Goal: Task Accomplishment & Management: Use online tool/utility

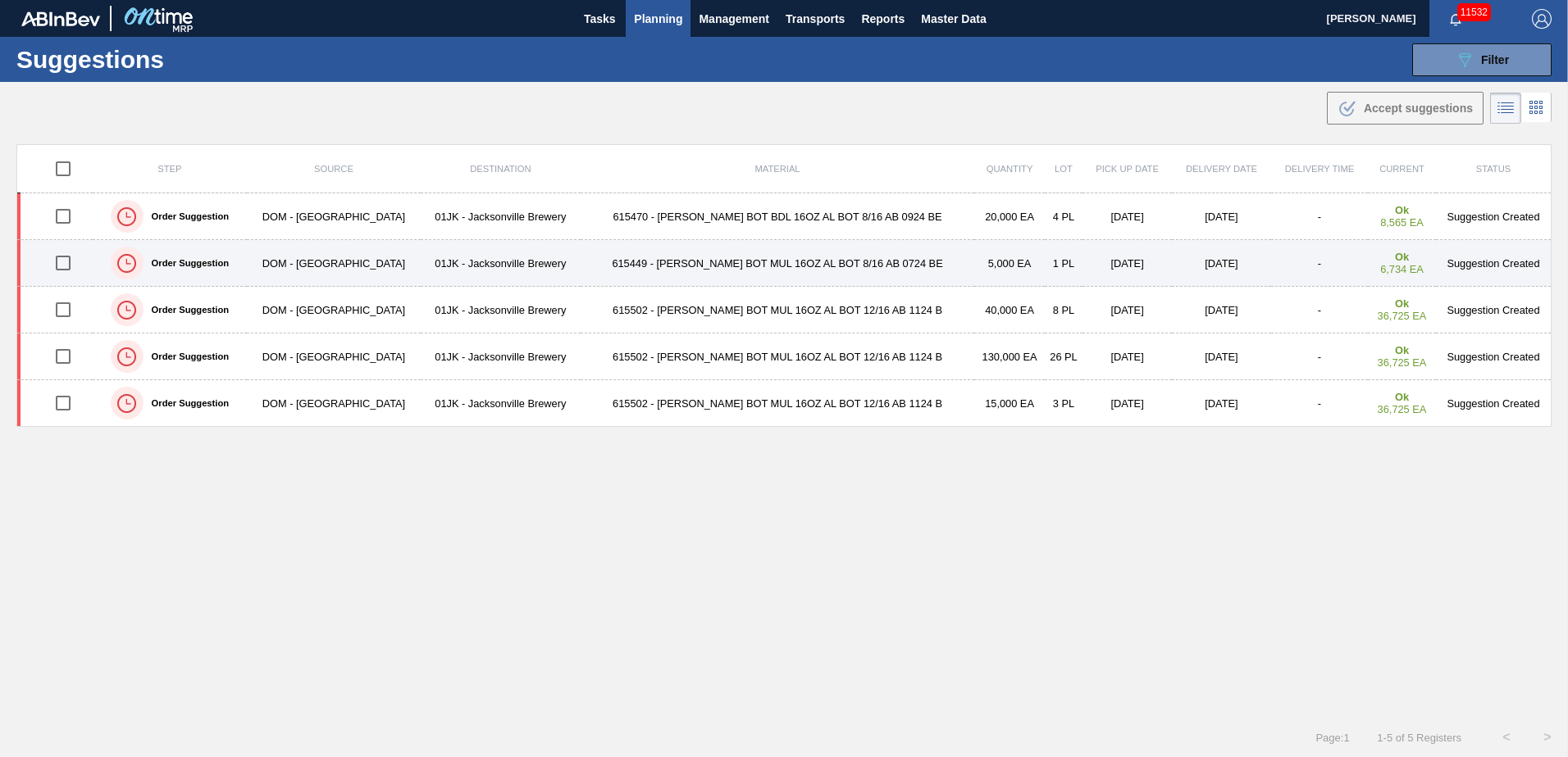
click at [59, 260] on input "checkbox" at bounding box center [62, 262] width 35 height 35
checkbox input "true"
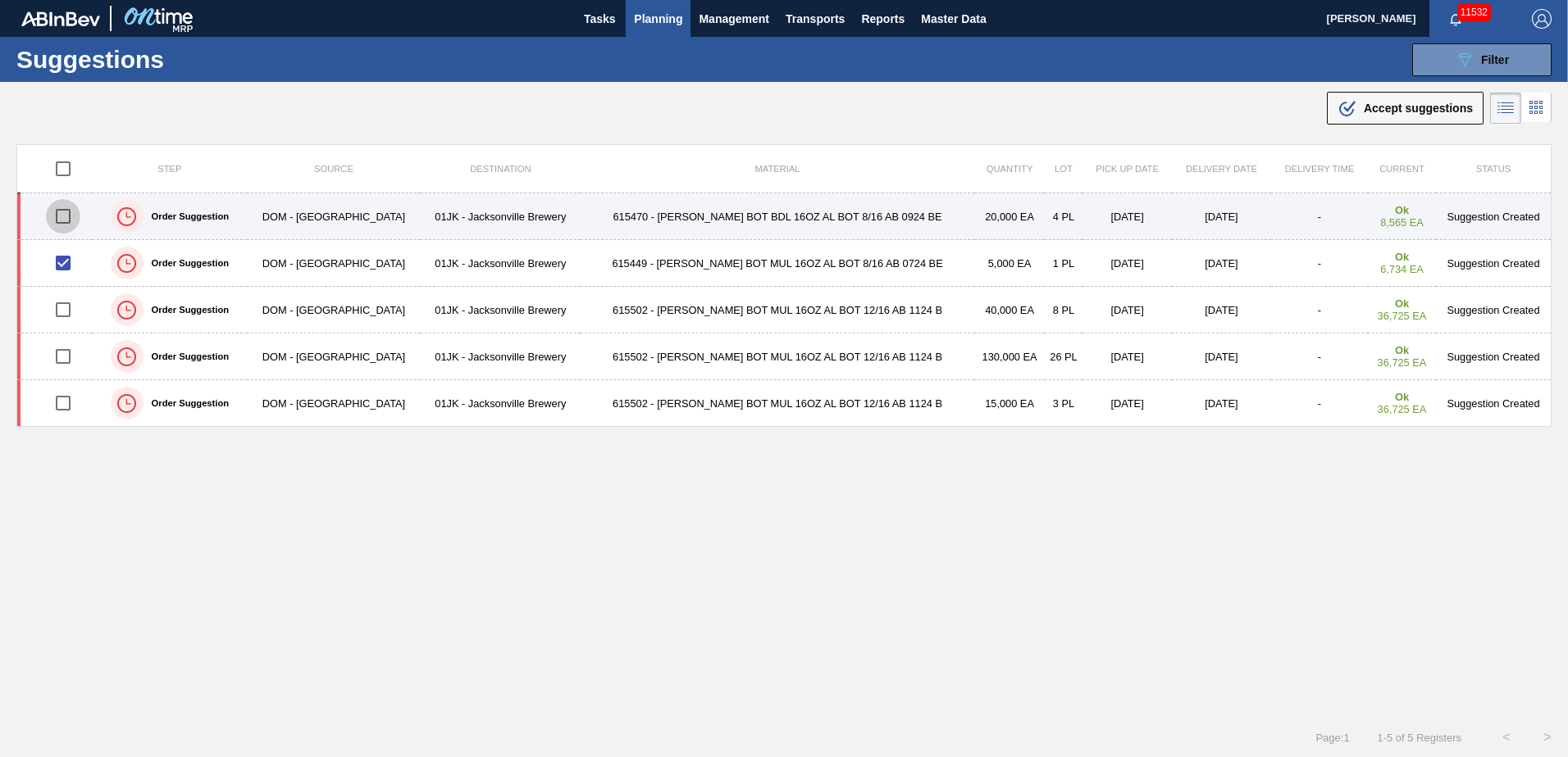
click at [66, 218] on input "checkbox" at bounding box center [62, 216] width 35 height 35
checkbox input "true"
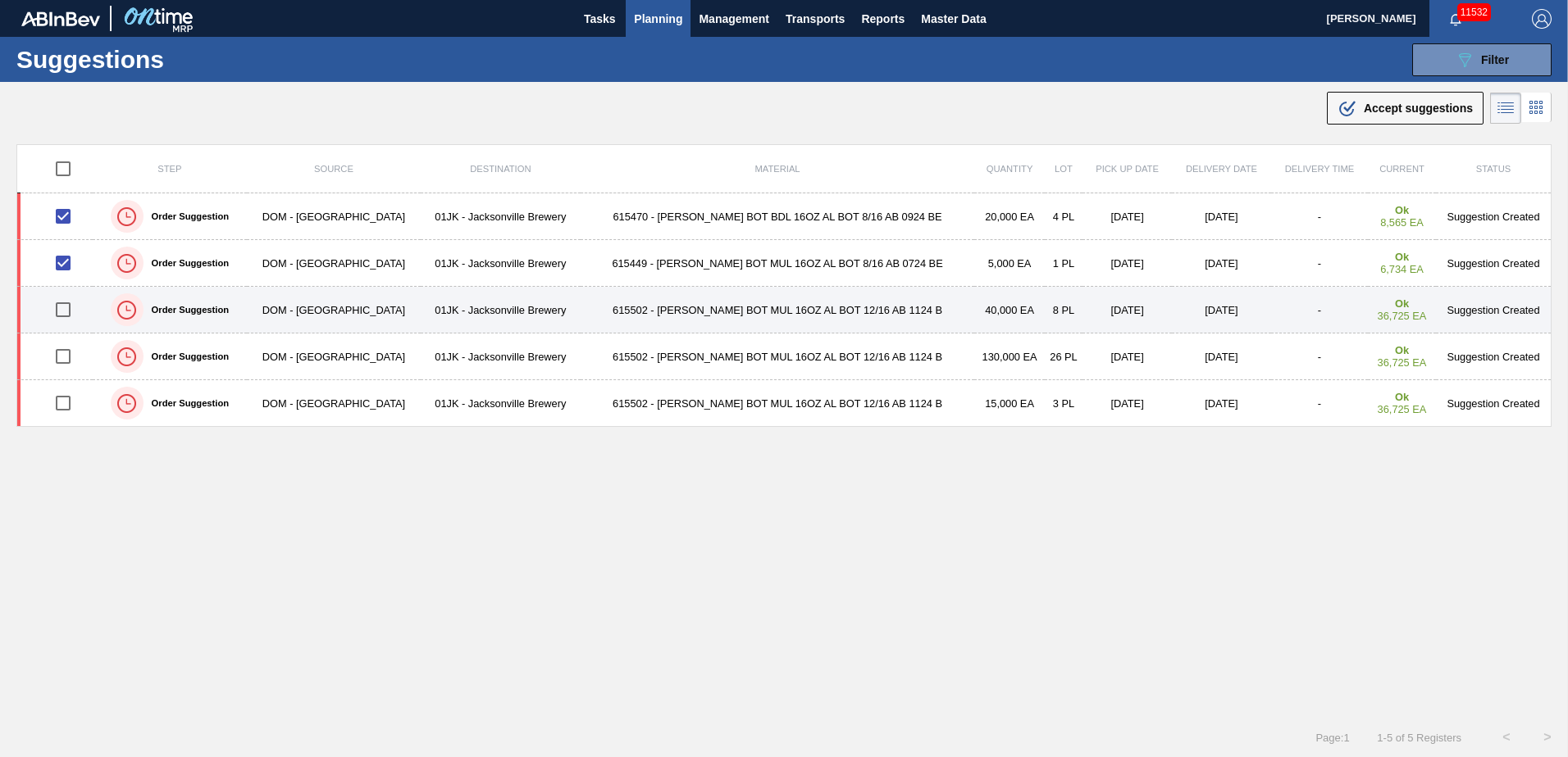
click at [60, 305] on input "checkbox" at bounding box center [62, 310] width 35 height 35
checkbox input "true"
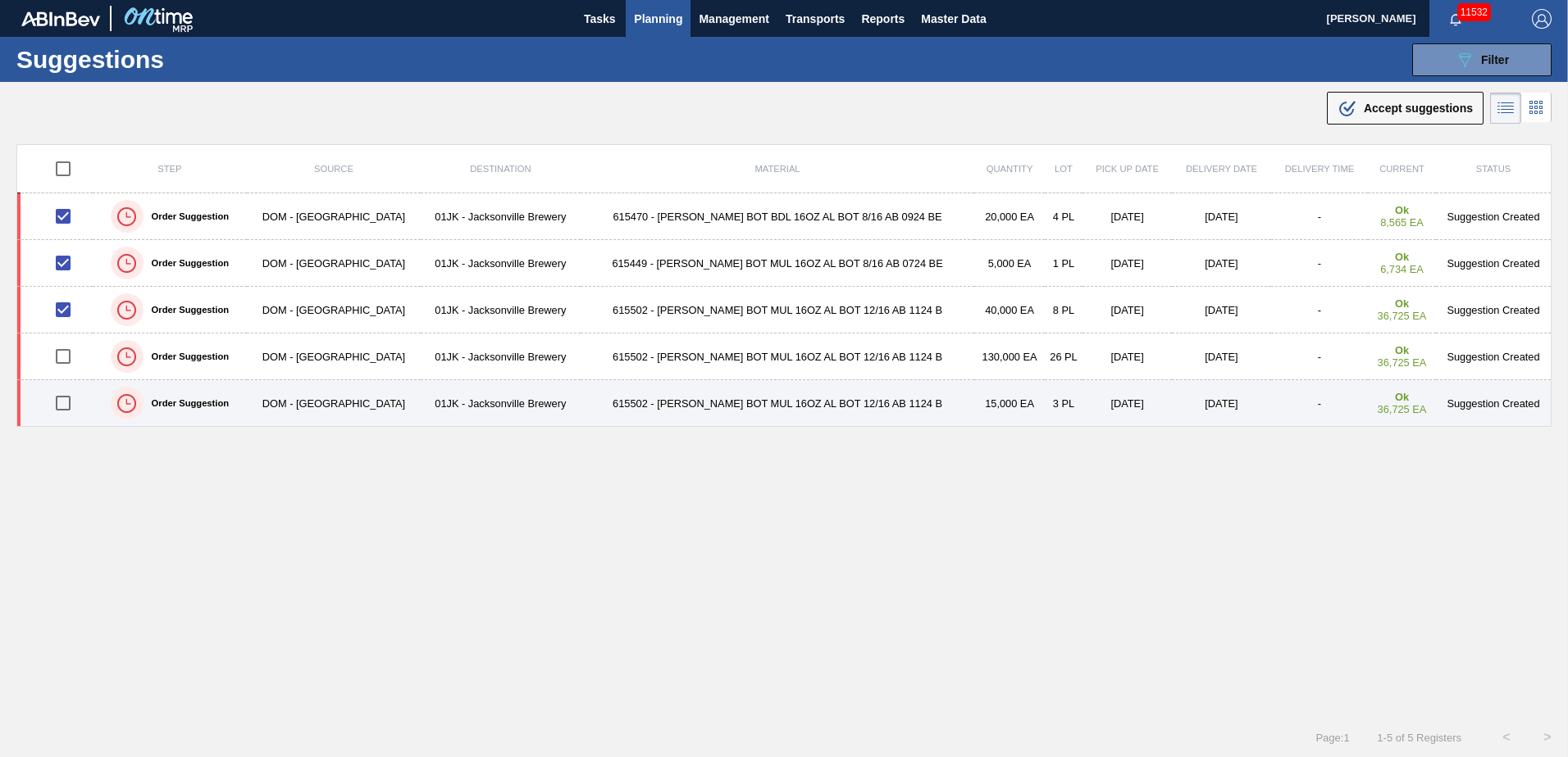
click at [71, 401] on input "checkbox" at bounding box center [62, 403] width 35 height 35
checkbox input "true"
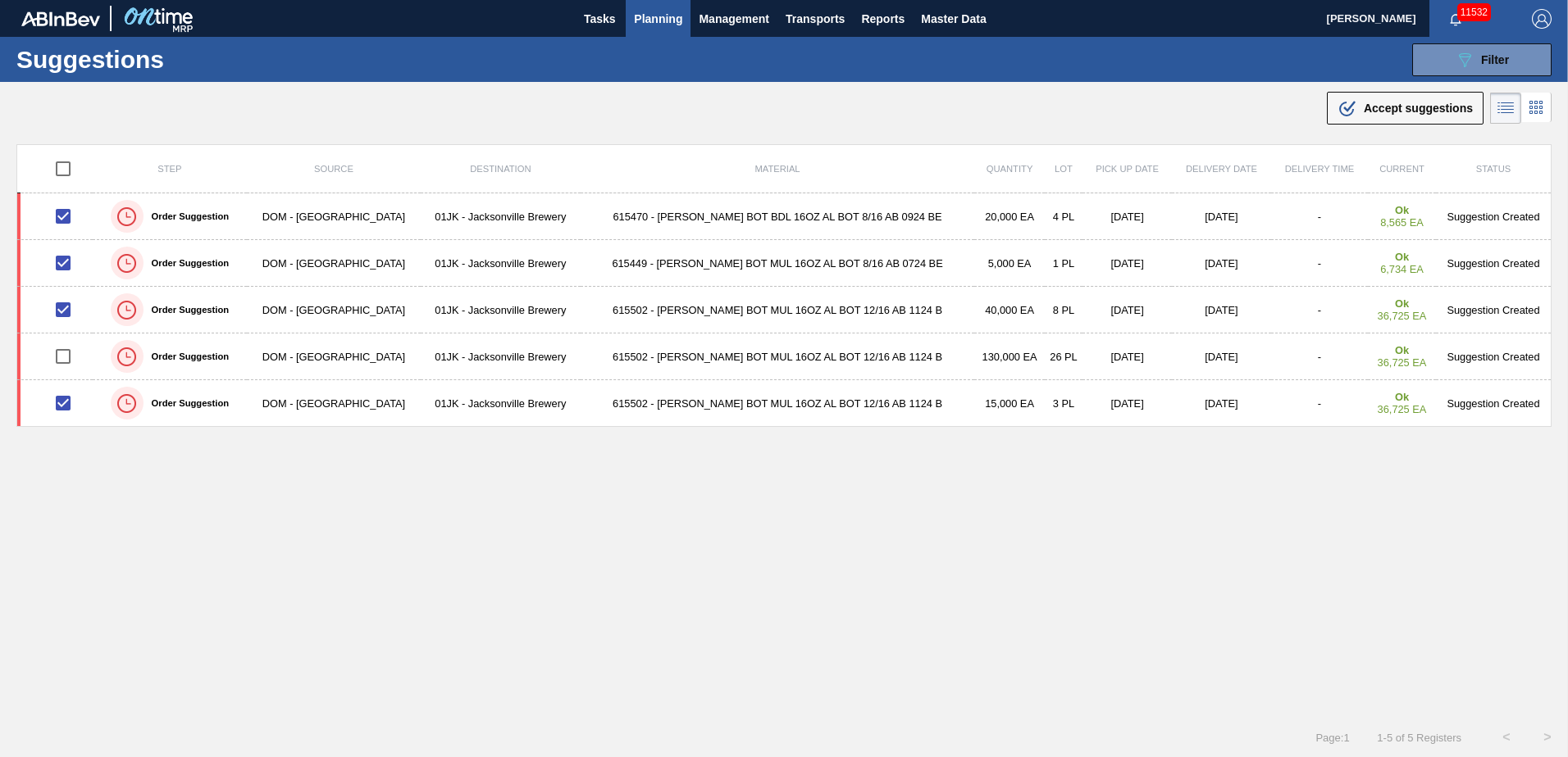
click at [1367, 113] on span "Accept suggestions" at bounding box center [1418, 108] width 109 height 14
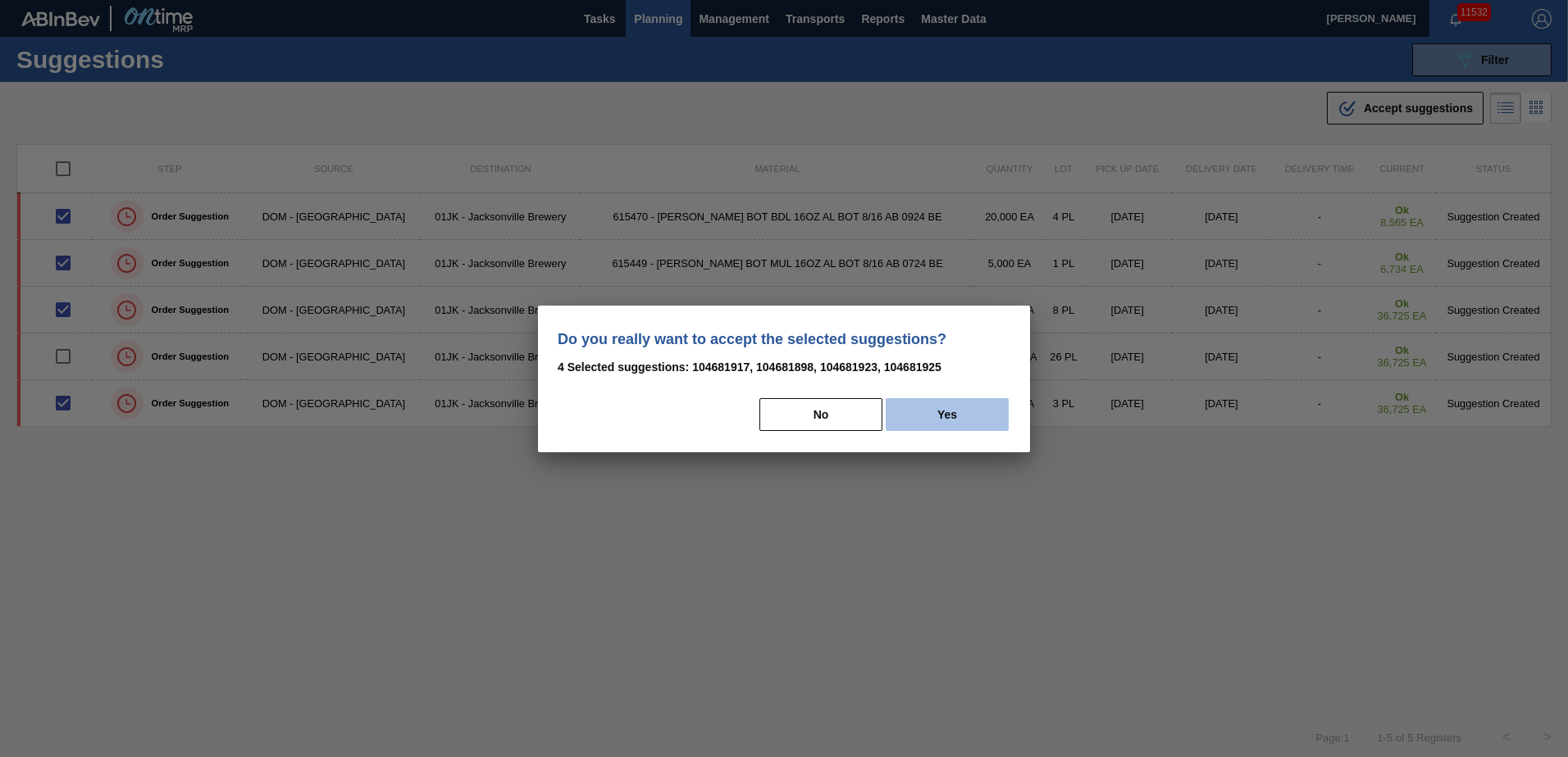
click at [962, 425] on button "Yes" at bounding box center [947, 414] width 123 height 33
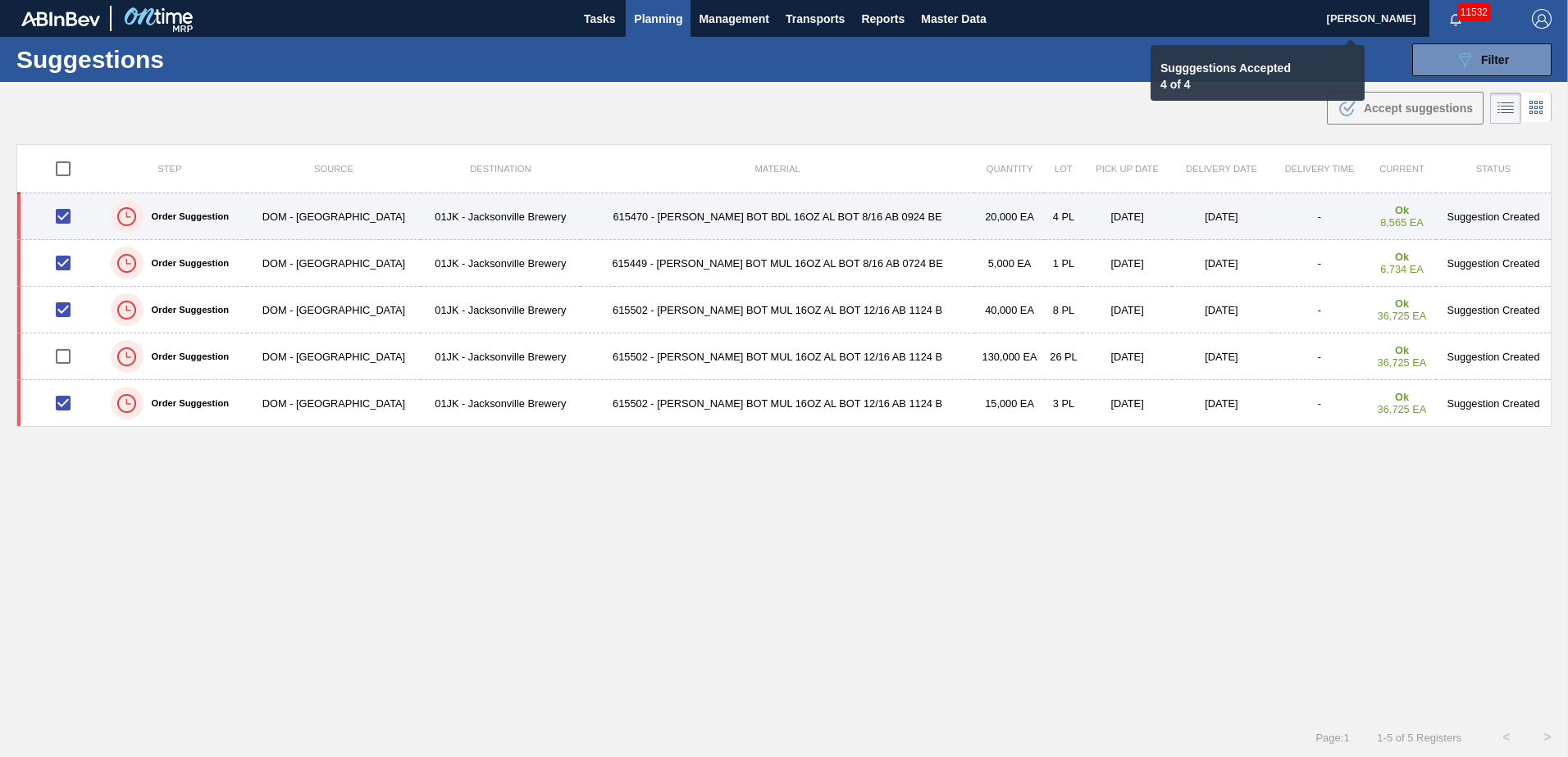
checkbox input "false"
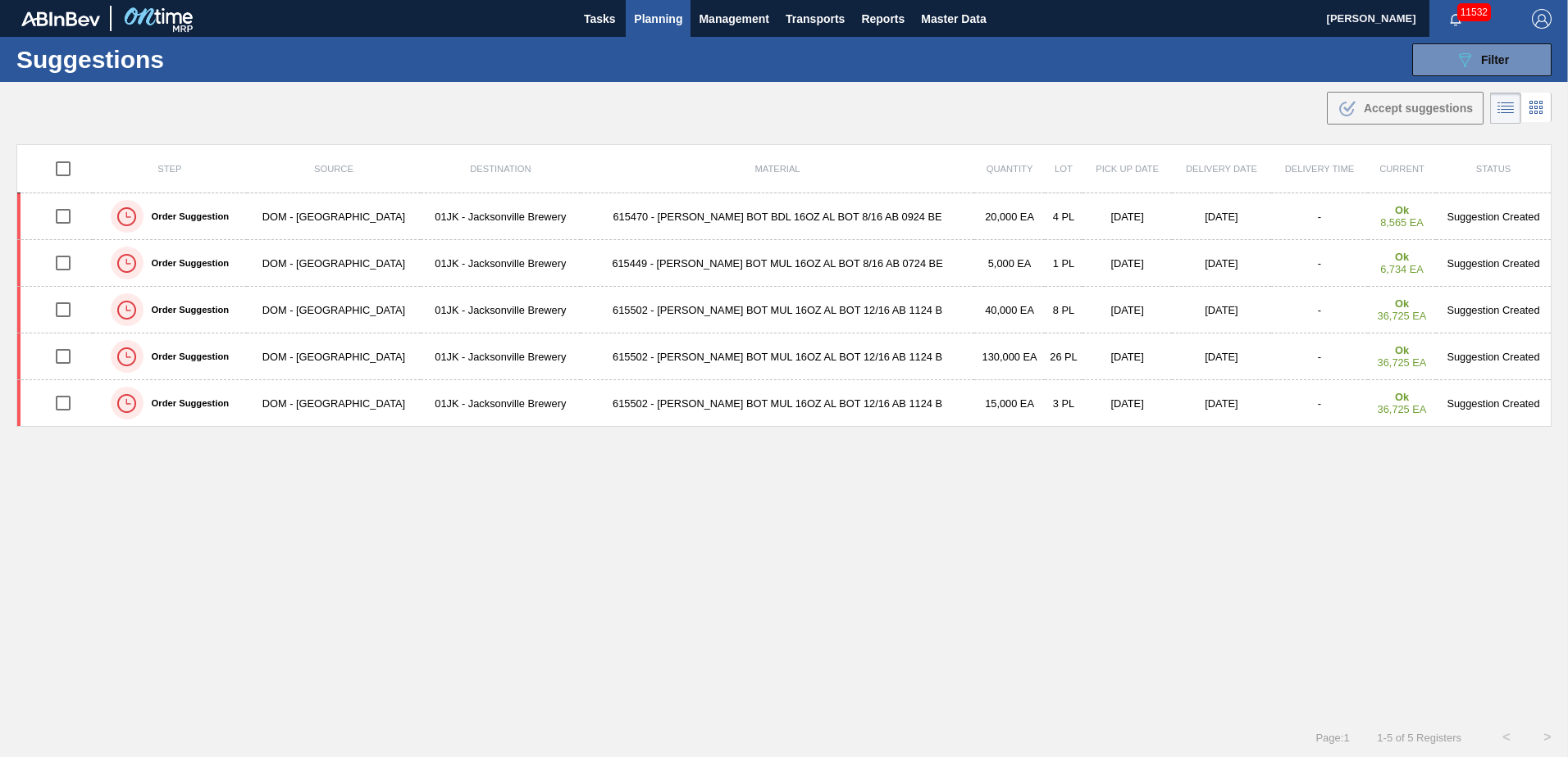
click at [288, 84] on div ".b{fill:var(--color-action-default)} Accept suggestions" at bounding box center [784, 105] width 1568 height 46
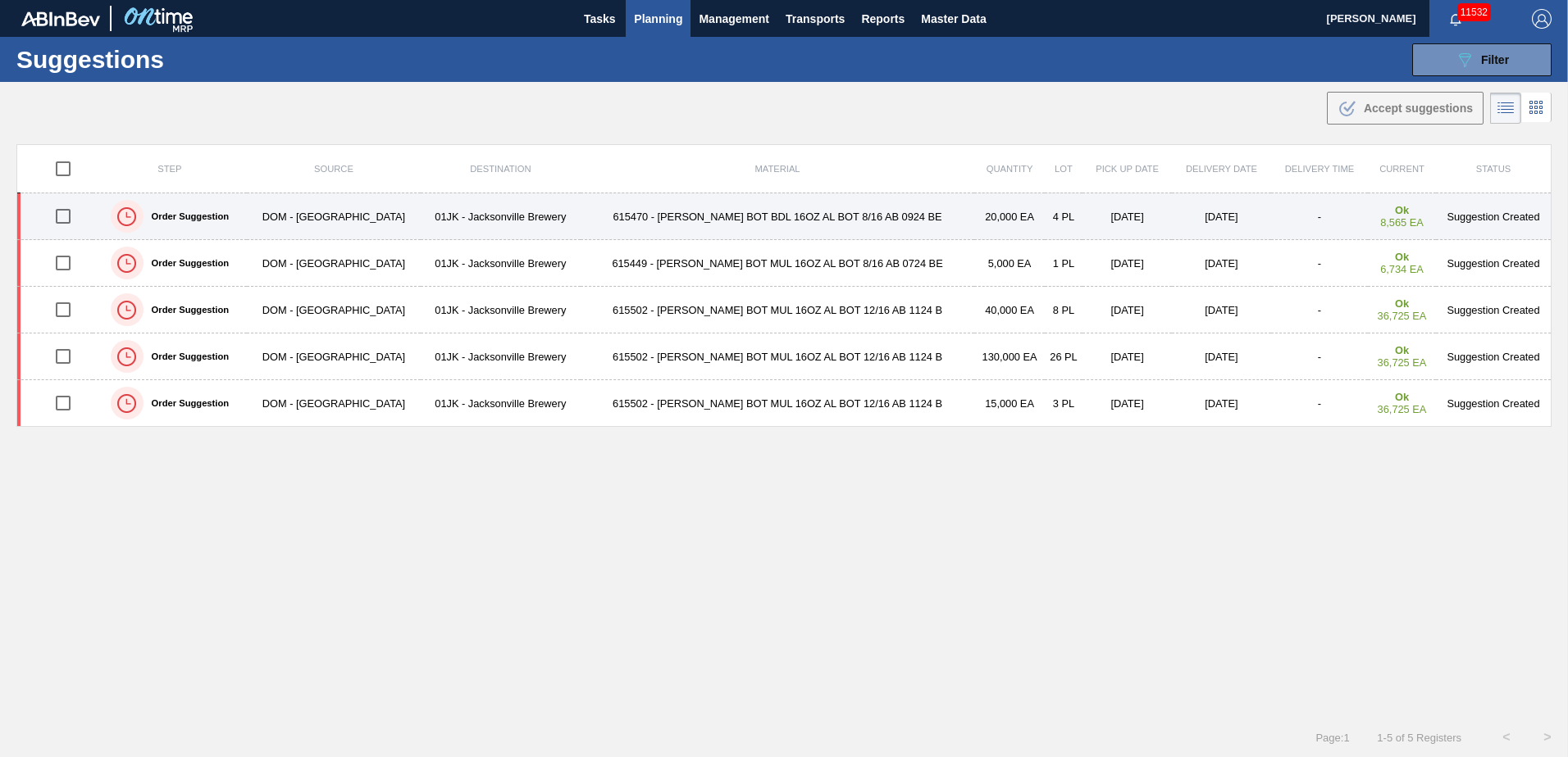
click at [69, 214] on input "checkbox" at bounding box center [62, 216] width 35 height 35
checkbox input "true"
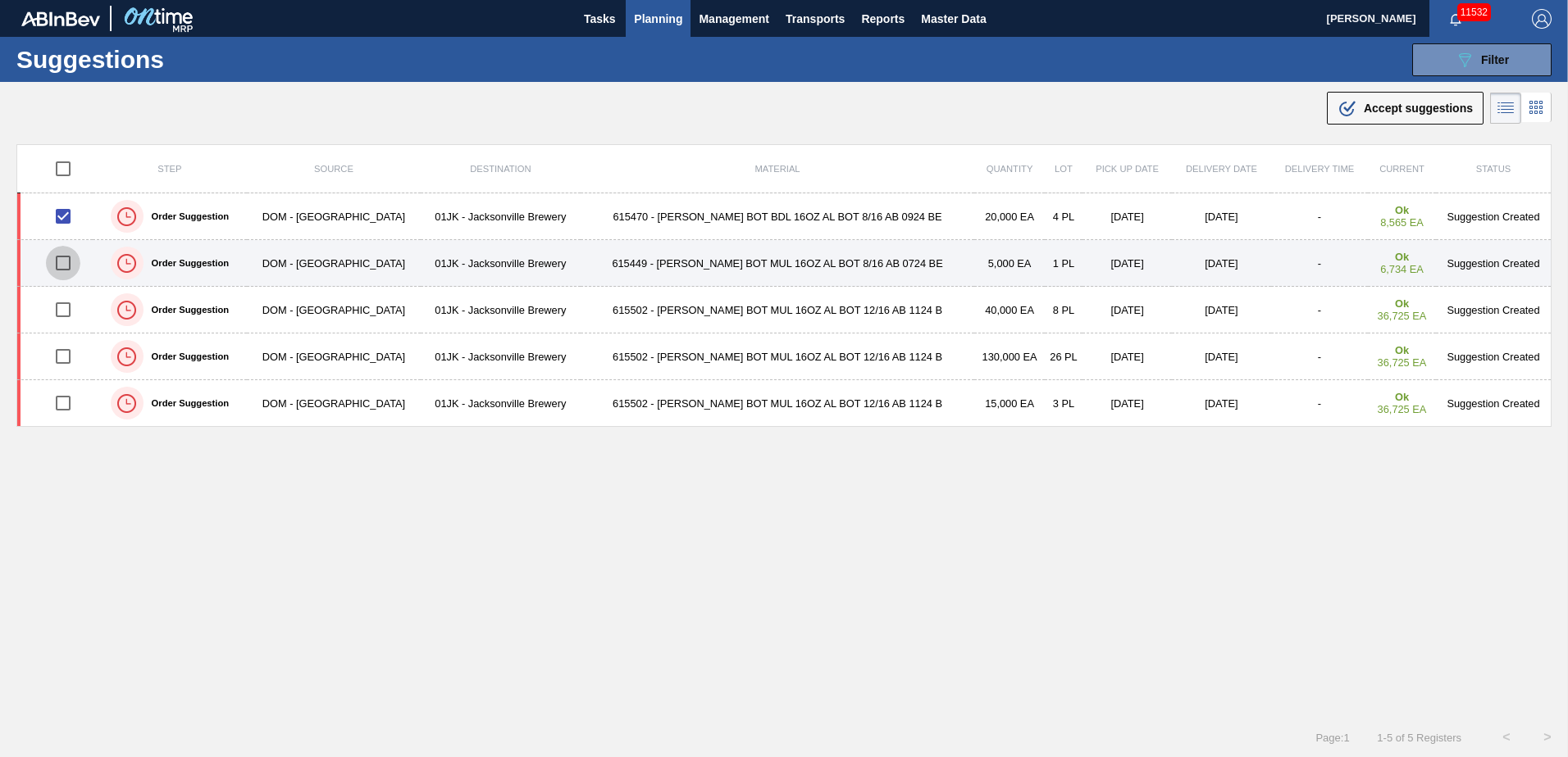
click at [68, 267] on input "checkbox" at bounding box center [62, 262] width 35 height 35
checkbox input "true"
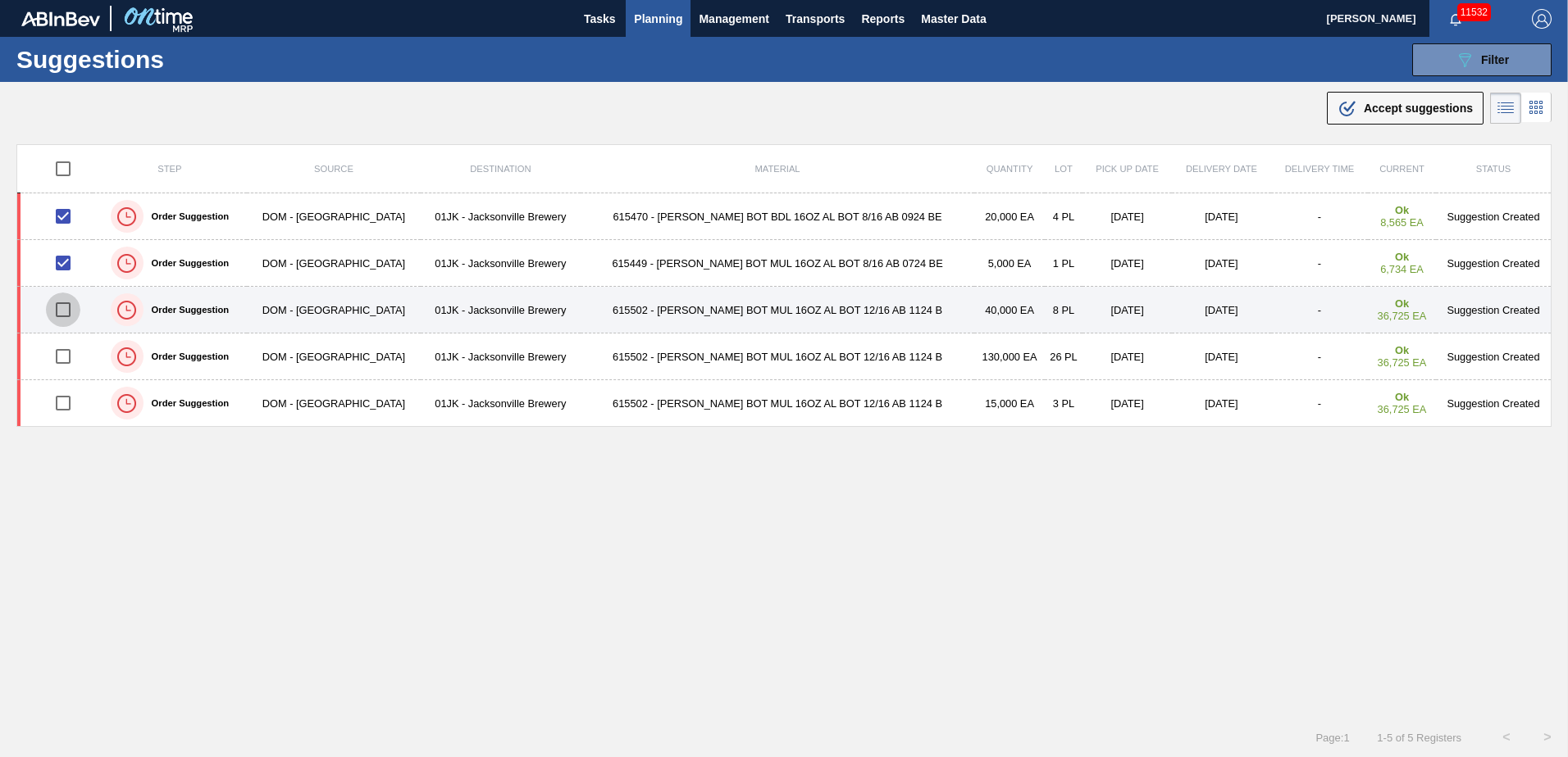
click at [68, 299] on input "checkbox" at bounding box center [62, 310] width 35 height 35
checkbox input "true"
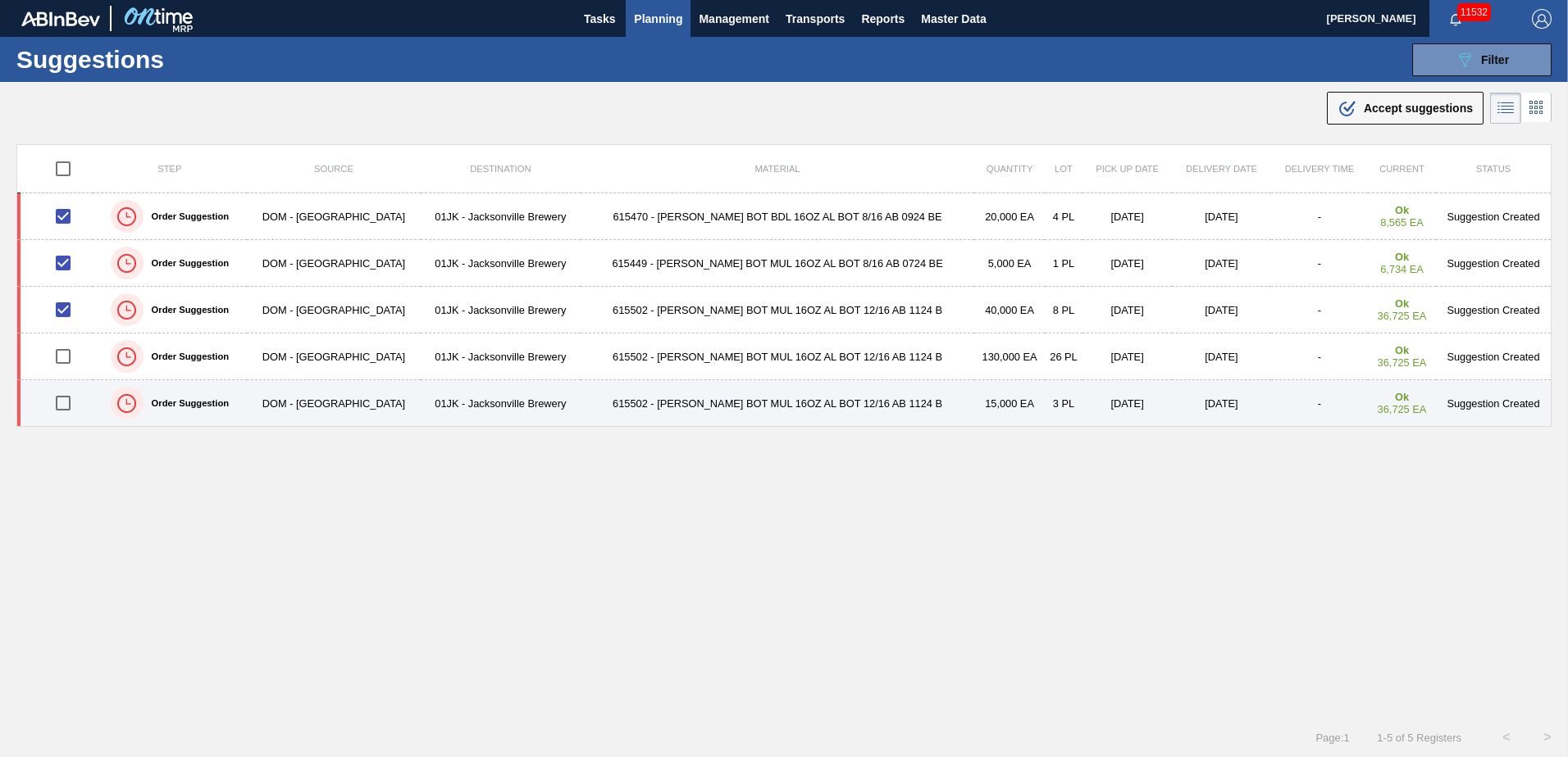
click at [66, 414] on input "checkbox" at bounding box center [62, 403] width 35 height 35
checkbox input "true"
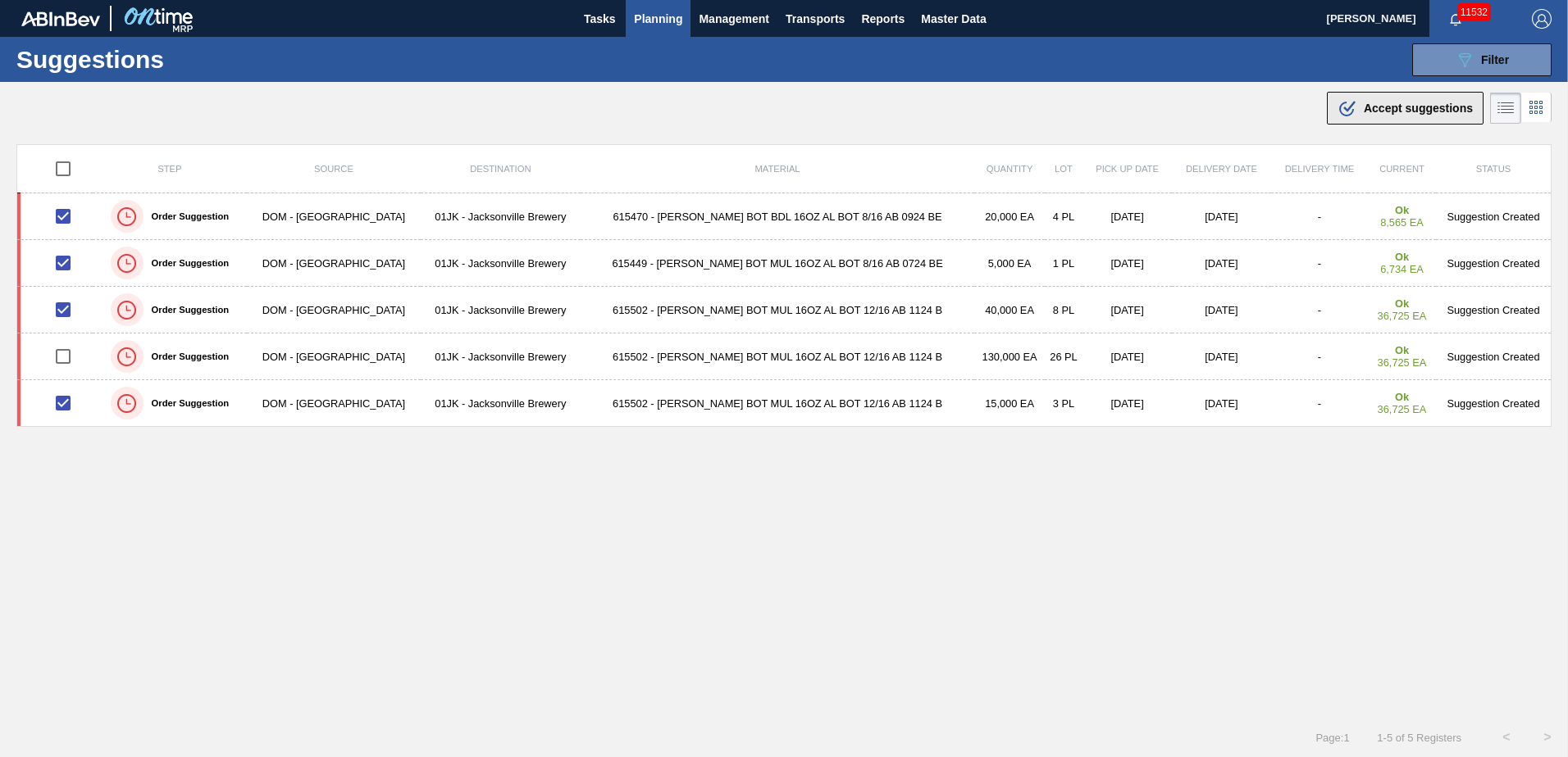
click at [1401, 106] on span "Accept suggestions" at bounding box center [1418, 108] width 109 height 14
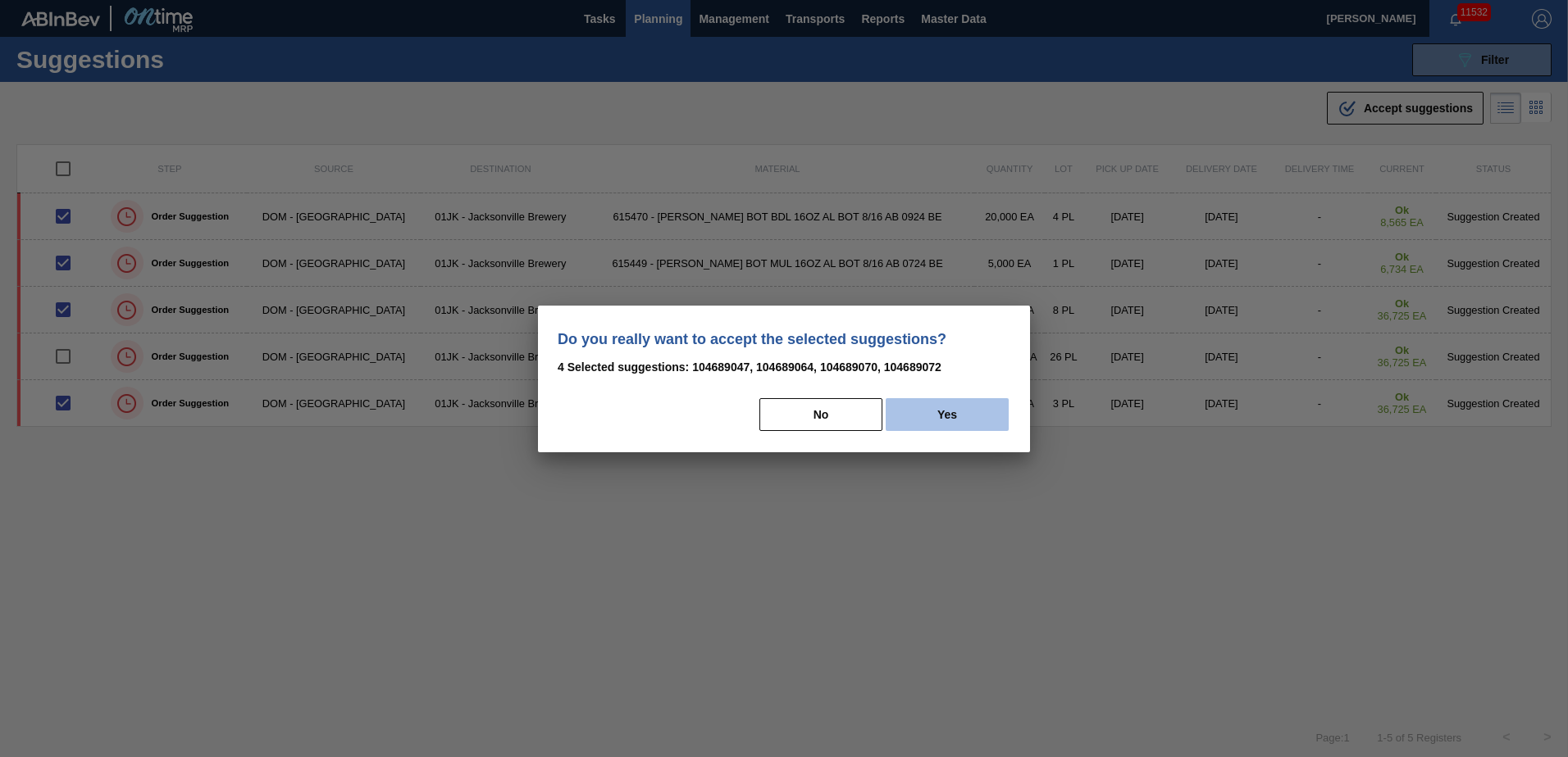
click at [980, 401] on button "Yes" at bounding box center [947, 414] width 123 height 33
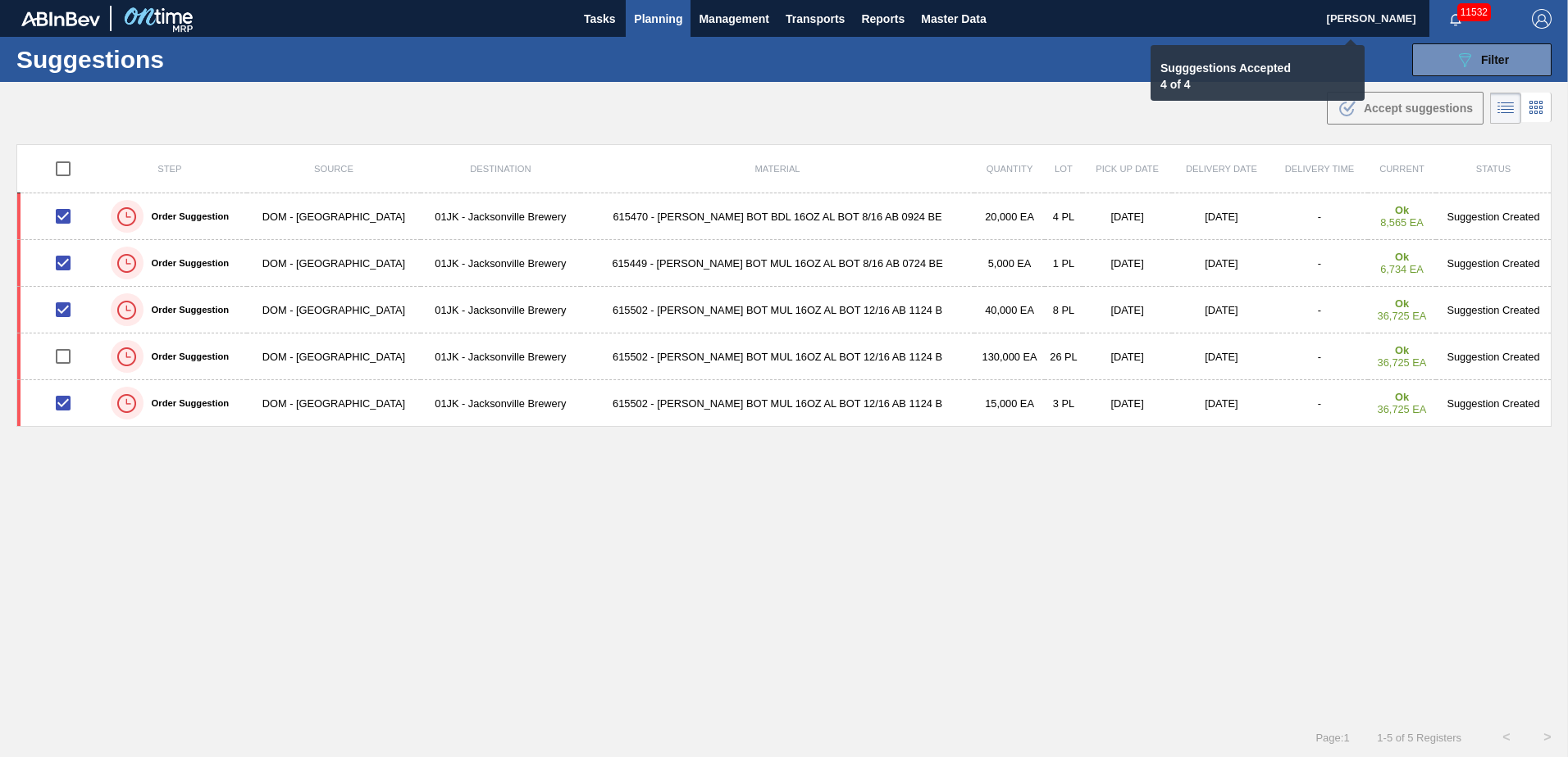
checkbox input "false"
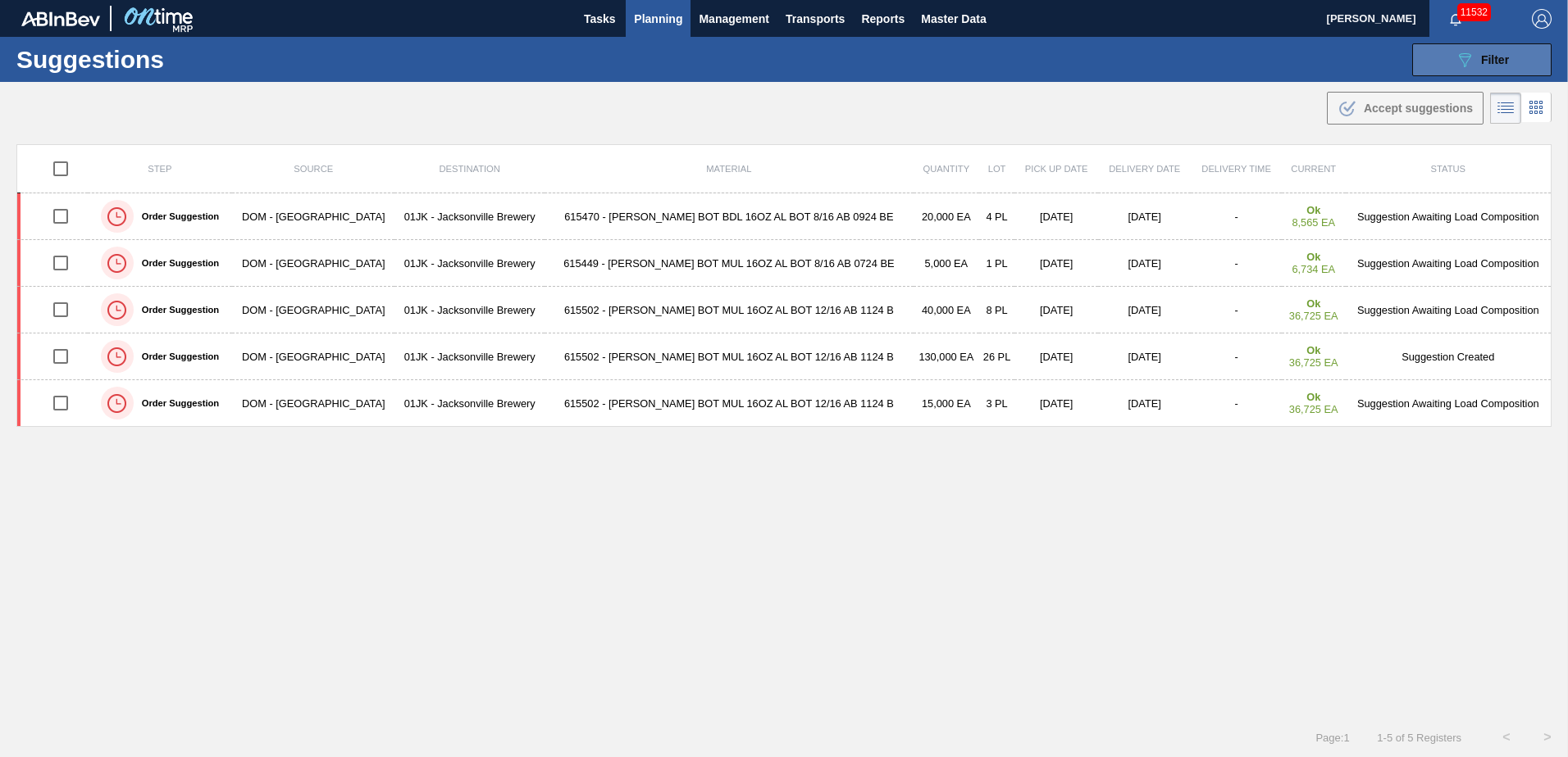
click at [1529, 49] on button "089F7B8B-B2A5-4AFE-B5C0-19BA573D28AC Filter" at bounding box center [1481, 59] width 139 height 33
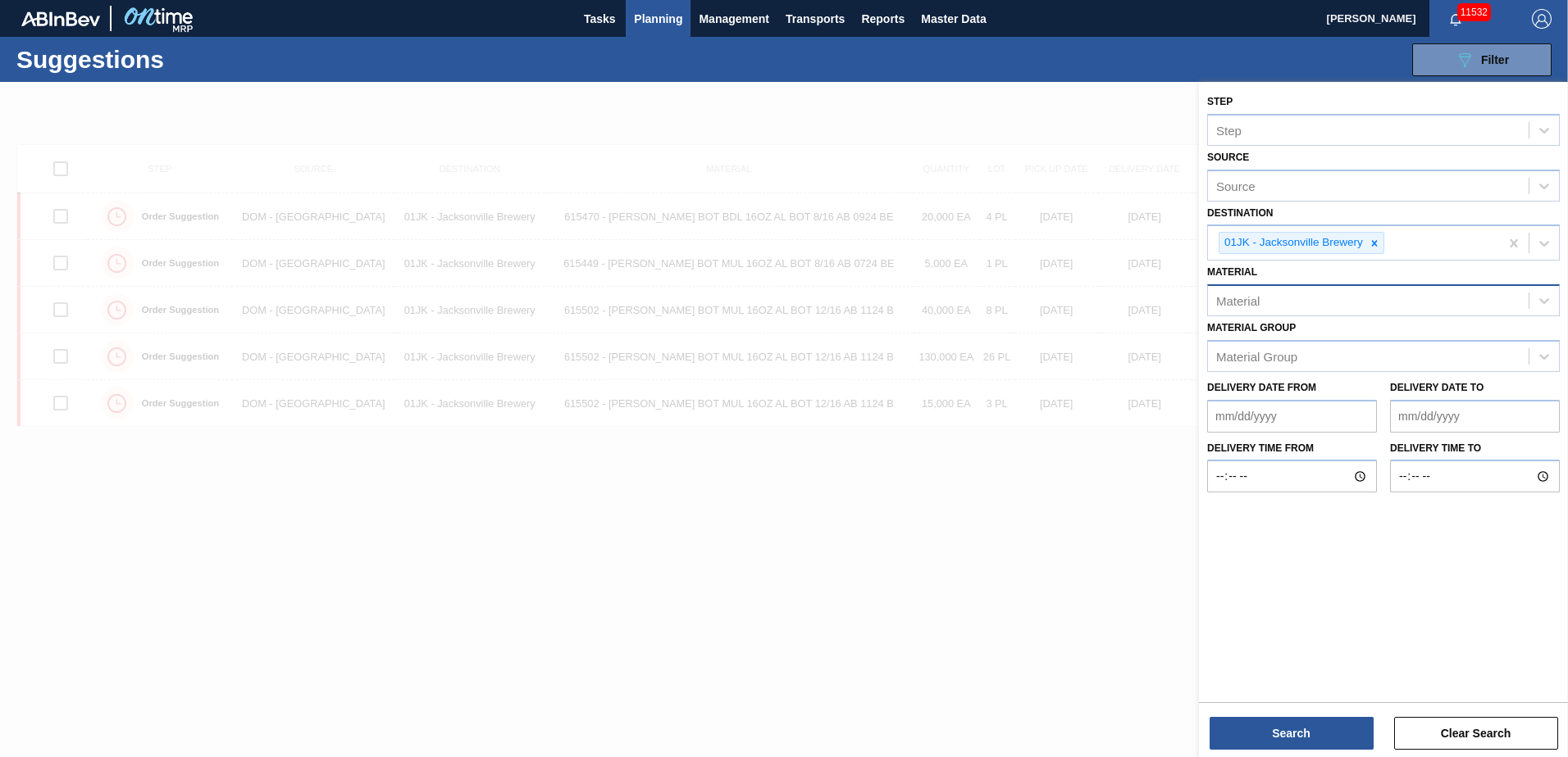
click at [1337, 300] on div "Material" at bounding box center [1368, 301] width 321 height 24
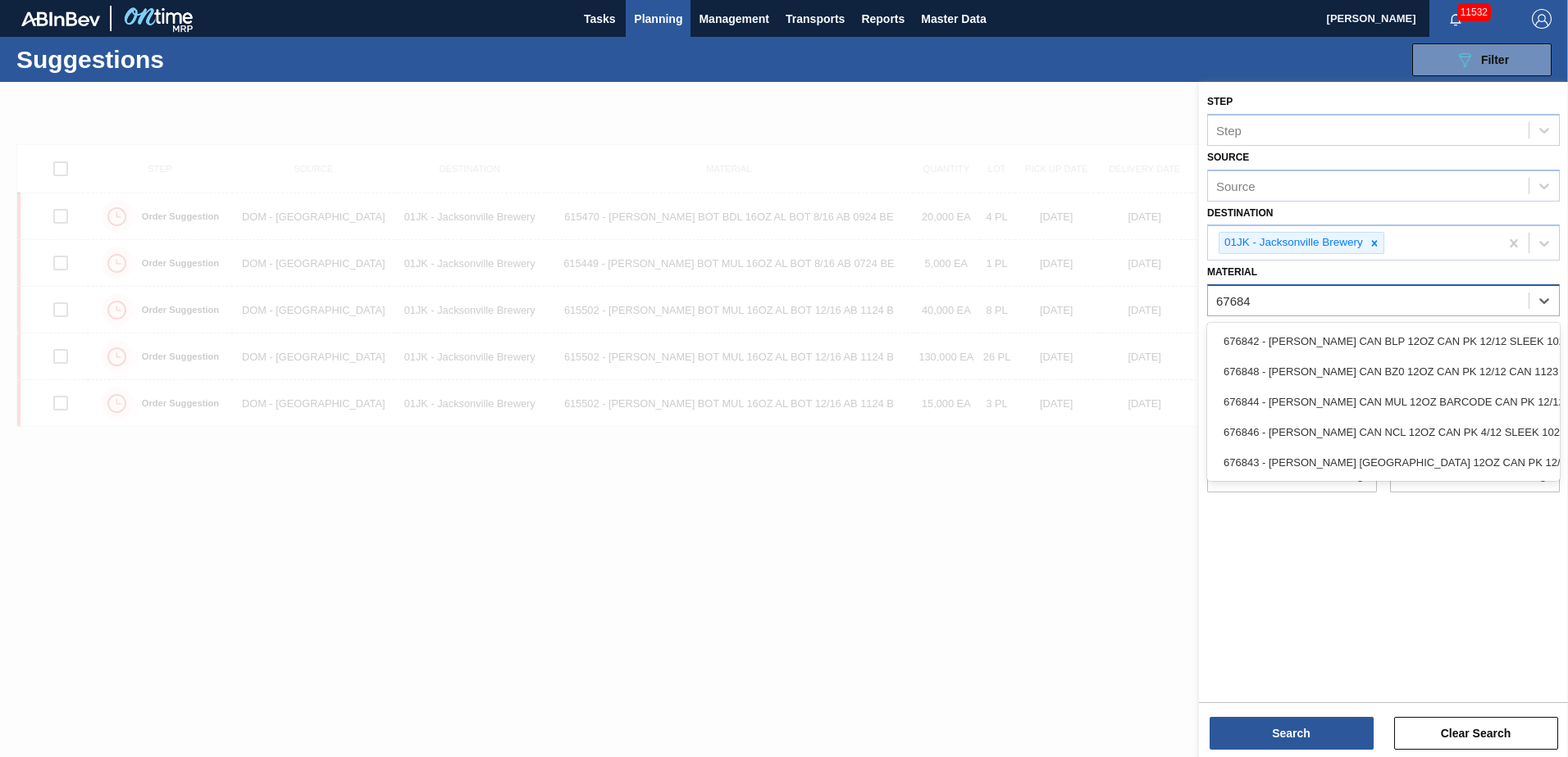
type input "676844"
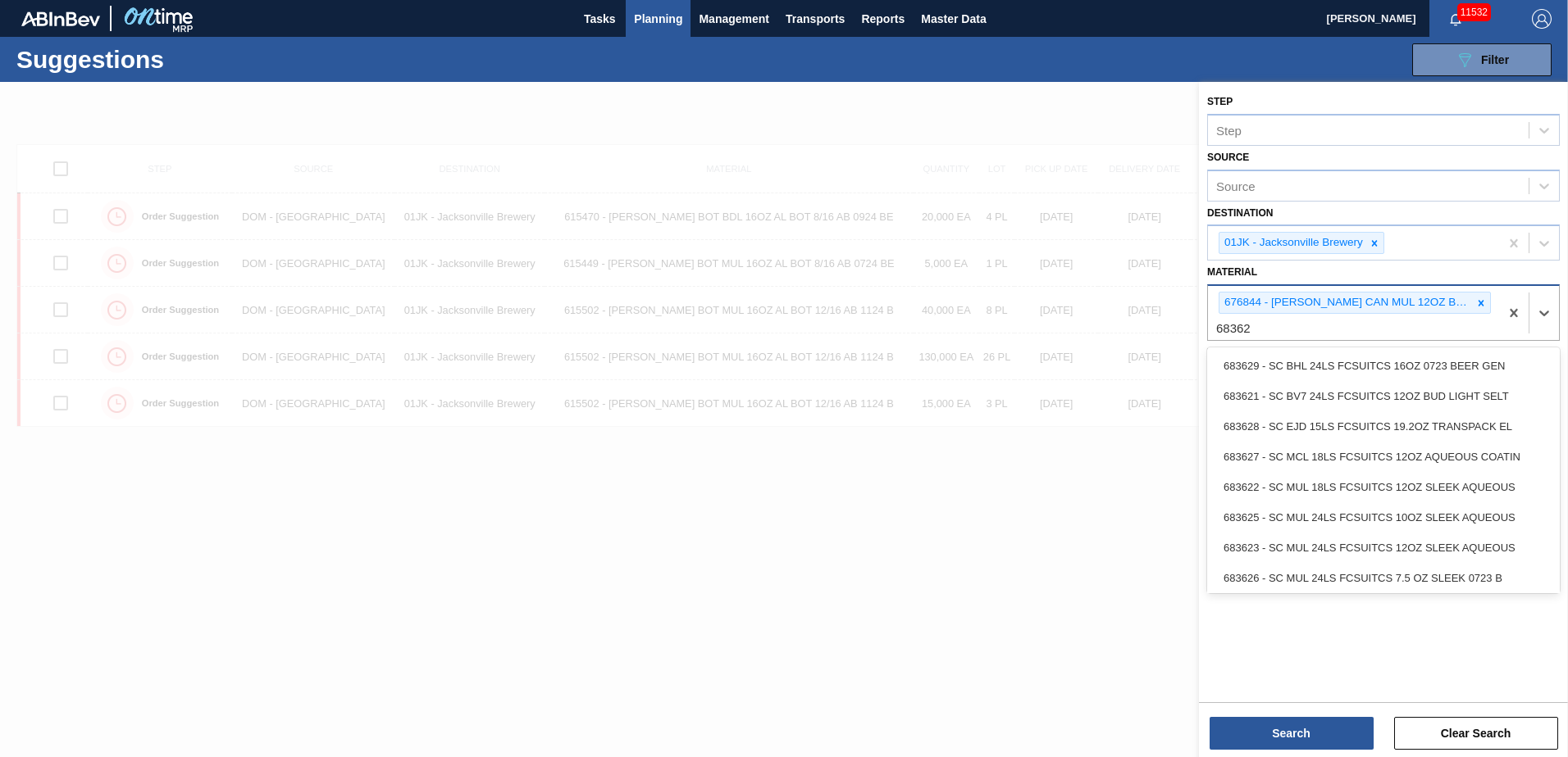
type input "683622"
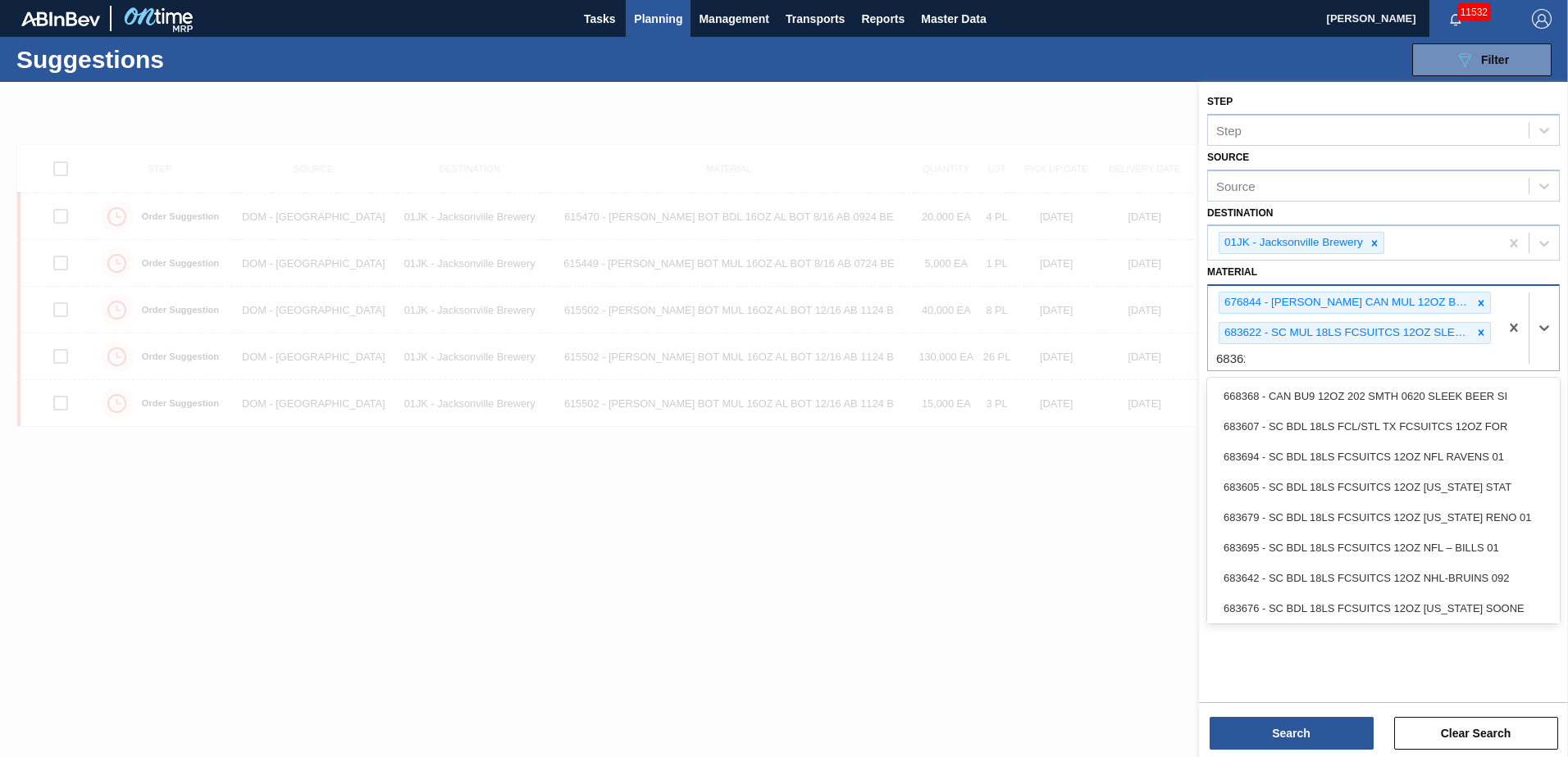
type input "683623"
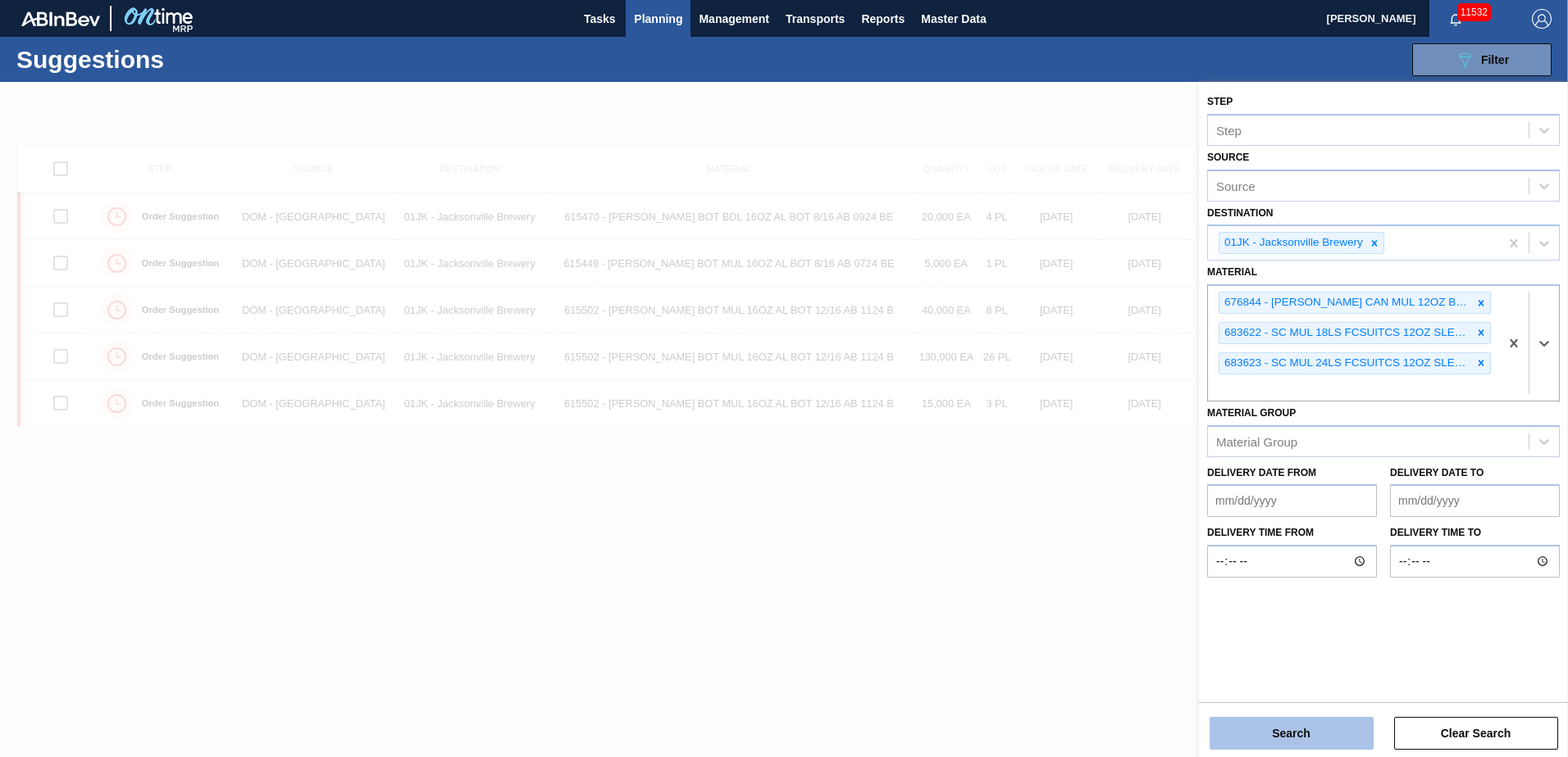
click at [1352, 733] on button "Search" at bounding box center [1291, 733] width 164 height 33
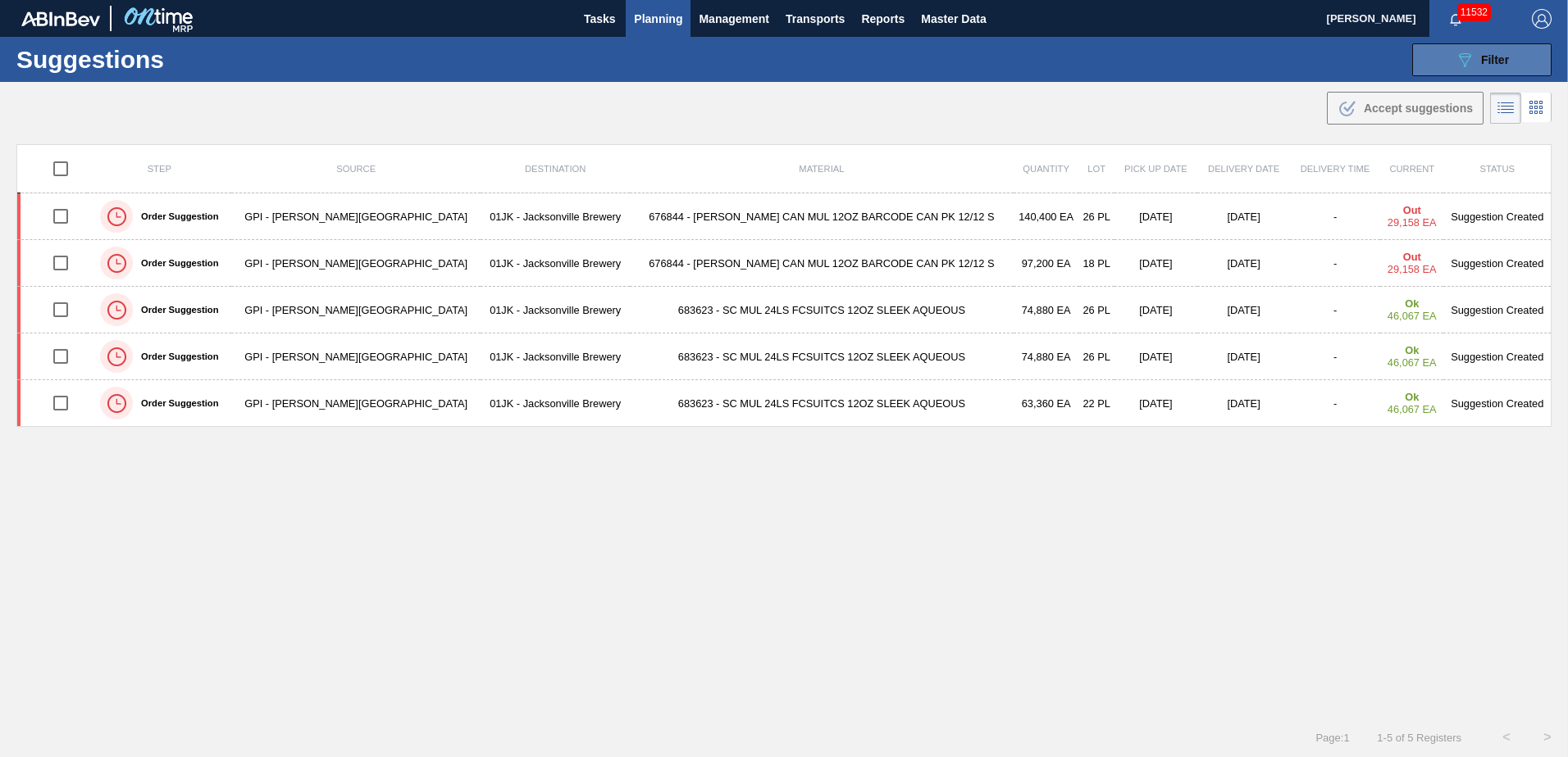
click at [1509, 60] on button "089F7B8B-B2A5-4AFE-B5C0-19BA573D28AC Filter" at bounding box center [1481, 59] width 139 height 33
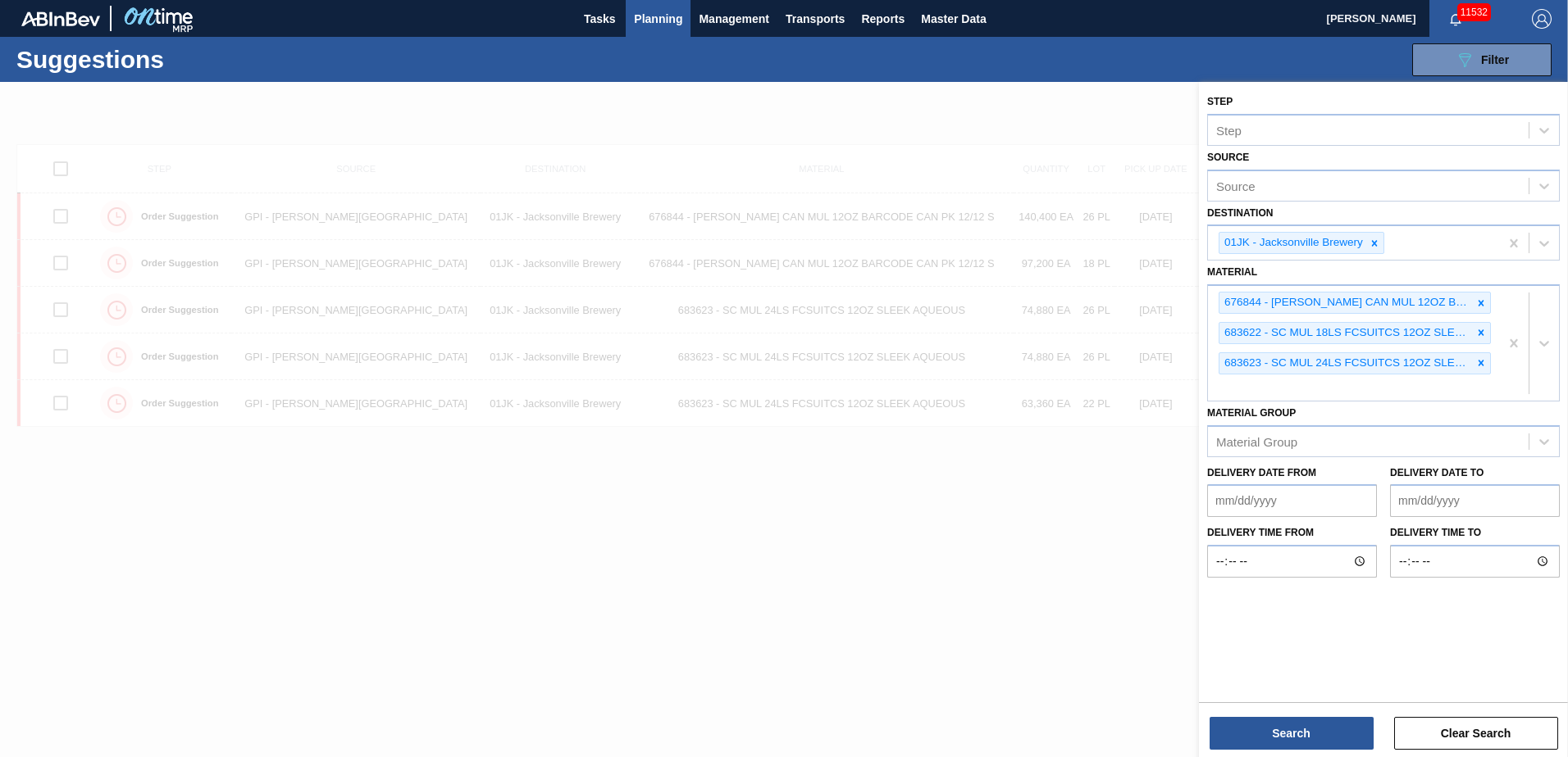
click at [792, 479] on div at bounding box center [784, 460] width 1568 height 757
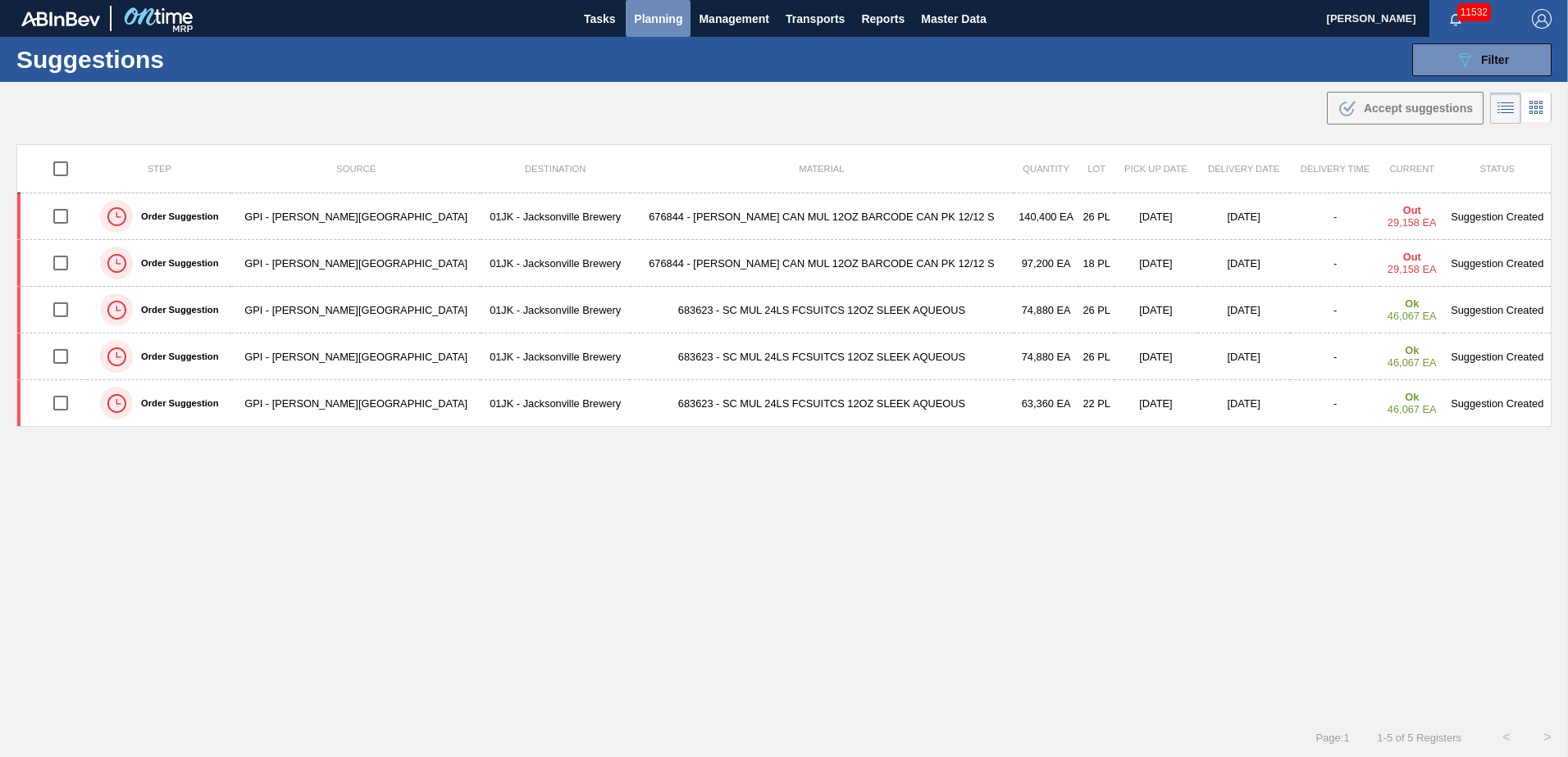
click at [672, 23] on span "Planning" at bounding box center [658, 19] width 48 height 19
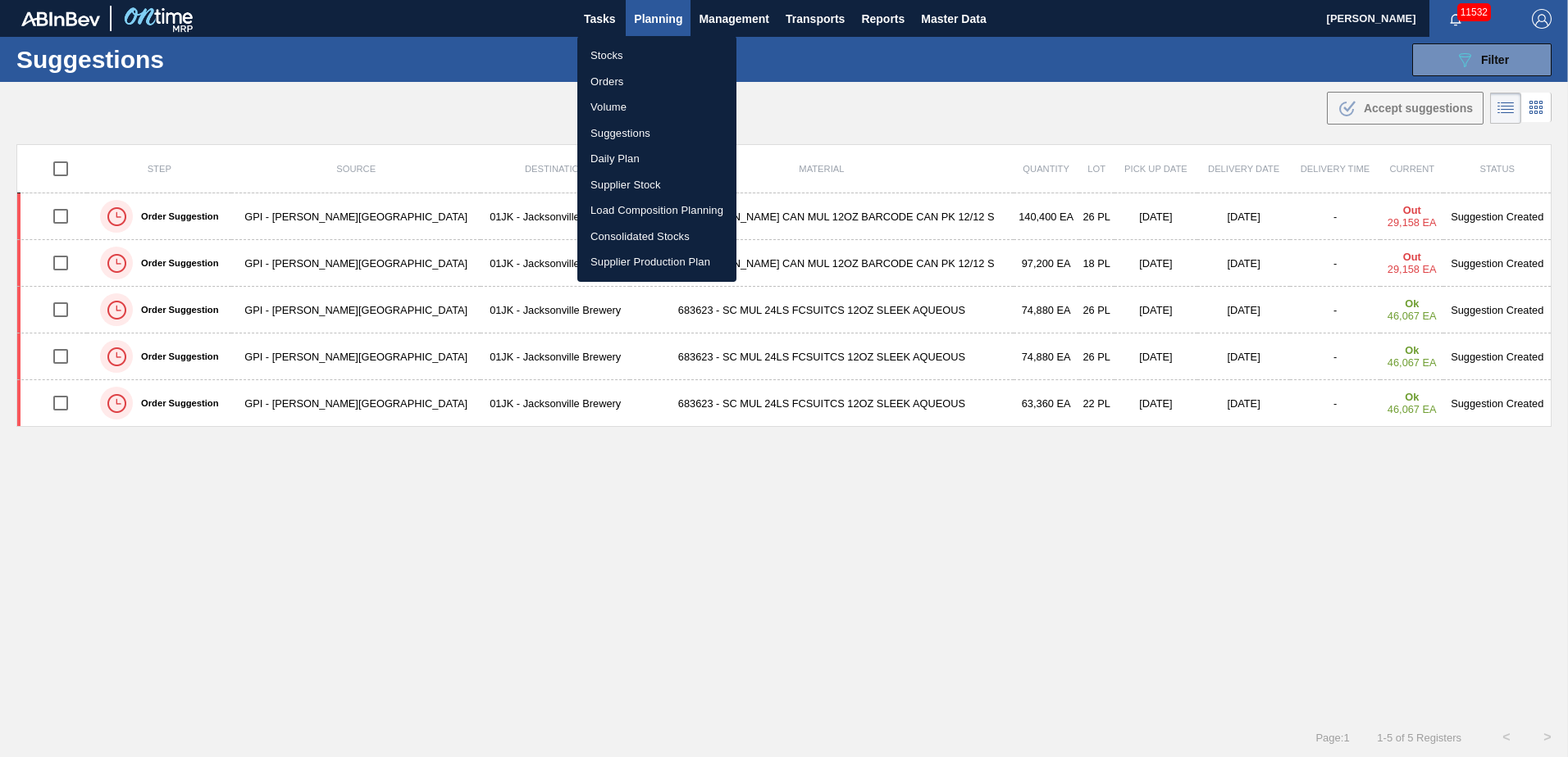
click at [621, 40] on ul "Stocks Orders Volume Suggestions Daily Plan Supplier Stock Load Composition Pla…" at bounding box center [657, 159] width 159 height 246
click at [621, 53] on li "Stocks" at bounding box center [657, 55] width 159 height 26
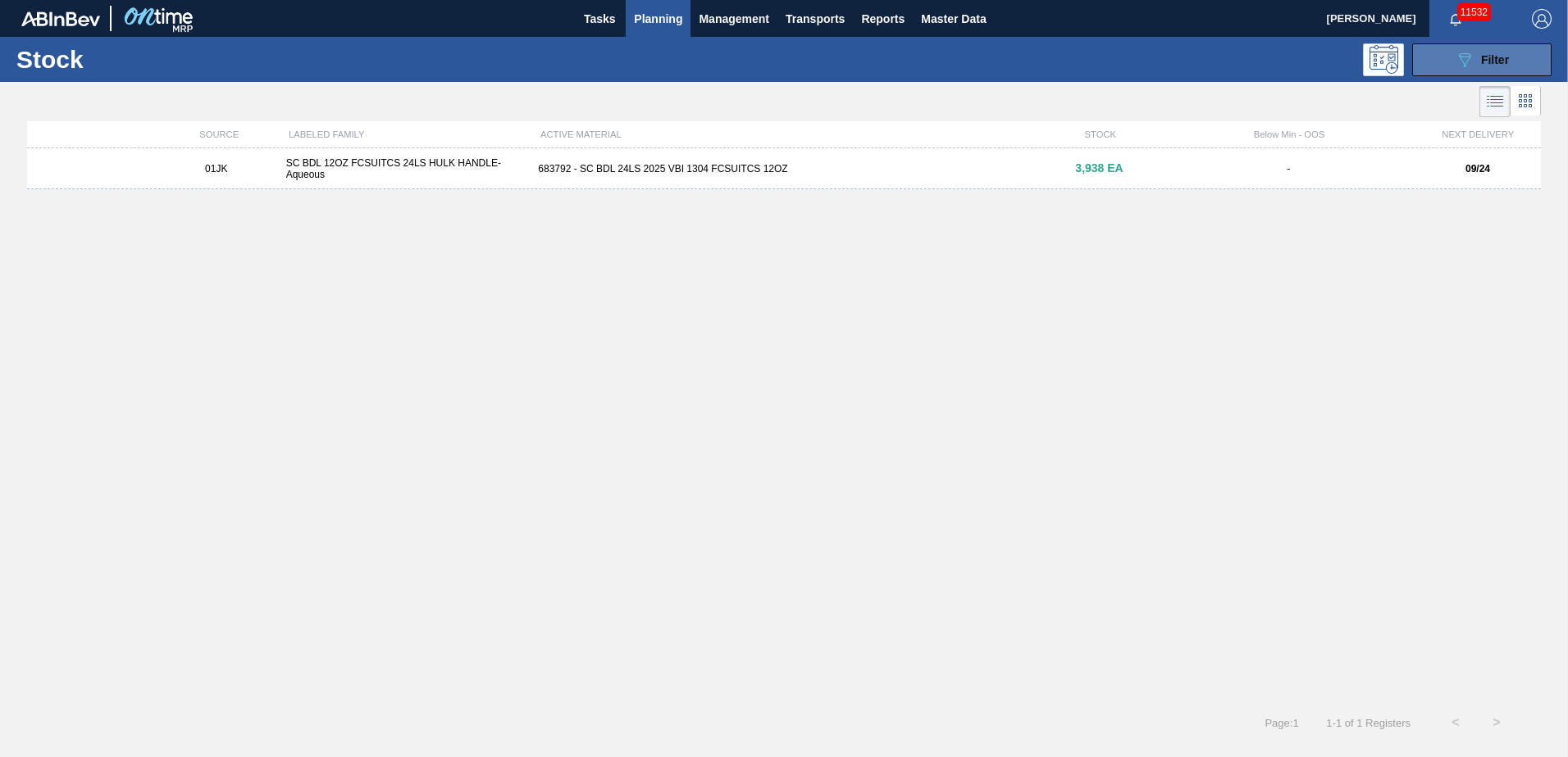
click at [1488, 62] on span "Filter" at bounding box center [1495, 60] width 28 height 14
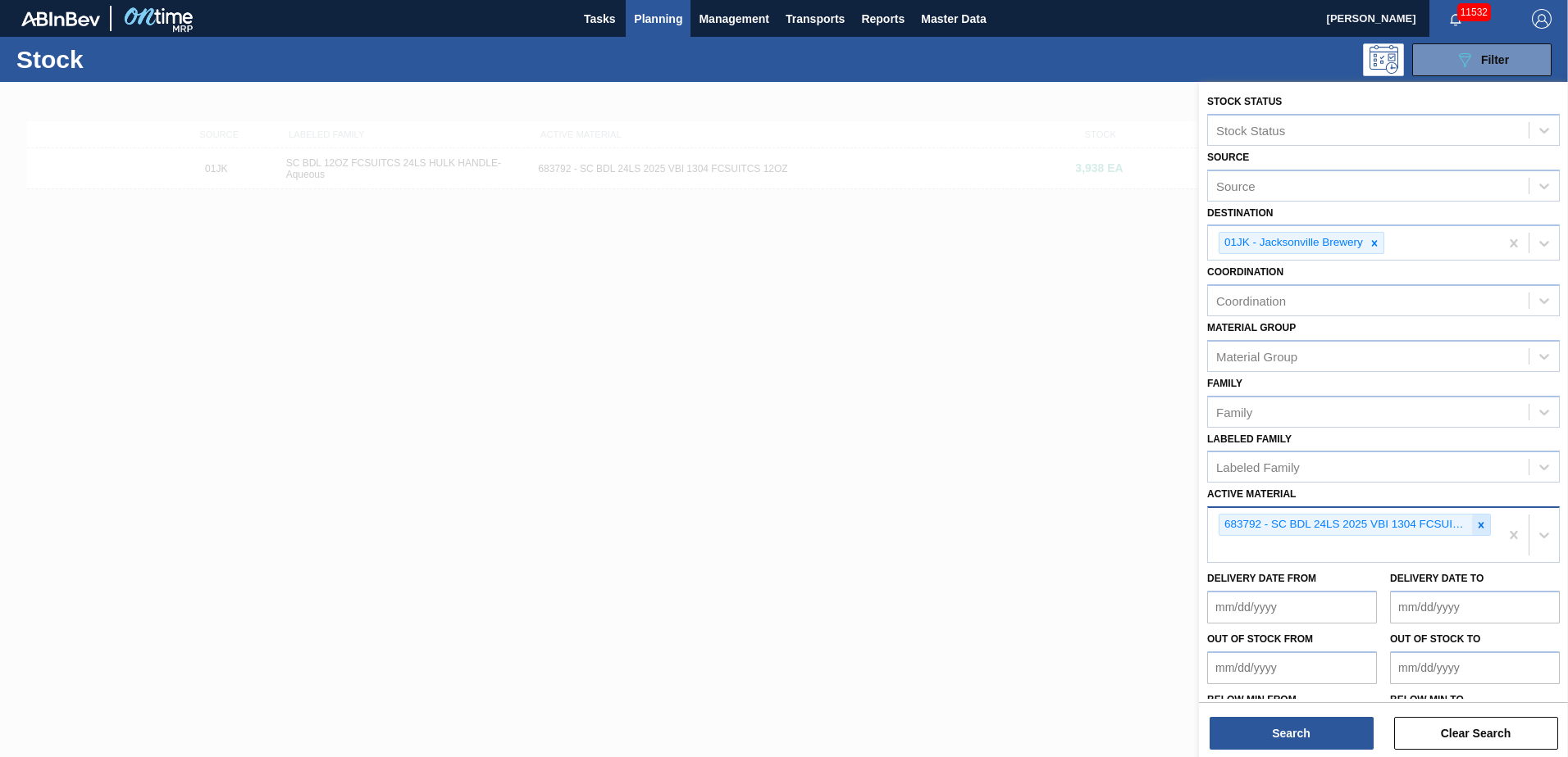
click at [1472, 527] on div at bounding box center [1480, 525] width 18 height 20
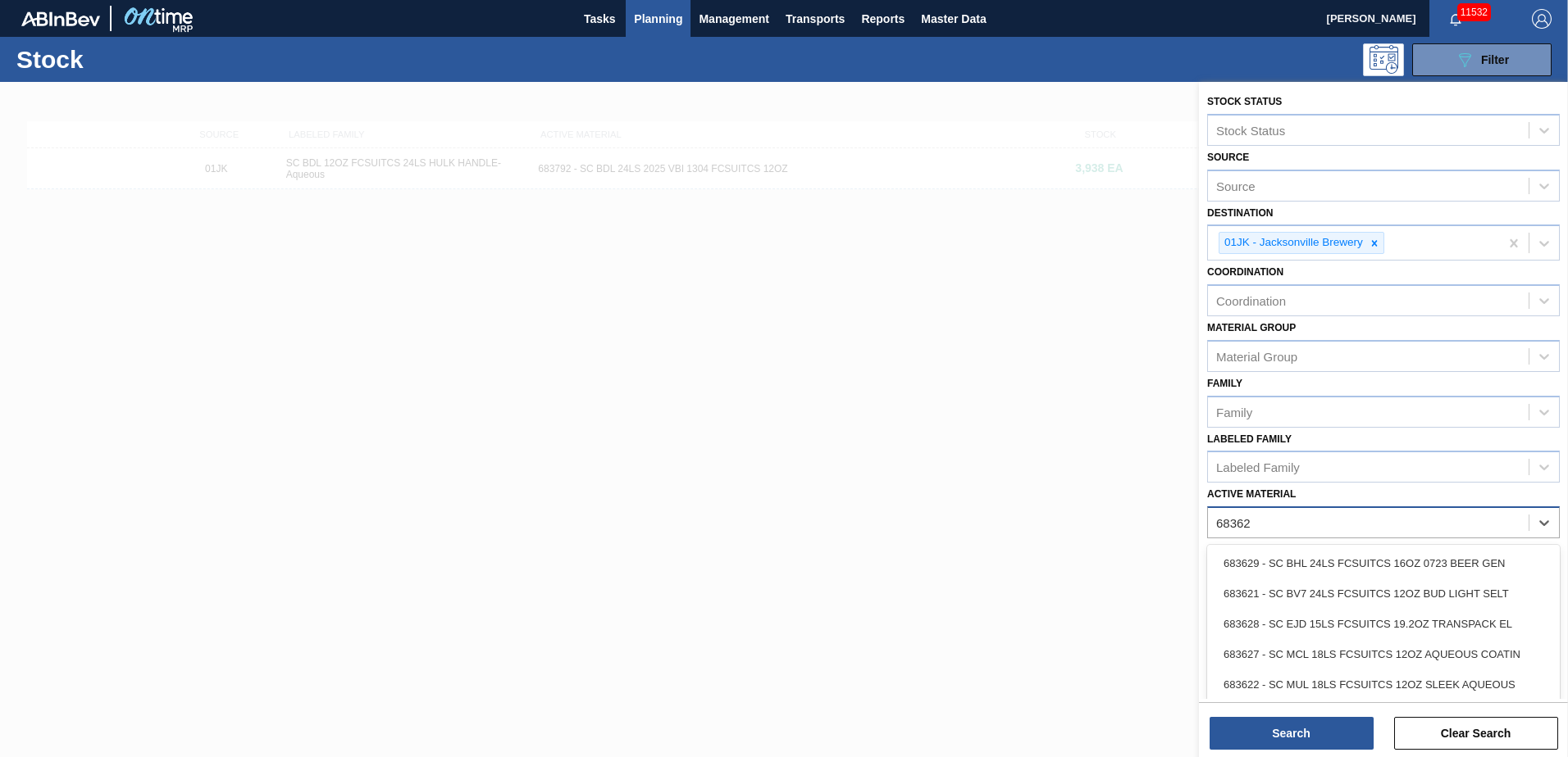
type Material "683622"
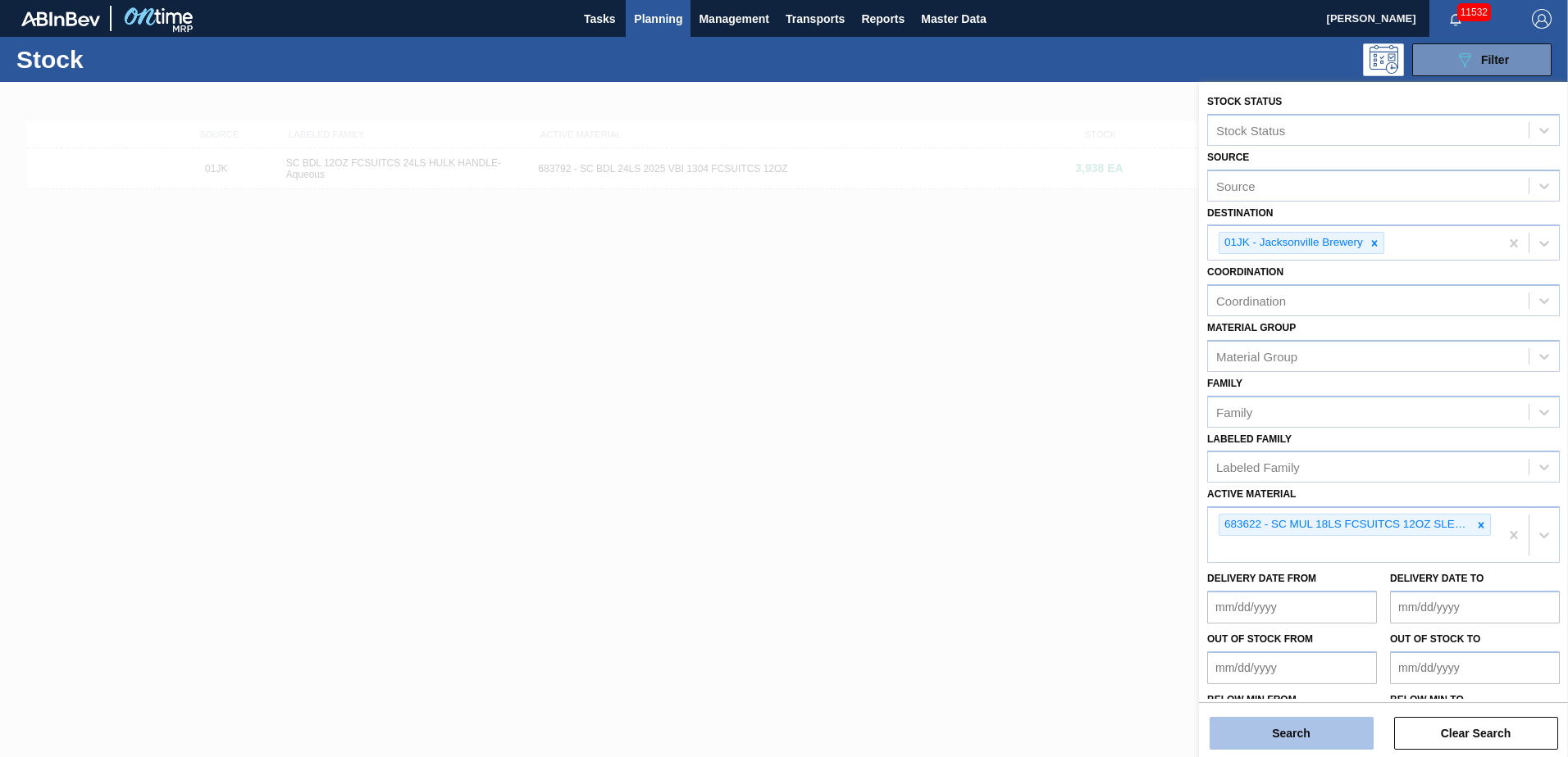
click at [1325, 734] on button "Search" at bounding box center [1291, 733] width 164 height 33
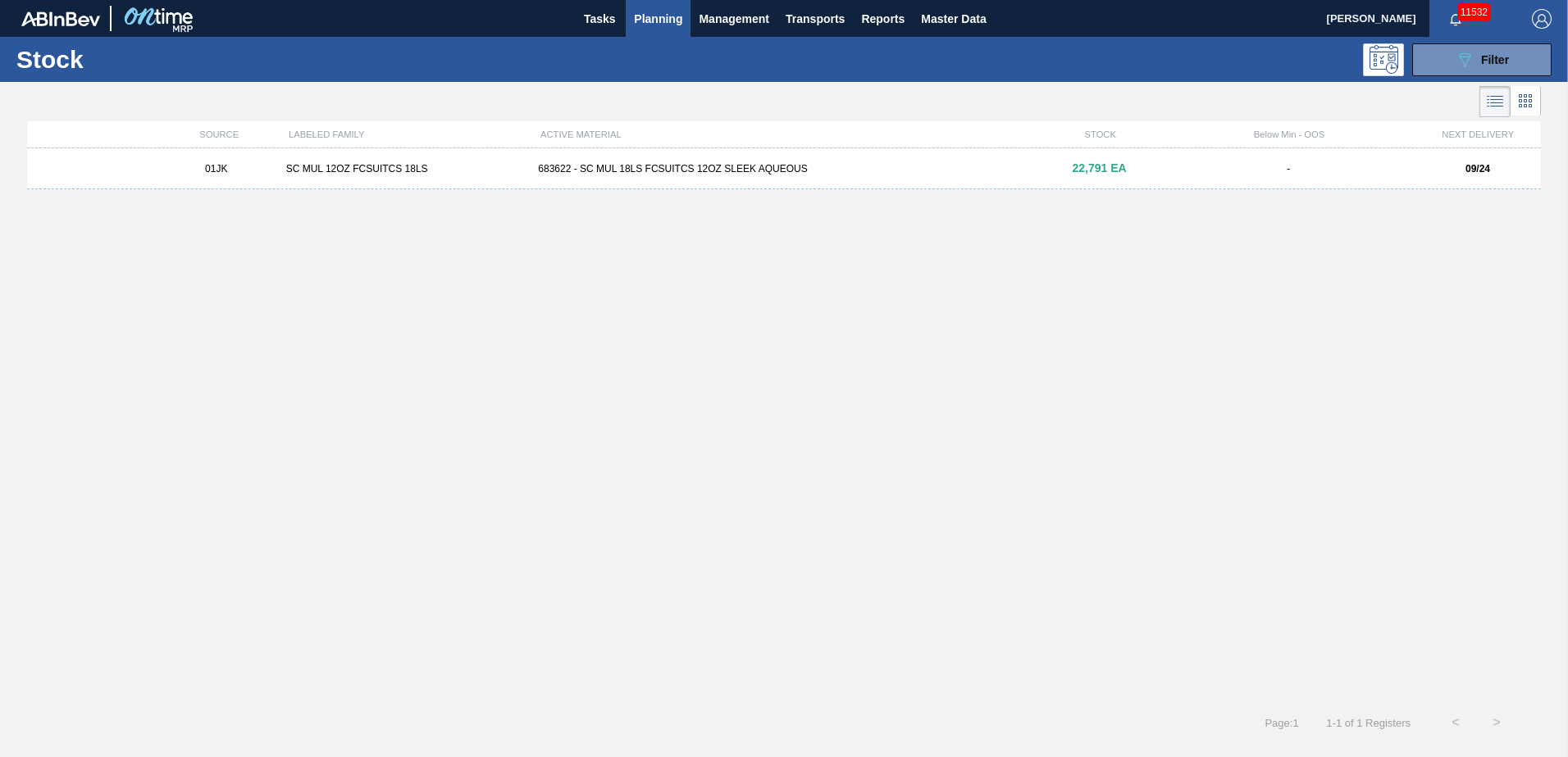
click at [1172, 171] on div "-" at bounding box center [1288, 169] width 252 height 12
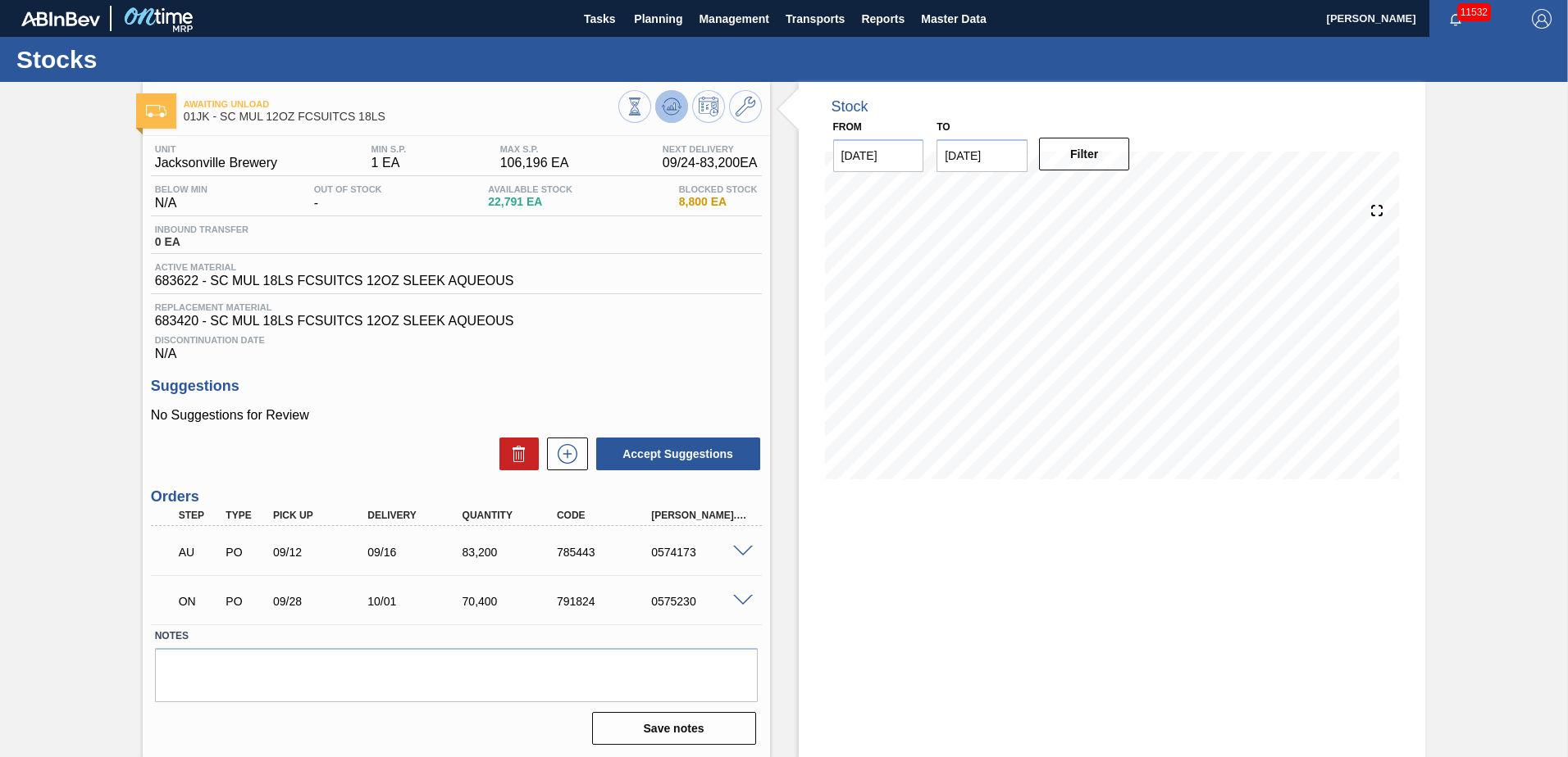
click at [667, 105] on icon at bounding box center [671, 106] width 19 height 19
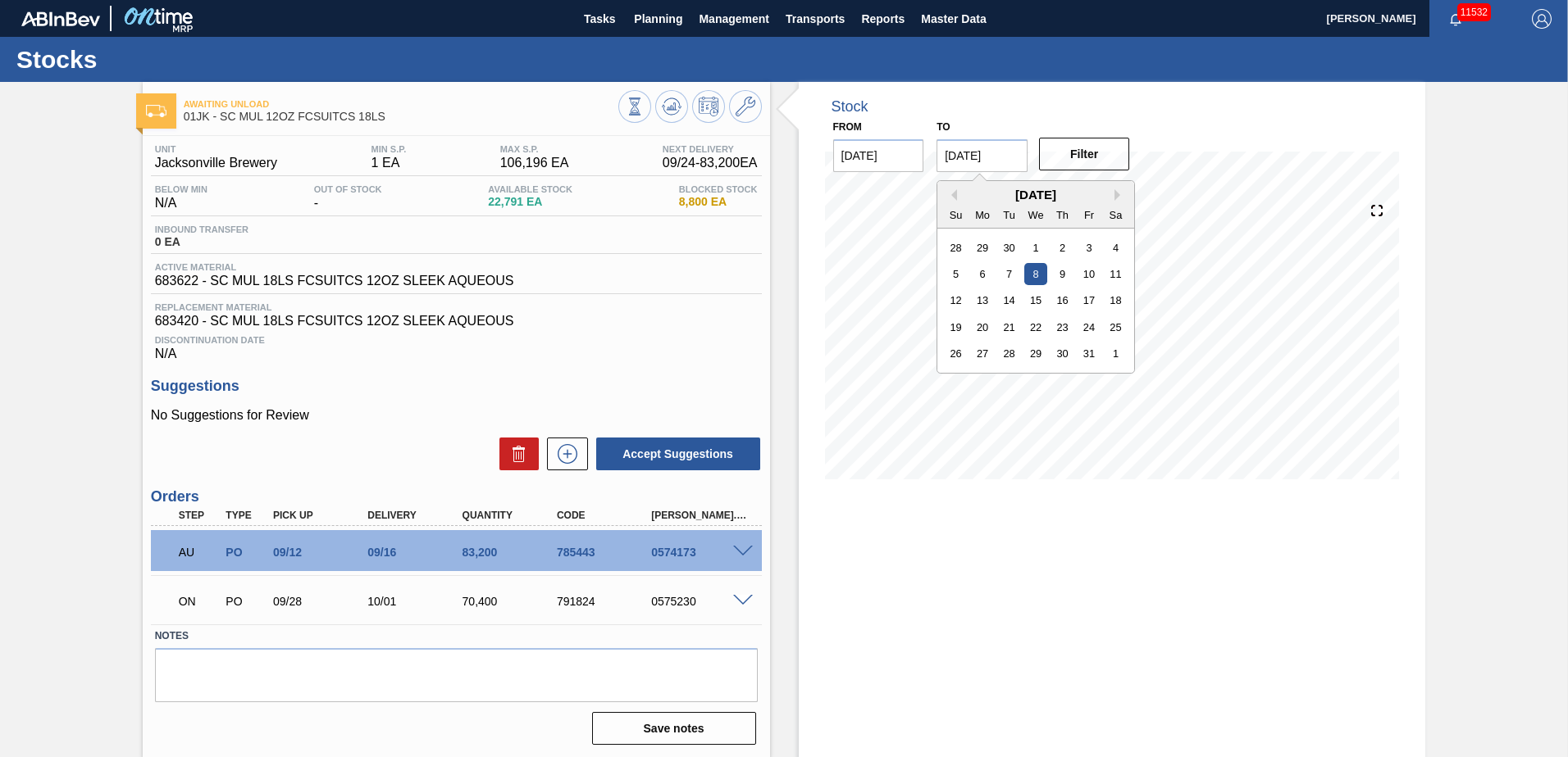
click at [988, 165] on input "[DATE]" at bounding box center [982, 155] width 91 height 33
click at [958, 328] on div "19" at bounding box center [956, 327] width 22 height 22
type input "[DATE]"
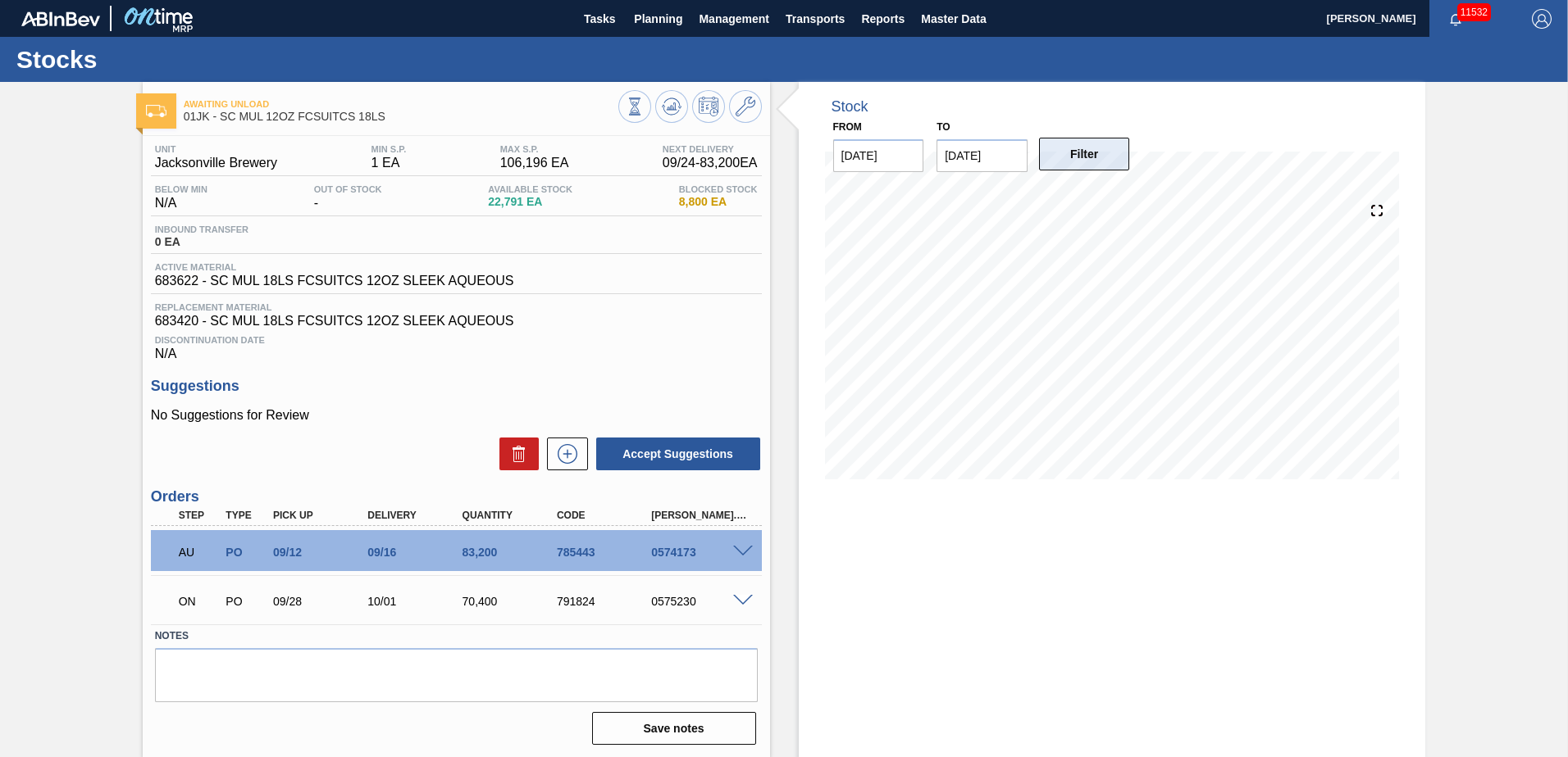
click at [1100, 150] on button "Filter" at bounding box center [1084, 154] width 91 height 33
click at [678, 101] on icon at bounding box center [671, 106] width 19 height 19
click at [680, 19] on span "Planning" at bounding box center [658, 19] width 48 height 19
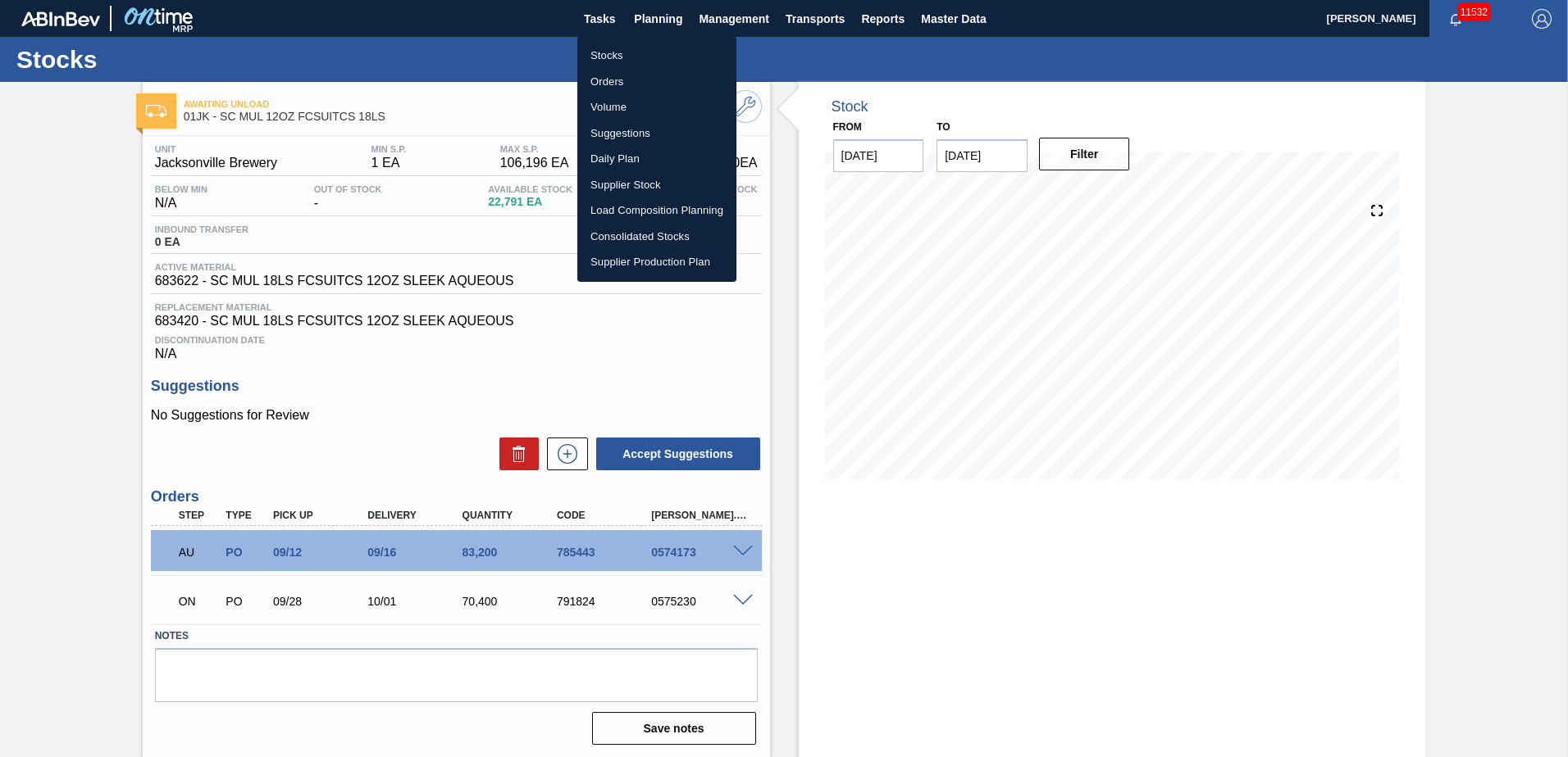
click at [632, 127] on li "Suggestions" at bounding box center [657, 133] width 159 height 26
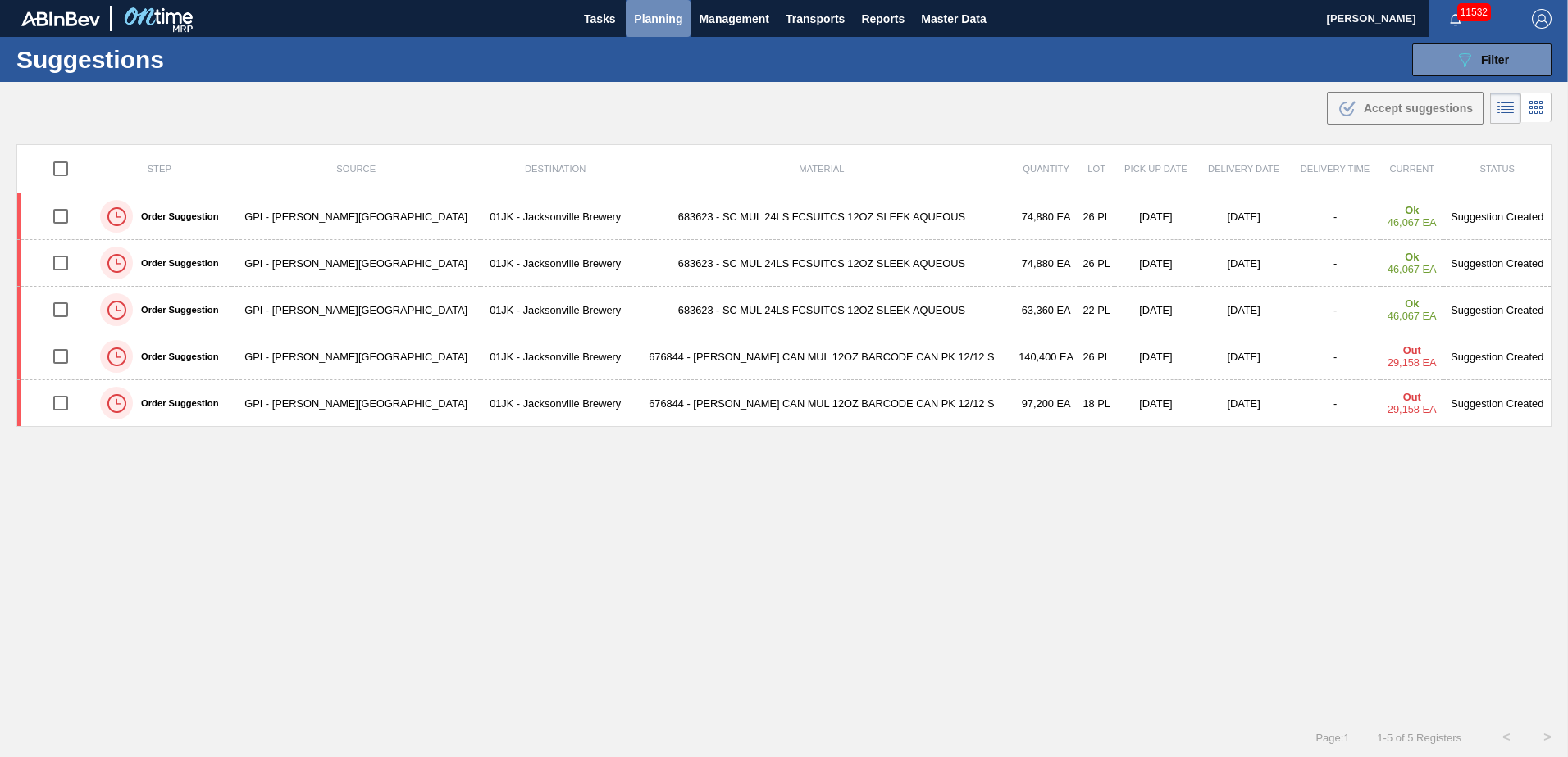
click at [668, 15] on span "Planning" at bounding box center [658, 19] width 48 height 19
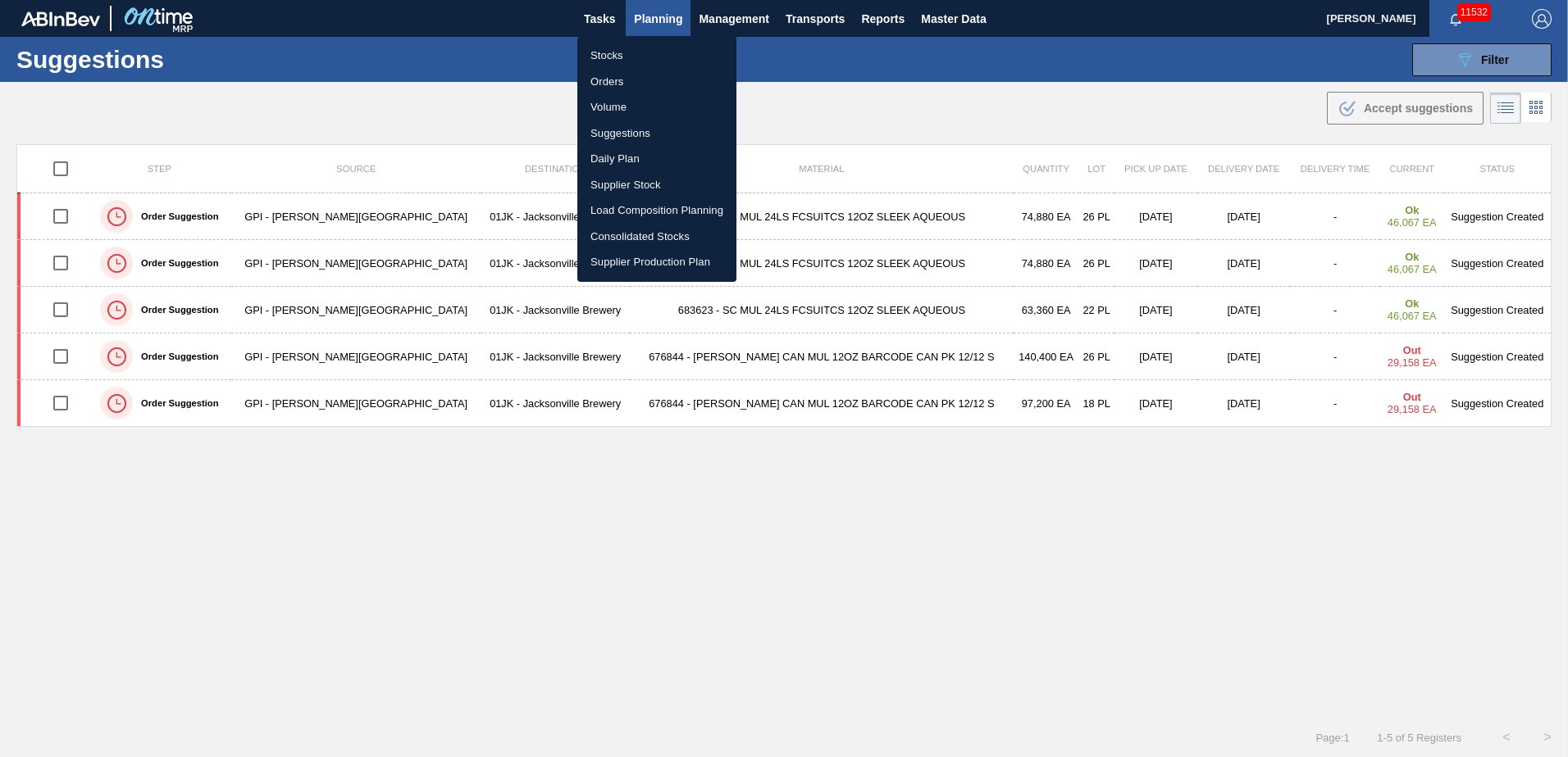
click at [661, 134] on li "Suggestions" at bounding box center [657, 133] width 159 height 26
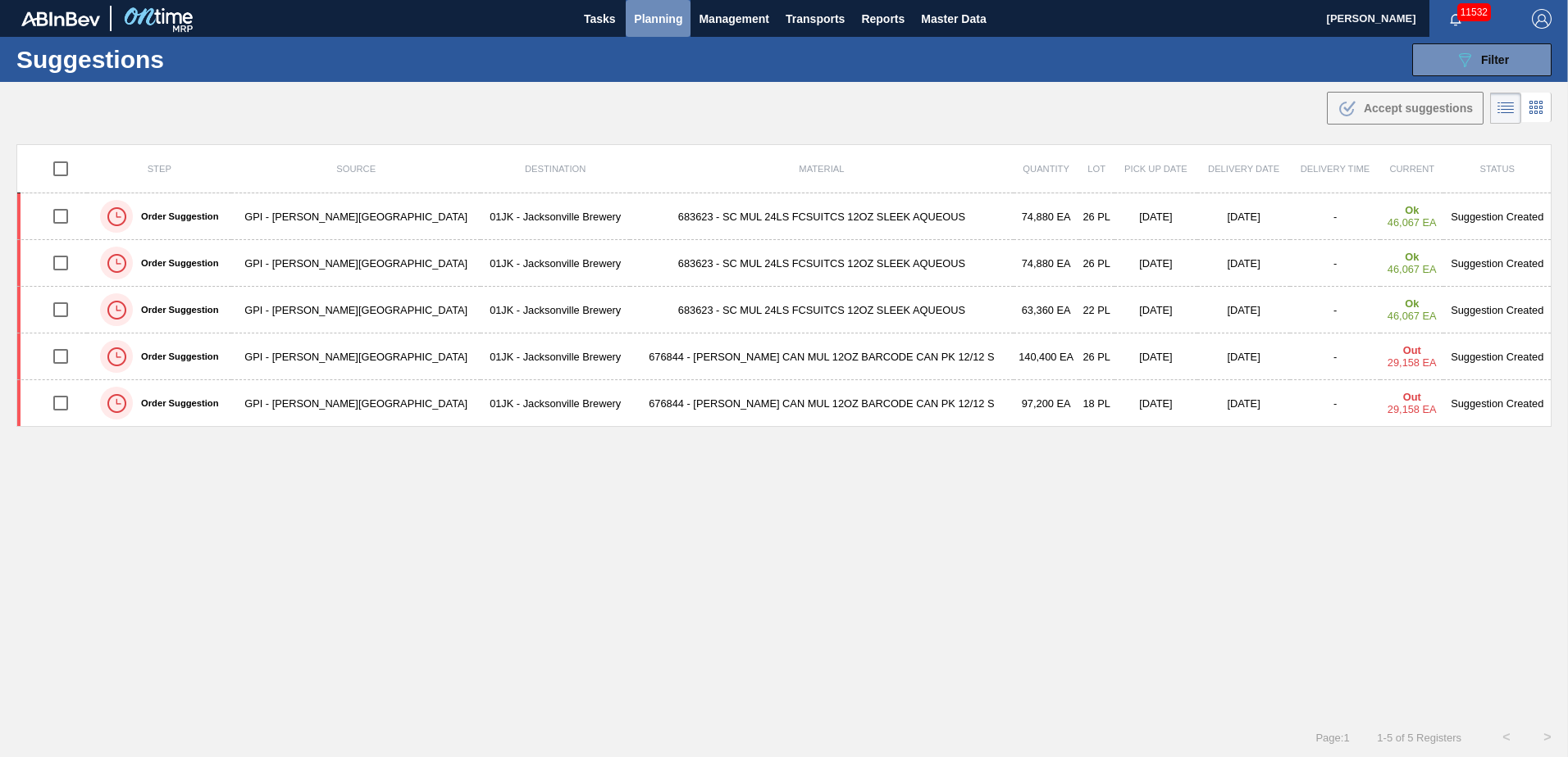
click at [646, 27] on span "Planning" at bounding box center [658, 19] width 48 height 19
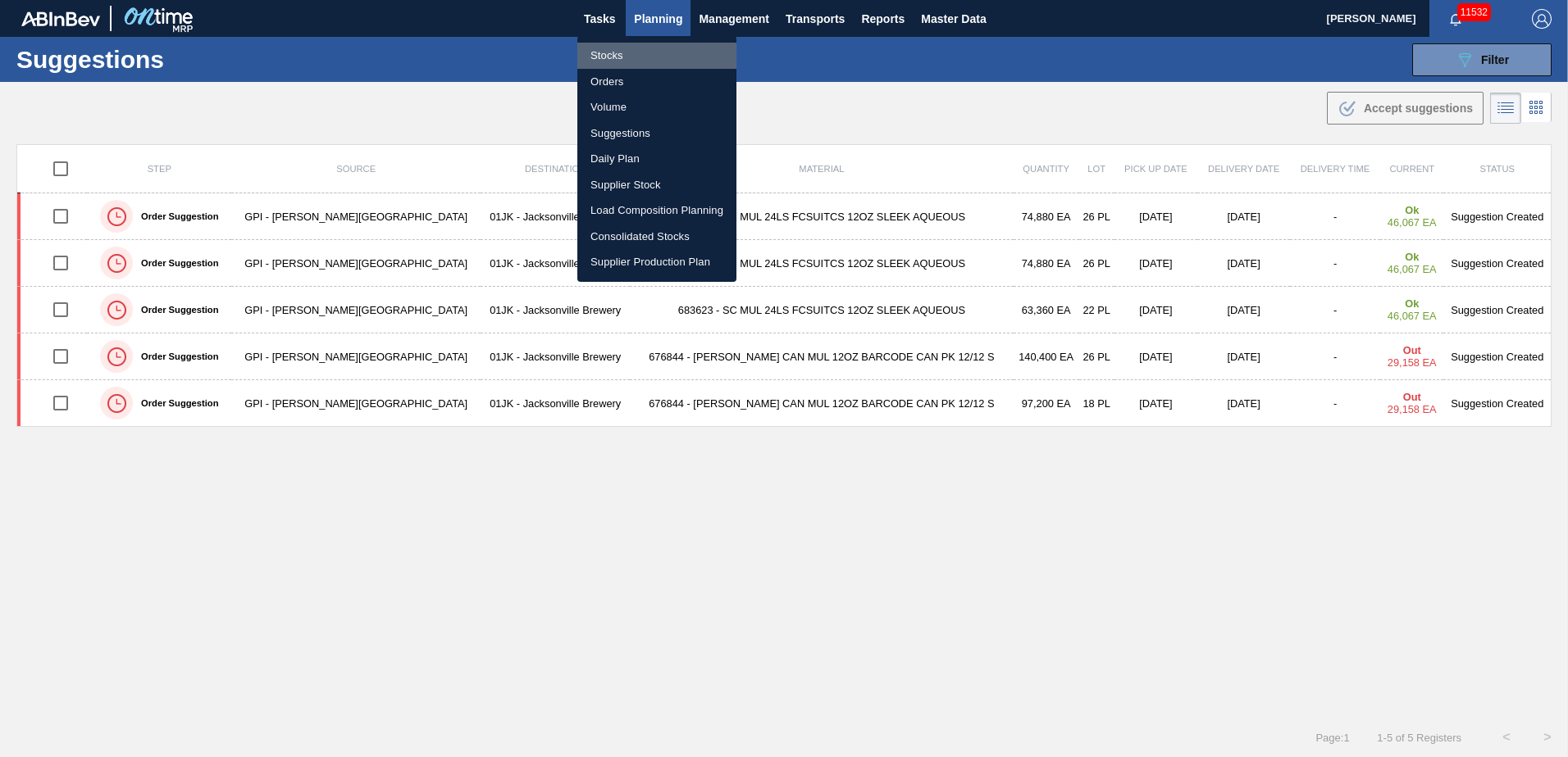
click at [639, 56] on li "Stocks" at bounding box center [657, 55] width 159 height 26
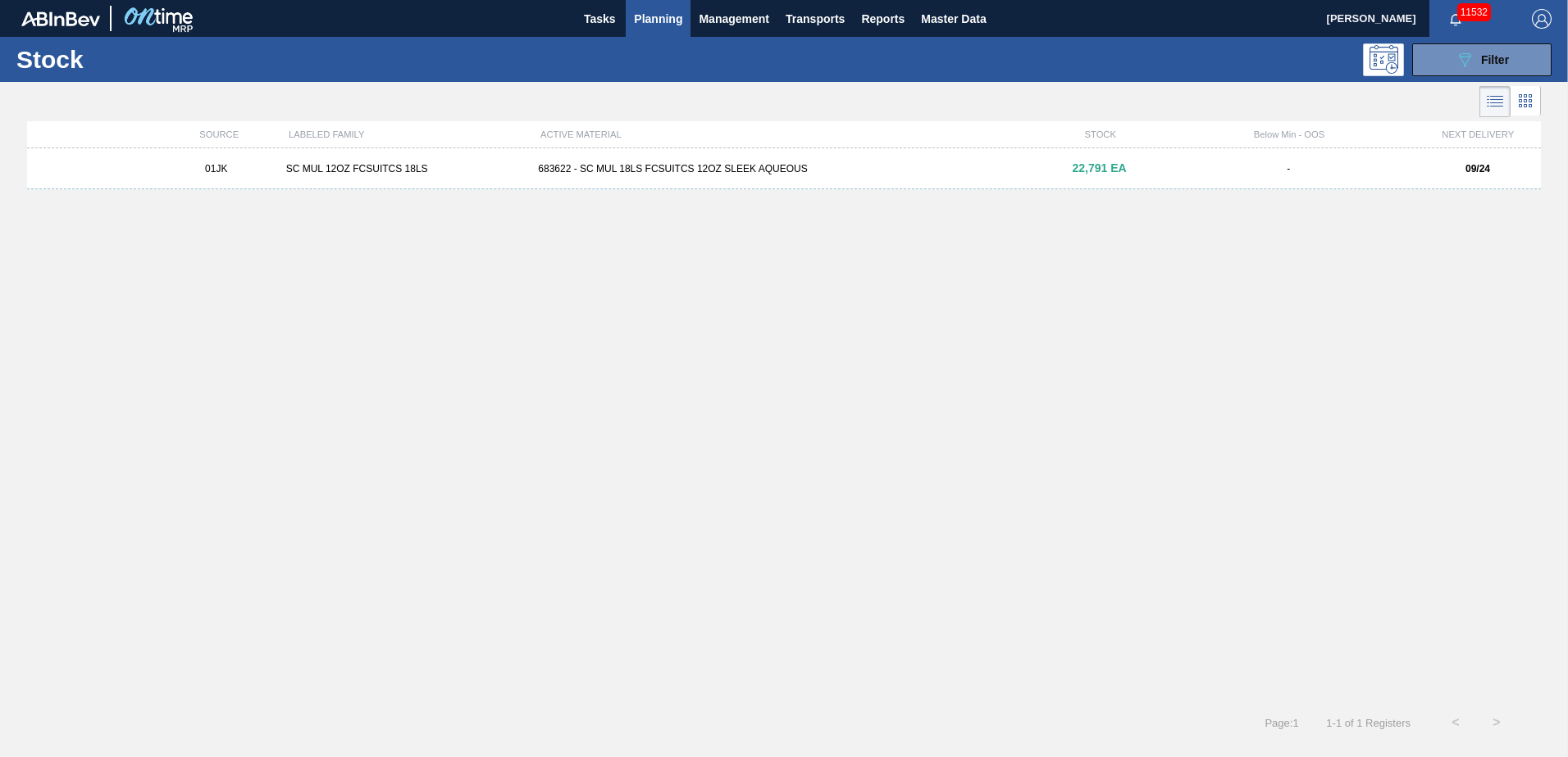
click at [1299, 187] on div "01JK SC MUL 12OZ FCSUITCS 18LS 683622 - SC MUL 18LS FCSUITCS 12OZ SLEEK AQUEOUS…" at bounding box center [784, 169] width 1514 height 41
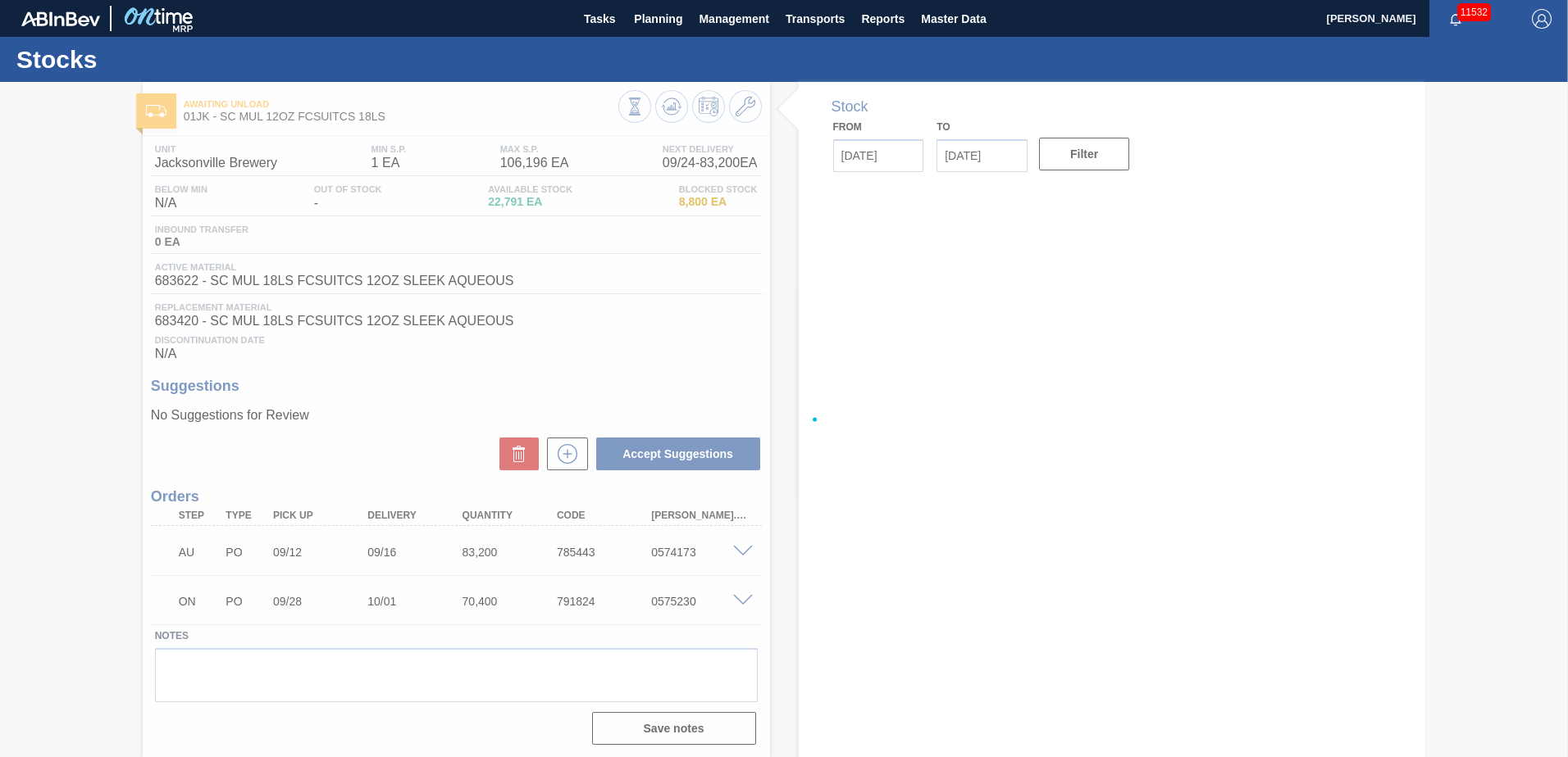
type input "[DATE]"
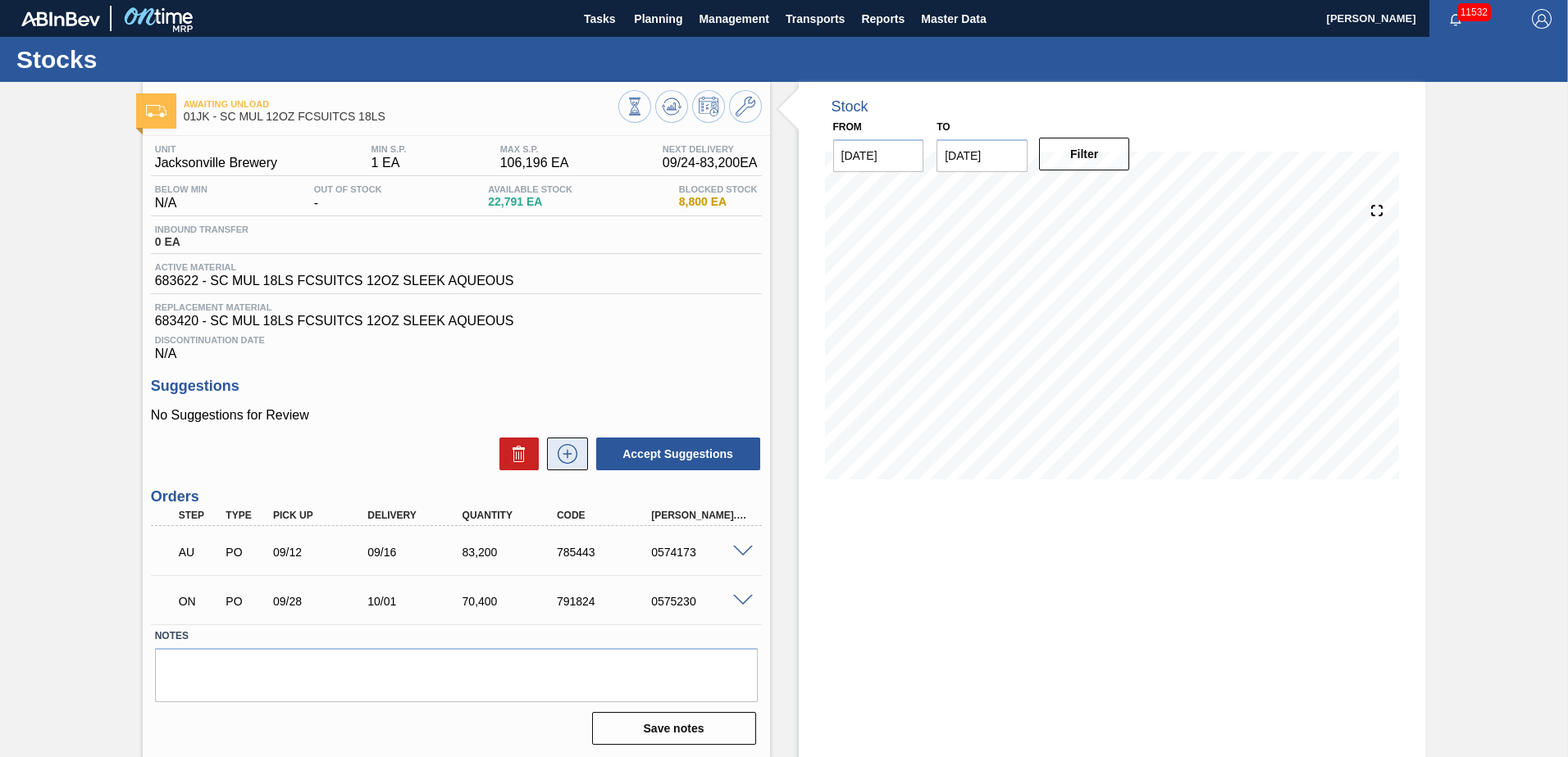
click at [580, 452] on button at bounding box center [567, 454] width 41 height 33
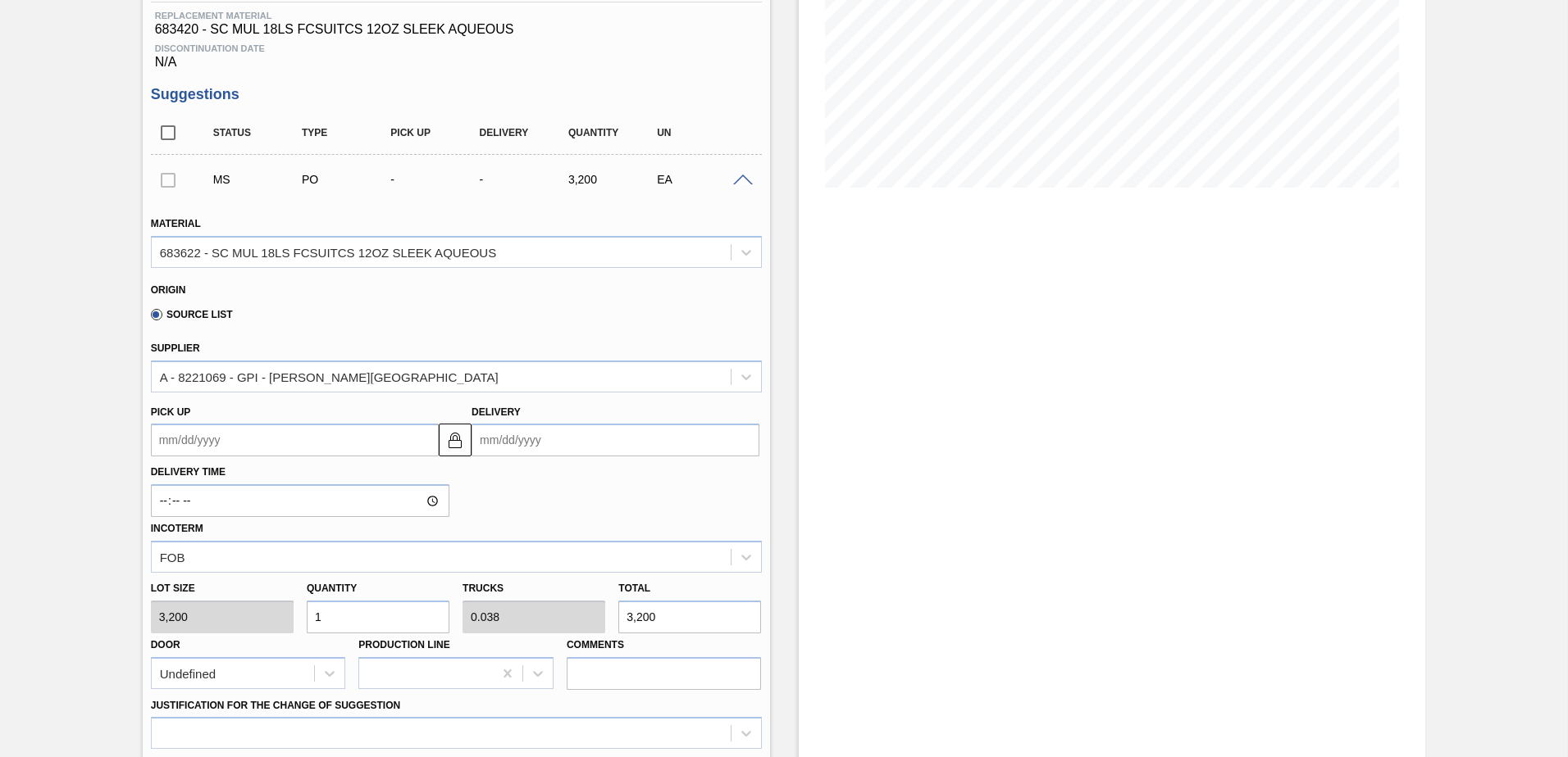
scroll to position [327, 0]
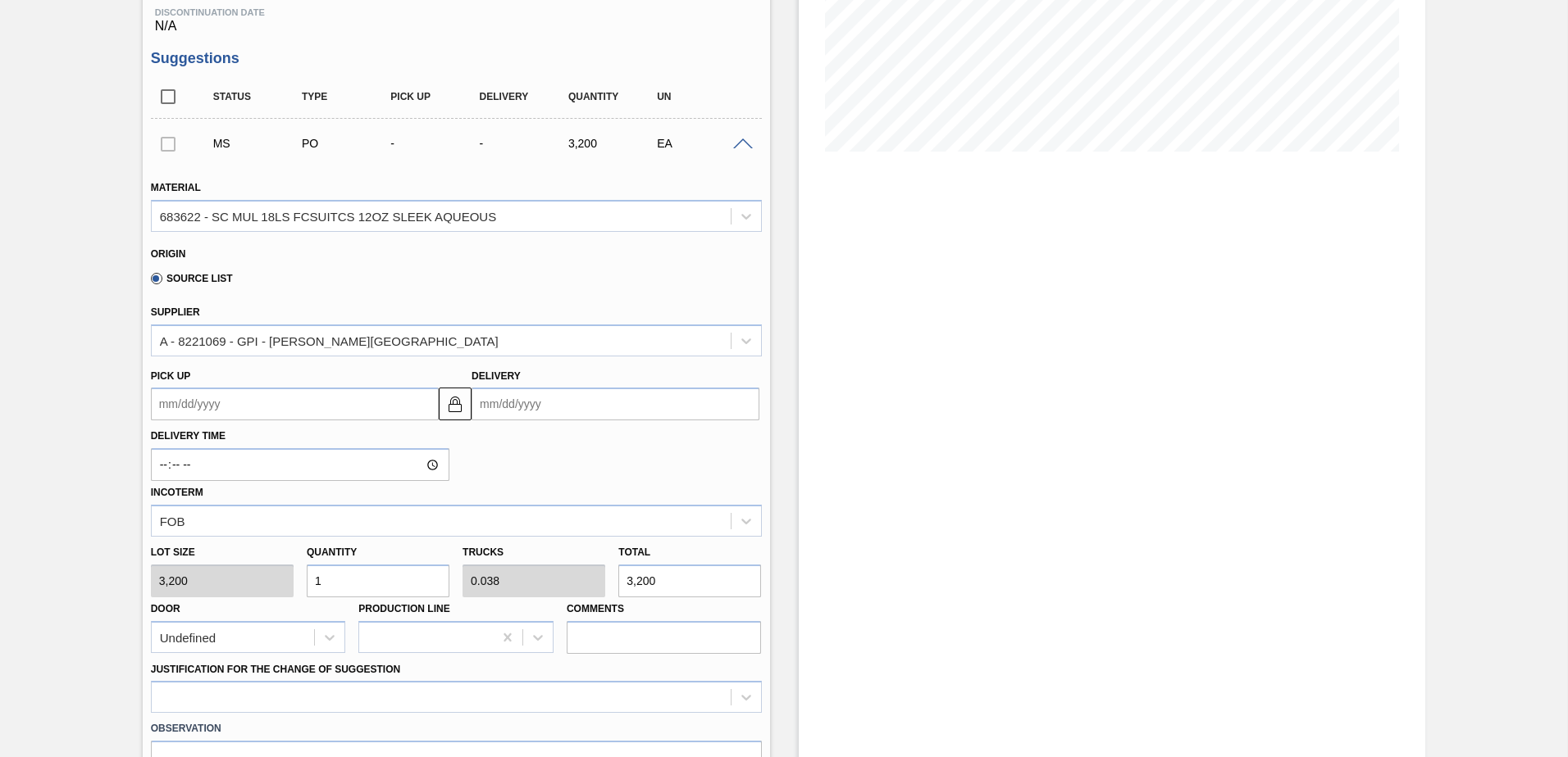
click at [408, 565] on input "1" at bounding box center [377, 581] width 143 height 33
type input "26"
type input "1"
type input "83,200"
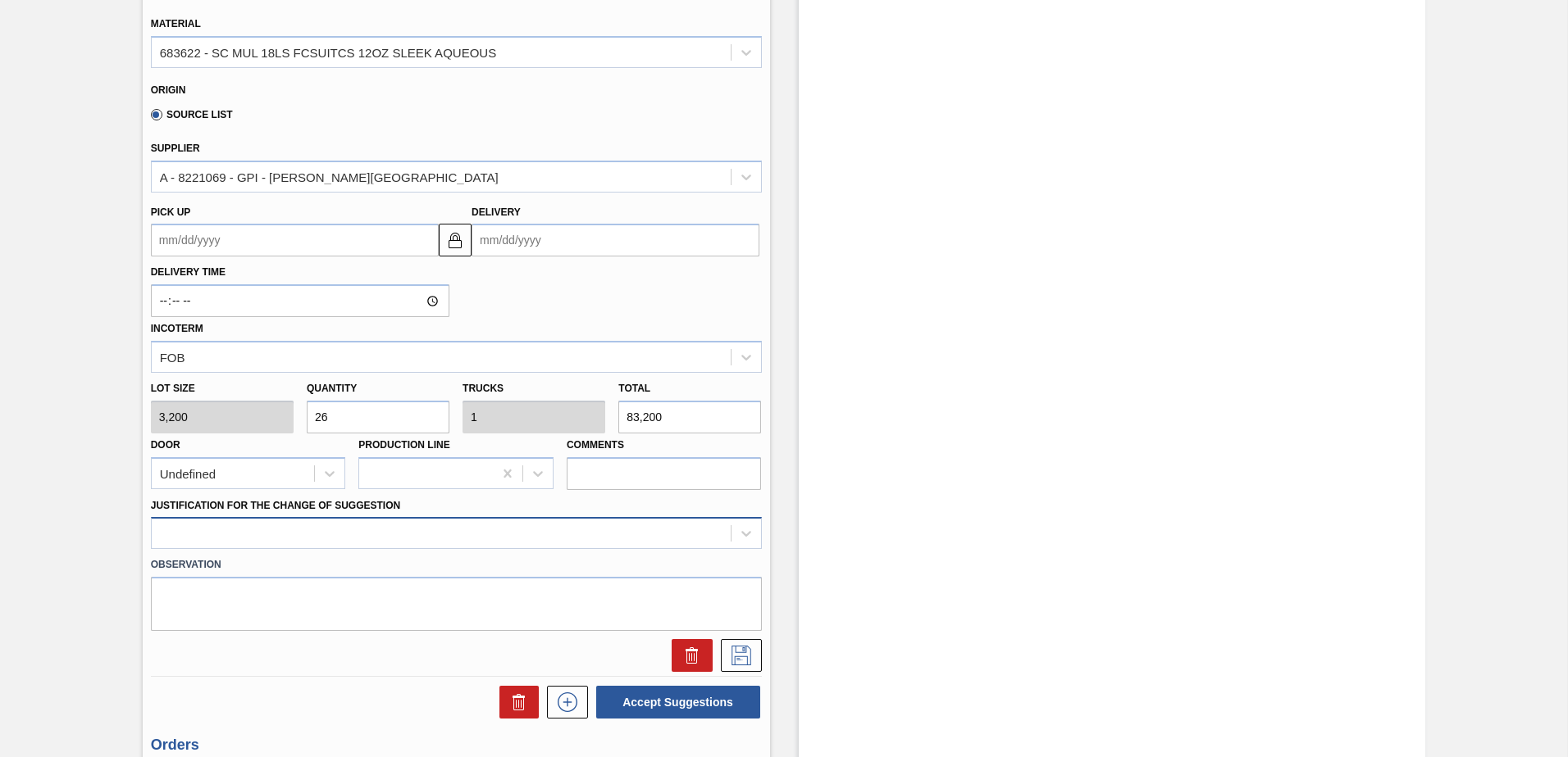
type input "26"
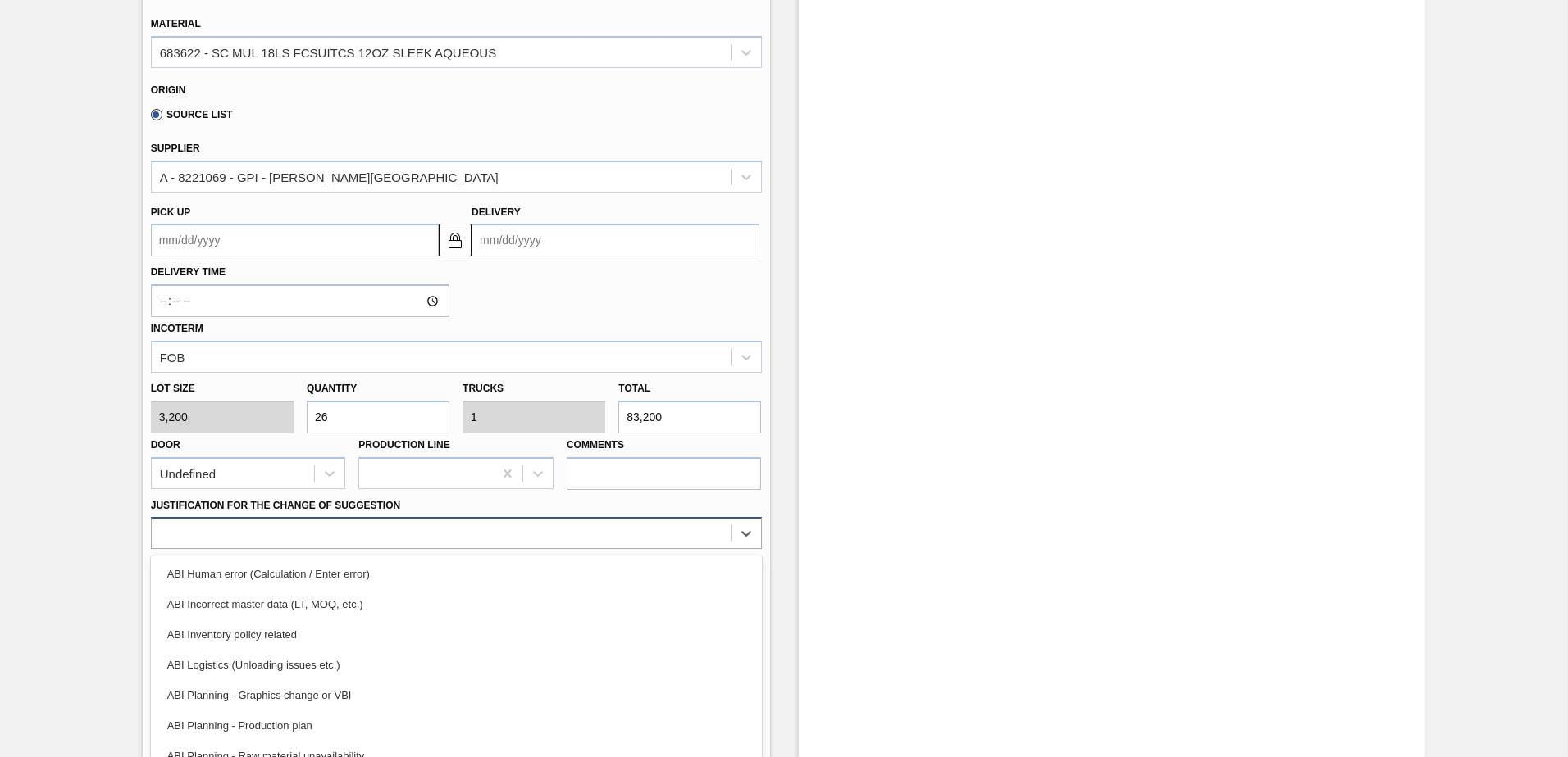
click at [418, 538] on div "option ABI Human error (Calculation / Enter error) focused, 1 of 18. 18 results…" at bounding box center [456, 533] width 610 height 32
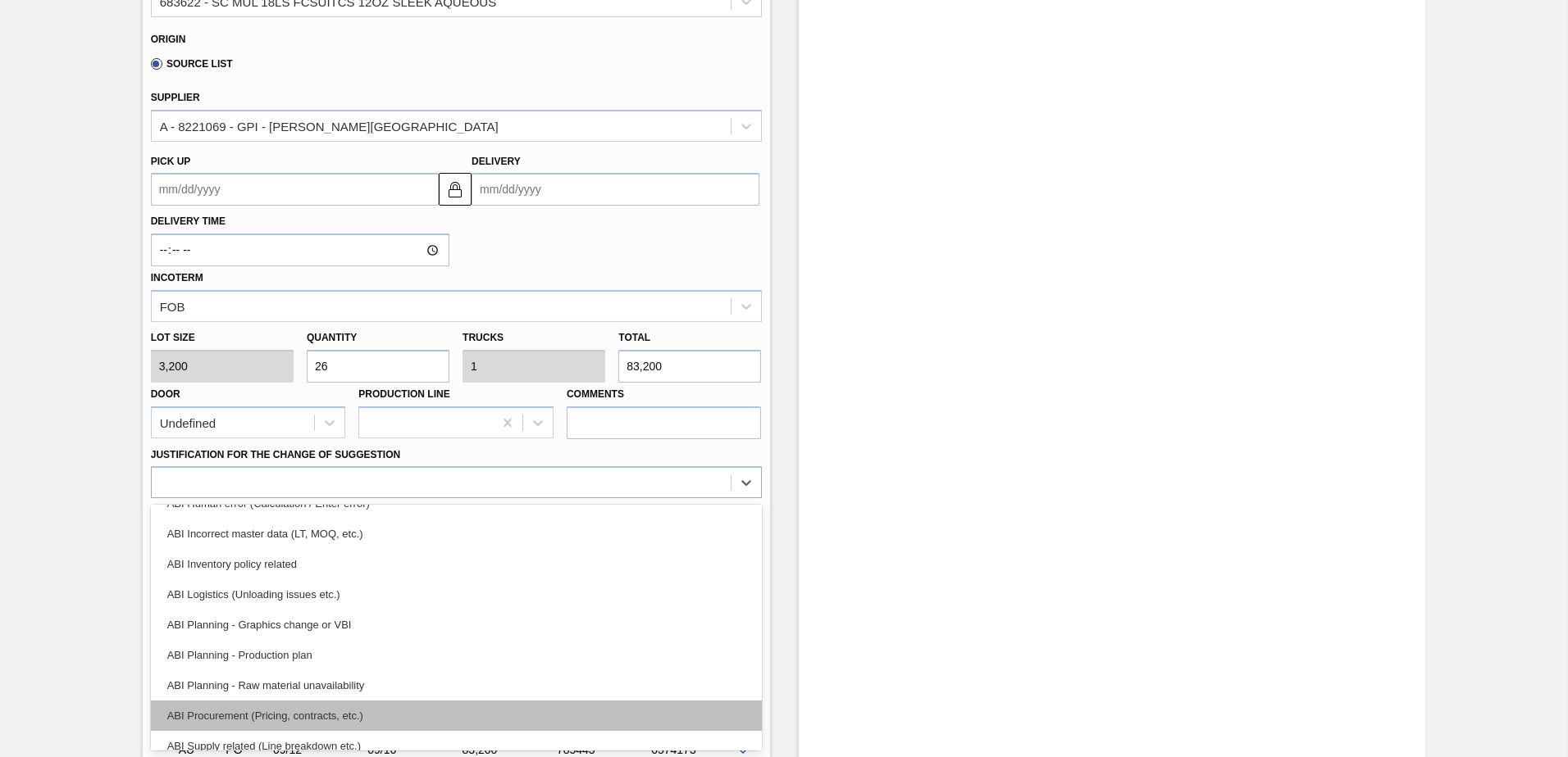
scroll to position [0, 0]
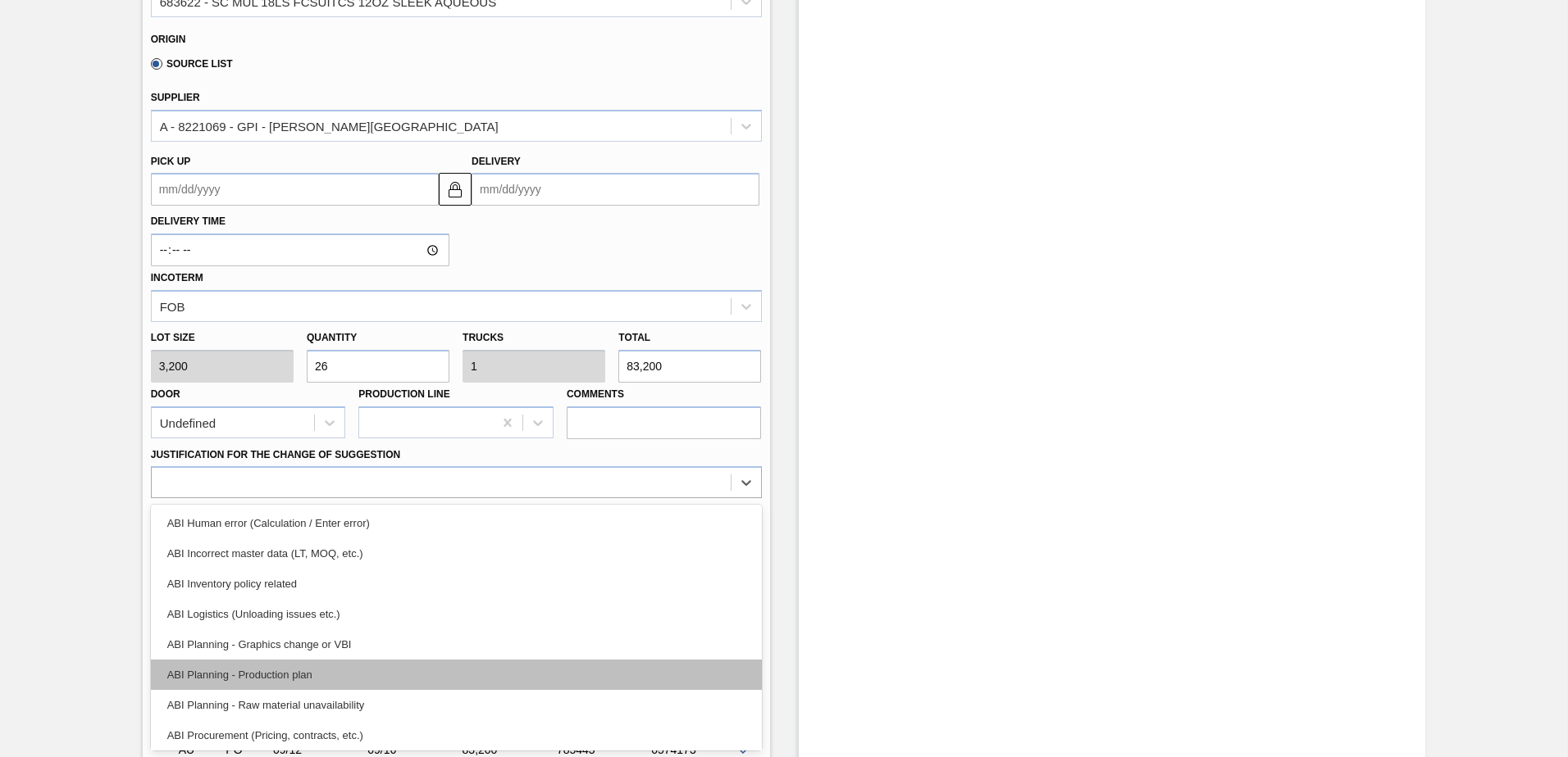
click at [311, 662] on div "ABI Planning - Production plan" at bounding box center [456, 675] width 610 height 30
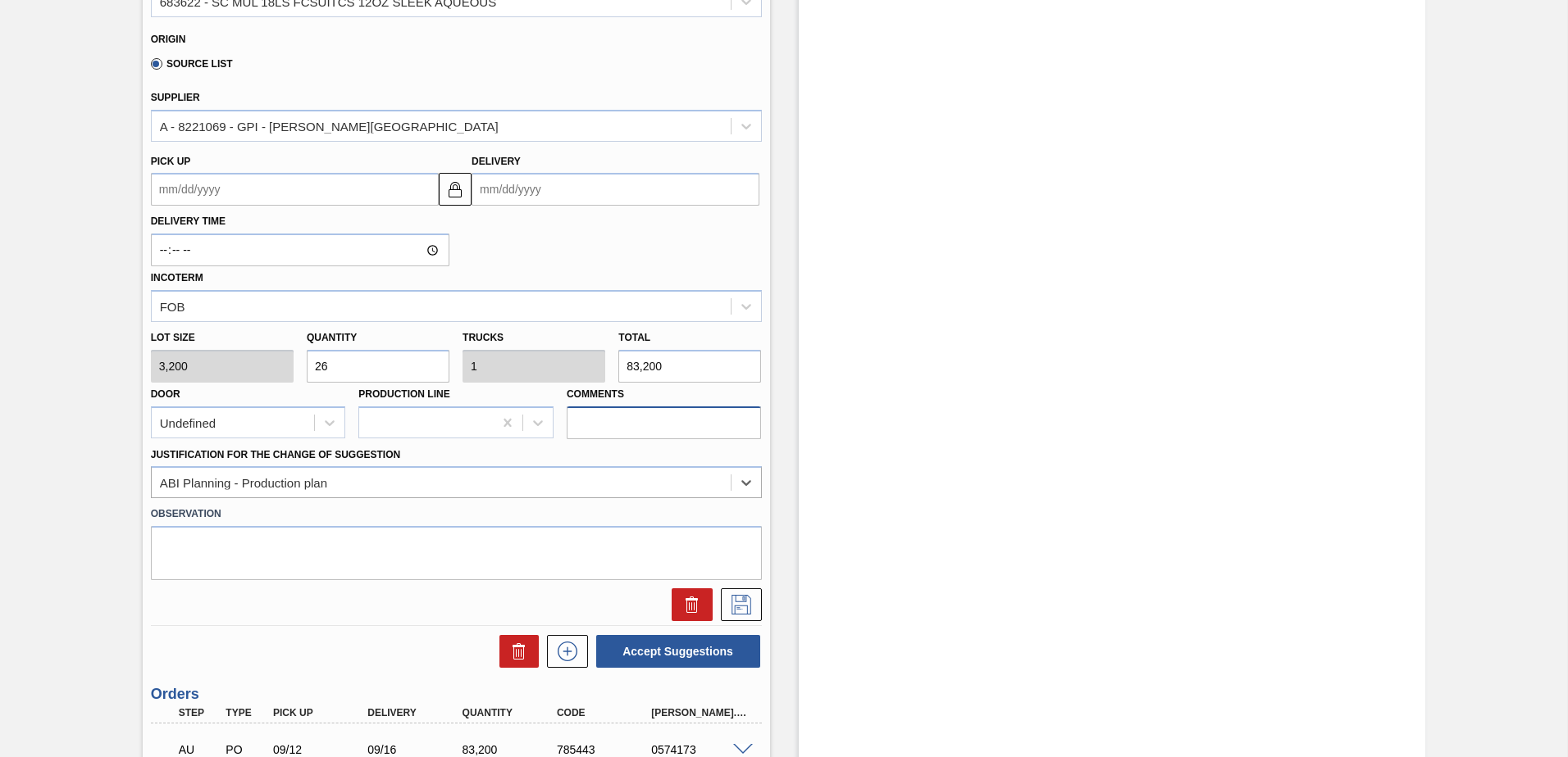
click at [645, 433] on input "Comments" at bounding box center [664, 423] width 195 height 33
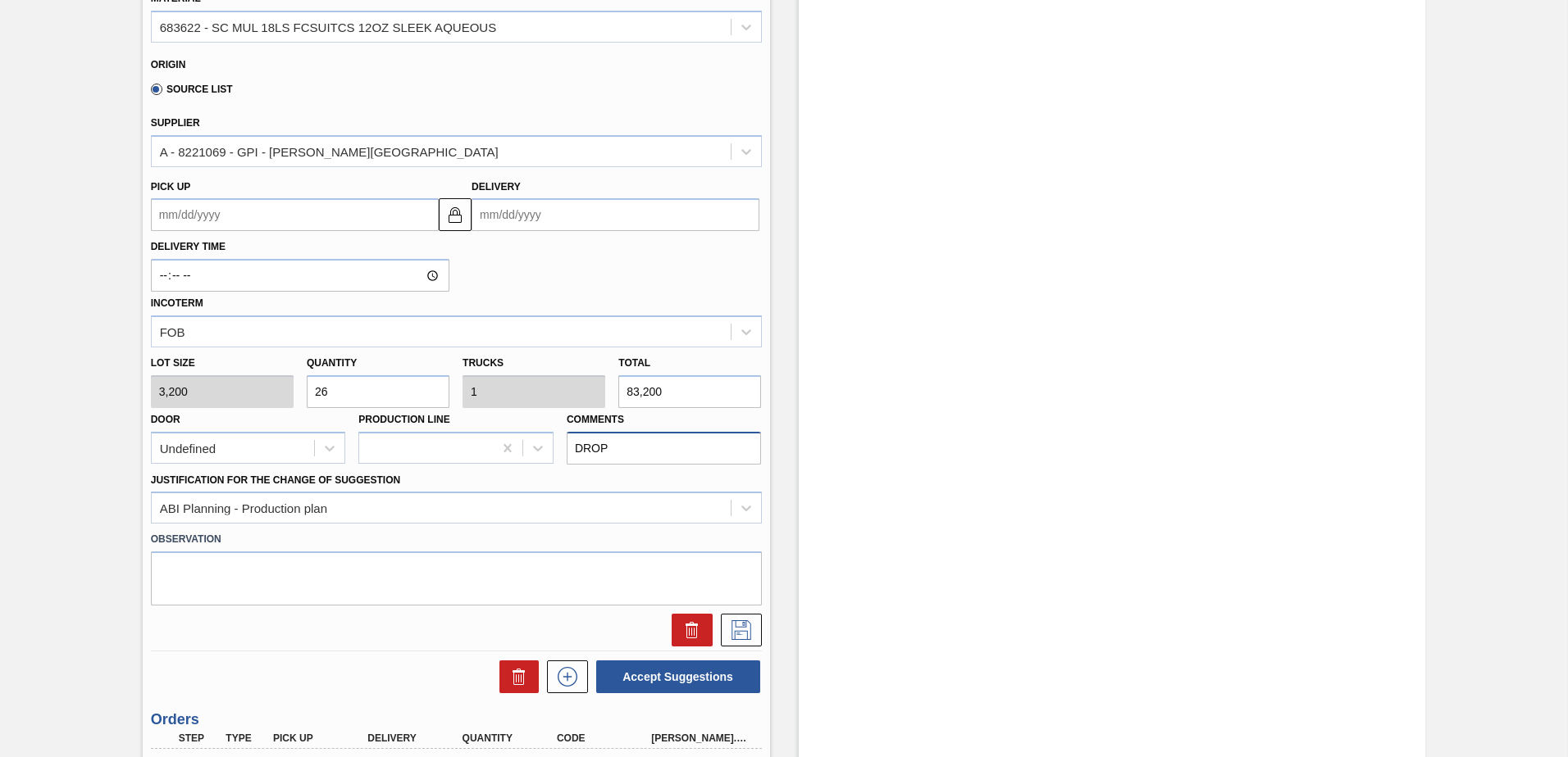
scroll to position [543, 0]
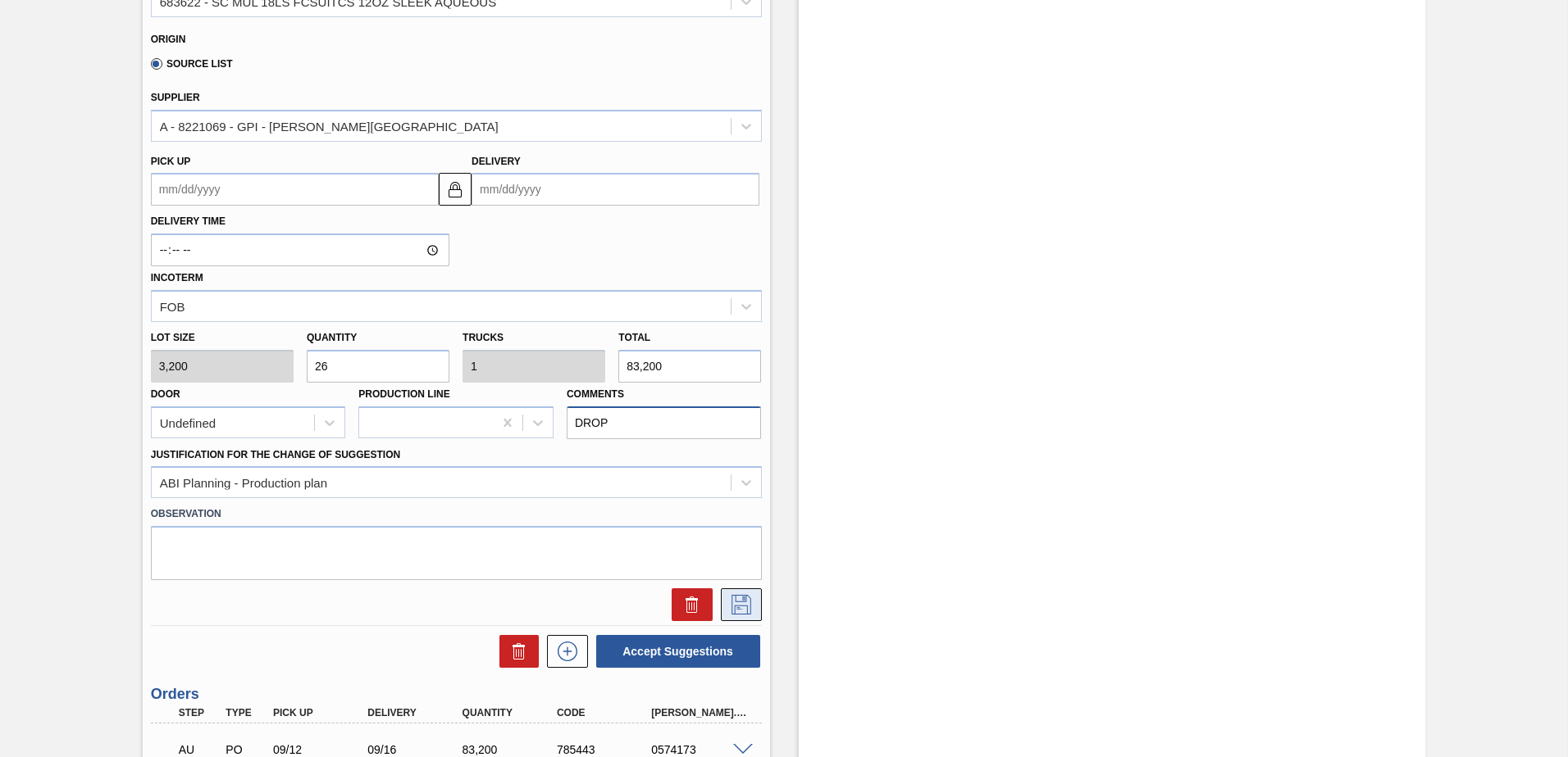
type input "DROP"
click at [751, 595] on icon at bounding box center [741, 604] width 26 height 19
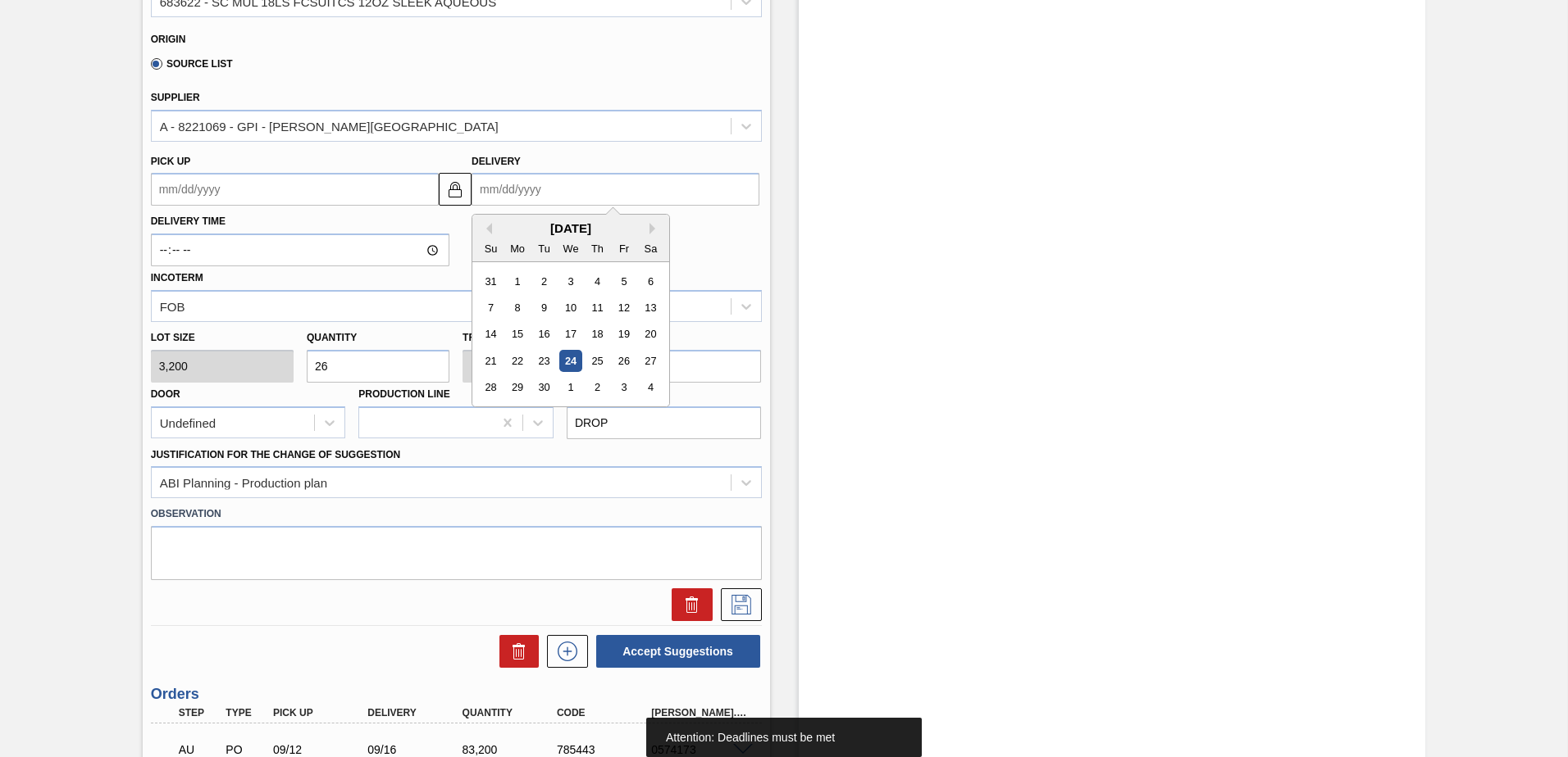
drag, startPoint x: 594, startPoint y: 192, endPoint x: 645, endPoint y: 187, distance: 51.2
click at [594, 192] on input "Delivery" at bounding box center [615, 189] width 288 height 33
click at [649, 220] on div "[DATE] Su Mo Tu We Th Fr Sa" at bounding box center [570, 238] width 197 height 47
click at [654, 231] on button "Next Month" at bounding box center [655, 229] width 12 height 12
click at [569, 305] on div "8" at bounding box center [571, 308] width 22 height 22
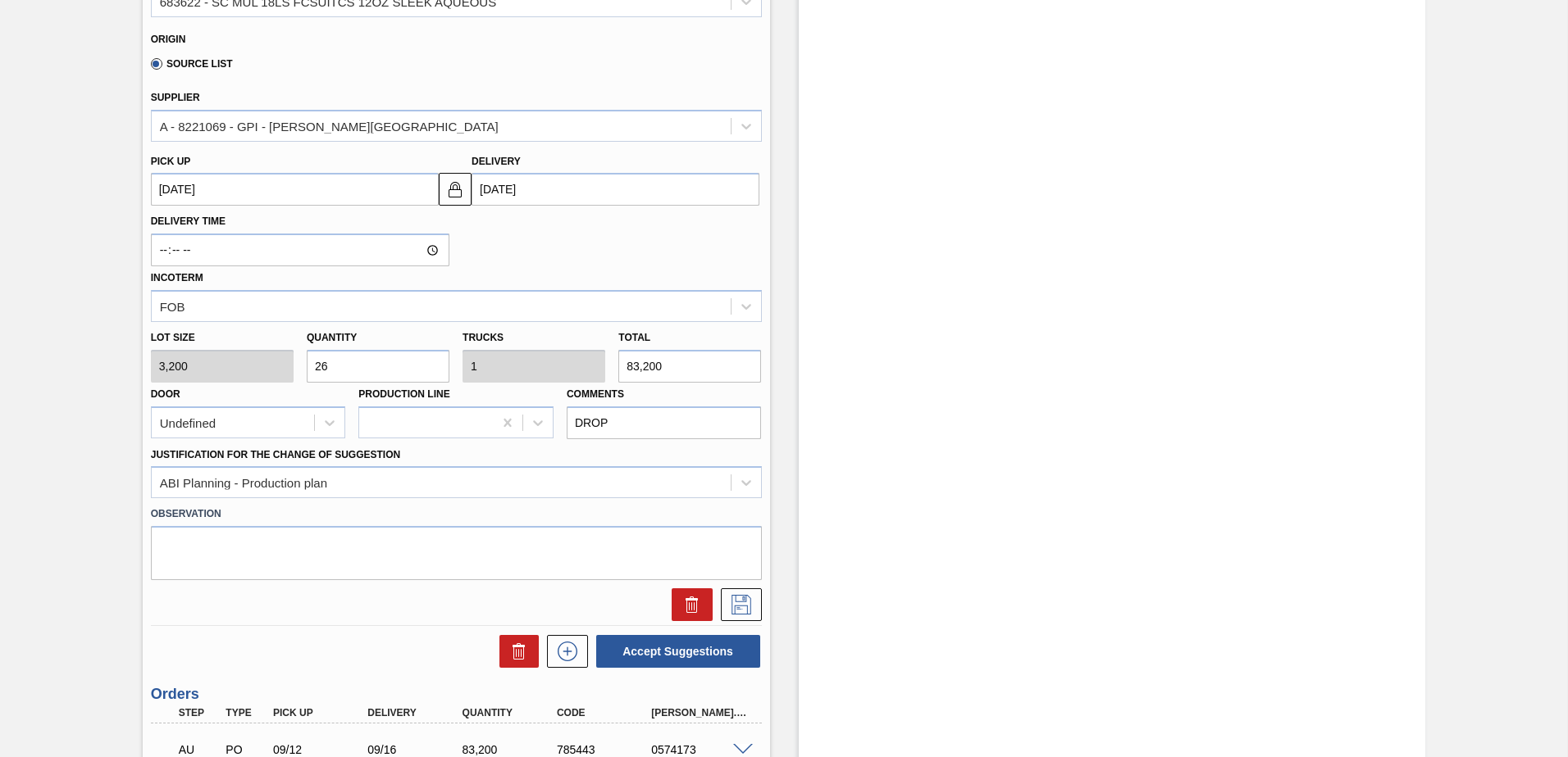
type up104691090 "[DATE]"
type input "[DATE]"
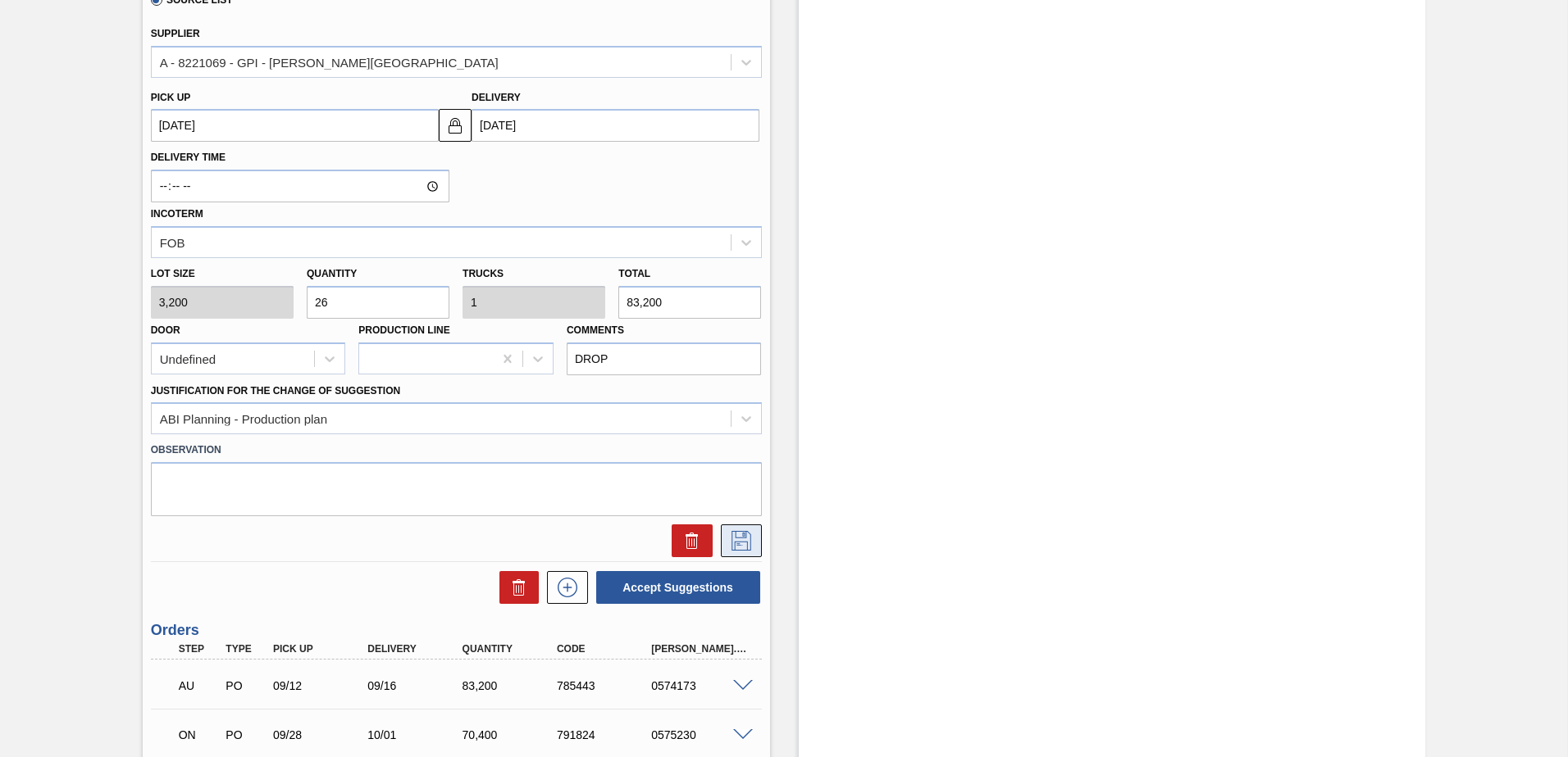
scroll to position [625, 0]
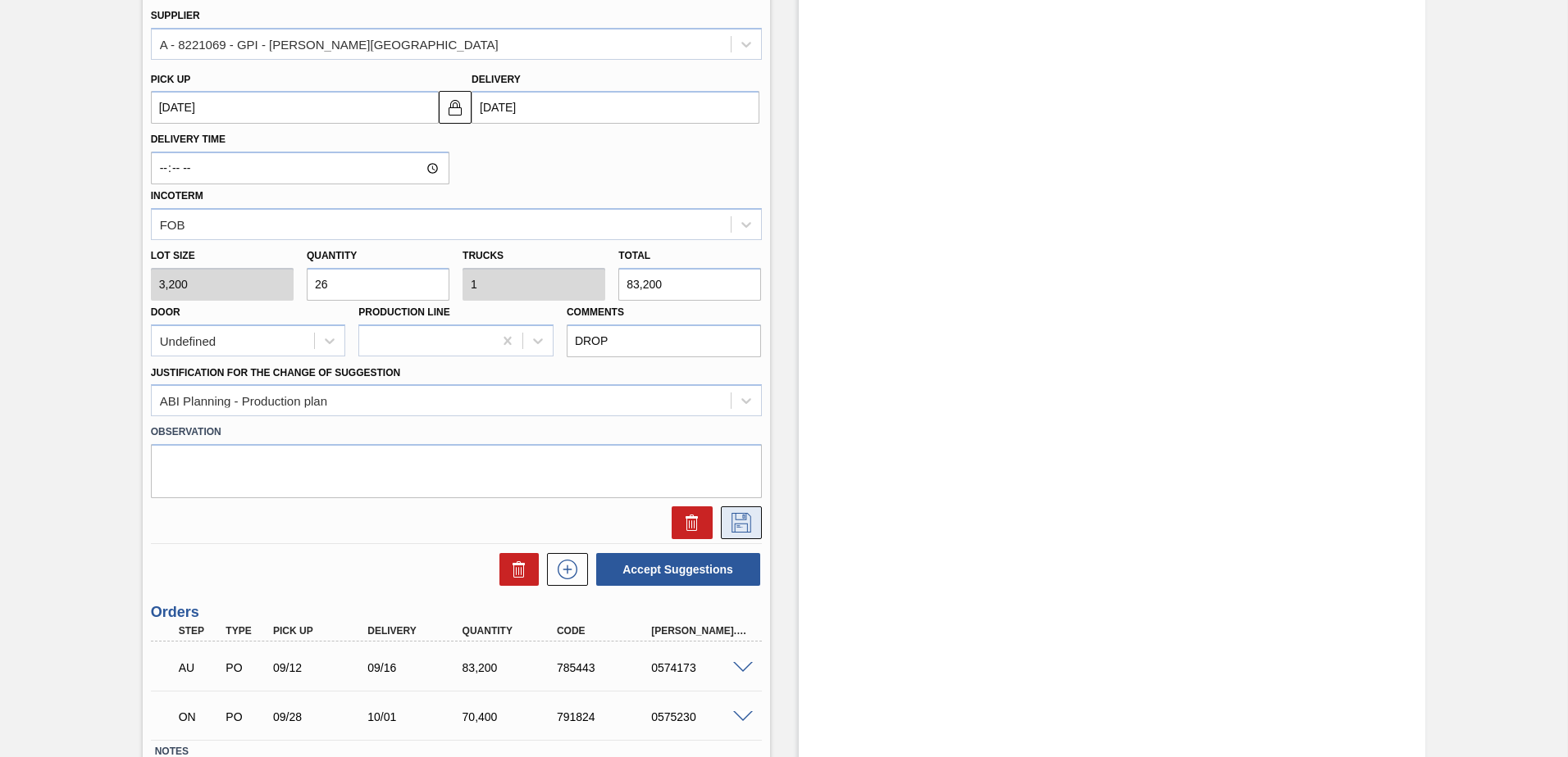
click at [745, 522] on icon at bounding box center [741, 522] width 26 height 19
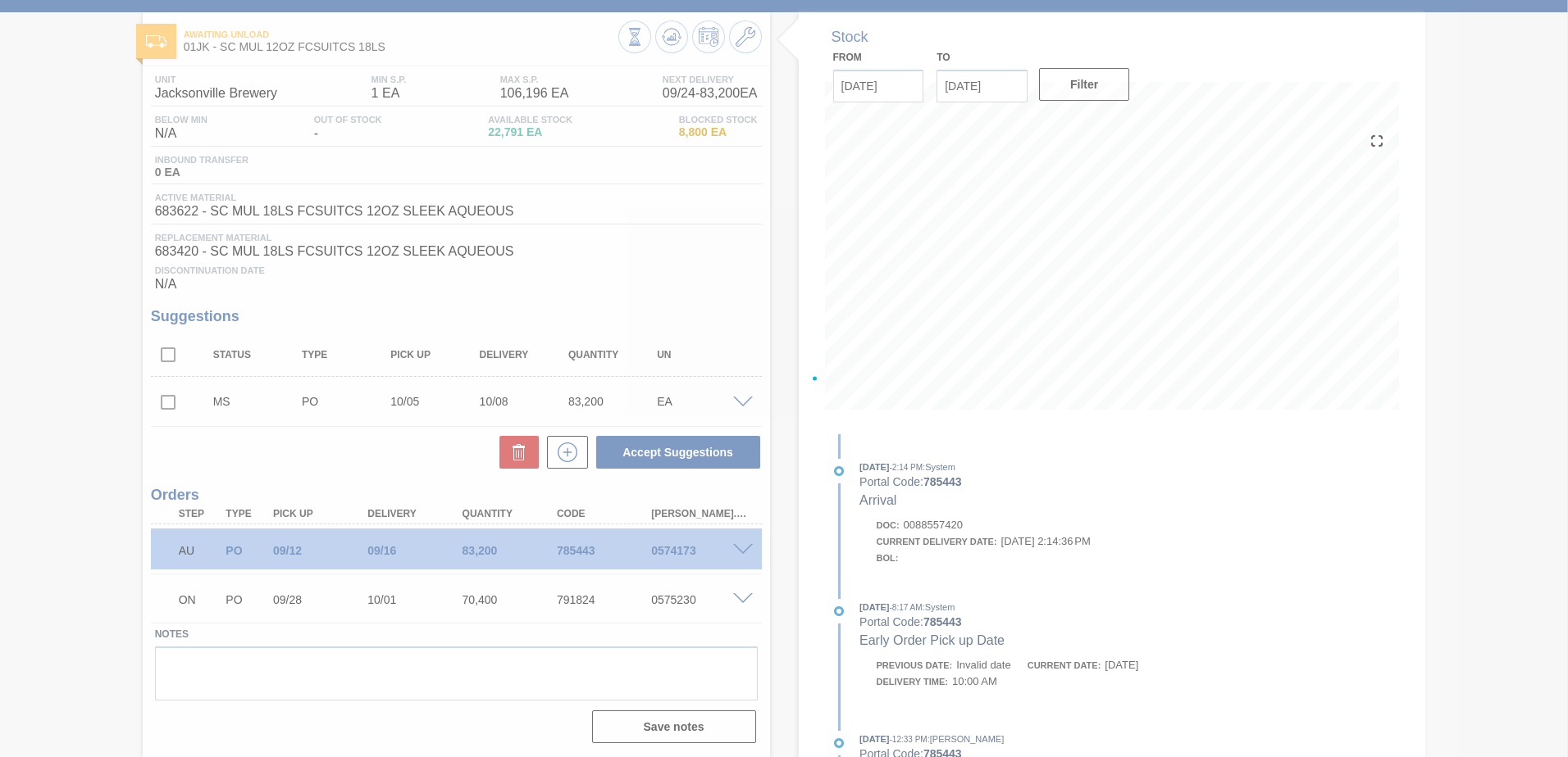
scroll to position [70, 0]
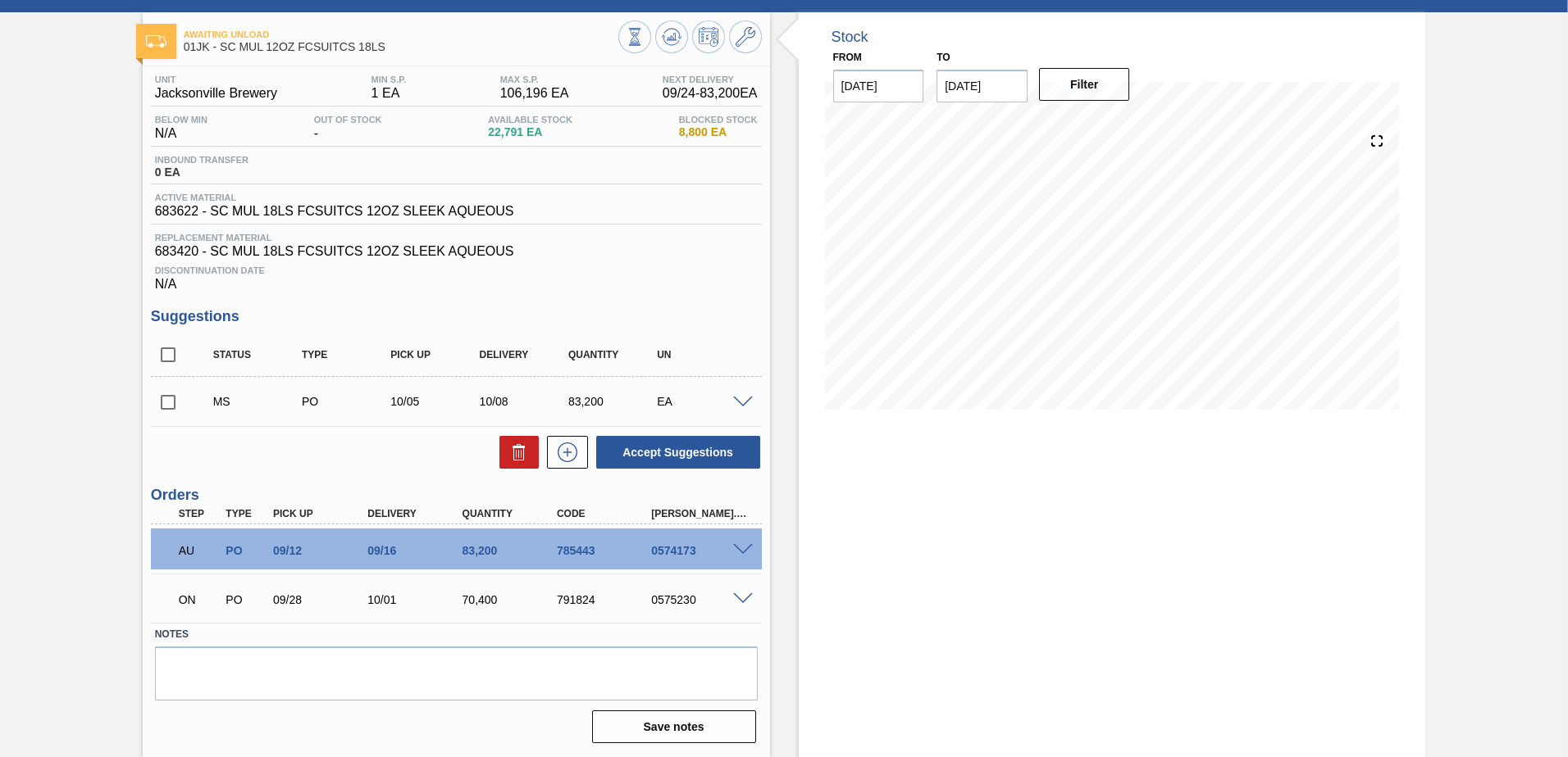
click at [171, 405] on input "checkbox" at bounding box center [168, 402] width 35 height 35
checkbox input "true"
click at [745, 403] on span at bounding box center [742, 403] width 19 height 13
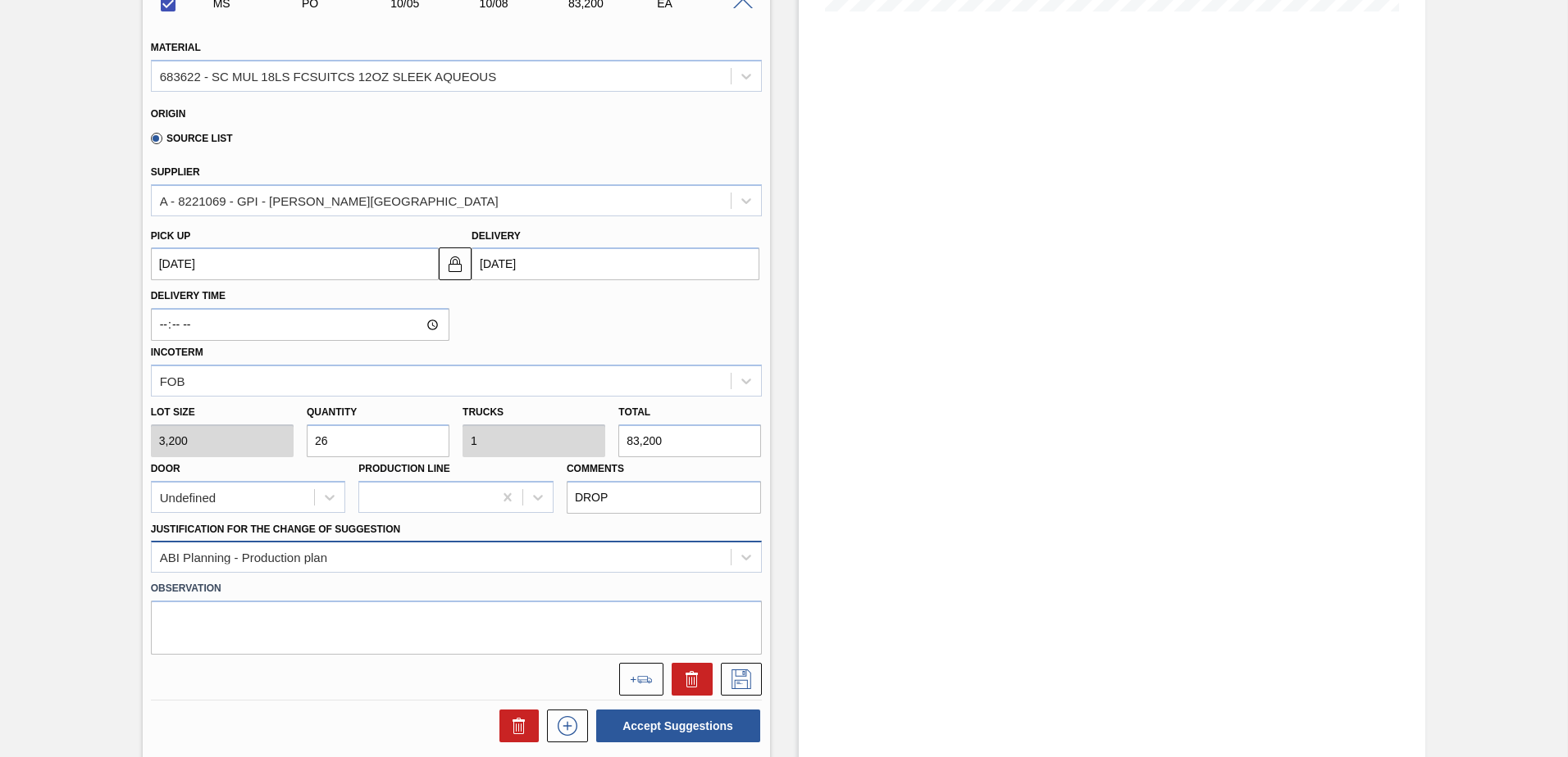
scroll to position [561, 0]
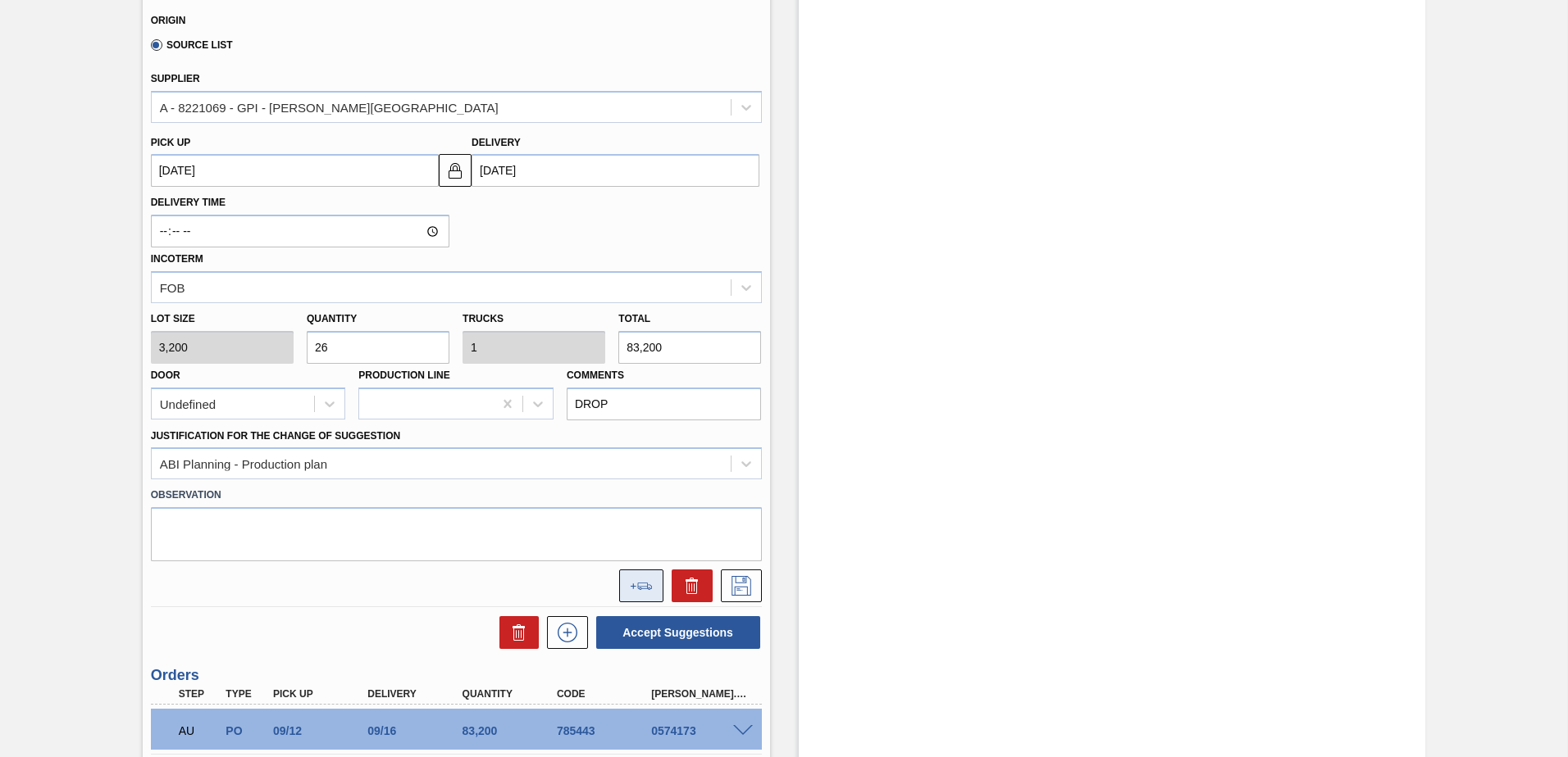
click at [645, 592] on button at bounding box center [641, 586] width 44 height 33
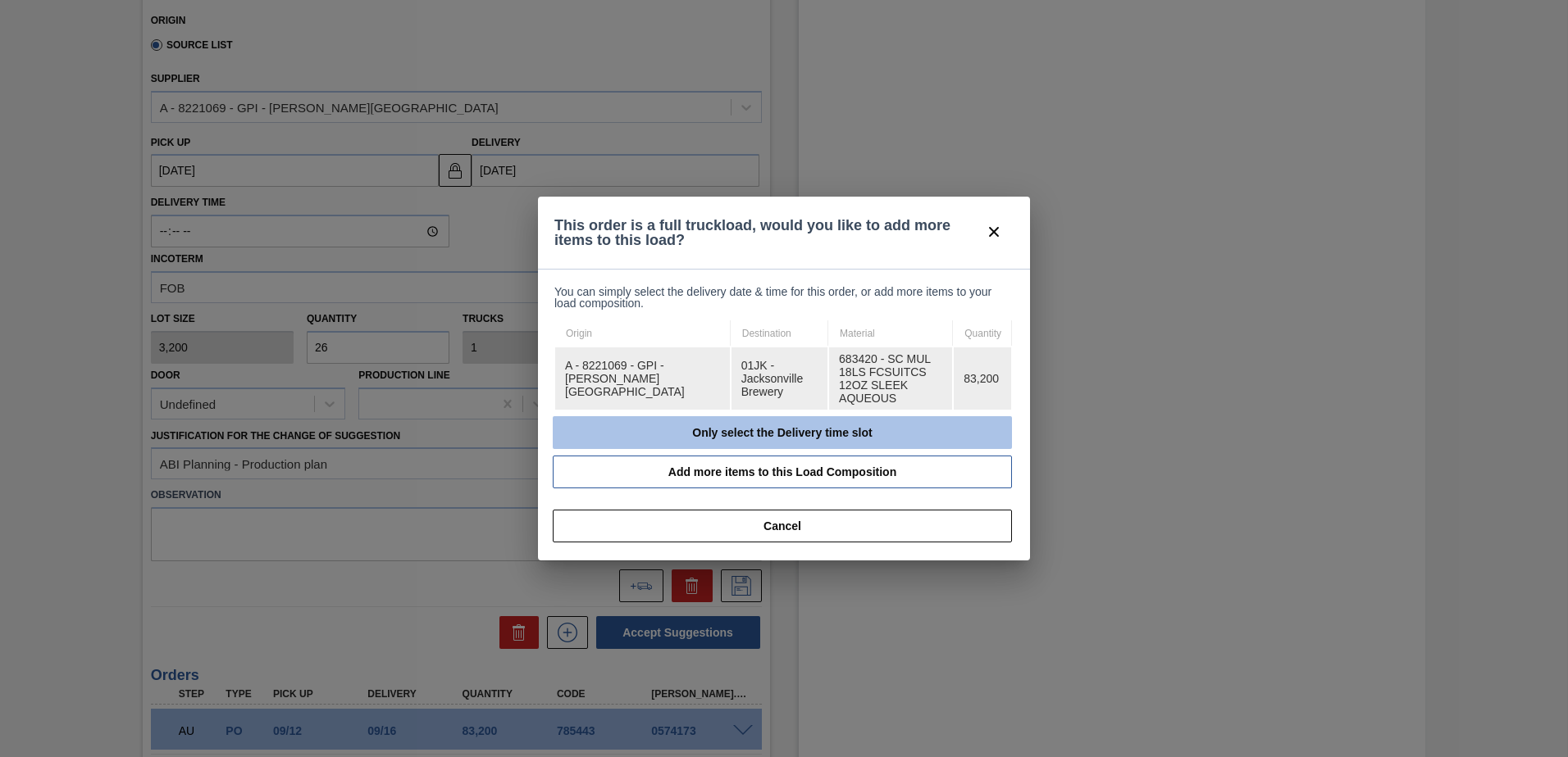
click at [838, 422] on button "Only select the Delivery time slot" at bounding box center [783, 432] width 459 height 33
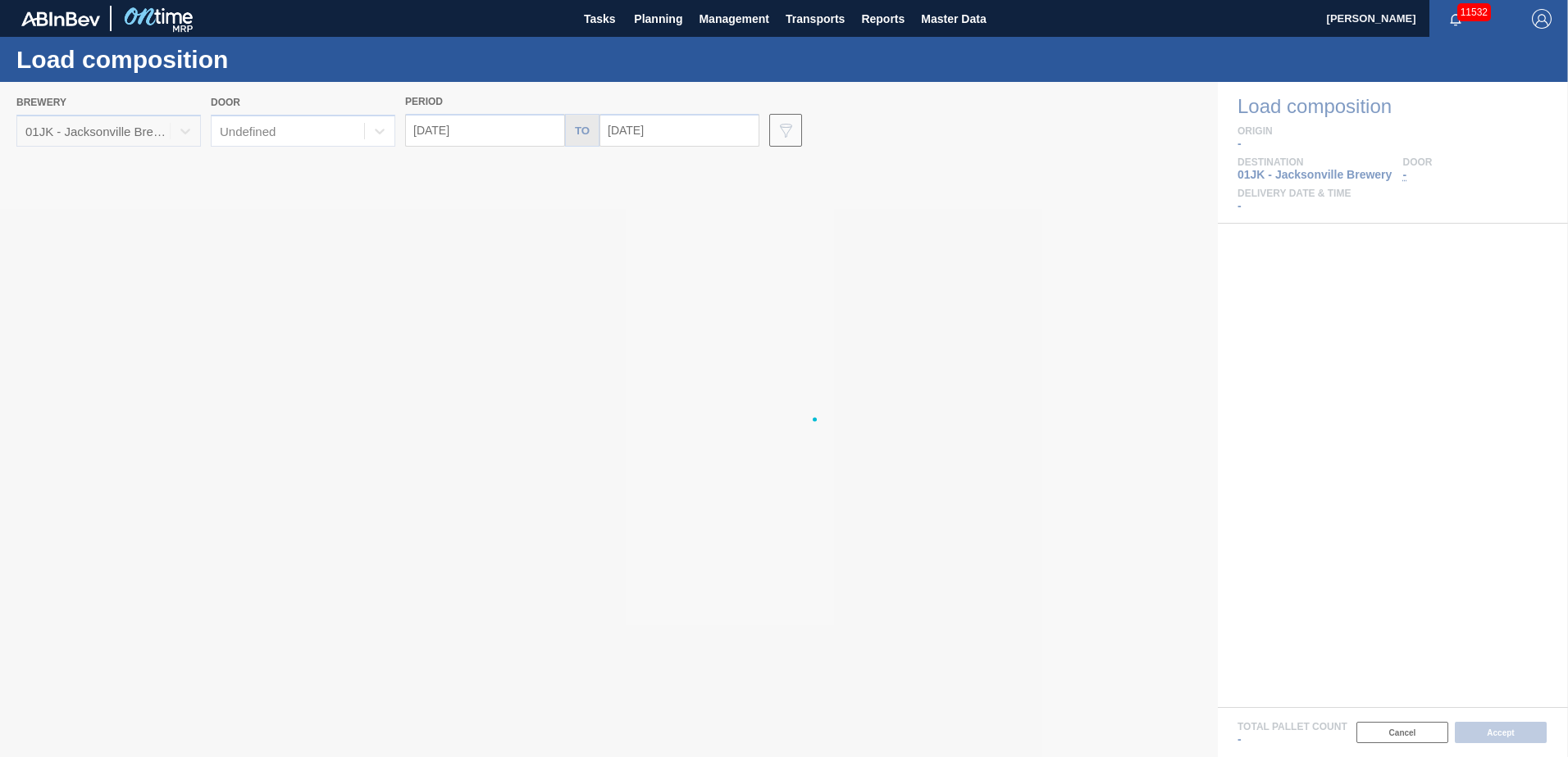
type input "[DATE]"
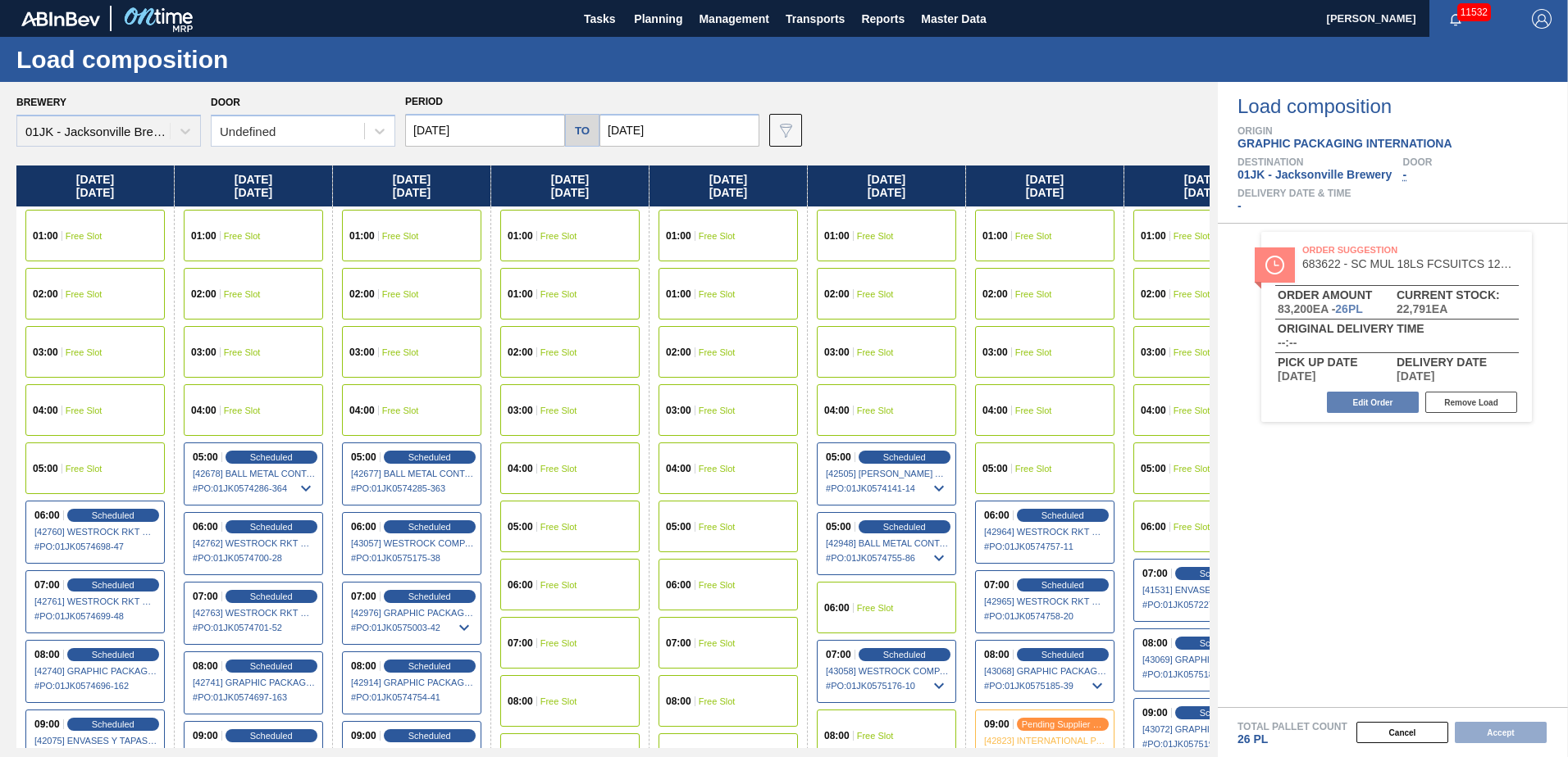
scroll to position [0, 73]
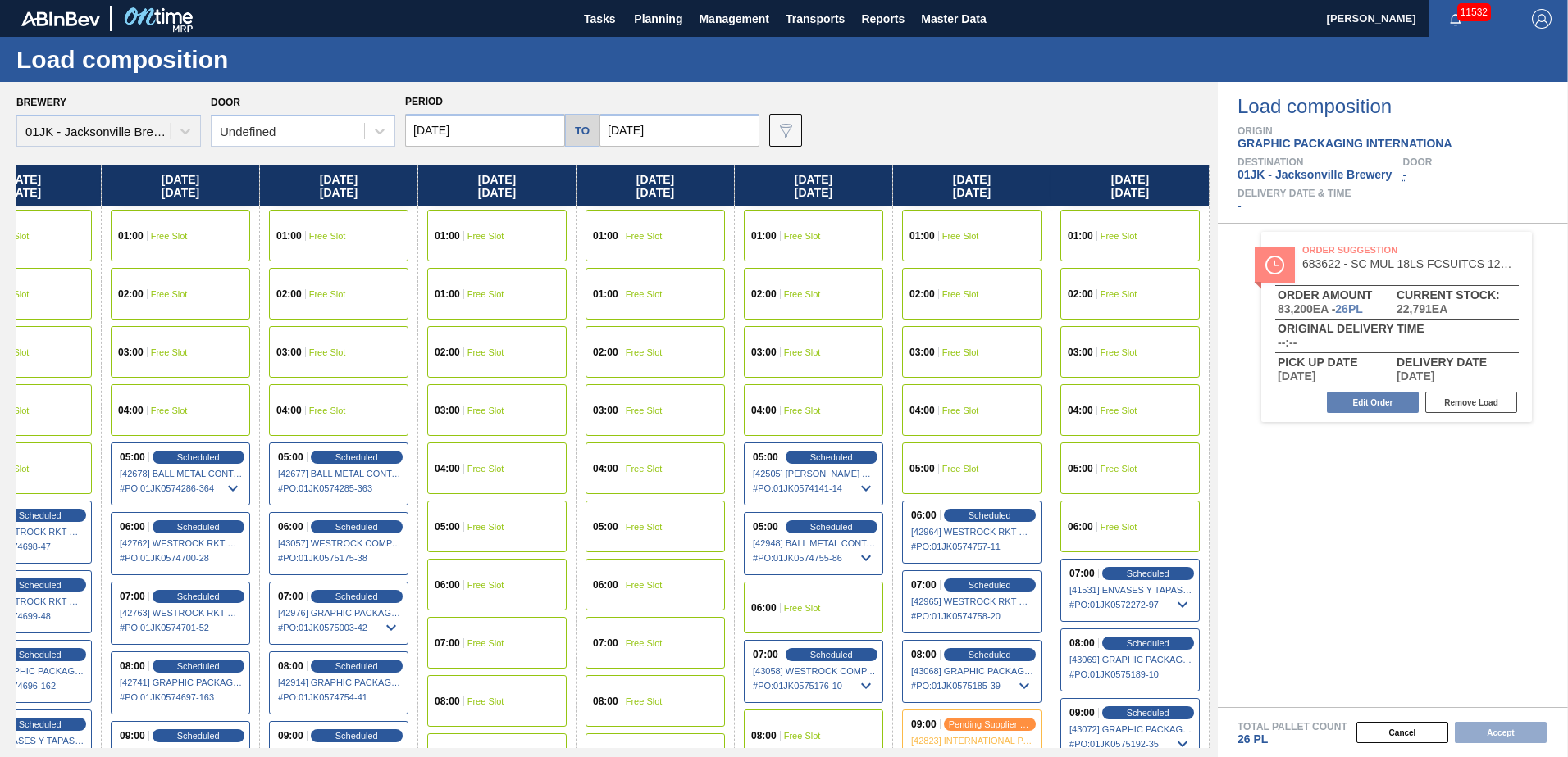
drag, startPoint x: 1066, startPoint y: 335, endPoint x: 617, endPoint y: 335, distance: 449.0
click at [617, 335] on div "[DATE] 01:00 Free Slot 02:00 Free Slot 03:00 Free Slot 04:00 Free Slot 05:00 Fr…" at bounding box center [612, 457] width 1193 height 582
click at [695, 109] on div "Period [DATE] to [DATE]" at bounding box center [583, 118] width 355 height 57
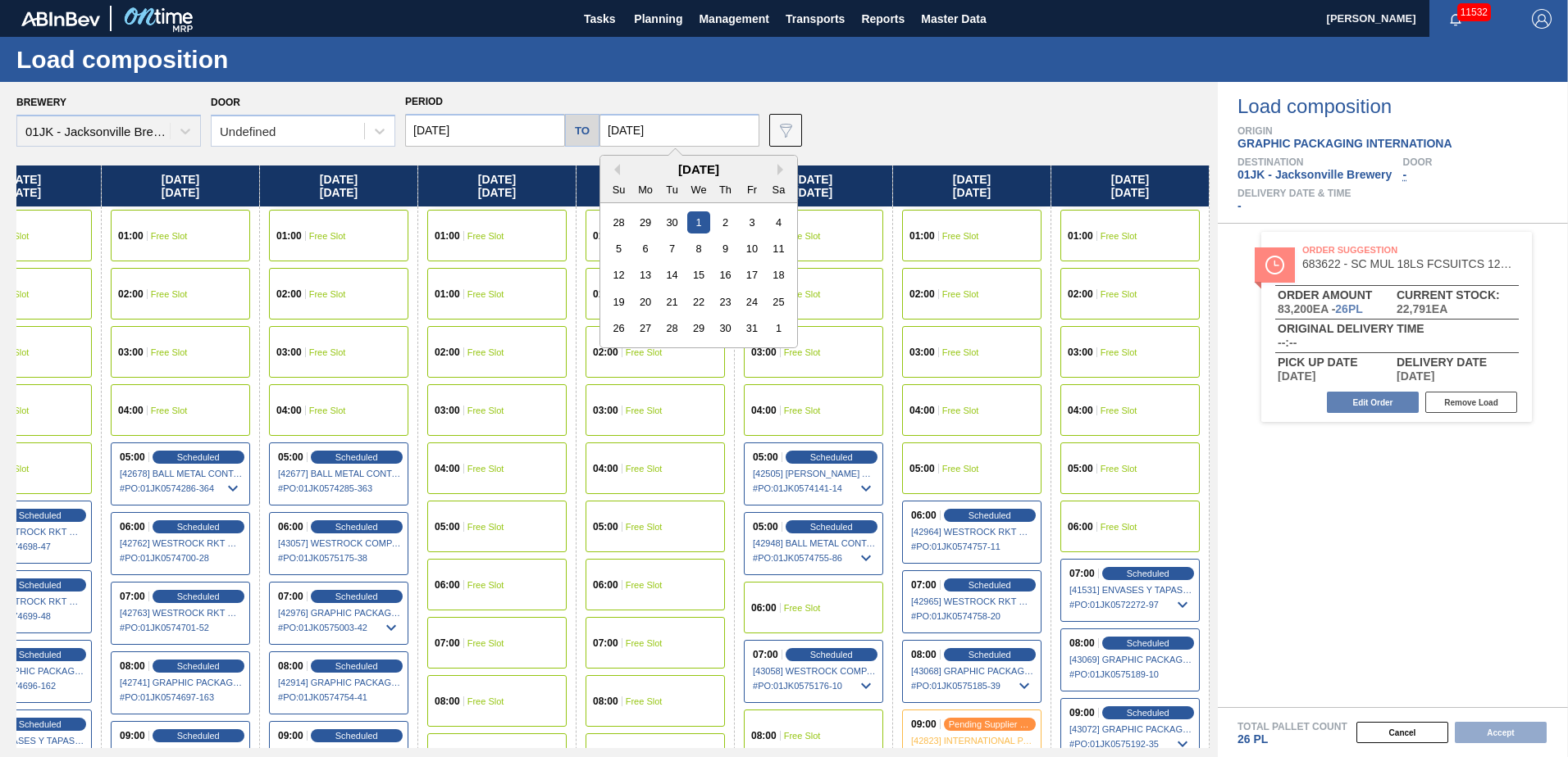
click at [697, 136] on input "[DATE]" at bounding box center [679, 130] width 160 height 33
click at [779, 247] on div "11" at bounding box center [779, 249] width 22 height 22
type input "[DATE]"
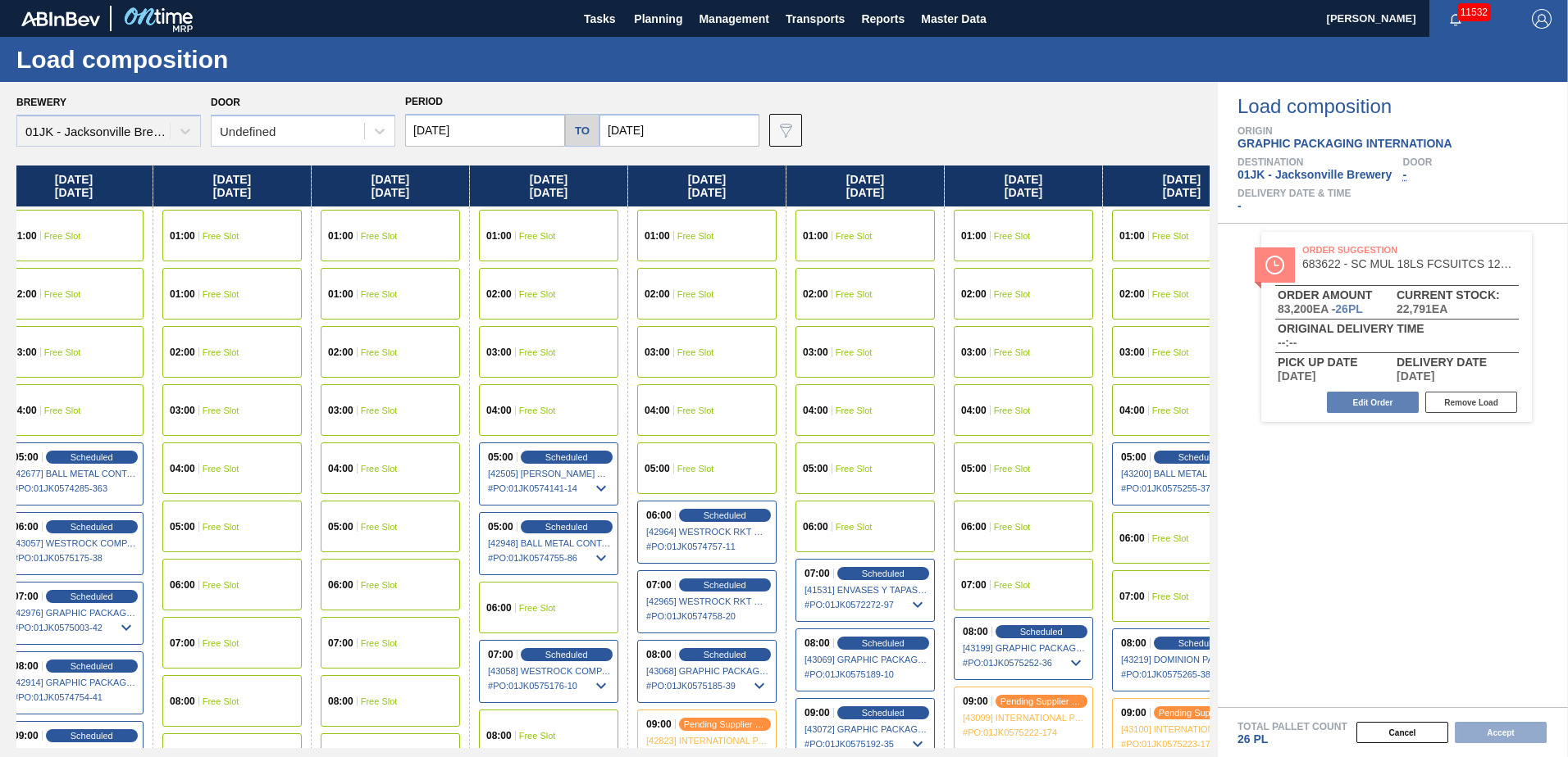
scroll to position [0, 410]
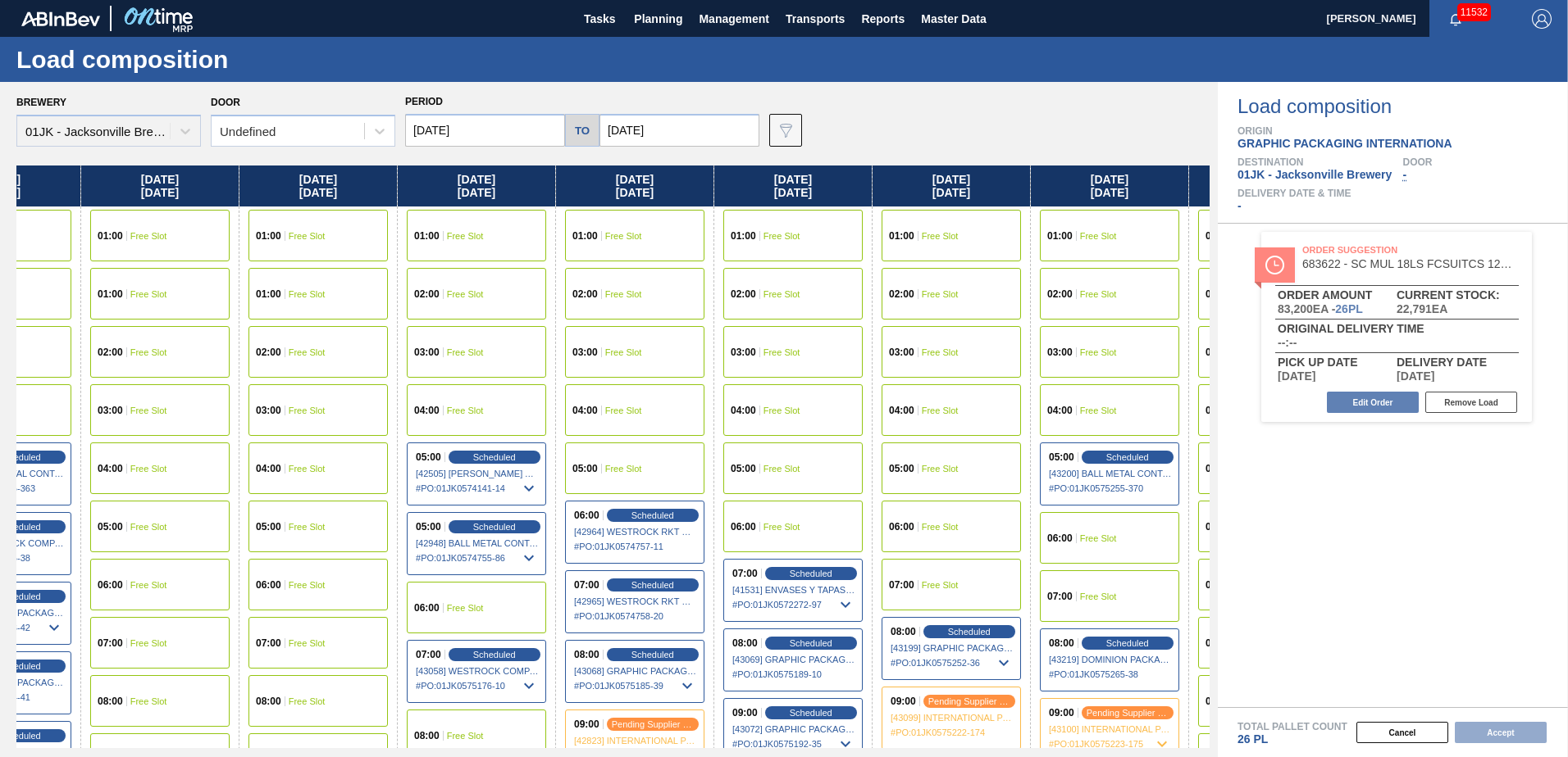
drag, startPoint x: 1120, startPoint y: 344, endPoint x: 699, endPoint y: 370, distance: 421.8
click at [699, 370] on div "[DATE] 01:00 Free Slot 02:00 Free Slot 03:00 Free Slot 04:00 Free Slot 05:00 Fr…" at bounding box center [612, 457] width 1193 height 582
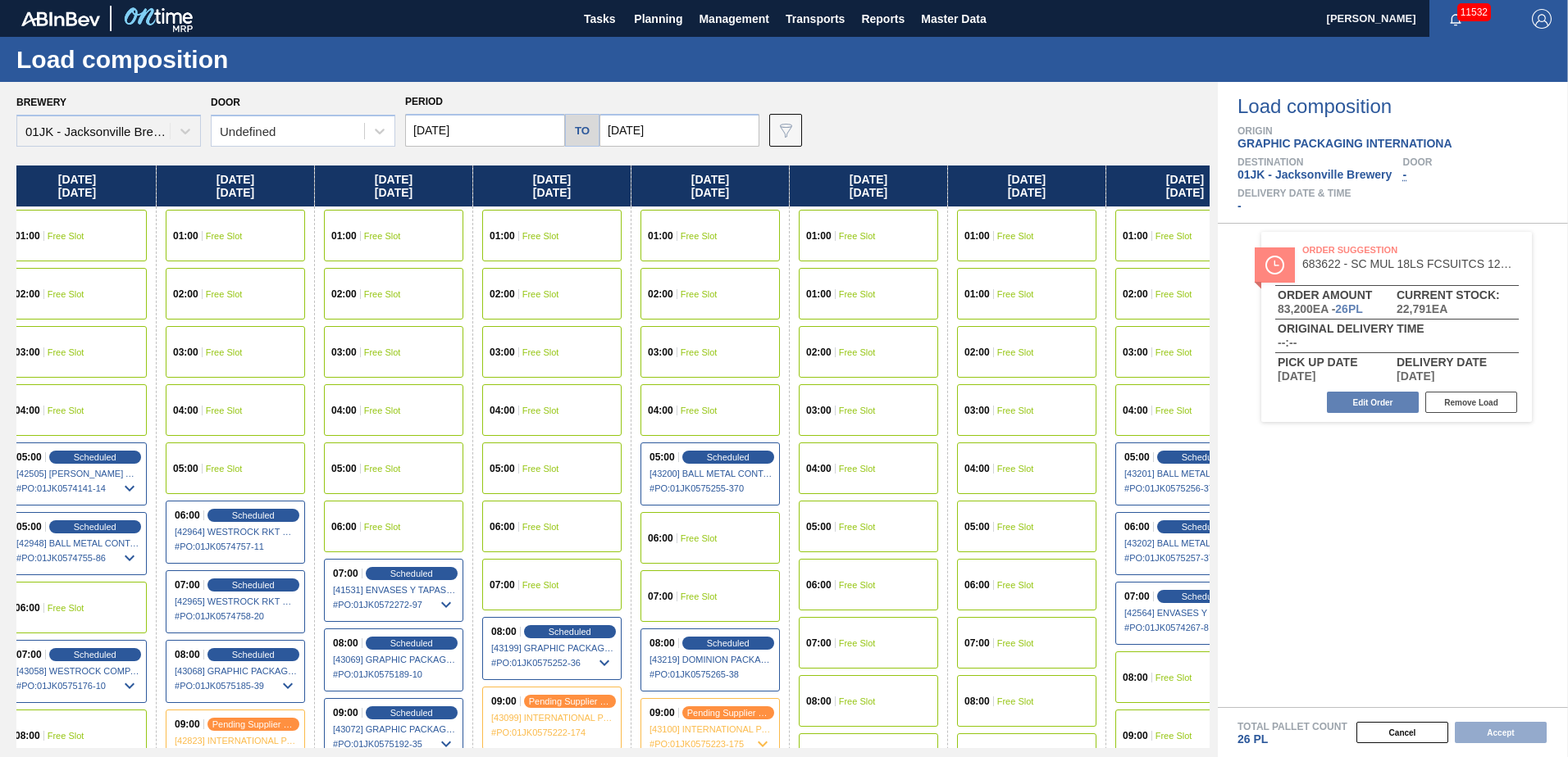
scroll to position [0, 811]
drag, startPoint x: 1030, startPoint y: 380, endPoint x: 620, endPoint y: 359, distance: 410.5
click at [620, 359] on div "[DATE] 01:00 Free Slot 02:00 Free Slot 03:00 Free Slot 04:00 Free Slot 05:00 Fr…" at bounding box center [612, 457] width 1193 height 582
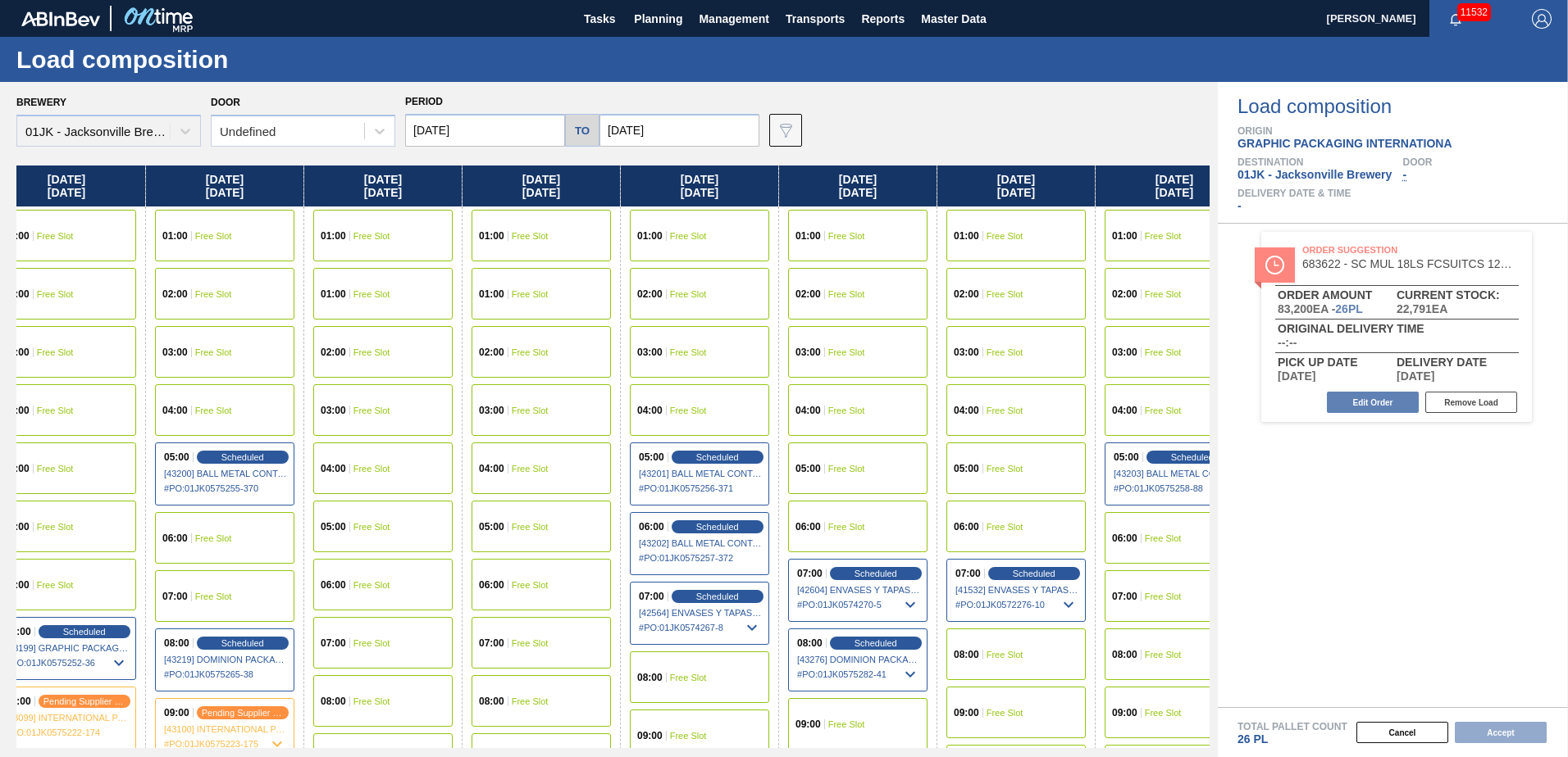
scroll to position [0, 1295]
drag, startPoint x: 1090, startPoint y: 301, endPoint x: 605, endPoint y: 313, distance: 485.1
click at [605, 313] on div "[DATE] 01:00 Free Slot 02:00 Free Slot 03:00 Free Slot 04:00 Free Slot 05:00 Fr…" at bounding box center [612, 457] width 1193 height 582
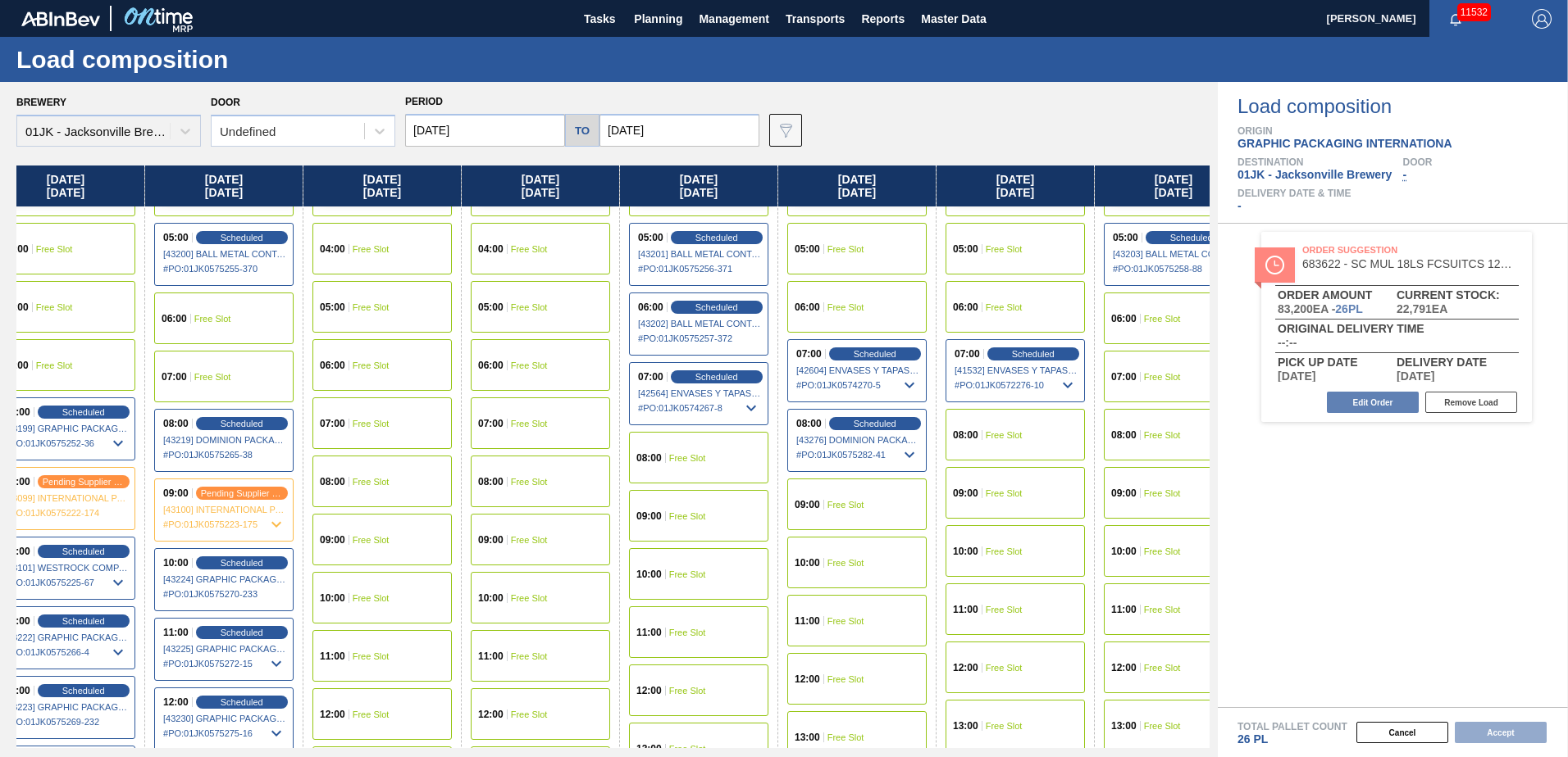
scroll to position [246, 1295]
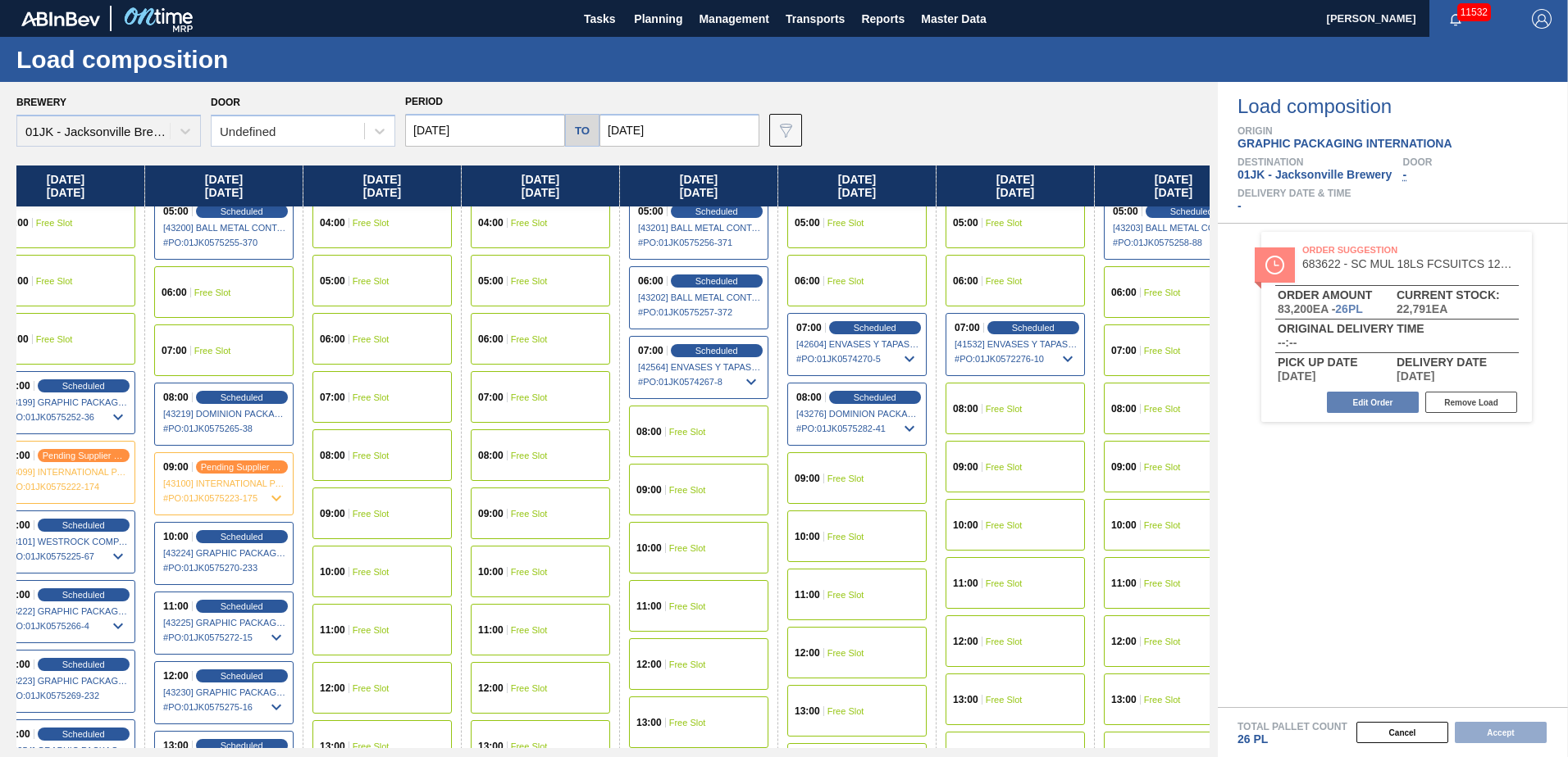
click at [1033, 414] on div "08:00 Free Slot" at bounding box center [1015, 408] width 139 height 51
click at [1506, 726] on button "Accept" at bounding box center [1500, 733] width 92 height 21
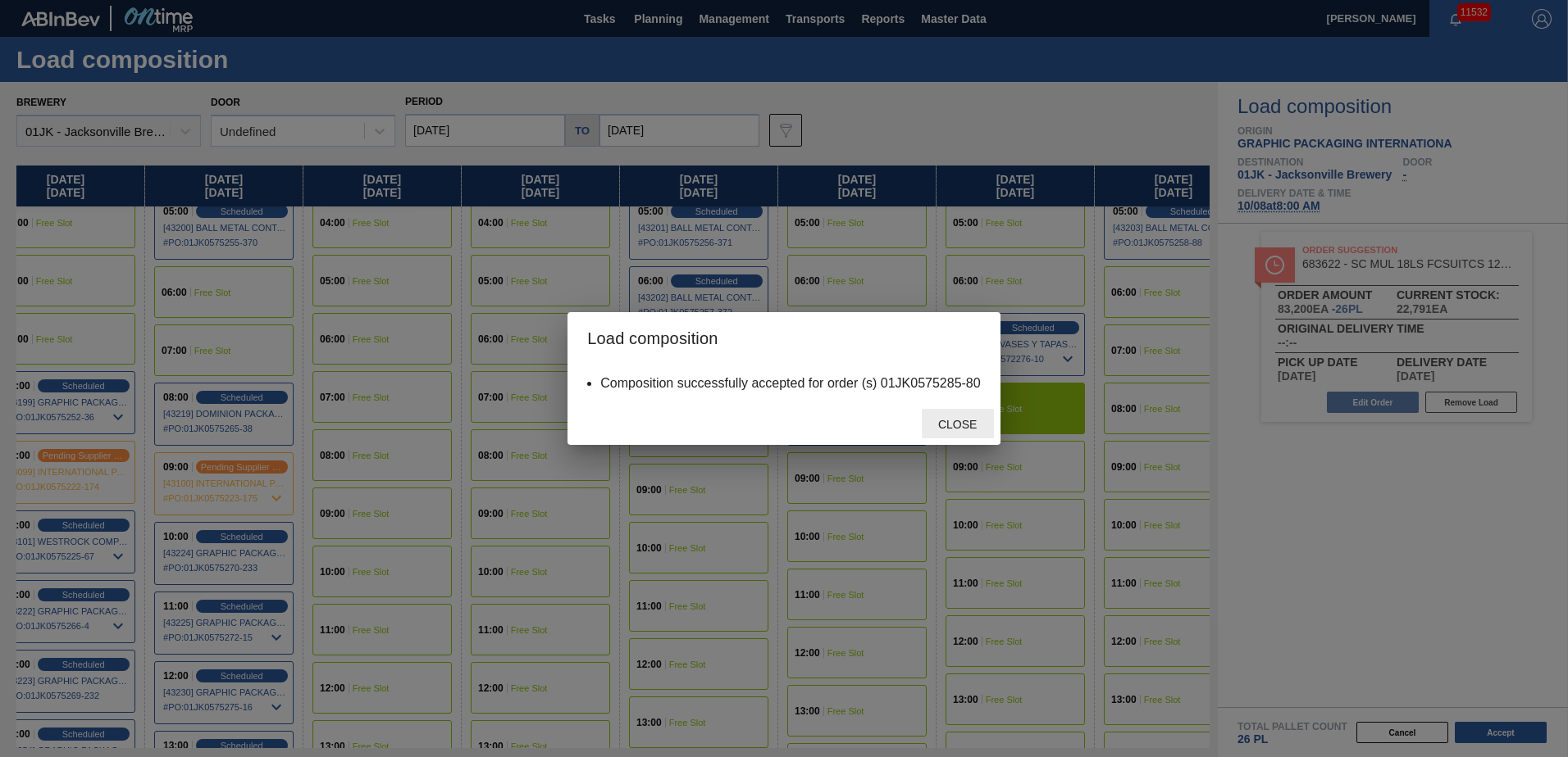
click at [978, 419] on span "Close" at bounding box center [957, 424] width 65 height 14
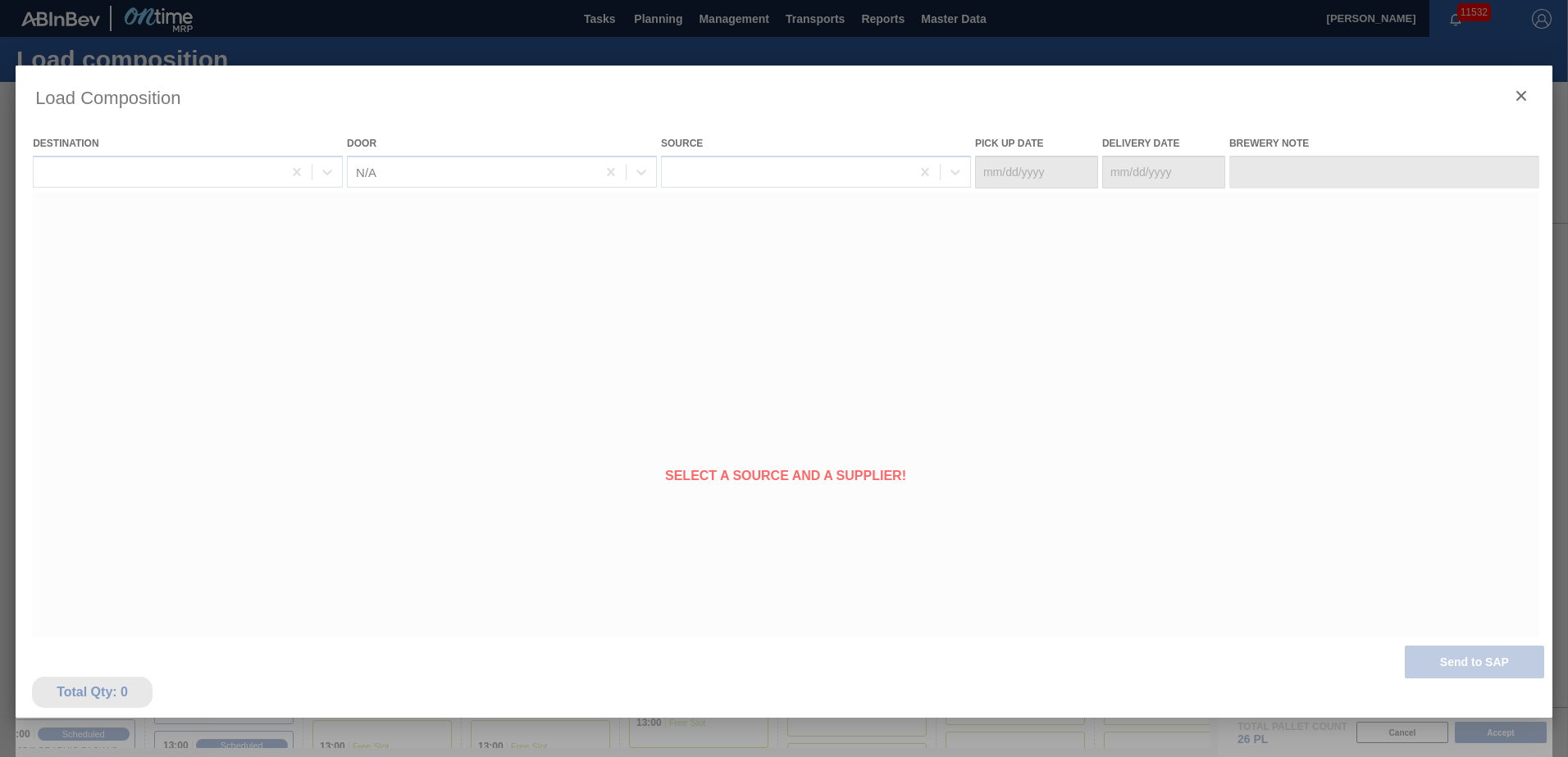
type Date "[DATE]"
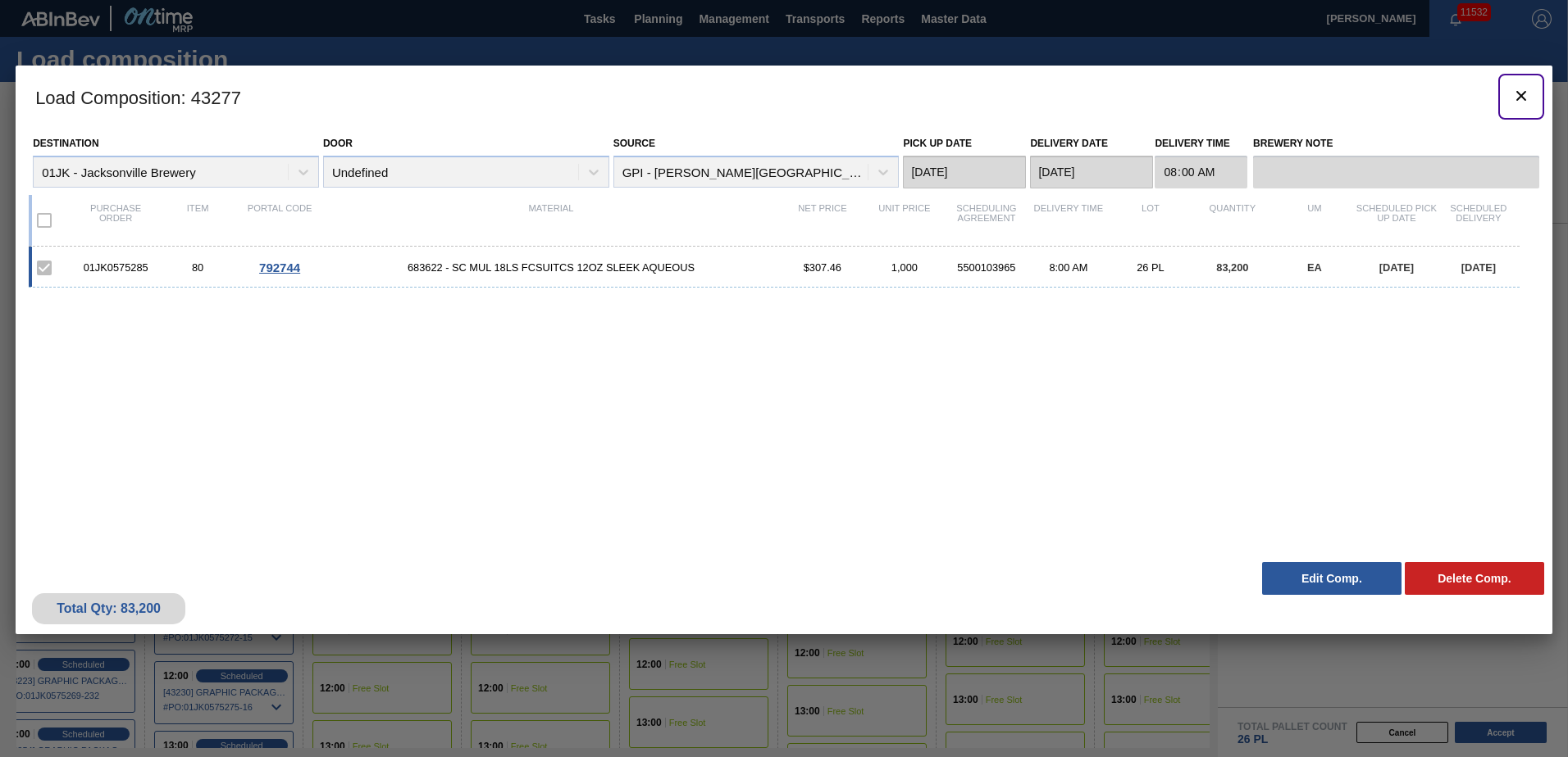
drag, startPoint x: 1528, startPoint y: 98, endPoint x: 1514, endPoint y: 112, distance: 19.8
click at [1528, 96] on icon "botão de ícone" at bounding box center [1521, 95] width 19 height 19
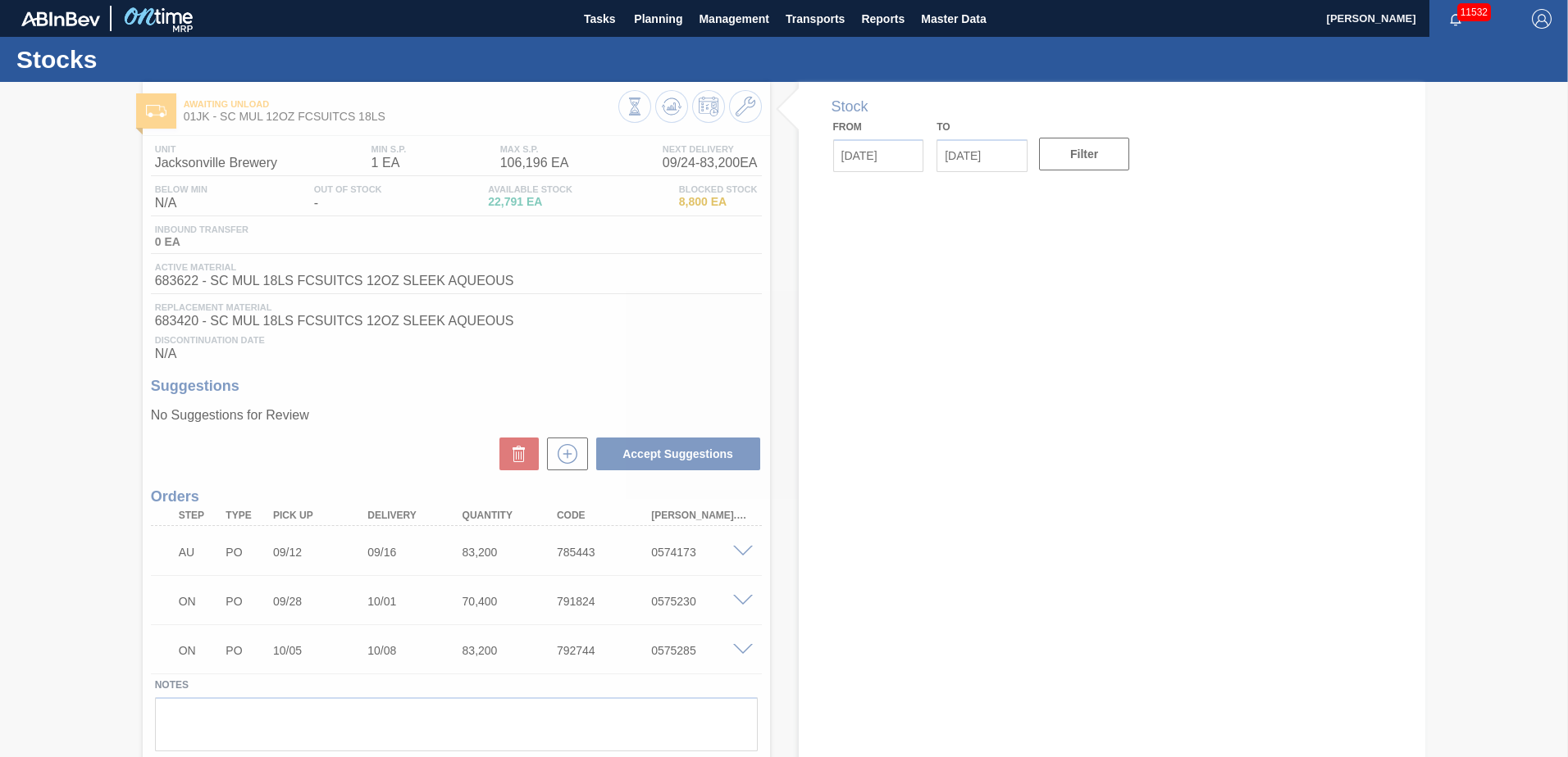
type input "[DATE]"
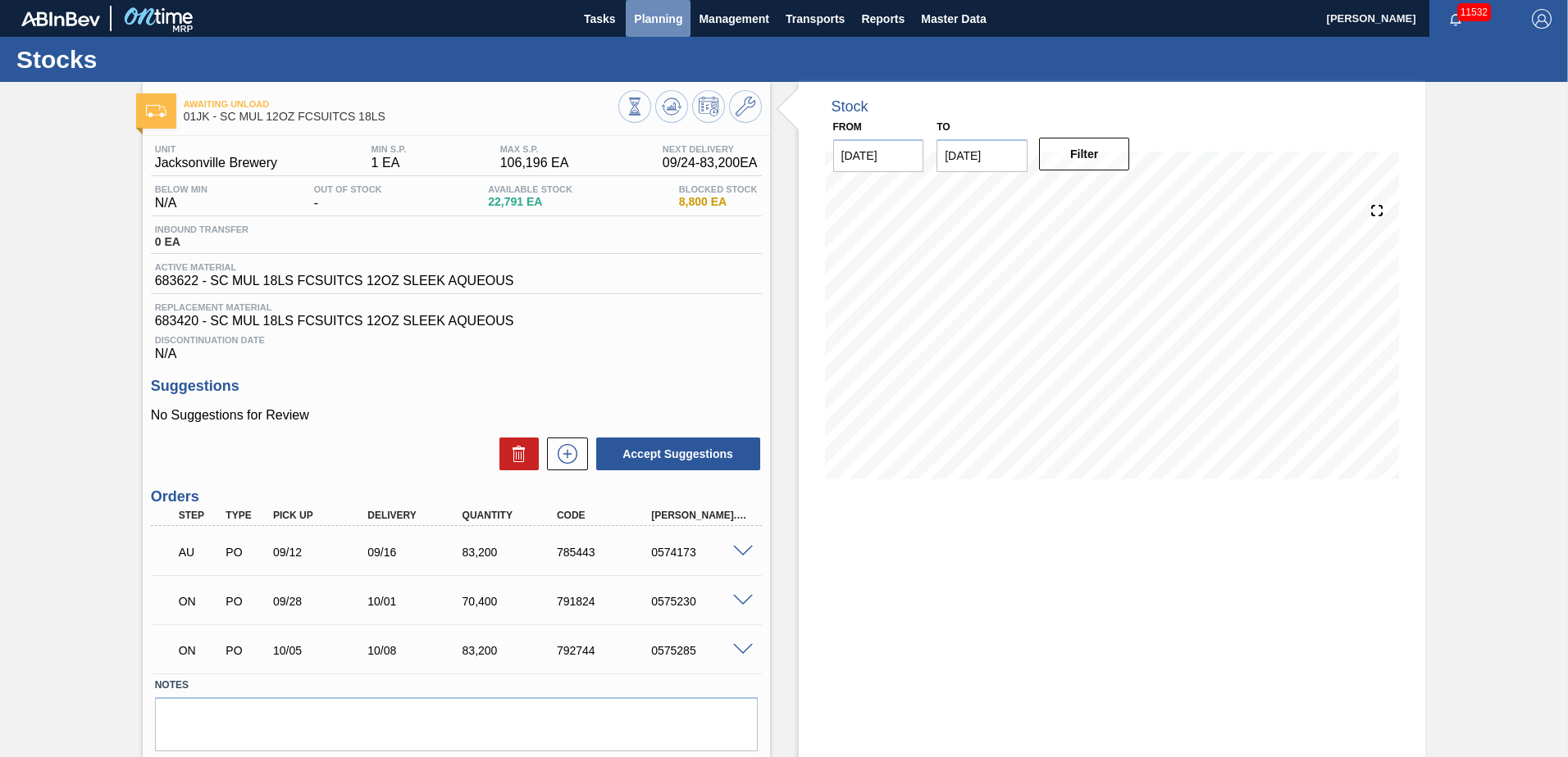
click at [649, 1] on button "Planning" at bounding box center [658, 19] width 65 height 37
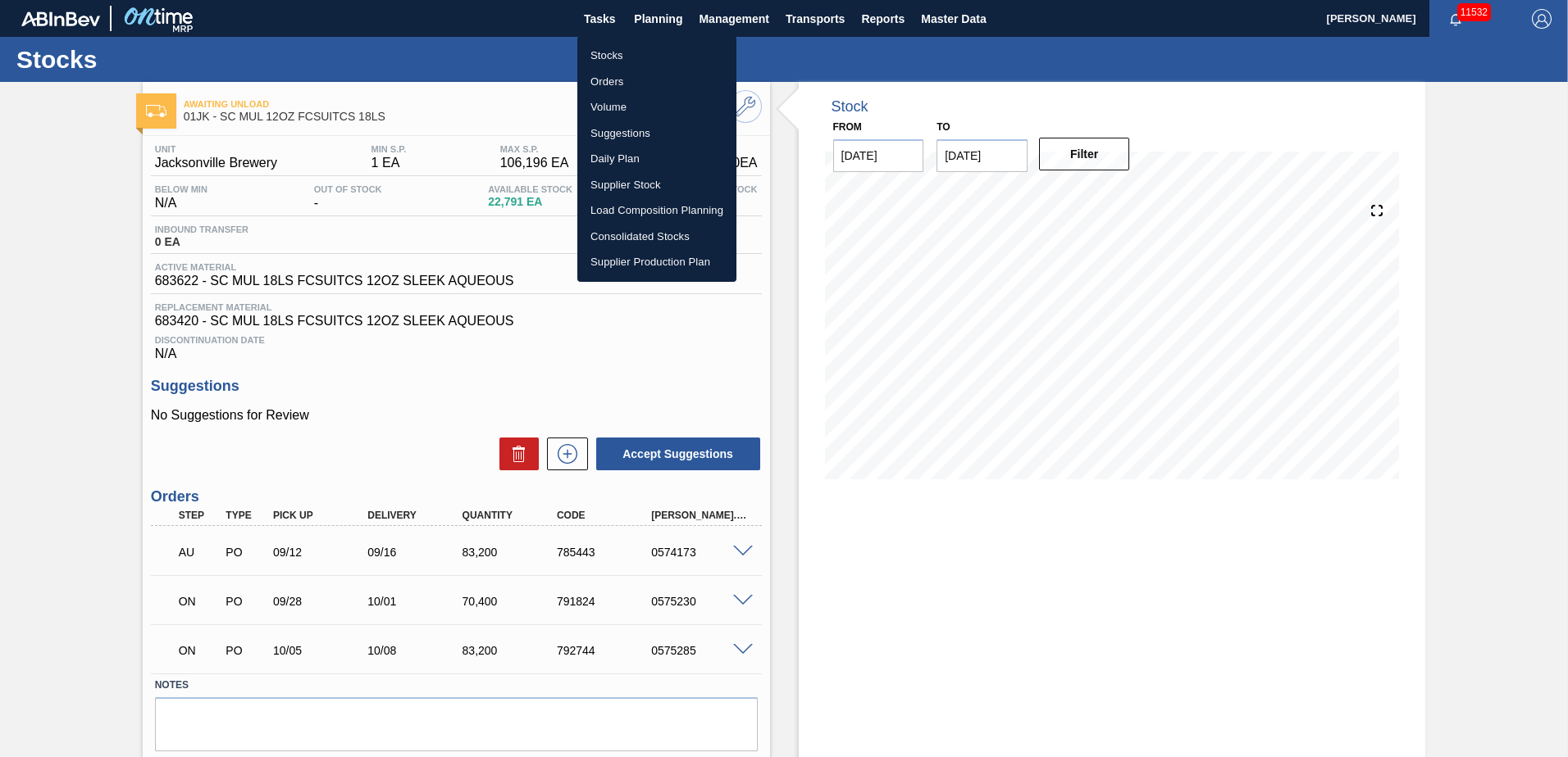
click at [654, 130] on li "Suggestions" at bounding box center [657, 133] width 159 height 26
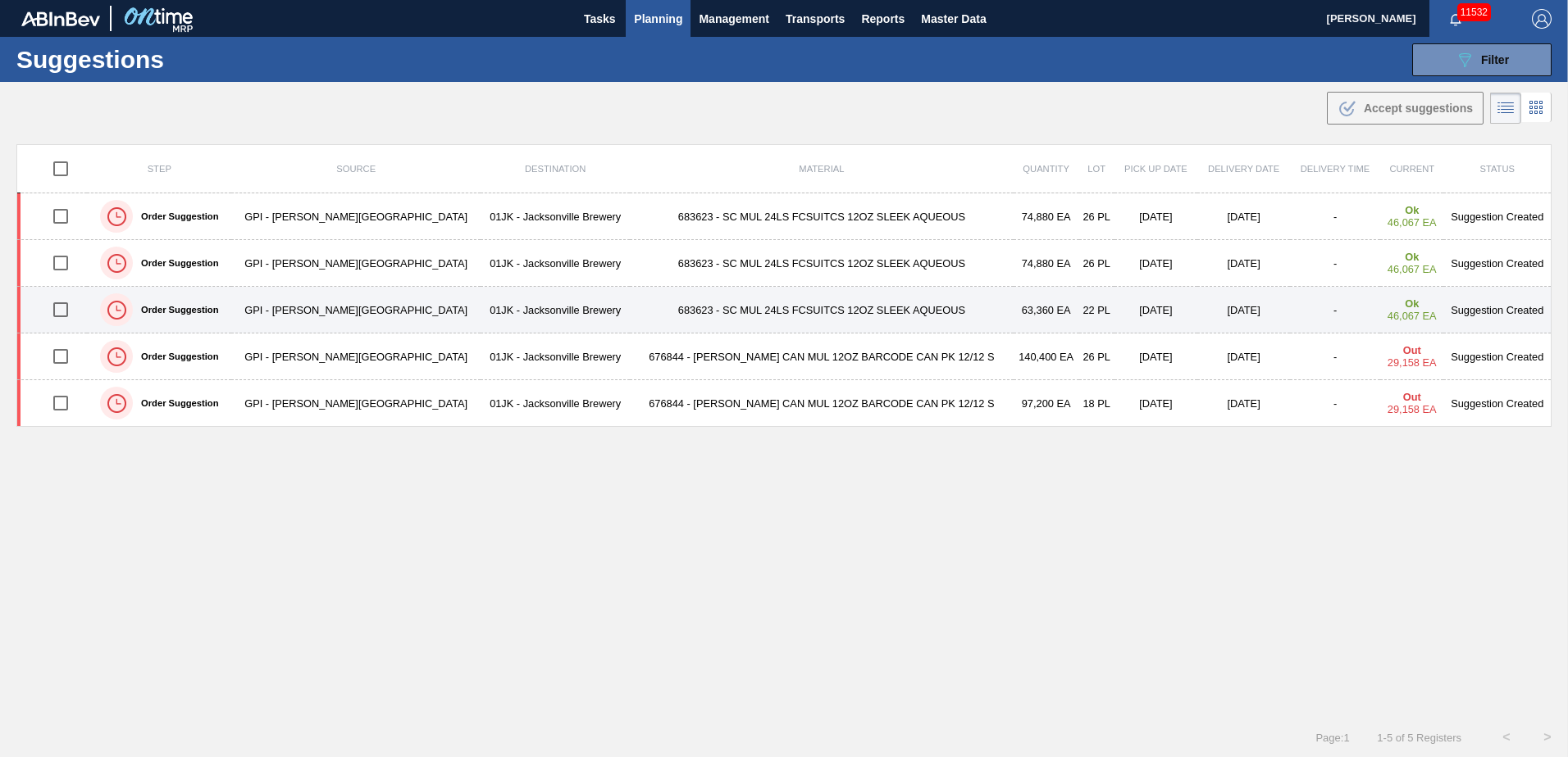
click at [54, 313] on input "checkbox" at bounding box center [60, 310] width 35 height 35
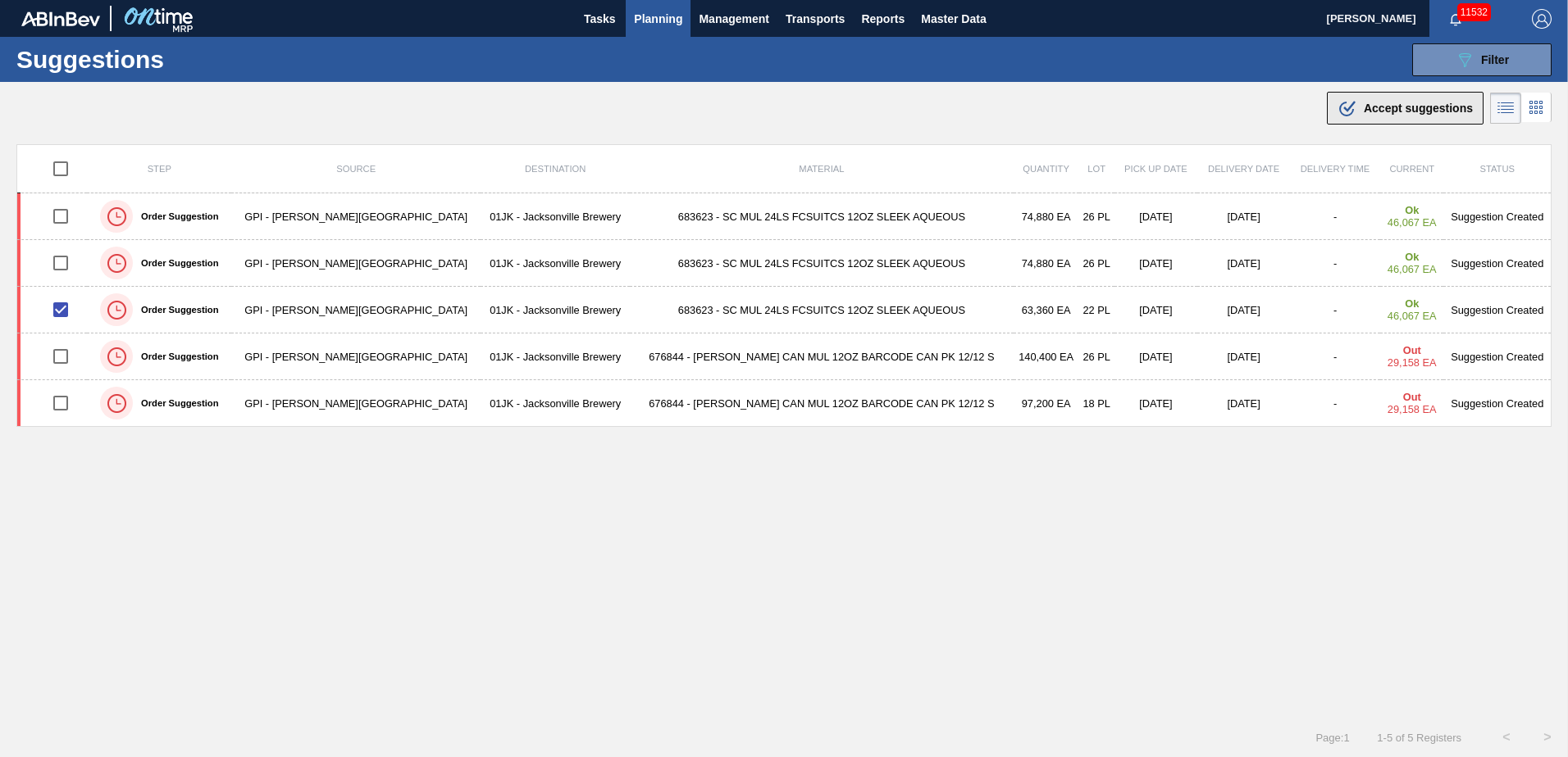
click at [1391, 110] on span "Accept suggestions" at bounding box center [1418, 108] width 109 height 14
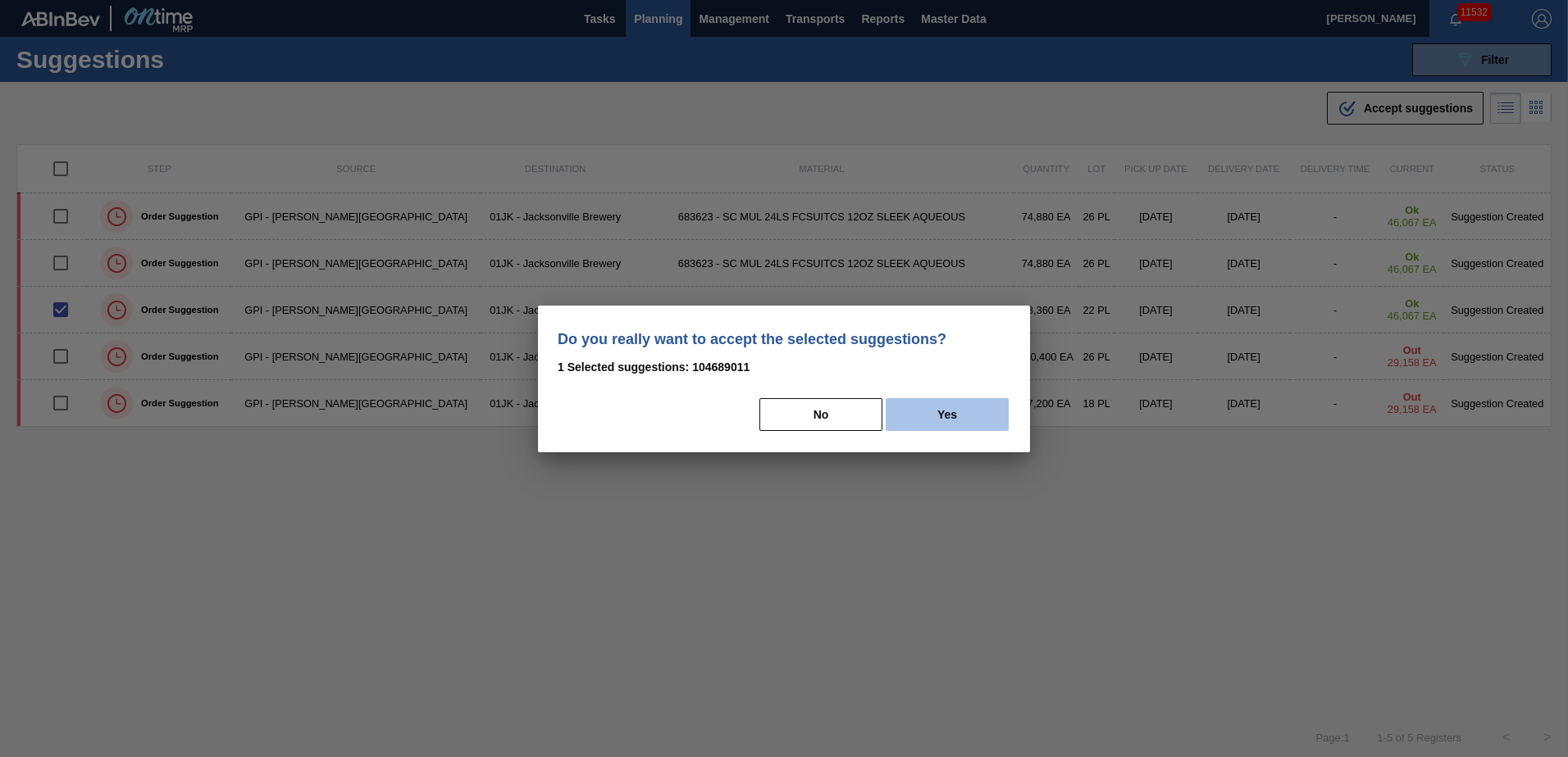
click at [997, 414] on button "Yes" at bounding box center [947, 414] width 123 height 33
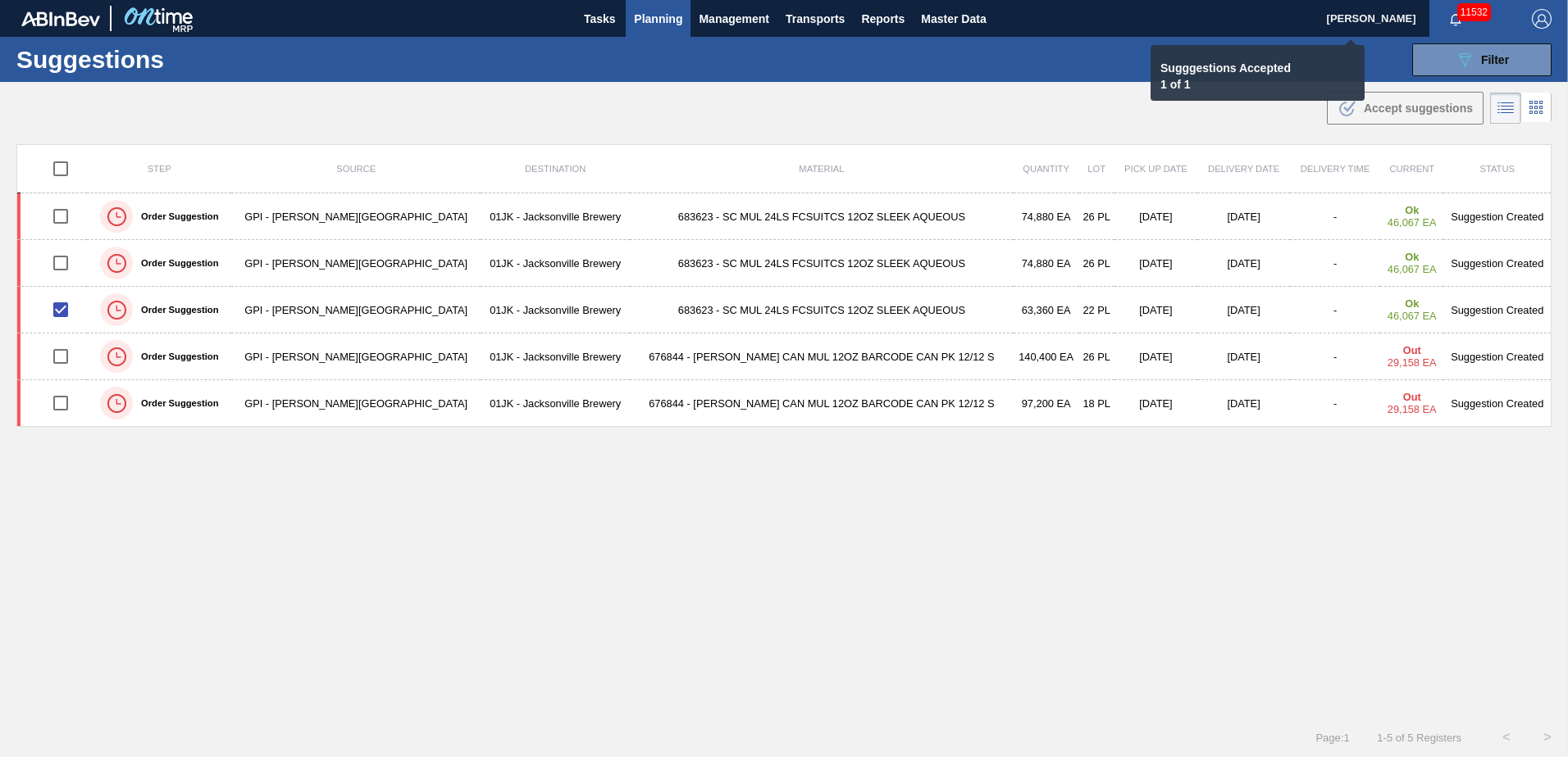
checkbox input "false"
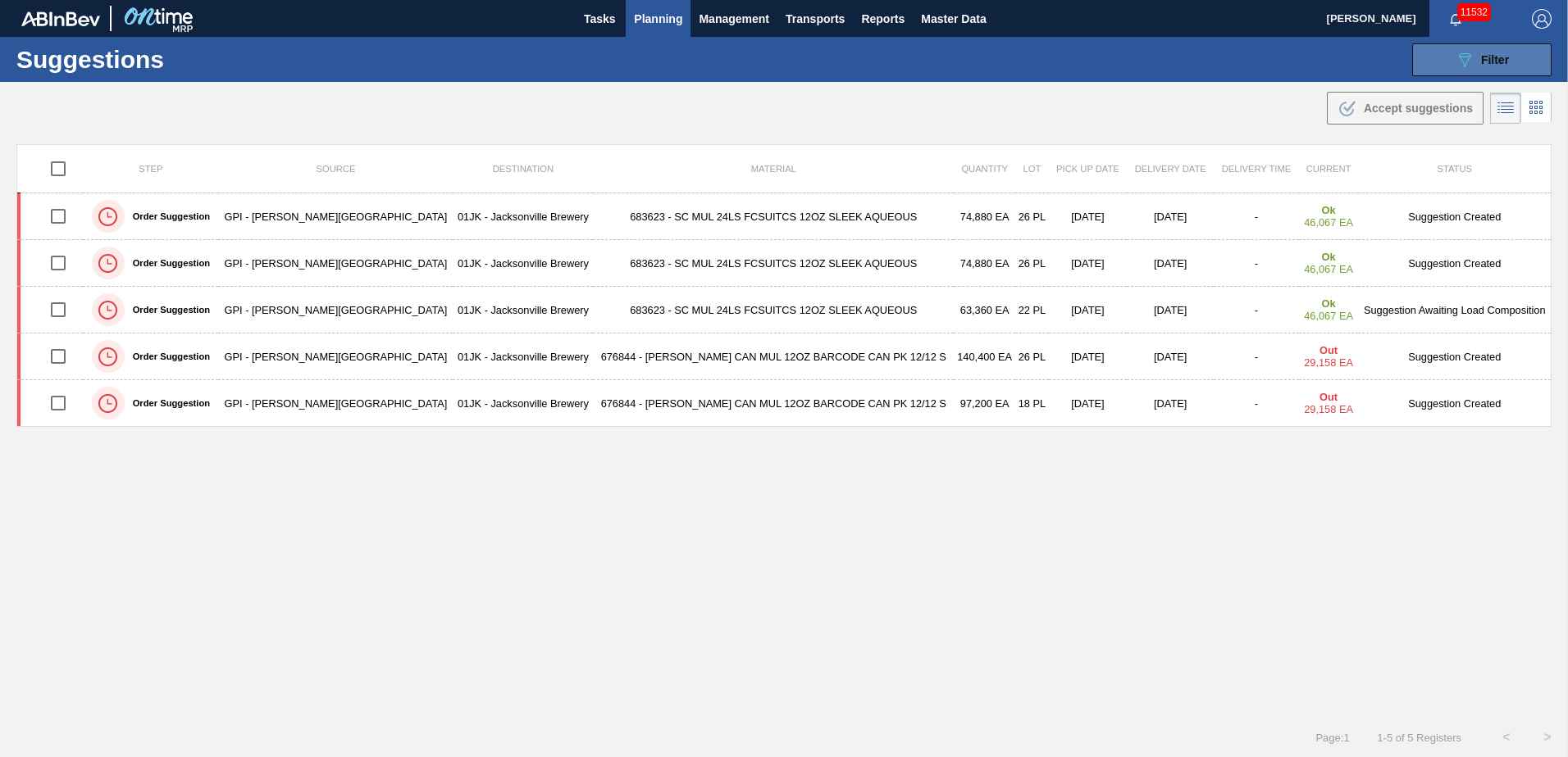
click at [1428, 62] on button "089F7B8B-B2A5-4AFE-B5C0-19BA573D28AC Filter" at bounding box center [1481, 59] width 139 height 33
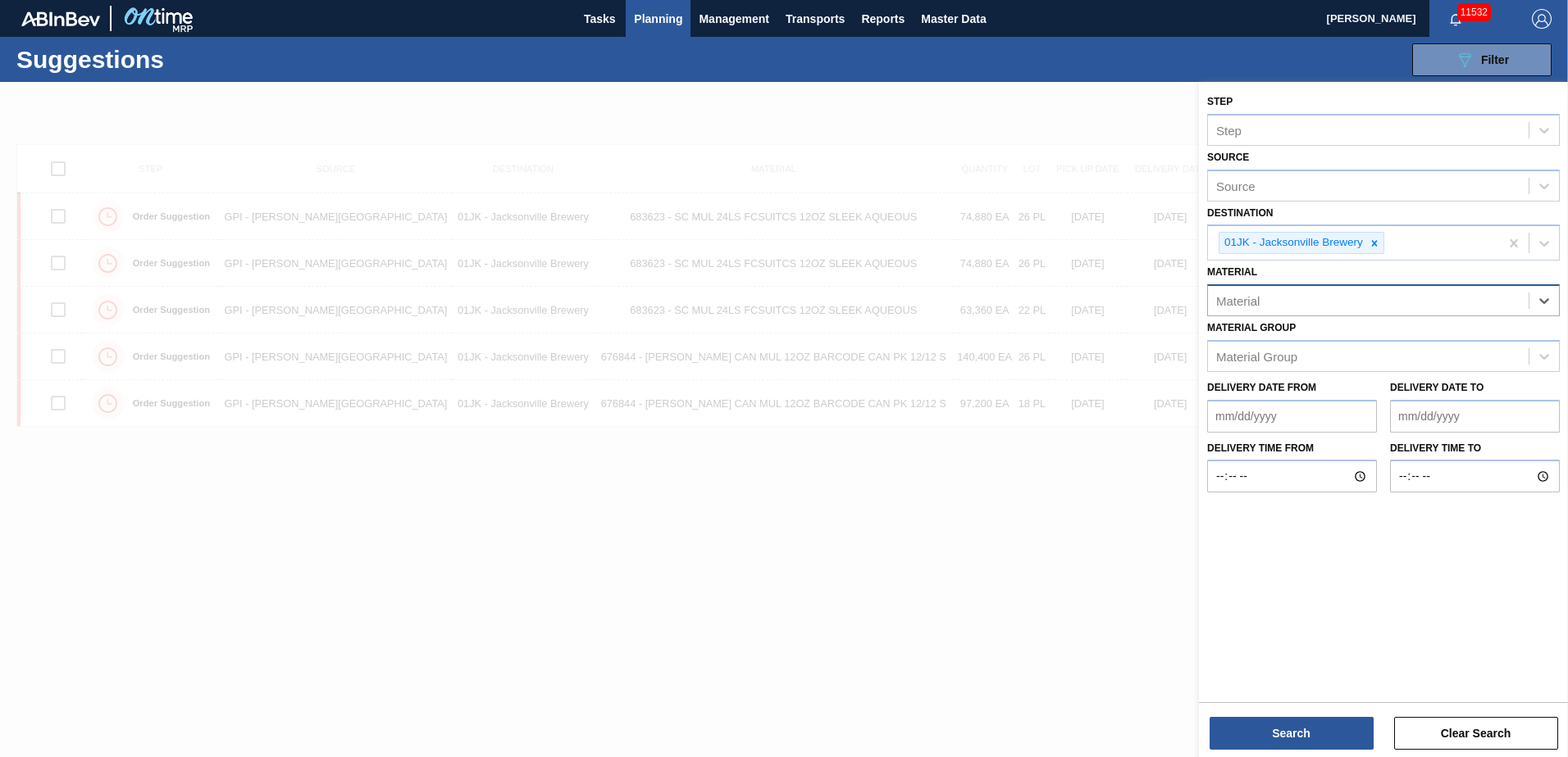
click at [1473, 300] on div "Material" at bounding box center [1368, 301] width 321 height 24
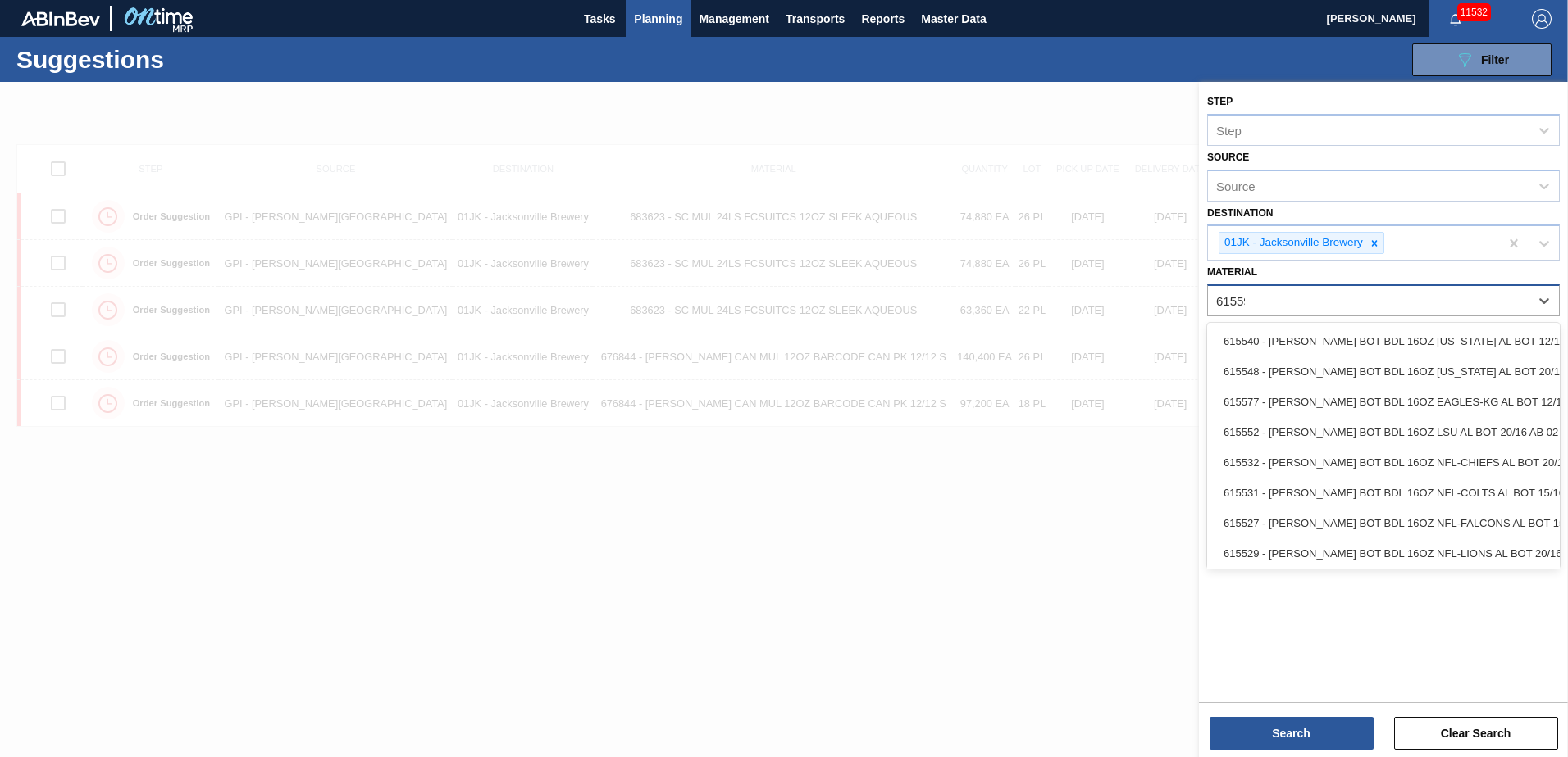
type input "615597"
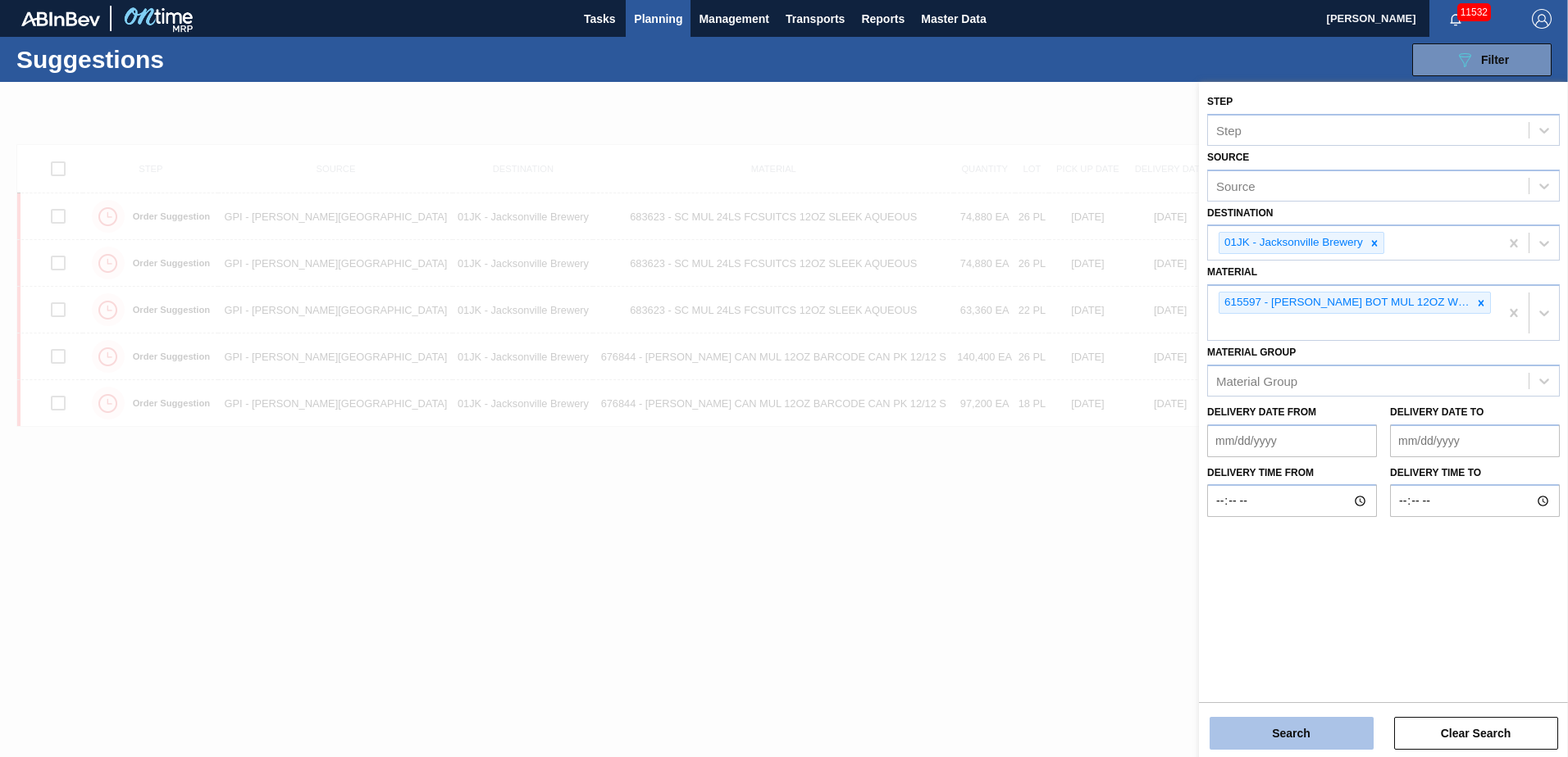
click at [1349, 742] on button "Search" at bounding box center [1291, 733] width 164 height 33
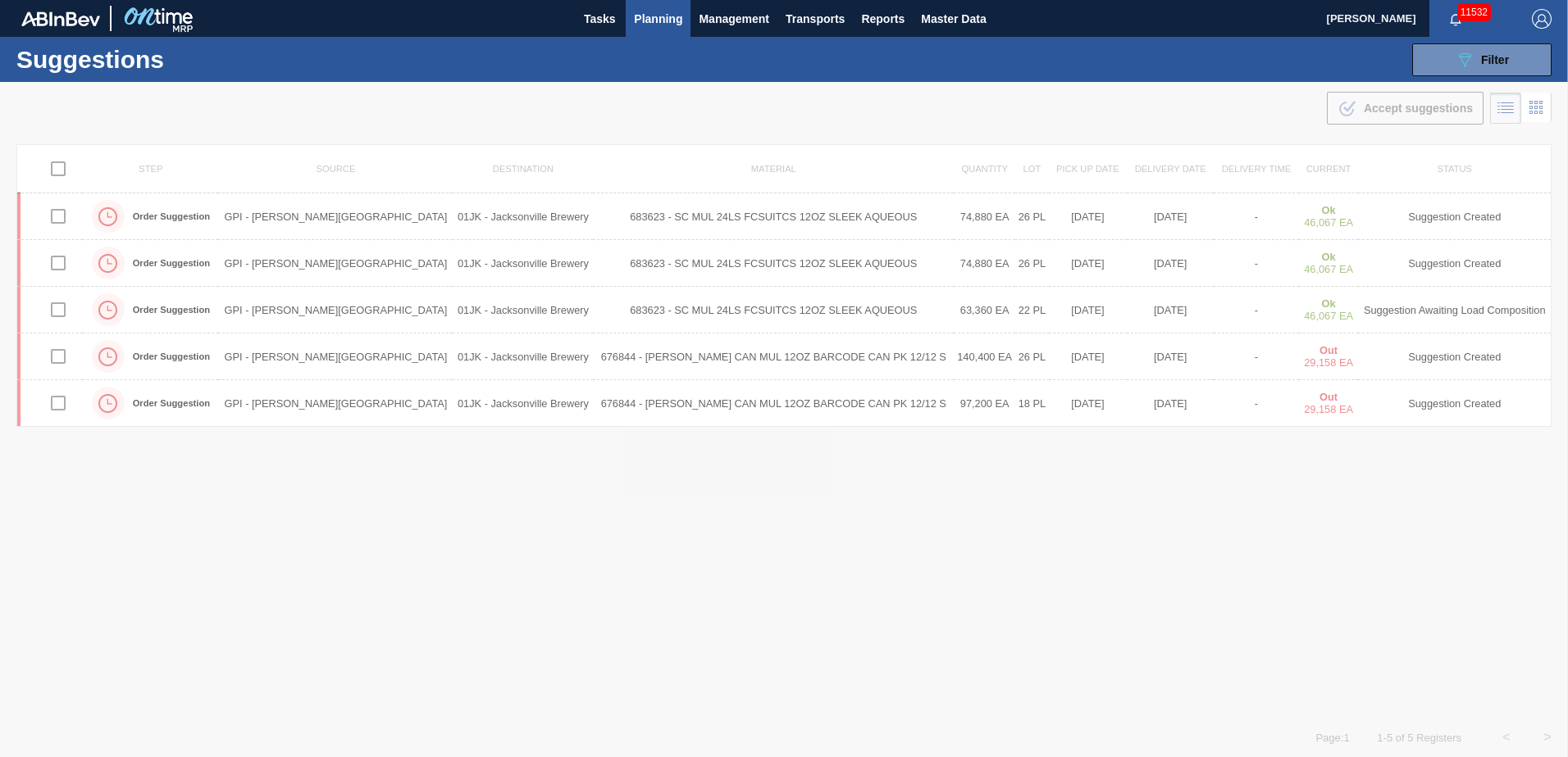
click at [974, 500] on div at bounding box center [784, 419] width 1568 height 675
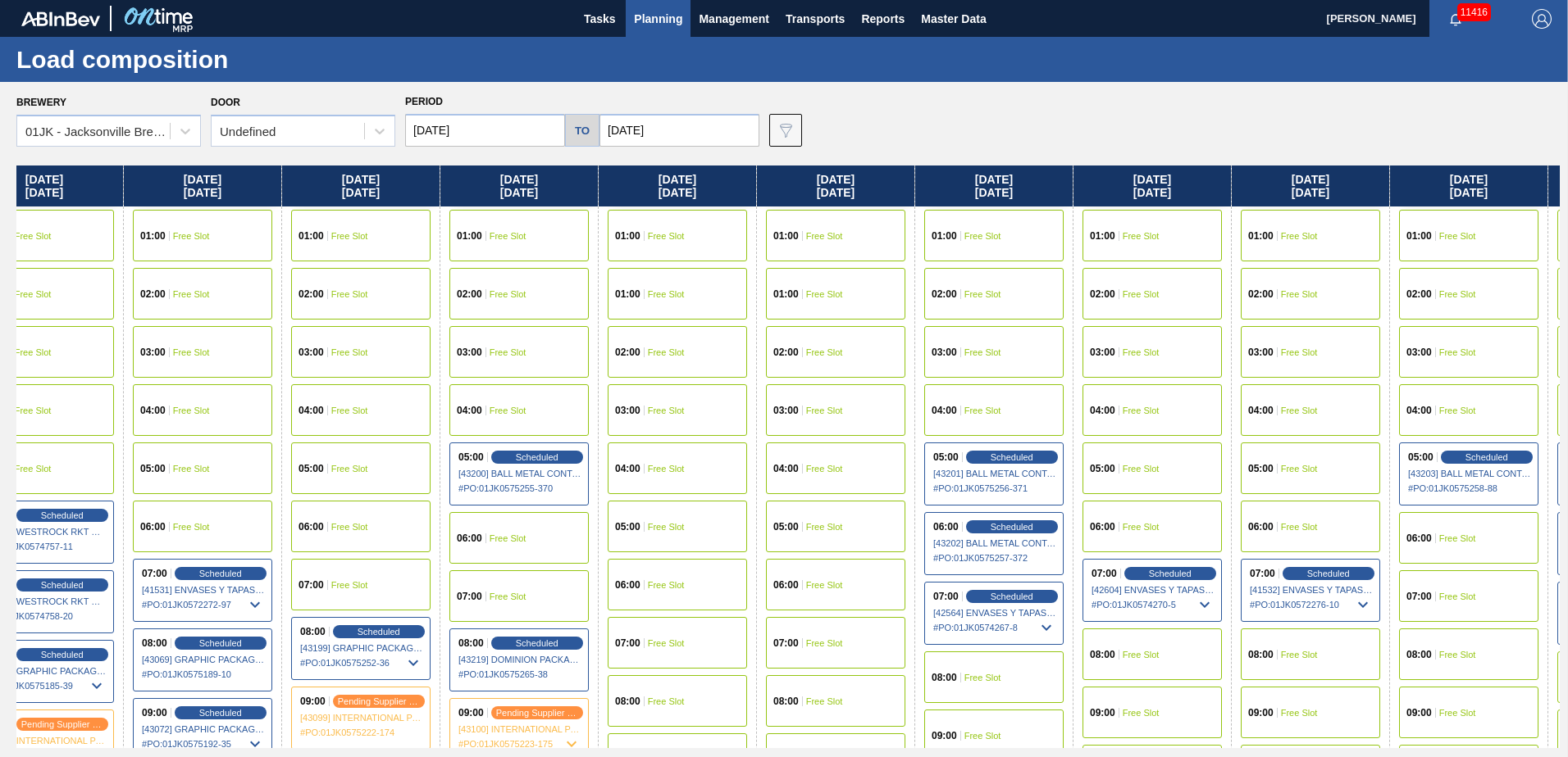
scroll to position [0, 371]
drag, startPoint x: 1294, startPoint y: 376, endPoint x: 913, endPoint y: 351, distance: 381.8
click at [913, 351] on div "Sunday 09/28/2025 01:00 Free Slot 01:00 Free Slot 02:00 Free Slot 03:00 Free Sl…" at bounding box center [788, 457] width 1544 height 582
click at [1176, 647] on div "08:00 Free Slot" at bounding box center [1148, 654] width 139 height 51
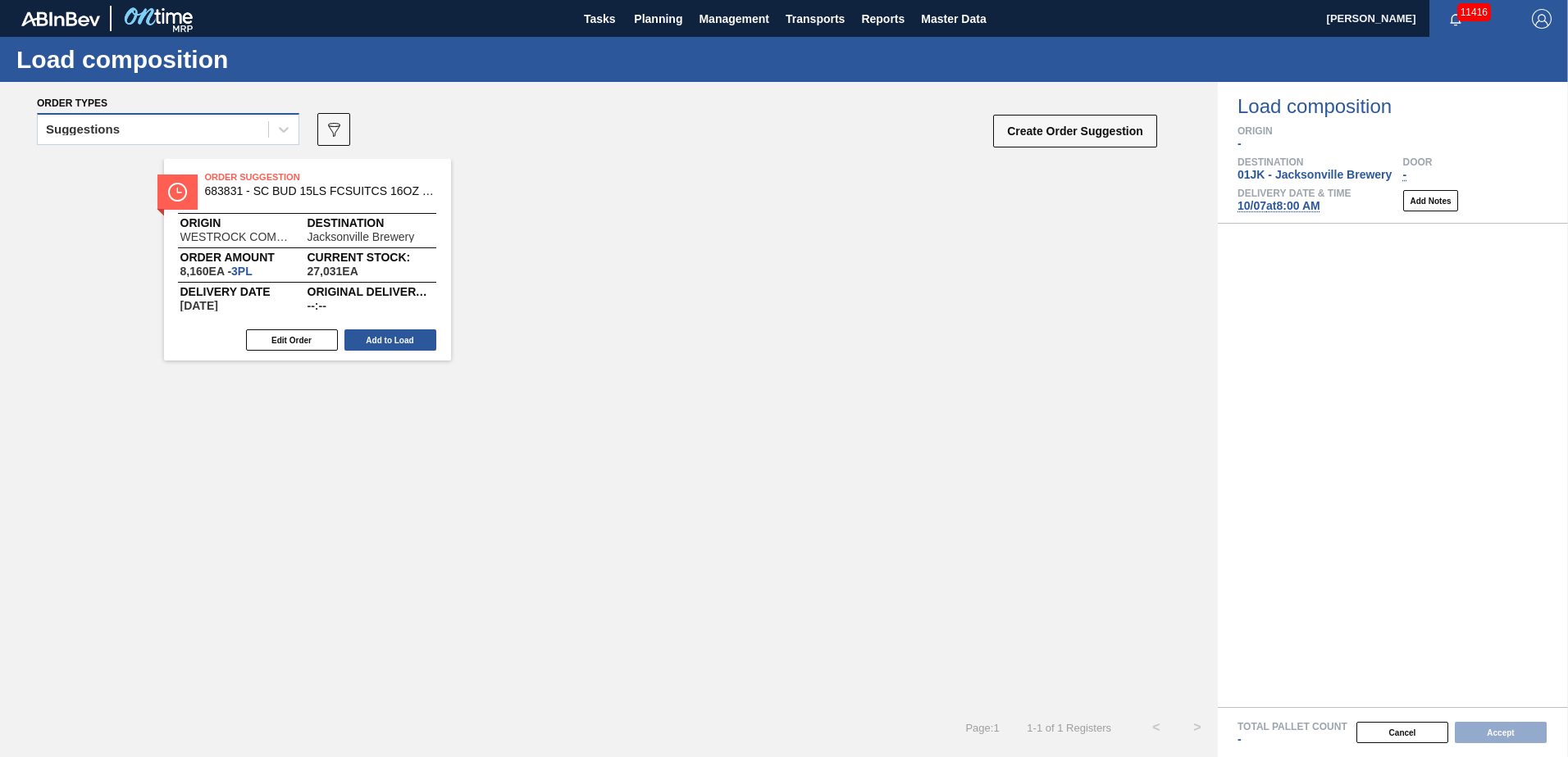
click at [263, 132] on div "Suggestions" at bounding box center [153, 130] width 231 height 24
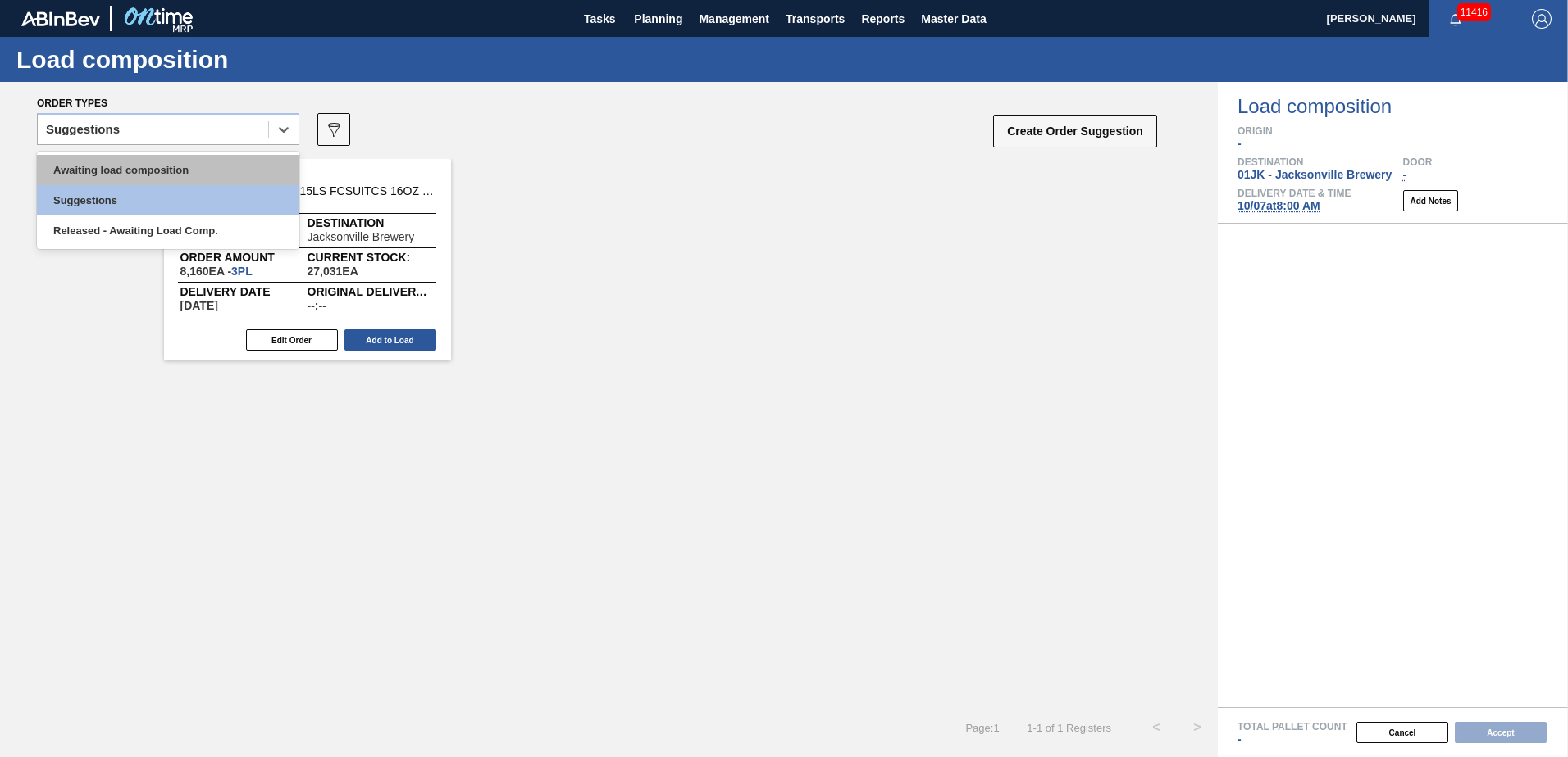
click at [214, 173] on div "Awaiting load composition" at bounding box center [168, 170] width 263 height 30
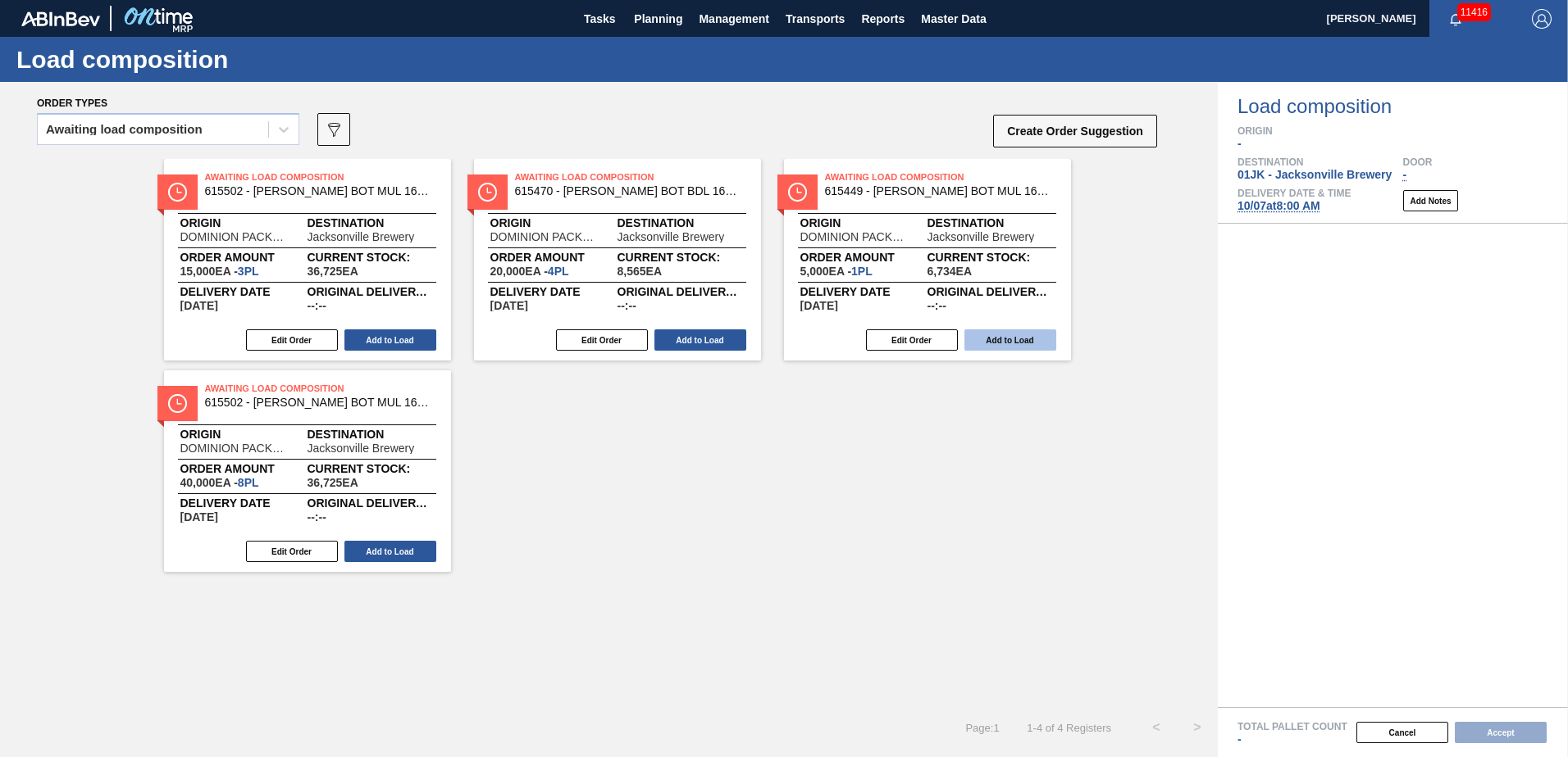
click at [983, 336] on button "Add to Load" at bounding box center [1010, 339] width 92 height 21
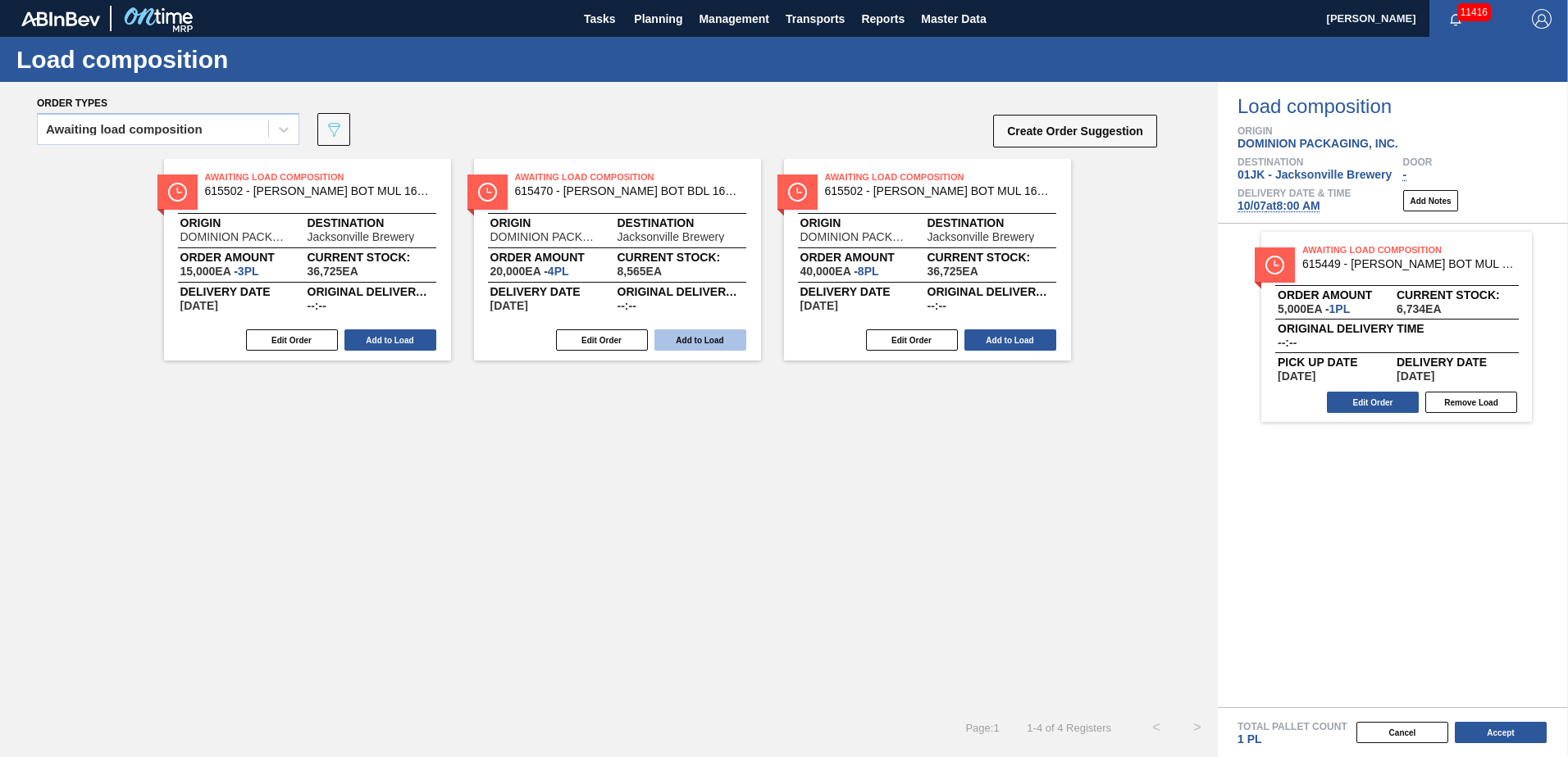
click at [680, 329] on button "Add to Load" at bounding box center [700, 339] width 92 height 21
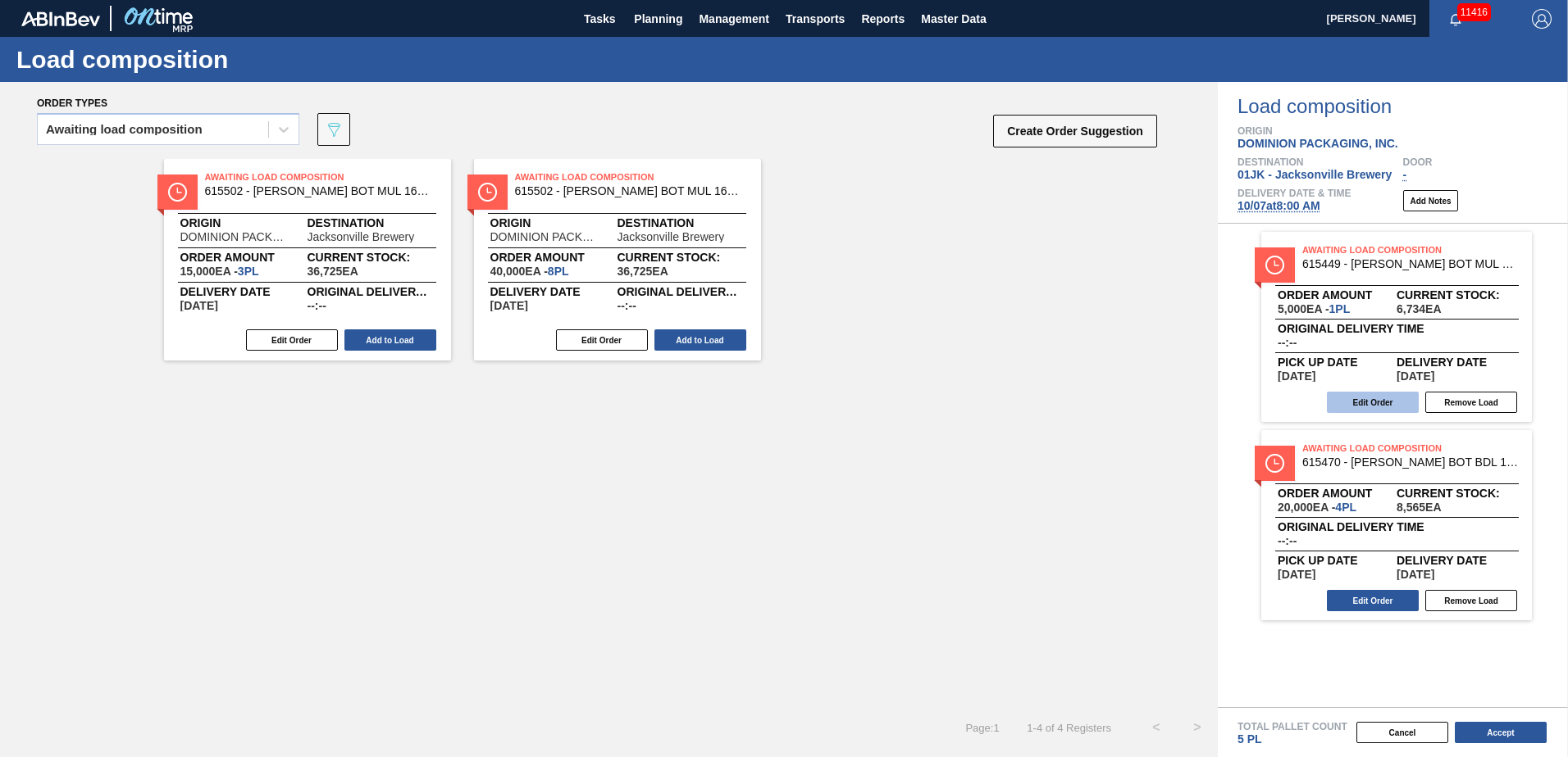
click at [1336, 408] on button "Edit Order" at bounding box center [1372, 402] width 92 height 21
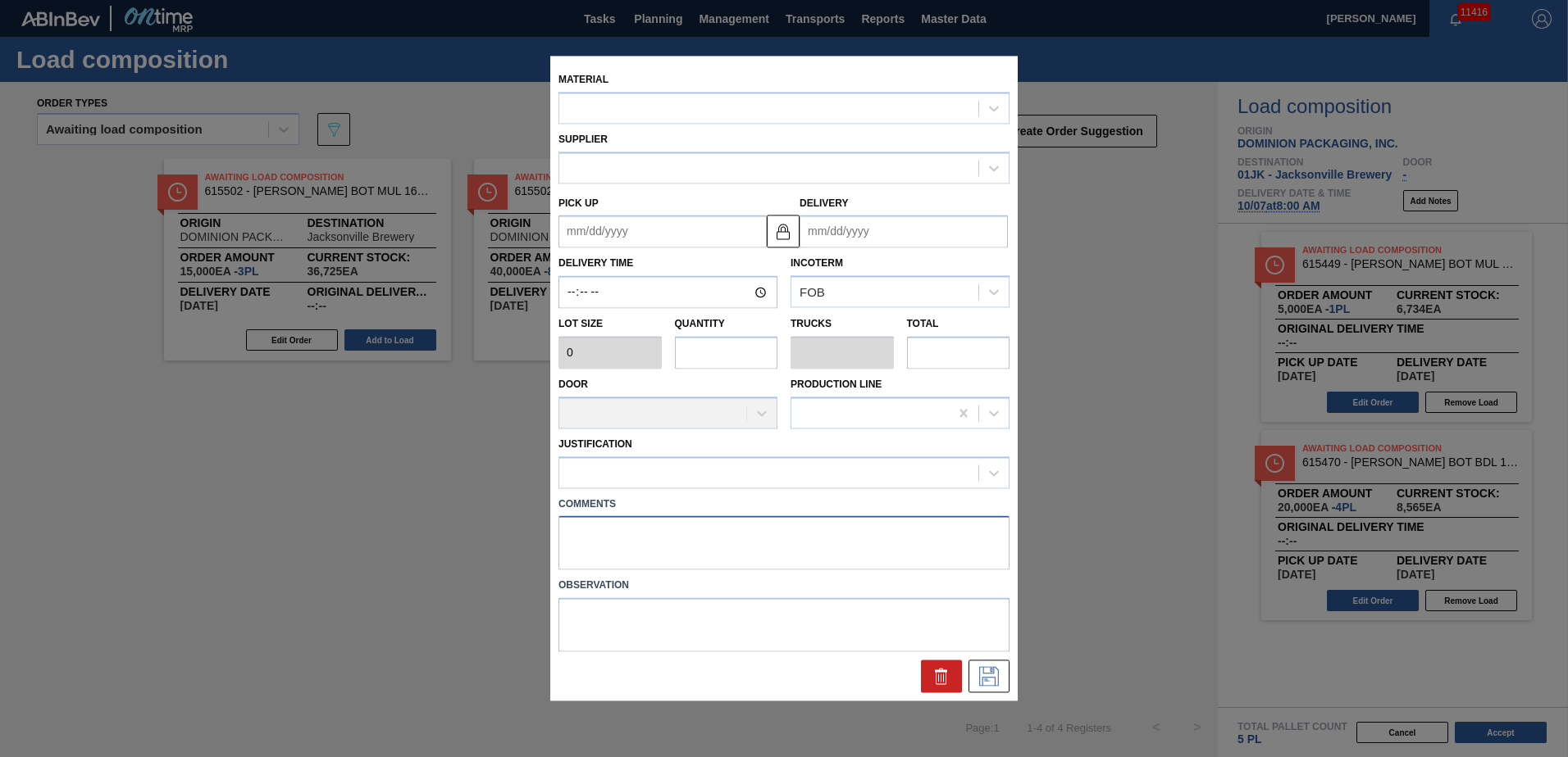
click at [753, 522] on textarea at bounding box center [784, 543] width 451 height 54
type input "5,000"
type input "1"
type input "0.038"
type input "5,000"
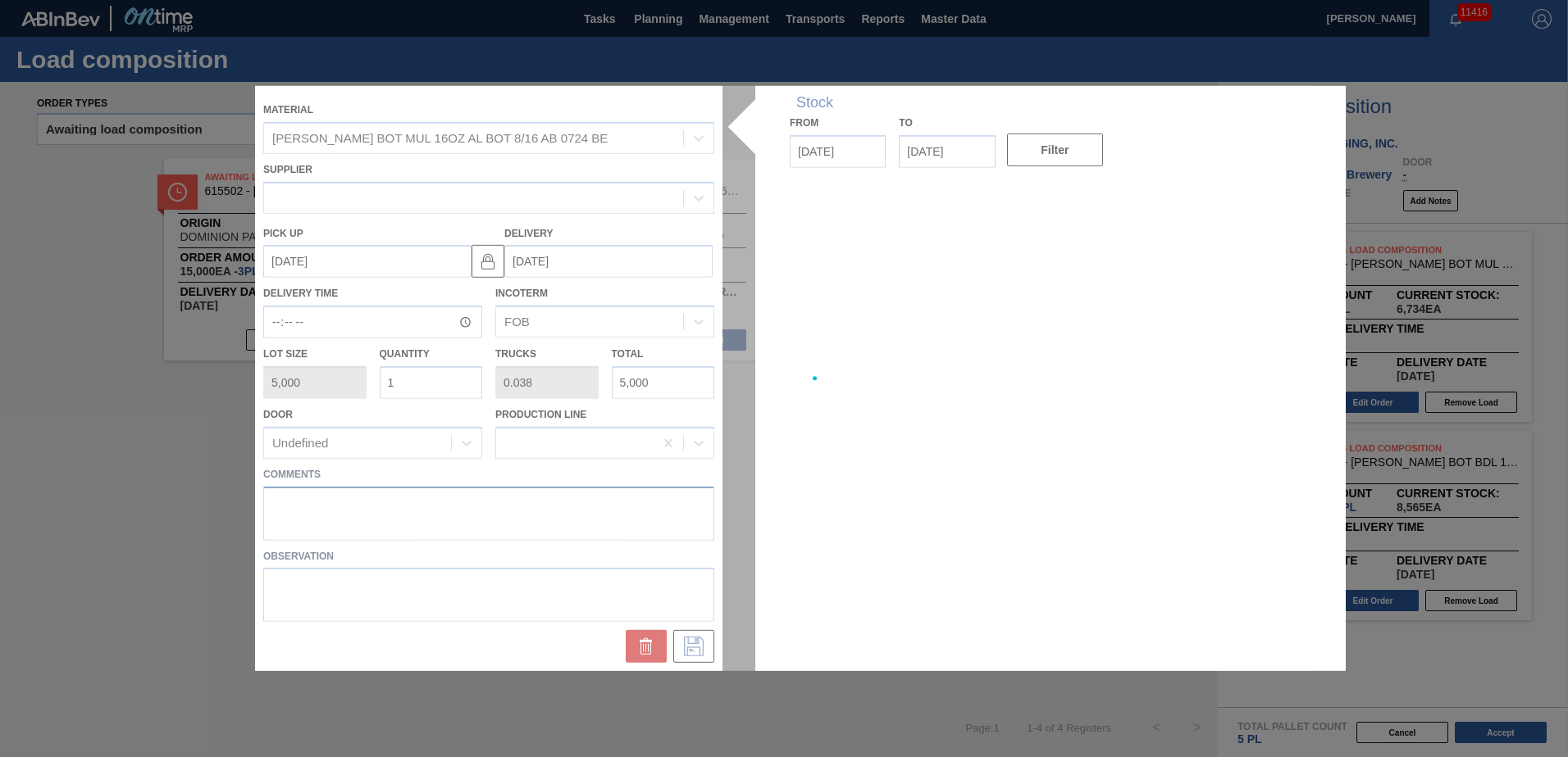
type up "[DATE]"
type input "[DATE]"
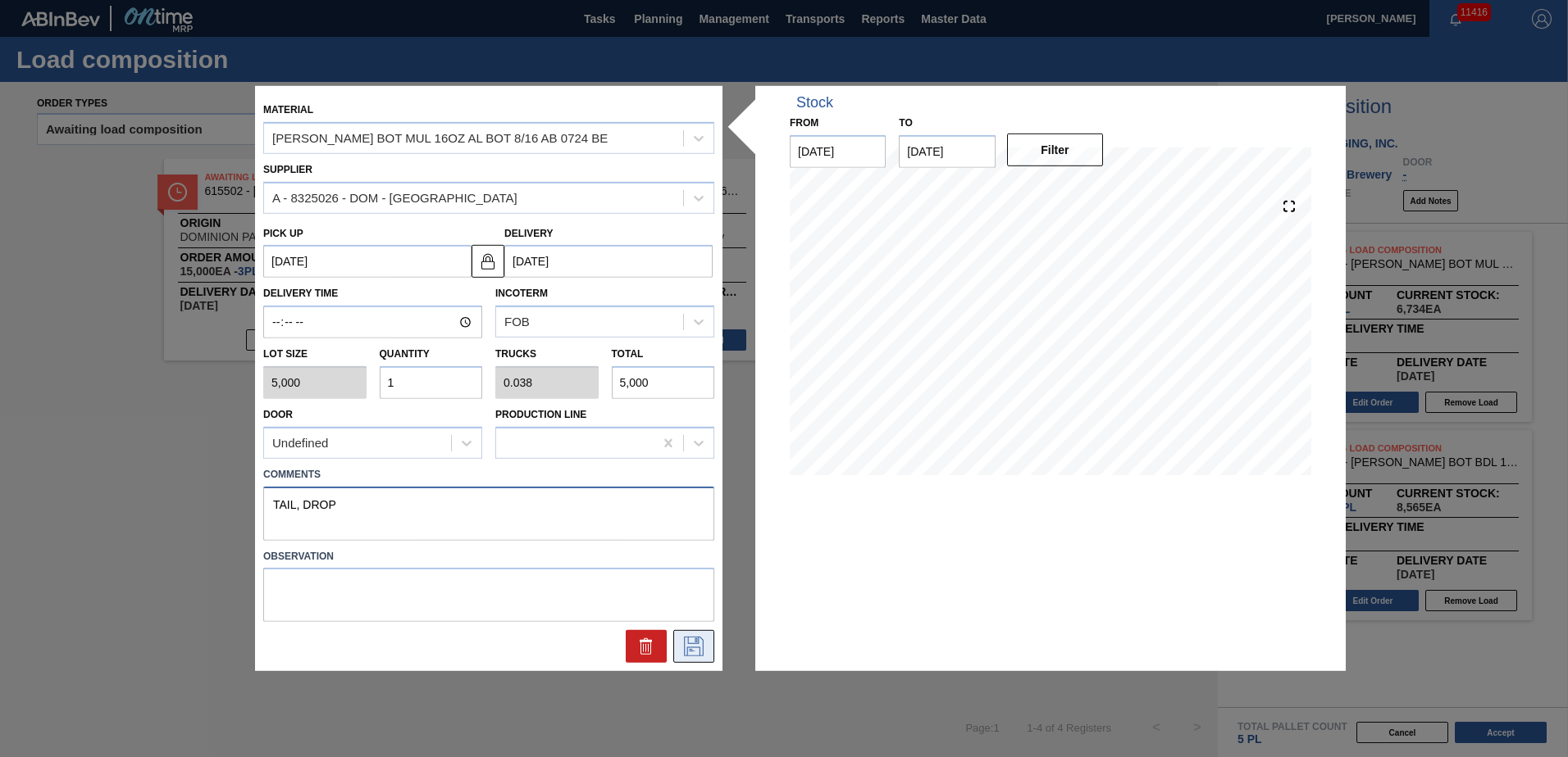
type textarea "TAIL, DROP"
click at [694, 642] on icon at bounding box center [693, 646] width 26 height 19
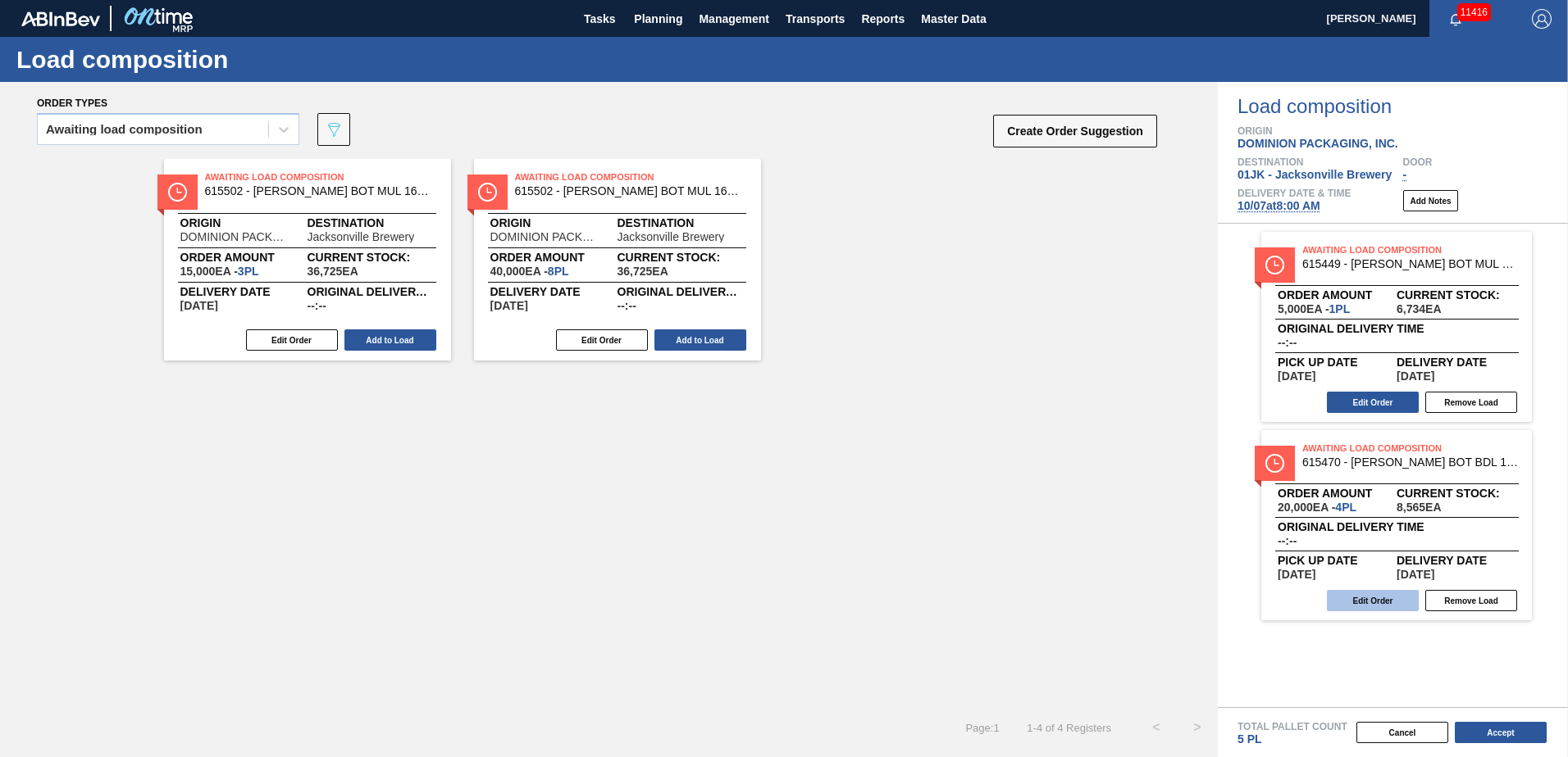
click at [1397, 608] on button "Edit Order" at bounding box center [1372, 600] width 92 height 21
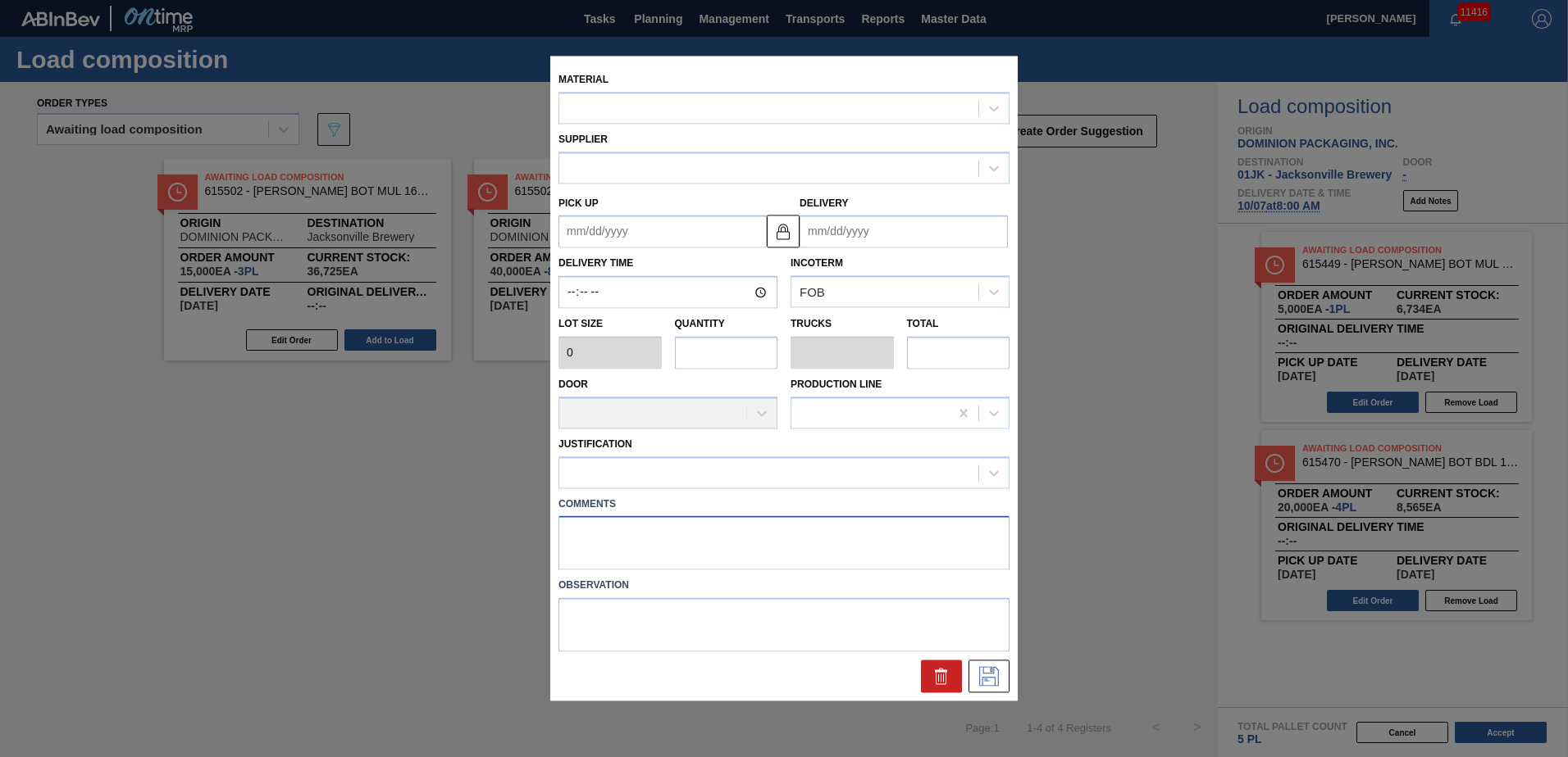
click at [789, 533] on textarea at bounding box center [784, 543] width 451 height 54
type textarea "MID,"
type input "5,000"
type input "4"
type input "0.154"
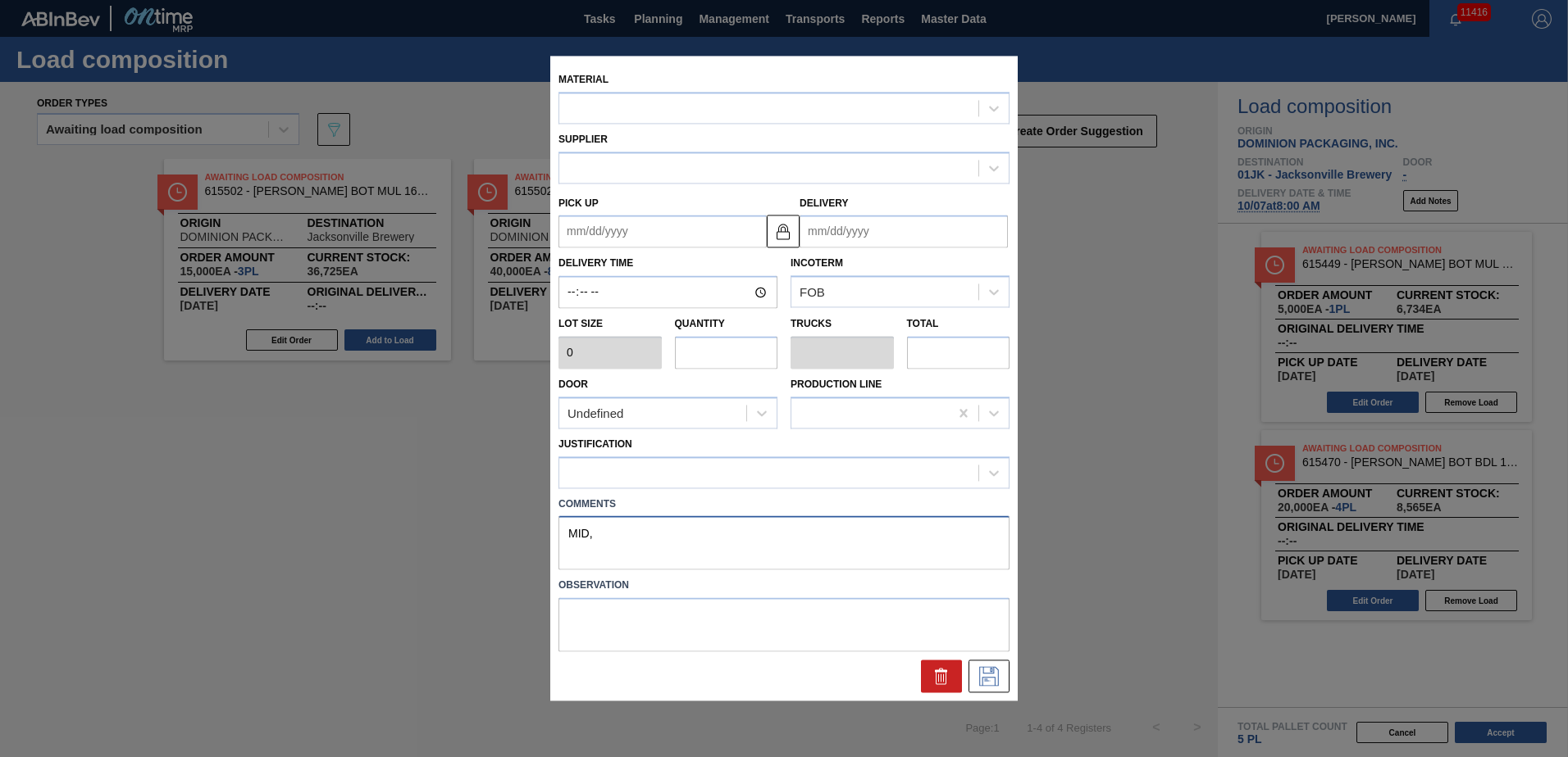
type input "20,000"
type textarea "MID, D"
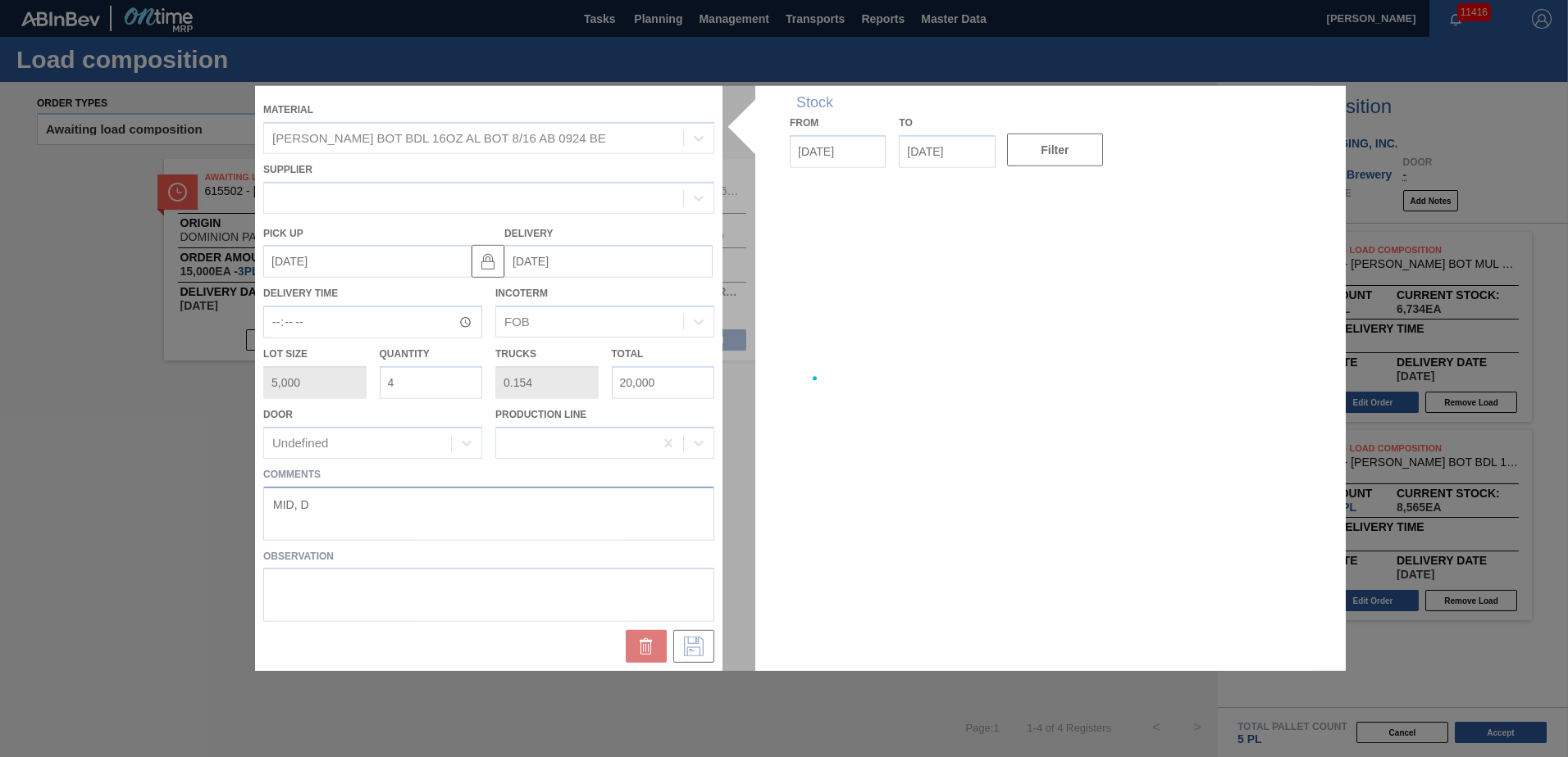
type up "[DATE]"
type input "[DATE]"
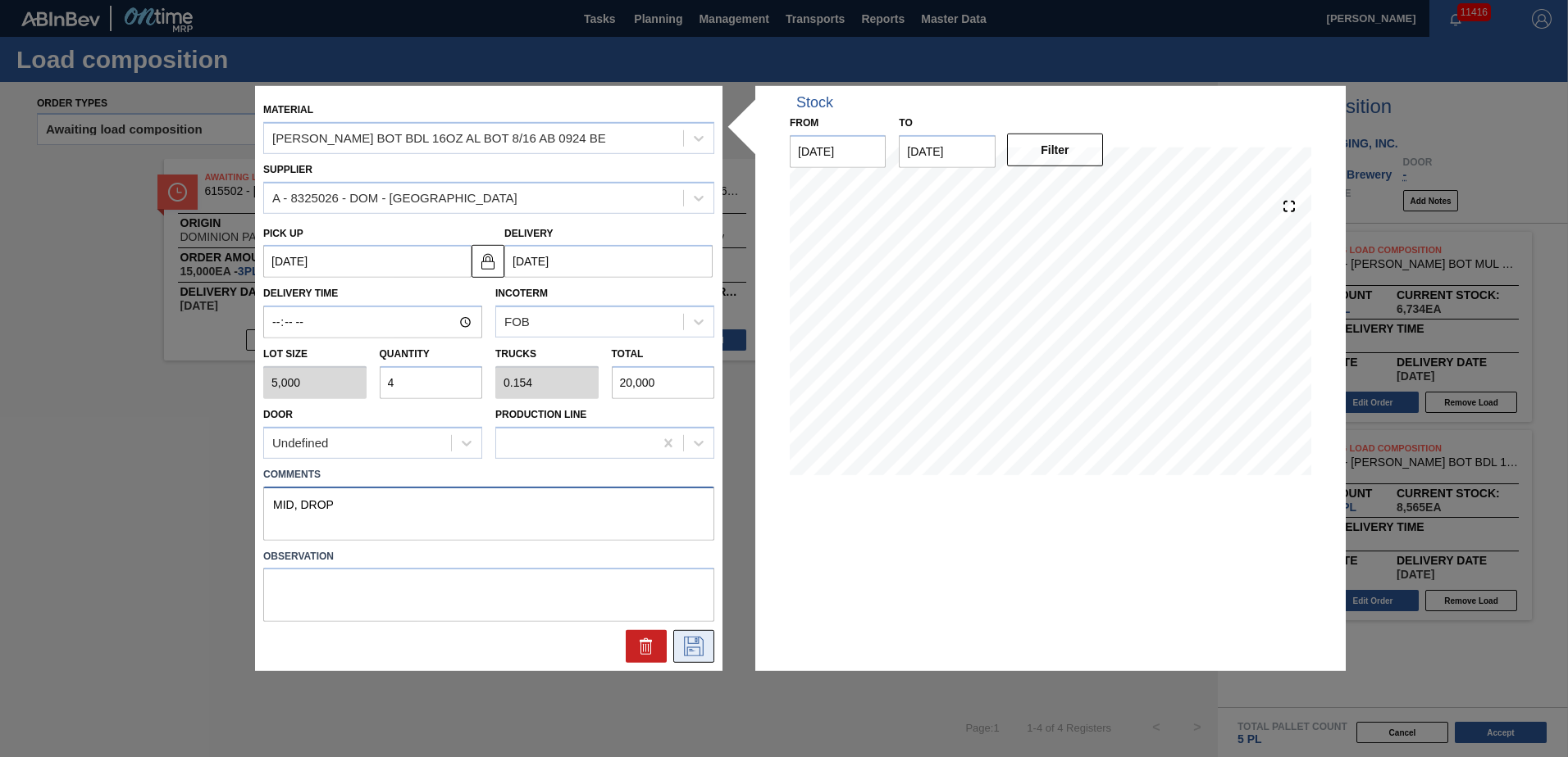
type textarea "MID, DROP"
click at [703, 635] on button at bounding box center [693, 646] width 41 height 33
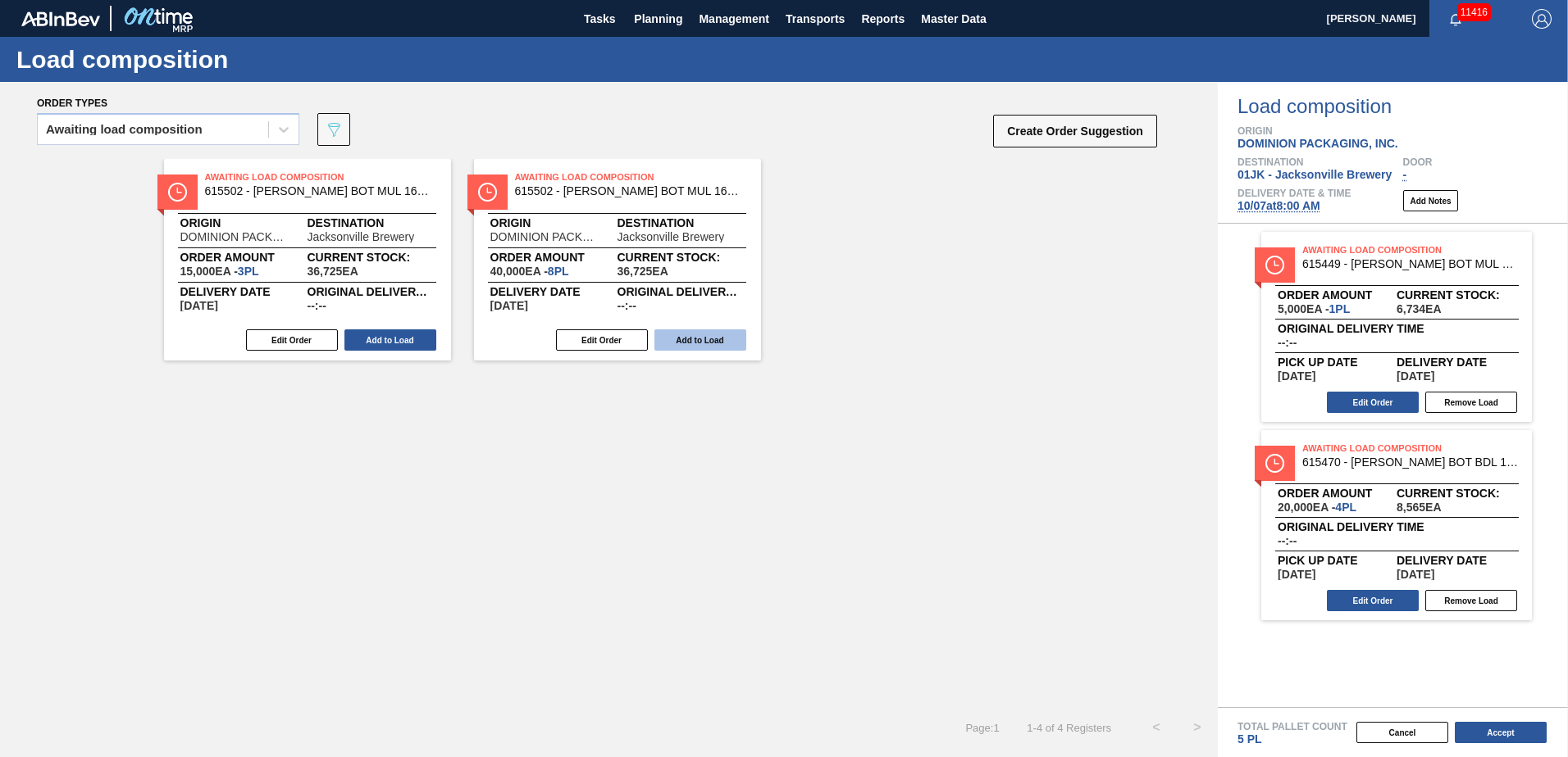
click at [687, 329] on button "Add to Load" at bounding box center [700, 339] width 92 height 21
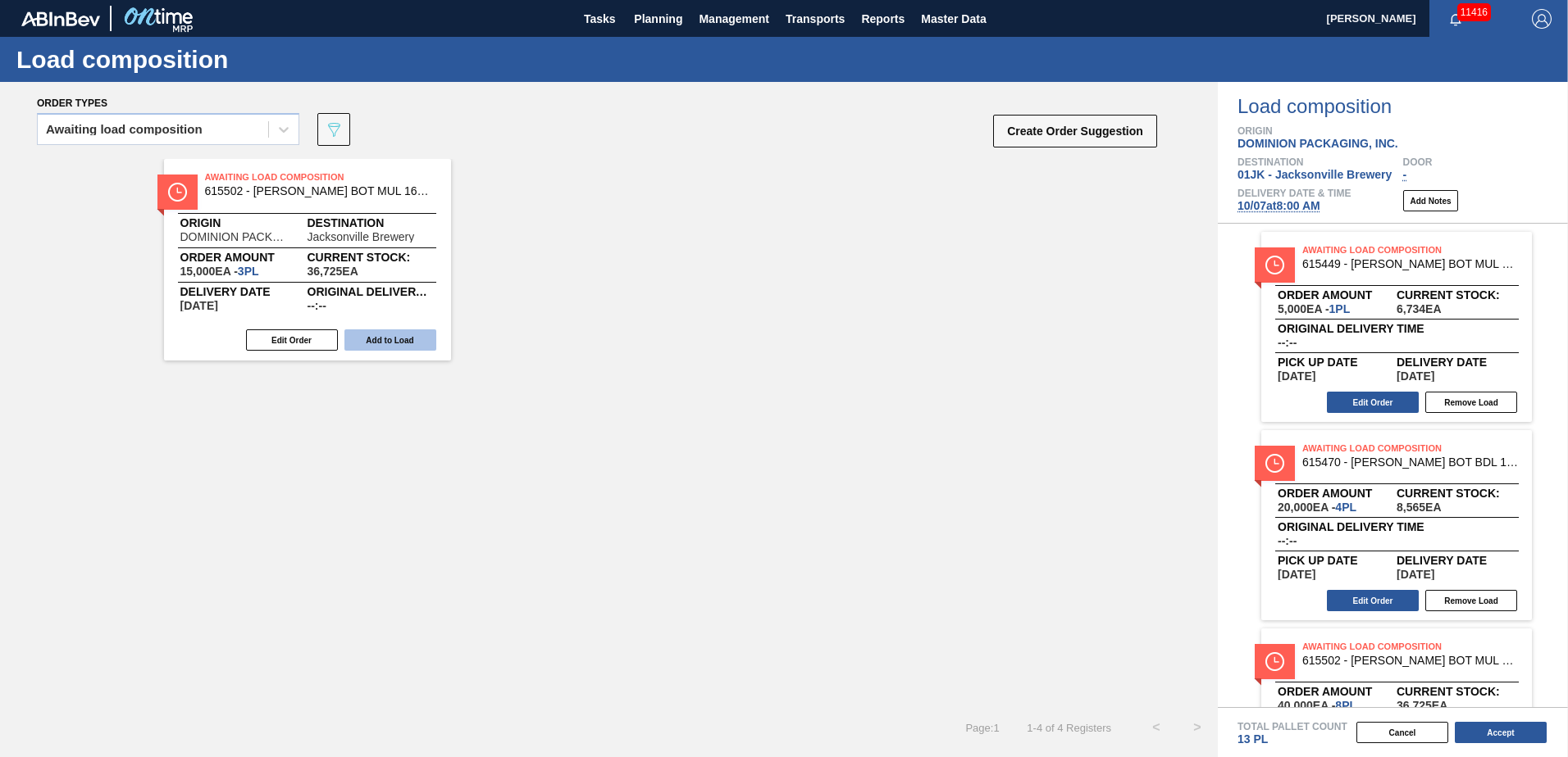
click at [404, 333] on button "Add to Load" at bounding box center [390, 339] width 92 height 21
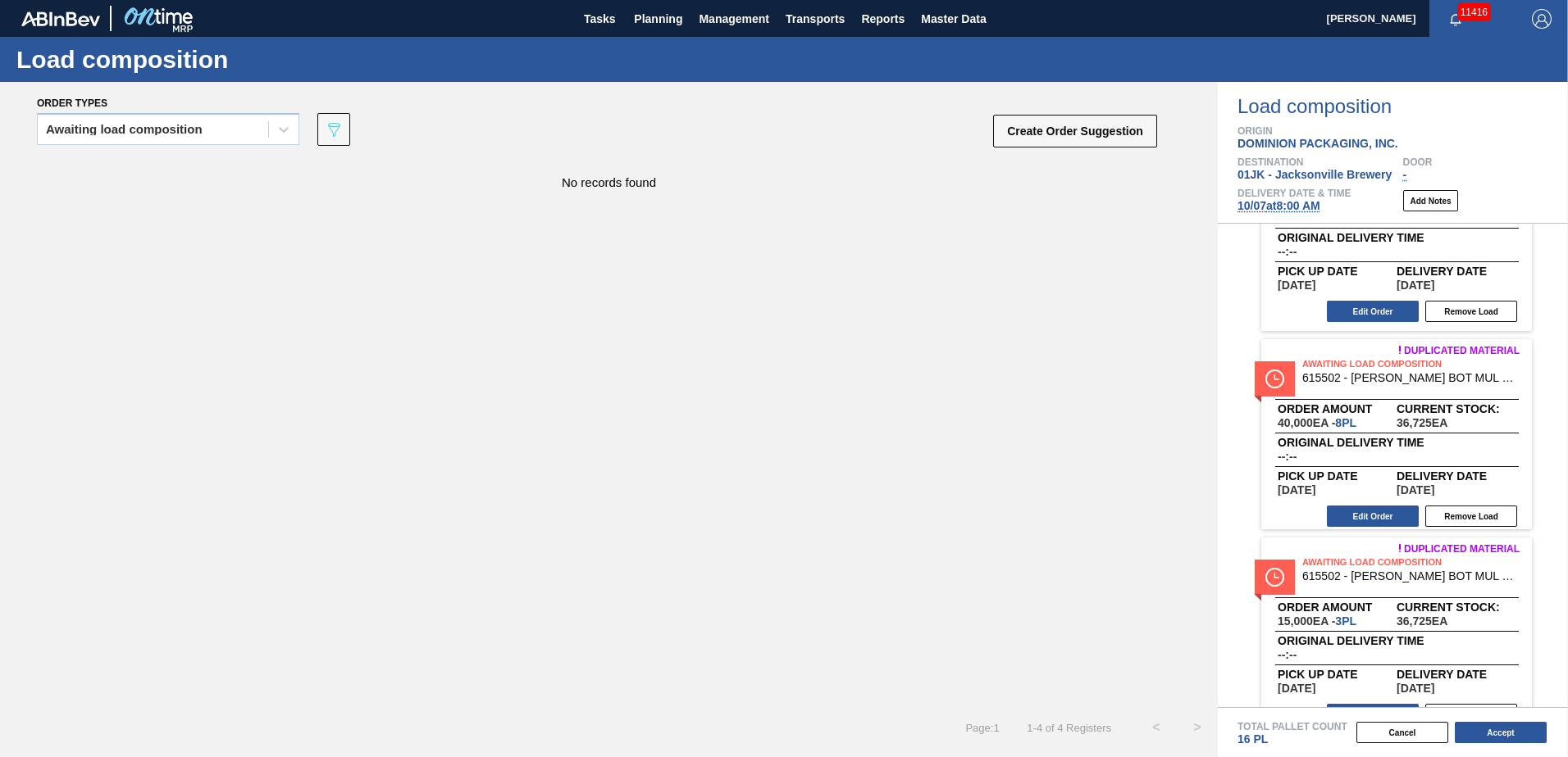
scroll to position [318, 0]
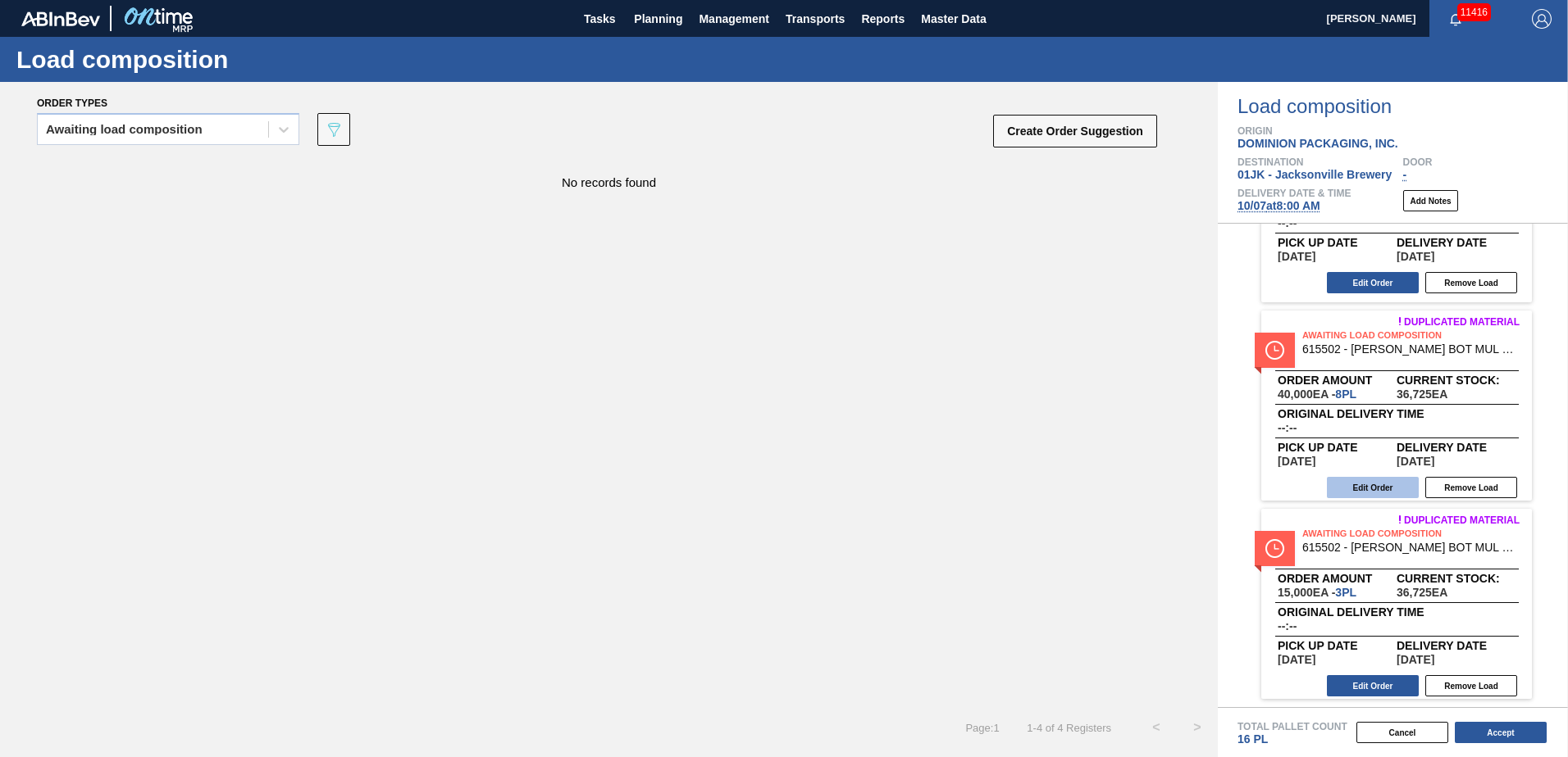
click at [1368, 495] on button "Edit Order" at bounding box center [1372, 487] width 92 height 21
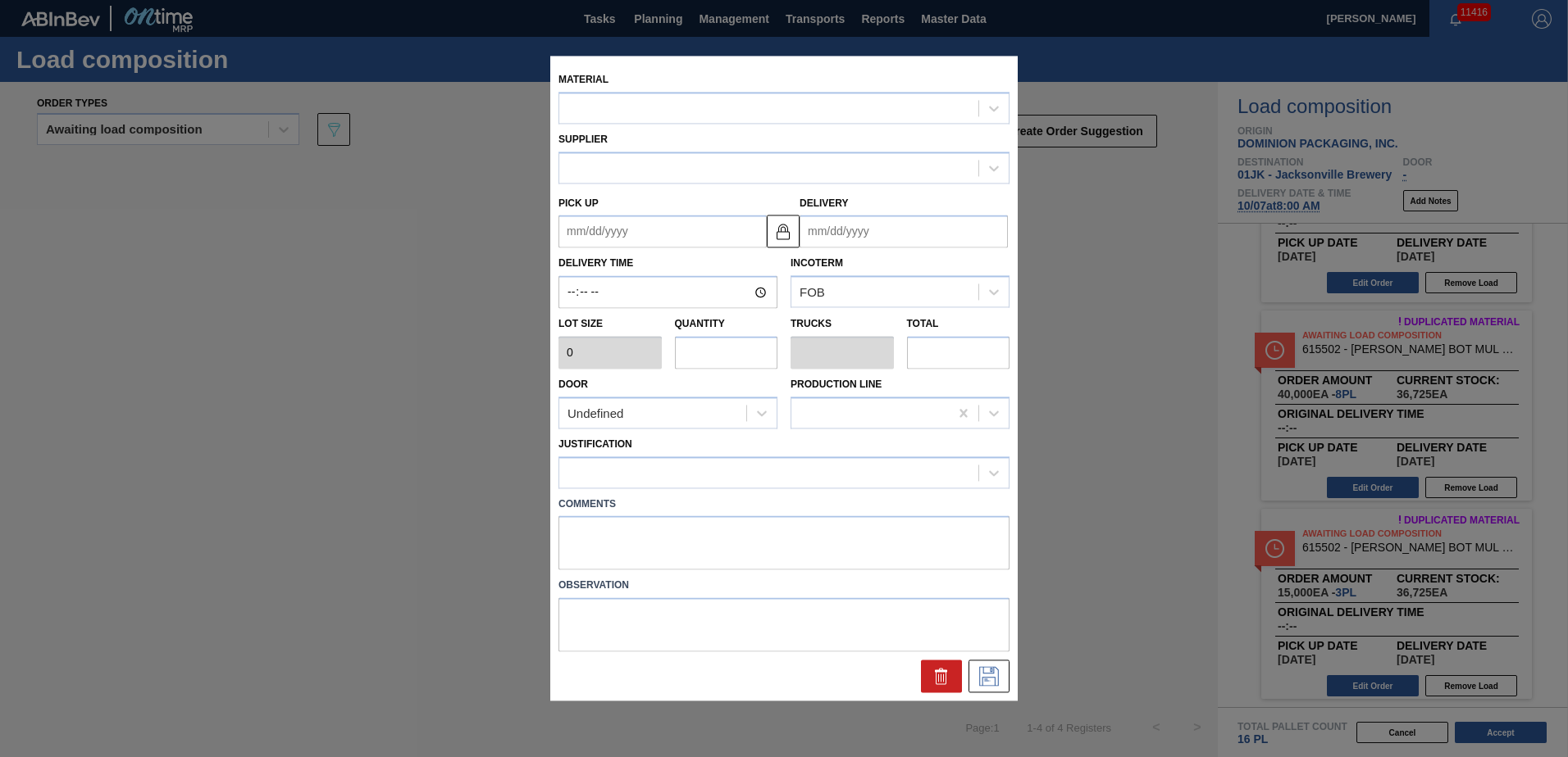
click at [695, 355] on input "text" at bounding box center [726, 352] width 103 height 33
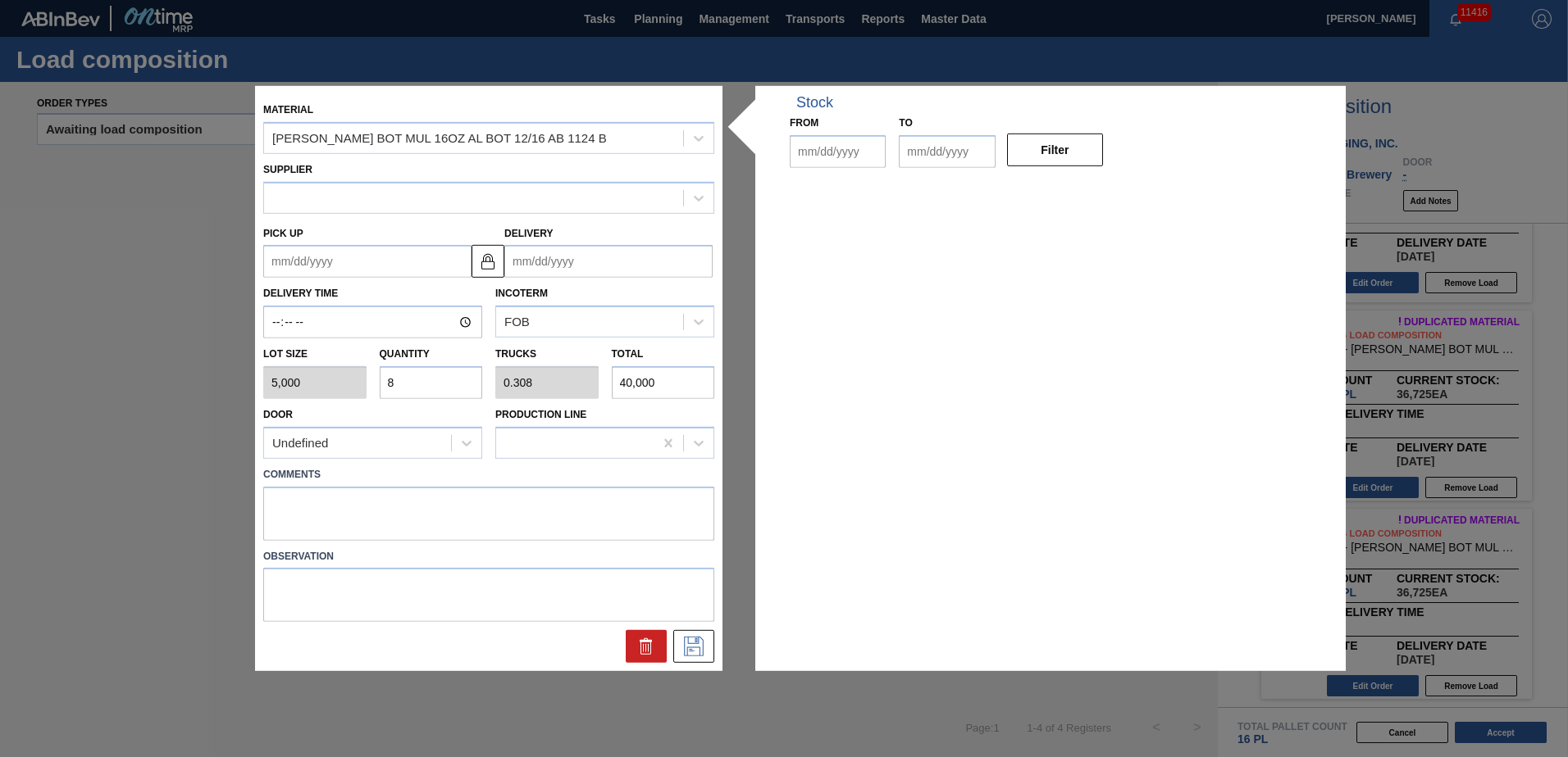
type input "5,000"
type input "8"
type input "0.308"
type input "40,000"
type up "[DATE]"
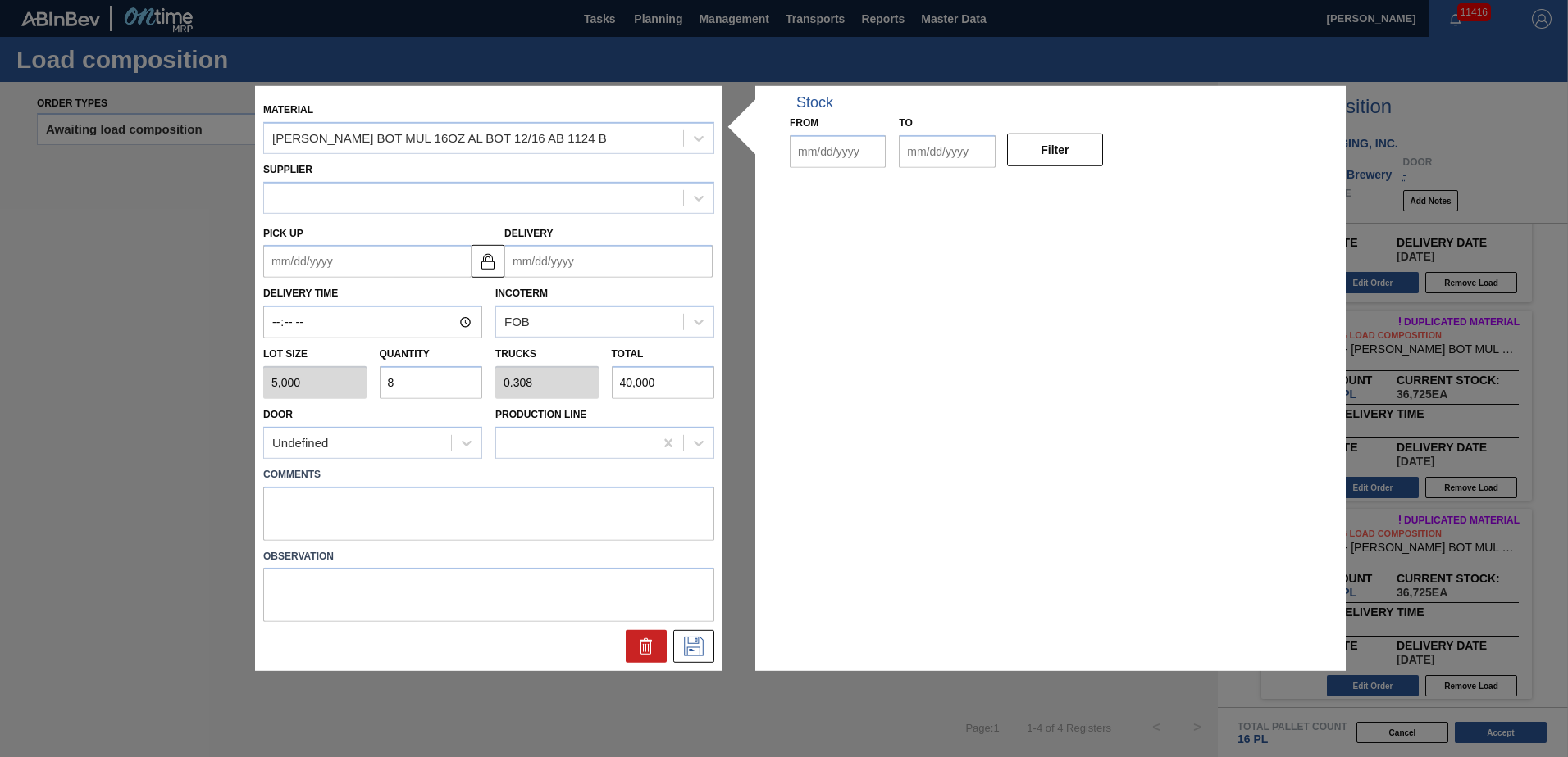
type input "[DATE]"
type input "0"
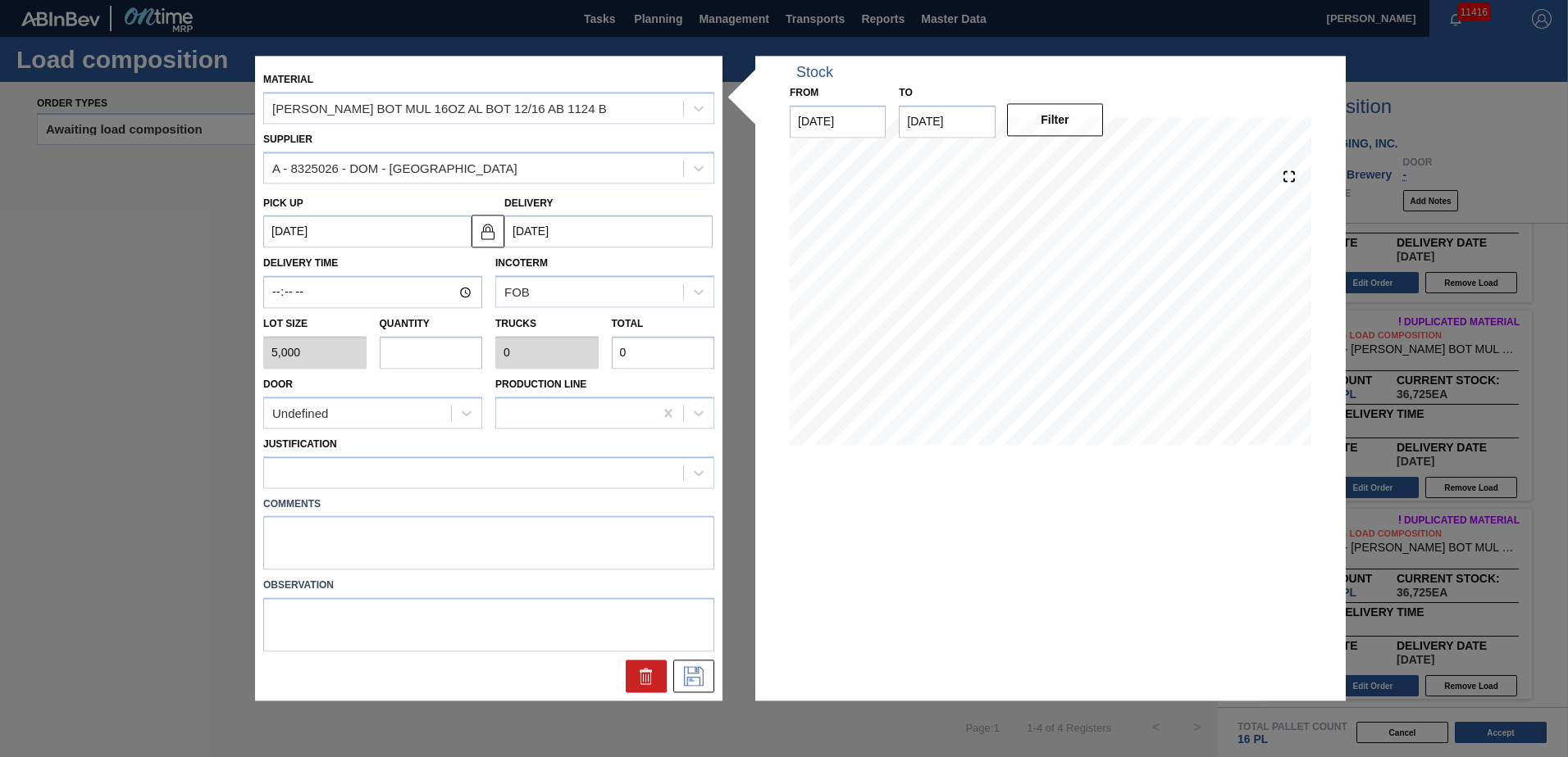
type input "1"
type input "0.038"
type input "5,000"
type input "19"
type input "0.731"
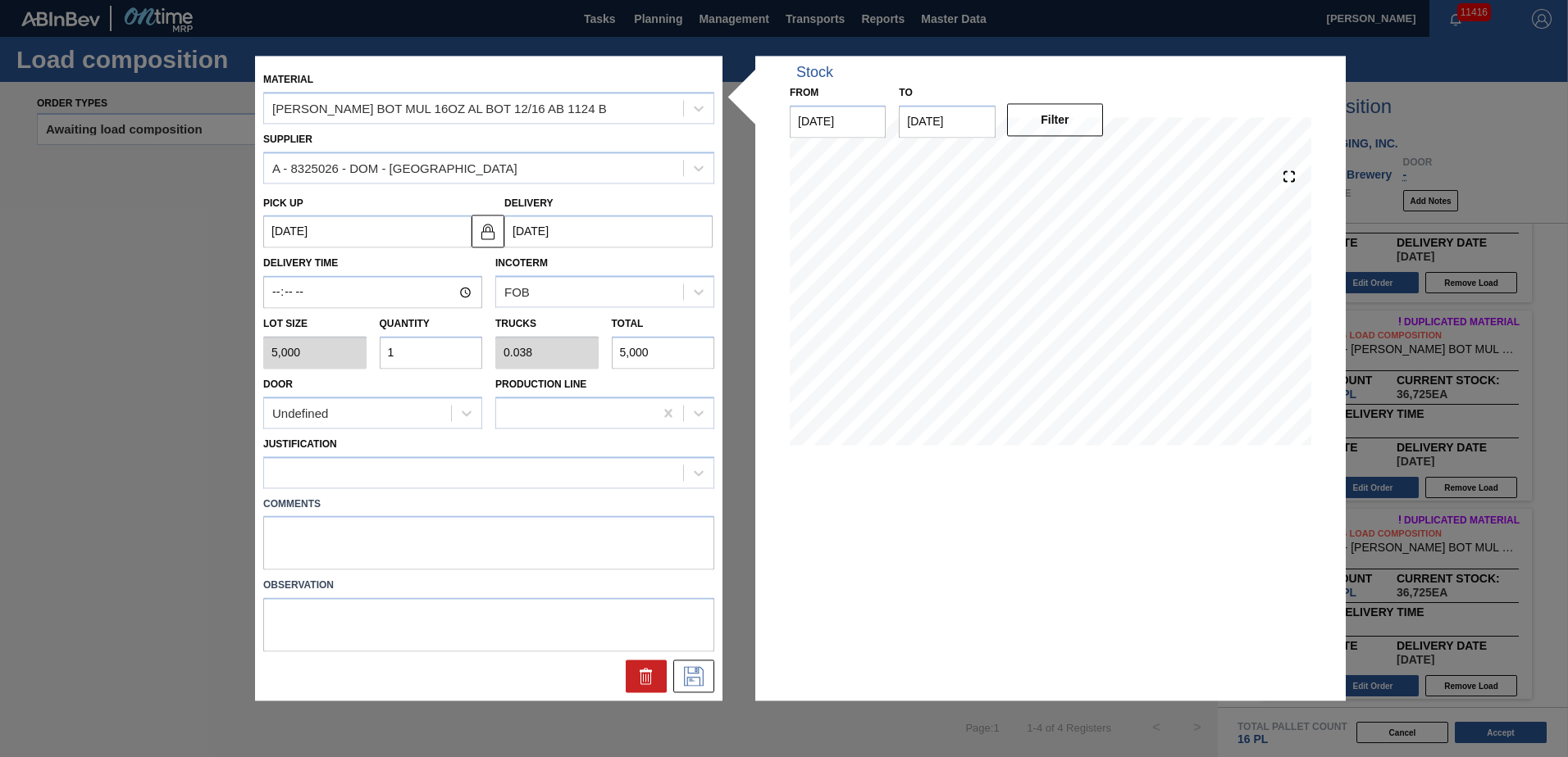
type input "95,000"
type input "19"
click at [644, 484] on div at bounding box center [474, 473] width 419 height 24
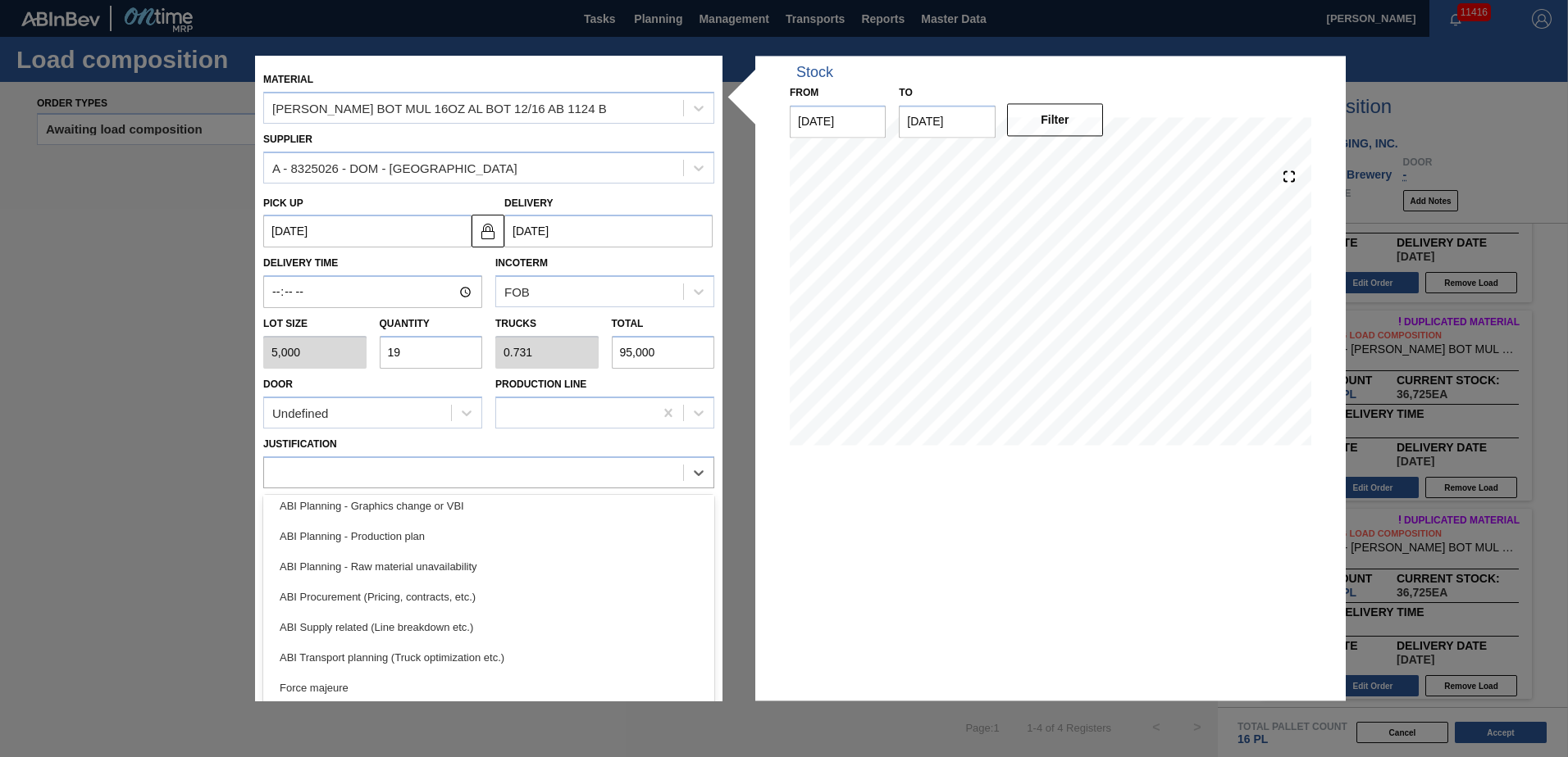
scroll to position [246, 0]
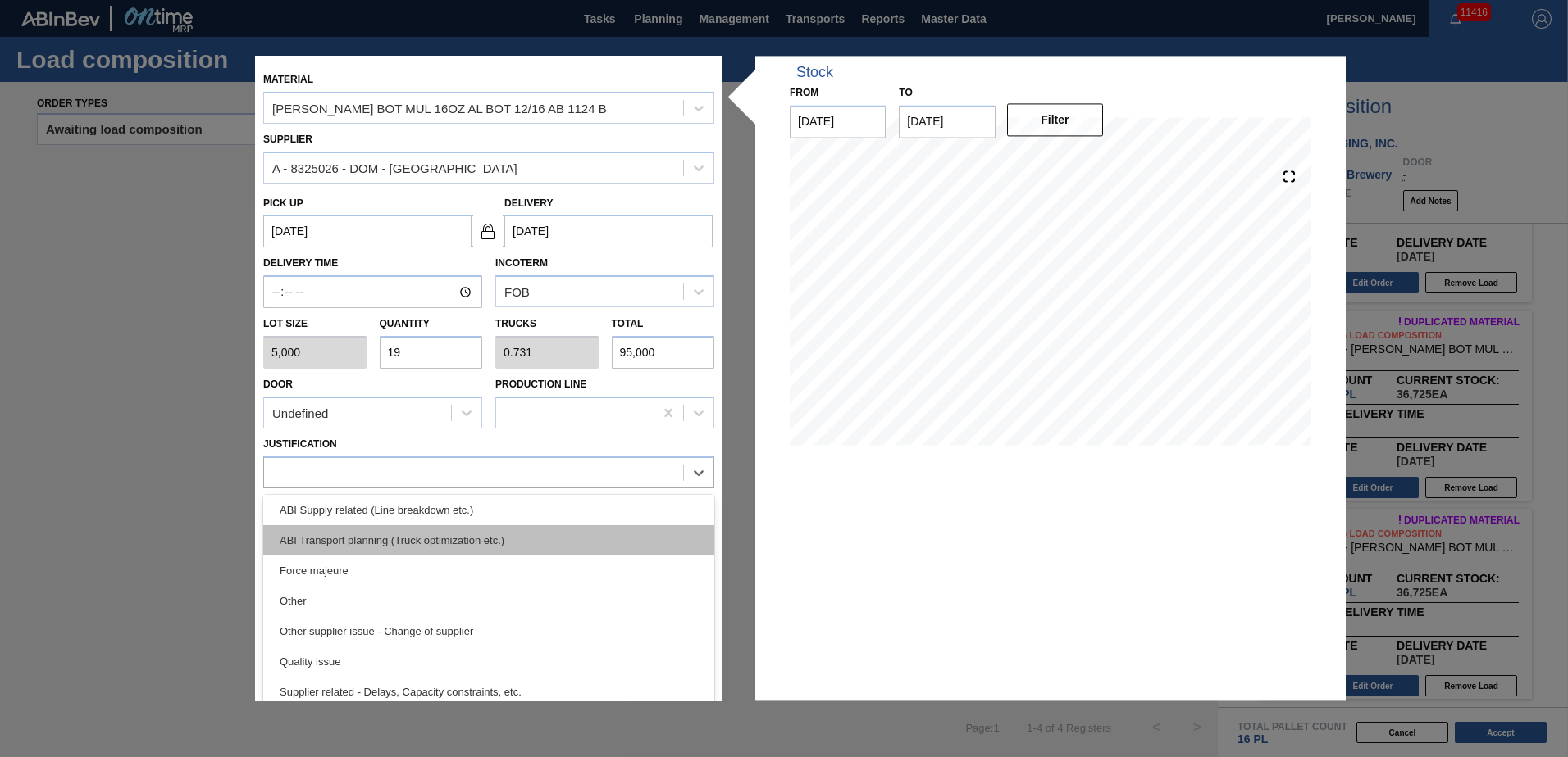
click at [483, 543] on div "ABI Transport planning (Truck optimization etc.)" at bounding box center [489, 540] width 451 height 30
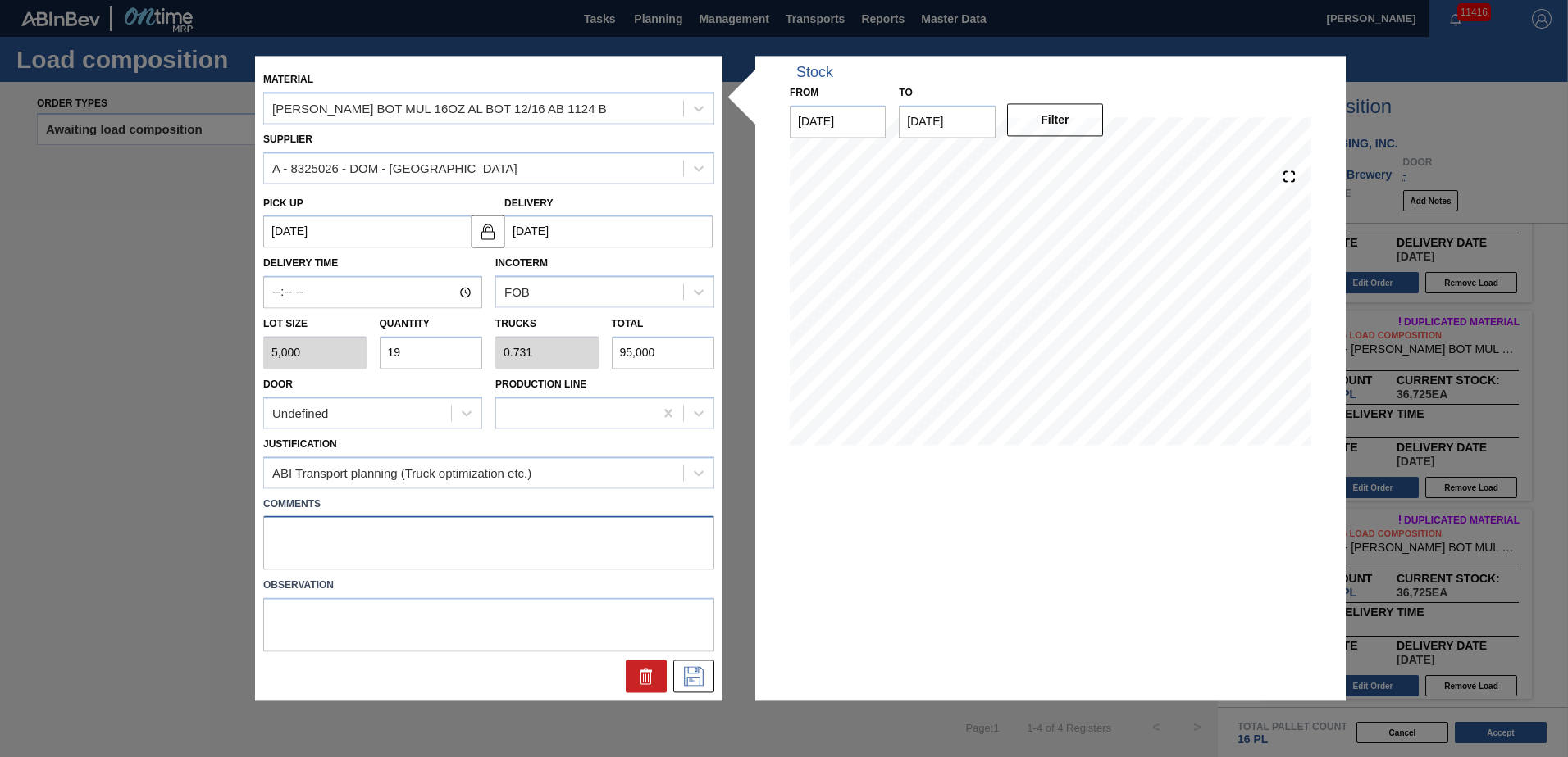
click at [462, 543] on textarea at bounding box center [489, 543] width 451 height 54
type textarea "NOSE, DROP"
click at [697, 675] on icon at bounding box center [693, 677] width 26 height 19
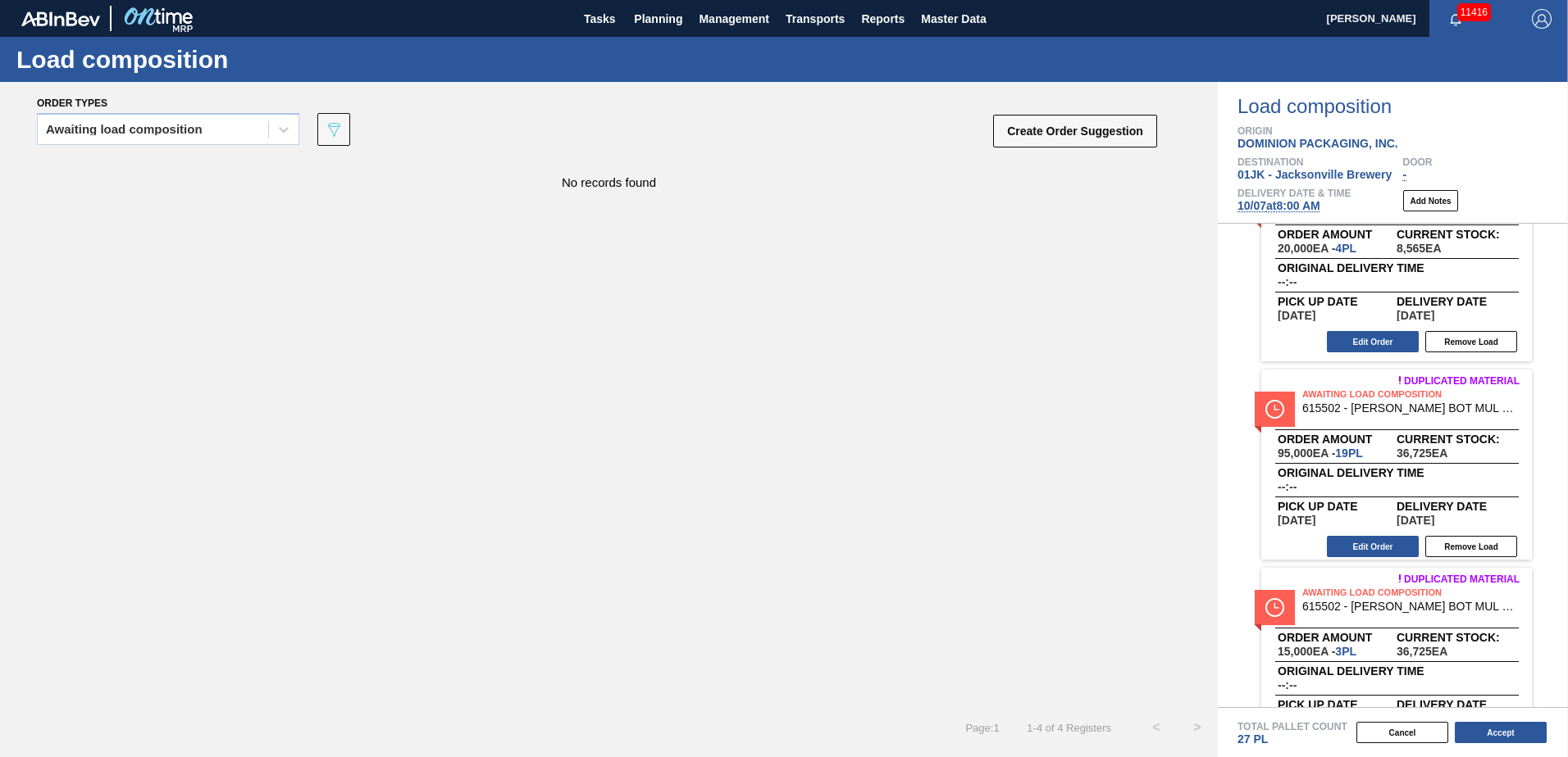
scroll to position [318, 0]
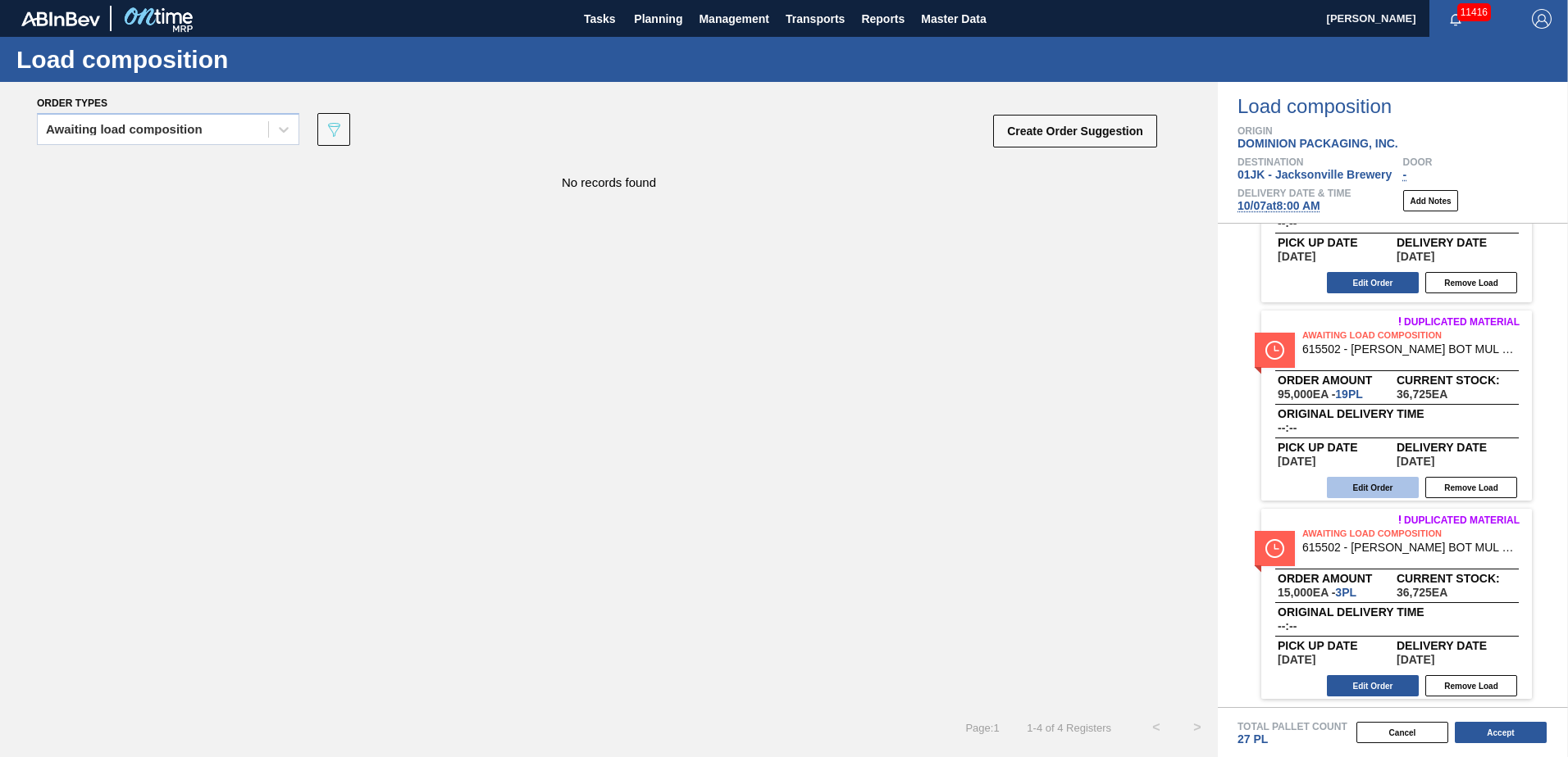
click at [1353, 486] on button "Edit Order" at bounding box center [1372, 487] width 92 height 21
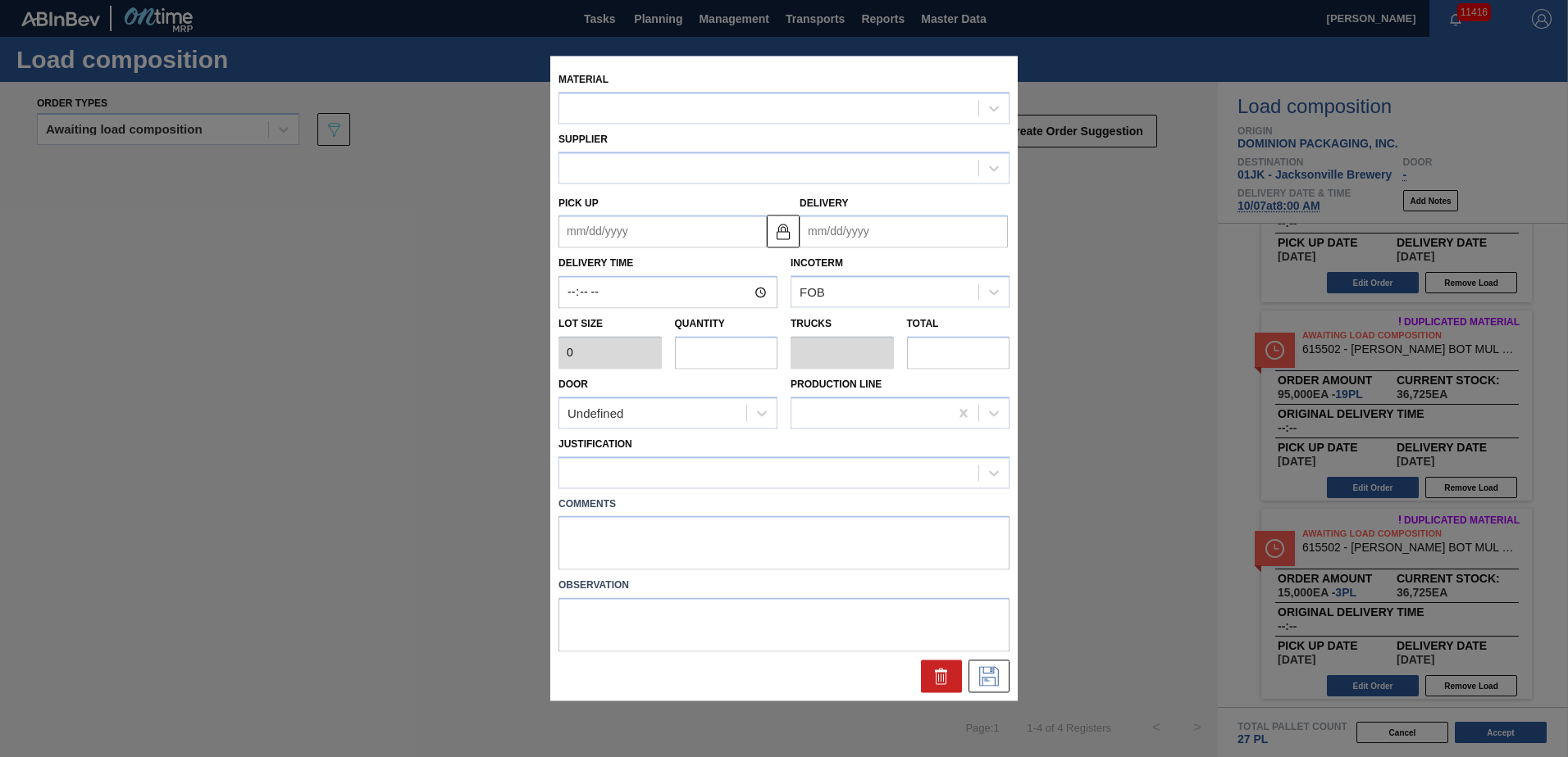
type input "5,000"
type input "19"
type input "0.731"
type input "95,000"
type textarea "NOSE, DROP"
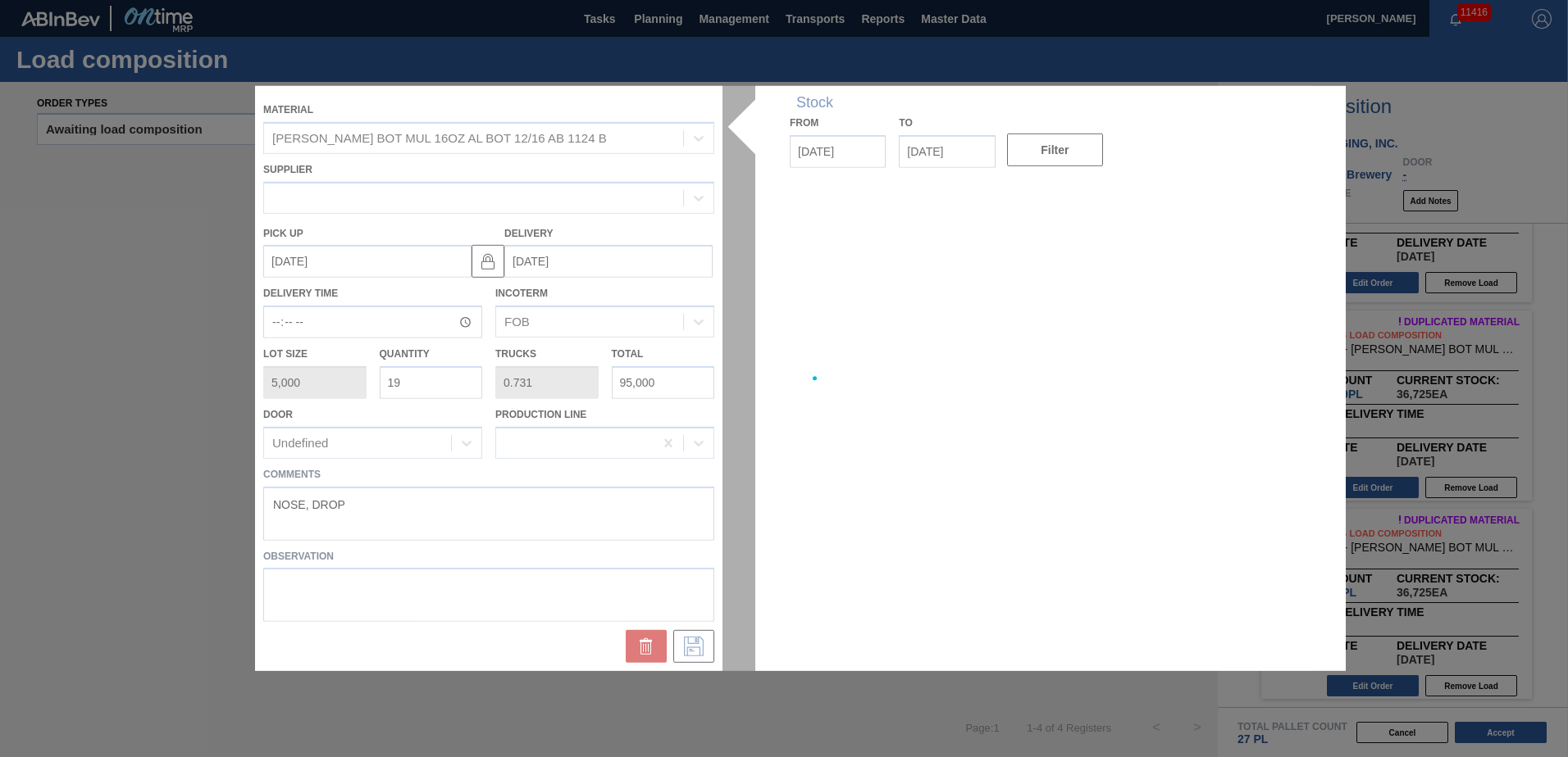
type up "[DATE]"
type input "[DATE]"
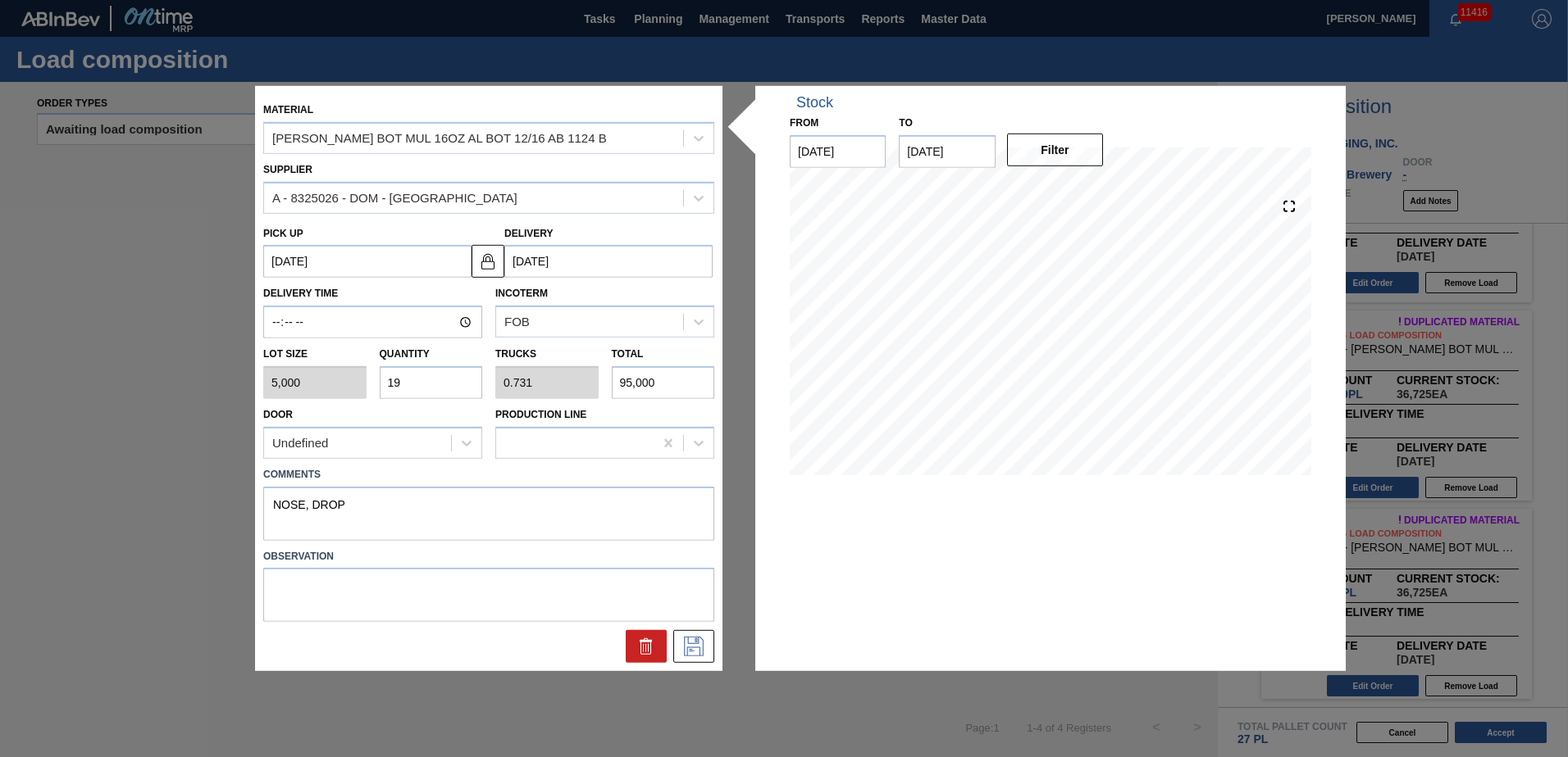
click at [426, 387] on input "19" at bounding box center [431, 382] width 103 height 33
type input "1"
type input "0.038"
type input "5,000"
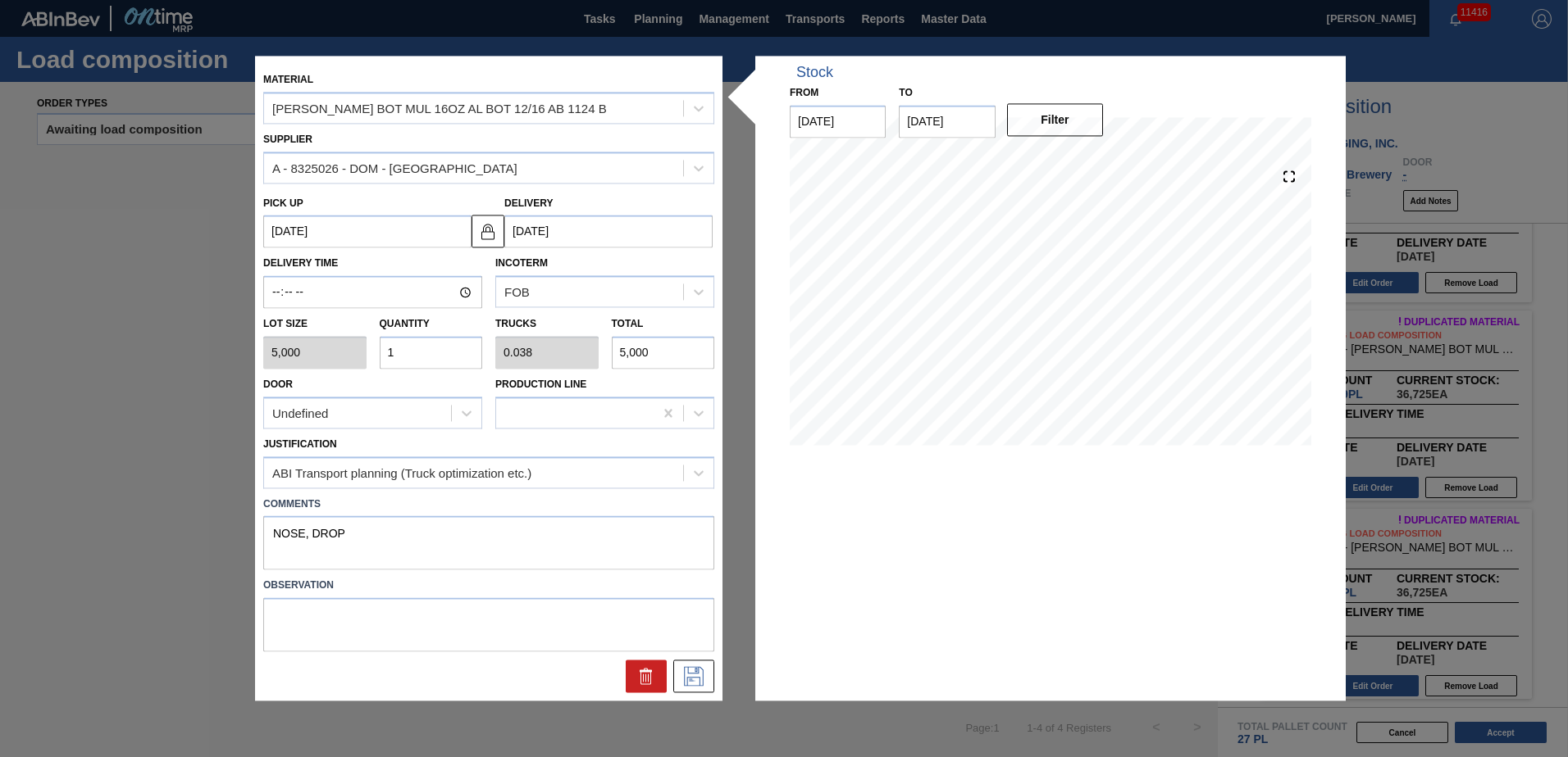
type input "18"
type input "0.692"
type input "90,000"
type input "18"
click at [677, 671] on button at bounding box center [693, 677] width 41 height 33
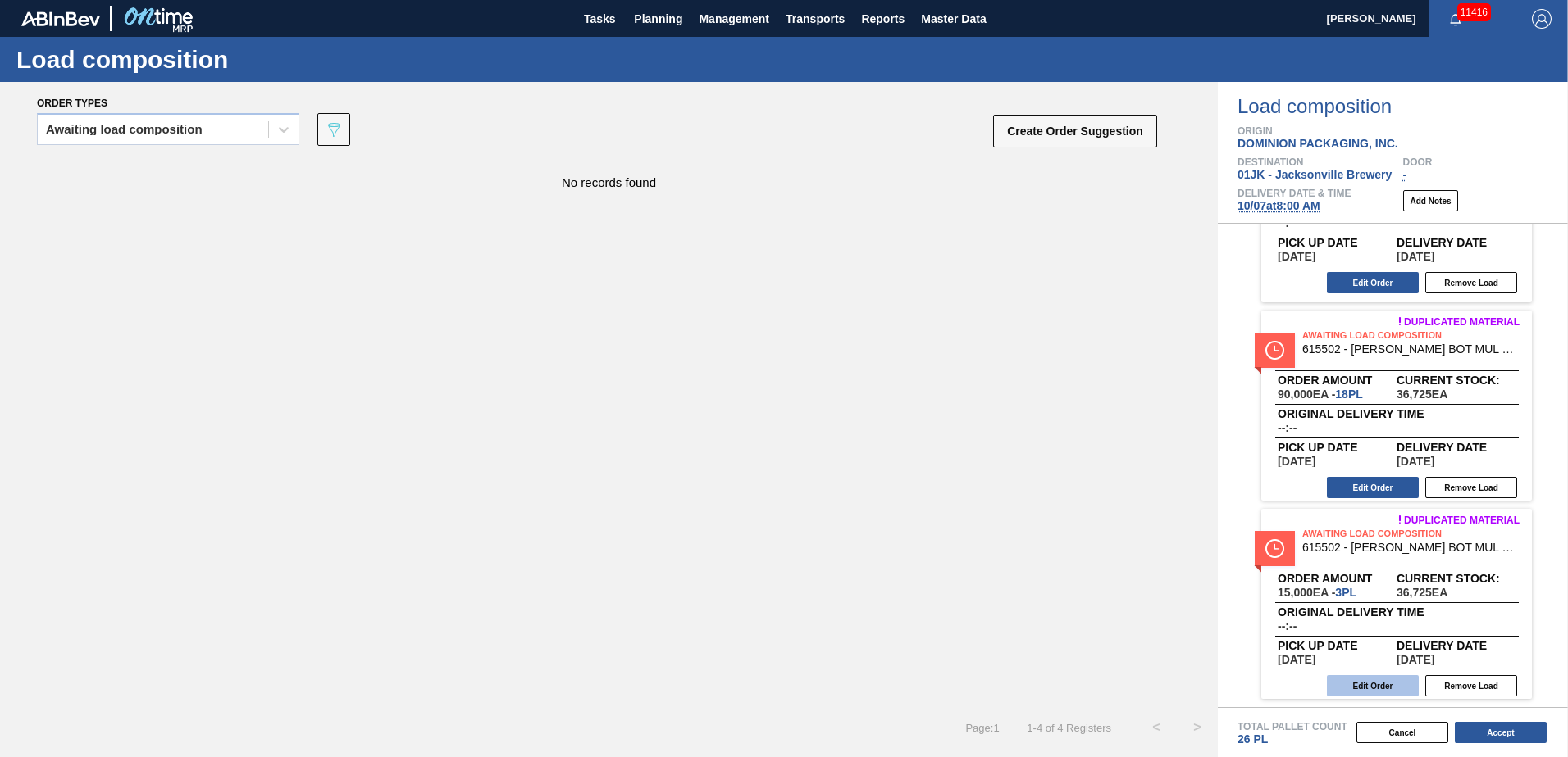
click at [1378, 679] on button "Edit Order" at bounding box center [1372, 685] width 92 height 21
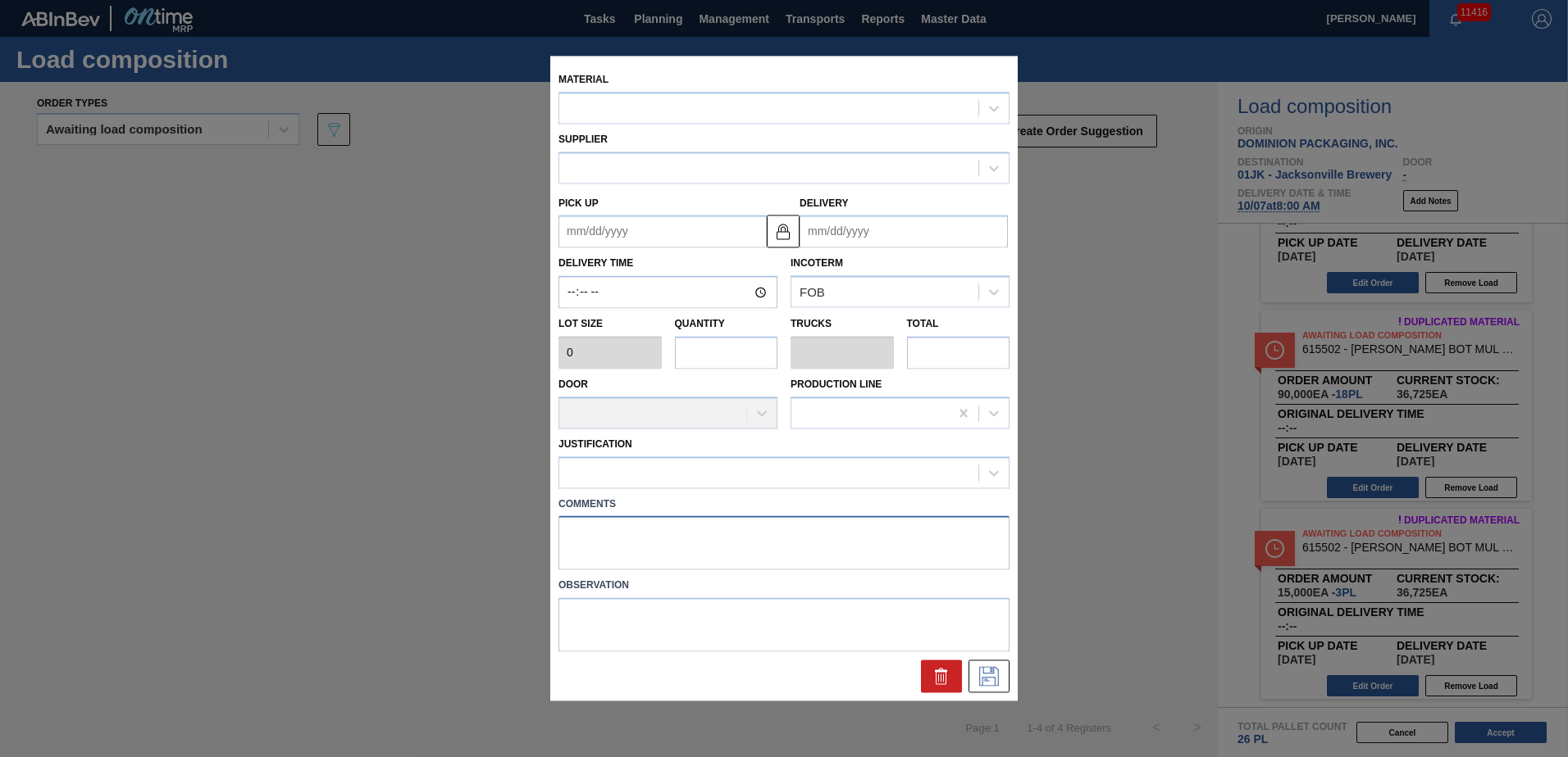
click at [658, 528] on textarea at bounding box center [784, 543] width 451 height 54
type textarea "NOSE, DROP"
type input "5,000"
type input "3"
type input "0.115"
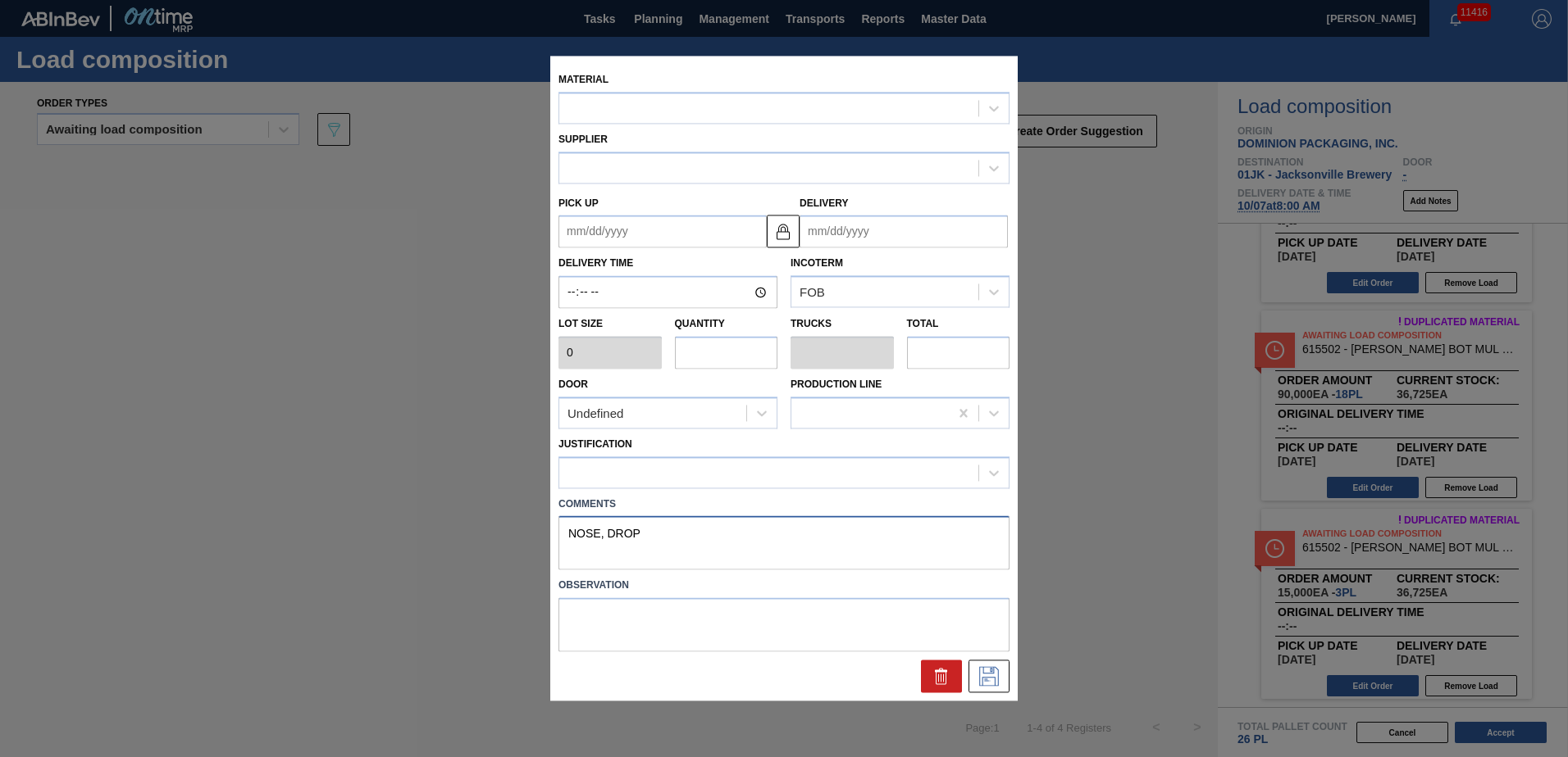
type input "15,000"
type up "[DATE]"
type input "[DATE]"
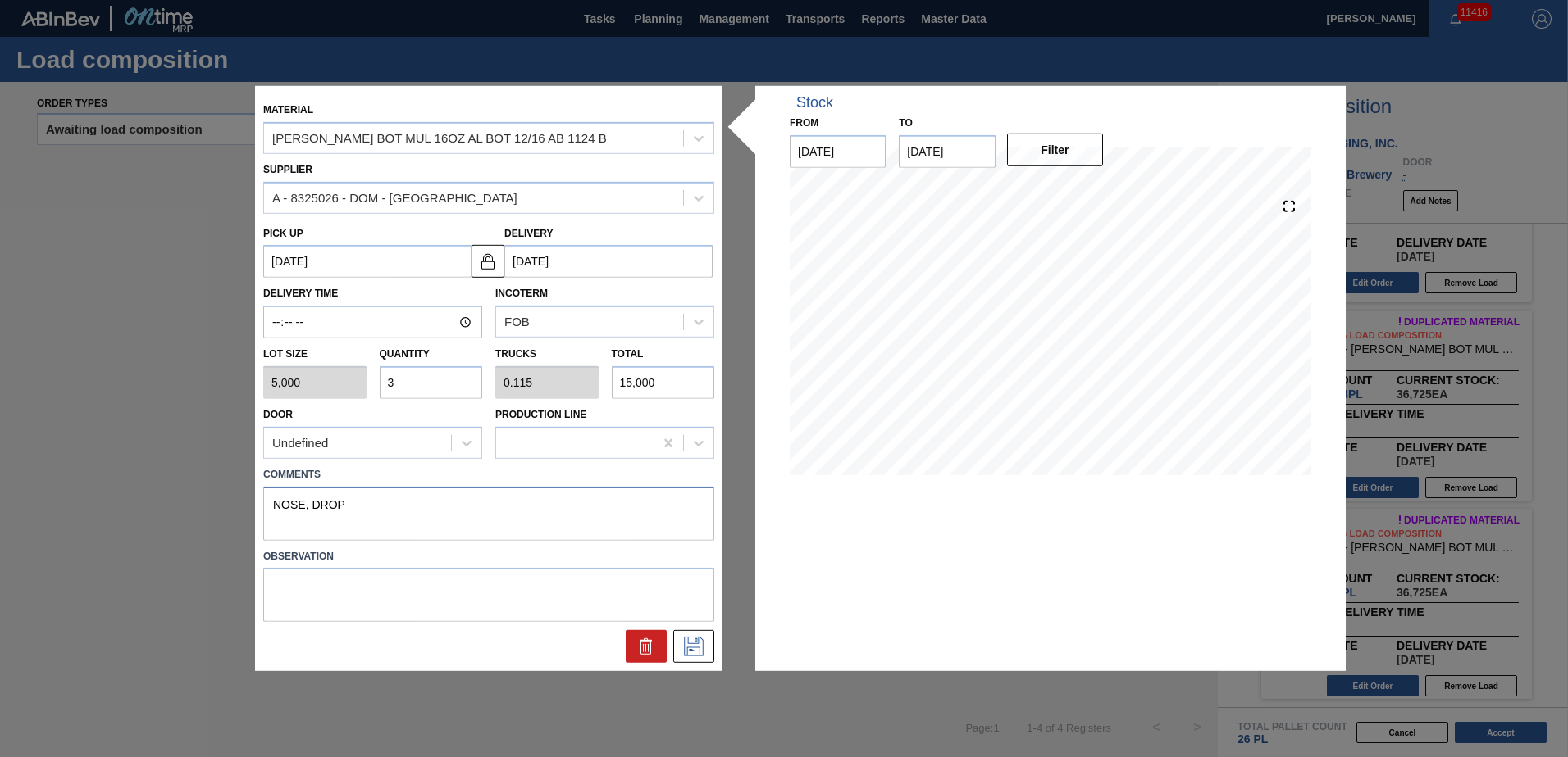
type textarea "NOSE, DROP"
click at [691, 654] on icon at bounding box center [693, 646] width 26 height 19
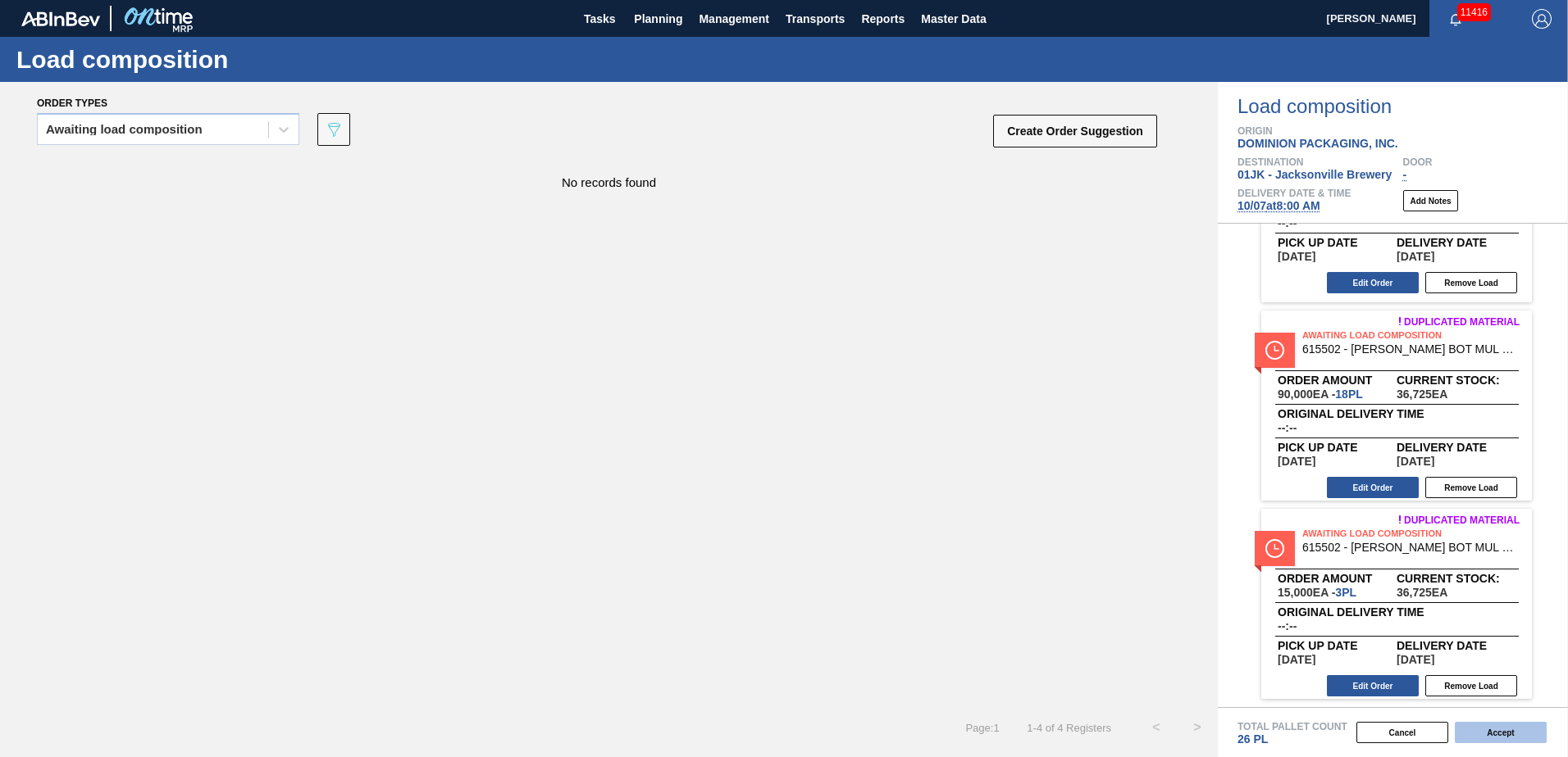
click at [1525, 724] on button "Accept" at bounding box center [1500, 733] width 92 height 21
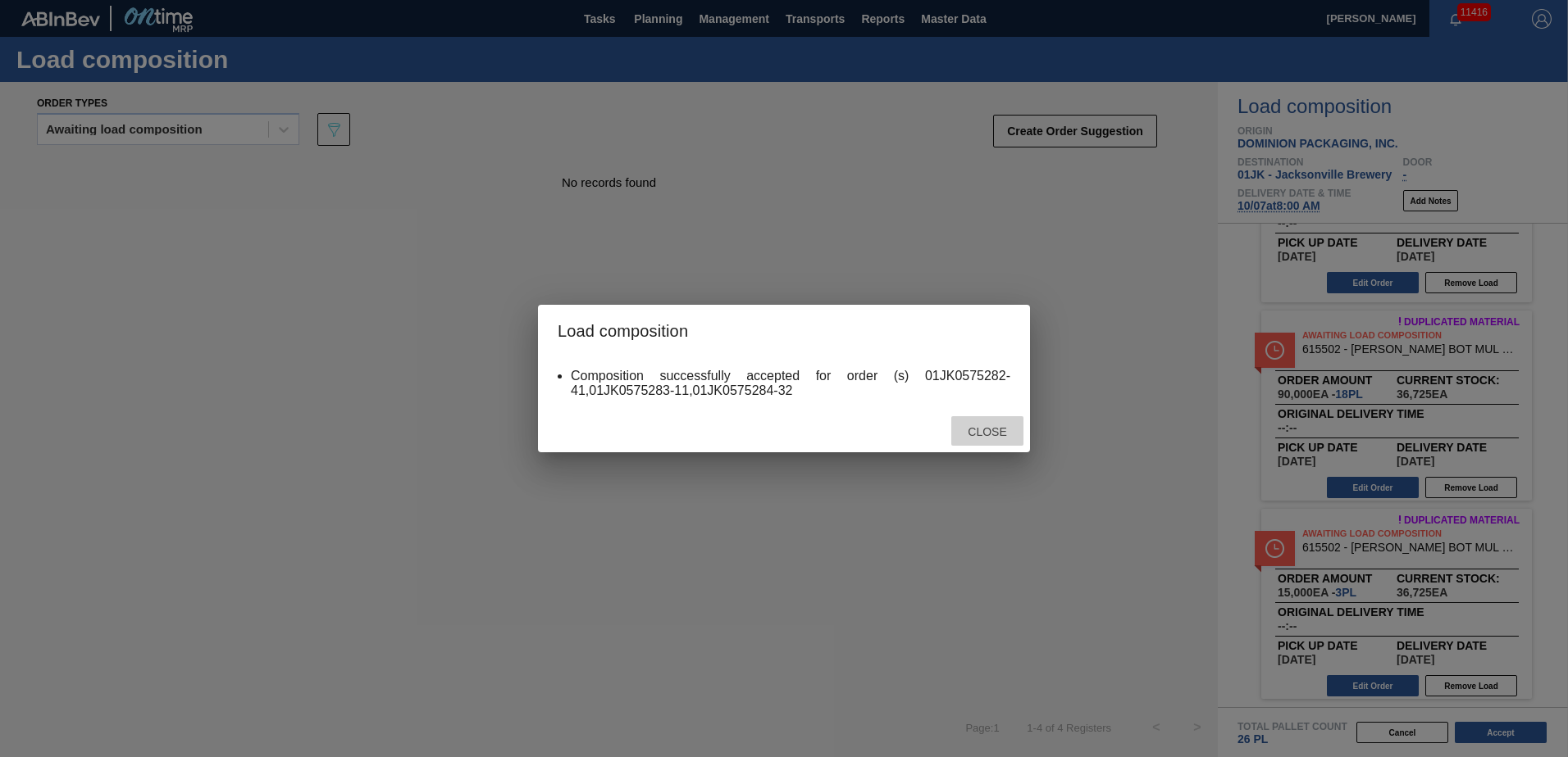
click at [984, 432] on span "Close" at bounding box center [986, 432] width 65 height 14
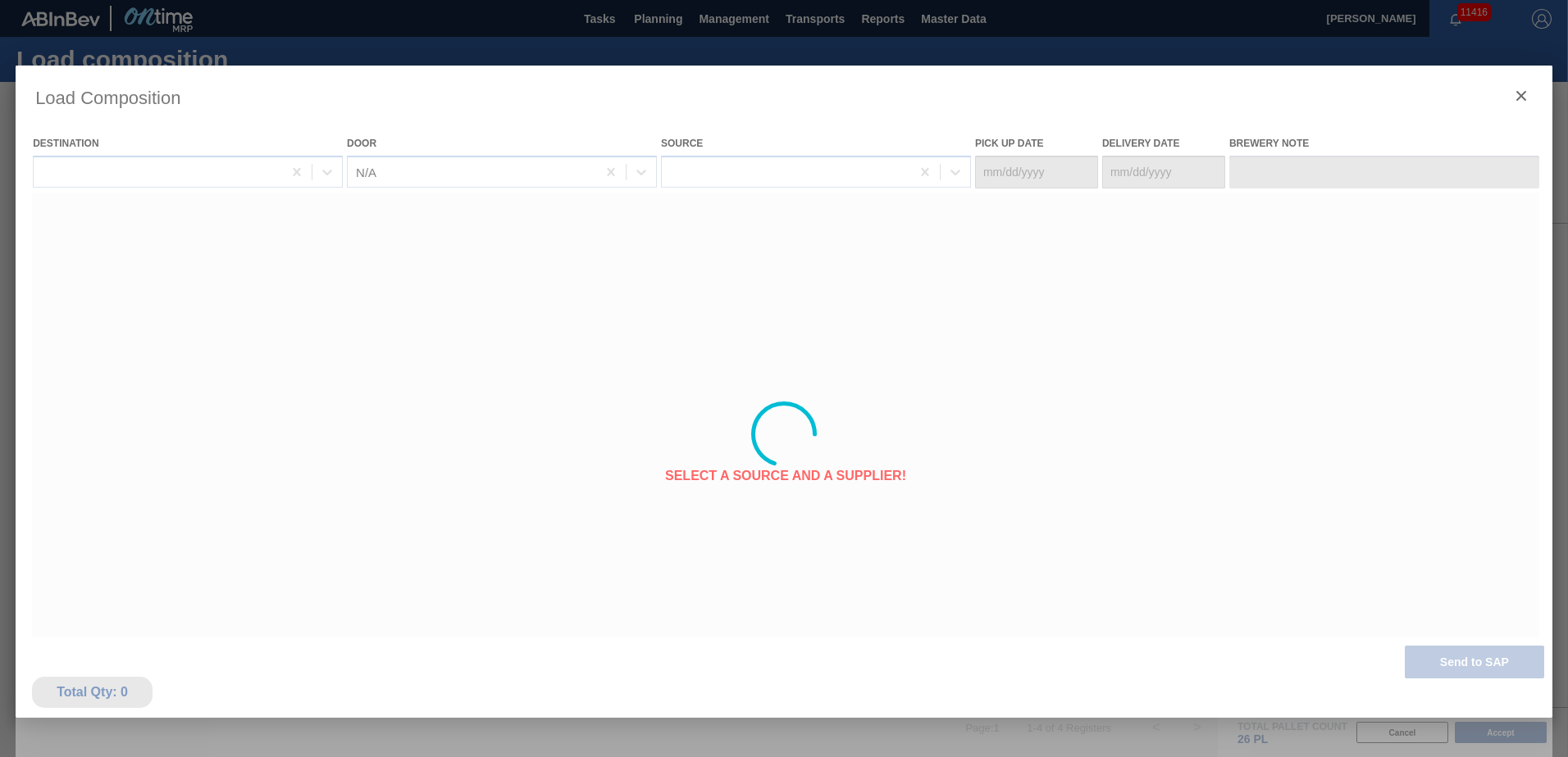
type Date "[DATE]"
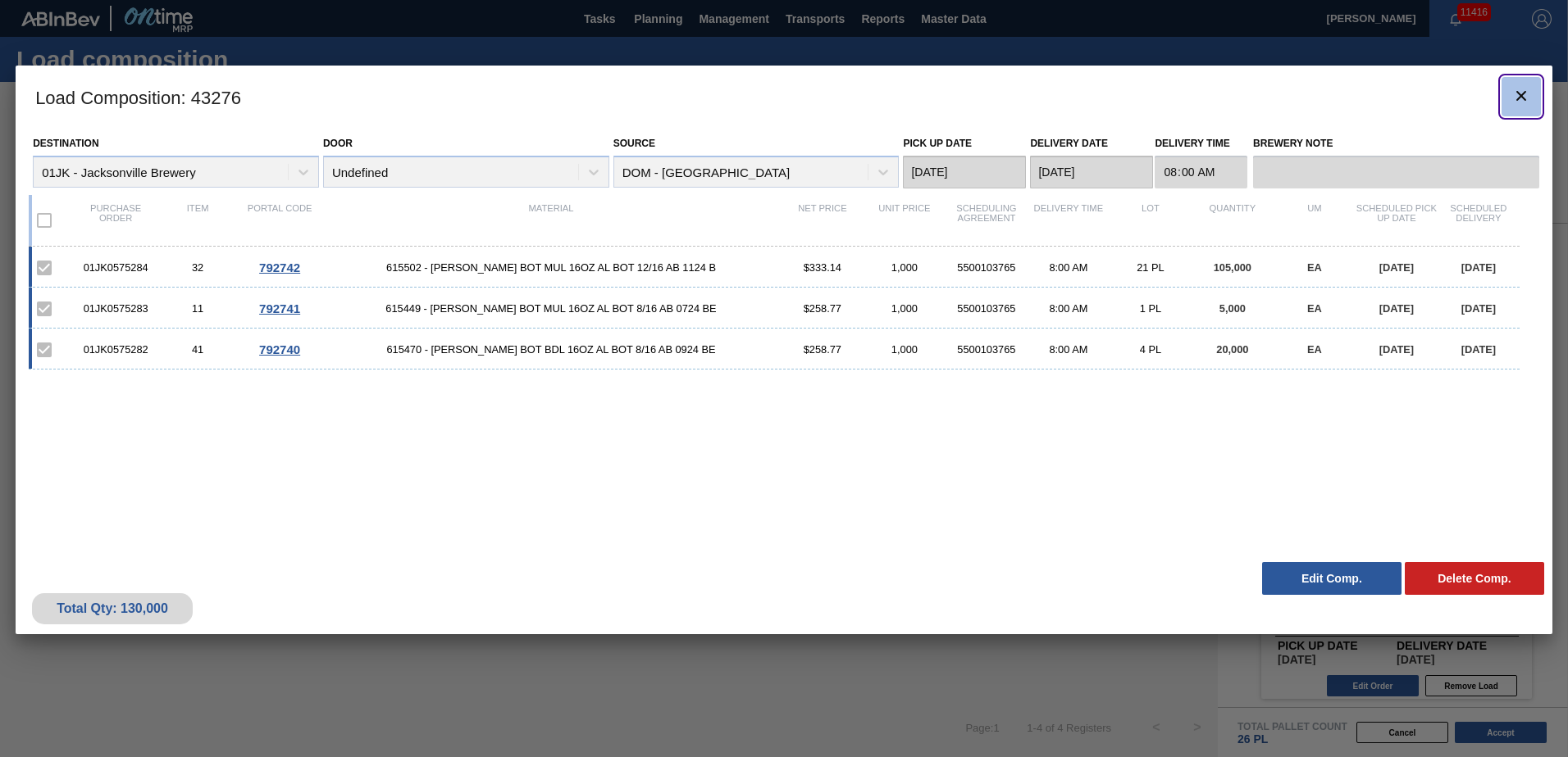
click at [1516, 102] on icon "botão de ícone" at bounding box center [1521, 95] width 19 height 19
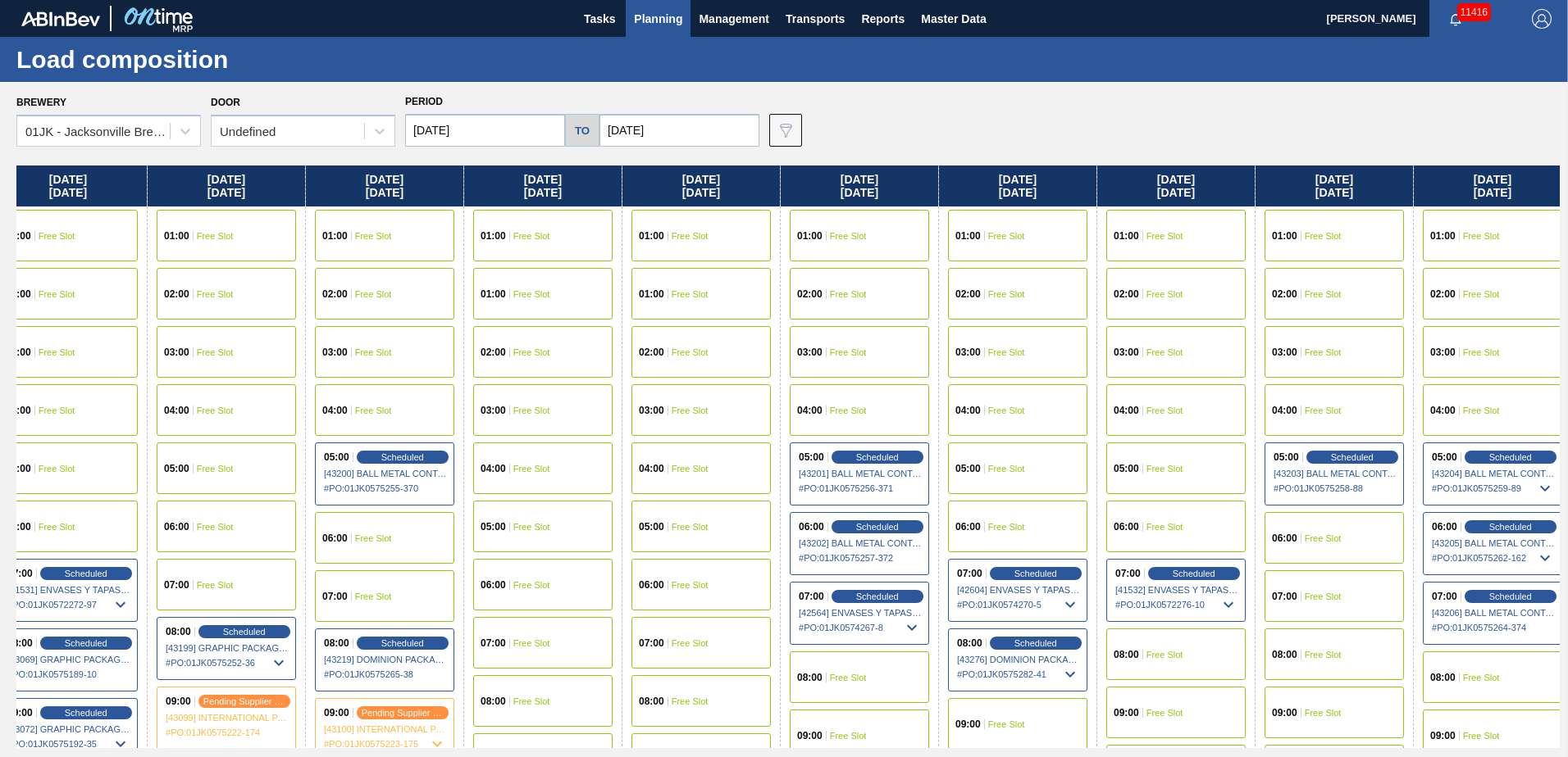
scroll to position [0, 504]
drag, startPoint x: 1437, startPoint y: 327, endPoint x: 924, endPoint y: 341, distance: 513.2
click at [924, 341] on div "Sunday 09/28/2025 01:00 Free Slot 01:00 Free Slot 02:00 Free Slot 03:00 Free Sl…" at bounding box center [788, 457] width 1544 height 582
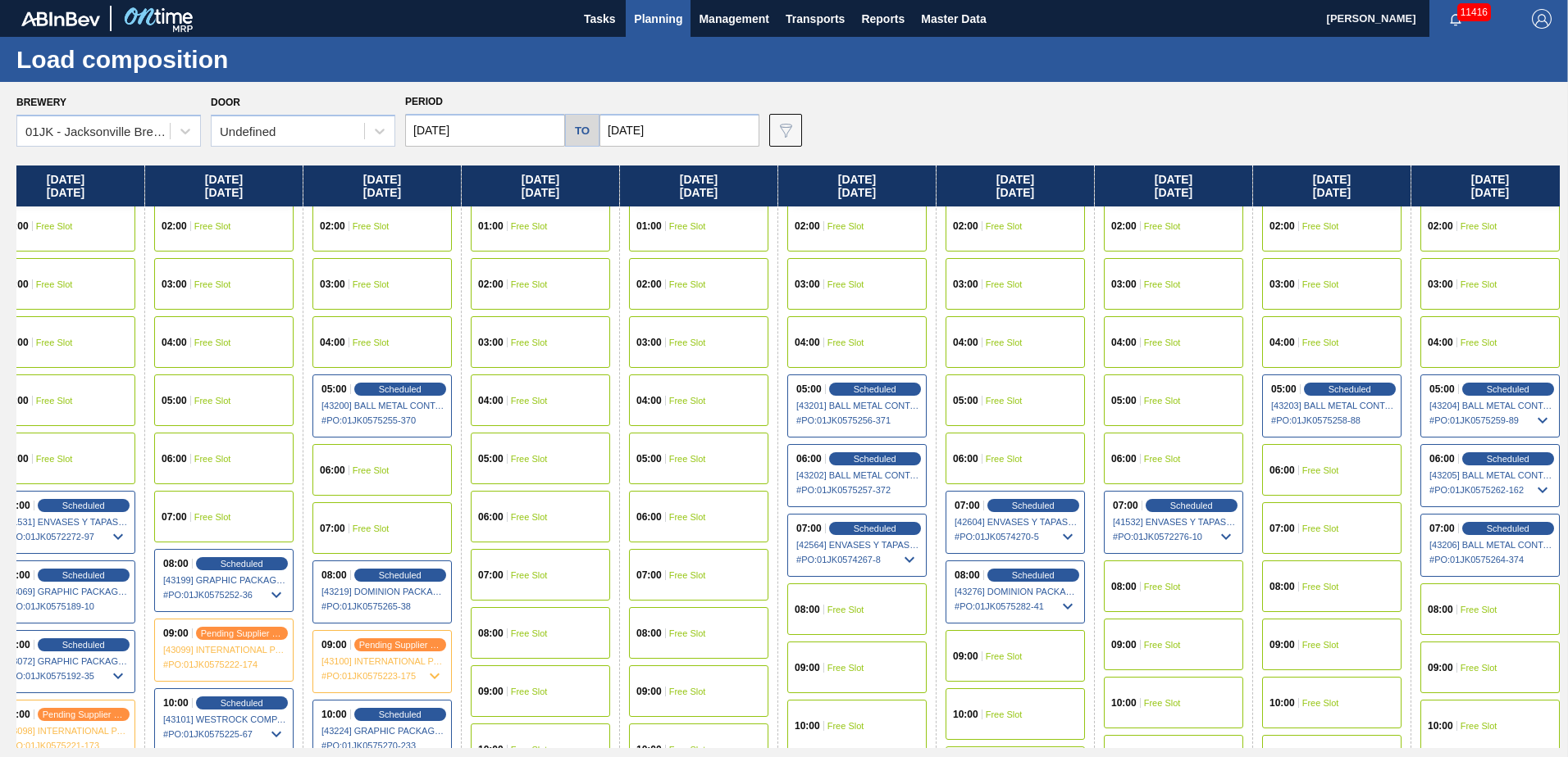
scroll to position [82, 504]
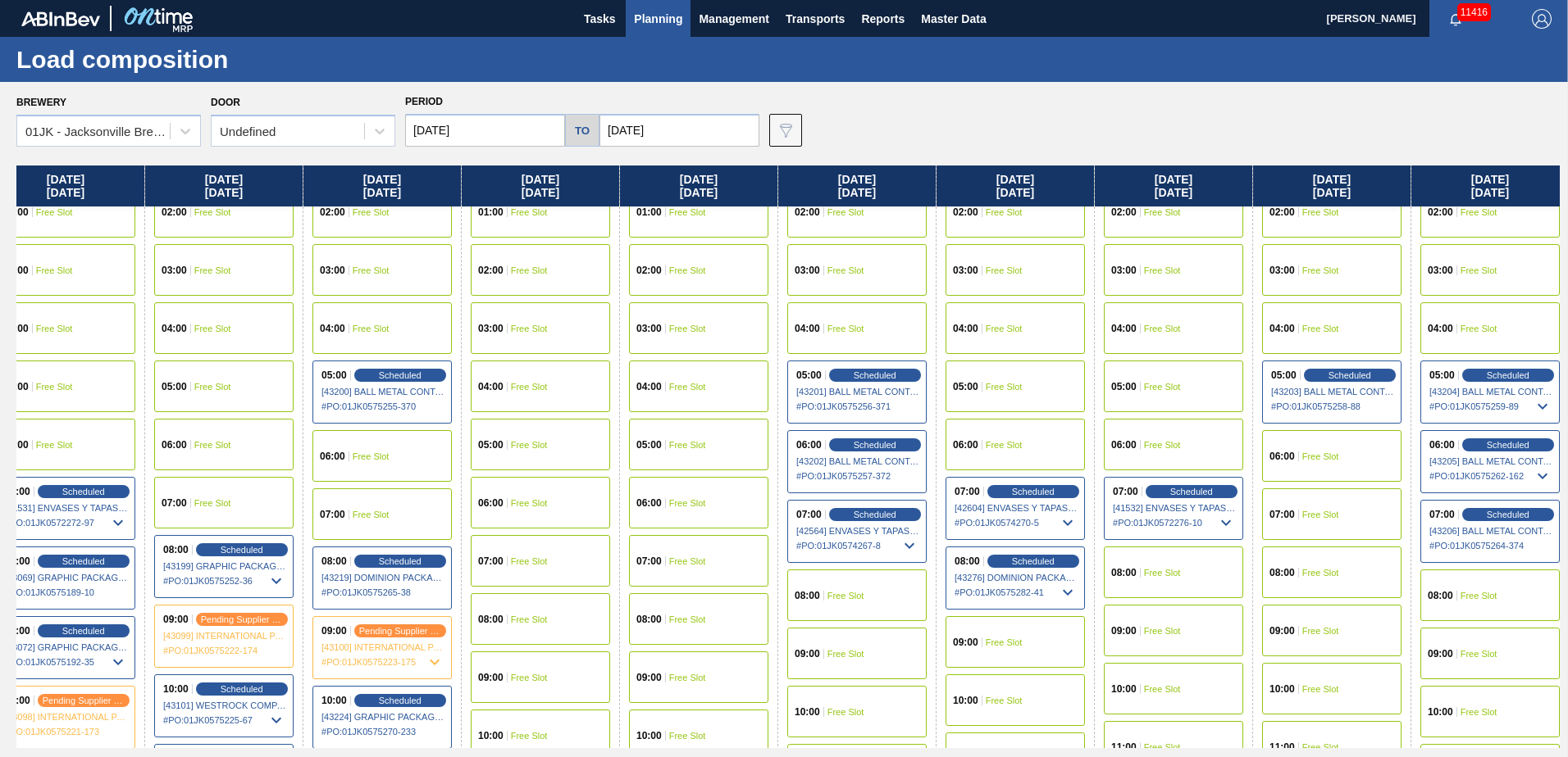
click at [1308, 580] on div "08:00 Free Slot" at bounding box center [1332, 572] width 139 height 51
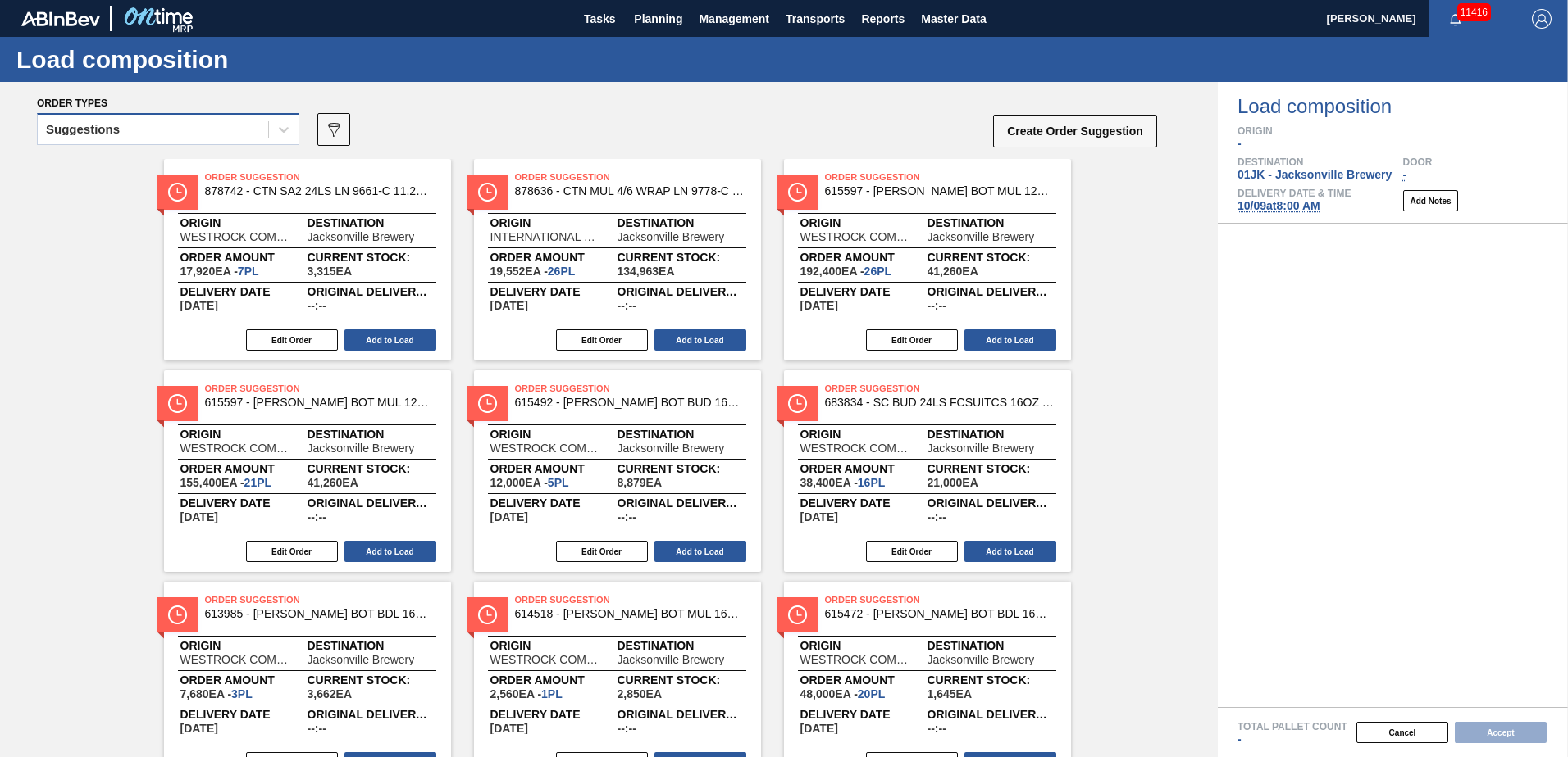
click at [241, 136] on div "Suggestions" at bounding box center [153, 130] width 231 height 24
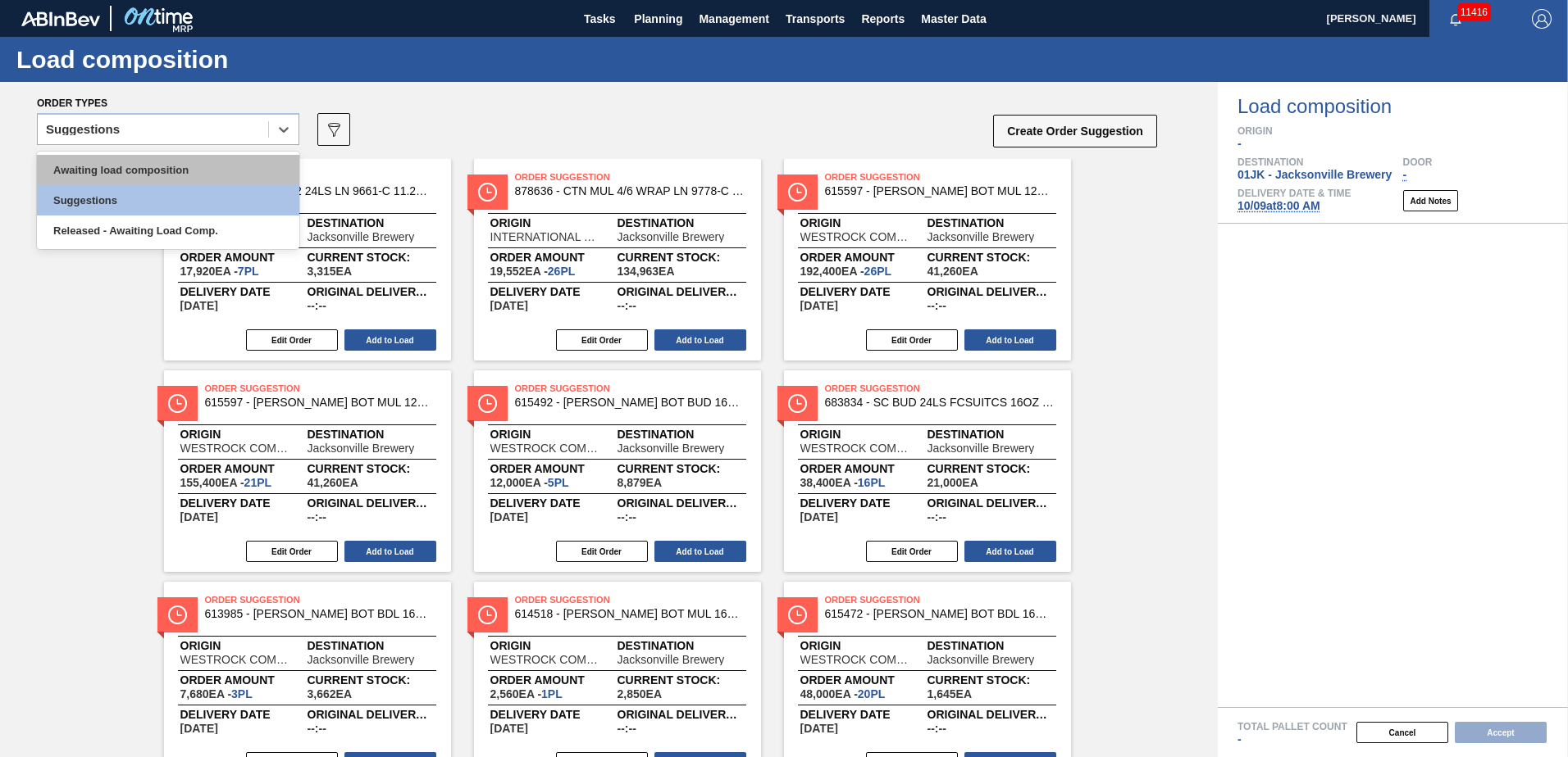
click at [219, 174] on div "Awaiting load composition" at bounding box center [168, 170] width 263 height 30
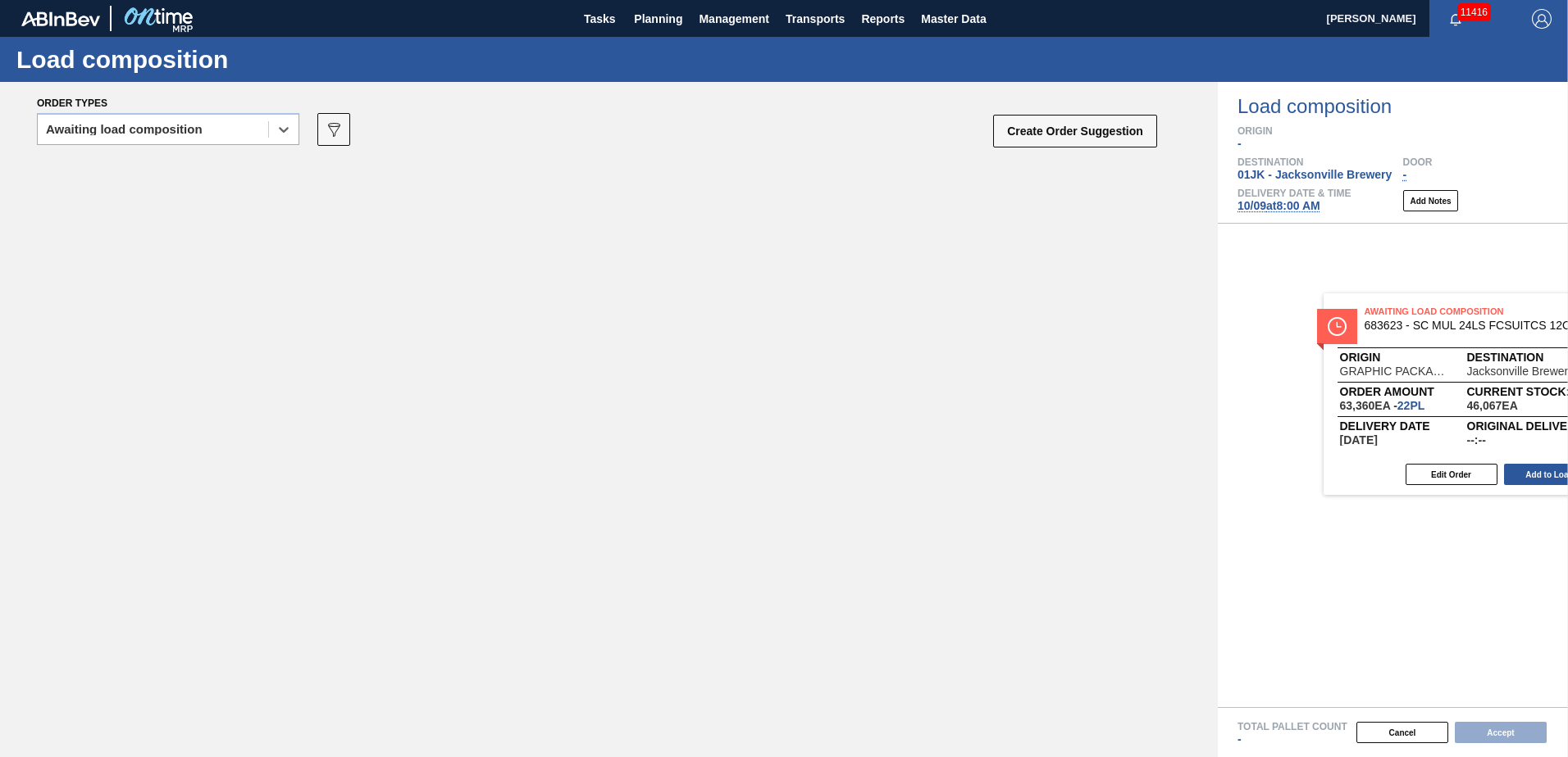
drag, startPoint x: 403, startPoint y: 241, endPoint x: 1486, endPoint y: 355, distance: 1089.0
click at [1486, 355] on div "Order types option Awaiting load composition, selected. Select is focused ,type…" at bounding box center [784, 419] width 1568 height 675
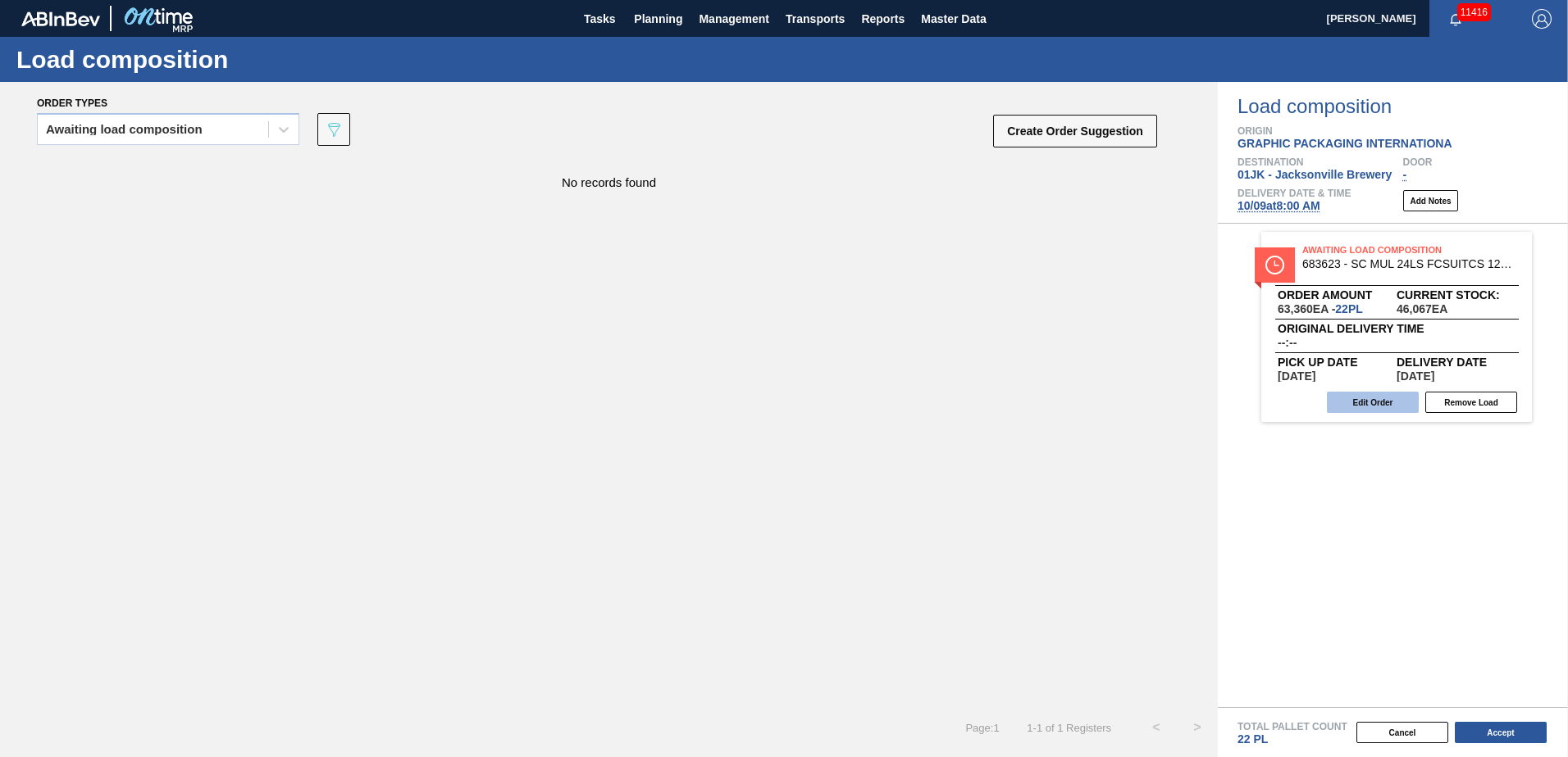
click at [1366, 406] on button "Edit Order" at bounding box center [1372, 402] width 92 height 21
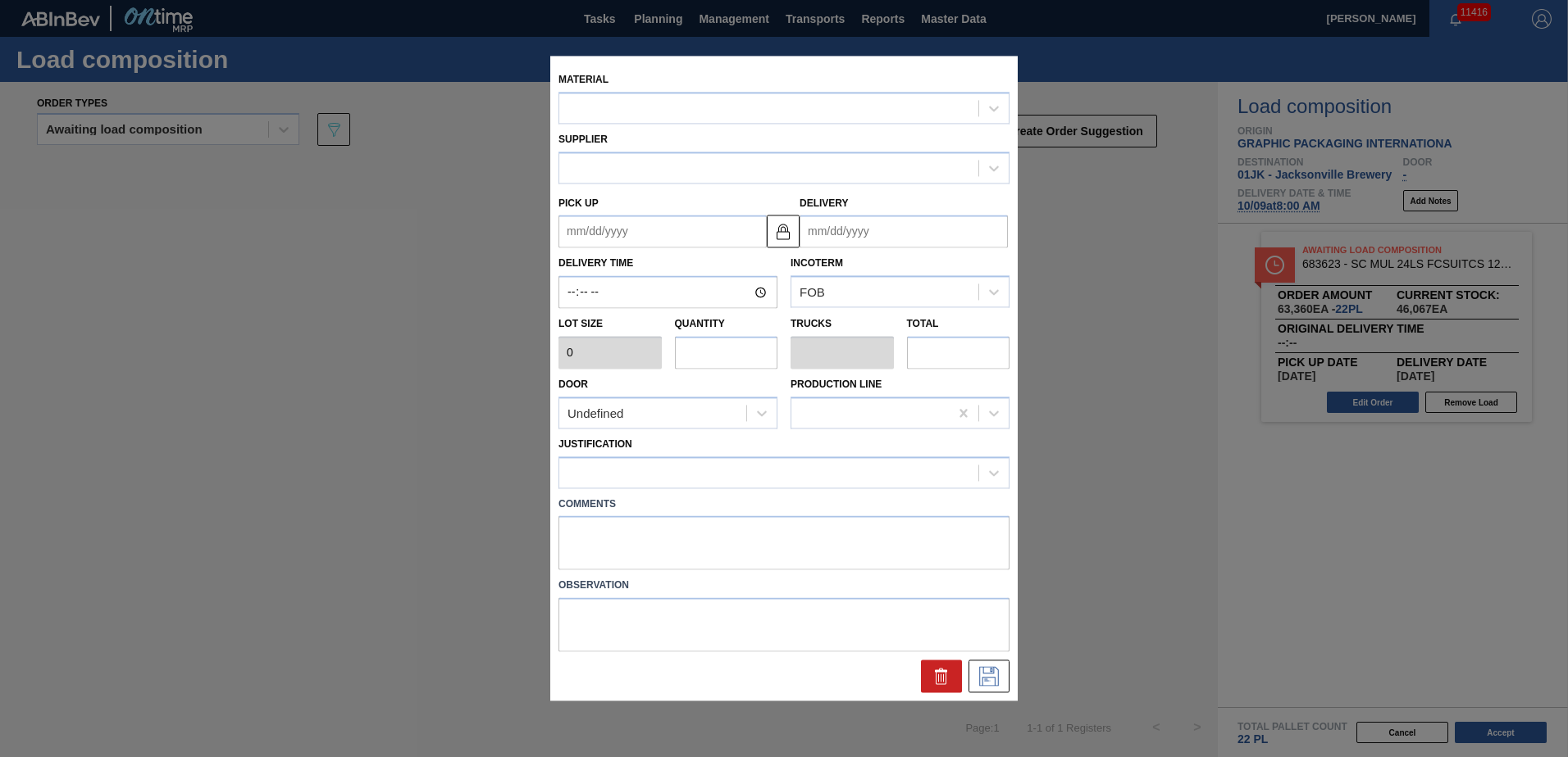
type input "2,880"
type input "22"
type input "0.846"
type input "63,360"
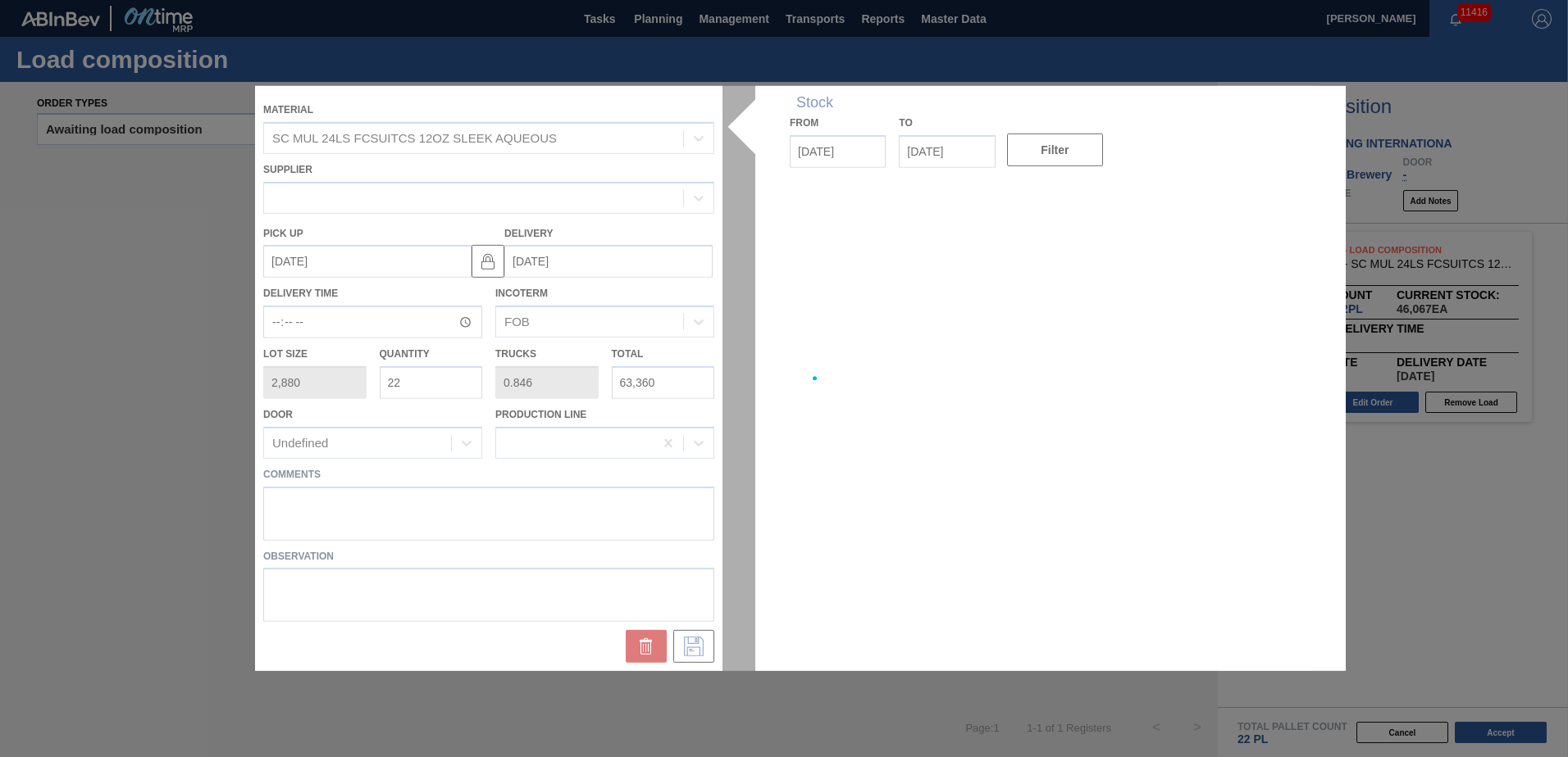
type up "[DATE]"
type input "[DATE]"
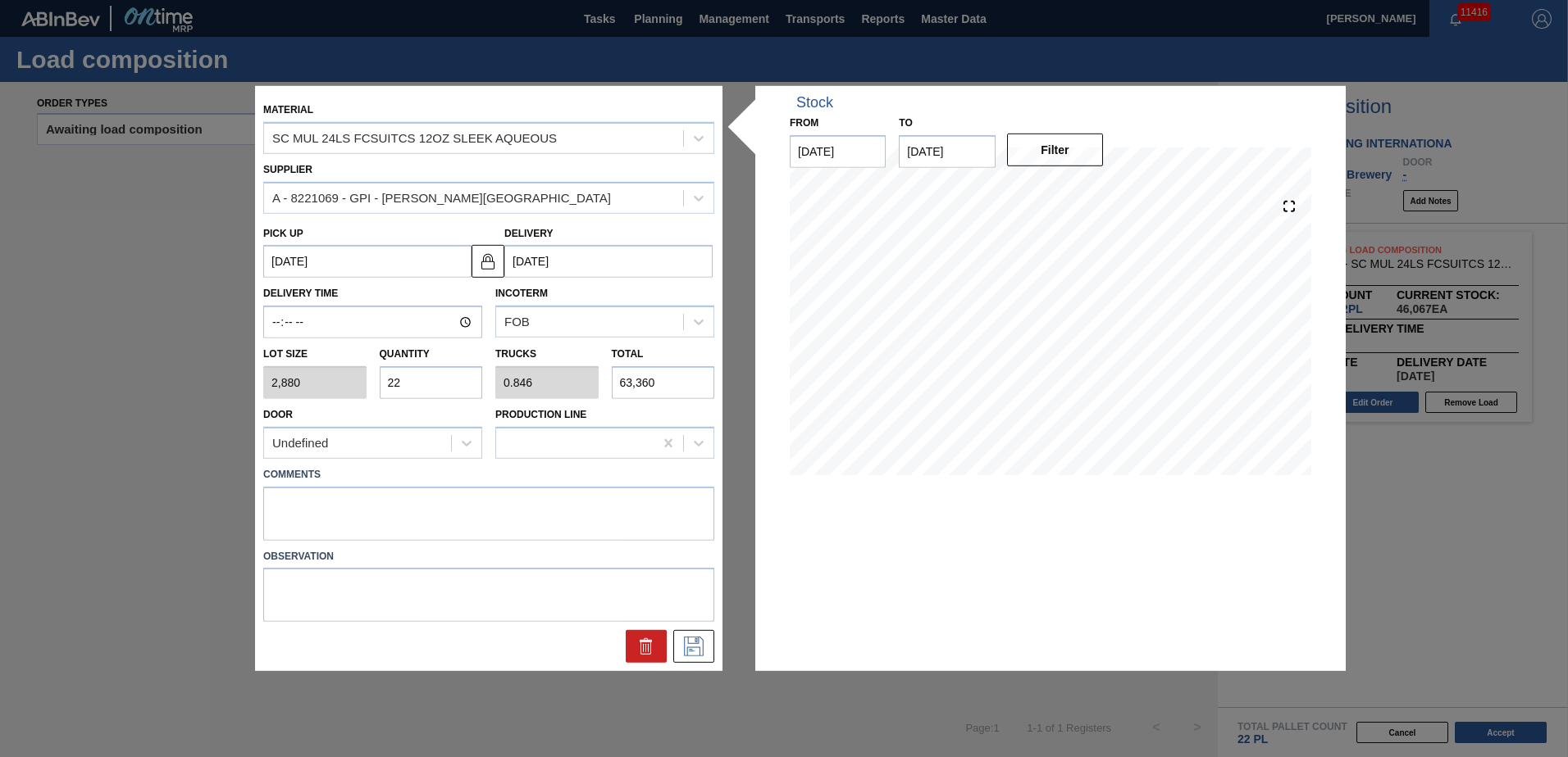
click at [464, 379] on input "22" at bounding box center [431, 382] width 103 height 33
type input "1"
type input "0.038"
type input "2,880"
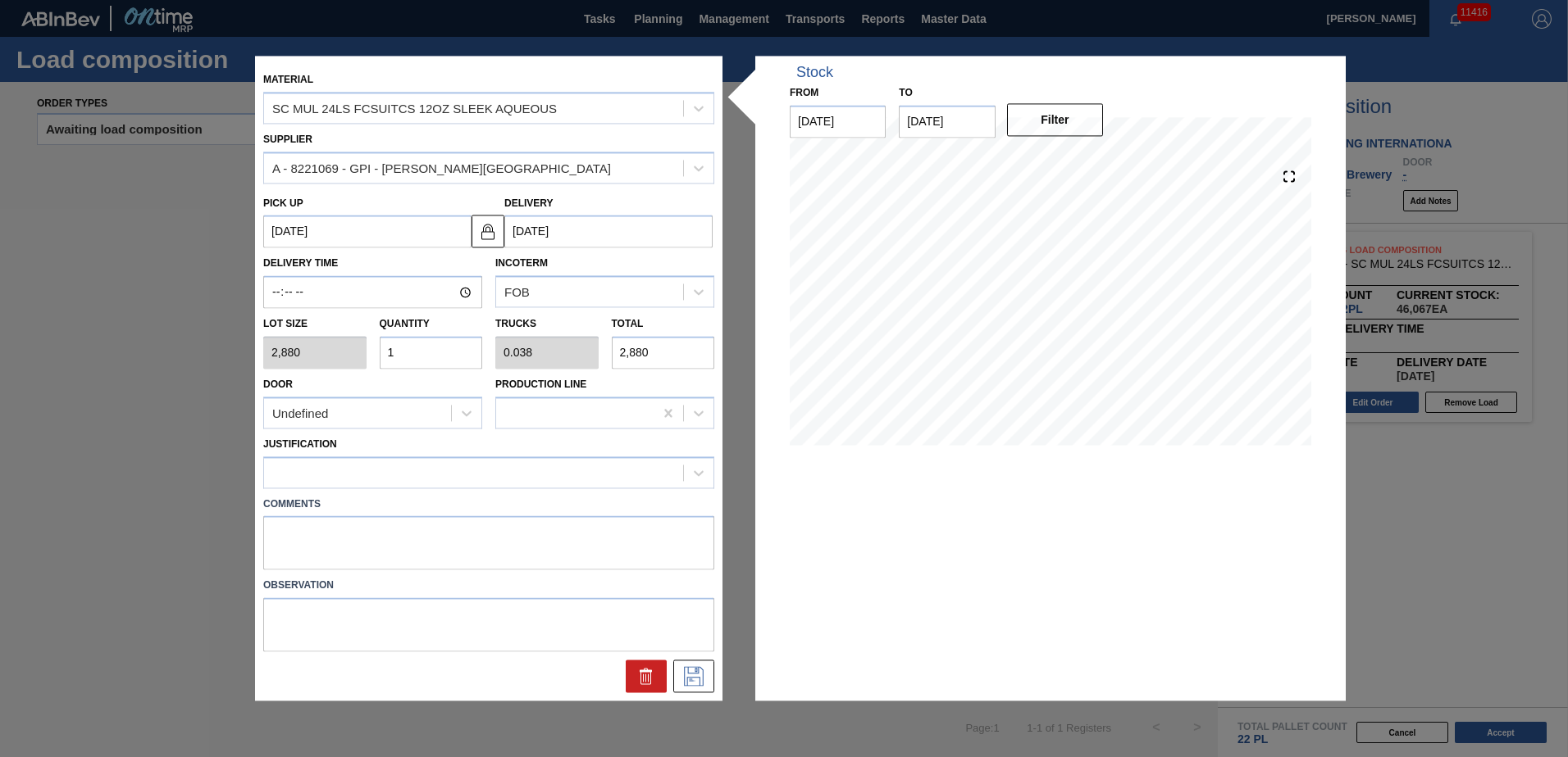
type input "17"
type input "0.654"
type input "48,960"
type input "17"
click at [473, 454] on div "Justification" at bounding box center [489, 461] width 451 height 56
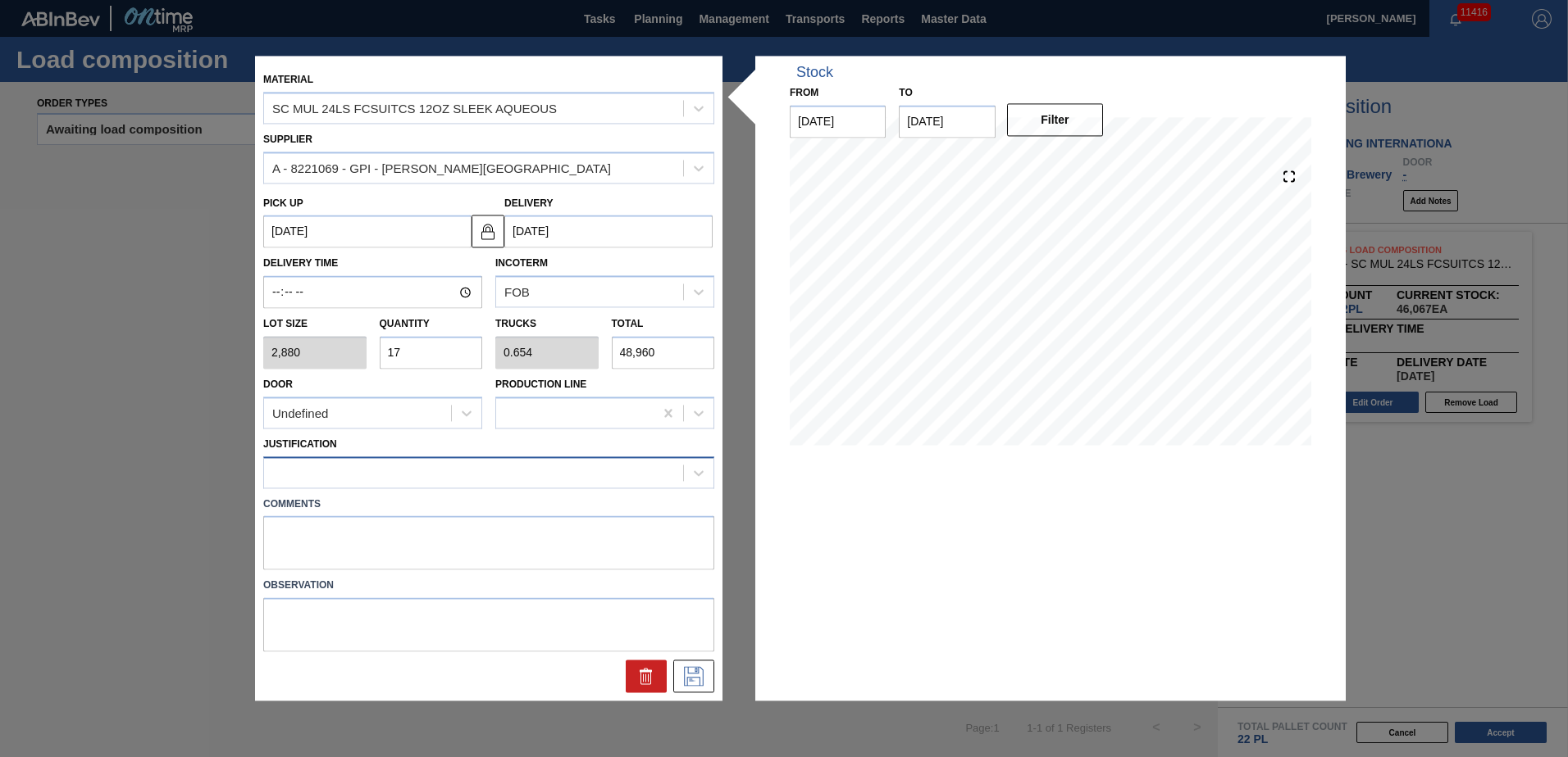
click at [471, 460] on div at bounding box center [489, 473] width 451 height 32
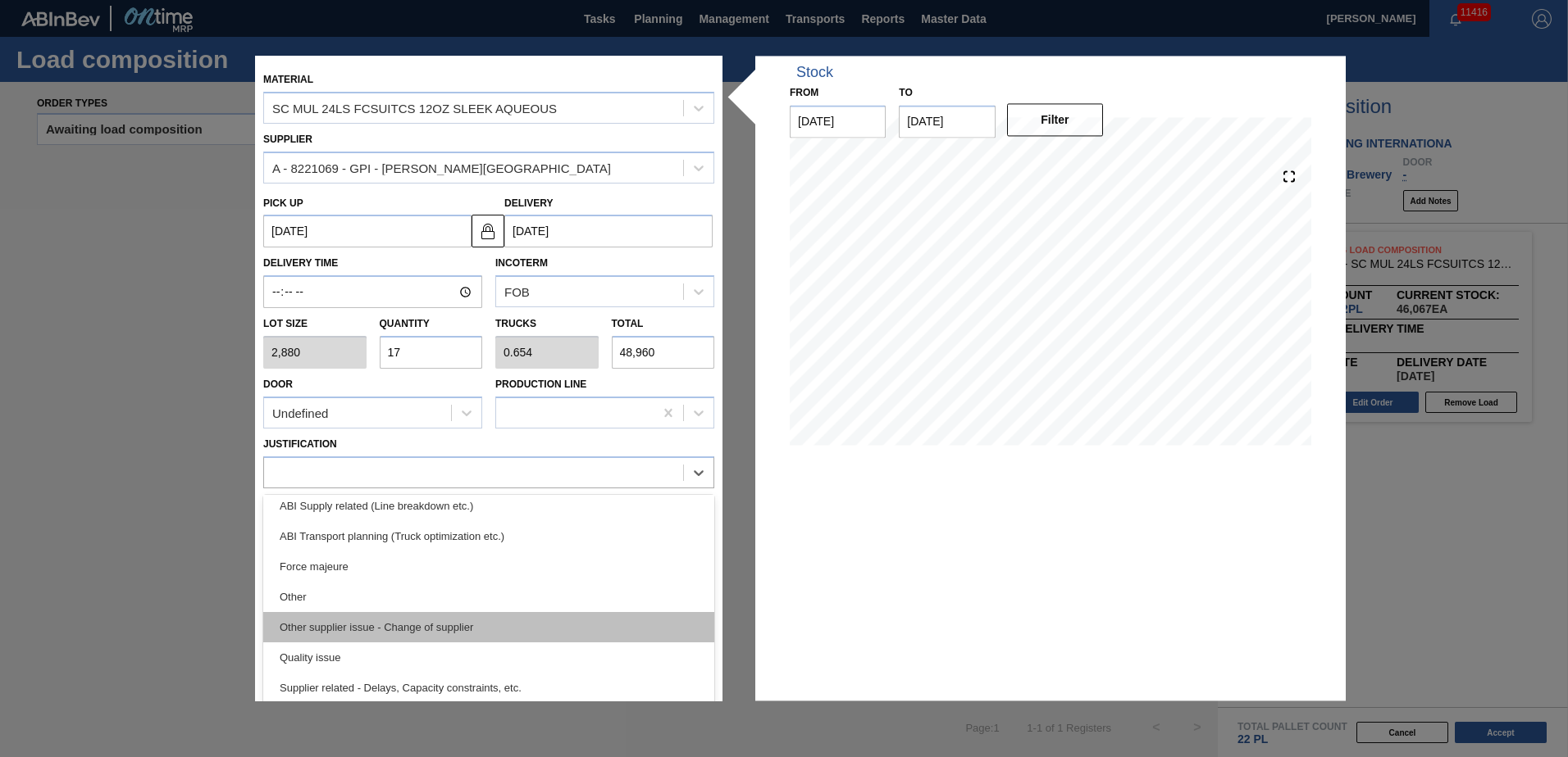
scroll to position [224, 0]
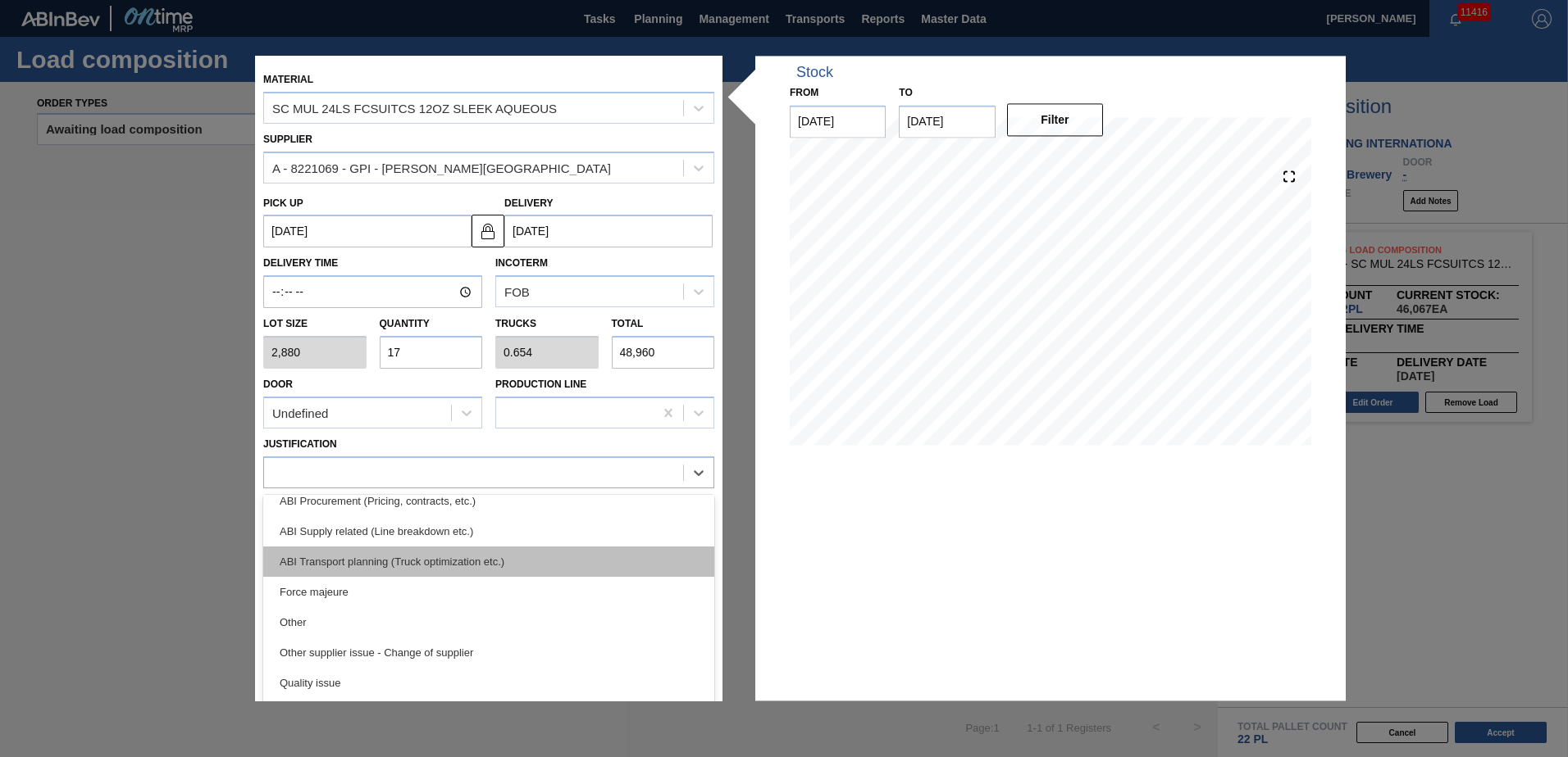
click at [496, 569] on div "ABI Transport planning (Truck optimization etc.)" at bounding box center [489, 562] width 451 height 30
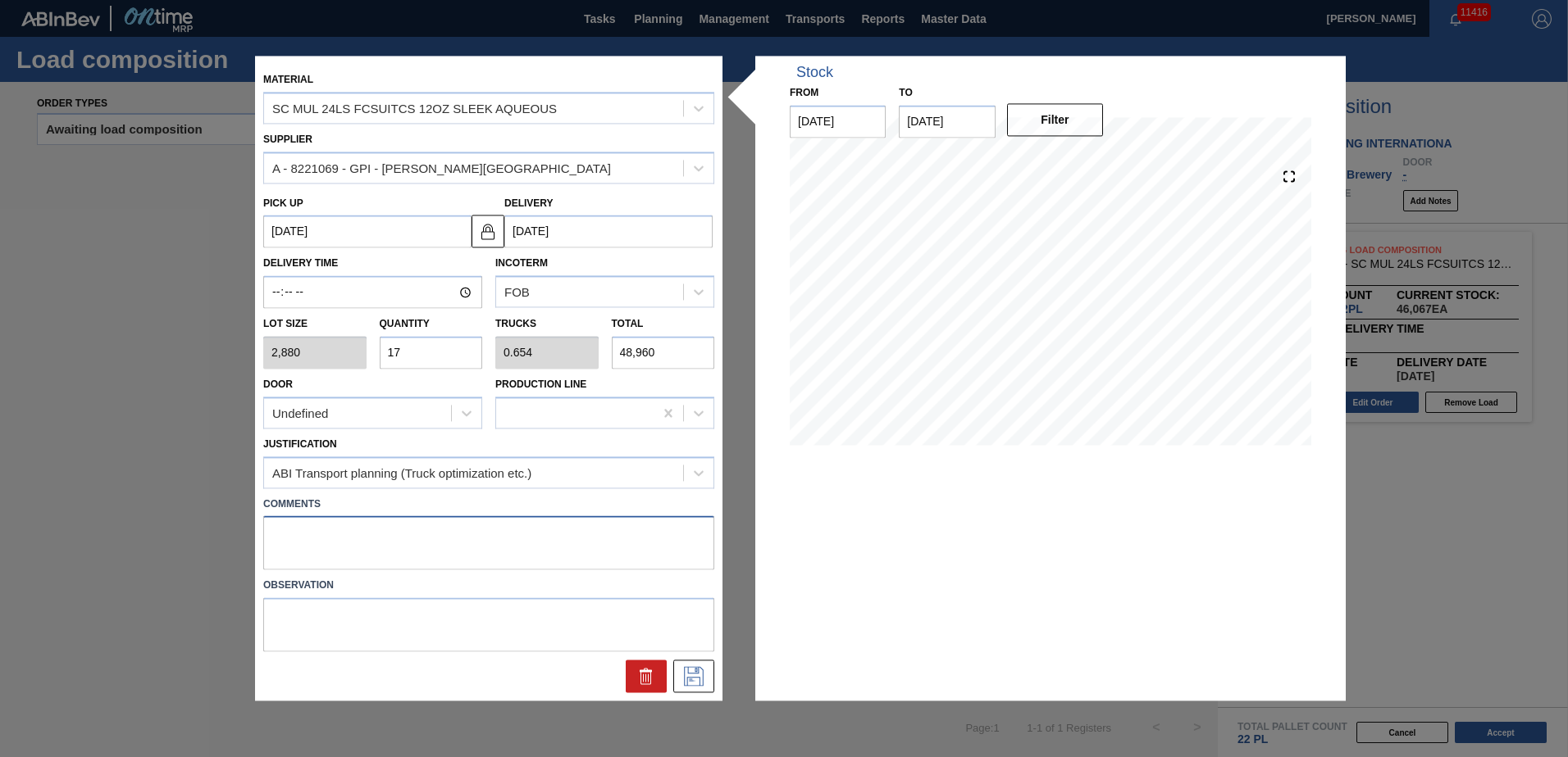
click at [469, 528] on textarea at bounding box center [489, 543] width 451 height 54
type textarea "NOSE, DROP"
click at [680, 669] on button at bounding box center [693, 677] width 41 height 33
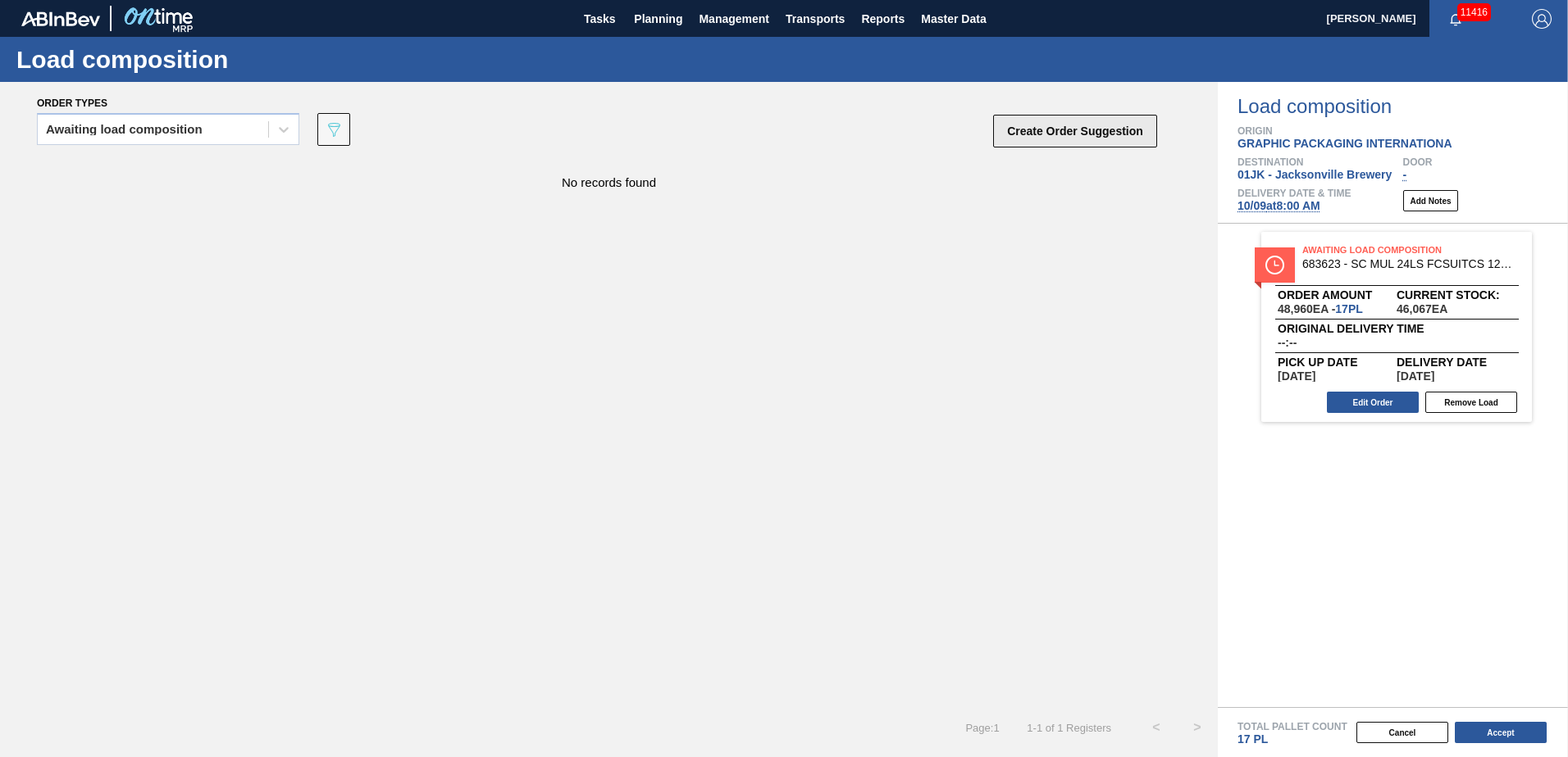
click at [1122, 127] on button "Create Order Suggestion" at bounding box center [1075, 131] width 164 height 33
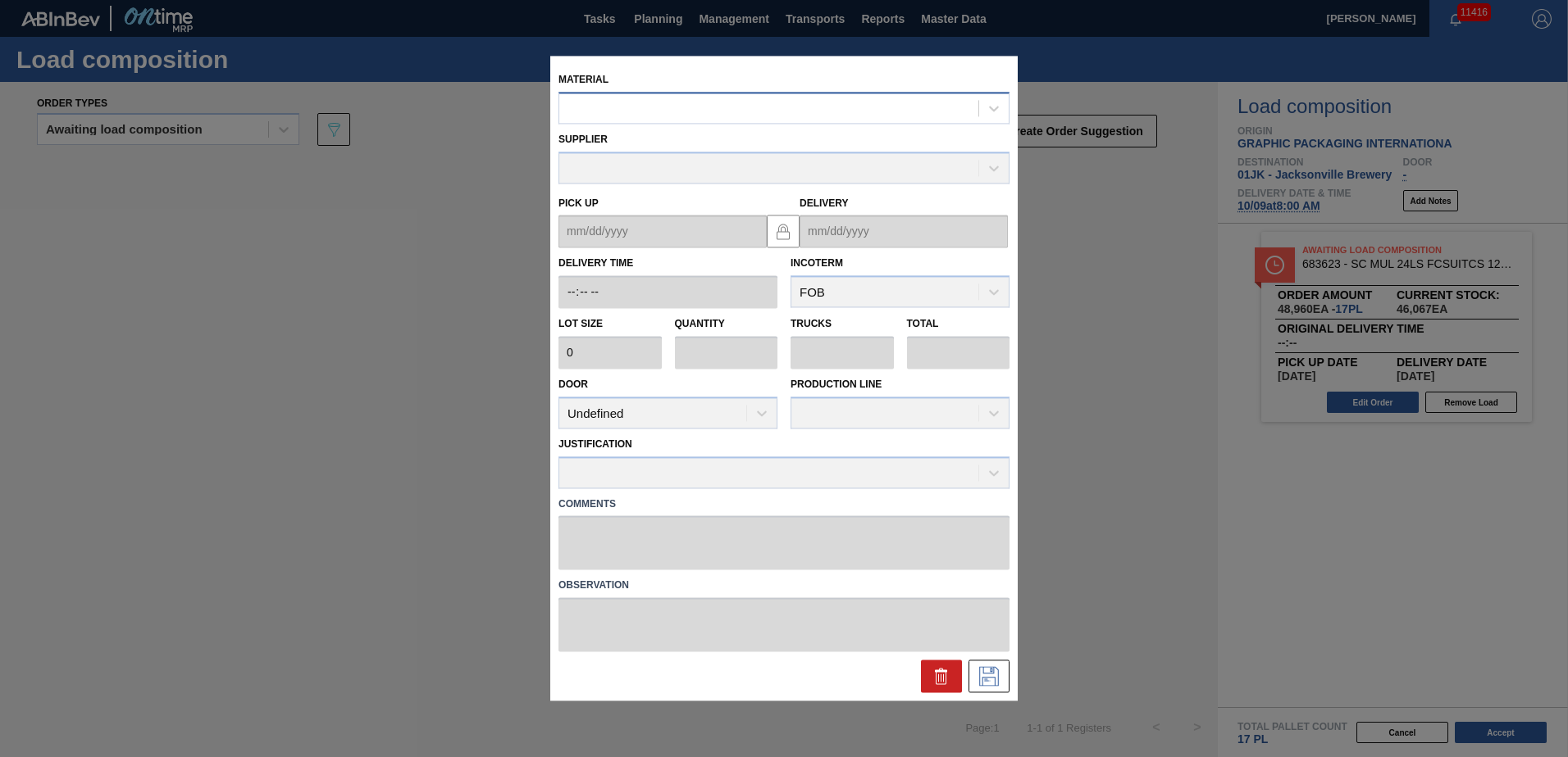
click at [686, 99] on div at bounding box center [768, 109] width 419 height 24
click at [827, 91] on div "Material" at bounding box center [784, 96] width 451 height 56
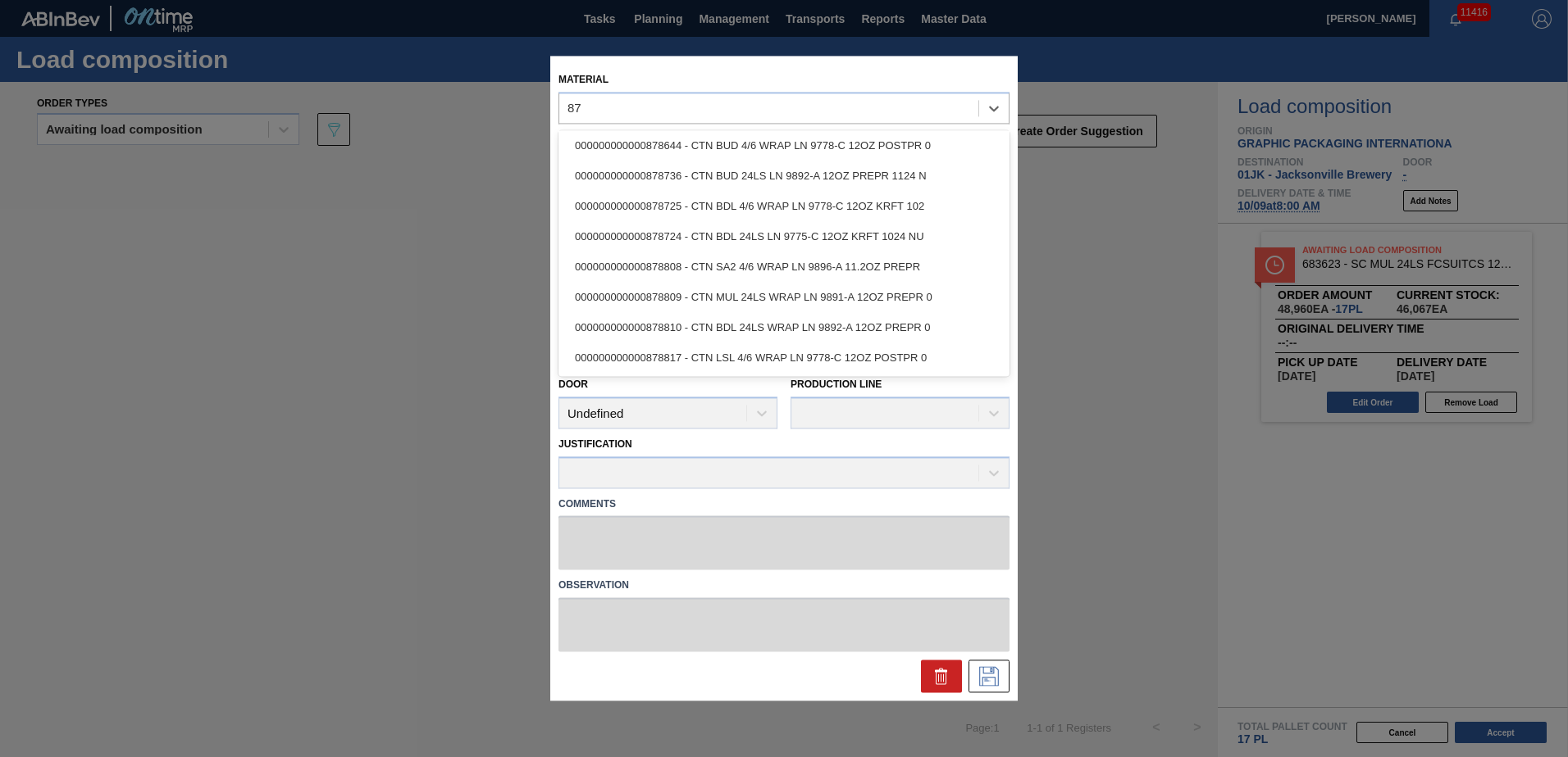
scroll to position [549, 0]
type input "8"
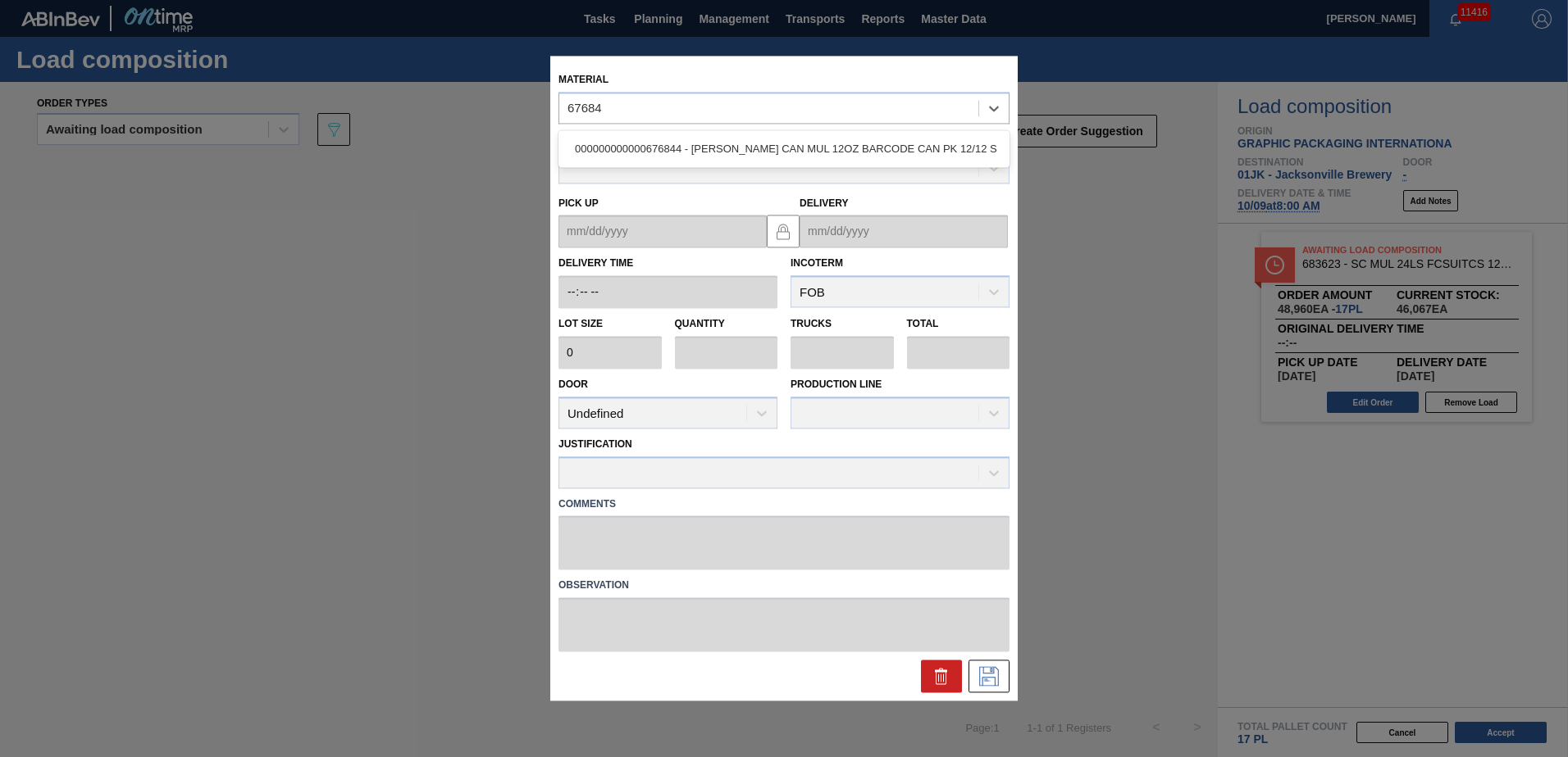
type input "676844"
click at [791, 147] on div "000000000000676844 - CARR CAN MUL 12OZ BARCODE CAN PK 12/12 S" at bounding box center [784, 149] width 451 height 30
type input "5,400"
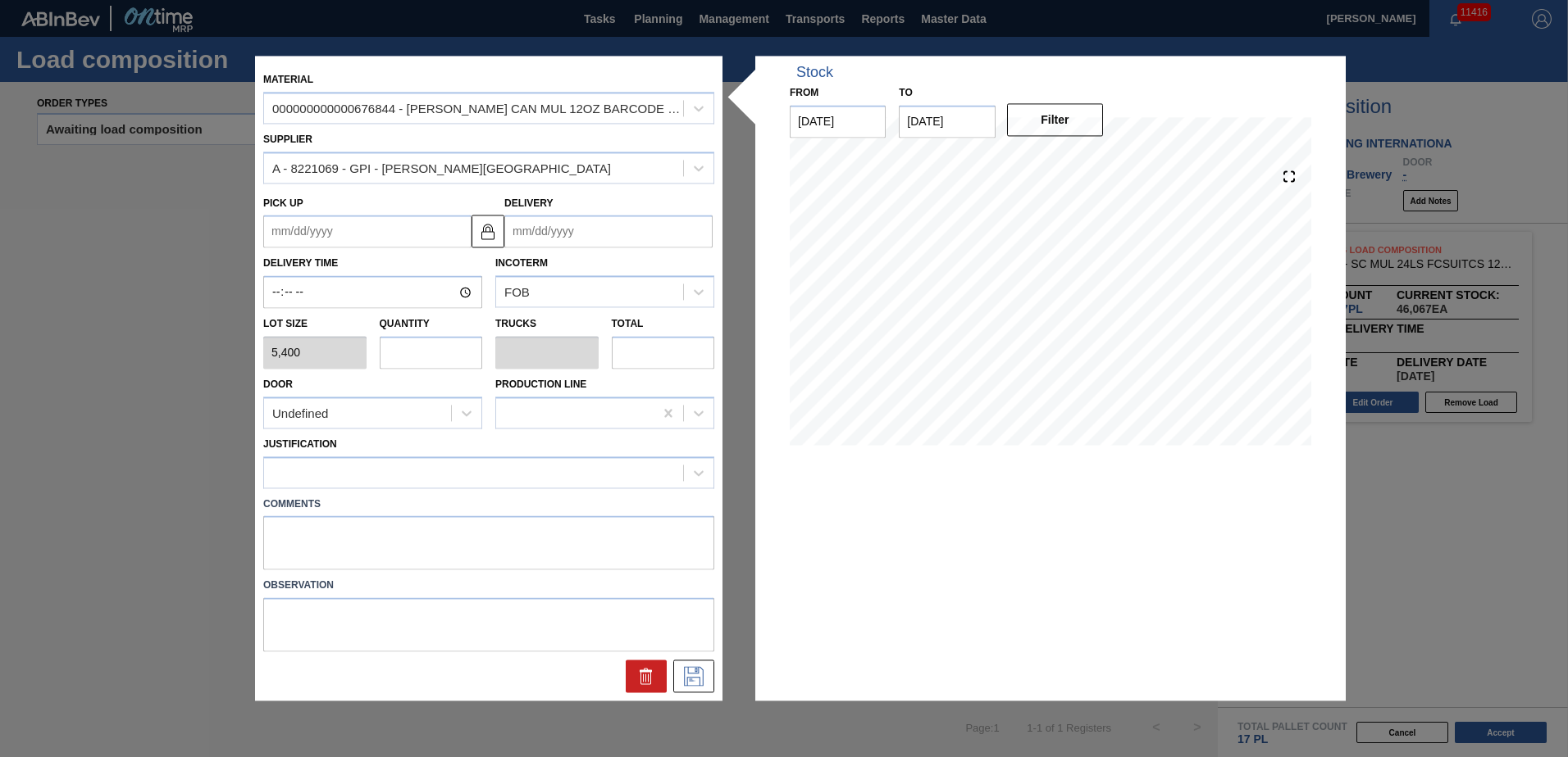
click at [437, 363] on input "text" at bounding box center [431, 352] width 103 height 33
type input "3"
type input "0.115"
type input "16,200"
type input "3"
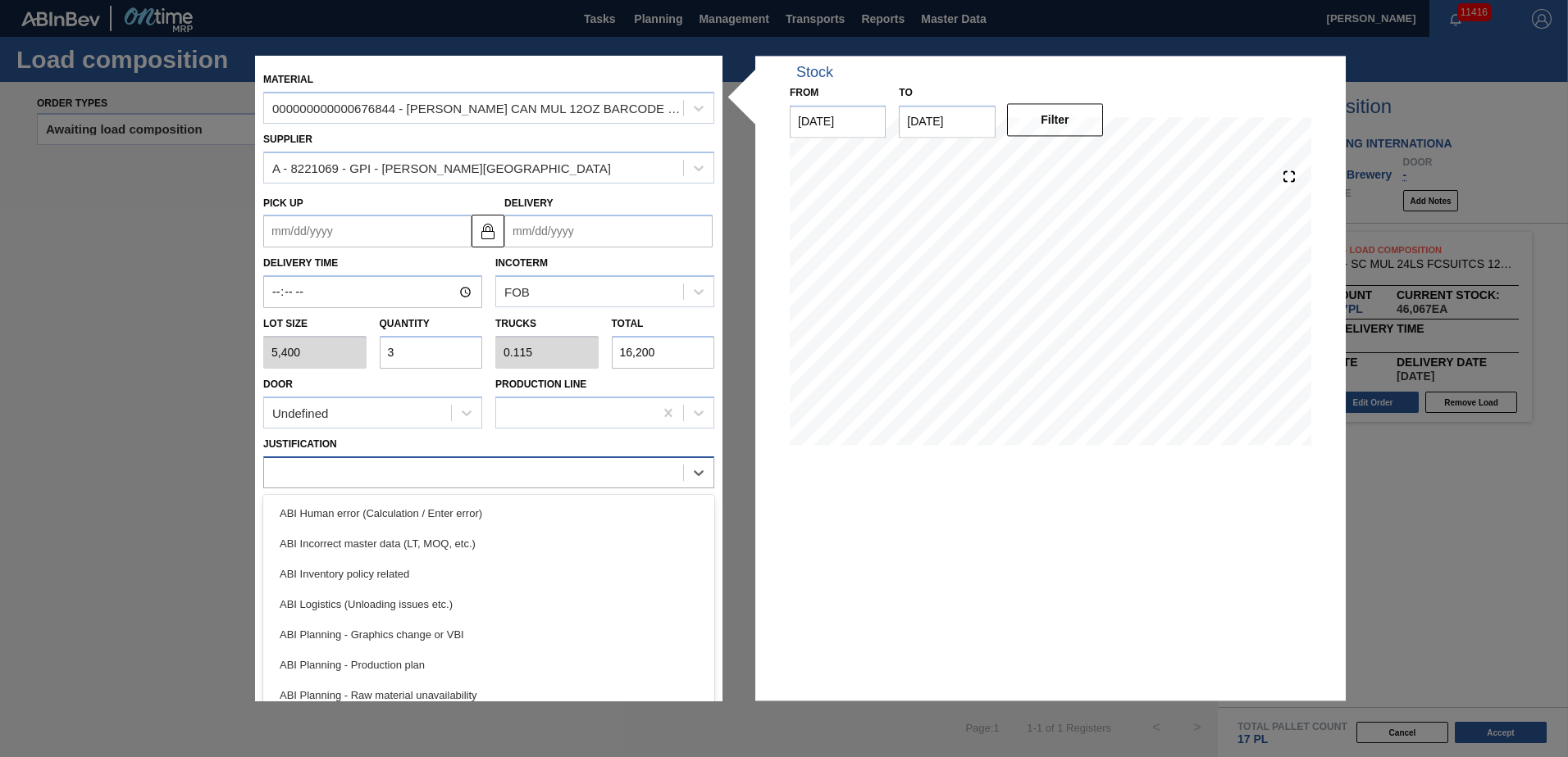
click at [580, 477] on div at bounding box center [474, 473] width 419 height 24
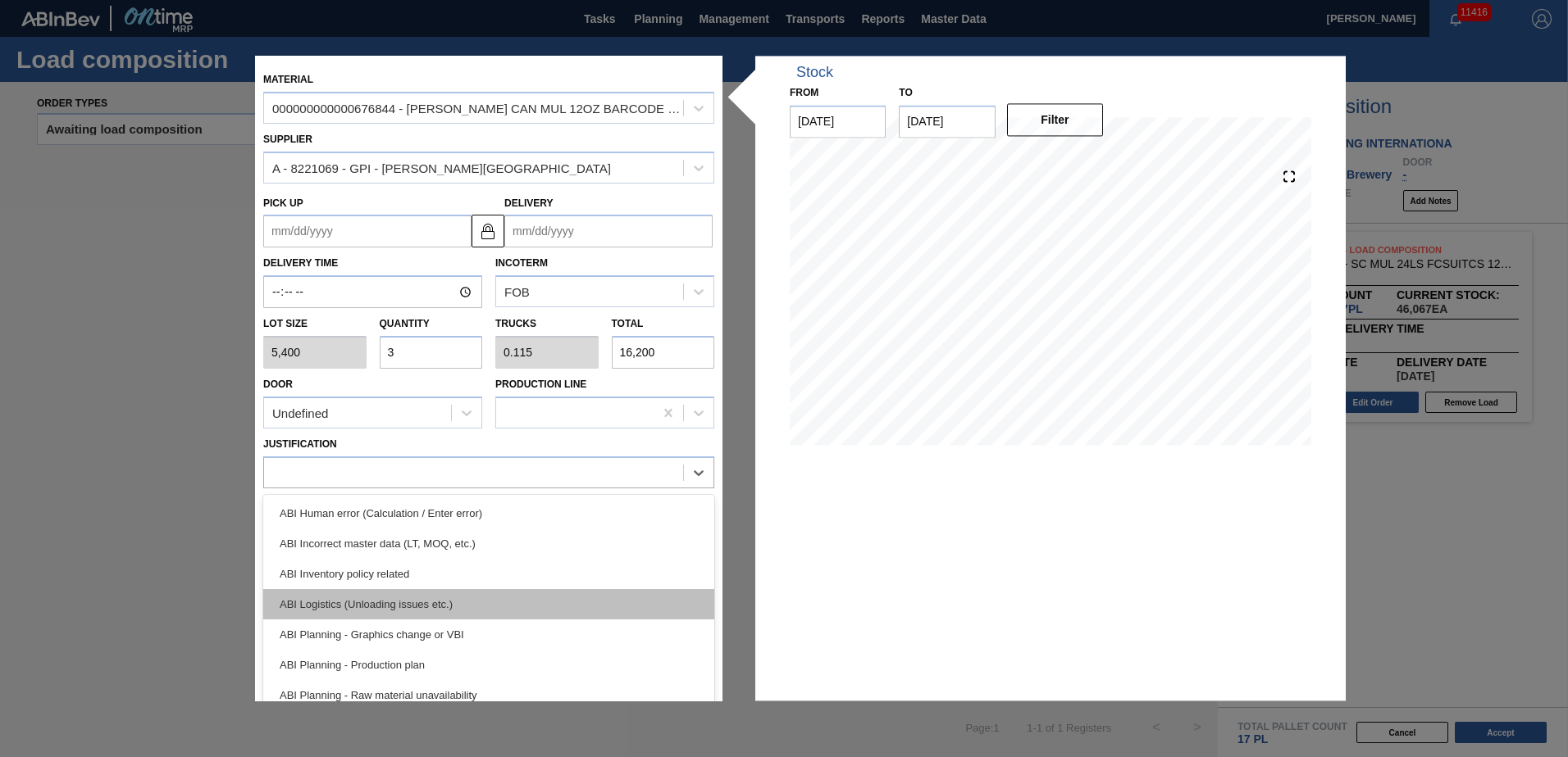
scroll to position [246, 0]
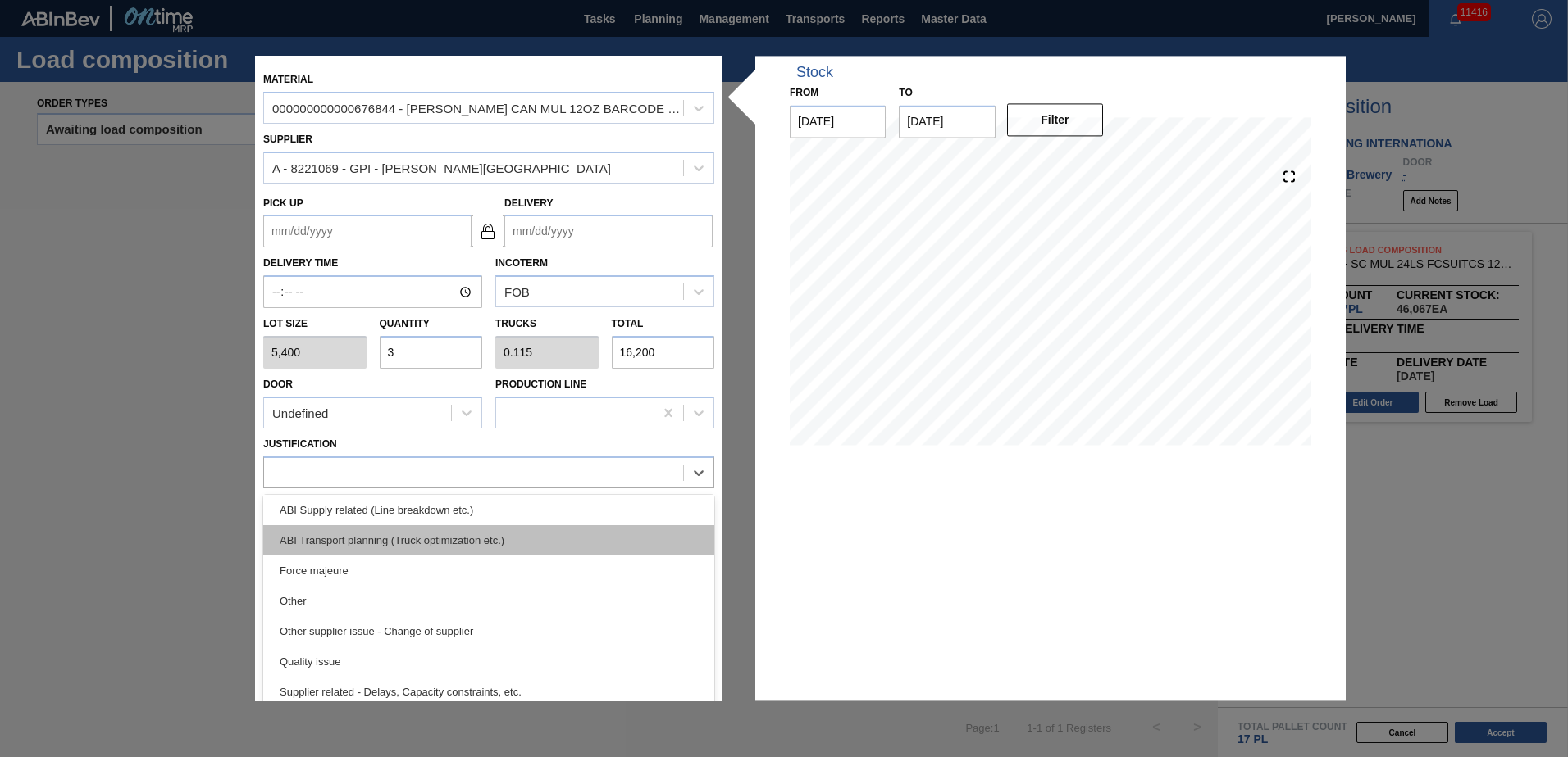
click at [484, 545] on div "ABI Transport planning (Truck optimization etc.)" at bounding box center [489, 540] width 451 height 30
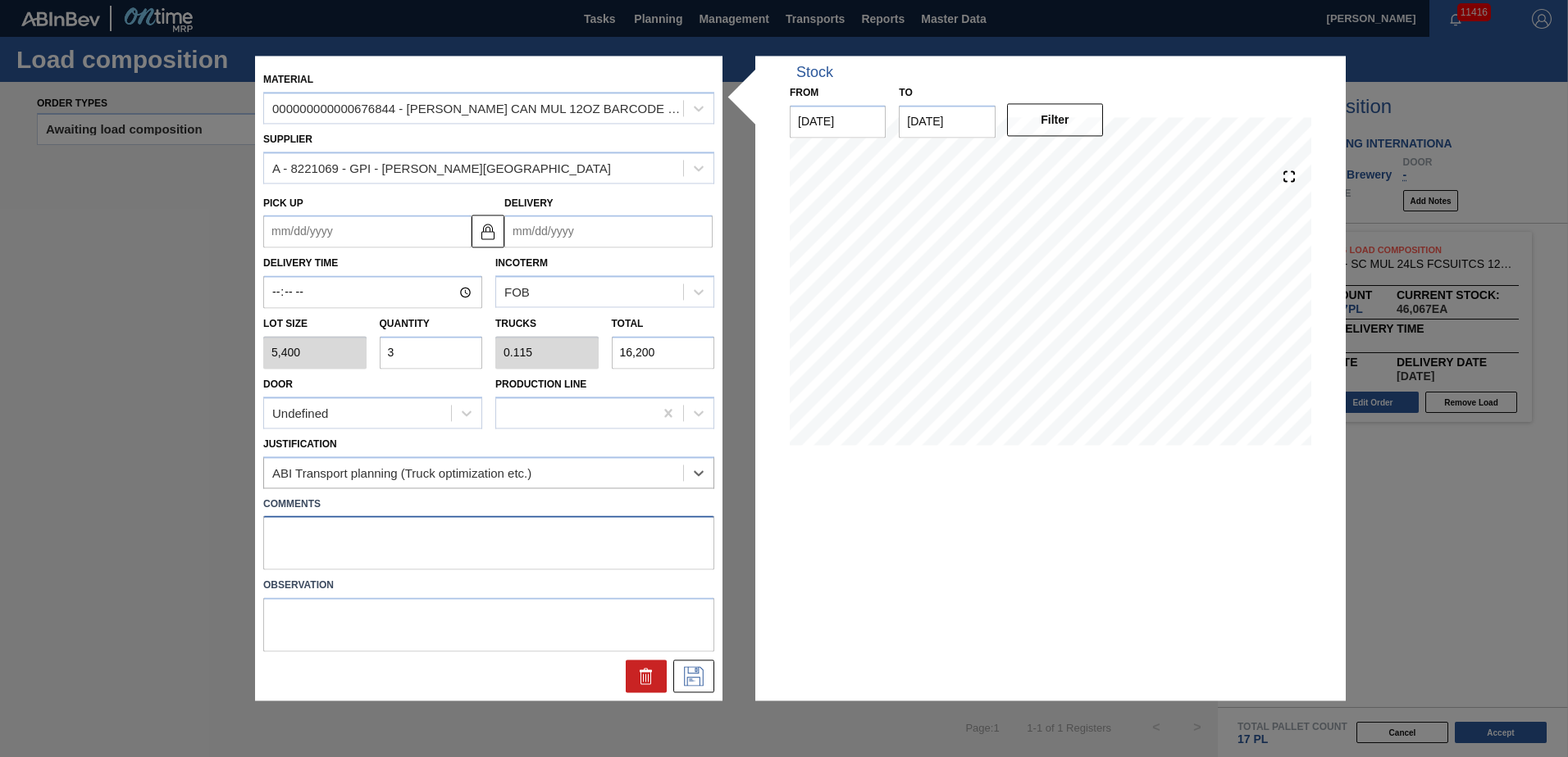
click at [466, 522] on textarea at bounding box center [489, 543] width 451 height 54
type textarea "TAIL, DROP"
click at [695, 678] on icon at bounding box center [693, 677] width 19 height 19
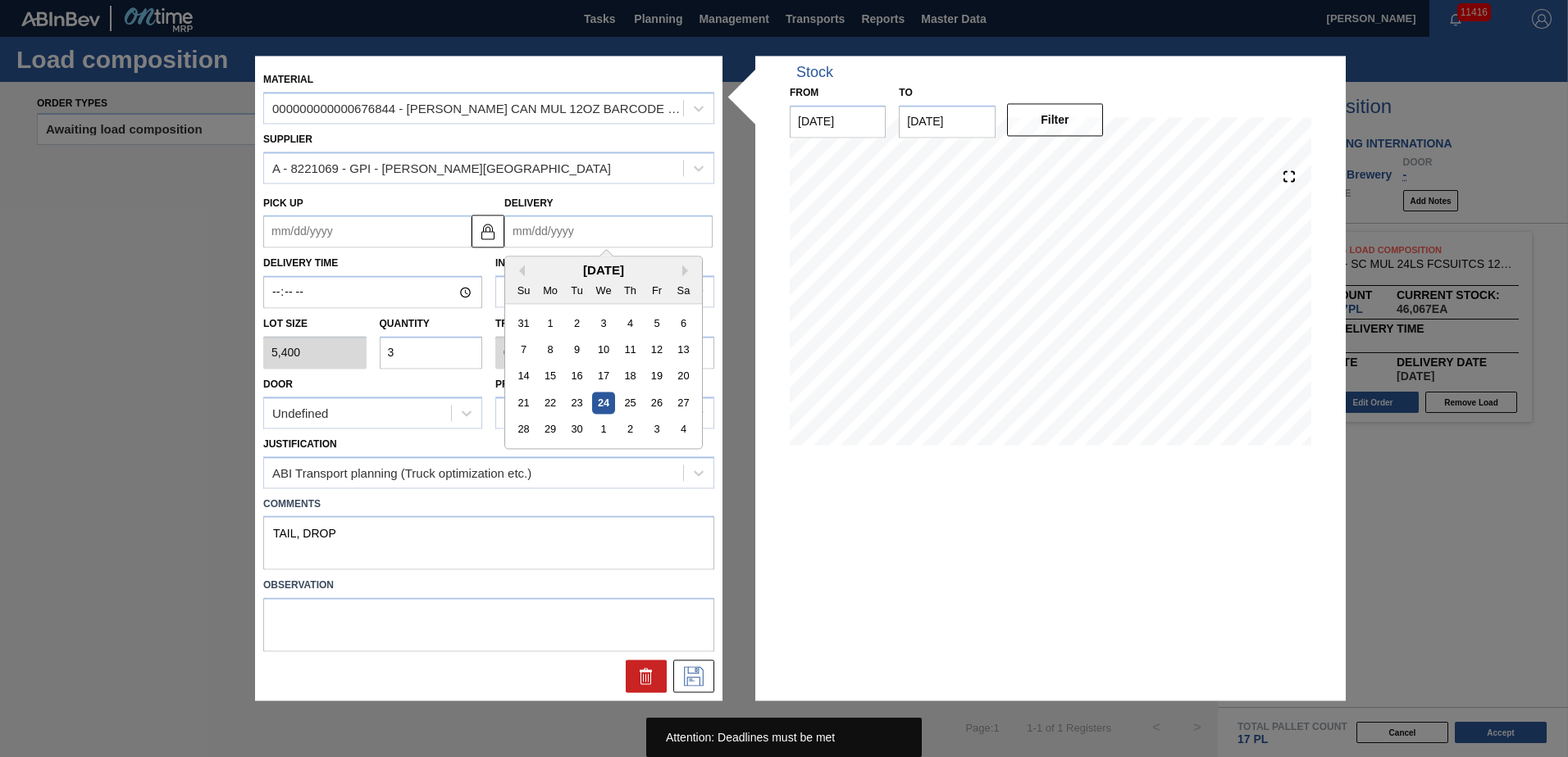
click at [590, 243] on input "Delivery" at bounding box center [608, 231] width 209 height 33
click at [531, 270] on div "[DATE]" at bounding box center [603, 271] width 197 height 14
click at [689, 268] on button "Next Month" at bounding box center [688, 272] width 12 height 12
click at [637, 347] on div "9" at bounding box center [630, 350] width 22 height 22
type up "[DATE]"
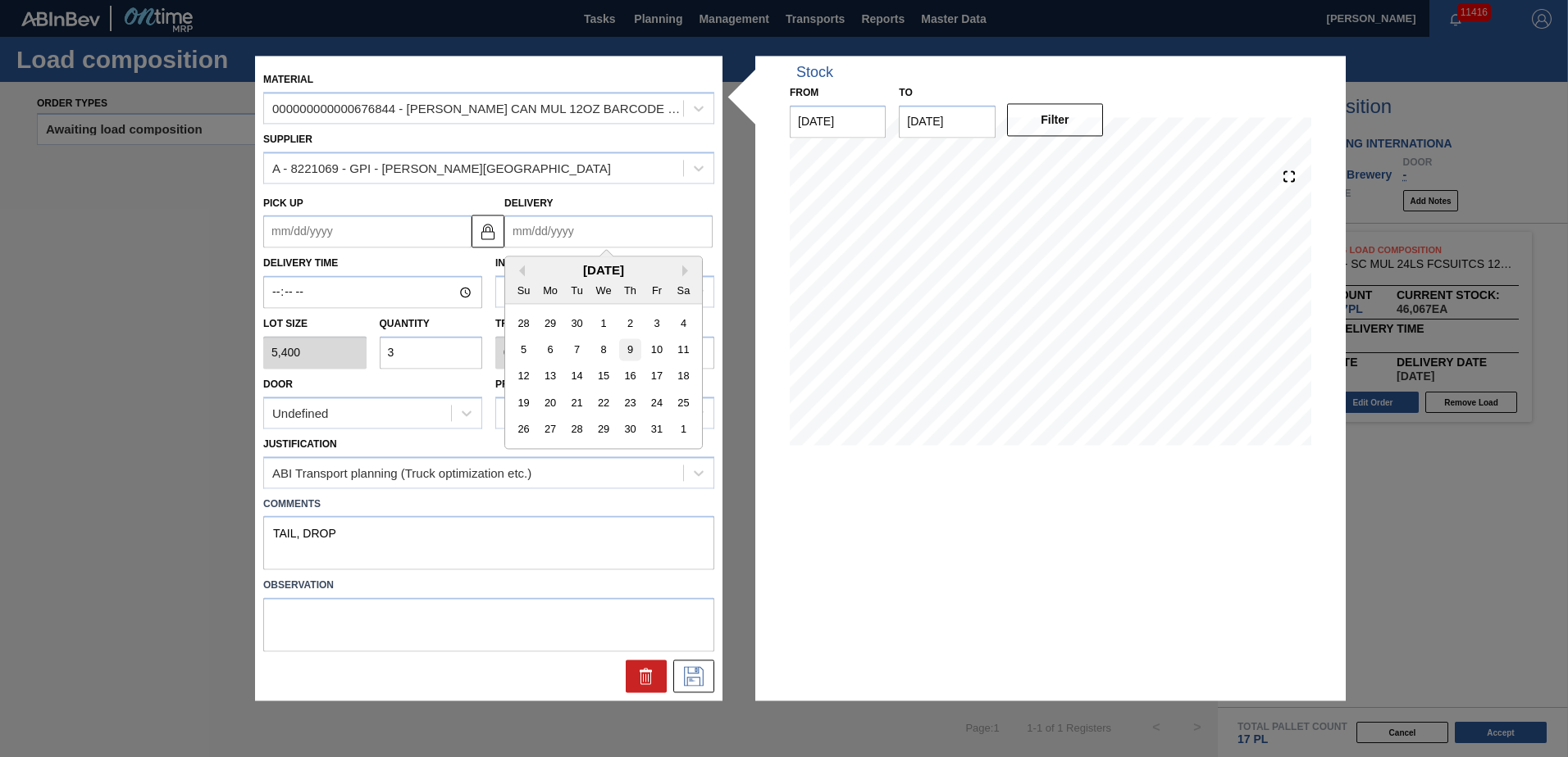
type input "[DATE]"
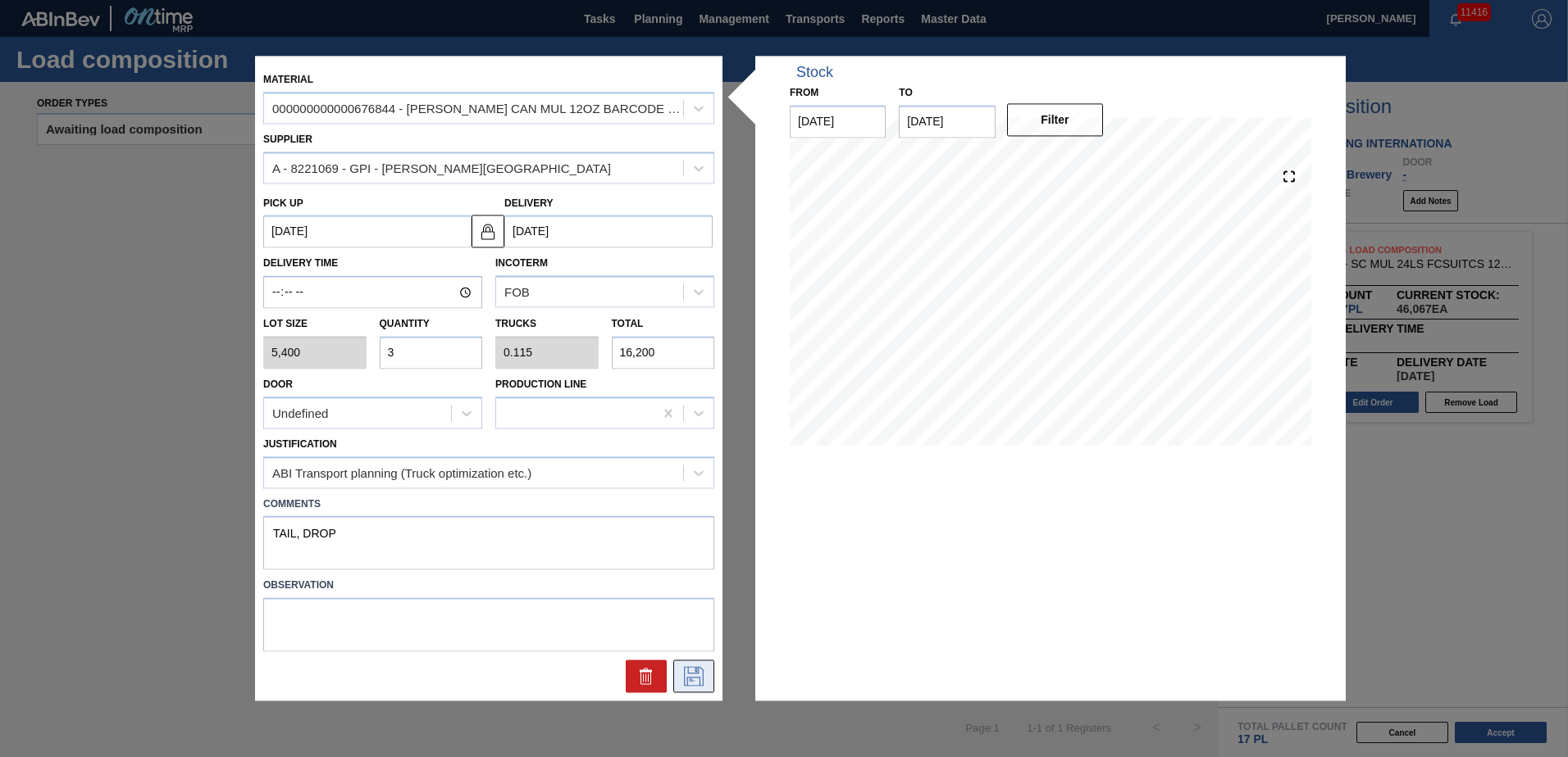
click at [699, 683] on icon at bounding box center [693, 677] width 19 height 19
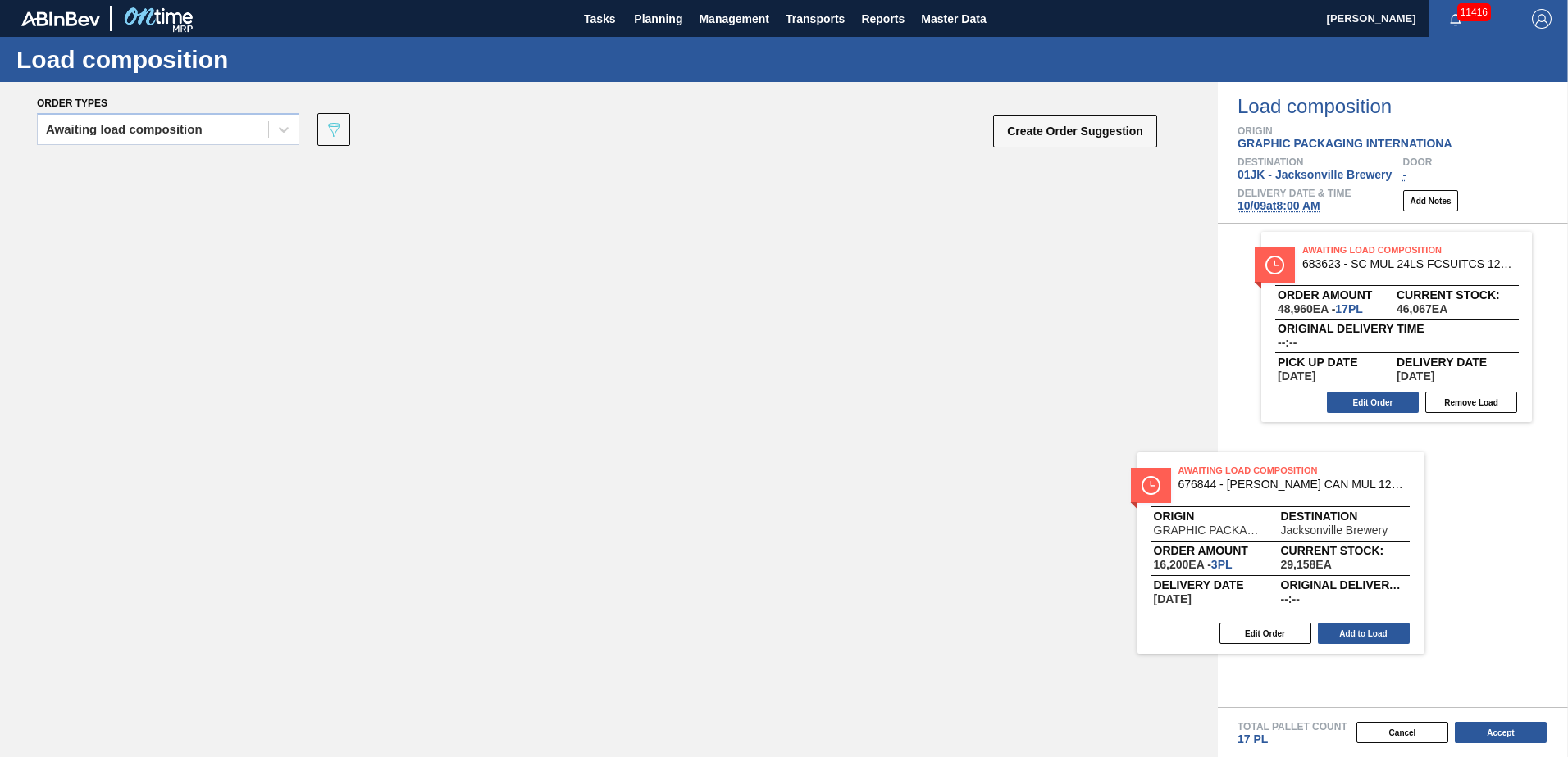
drag, startPoint x: 870, startPoint y: 439, endPoint x: 1413, endPoint y: 485, distance: 544.9
click at [1413, 485] on div "Order types Awaiting load composition 089F7B8B-B2A5-4AFE-B5C0-19BA573D28AC Crea…" at bounding box center [784, 419] width 1568 height 675
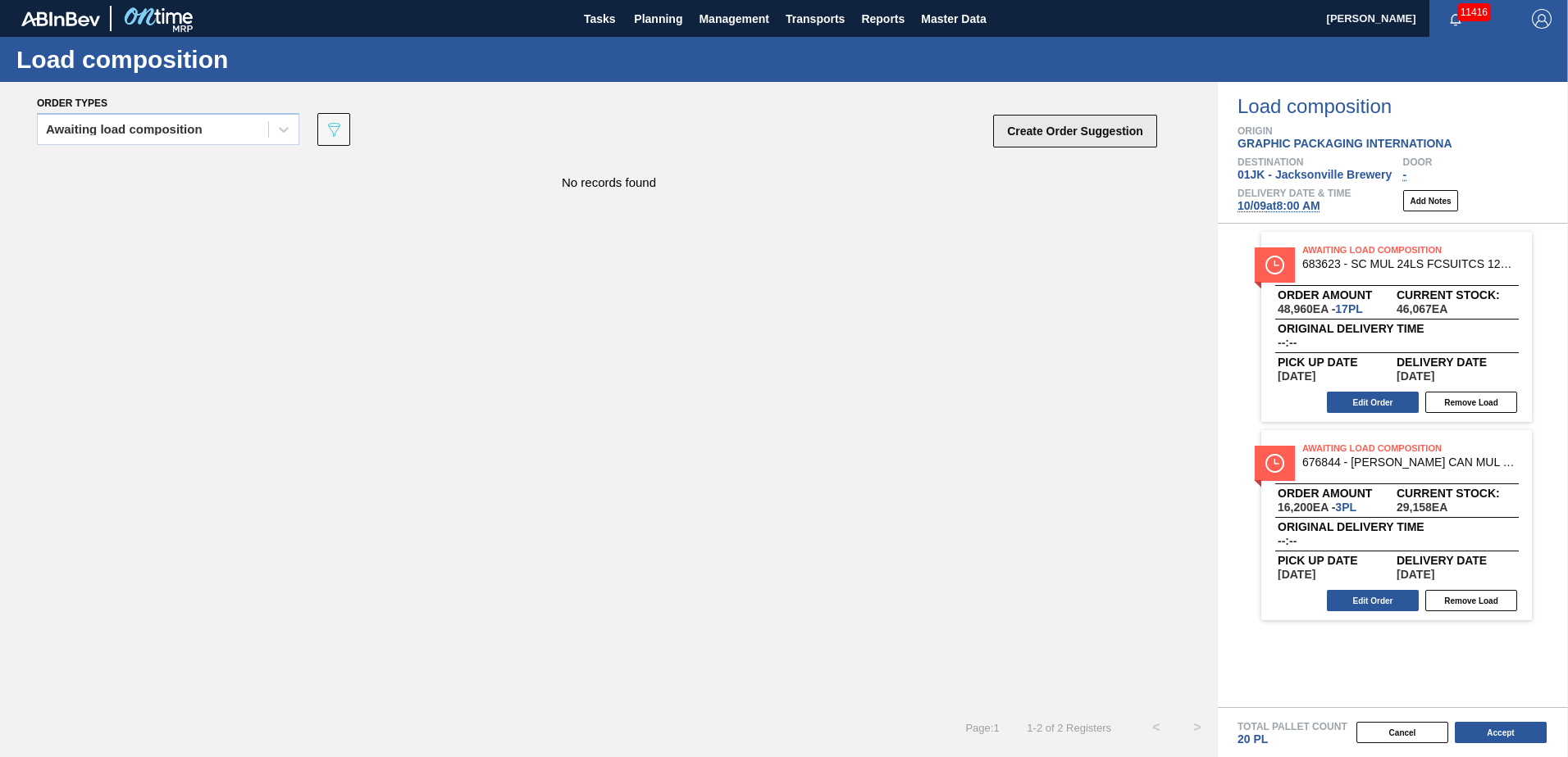
click at [1008, 128] on button "Create Order Suggestion" at bounding box center [1075, 131] width 164 height 33
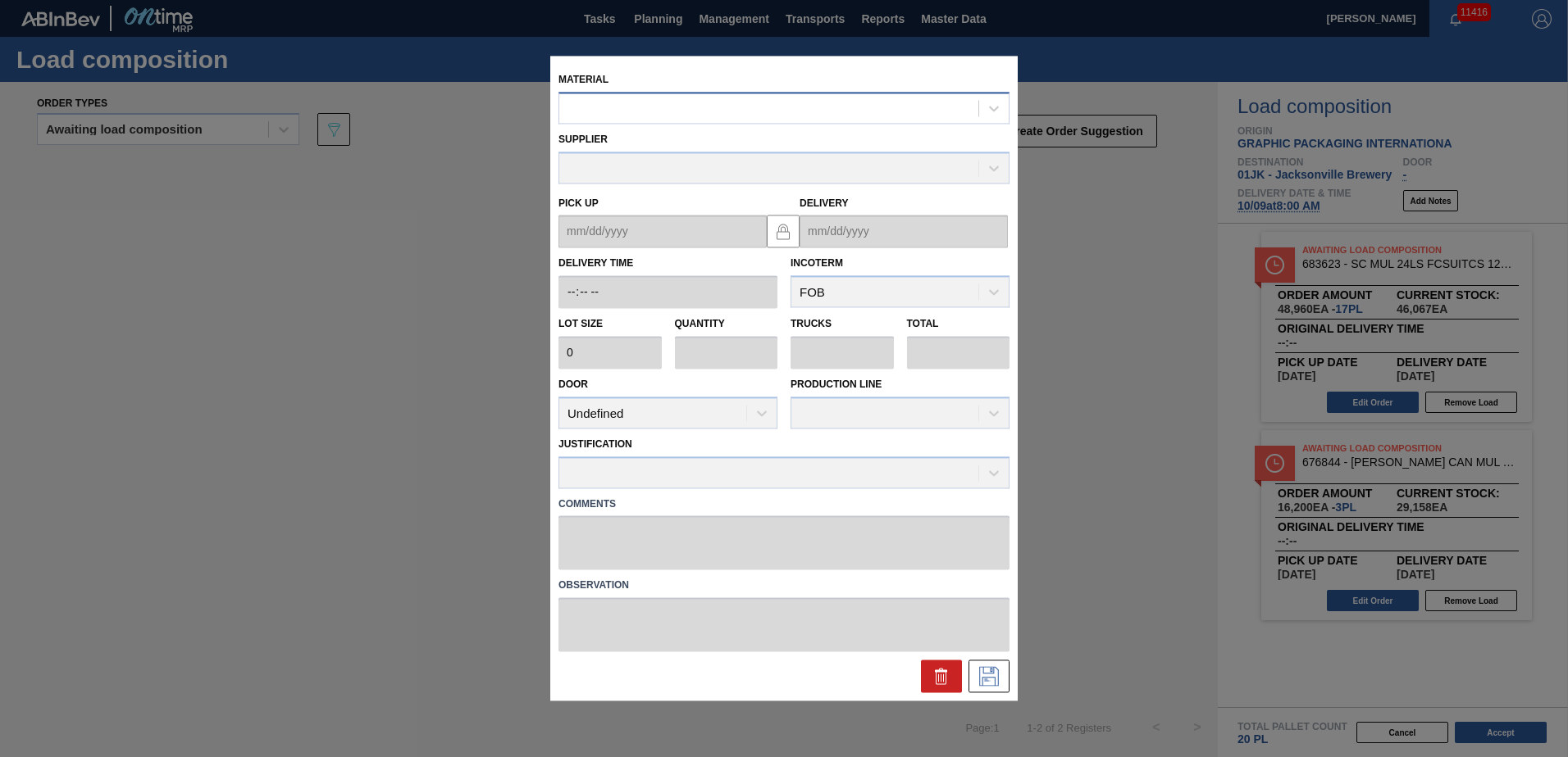
click at [741, 95] on div at bounding box center [784, 108] width 451 height 32
type input "683622"
click at [718, 138] on div "000000000000683622 - SC MUL 18LS FCSUITCS 12OZ SLEEK AQUEOUS" at bounding box center [784, 149] width 451 height 30
type input "3,200"
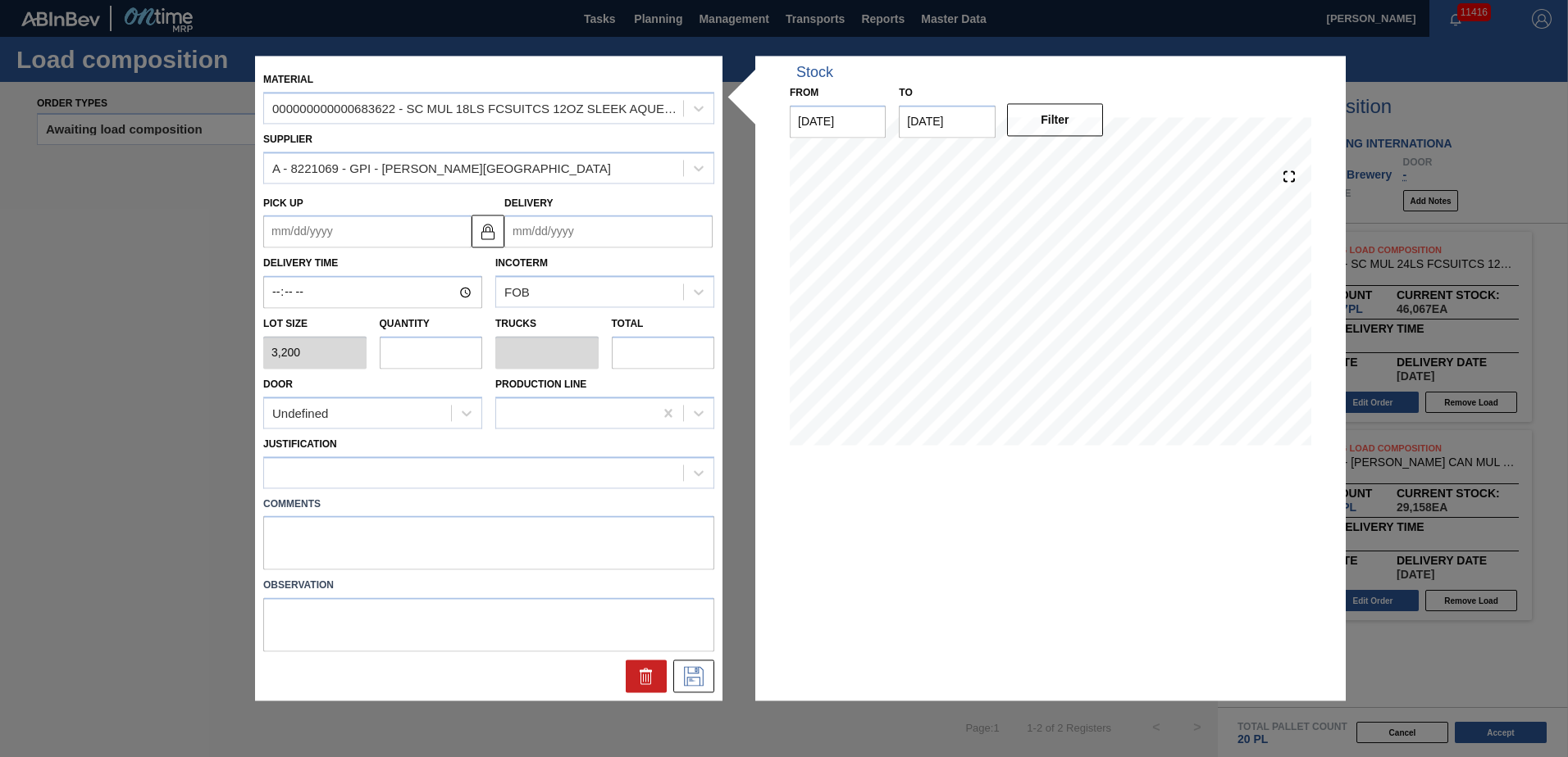
click at [446, 368] on input "text" at bounding box center [431, 352] width 103 height 33
type input "6"
type input "0.231"
type input "19,200"
type input "6"
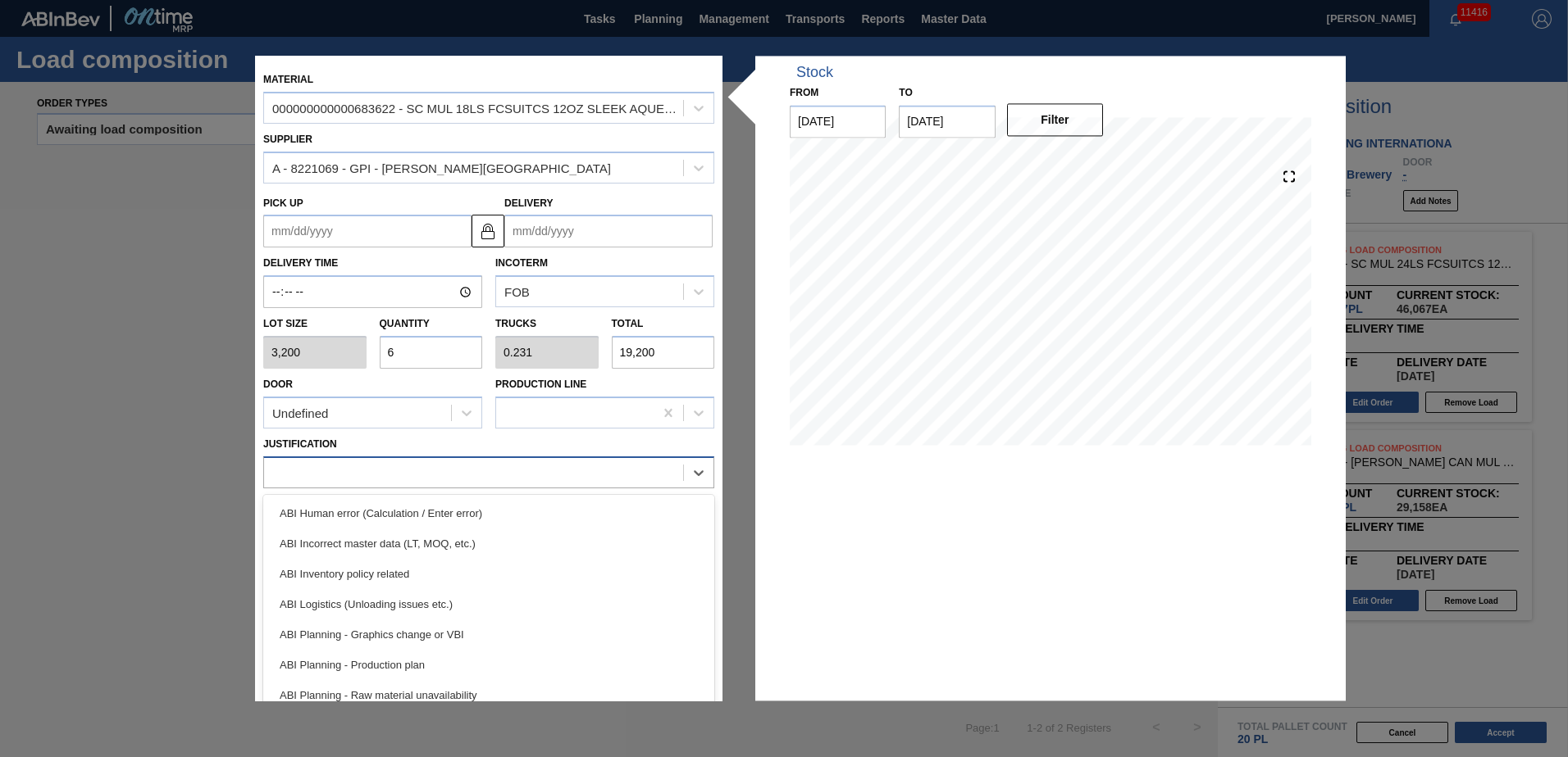
click at [444, 476] on div at bounding box center [474, 473] width 419 height 24
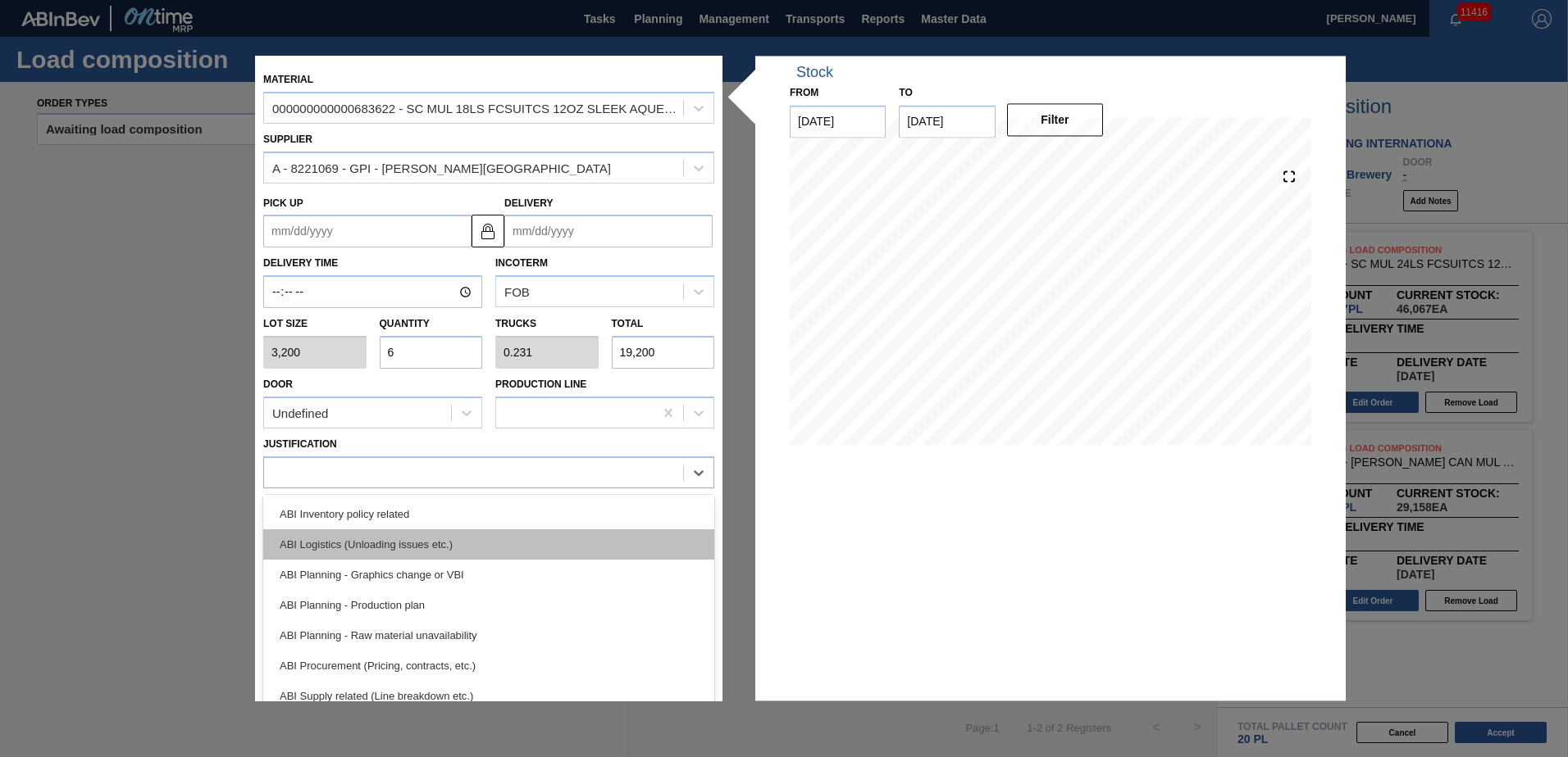
scroll to position [82, 0]
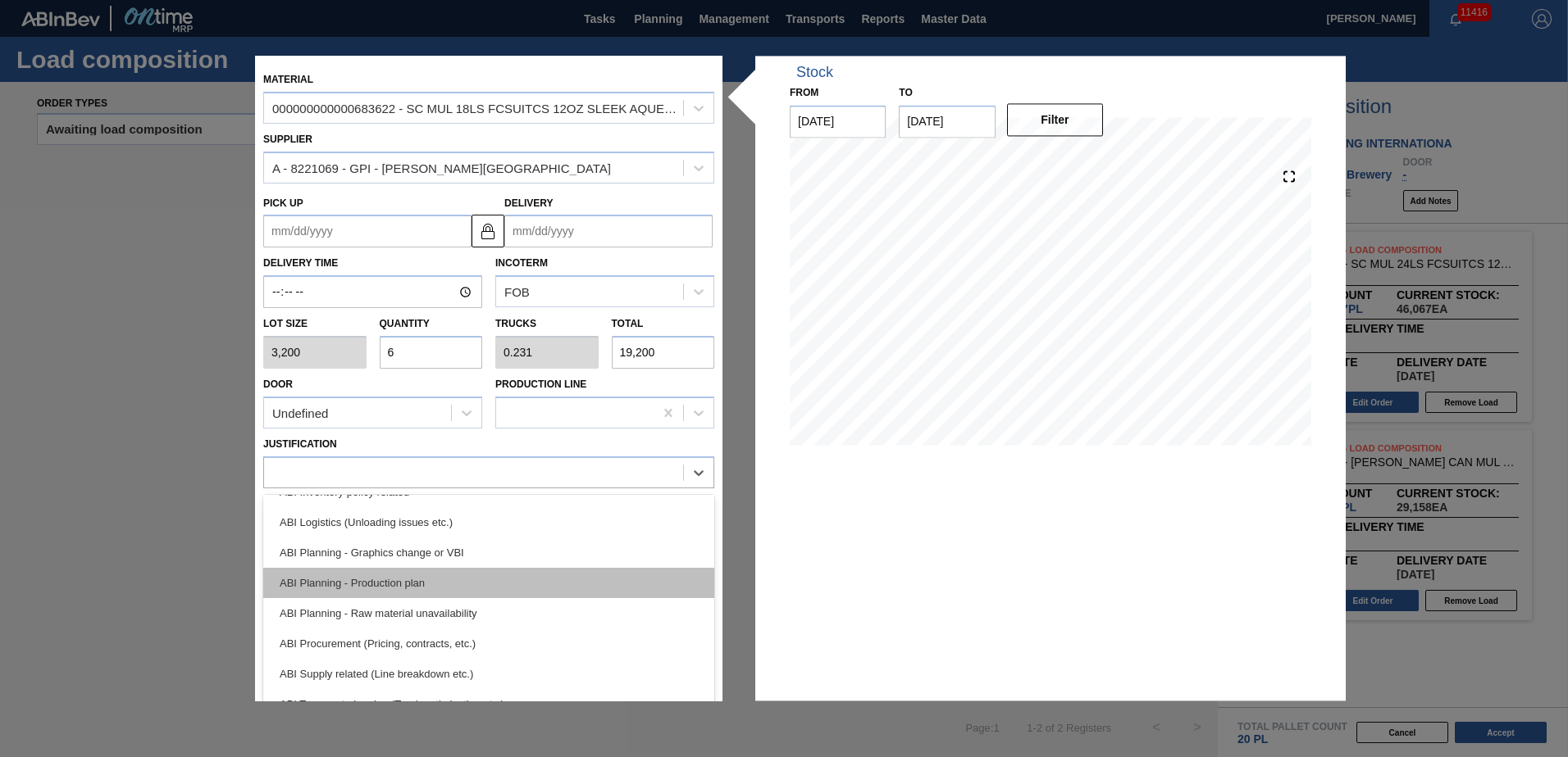
click at [433, 587] on div "ABI Planning - Production plan" at bounding box center [489, 583] width 451 height 30
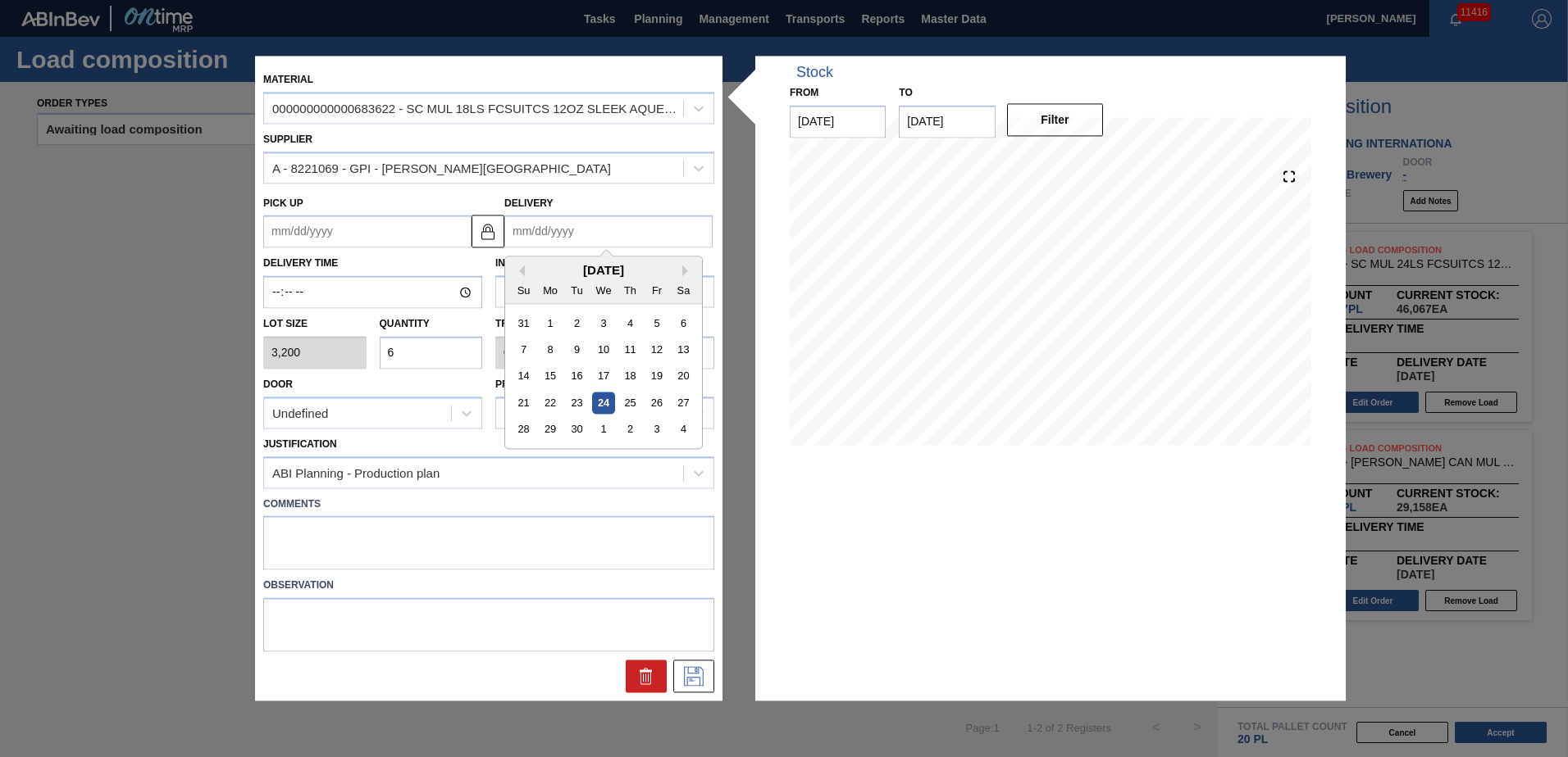
click at [580, 231] on input "Delivery" at bounding box center [608, 231] width 209 height 33
click at [684, 274] on button "Next Month" at bounding box center [688, 272] width 12 height 12
click at [639, 355] on div "9" at bounding box center [630, 350] width 22 height 22
type up "[DATE]"
type input "[DATE]"
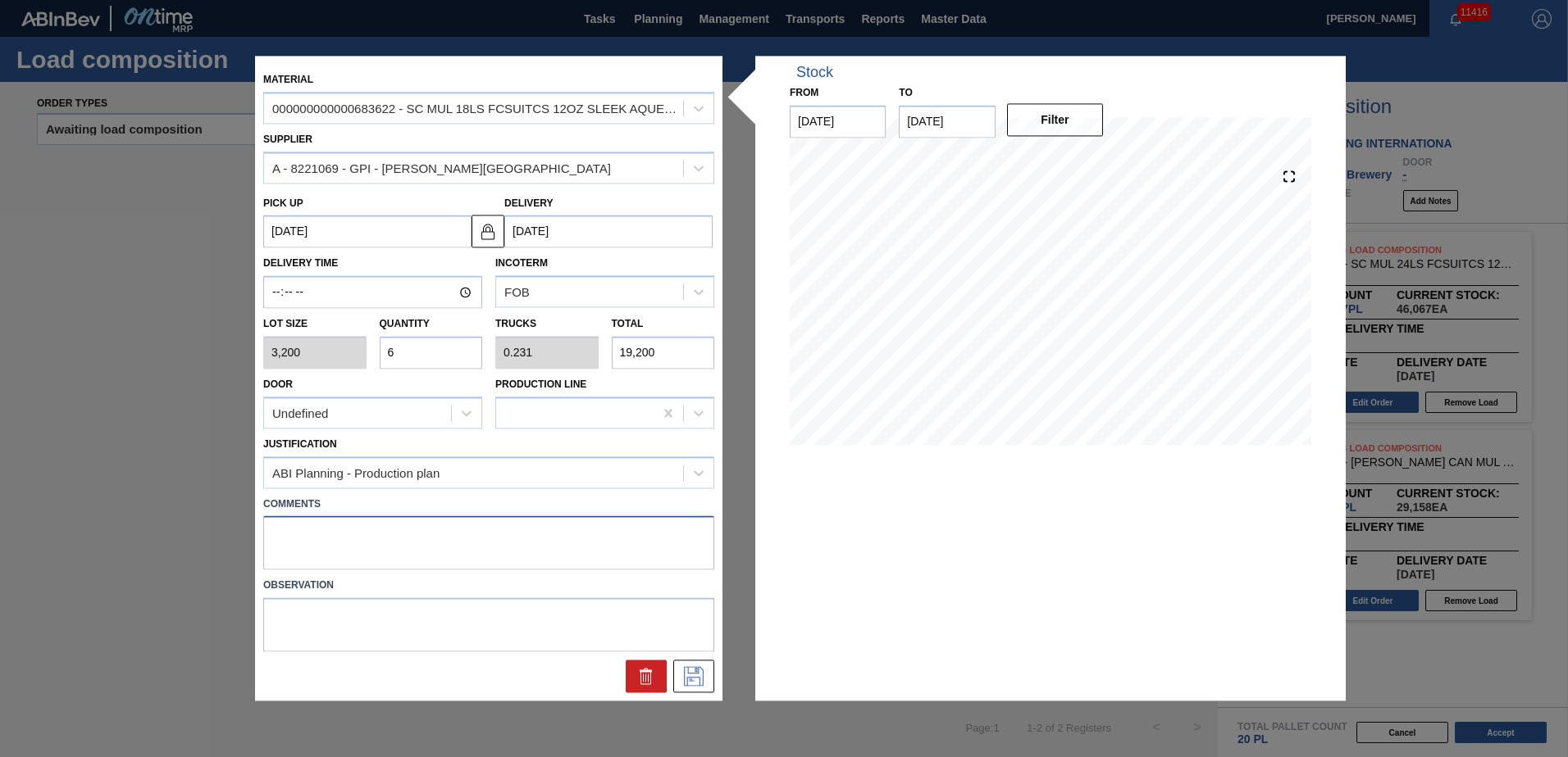
click at [466, 534] on textarea at bounding box center [489, 543] width 451 height 54
type textarea "MID, DROP"
click at [703, 669] on icon at bounding box center [693, 677] width 26 height 19
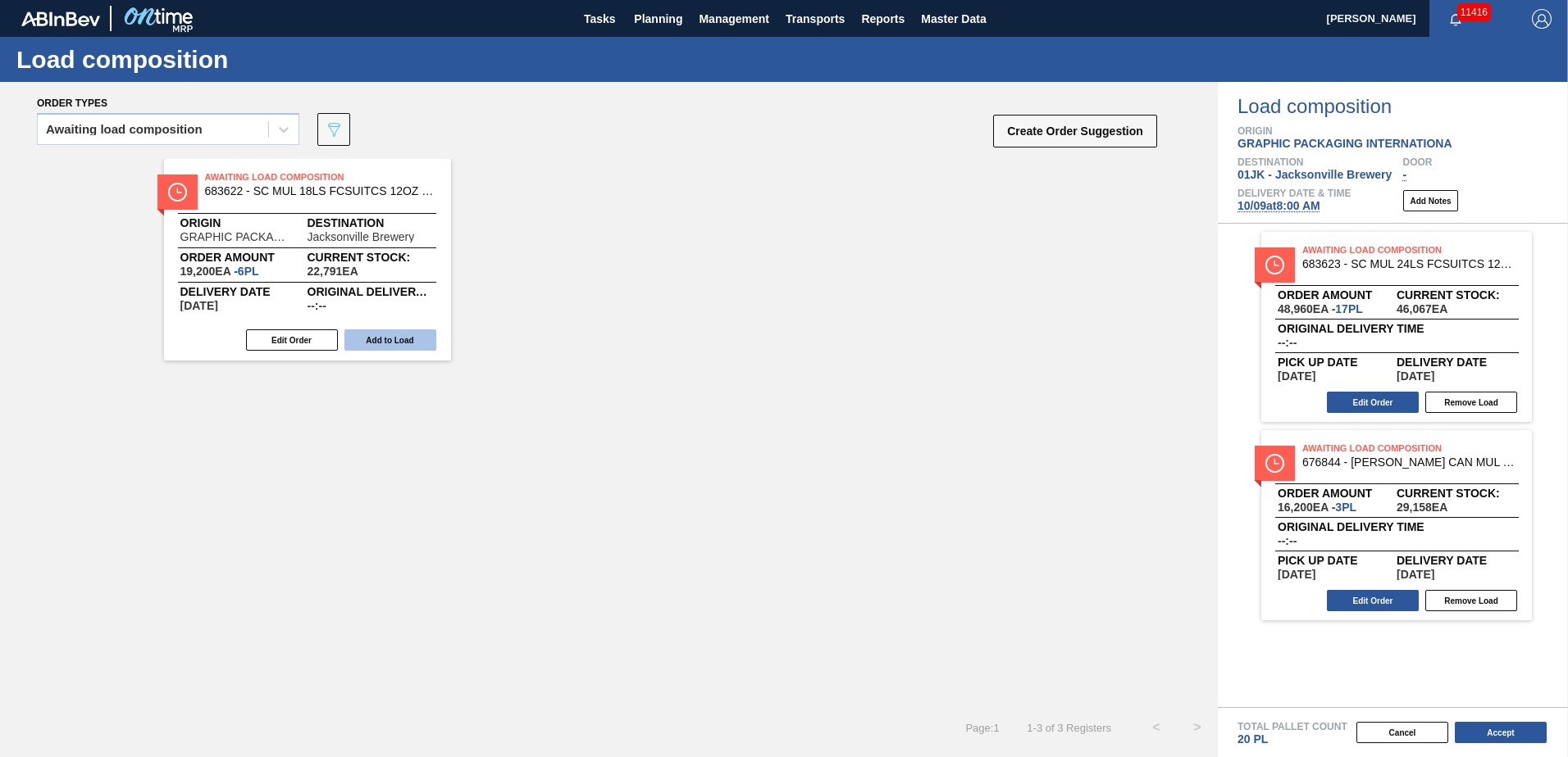
click at [424, 336] on button "Add to Load" at bounding box center [390, 339] width 92 height 21
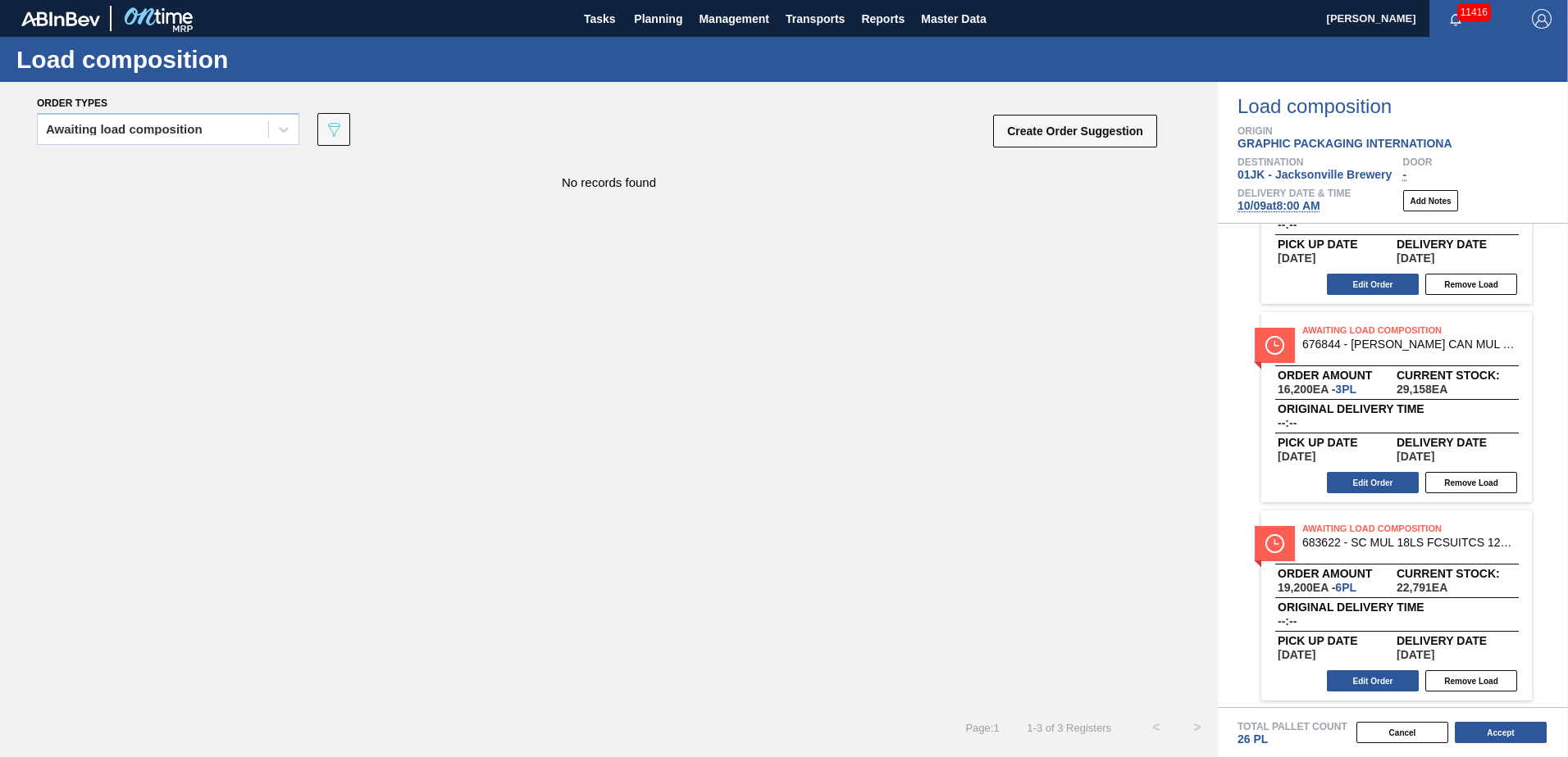
scroll to position [120, 0]
click at [1518, 740] on button "Accept" at bounding box center [1500, 733] width 92 height 21
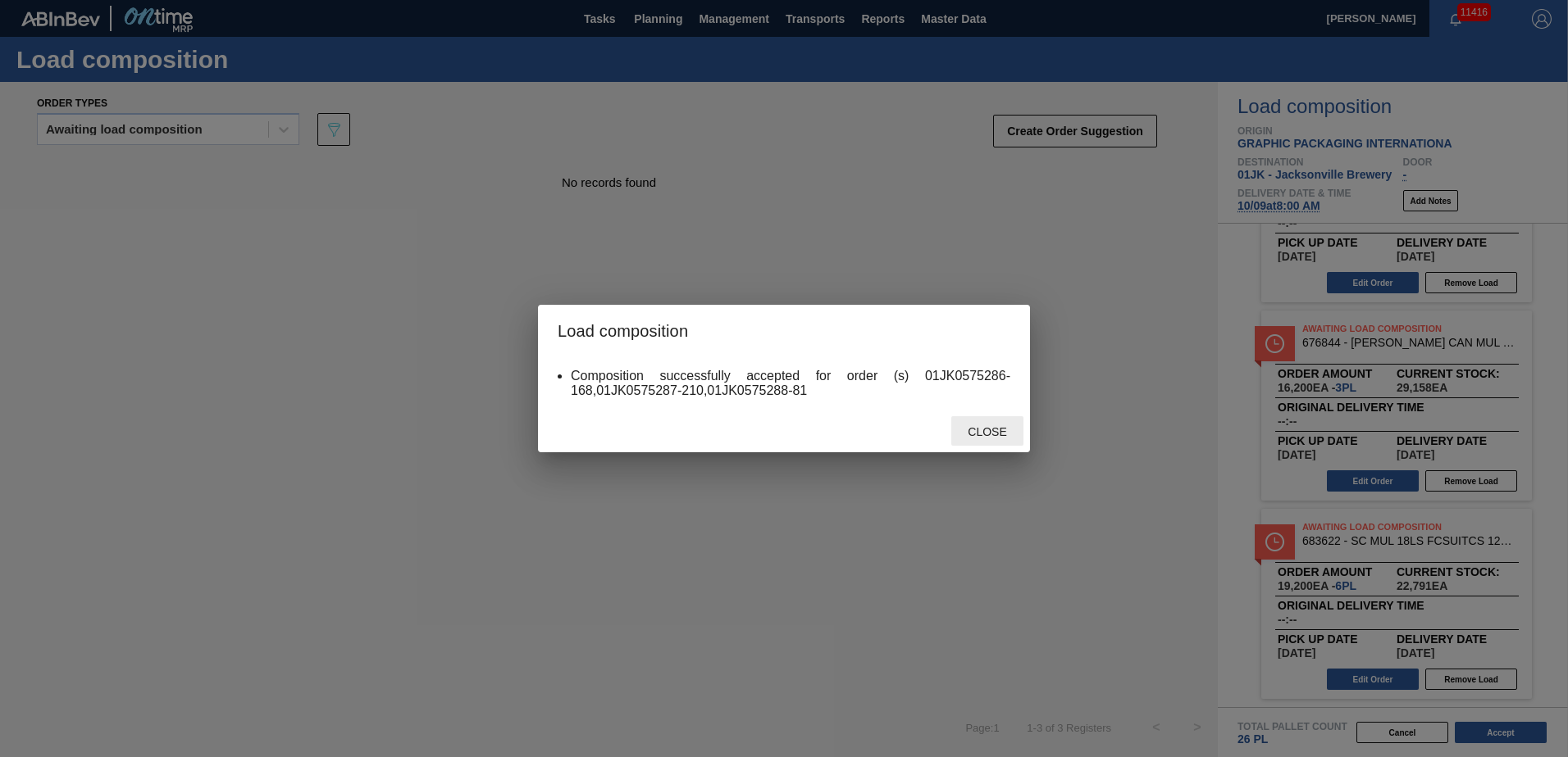
click at [995, 438] on span "Close" at bounding box center [986, 432] width 65 height 14
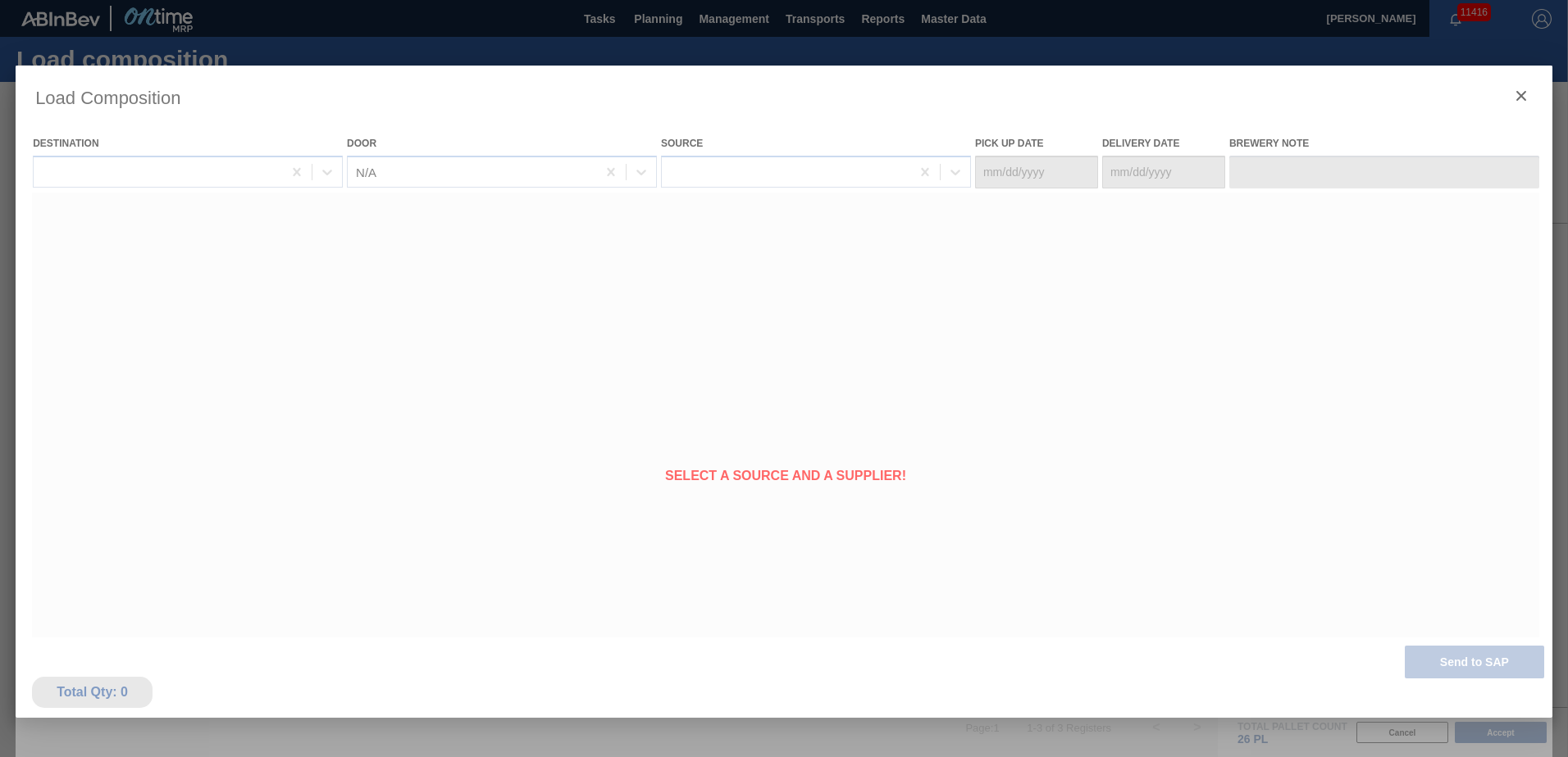
type Date "[DATE]"
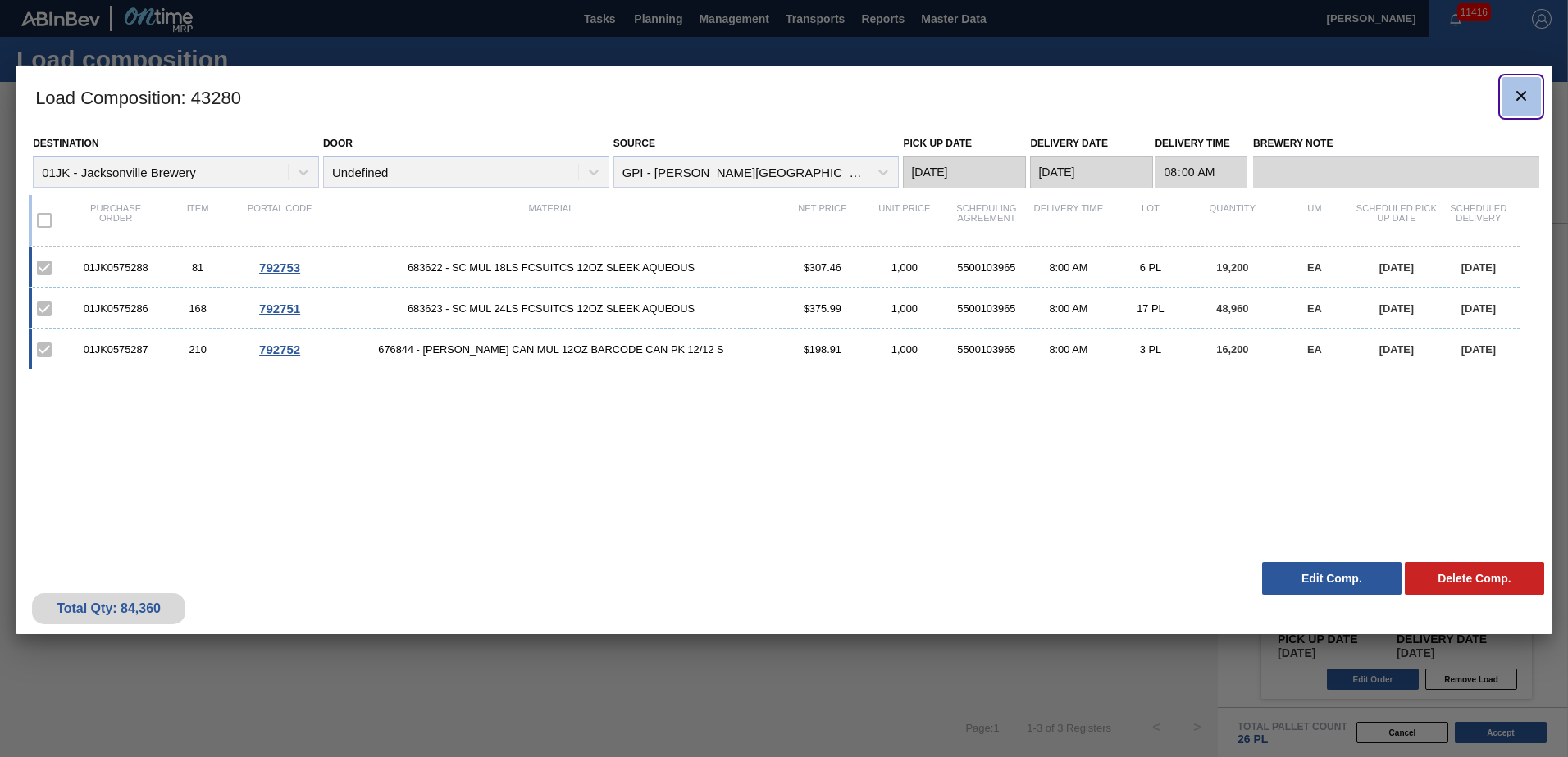
click at [1512, 92] on icon "botão de ícone" at bounding box center [1521, 95] width 19 height 19
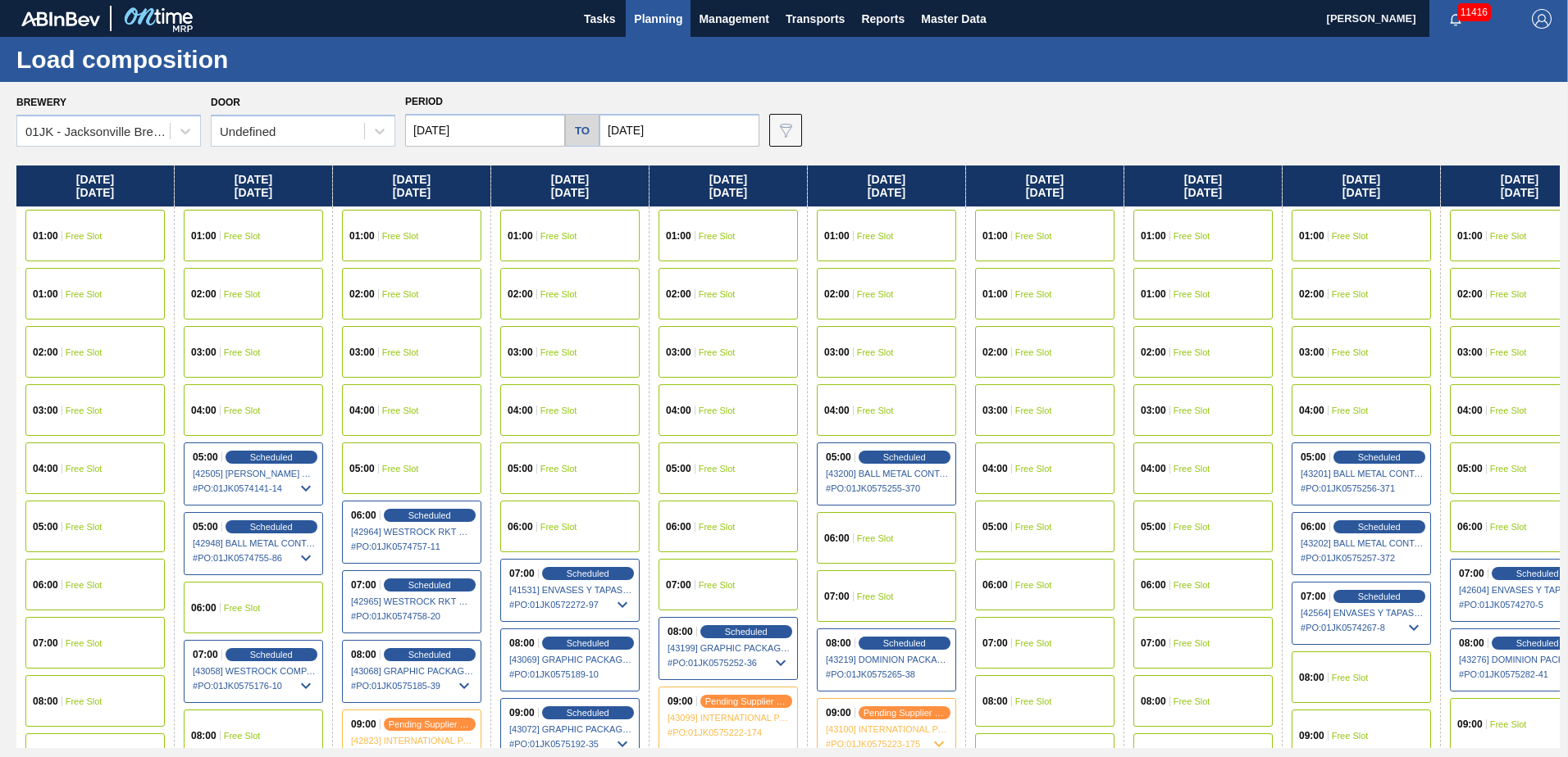
scroll to position [0, 79]
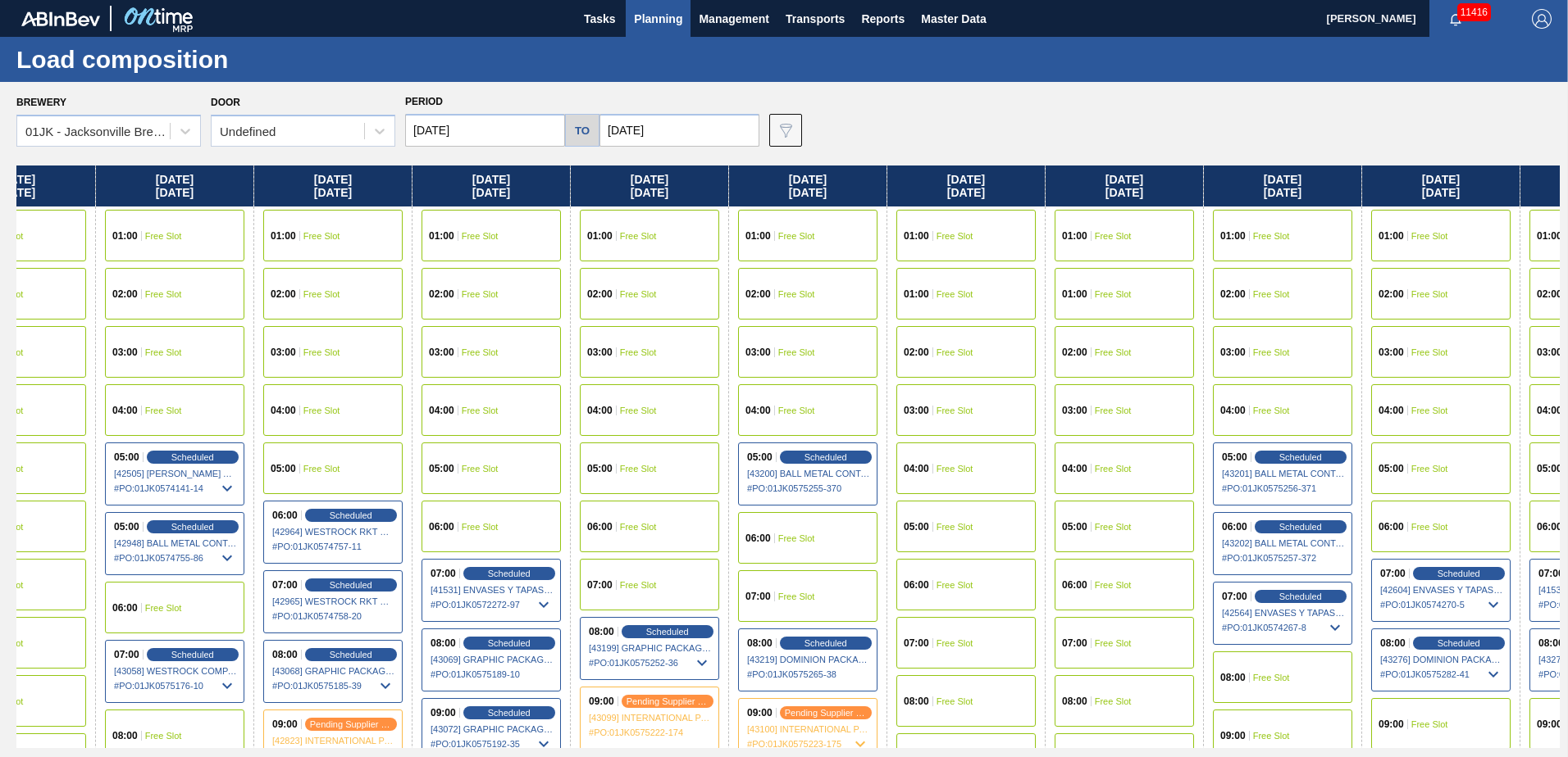
drag, startPoint x: 1272, startPoint y: 286, endPoint x: 1183, endPoint y: 302, distance: 90.4
click at [1183, 302] on div "Sunday 09/28/2025 01:00 Free Slot 01:00 Free Slot 02:00 Free Slot 03:00 Free Sl…" at bounding box center [788, 457] width 1544 height 582
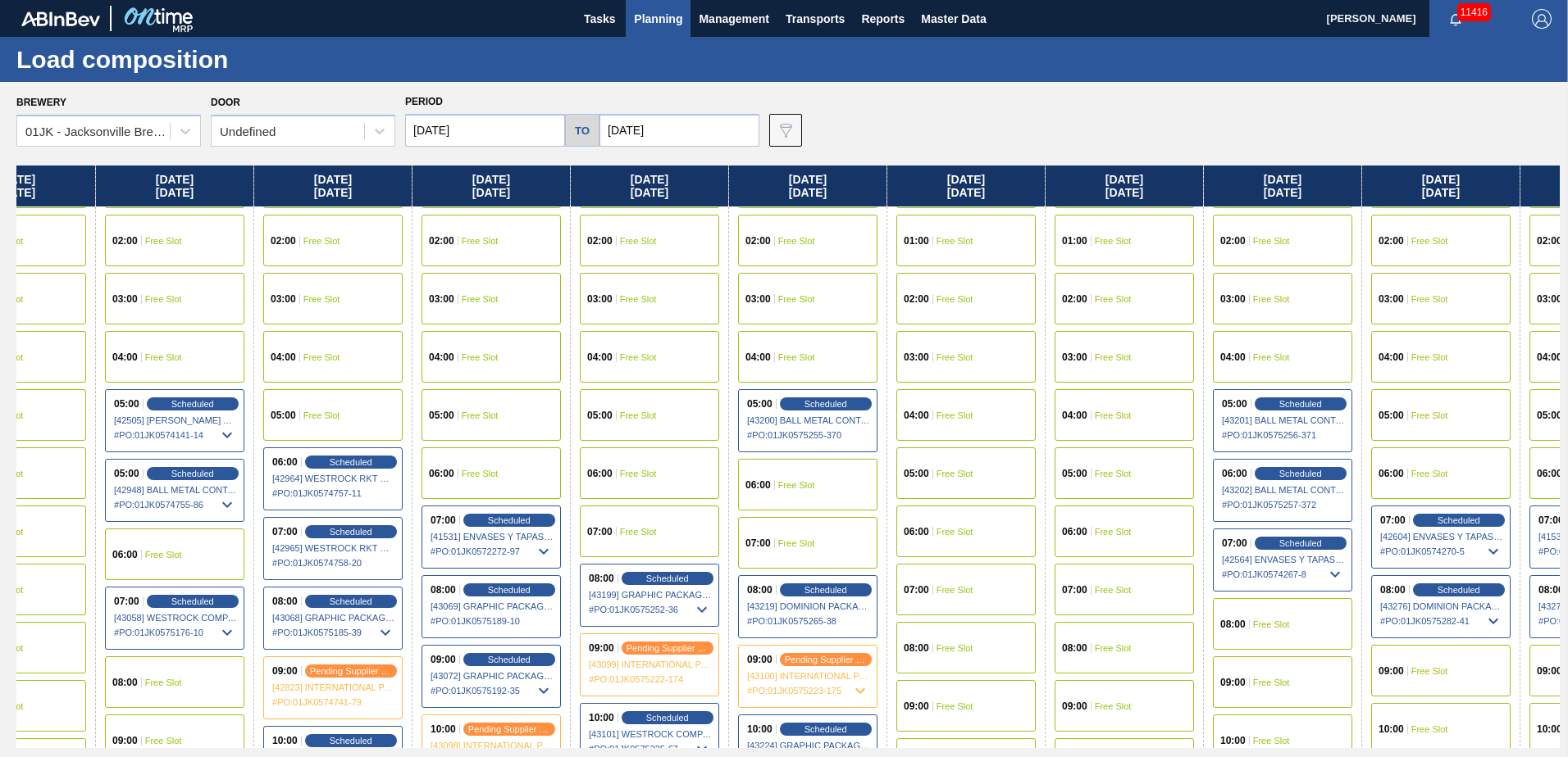
scroll to position [82, 79]
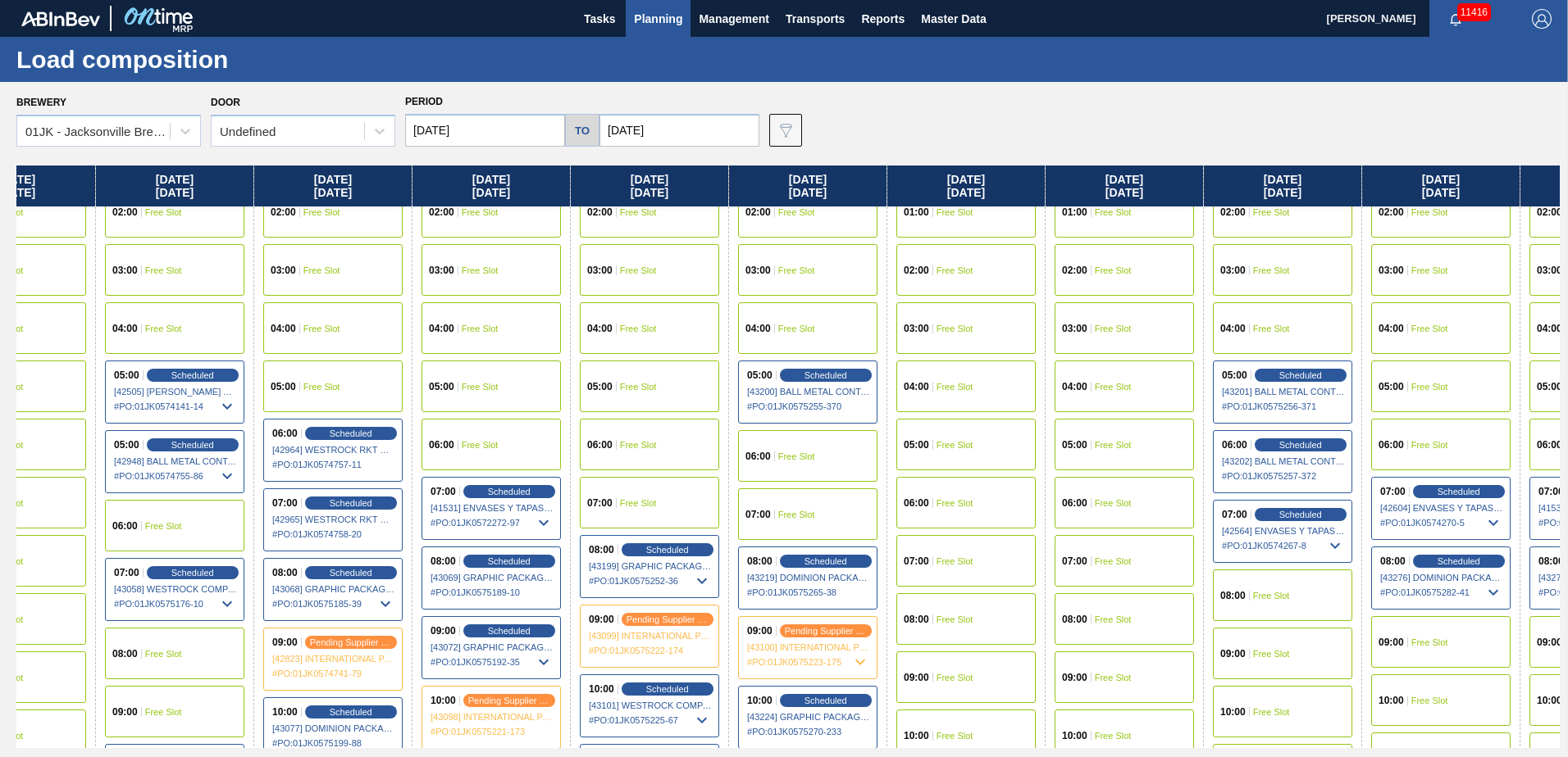
click at [1282, 600] on span "Free Slot" at bounding box center [1272, 596] width 37 height 10
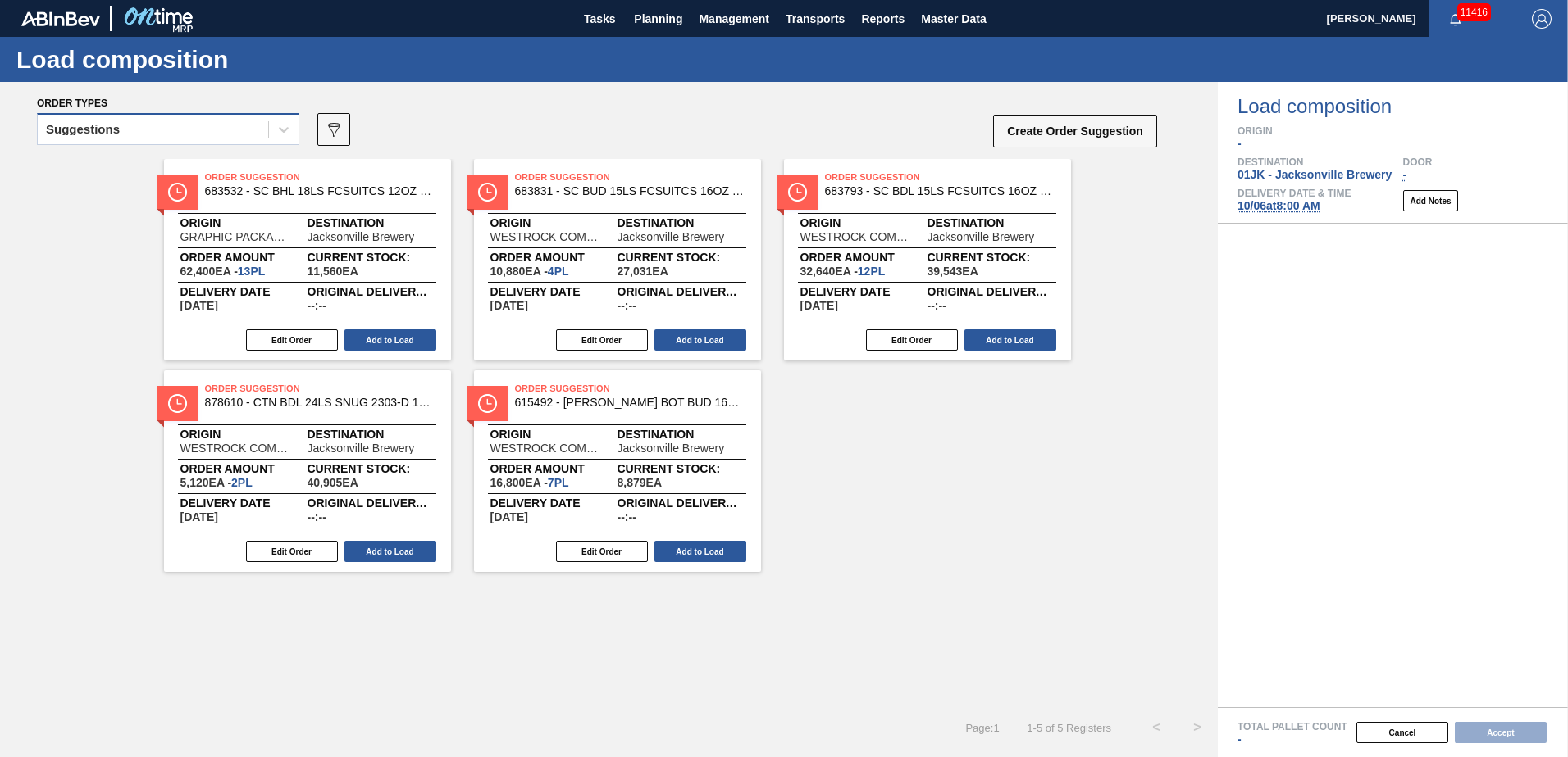
click at [166, 126] on div "Suggestions" at bounding box center [153, 130] width 231 height 24
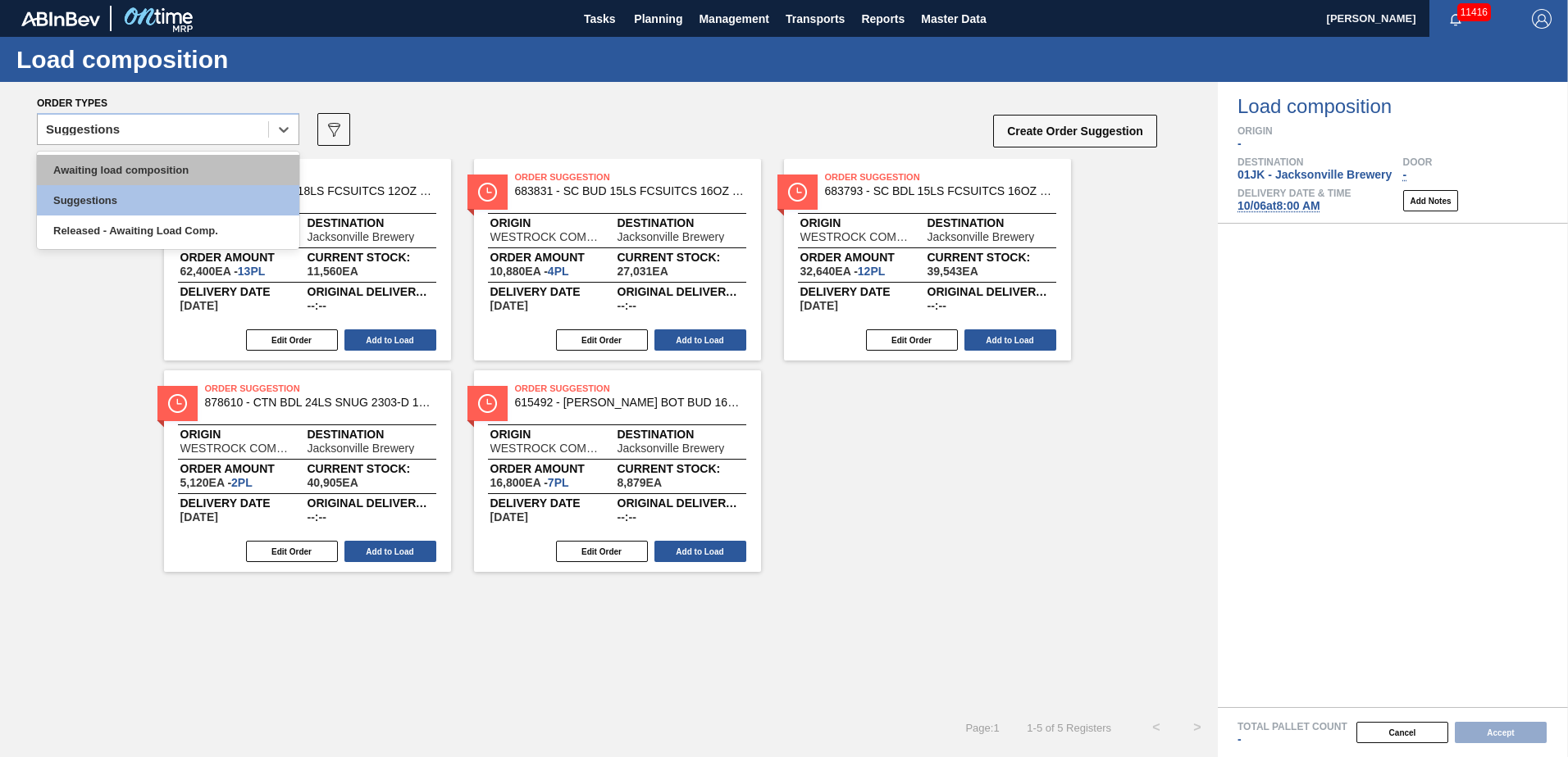
click at [171, 161] on div "Awaiting load composition" at bounding box center [168, 170] width 263 height 30
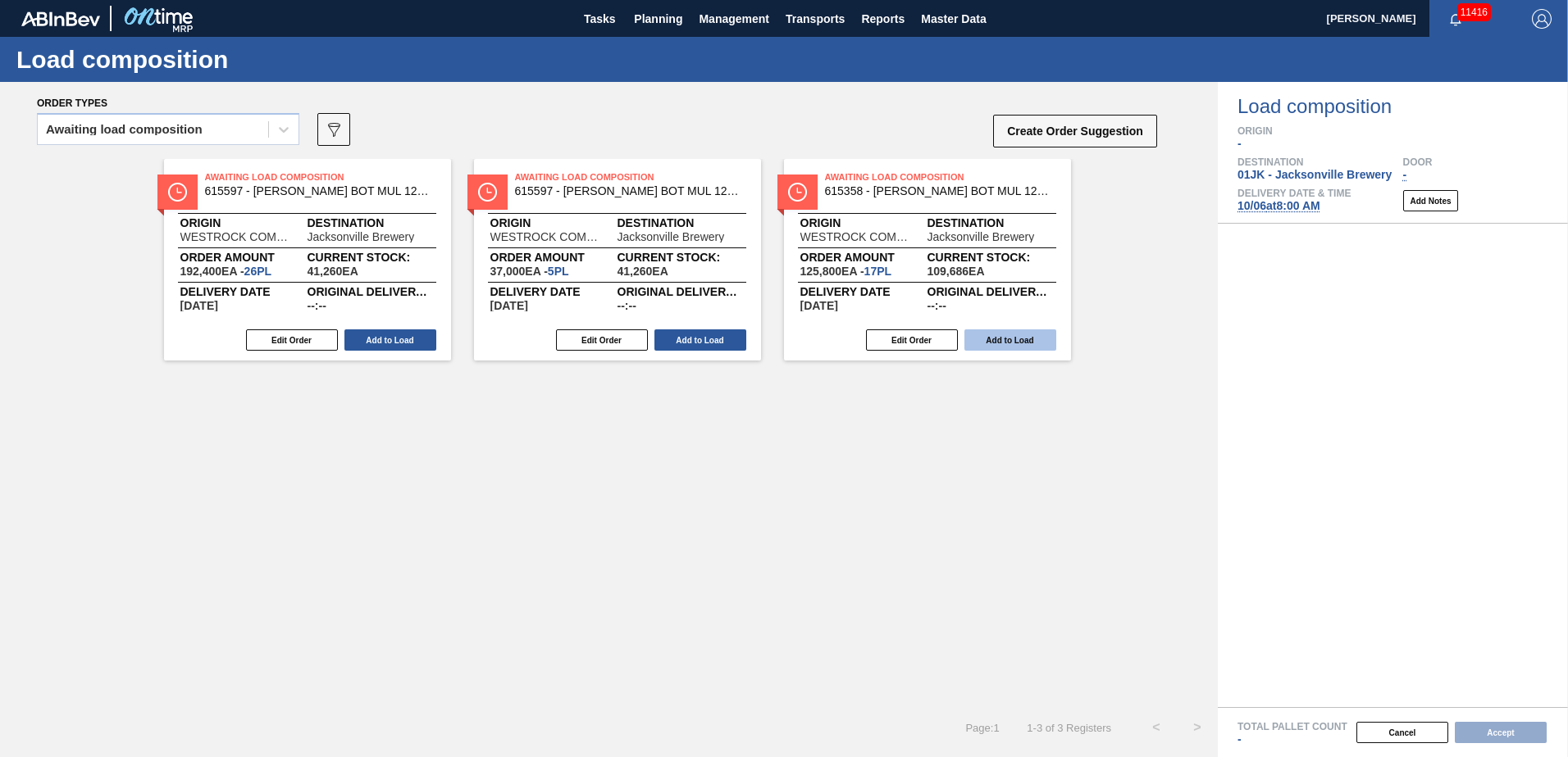
click at [990, 342] on button "Add to Load" at bounding box center [1010, 339] width 92 height 21
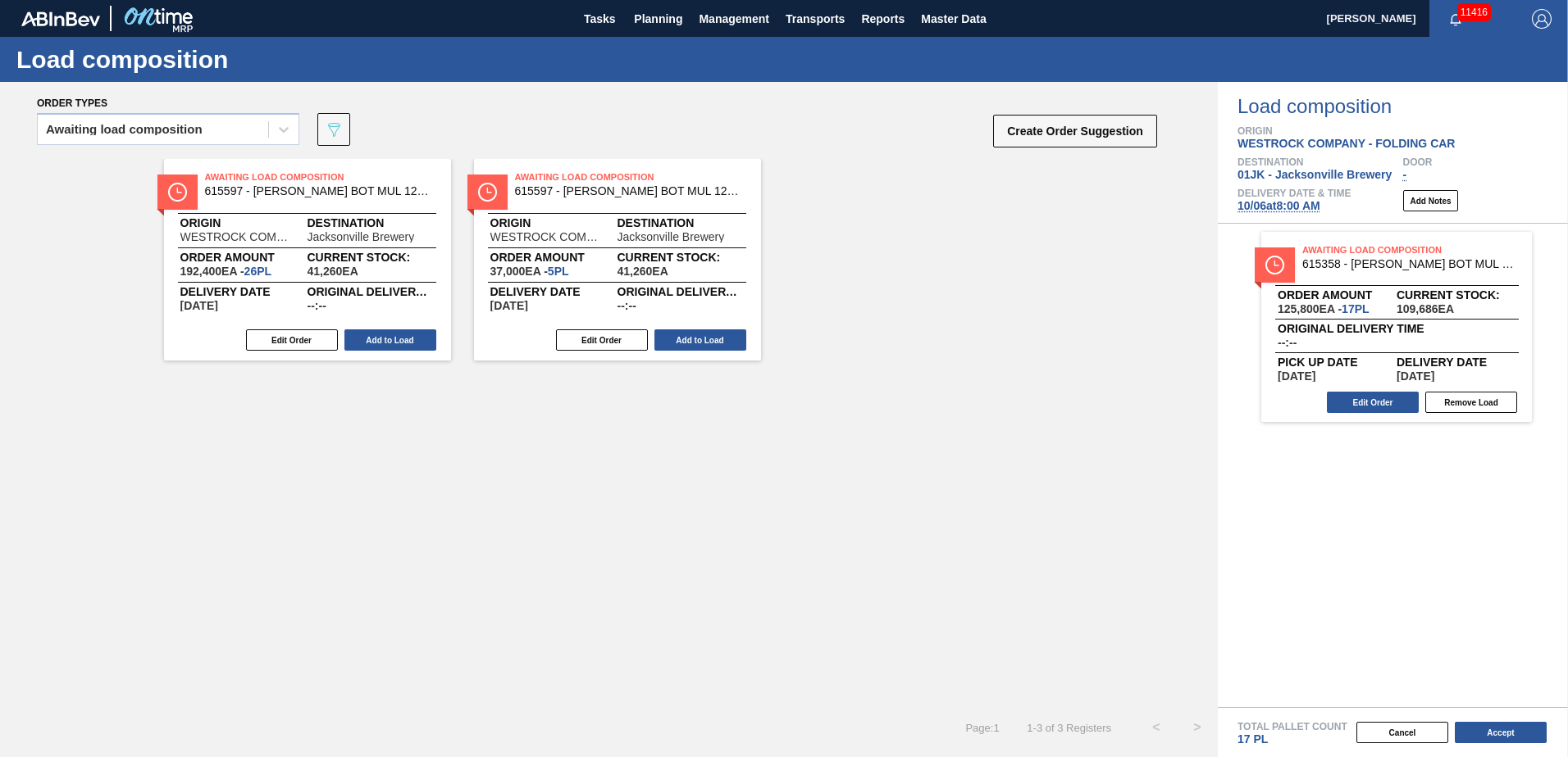
click at [1340, 384] on div "Original delivery time --:-- Pick up Date 10/05/2025 Delivery Date 10/06/2025 E…" at bounding box center [1397, 353] width 270 height 68
click at [1345, 390] on div "Edit Order Remove Load" at bounding box center [1390, 402] width 258 height 24
click at [1346, 396] on button "Edit Order" at bounding box center [1372, 402] width 92 height 21
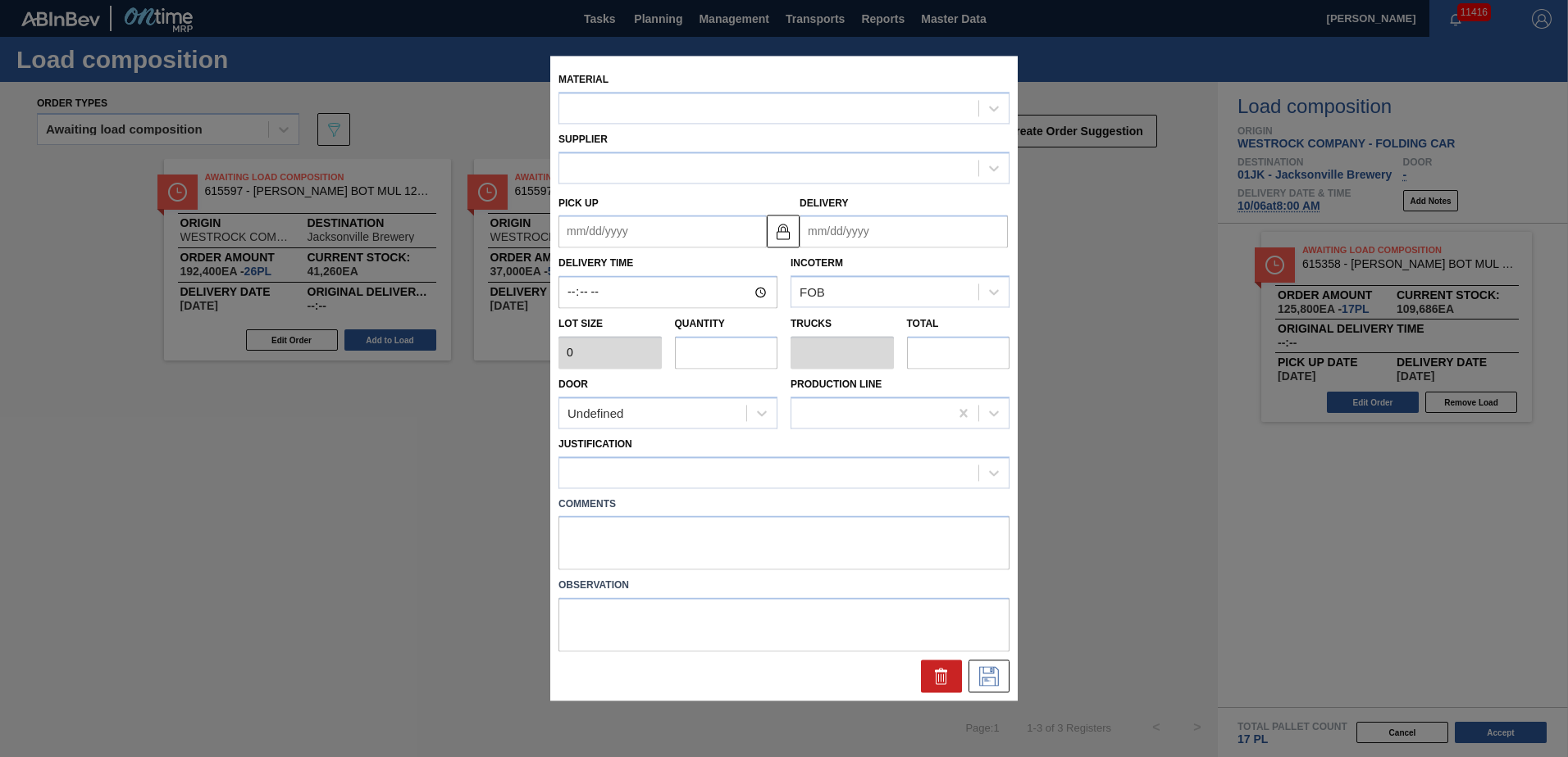
type input "7,400"
type input "17"
type input "0.654"
type input "125,800"
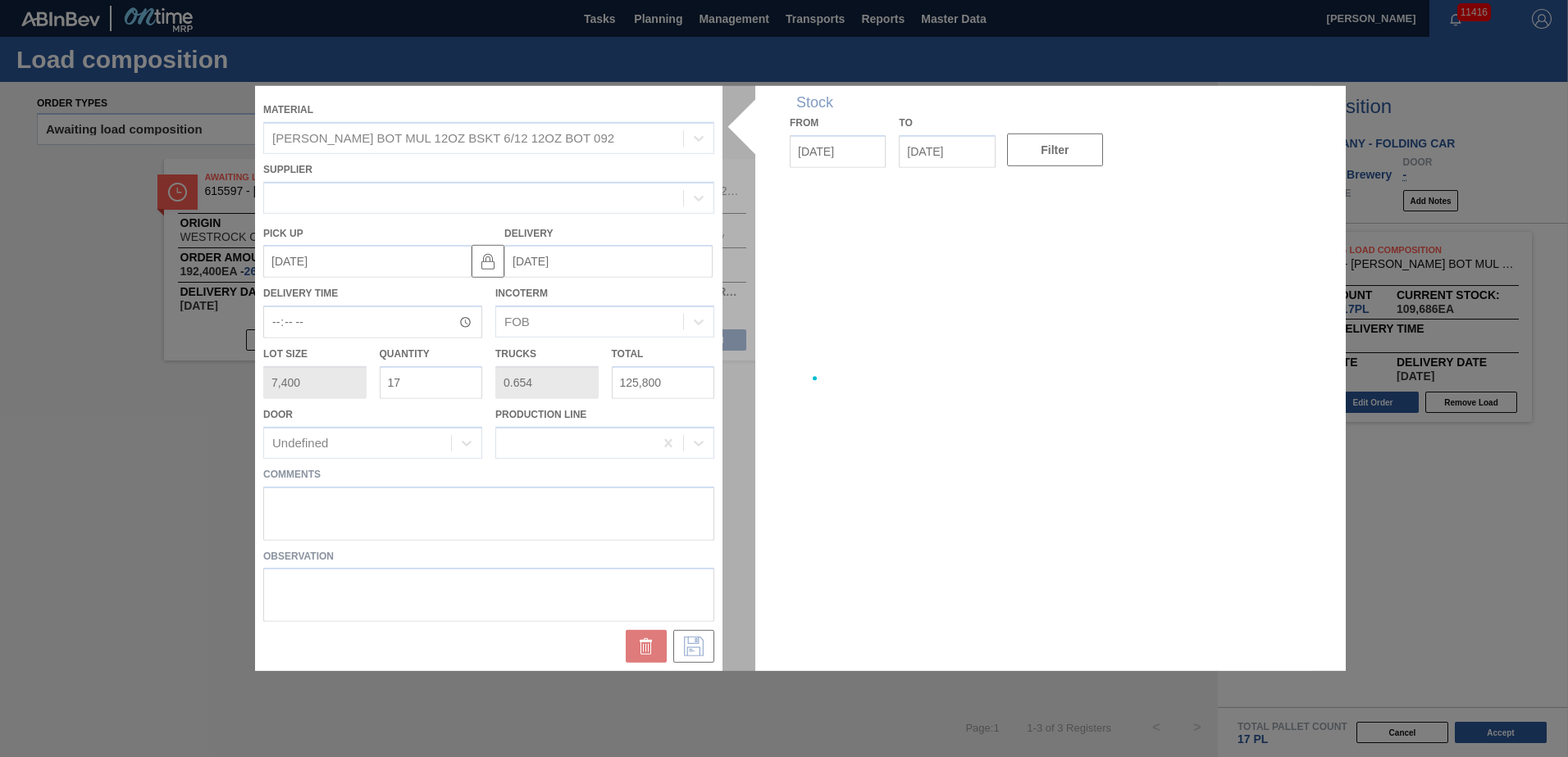
type up "[DATE]"
type input "[DATE]"
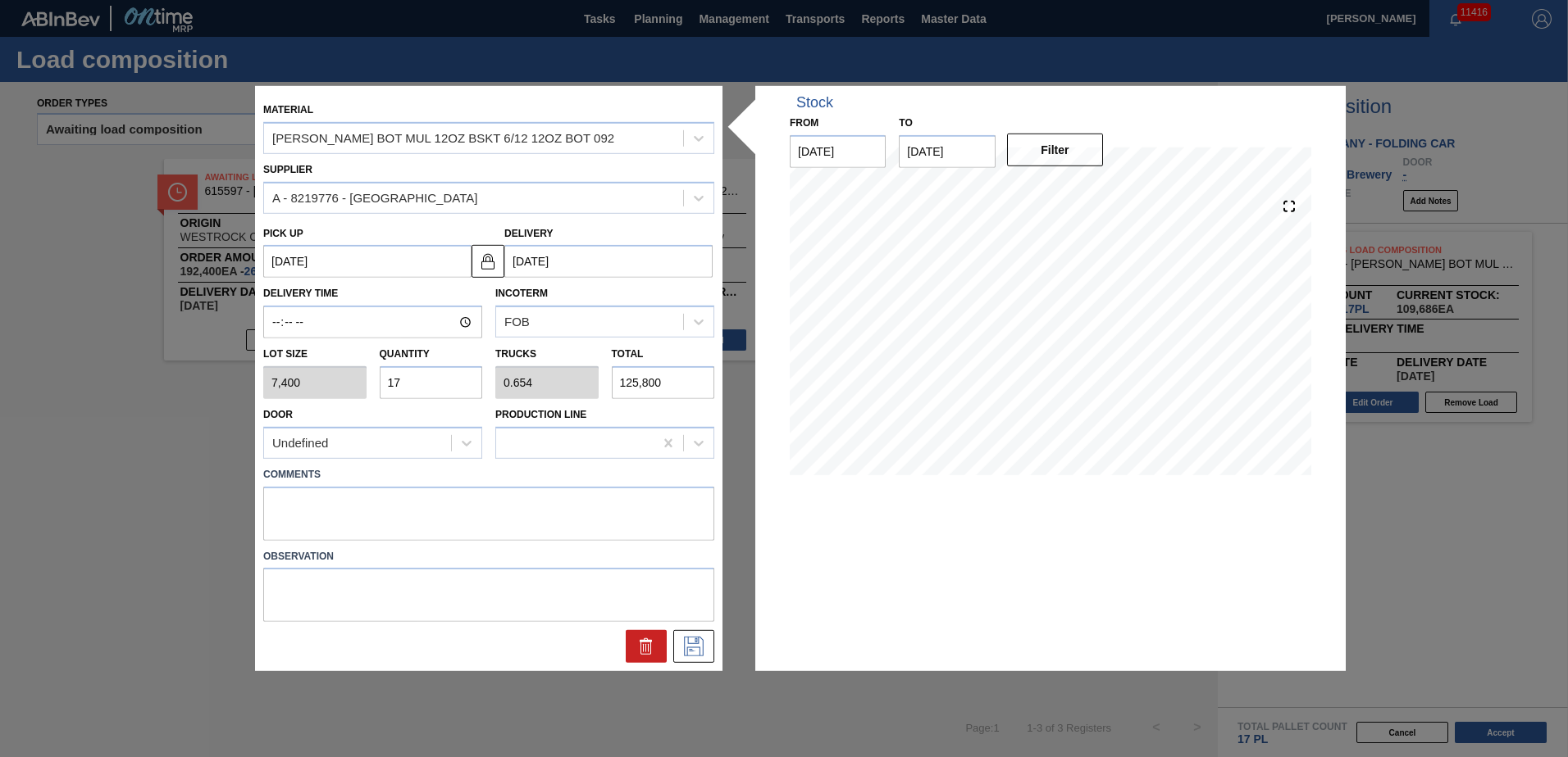
click at [464, 386] on input "17" at bounding box center [431, 382] width 103 height 33
type input "1"
type input "0.038"
type input "7,400"
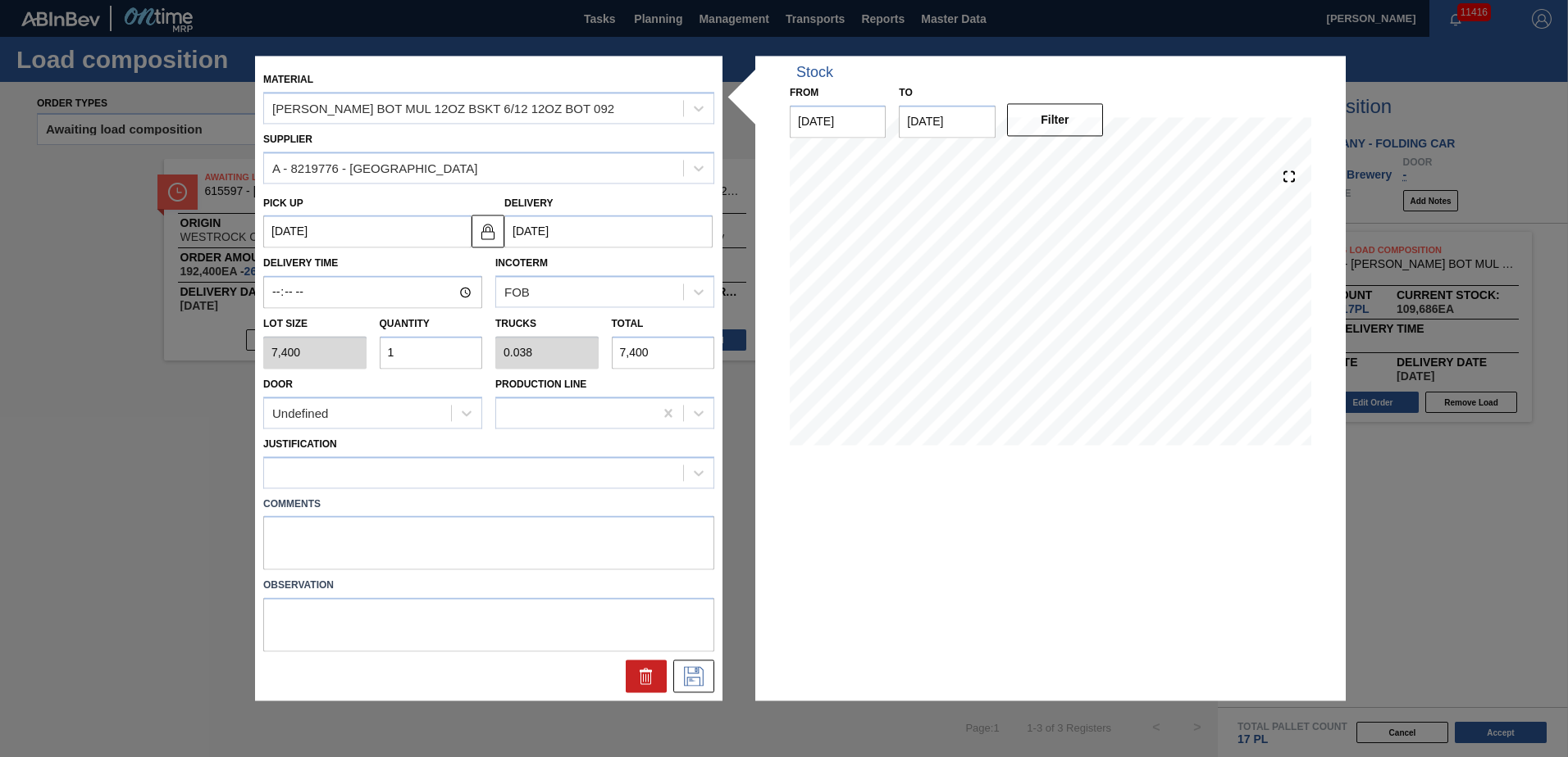
type input "0"
type input "2"
type input "0.077"
type input "14,800"
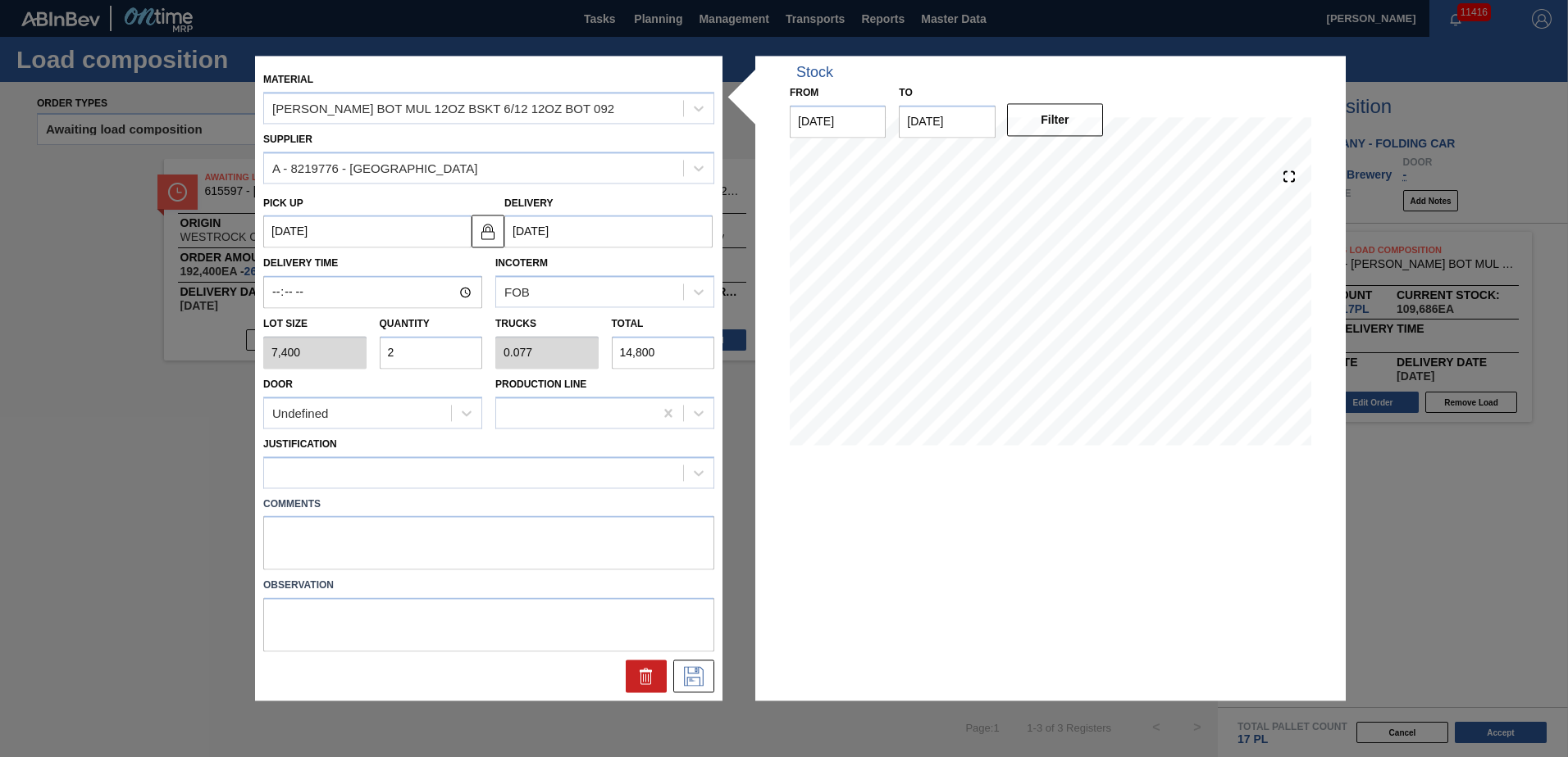
type input "21"
type input "0.808"
type input "155,400"
type input "21"
click at [433, 476] on div at bounding box center [474, 473] width 419 height 24
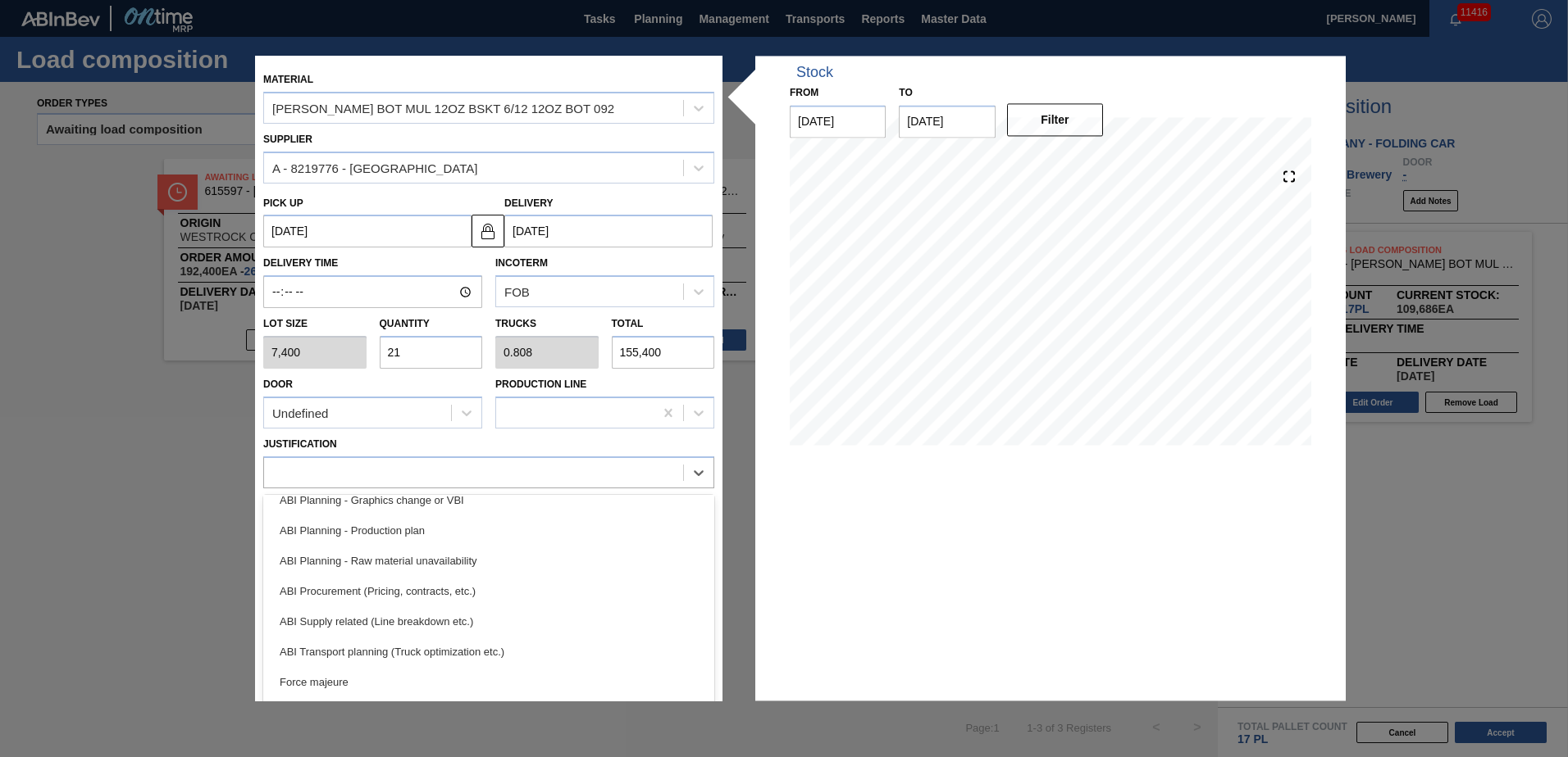
scroll to position [164, 0]
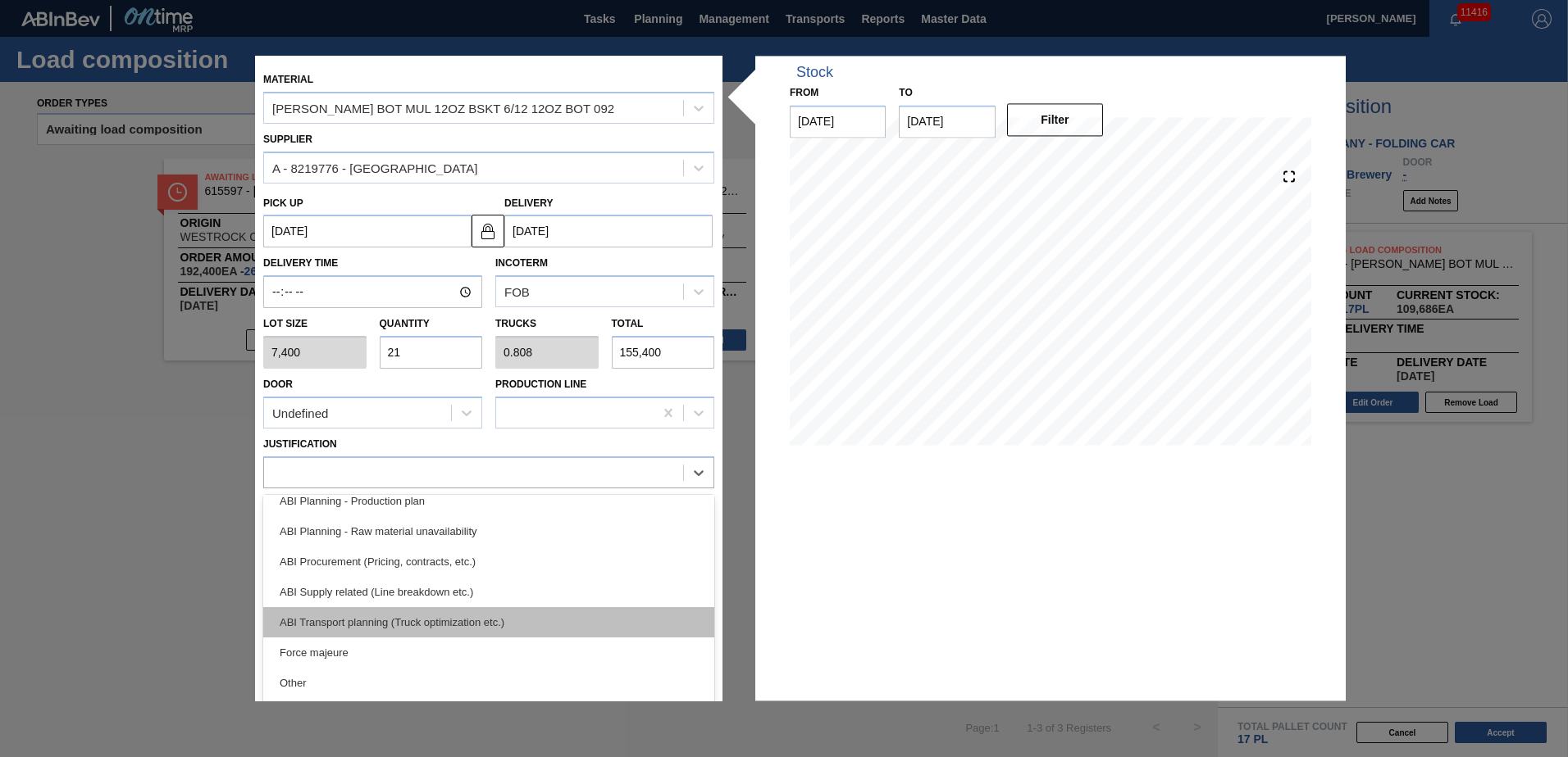
click at [483, 610] on div "ABI Transport planning (Truck optimization etc.)" at bounding box center [489, 623] width 451 height 30
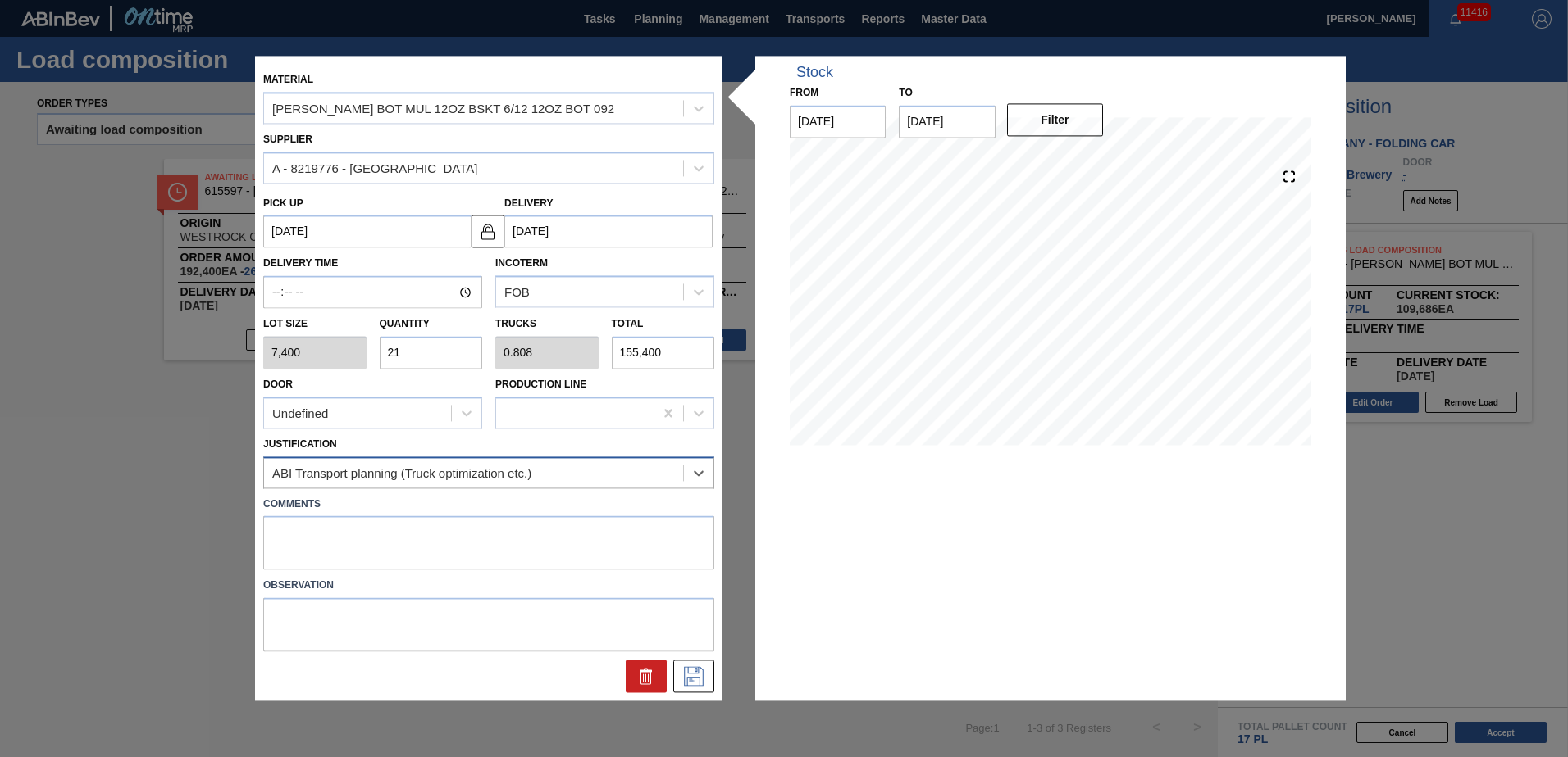
click at [589, 481] on div "ABI Transport planning (Truck optimization etc.)" at bounding box center [474, 473] width 419 height 24
click at [668, 479] on div "ABI Transport planning (Truck optimization etc.)" at bounding box center [474, 473] width 419 height 24
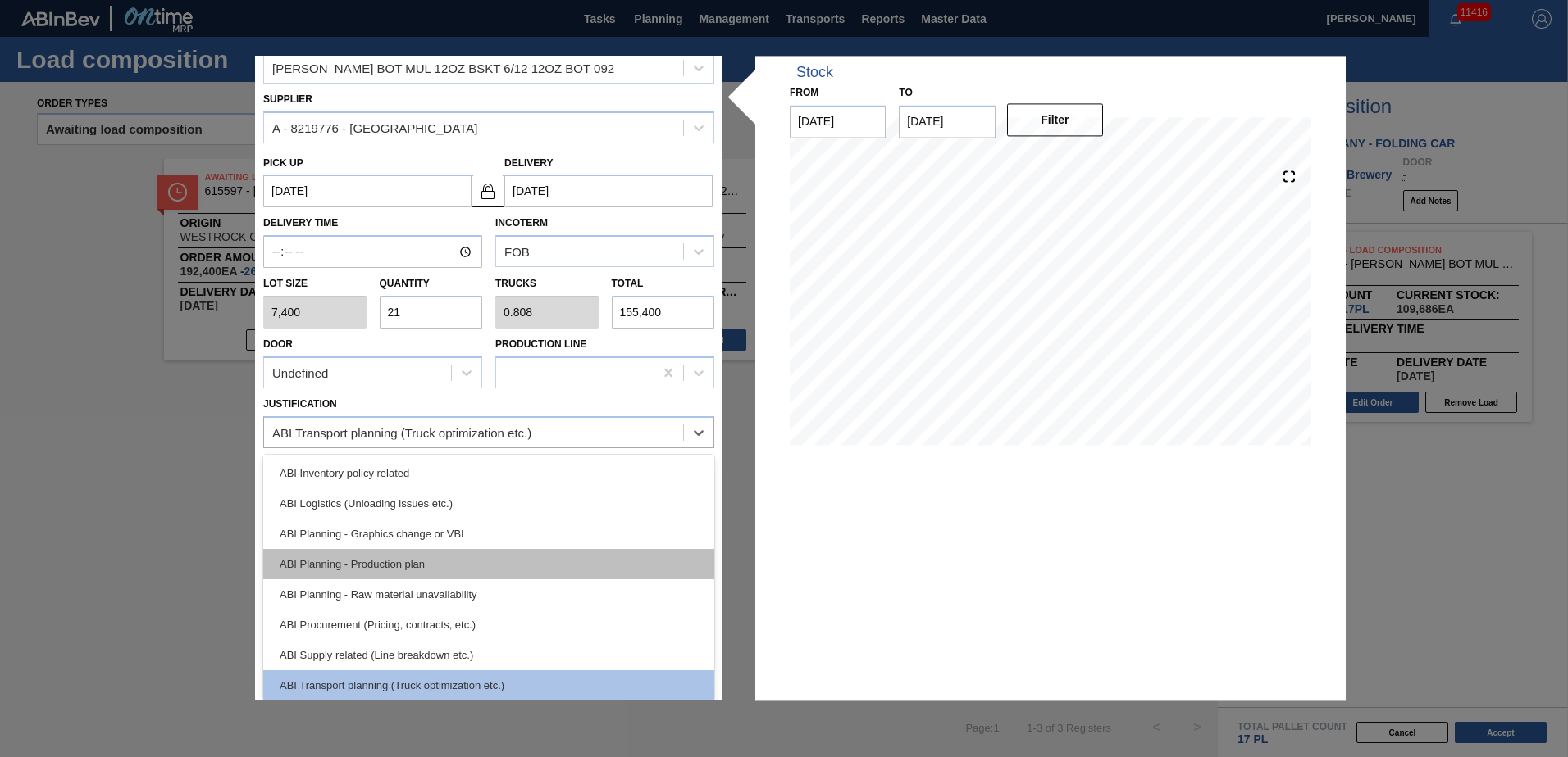
scroll to position [0, 0]
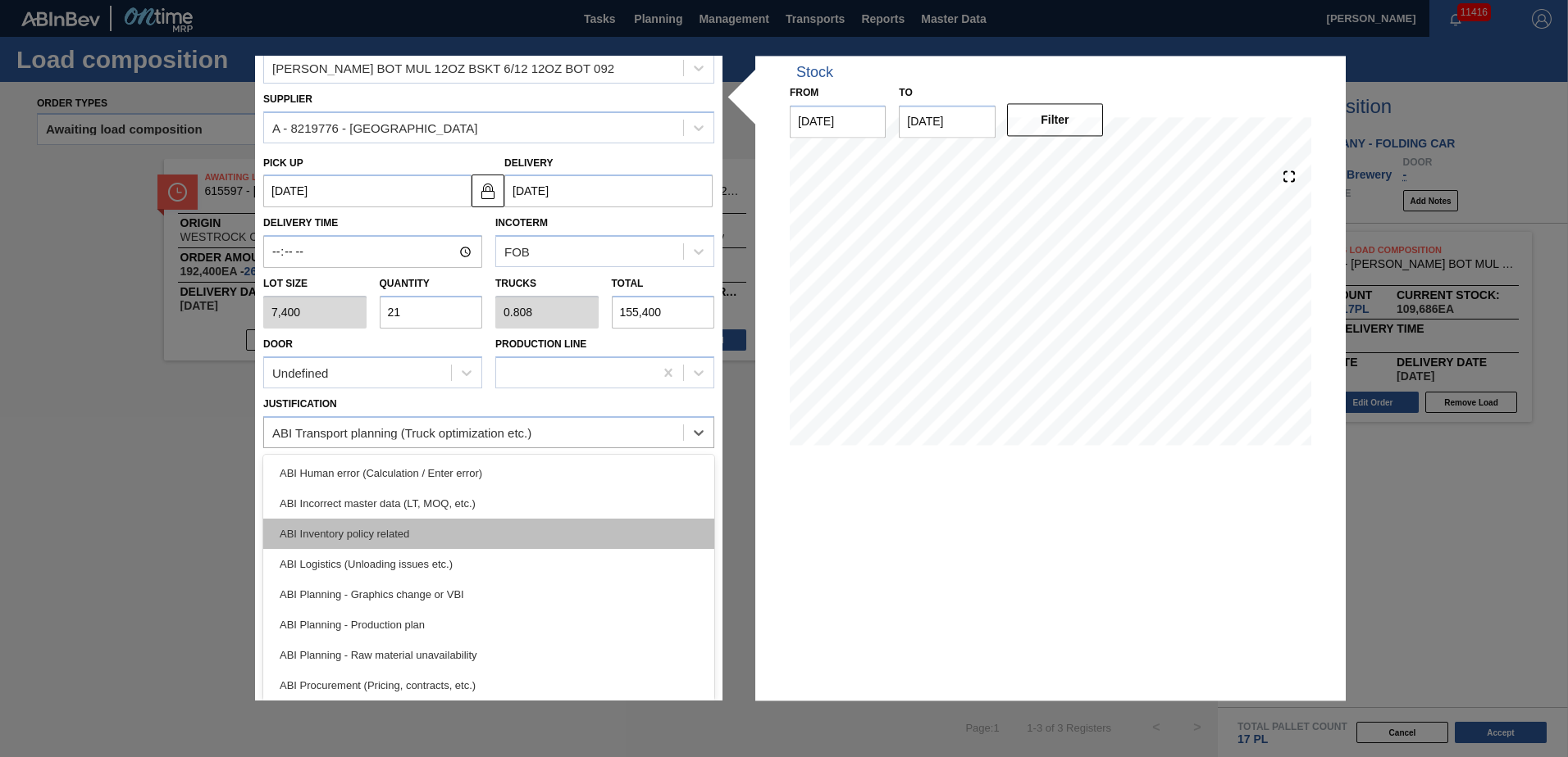
click at [485, 533] on div "ABI Inventory policy related" at bounding box center [489, 534] width 451 height 30
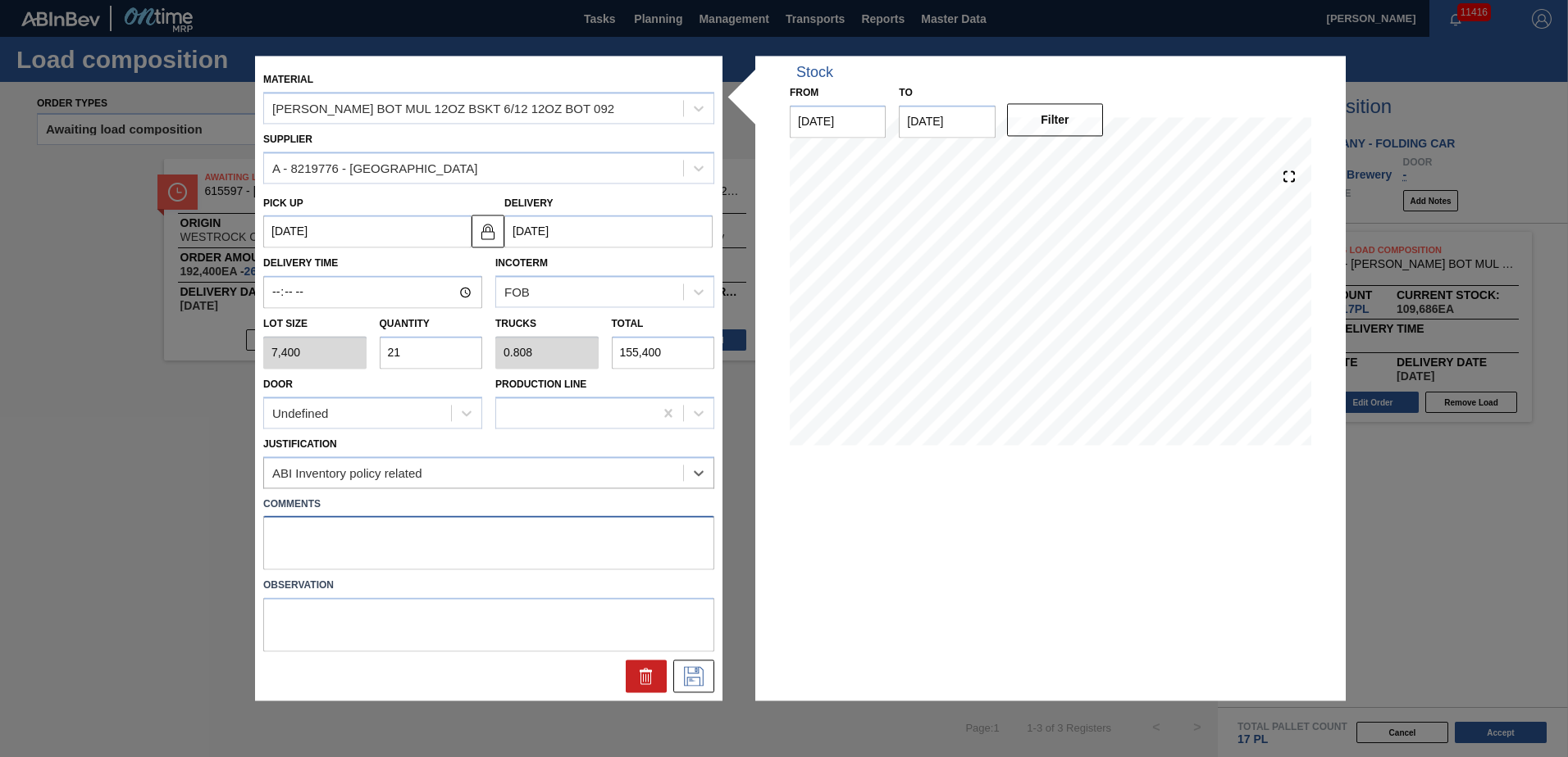
click at [487, 529] on textarea at bounding box center [489, 543] width 451 height 54
type textarea "NOSE, DROP"
click at [706, 668] on icon at bounding box center [693, 677] width 26 height 19
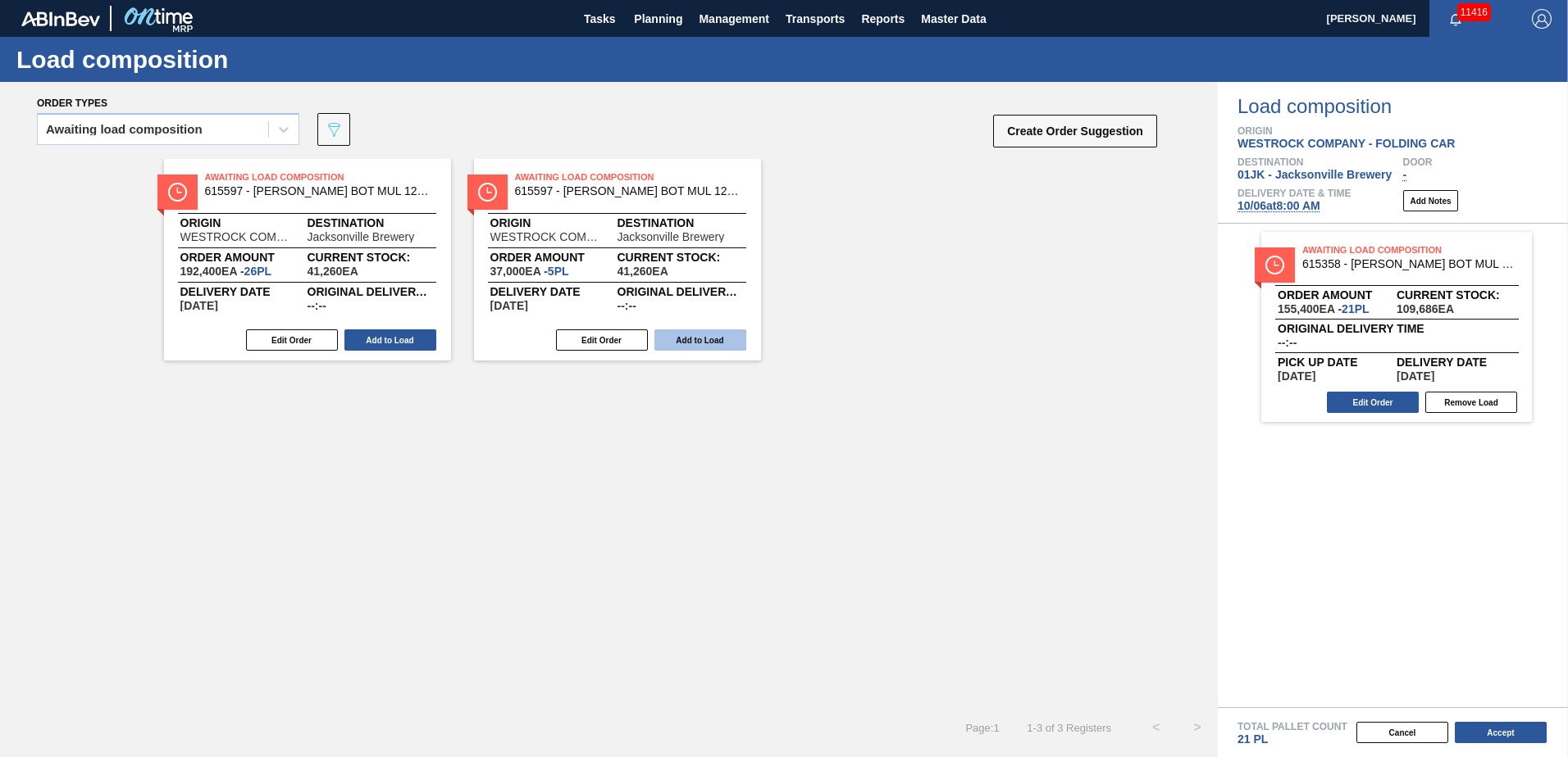
click at [696, 337] on button "Add to Load" at bounding box center [700, 339] width 92 height 21
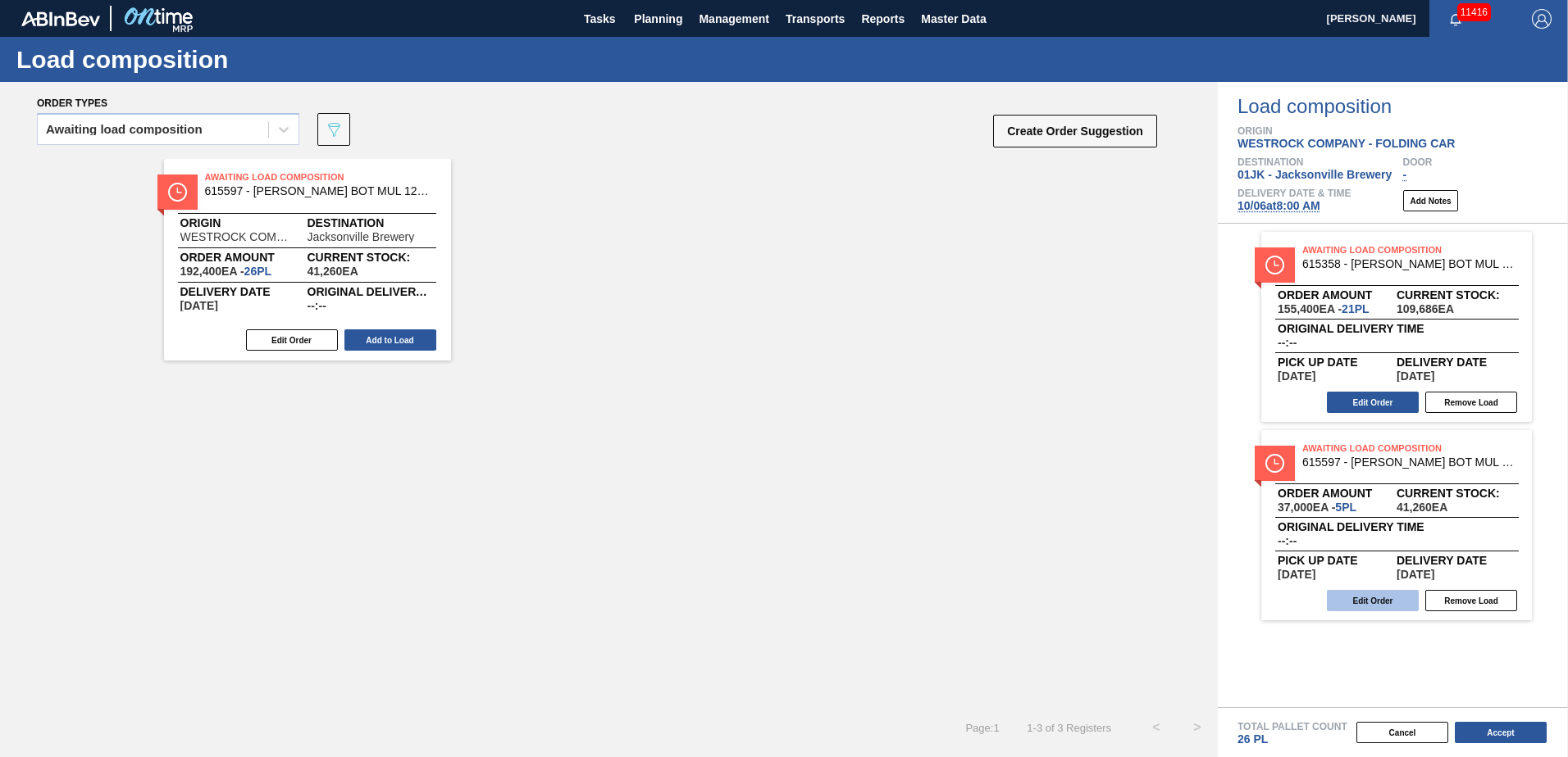
click at [1397, 593] on button "Edit Order" at bounding box center [1372, 600] width 92 height 21
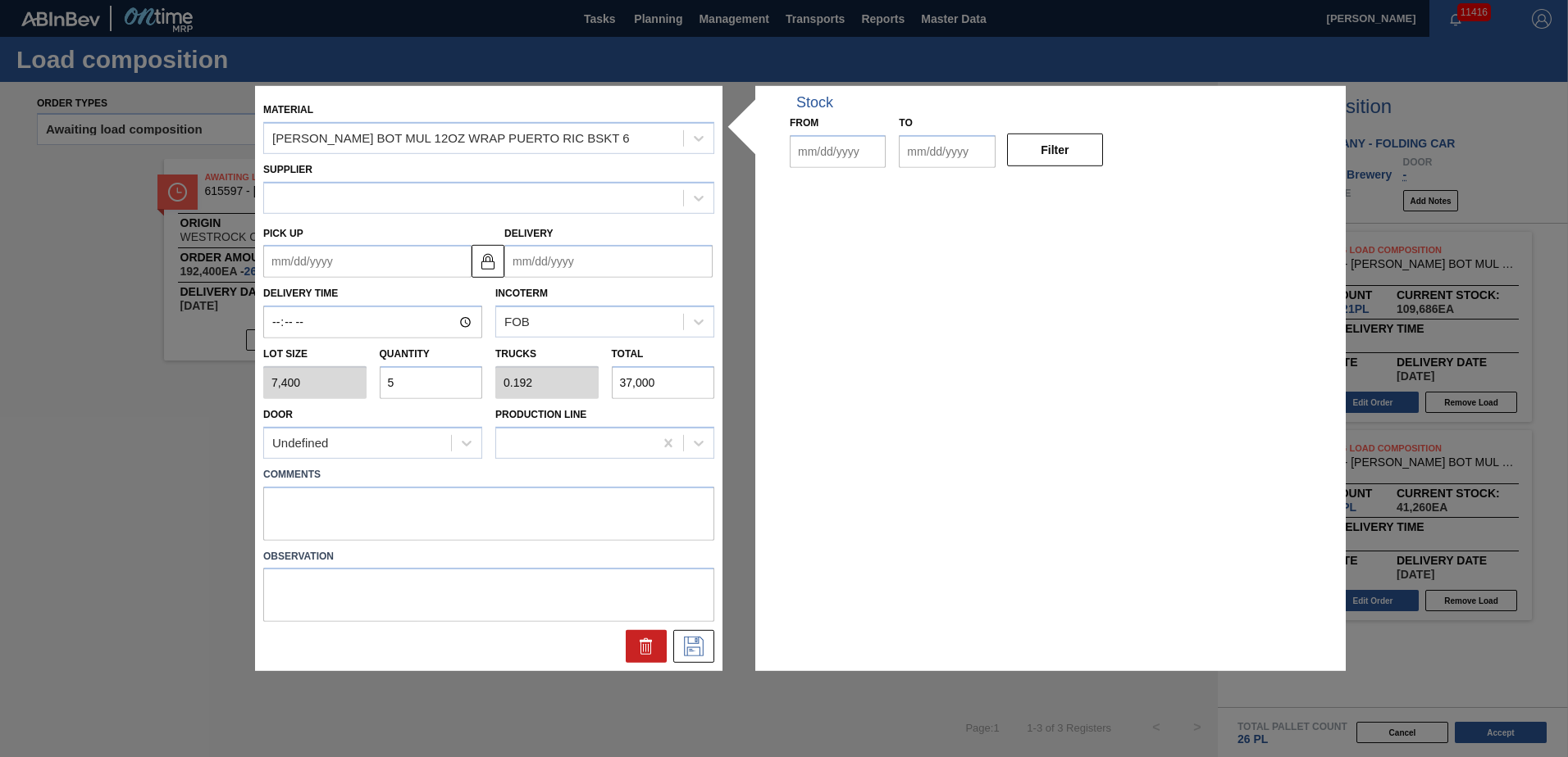
type input "7,400"
type input "5"
type input "0.192"
type input "37,000"
type up "[DATE]"
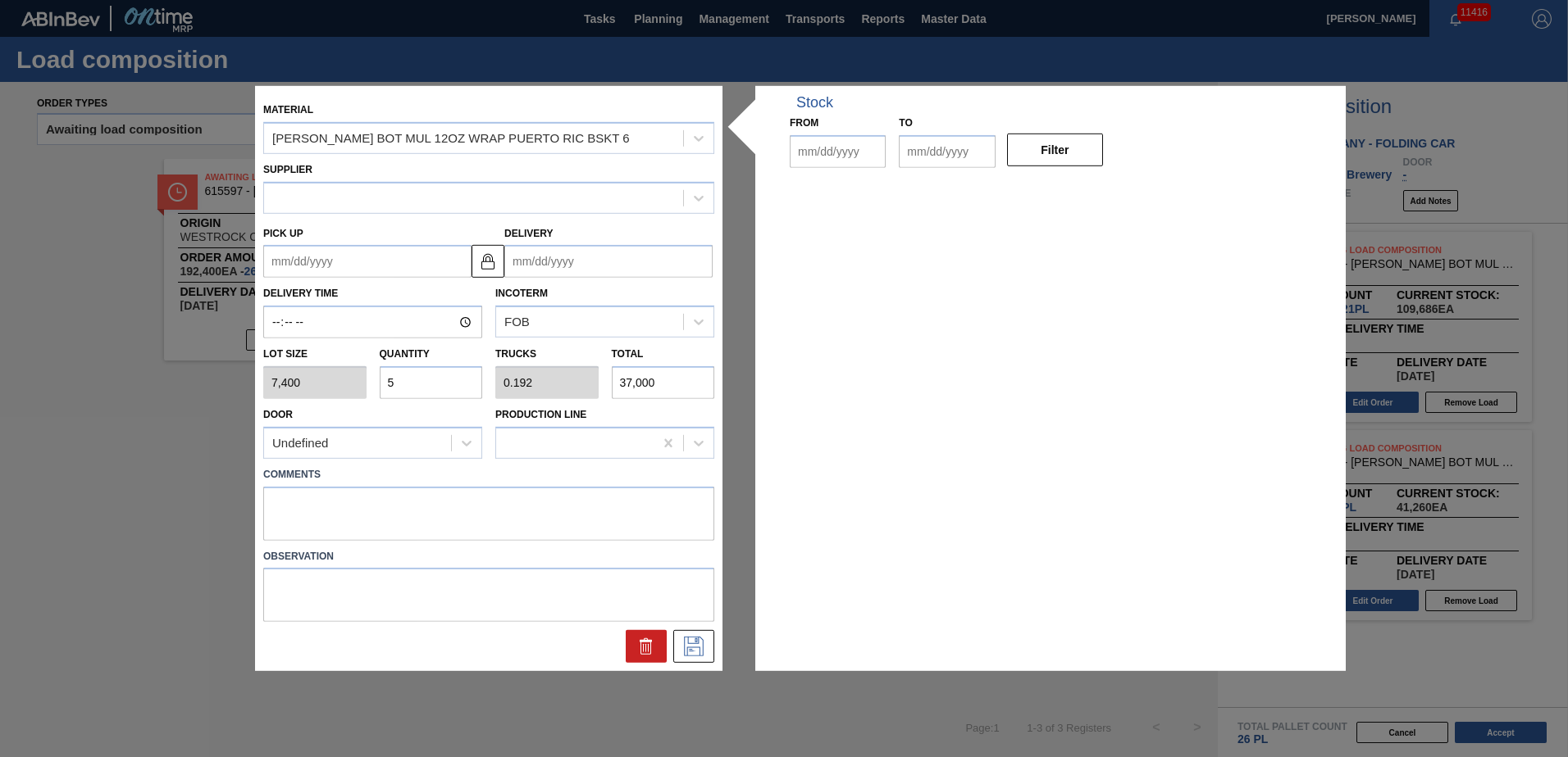
type input "[DATE]"
click at [399, 495] on textarea at bounding box center [489, 513] width 451 height 54
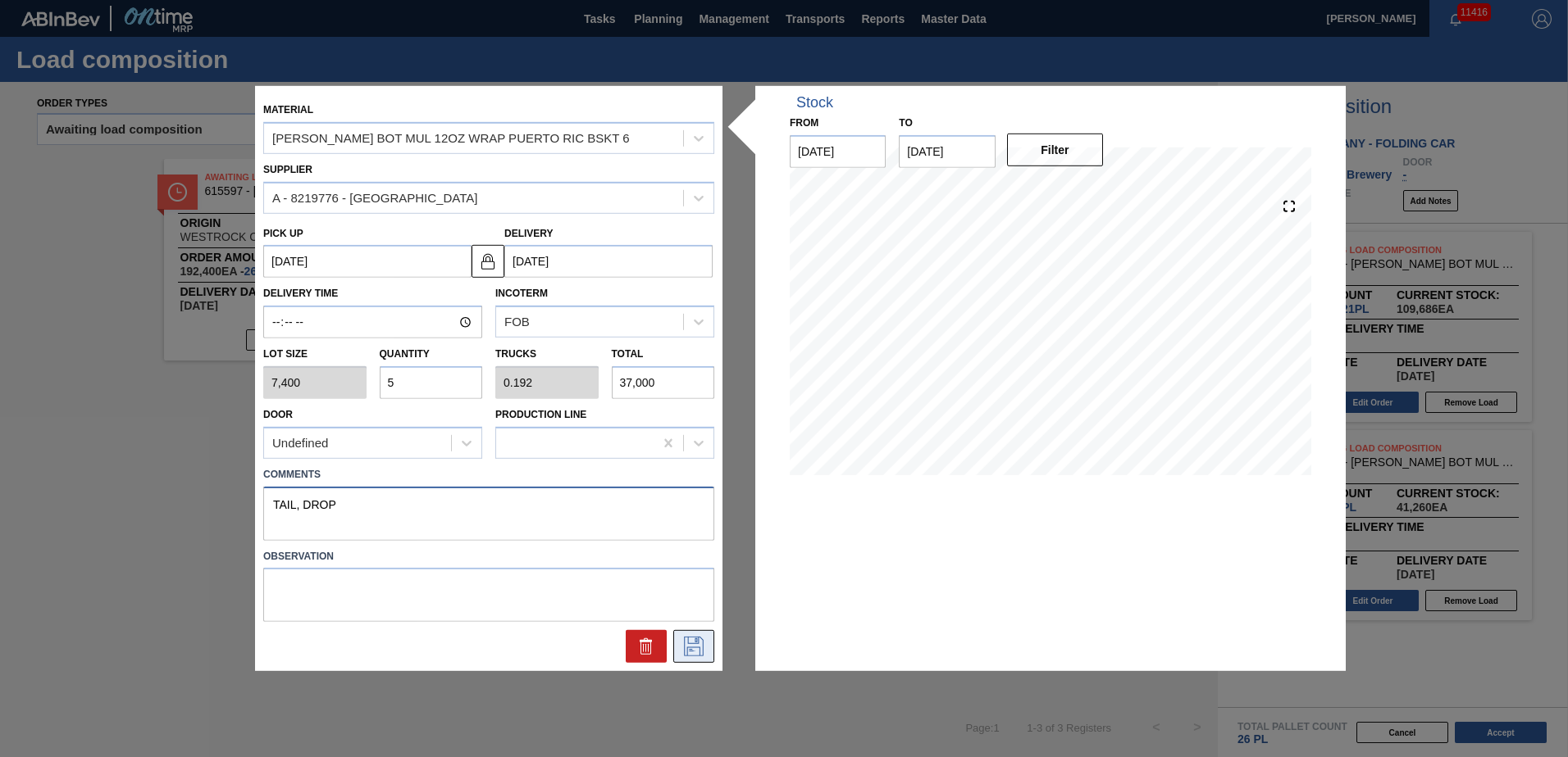
type textarea "TAIL, DROP"
click at [708, 636] on button at bounding box center [693, 646] width 41 height 33
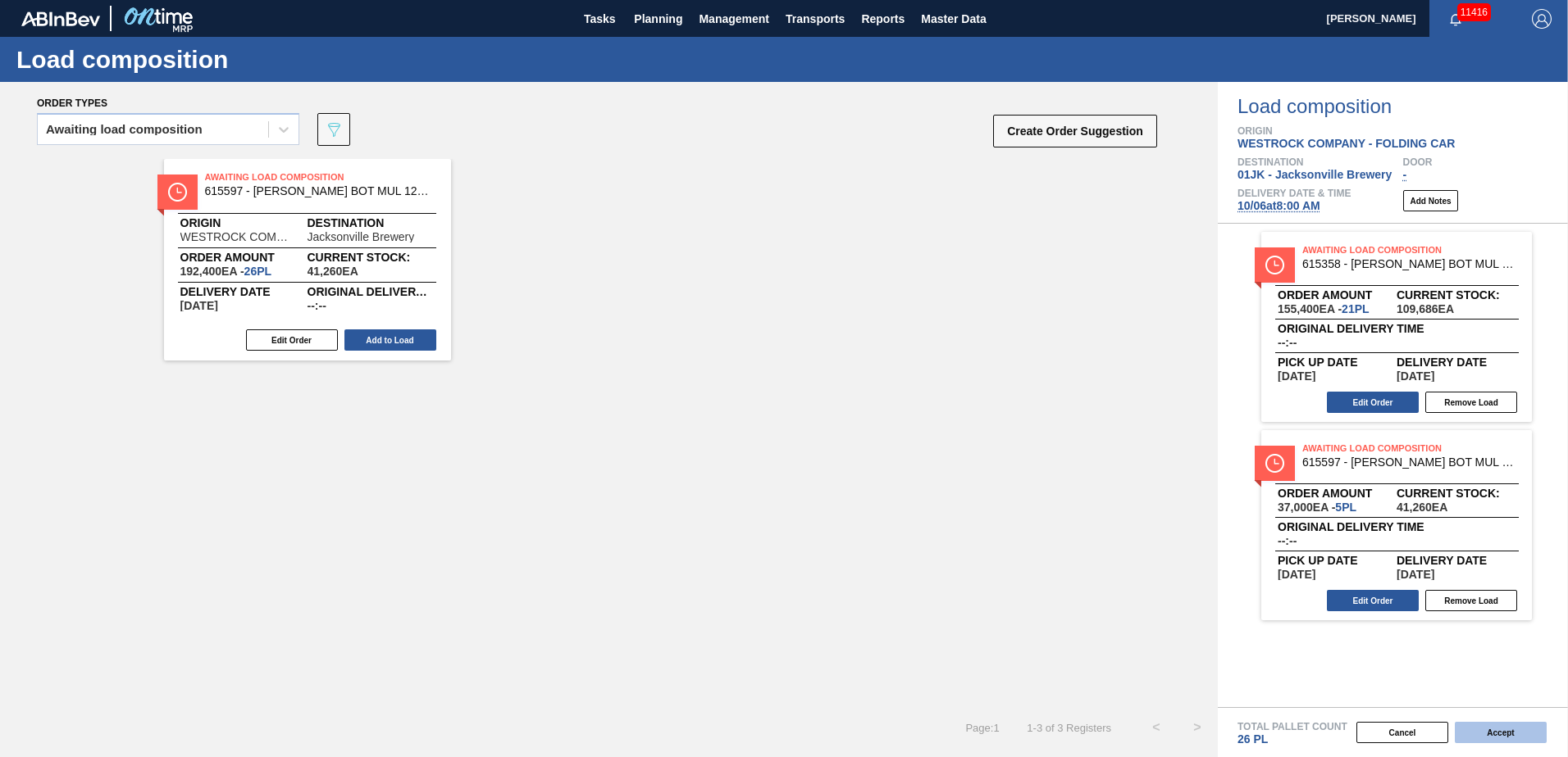
click at [1517, 733] on button "Accept" at bounding box center [1500, 733] width 92 height 21
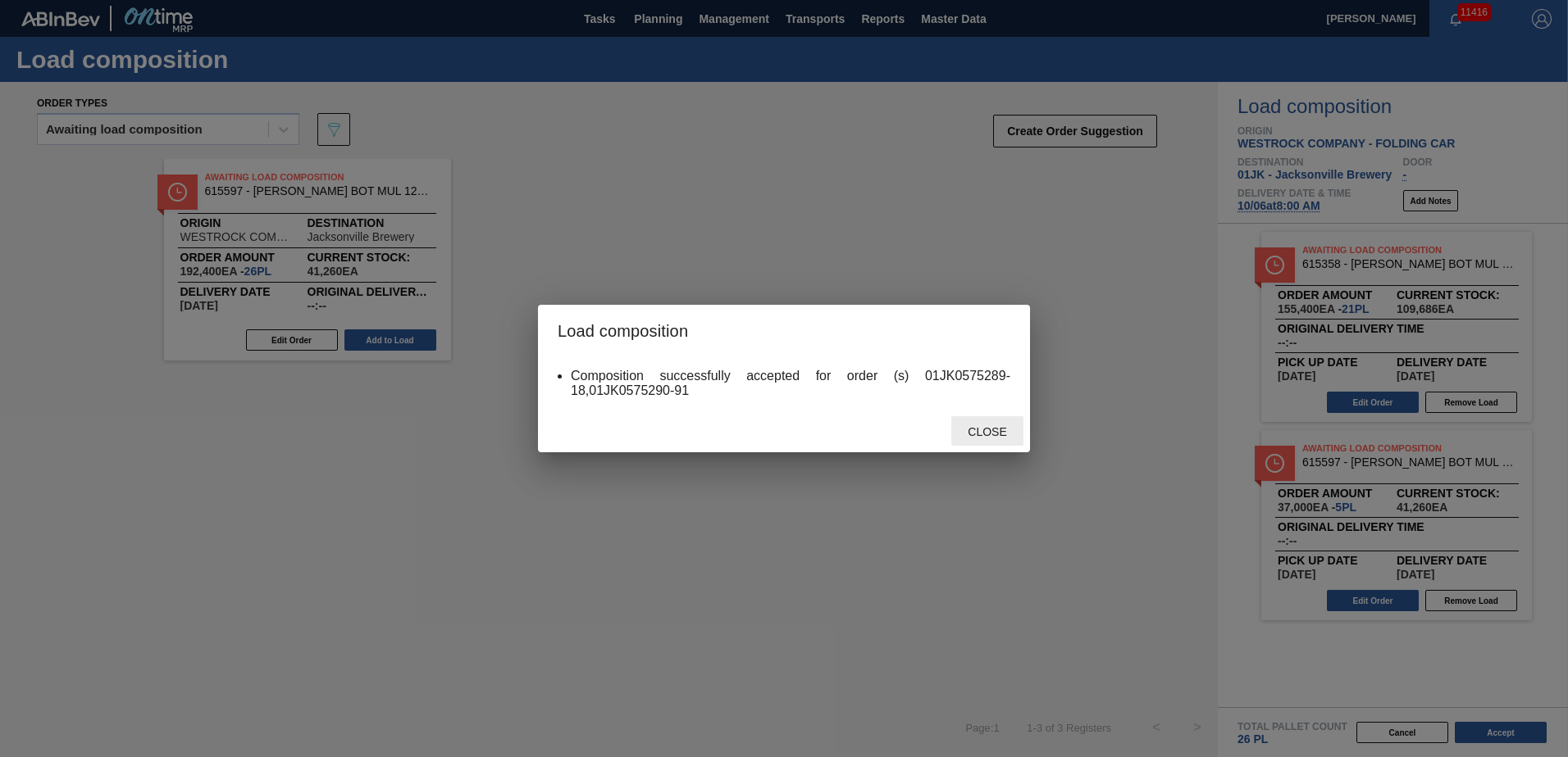
click at [971, 432] on span "Close" at bounding box center [986, 432] width 65 height 14
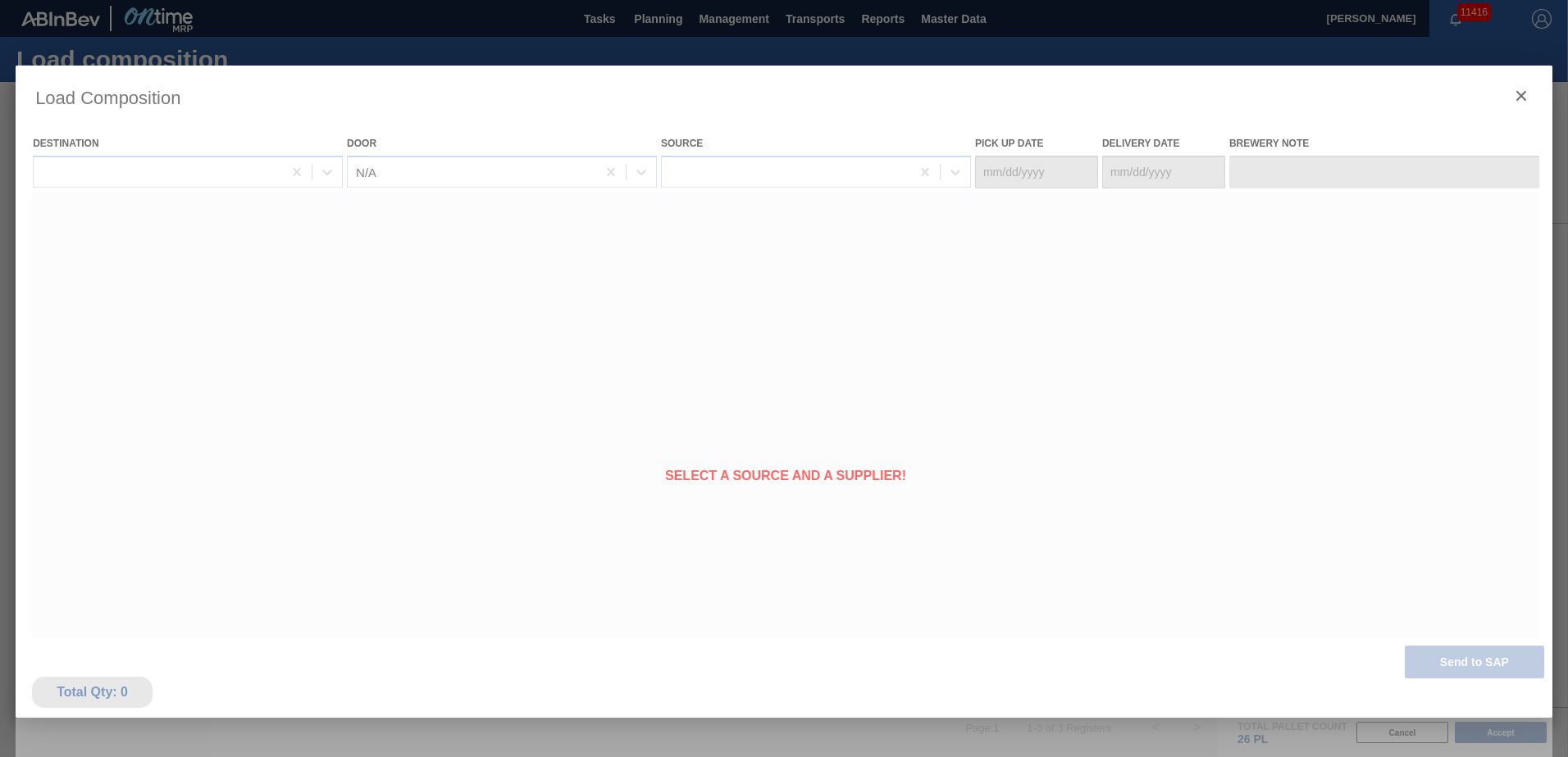
type Date "[DATE]"
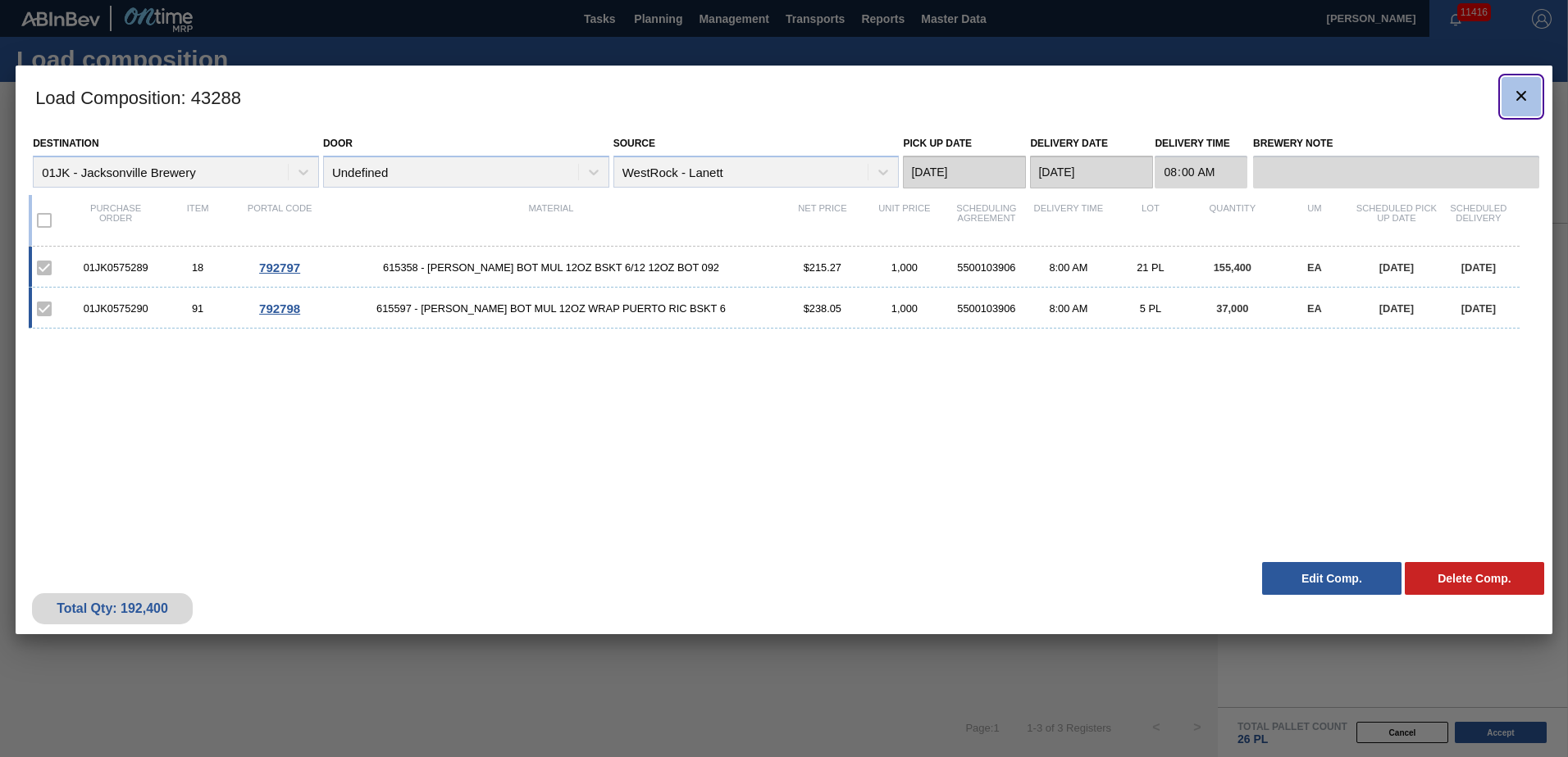
click at [1517, 94] on icon "botão de ícone" at bounding box center [1521, 95] width 19 height 19
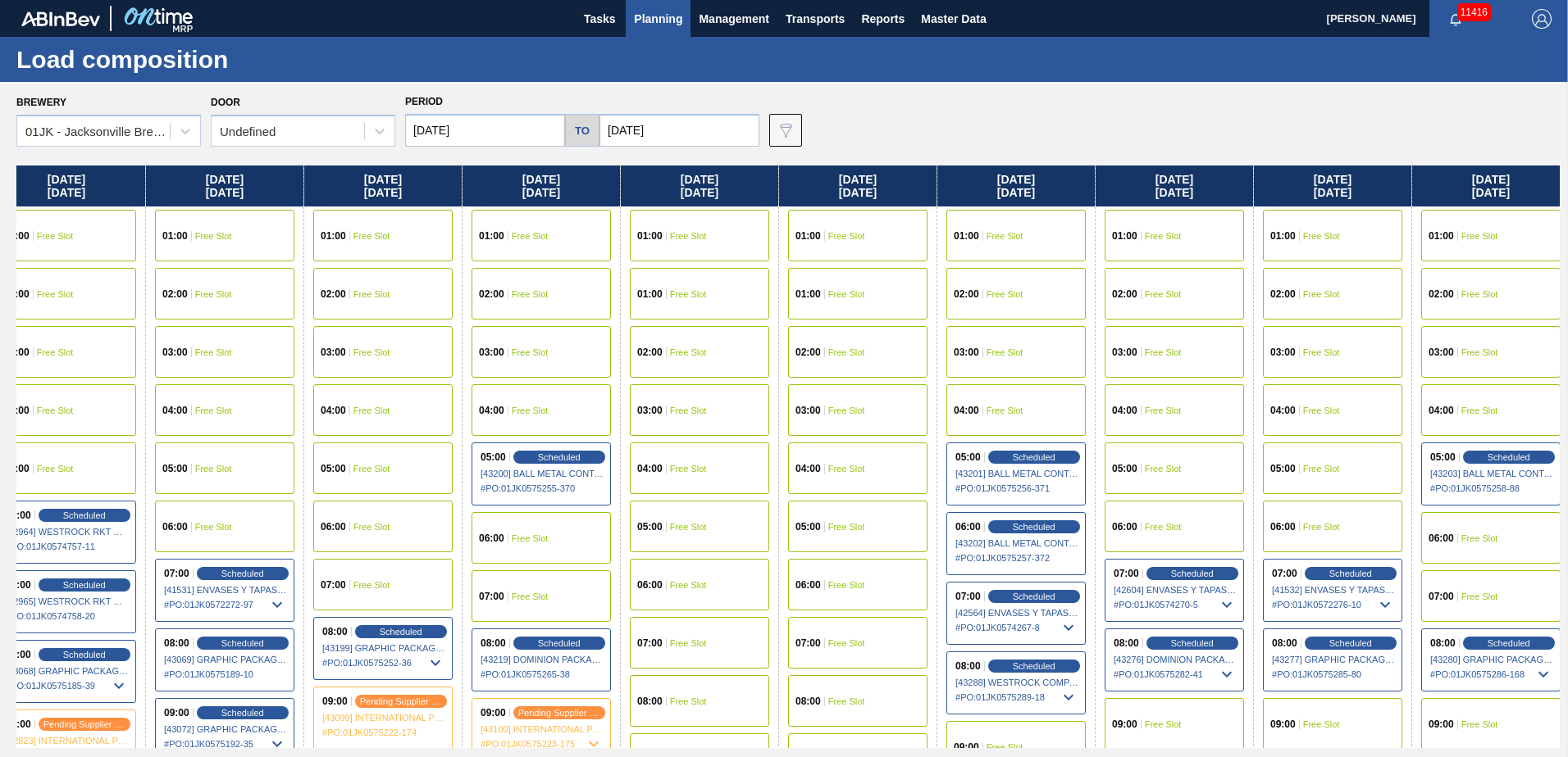
drag, startPoint x: 1286, startPoint y: 333, endPoint x: 965, endPoint y: 300, distance: 322.7
click at [916, 318] on div "Sunday 09/28/2025 01:00 Free Slot 01:00 Free Slot 02:00 Free Slot 03:00 Free Sl…" at bounding box center [788, 457] width 1544 height 582
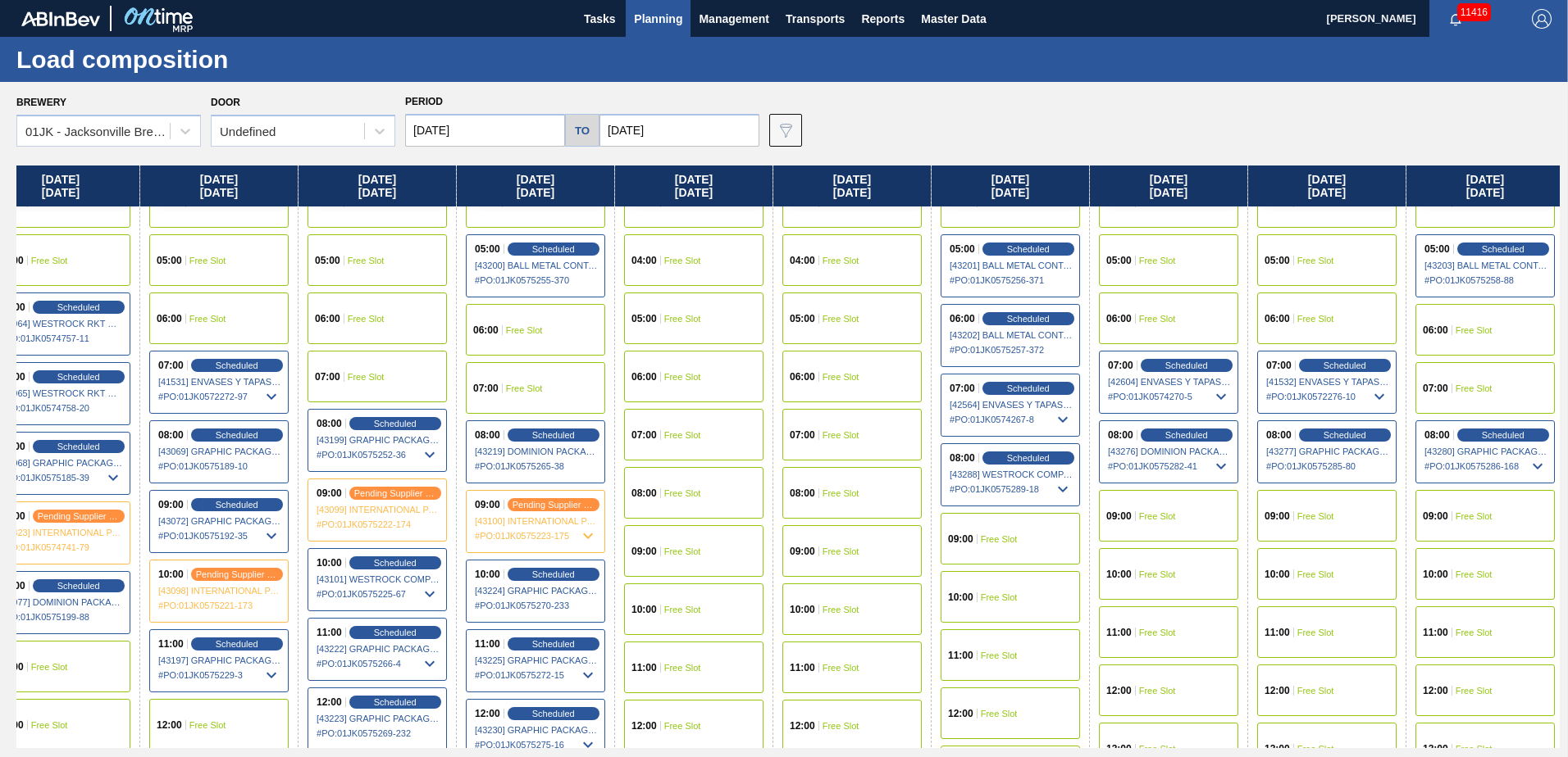
scroll to position [246, 351]
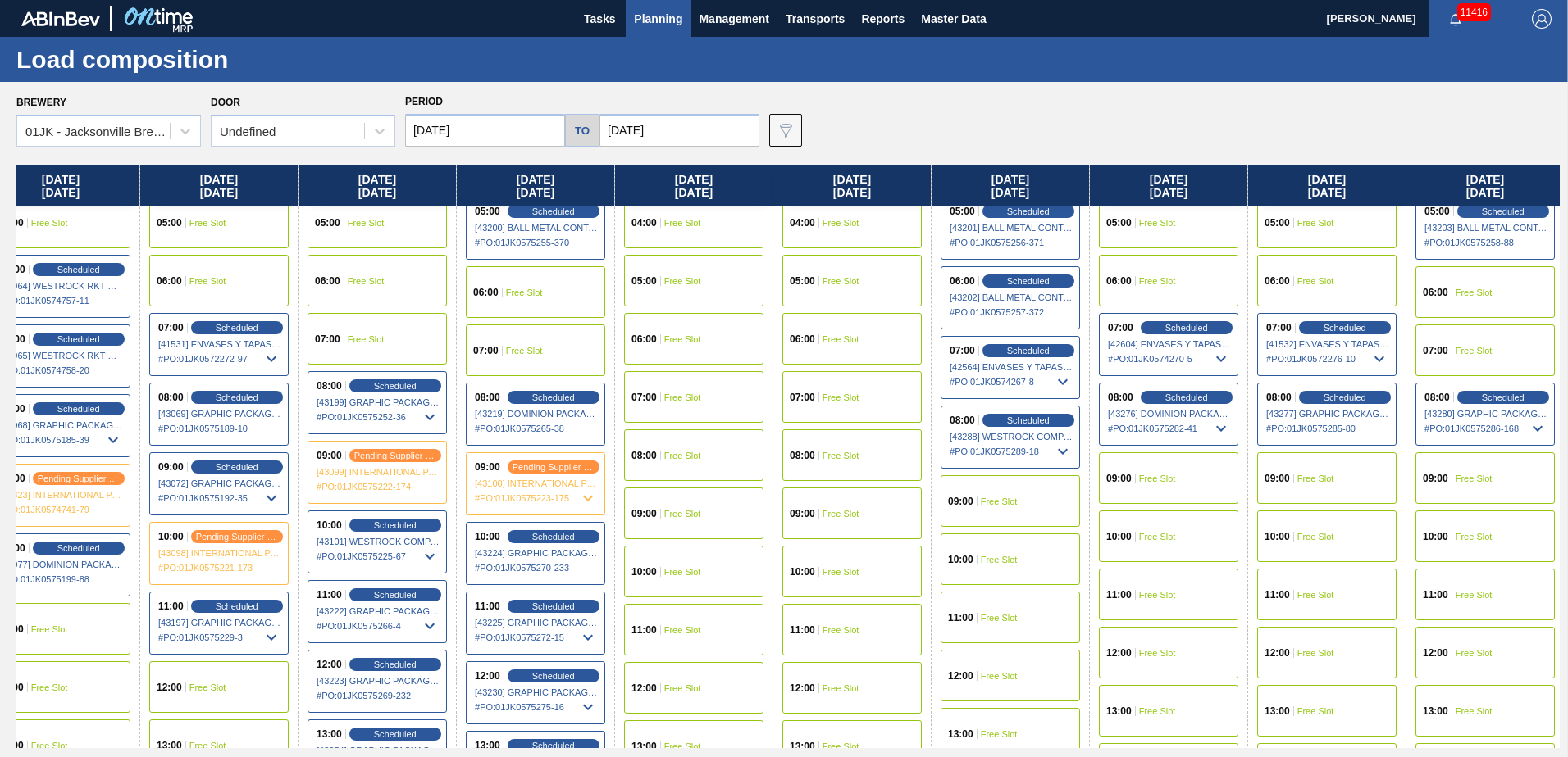
click at [1332, 471] on div "09:00 Free Slot" at bounding box center [1327, 478] width 139 height 51
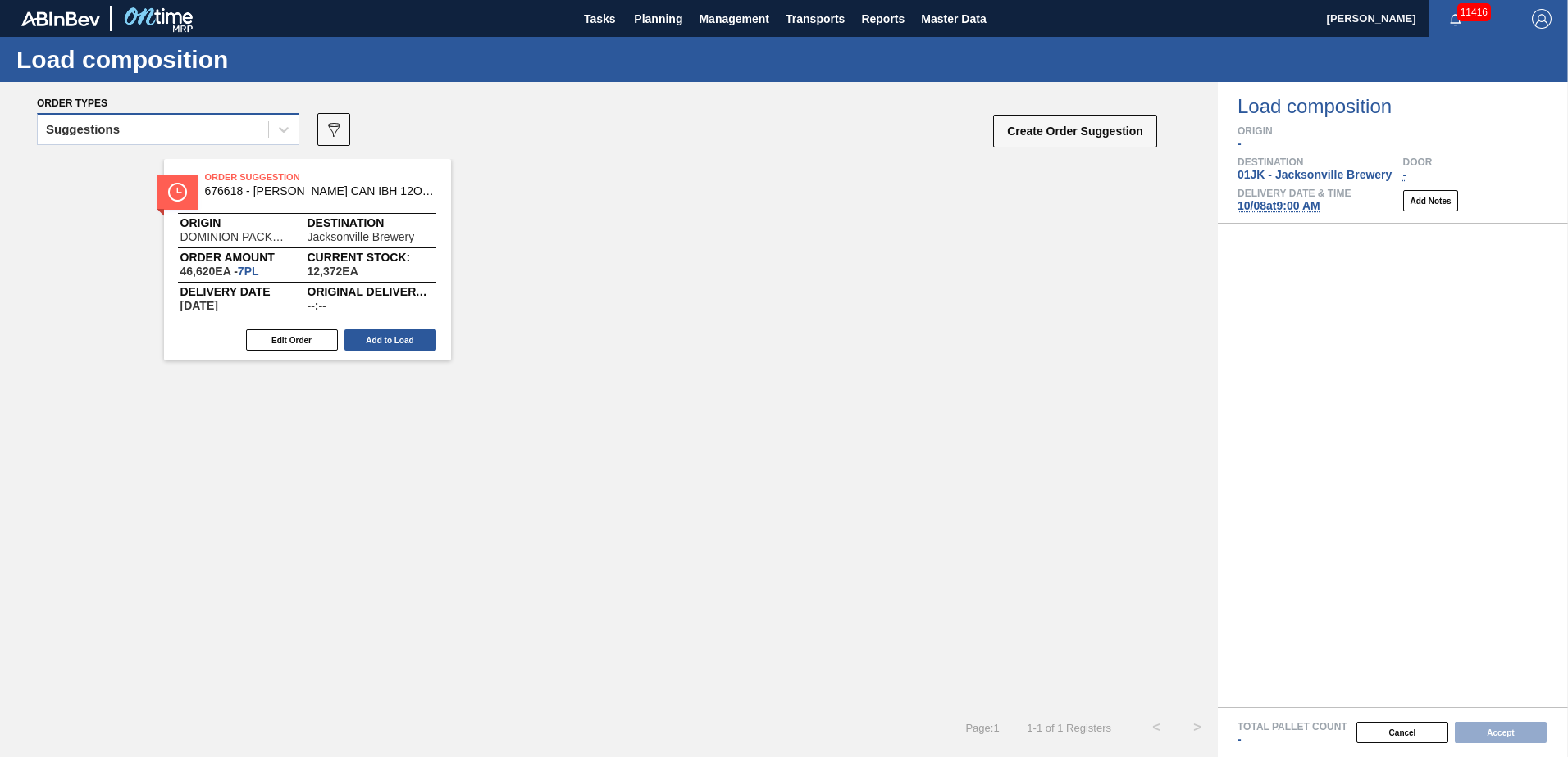
click at [264, 115] on div "Suggestions" at bounding box center [168, 129] width 263 height 32
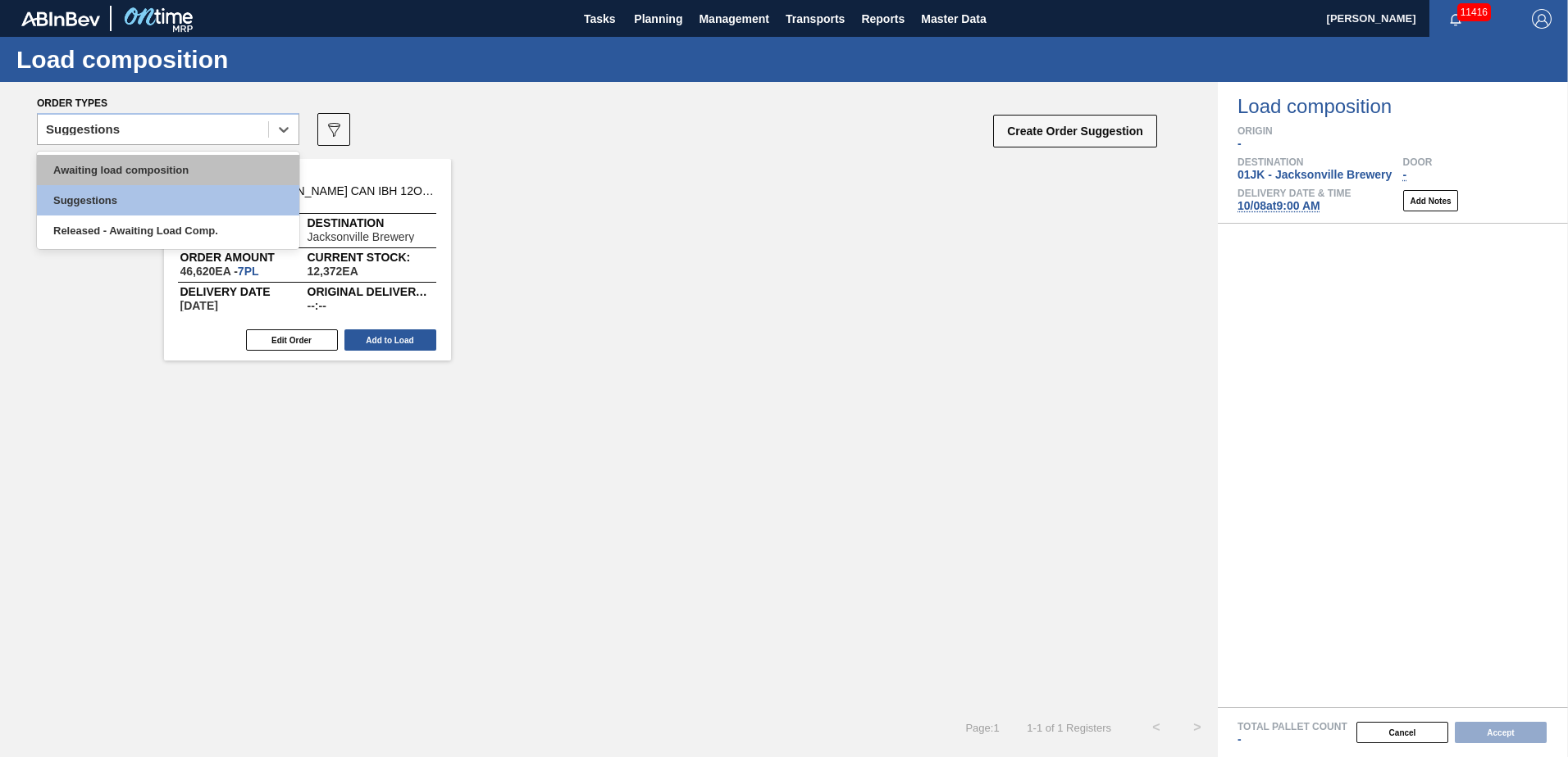
click at [250, 153] on div "Awaiting load composition Suggestions Released - Awaiting Load Comp." at bounding box center [168, 201] width 263 height 98
click at [249, 158] on div "Awaiting load composition" at bounding box center [168, 170] width 263 height 30
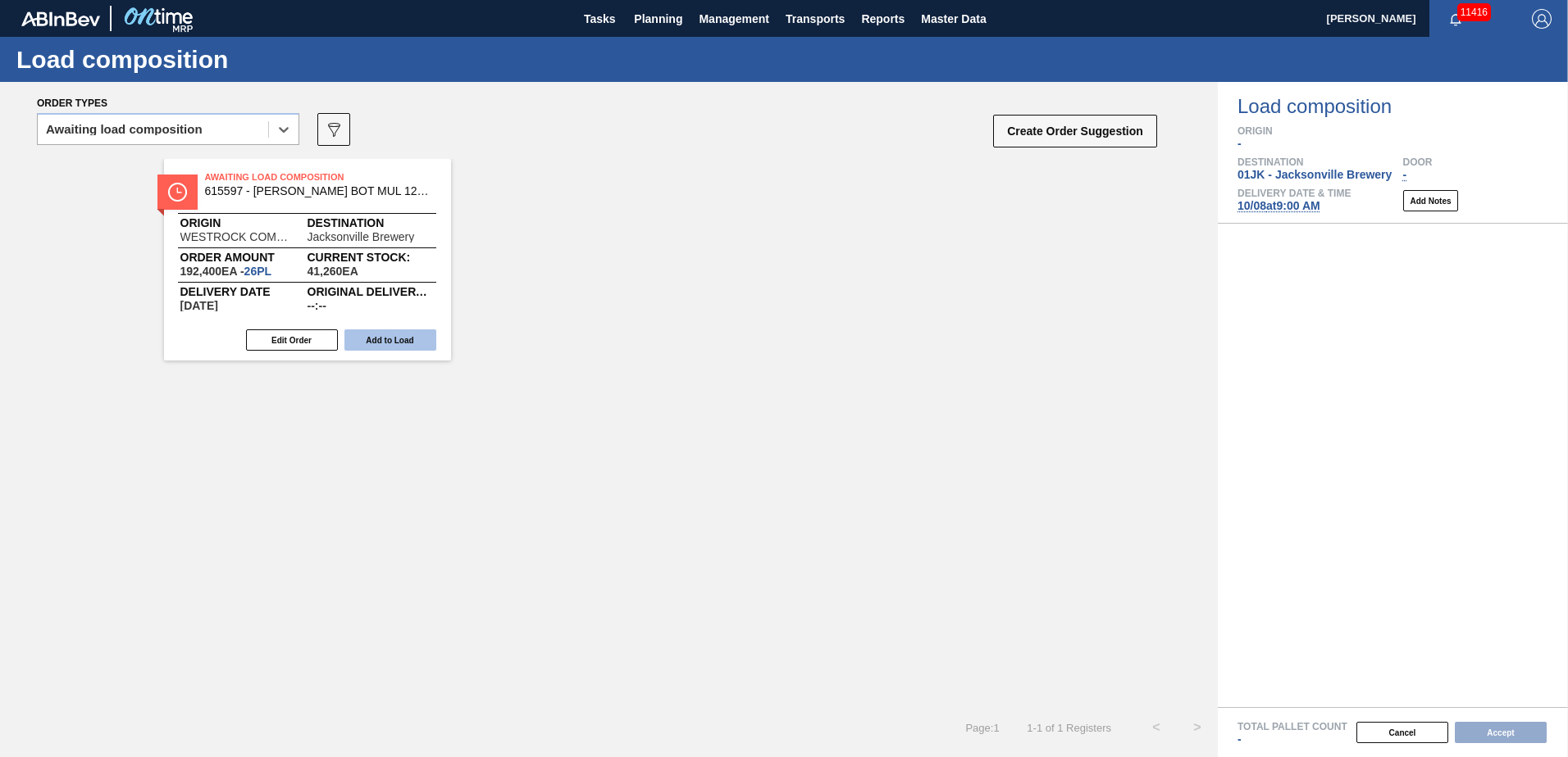
click at [399, 341] on button "Add to Load" at bounding box center [390, 339] width 92 height 21
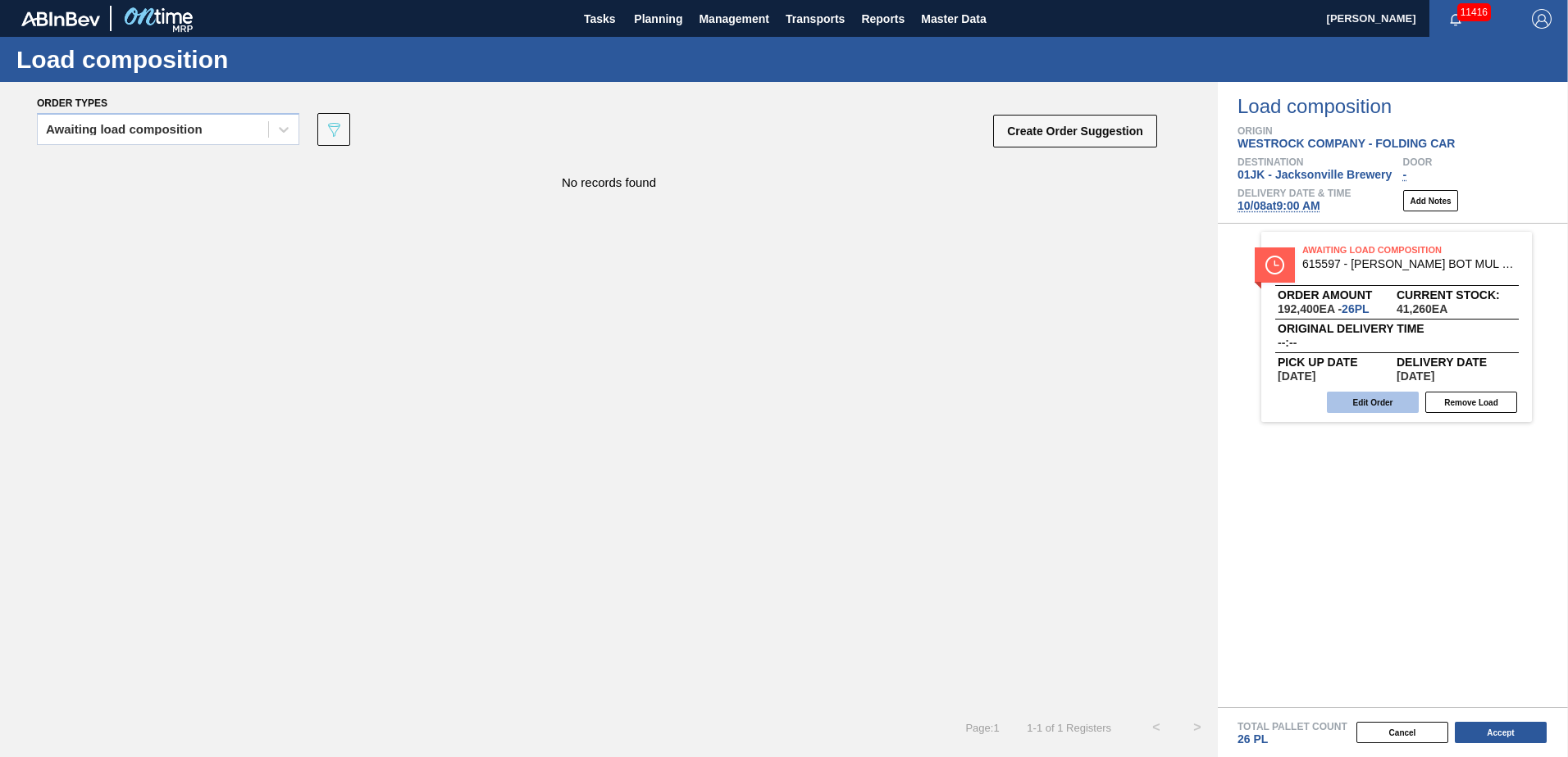
click at [1380, 398] on button "Edit Order" at bounding box center [1372, 402] width 92 height 21
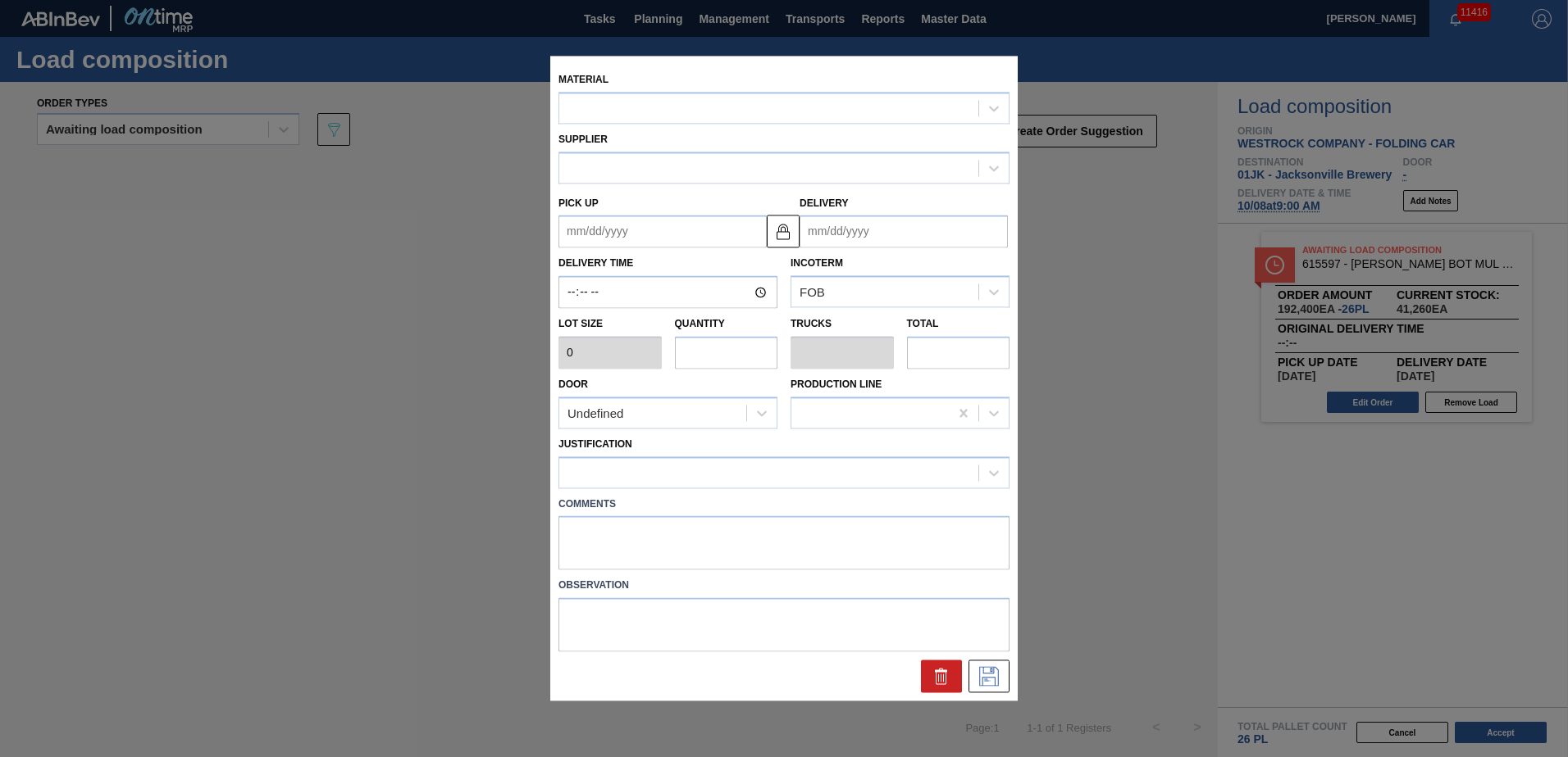
type input "7,400"
type input "26"
type input "1"
type input "192,400"
type up "[DATE]"
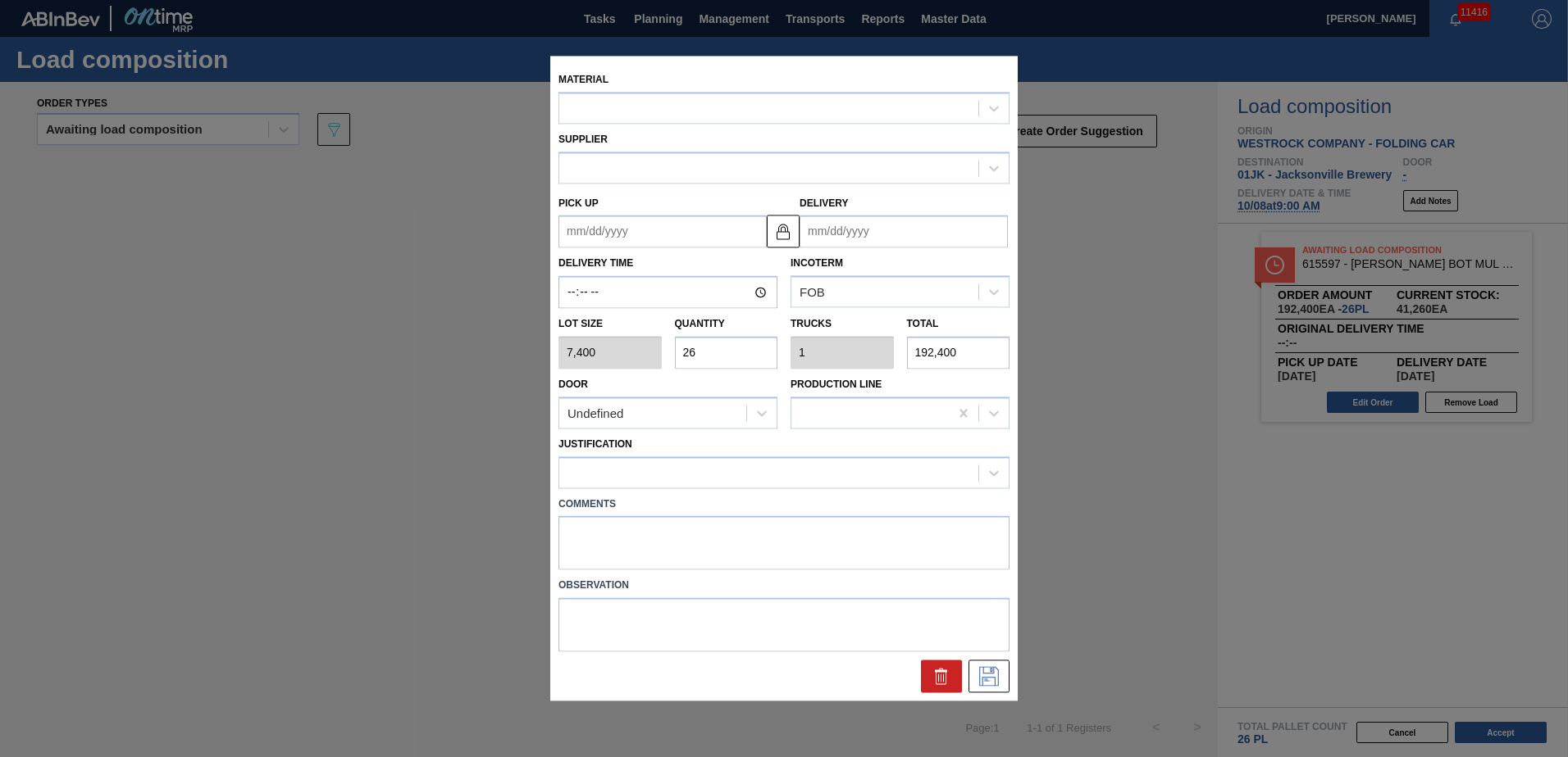
type input "[DATE]"
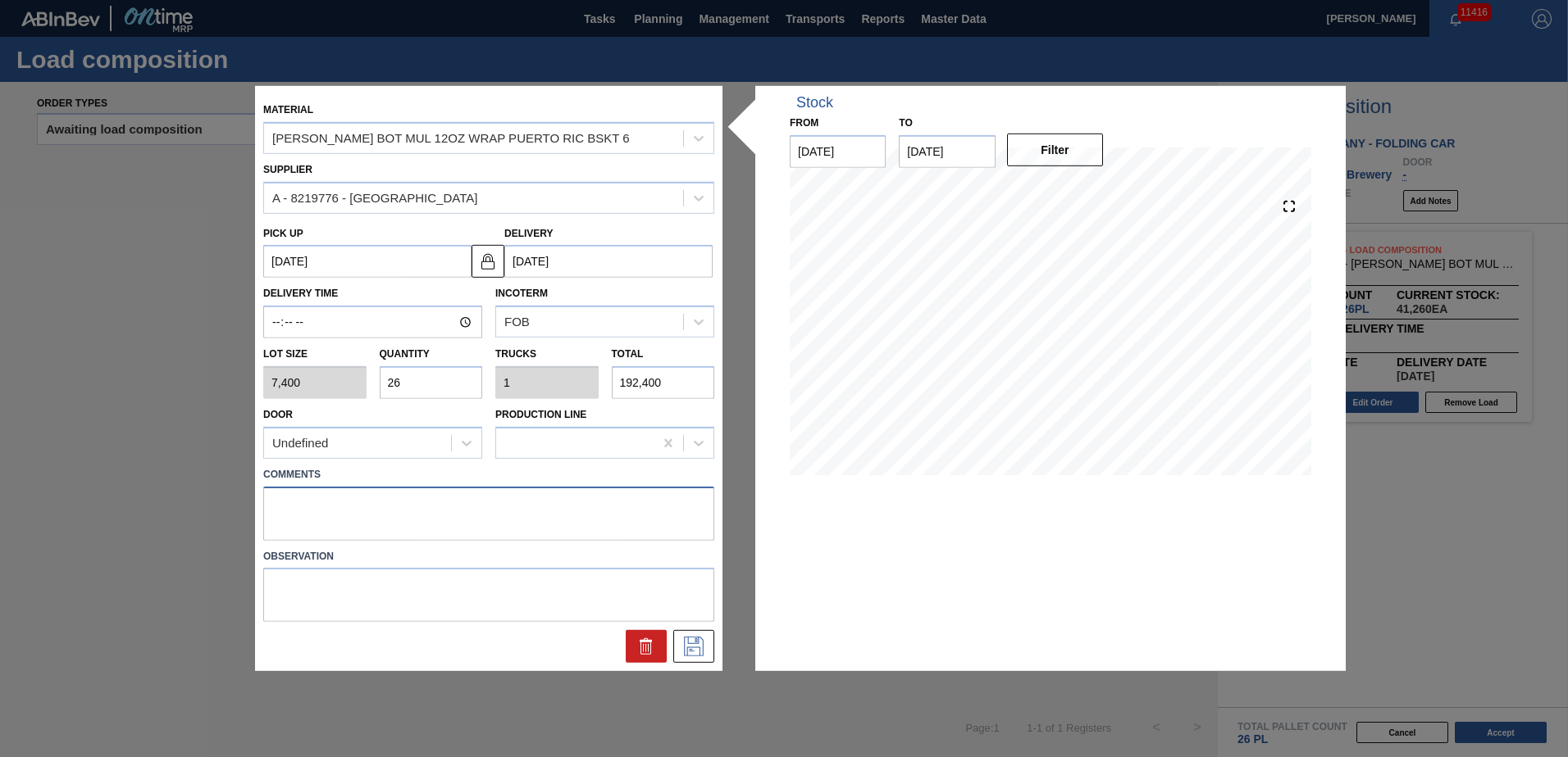
click at [688, 535] on textarea at bounding box center [489, 513] width 451 height 54
click at [642, 492] on textarea at bounding box center [489, 513] width 451 height 54
type textarea "DROP"
click at [707, 657] on button at bounding box center [693, 646] width 41 height 33
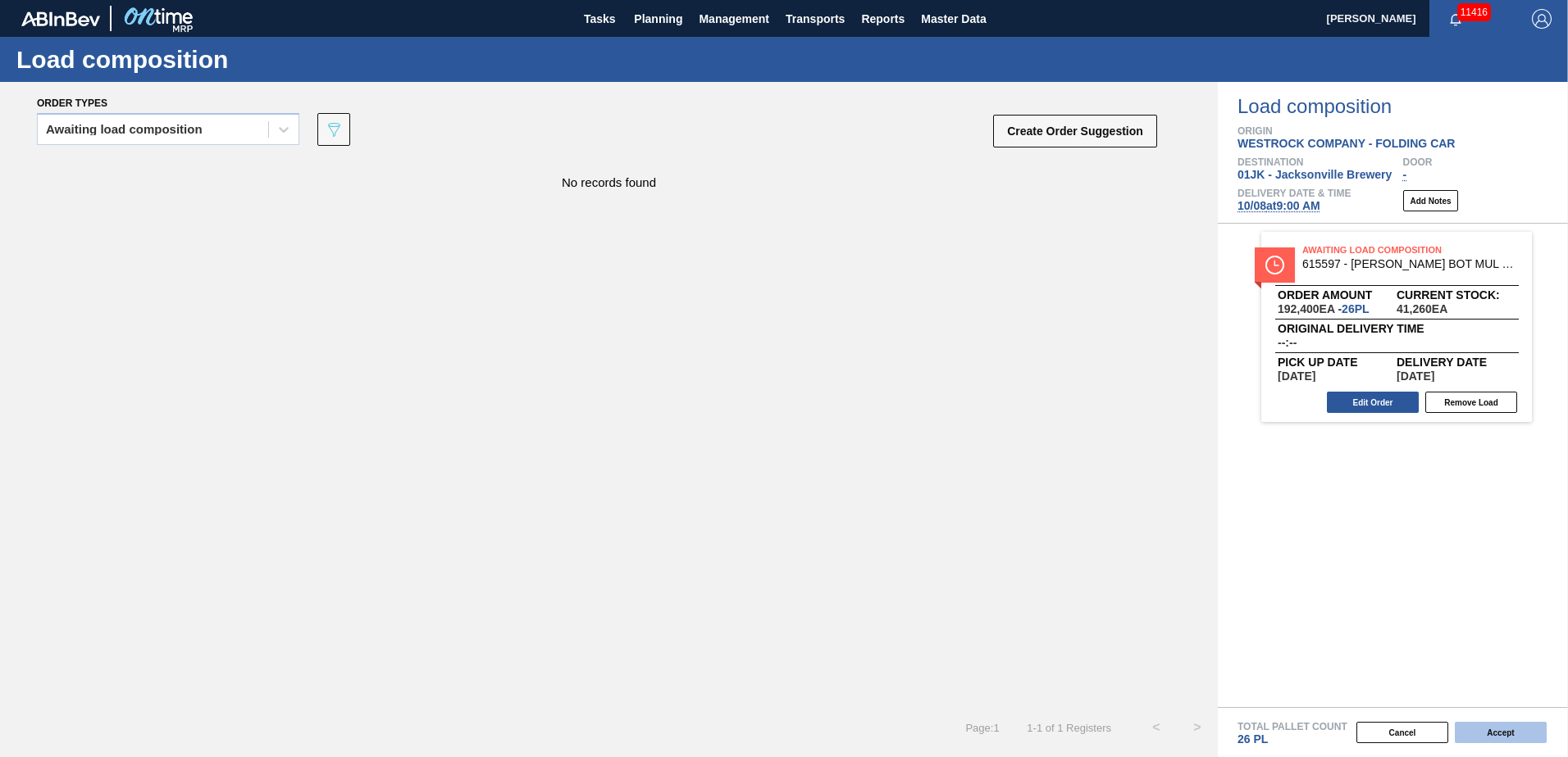
click at [1503, 738] on button "Accept" at bounding box center [1500, 733] width 92 height 21
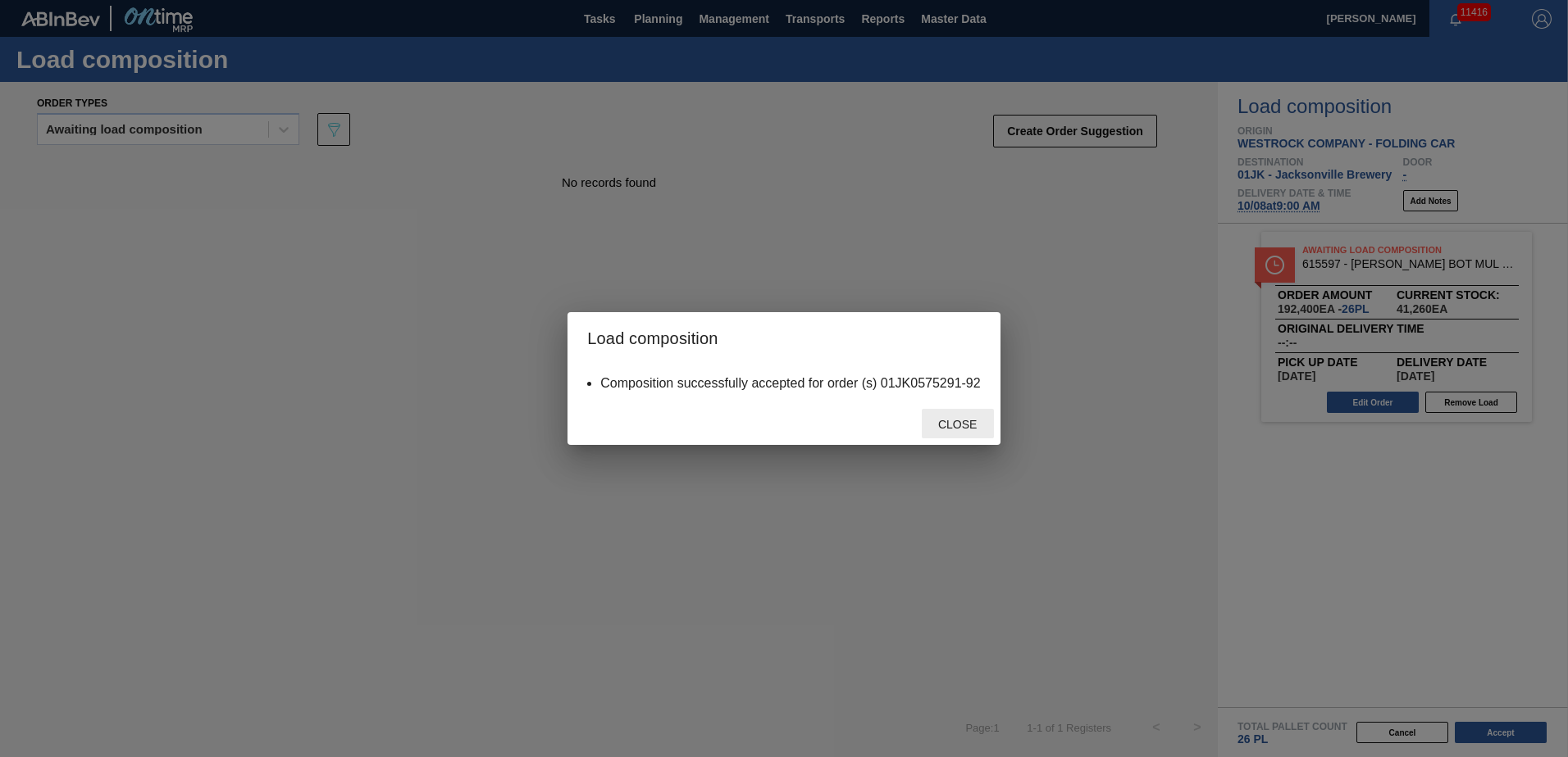
click at [939, 421] on span "Close" at bounding box center [957, 424] width 65 height 14
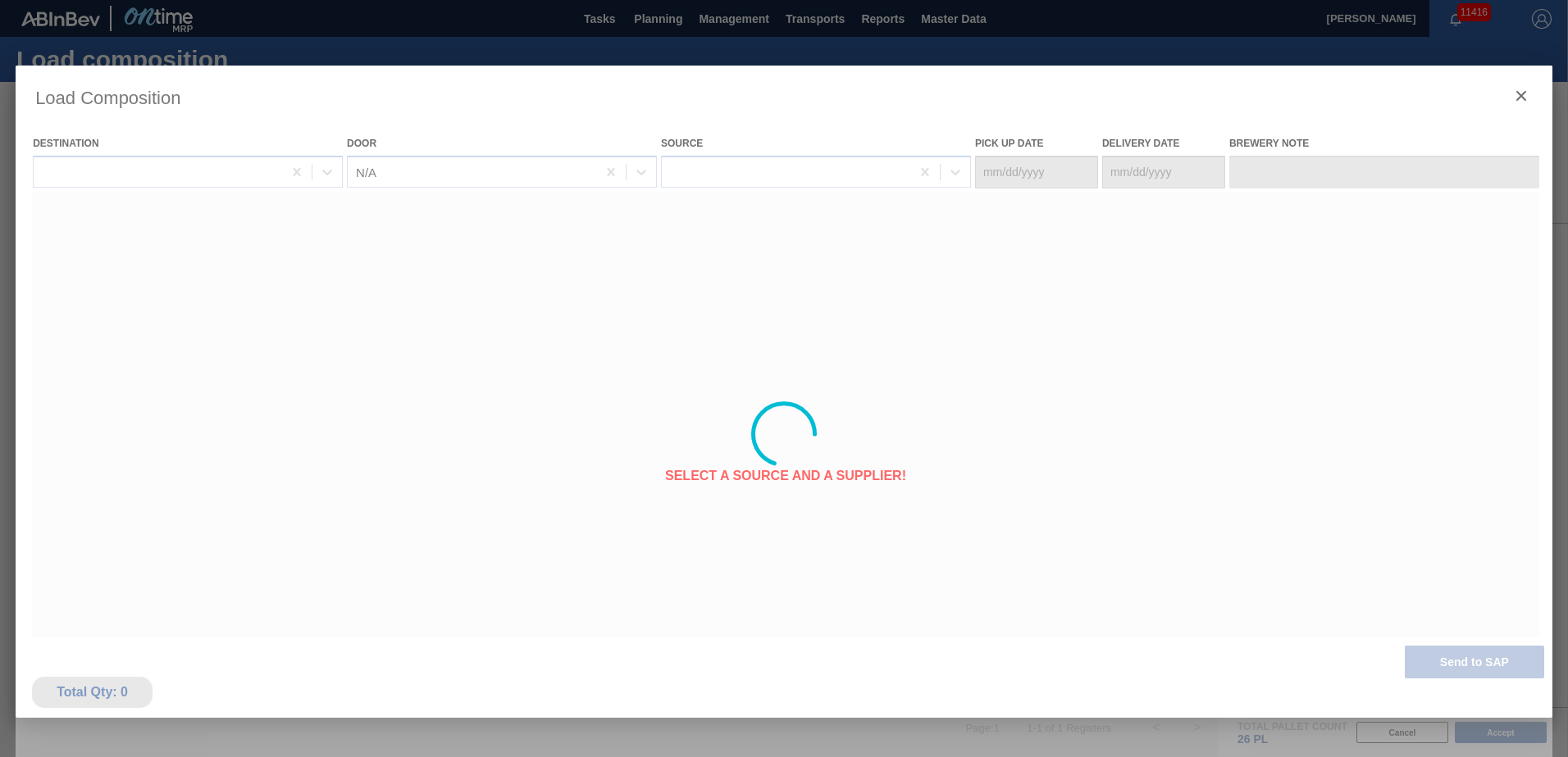
type Date "[DATE]"
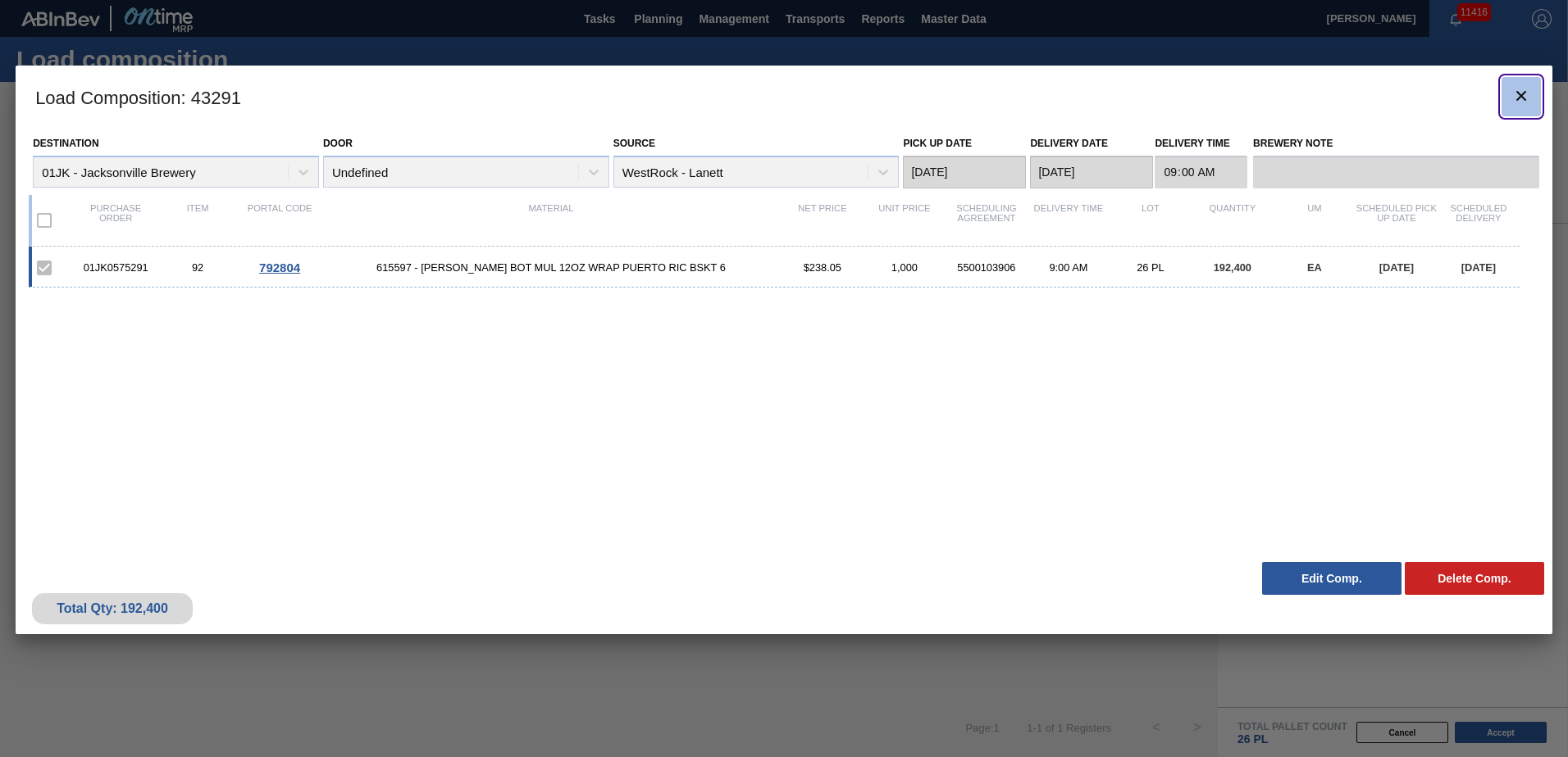
click at [1522, 95] on icon "botão de ícone" at bounding box center [1521, 95] width 19 height 19
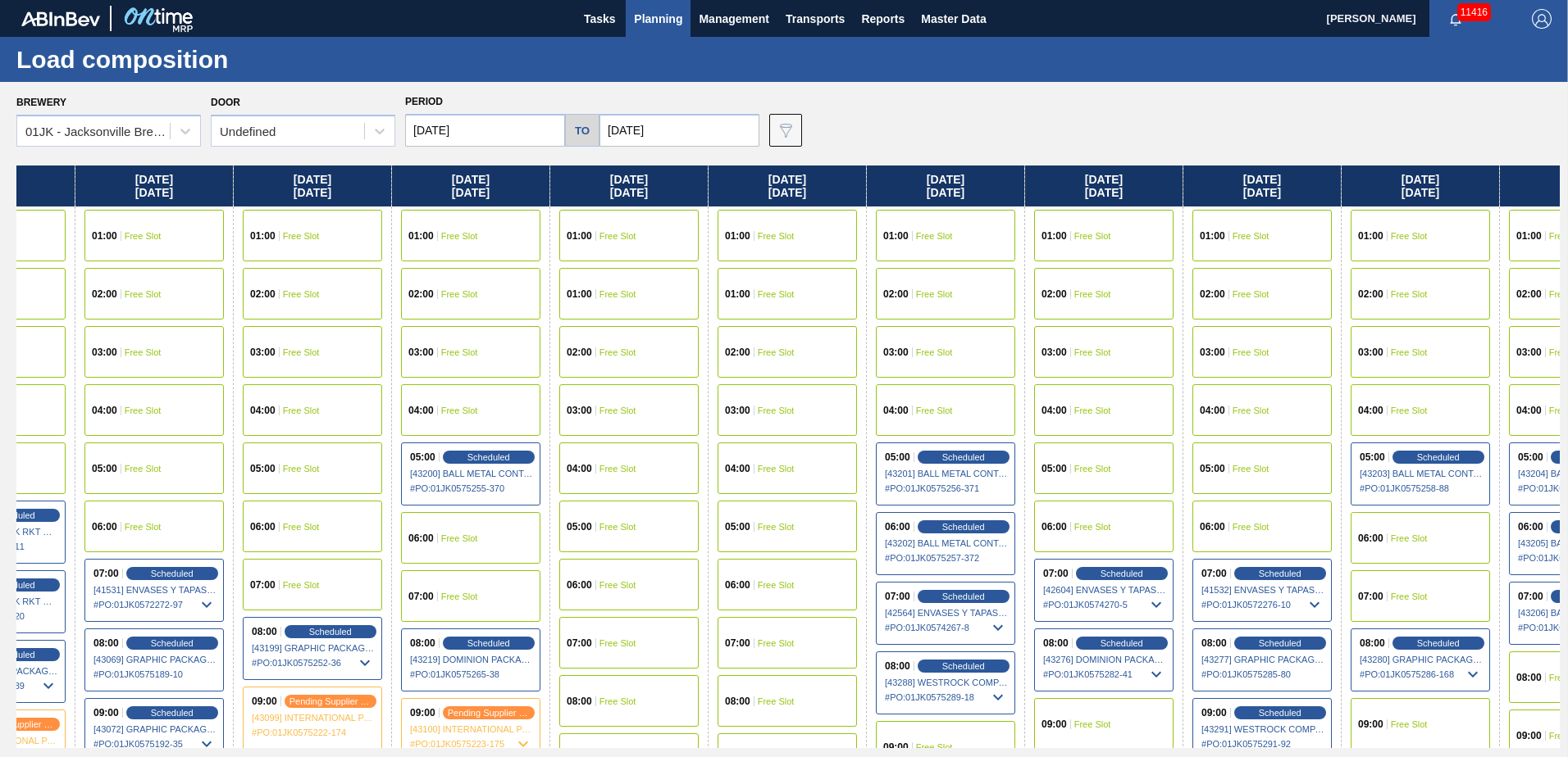
scroll to position [0, 441]
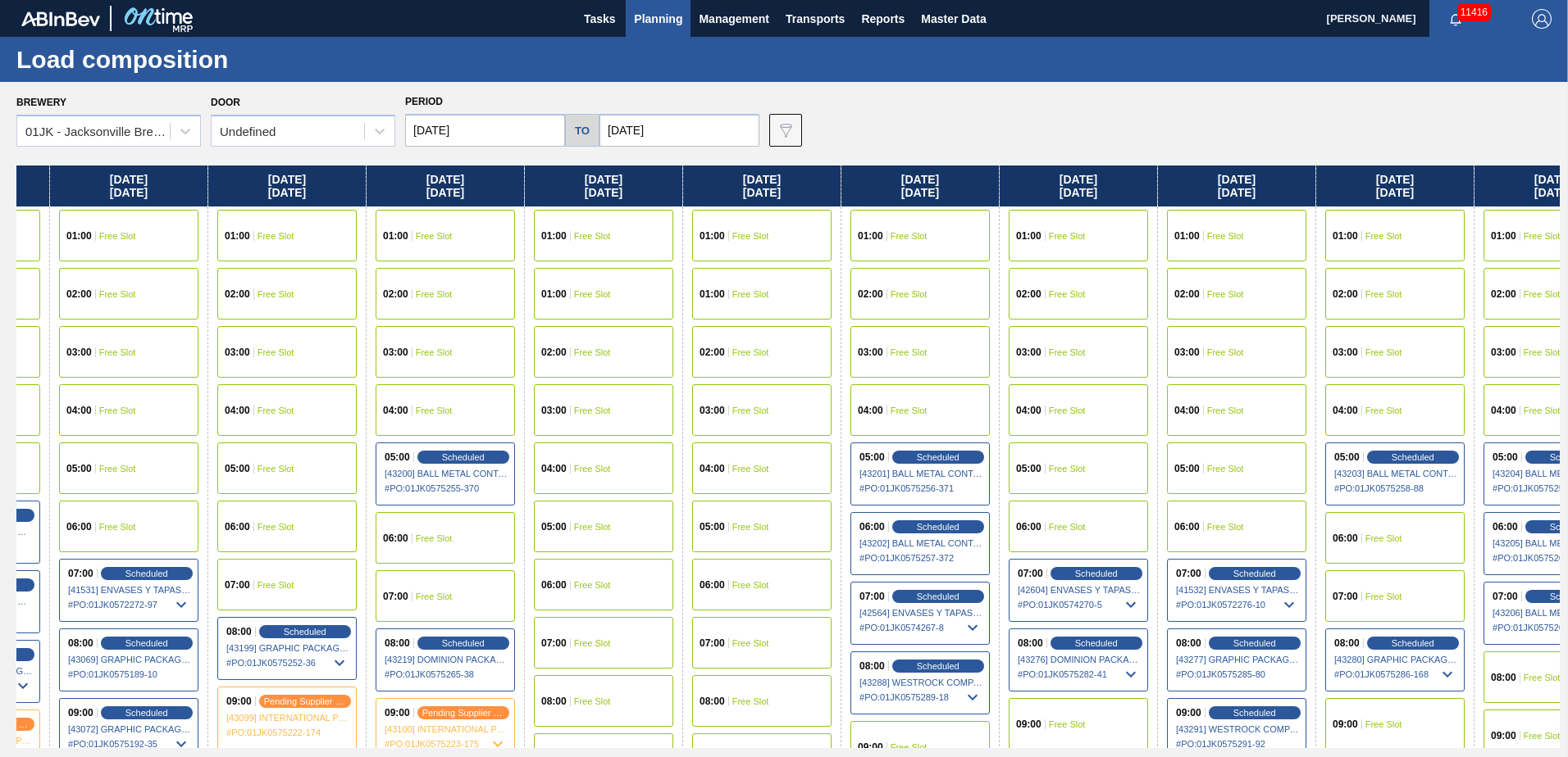
drag, startPoint x: 1283, startPoint y: 339, endPoint x: 830, endPoint y: 351, distance: 453.2
click at [830, 351] on div "Sunday 09/28/2025 01:00 Free Slot 01:00 Free Slot 02:00 Free Slot 03:00 Free Sl…" at bounding box center [788, 457] width 1544 height 582
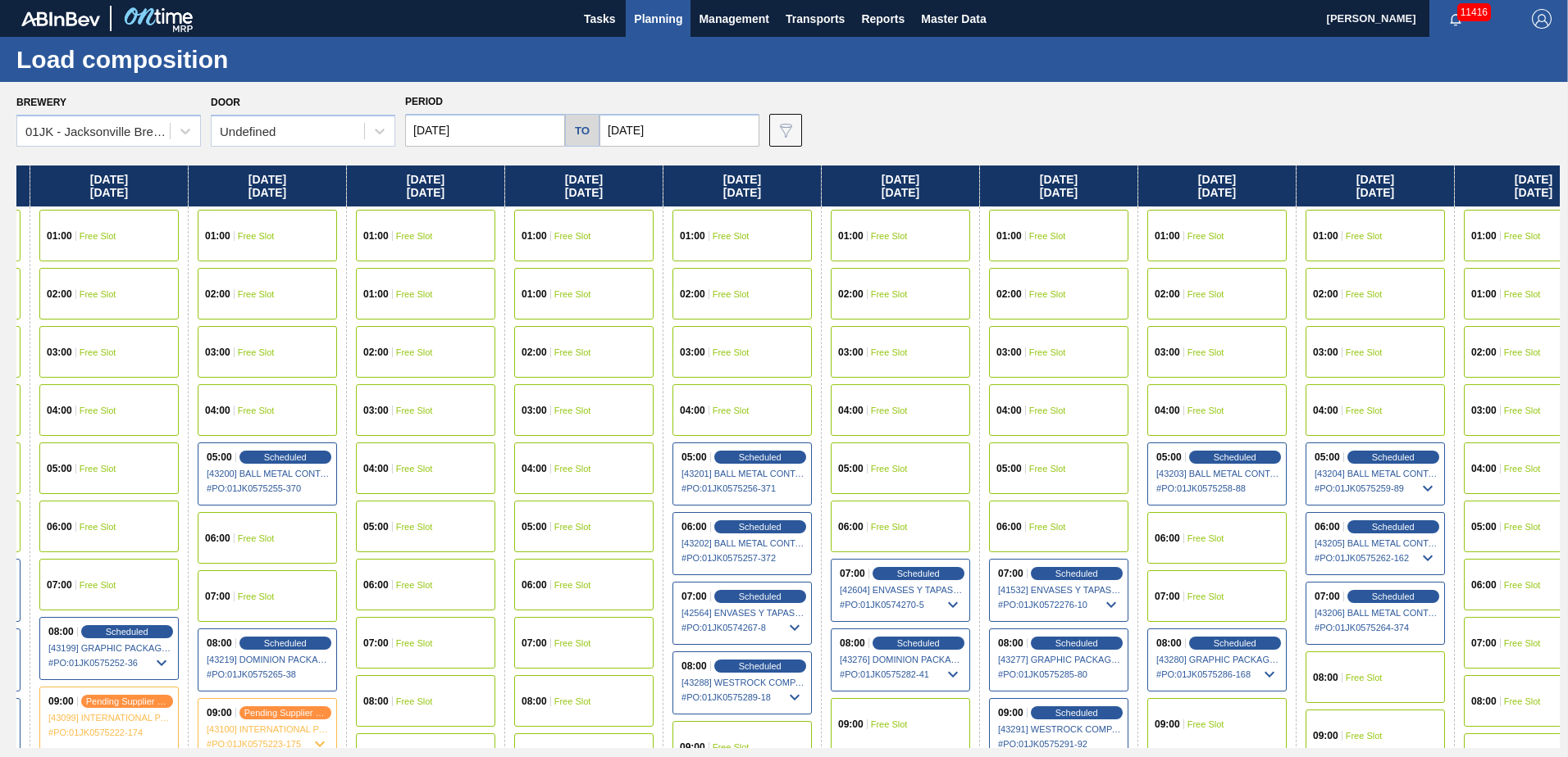
scroll to position [0, 620]
drag, startPoint x: 1312, startPoint y: 338, endPoint x: 1121, endPoint y: 350, distance: 191.4
click at [1121, 350] on div "Sunday 09/28/2025 01:00 Free Slot 01:00 Free Slot 02:00 Free Slot 03:00 Free Sl…" at bounding box center [788, 457] width 1544 height 582
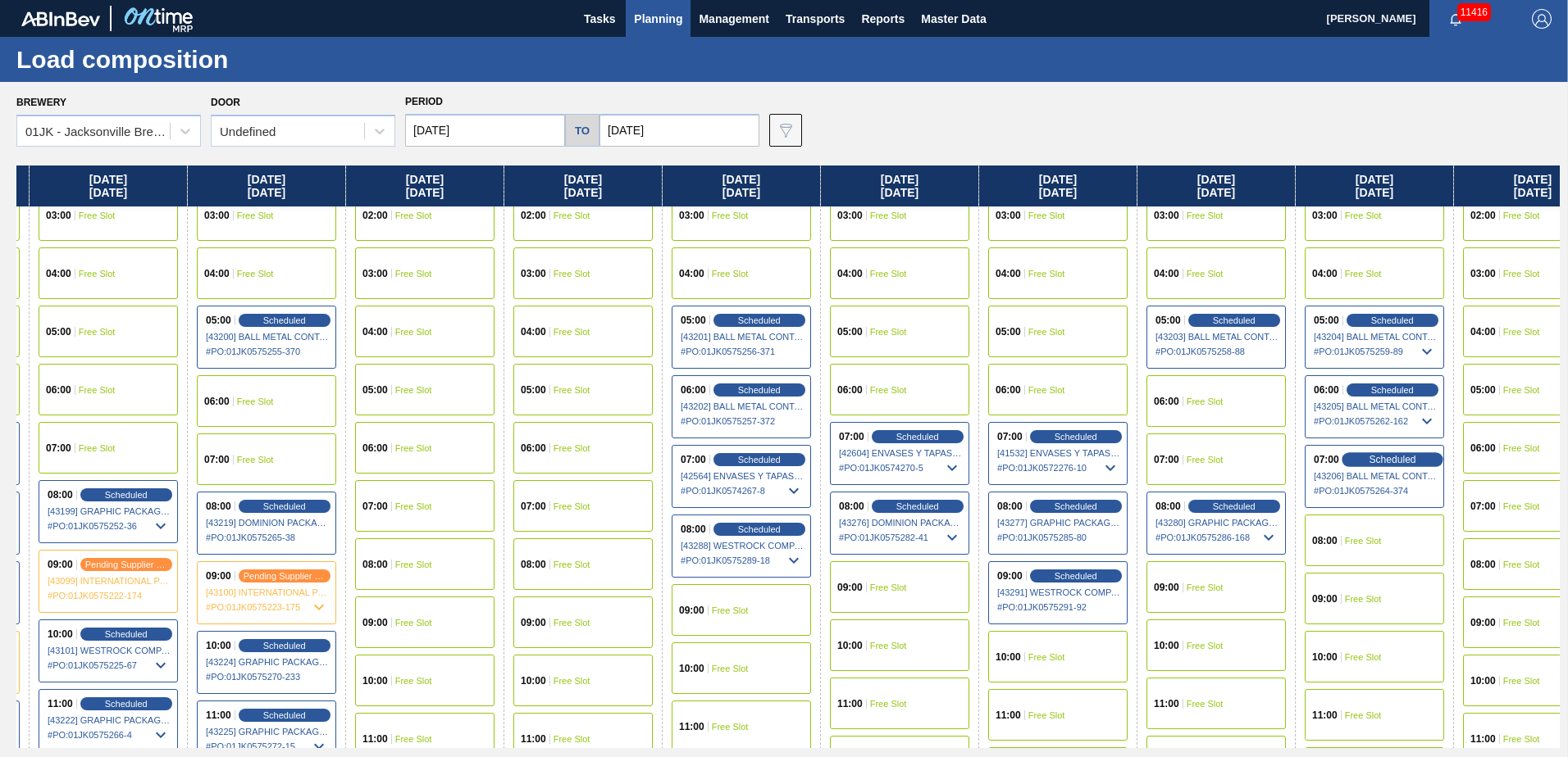
scroll to position [164, 620]
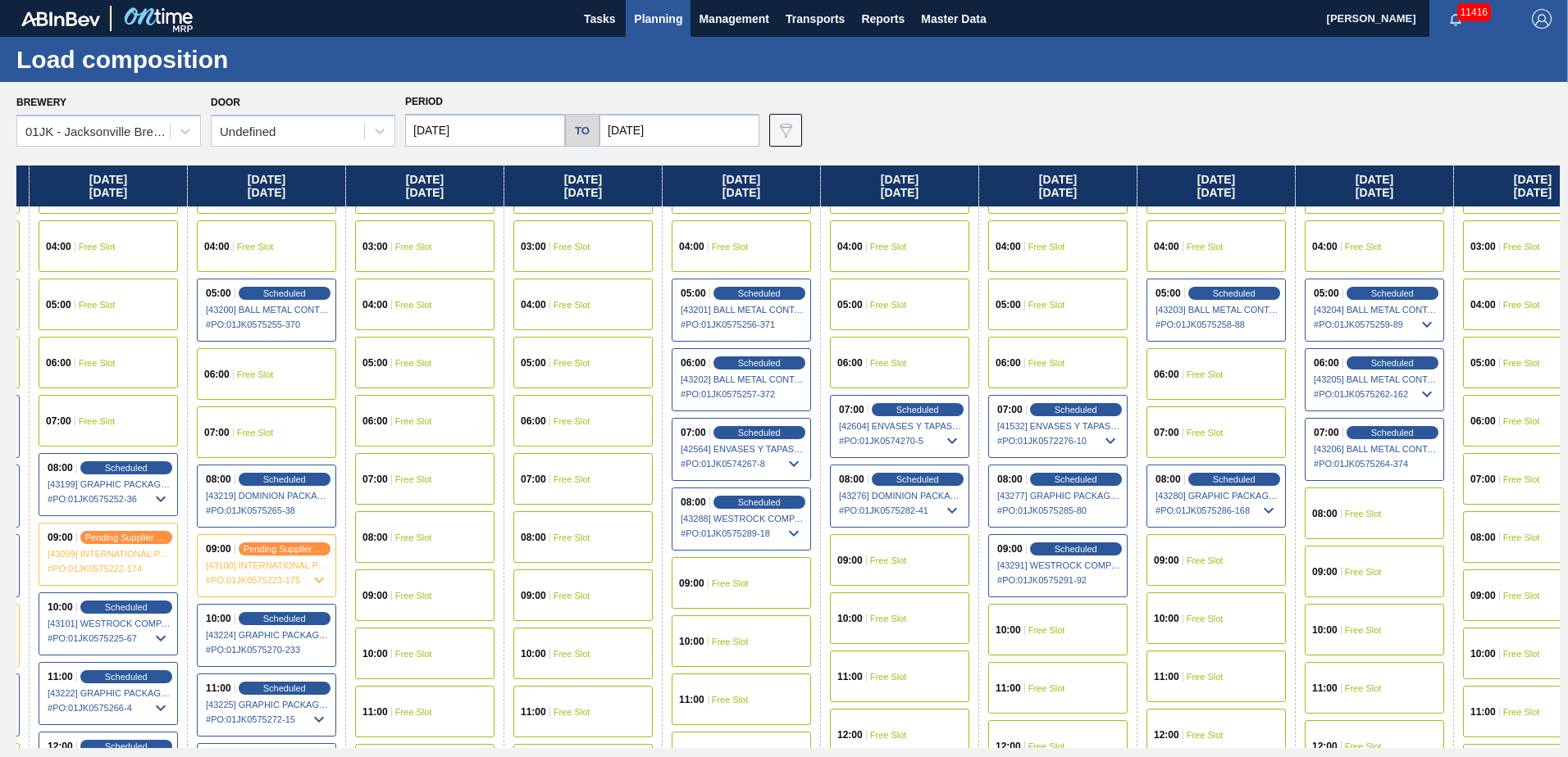
click at [1385, 513] on div "08:00 Free Slot" at bounding box center [1374, 513] width 139 height 51
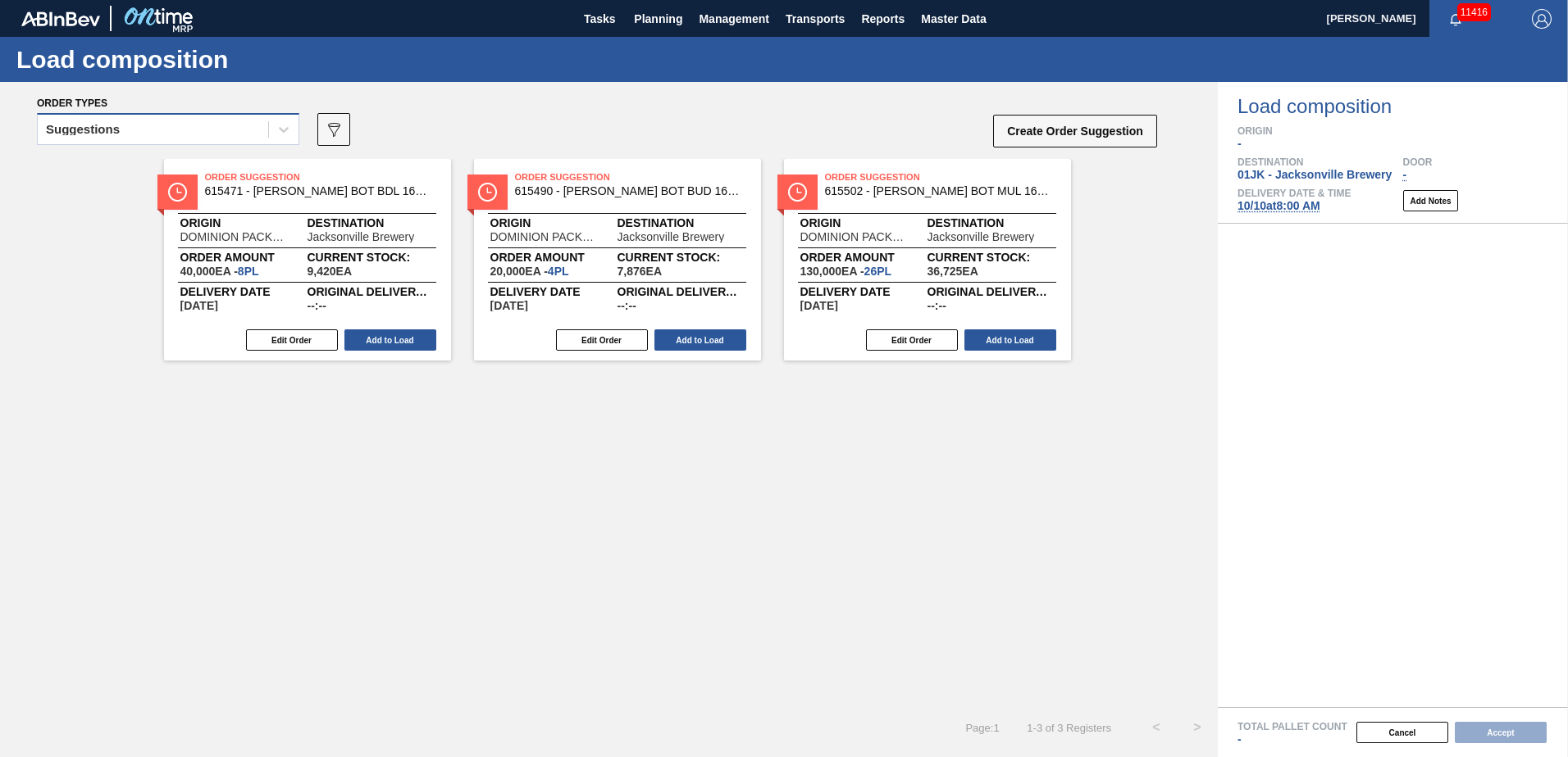
click at [258, 134] on div "Suggestions" at bounding box center [153, 130] width 231 height 24
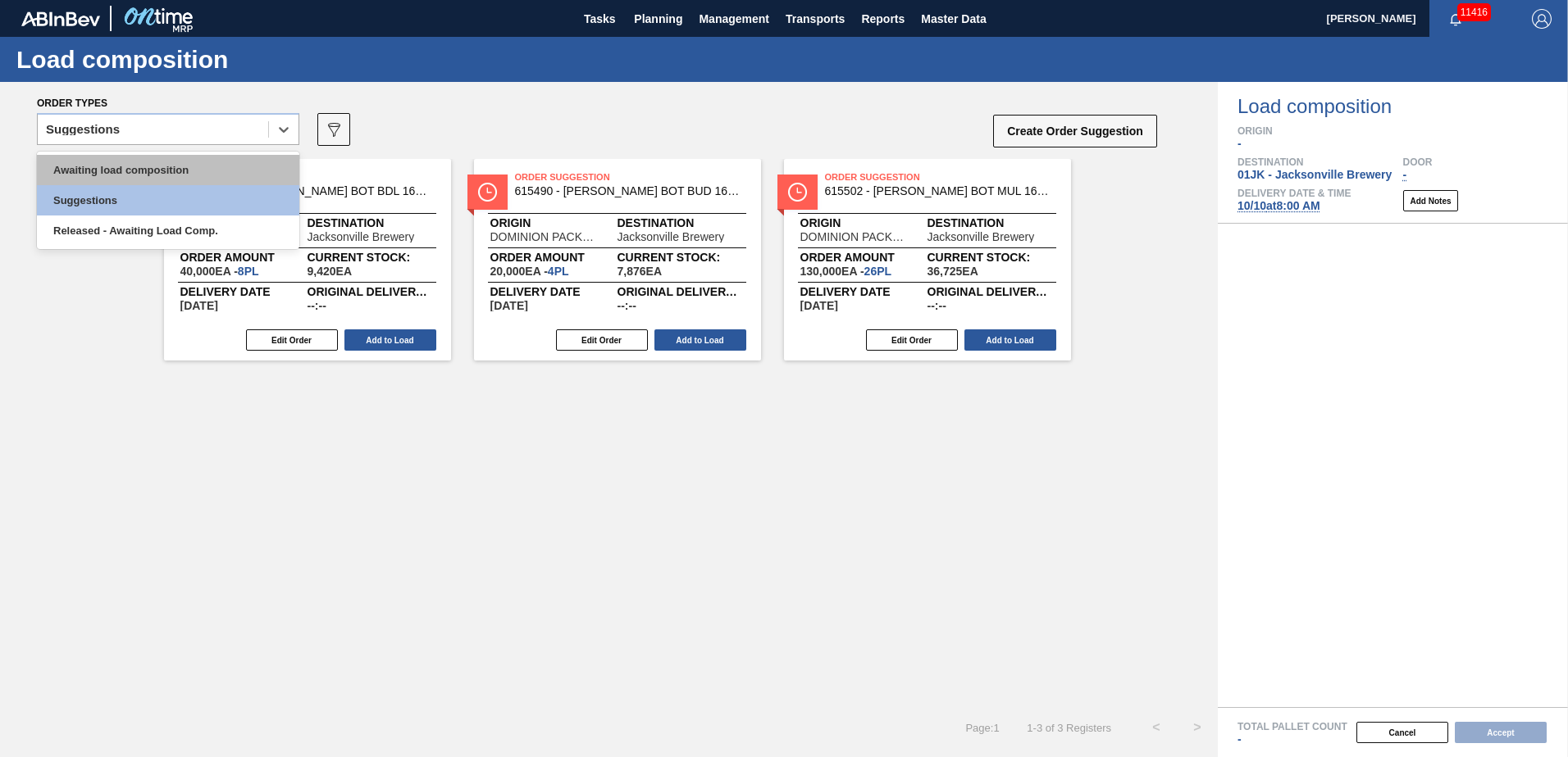
click at [227, 174] on div "Awaiting load composition" at bounding box center [168, 170] width 263 height 30
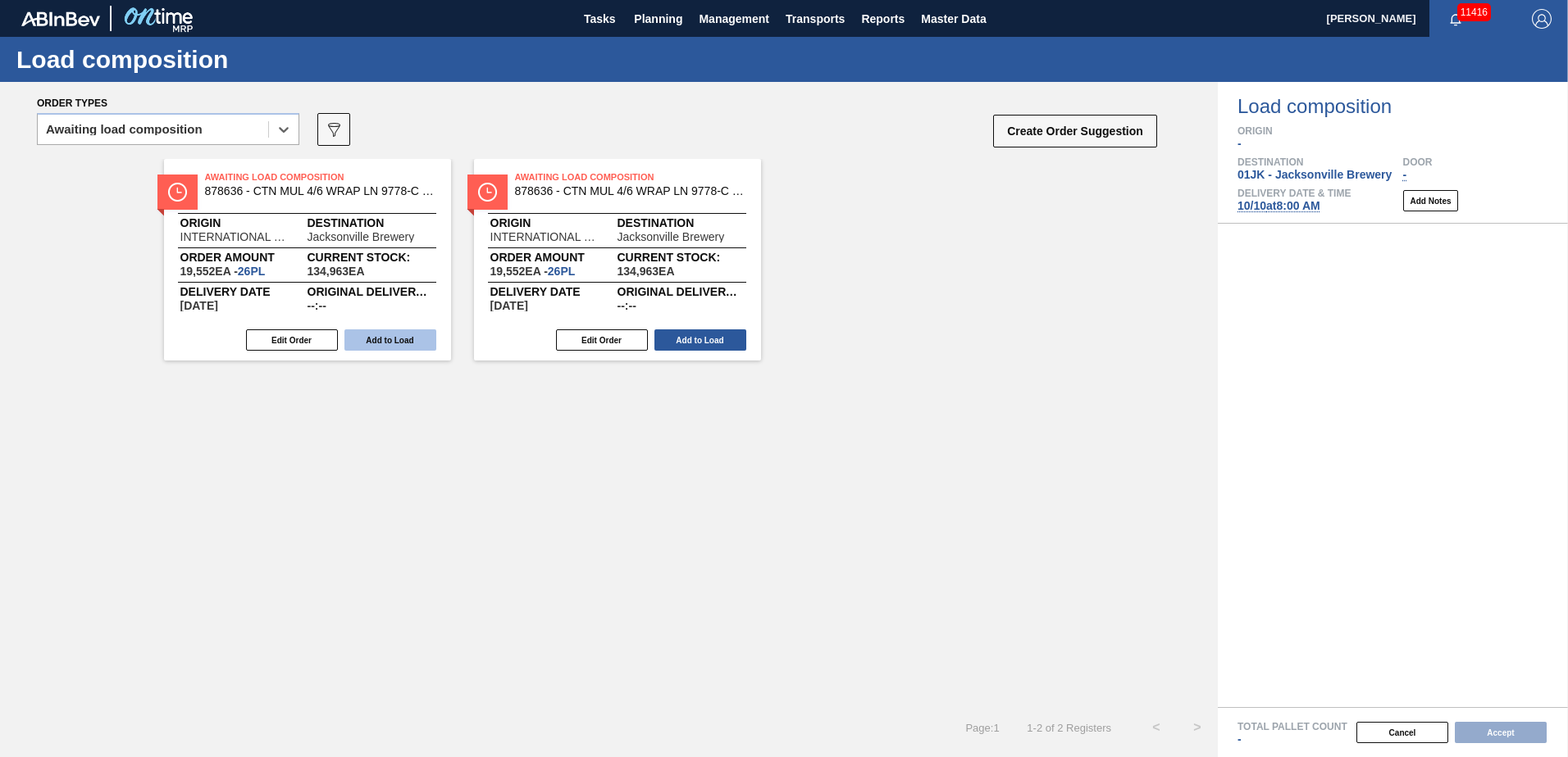
click at [422, 338] on button "Add to Load" at bounding box center [390, 339] width 92 height 21
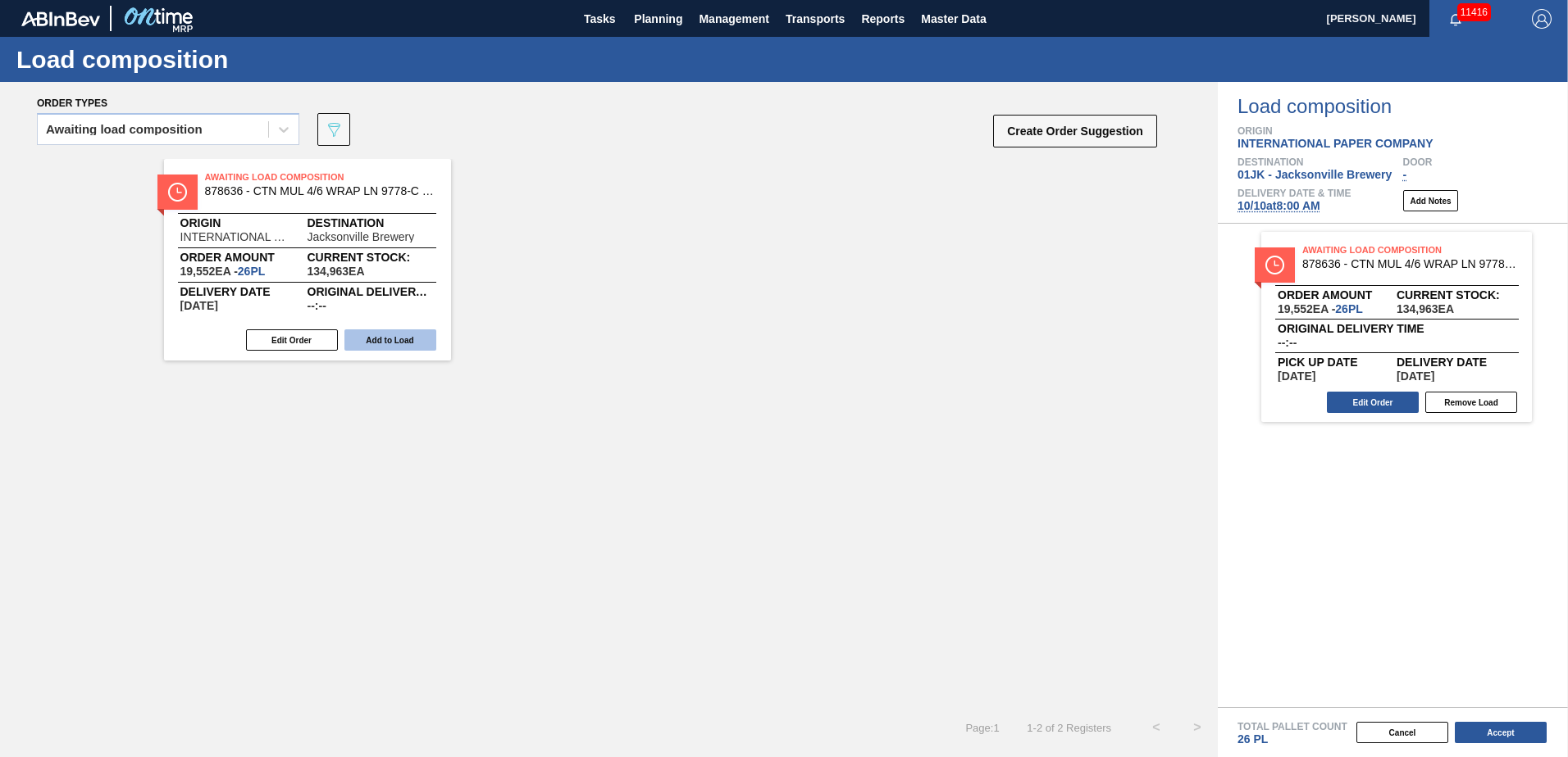
click at [425, 343] on button "Add to Load" at bounding box center [390, 339] width 92 height 21
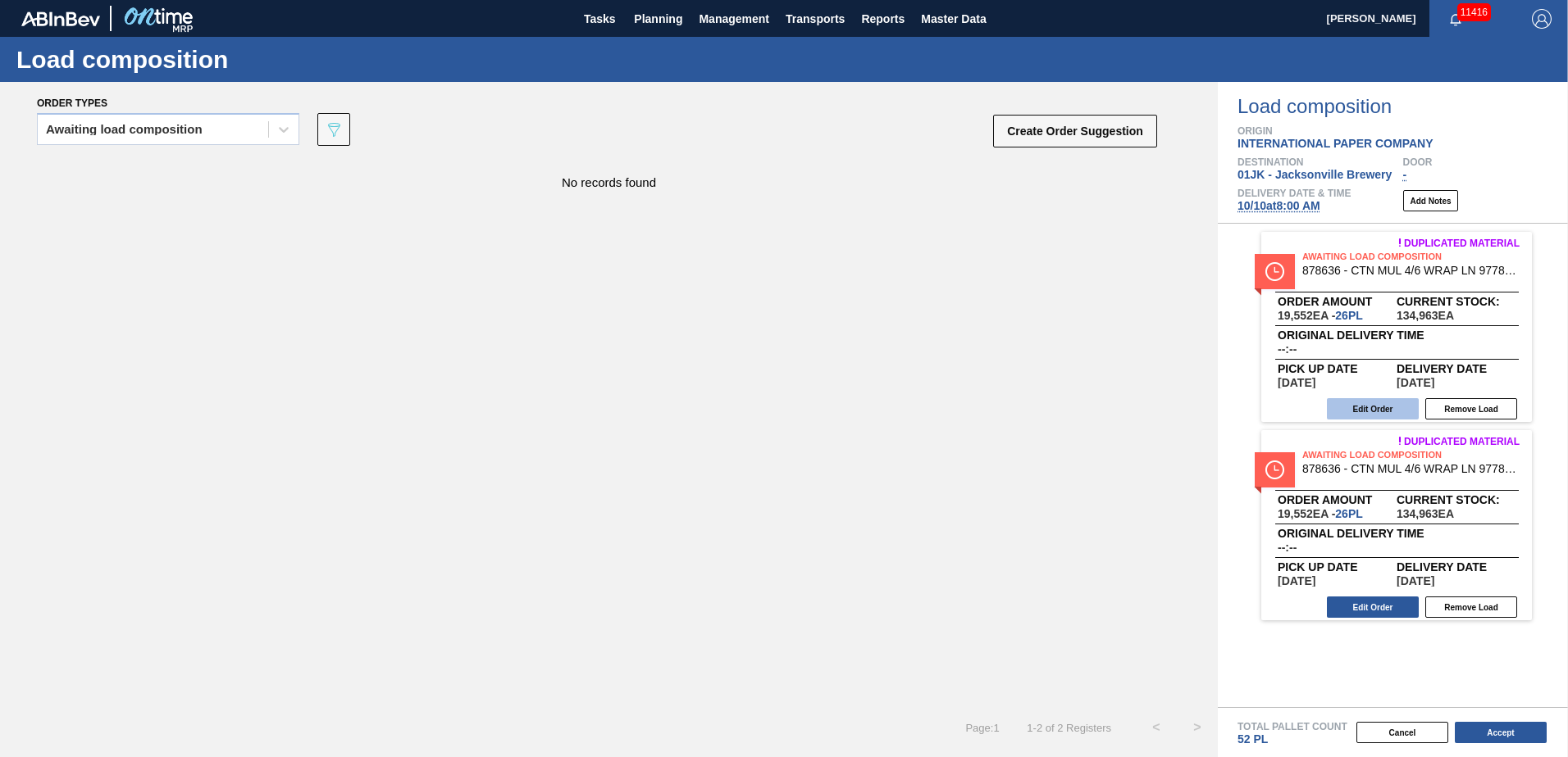
click at [1355, 414] on button "Edit Order" at bounding box center [1372, 408] width 92 height 21
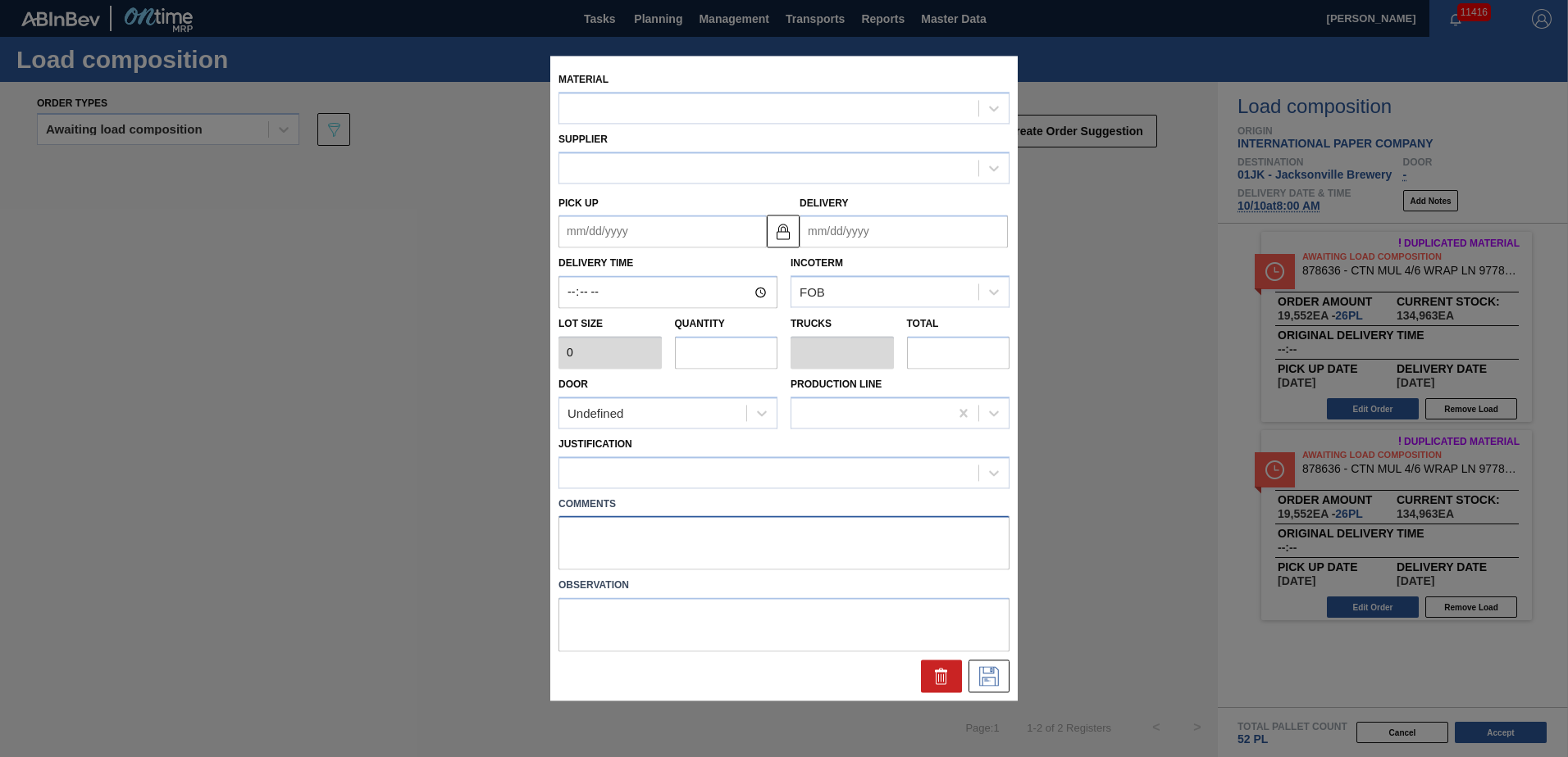
click at [706, 538] on textarea at bounding box center [784, 543] width 451 height 54
type input "752"
type input "26"
type input "0.5"
type input "19,552"
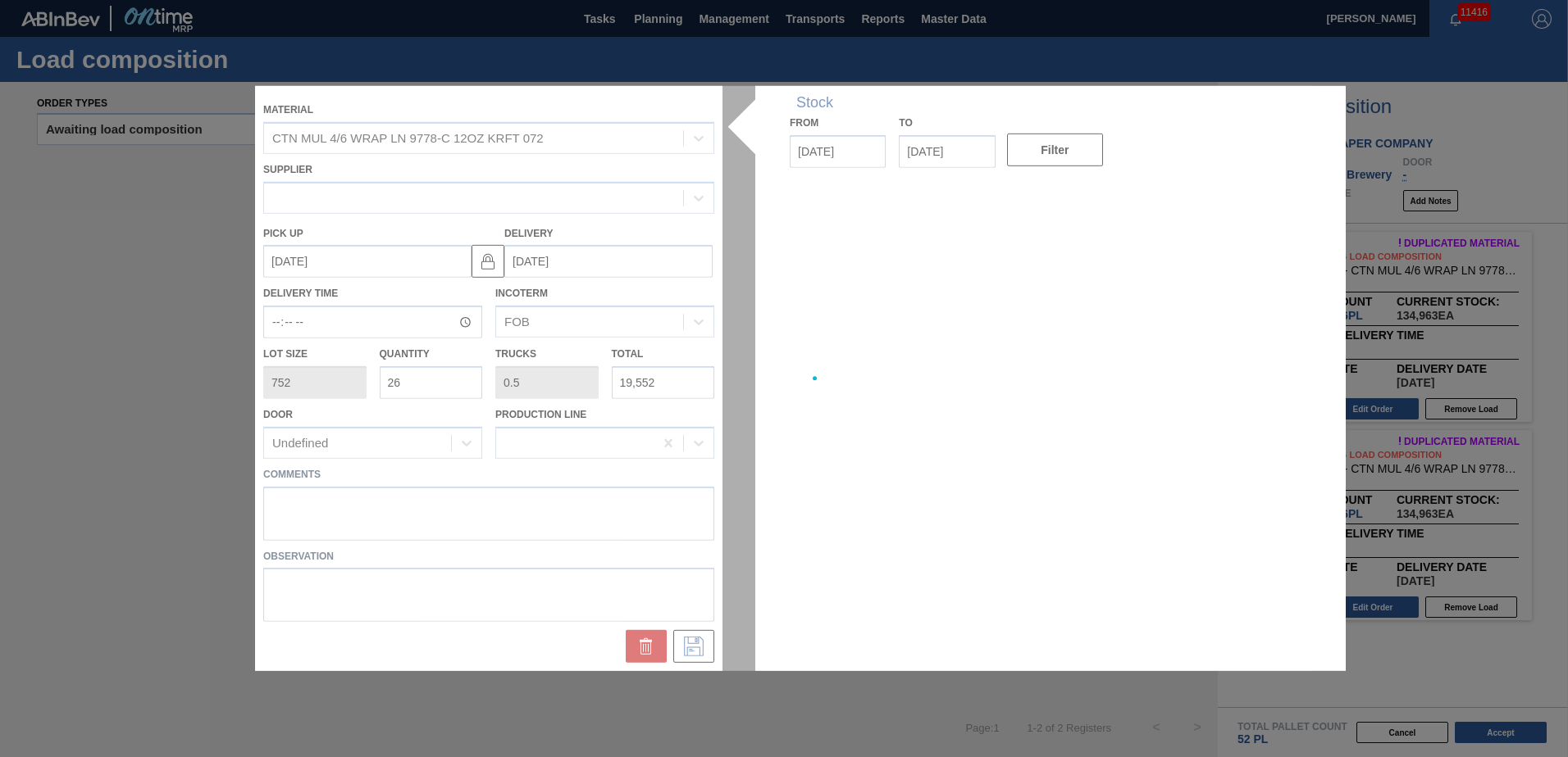
type up "[DATE]"
type input "[DATE]"
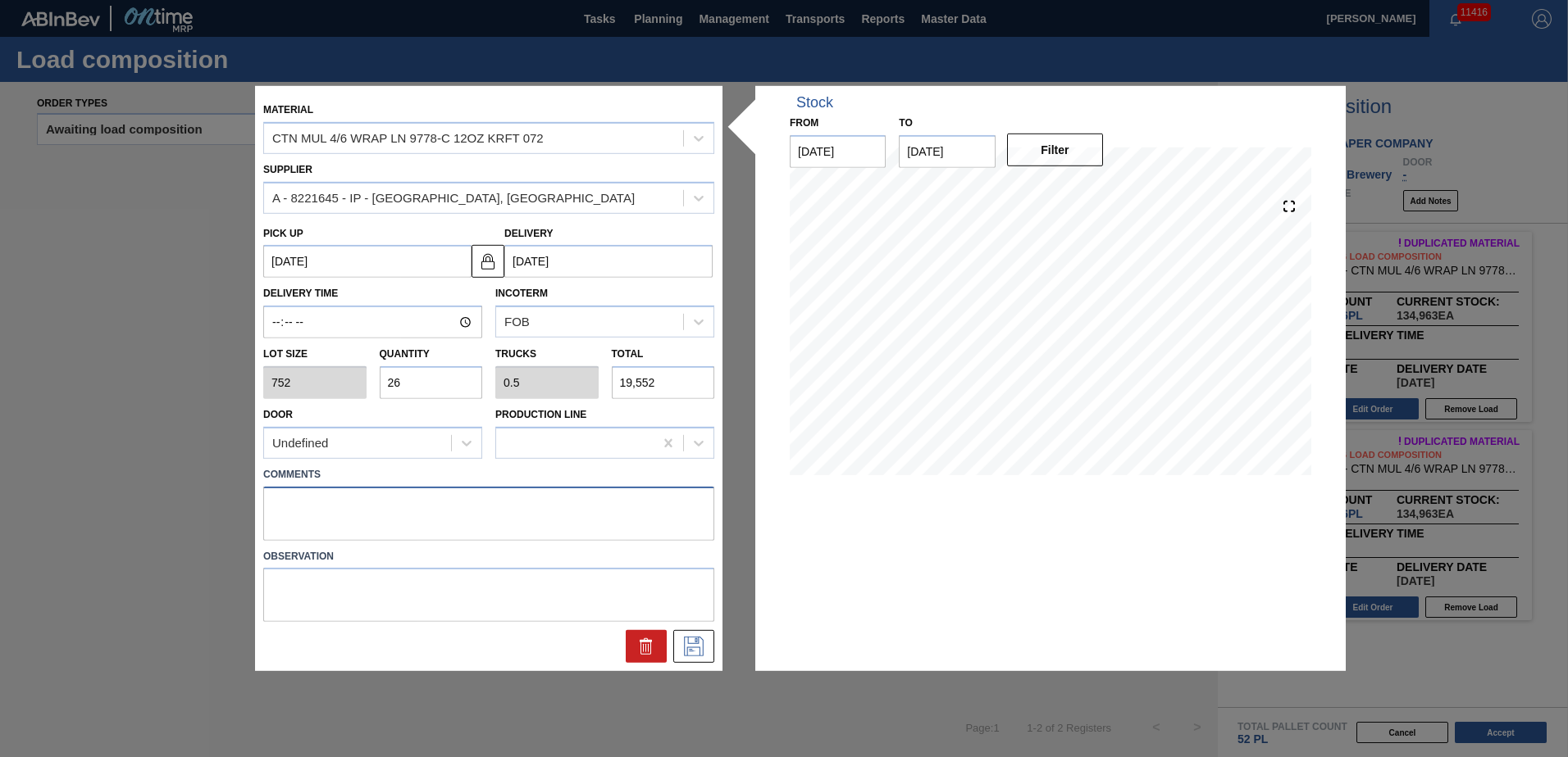
click at [589, 496] on textarea at bounding box center [489, 513] width 451 height 54
type textarea "LIVE"
click at [707, 643] on button at bounding box center [693, 646] width 41 height 33
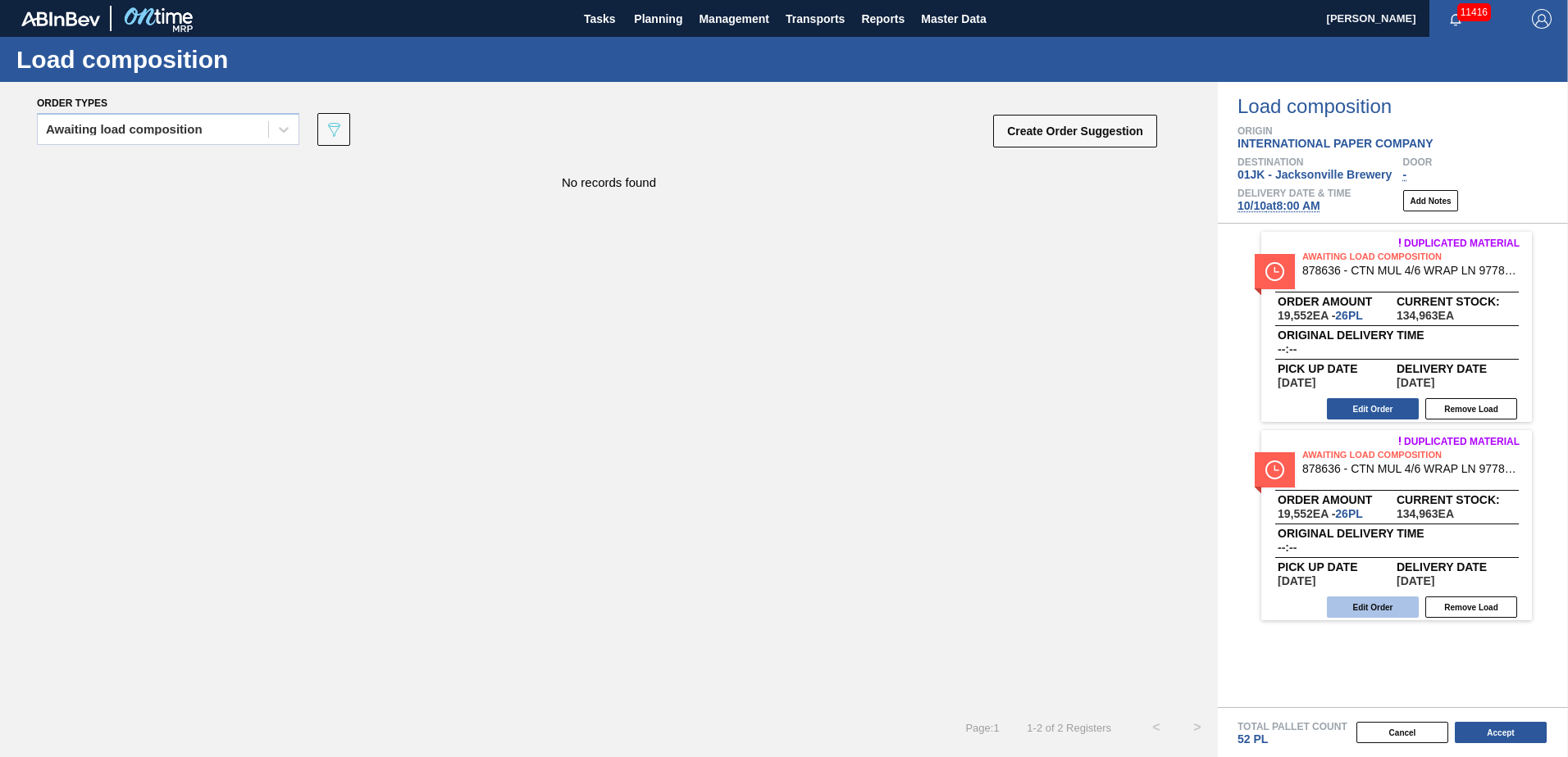
click at [1379, 612] on button "Edit Order" at bounding box center [1372, 607] width 92 height 21
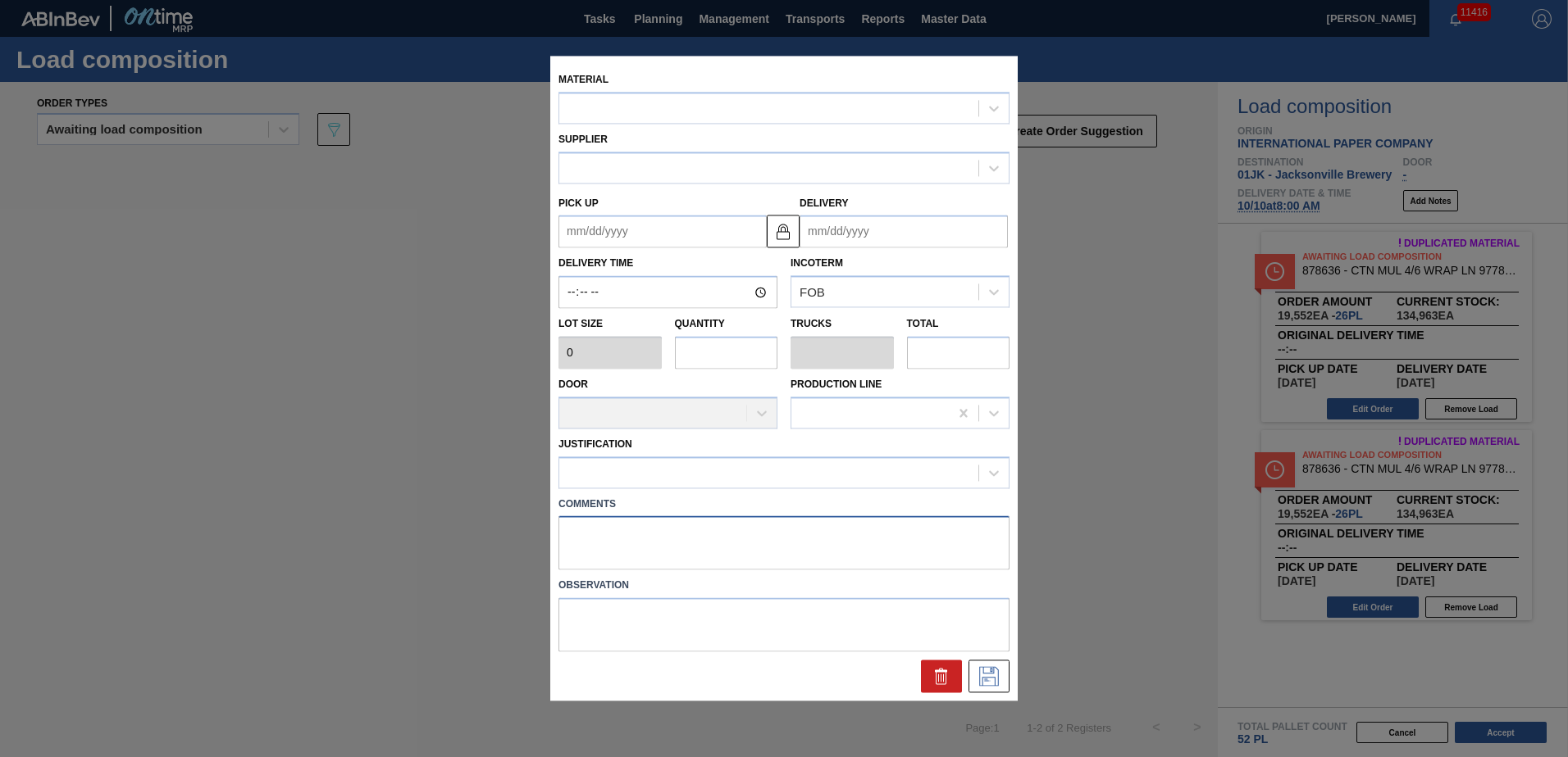
click at [768, 564] on textarea at bounding box center [784, 543] width 451 height 54
type input "752"
type input "26"
type input "0.5"
type input "19,552"
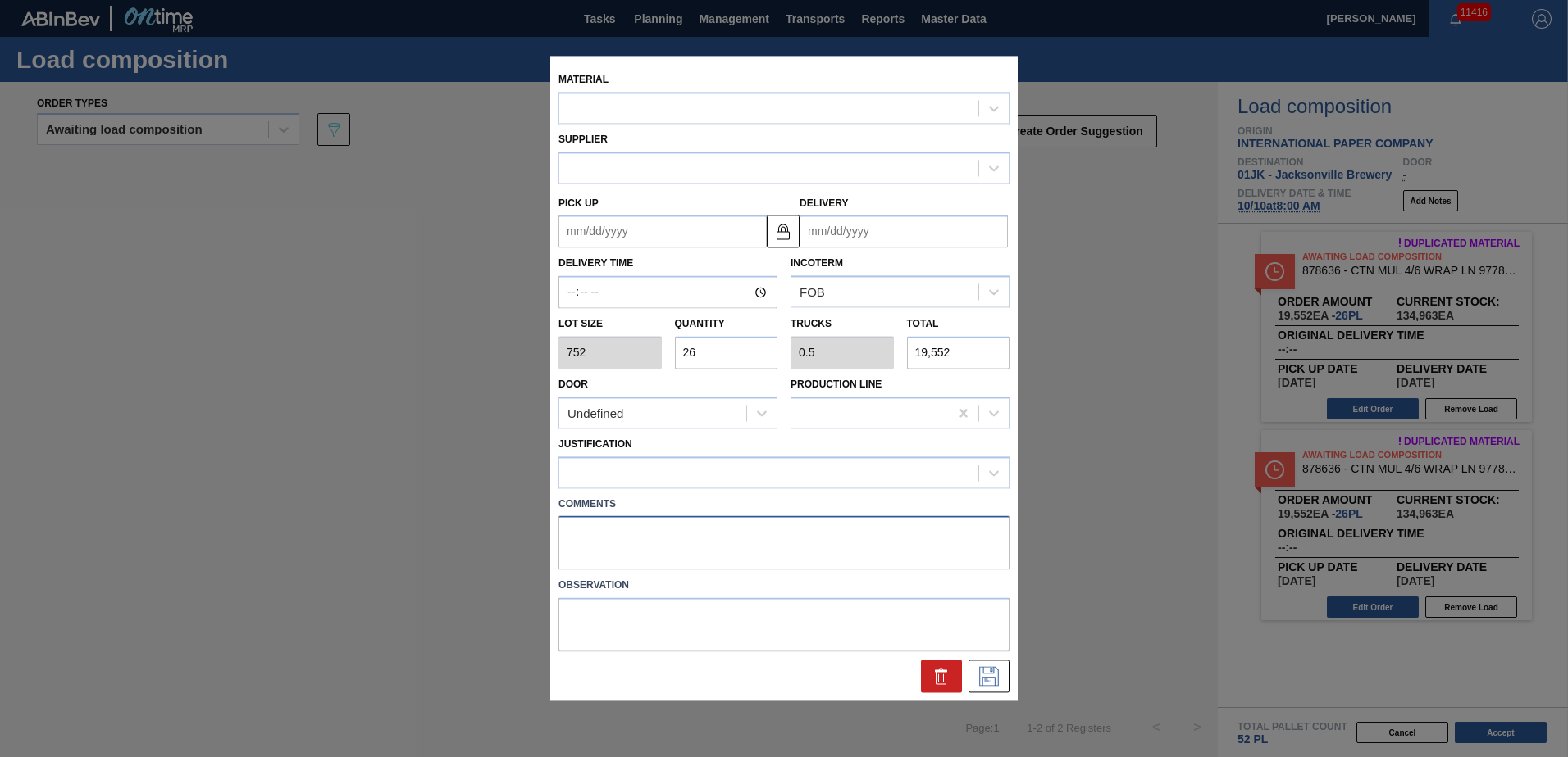
type up "[DATE]"
type input "[DATE]"
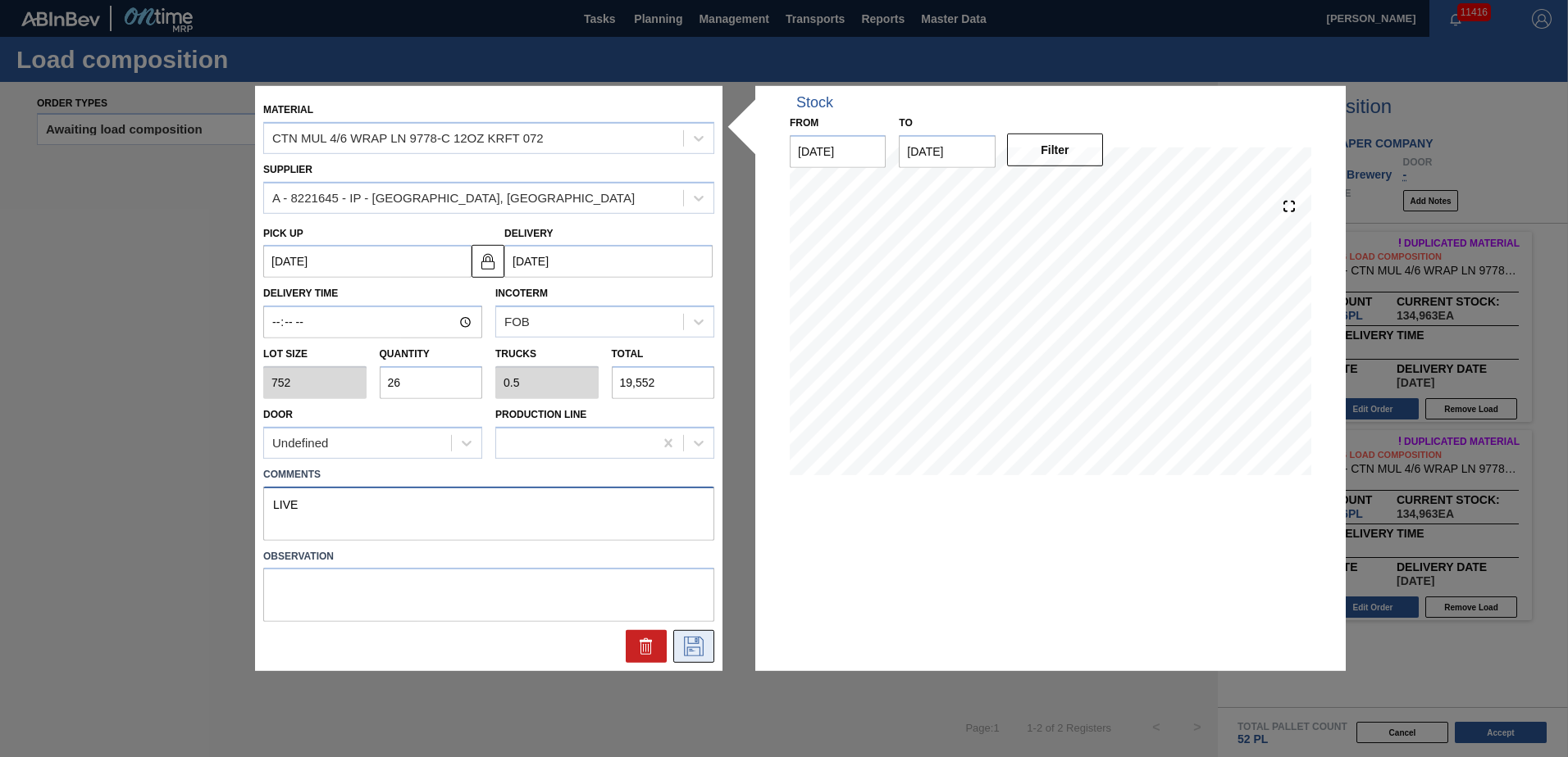
type textarea "LIVE"
click at [703, 638] on icon at bounding box center [693, 646] width 26 height 19
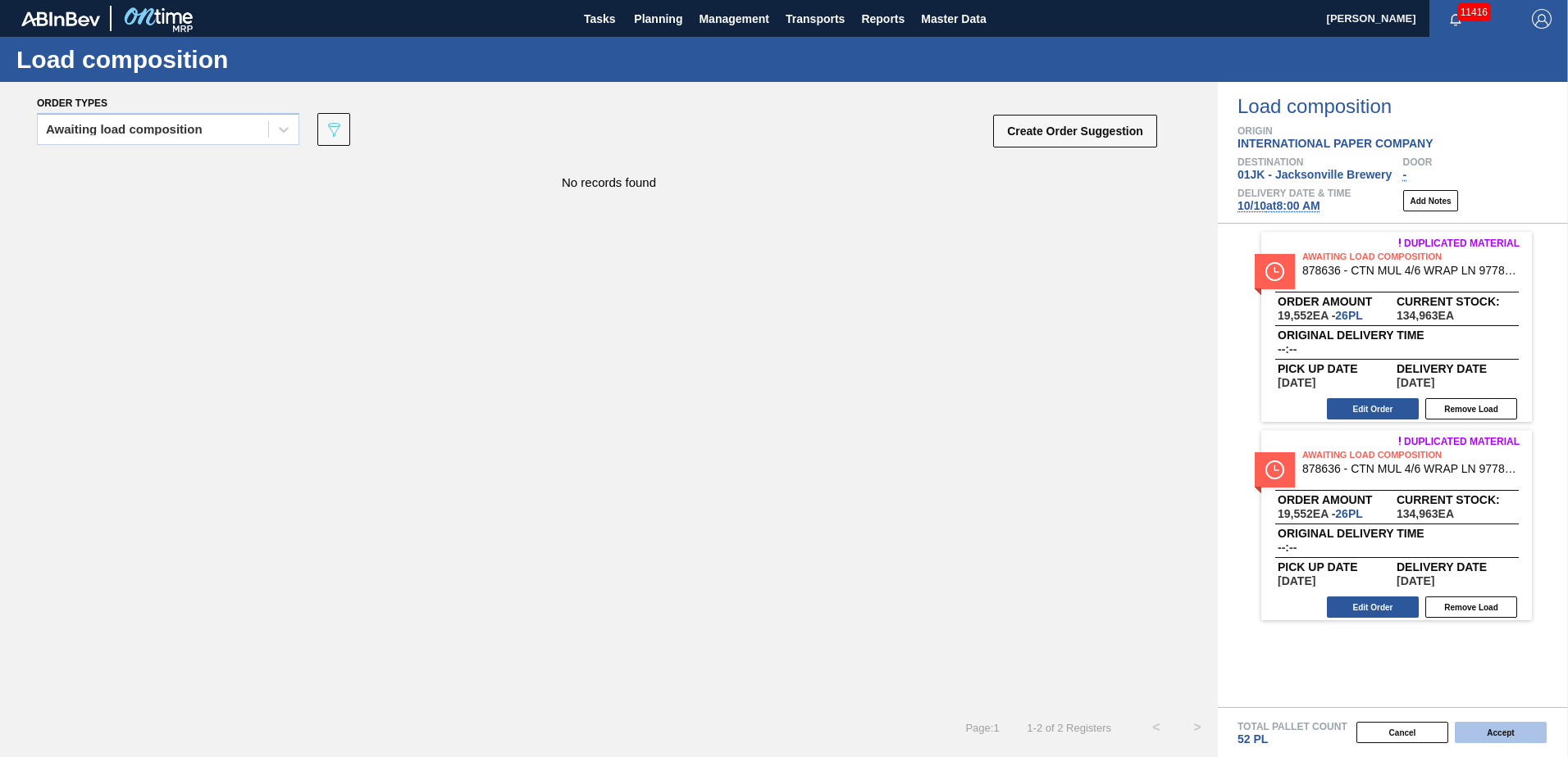
click at [1532, 738] on button "Accept" at bounding box center [1500, 733] width 92 height 21
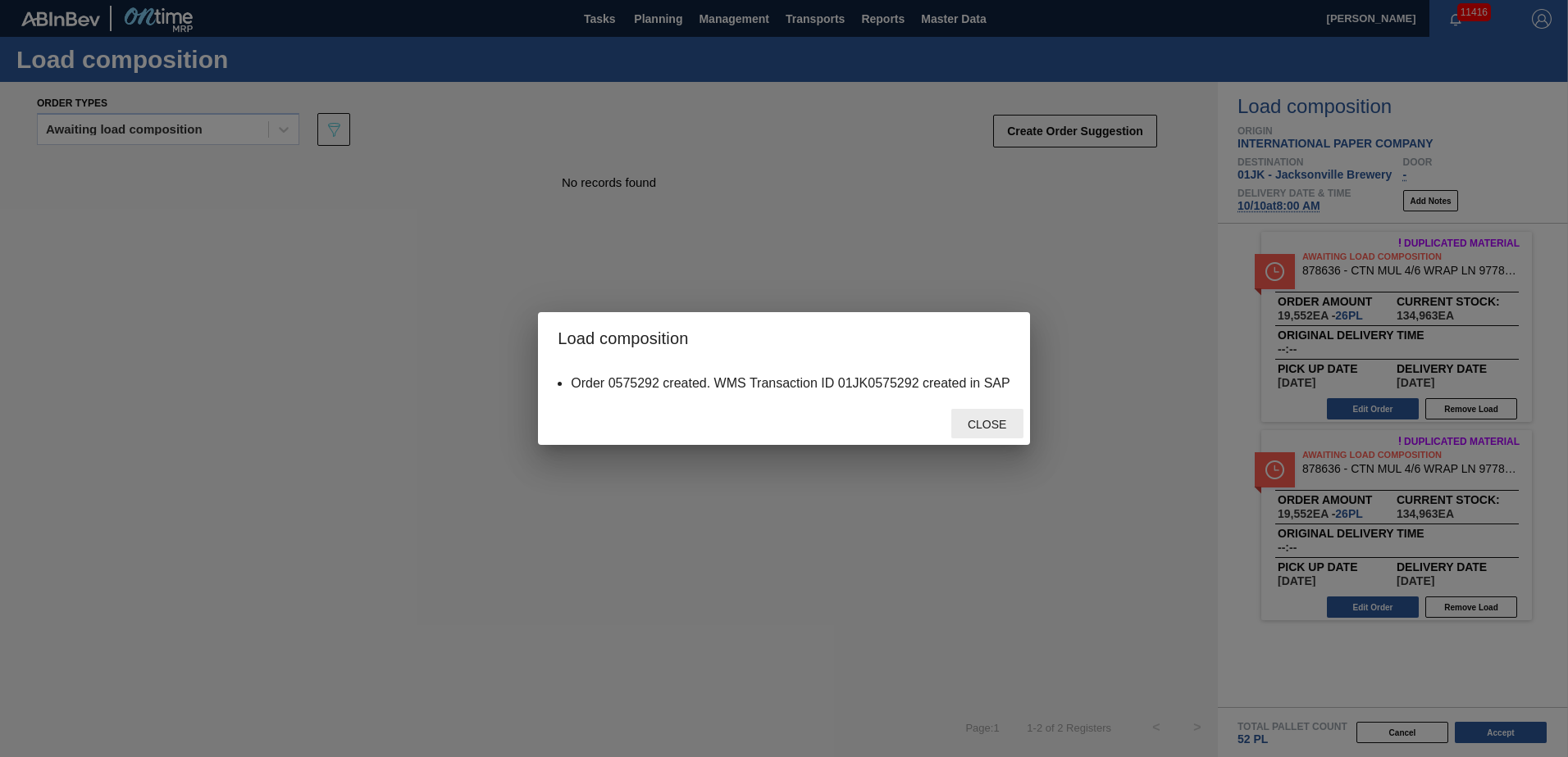
click at [979, 422] on span "Close" at bounding box center [986, 424] width 65 height 14
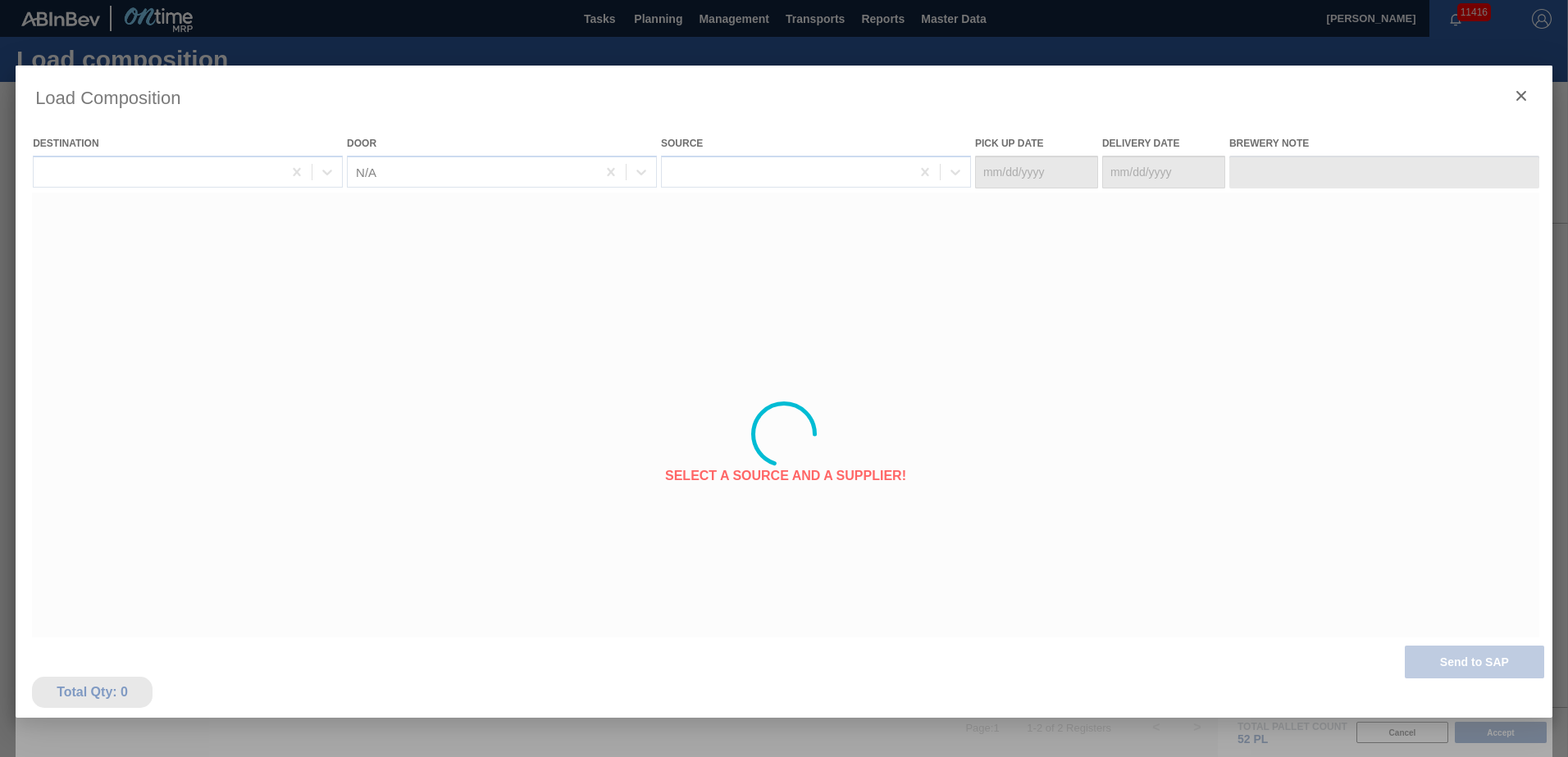
type Date "[DATE]"
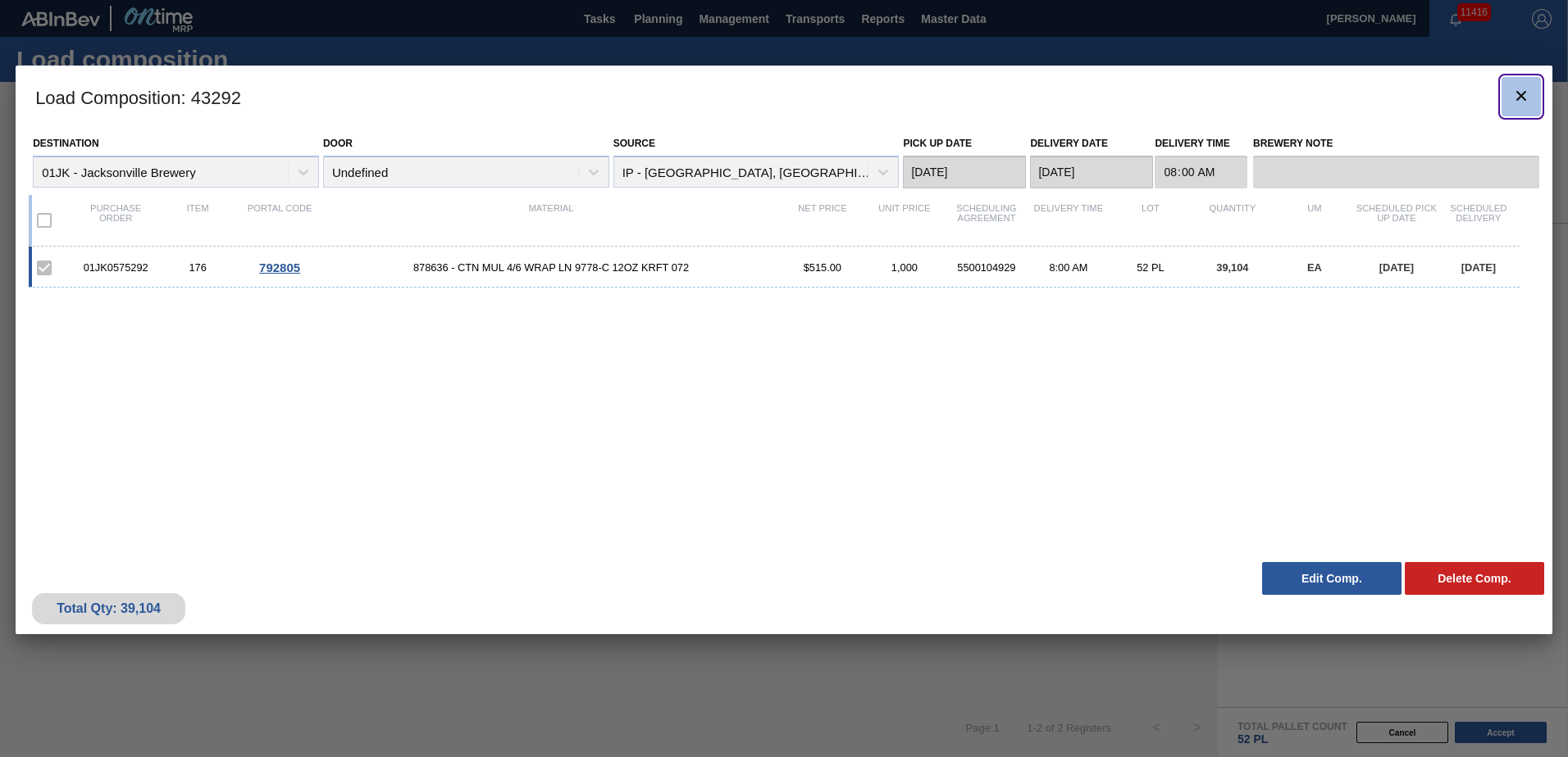
click at [1524, 101] on span "botão de ícone" at bounding box center [1521, 95] width 19 height 19
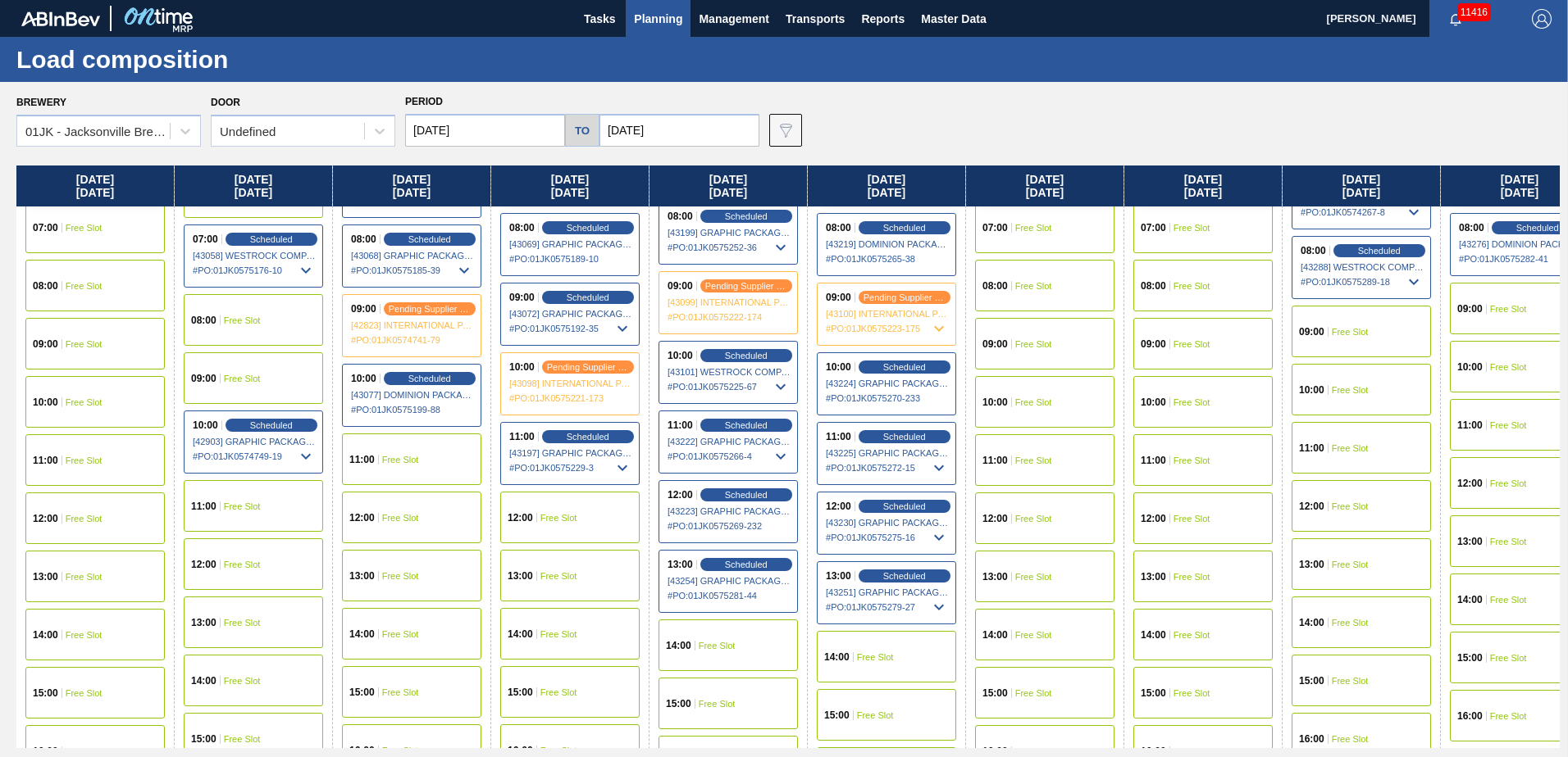
scroll to position [492, 0]
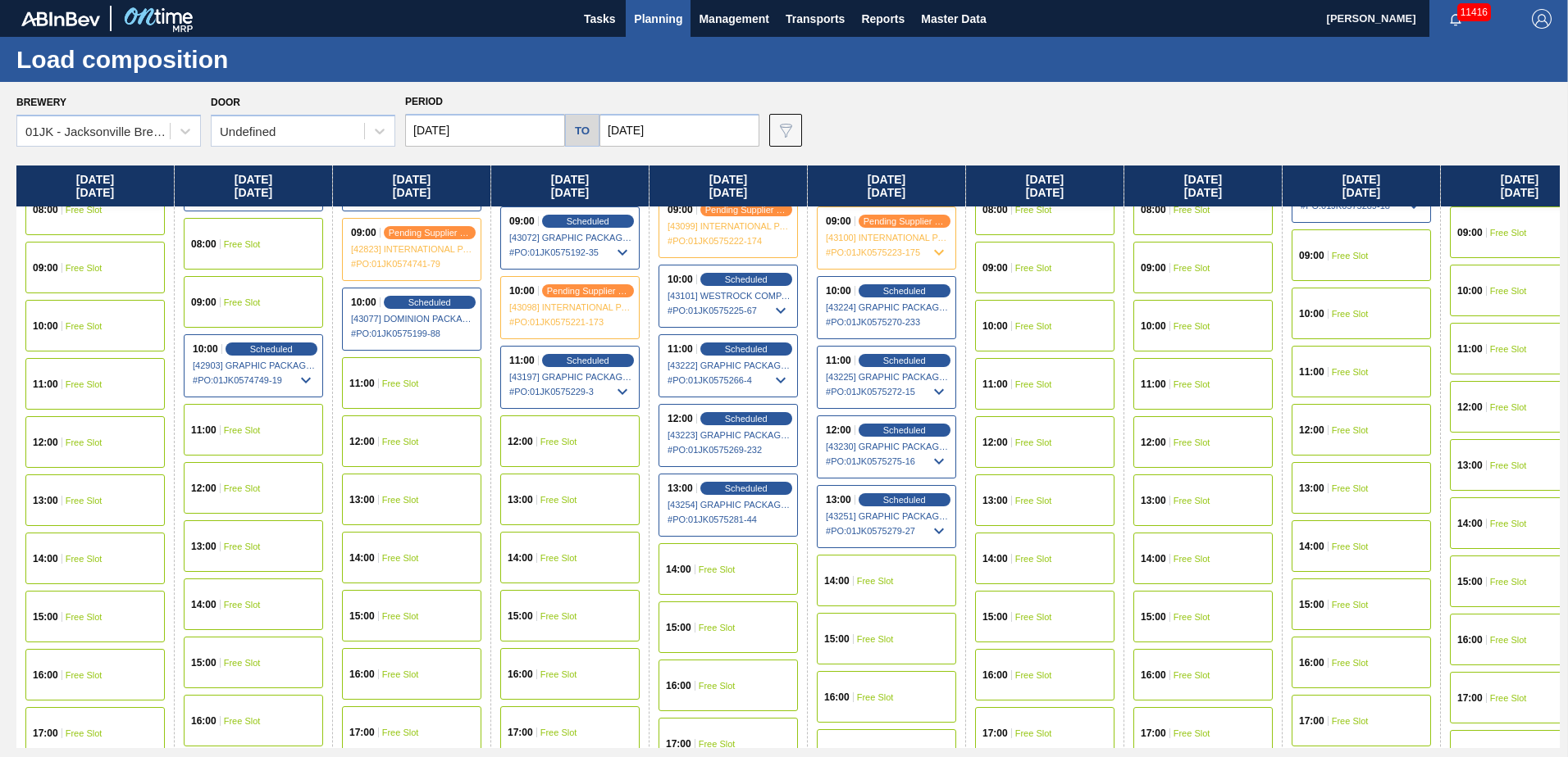
click at [759, 569] on div "14:00 Free Slot" at bounding box center [728, 569] width 139 height 51
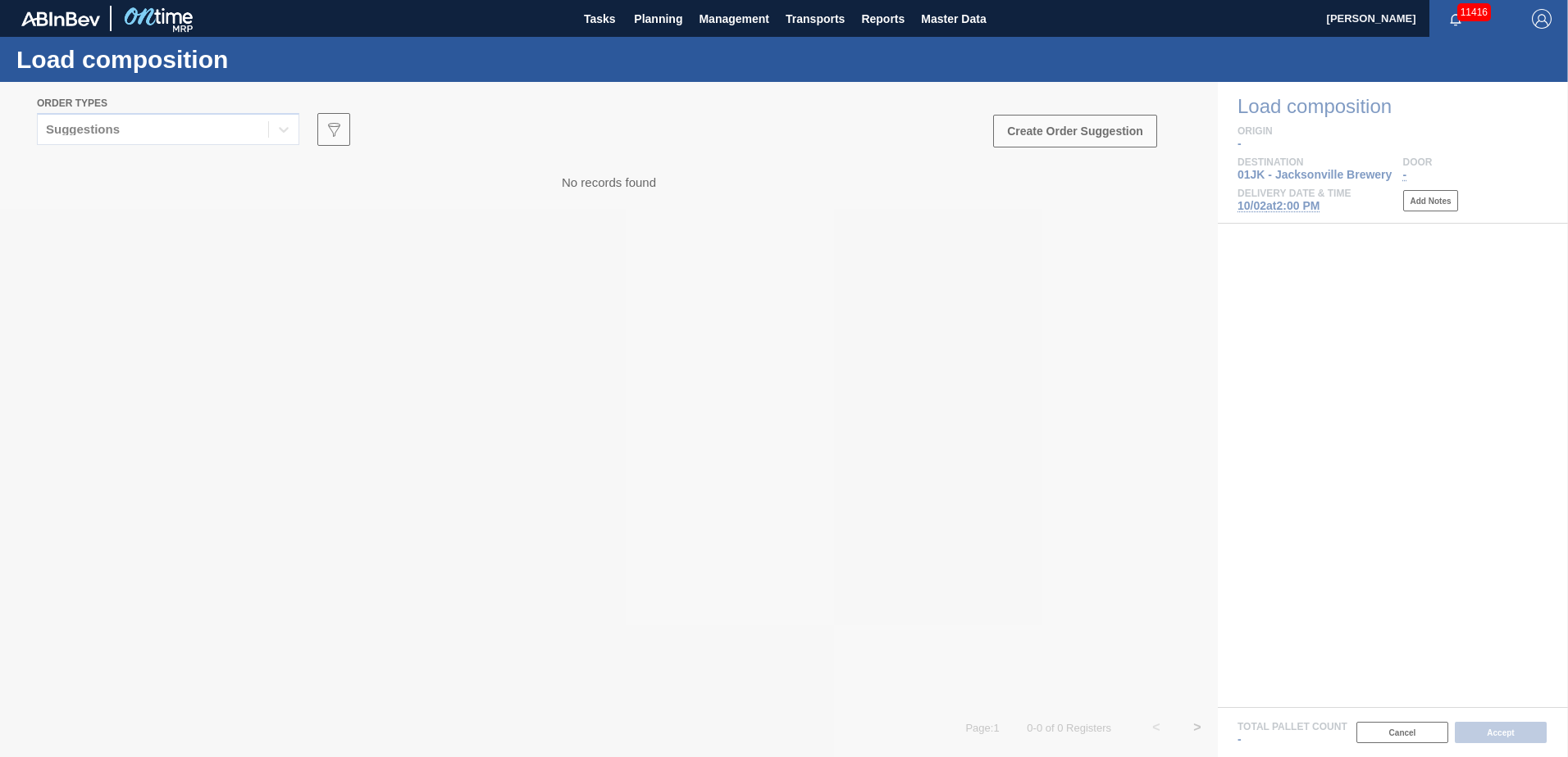
click at [265, 127] on div at bounding box center [784, 419] width 1568 height 675
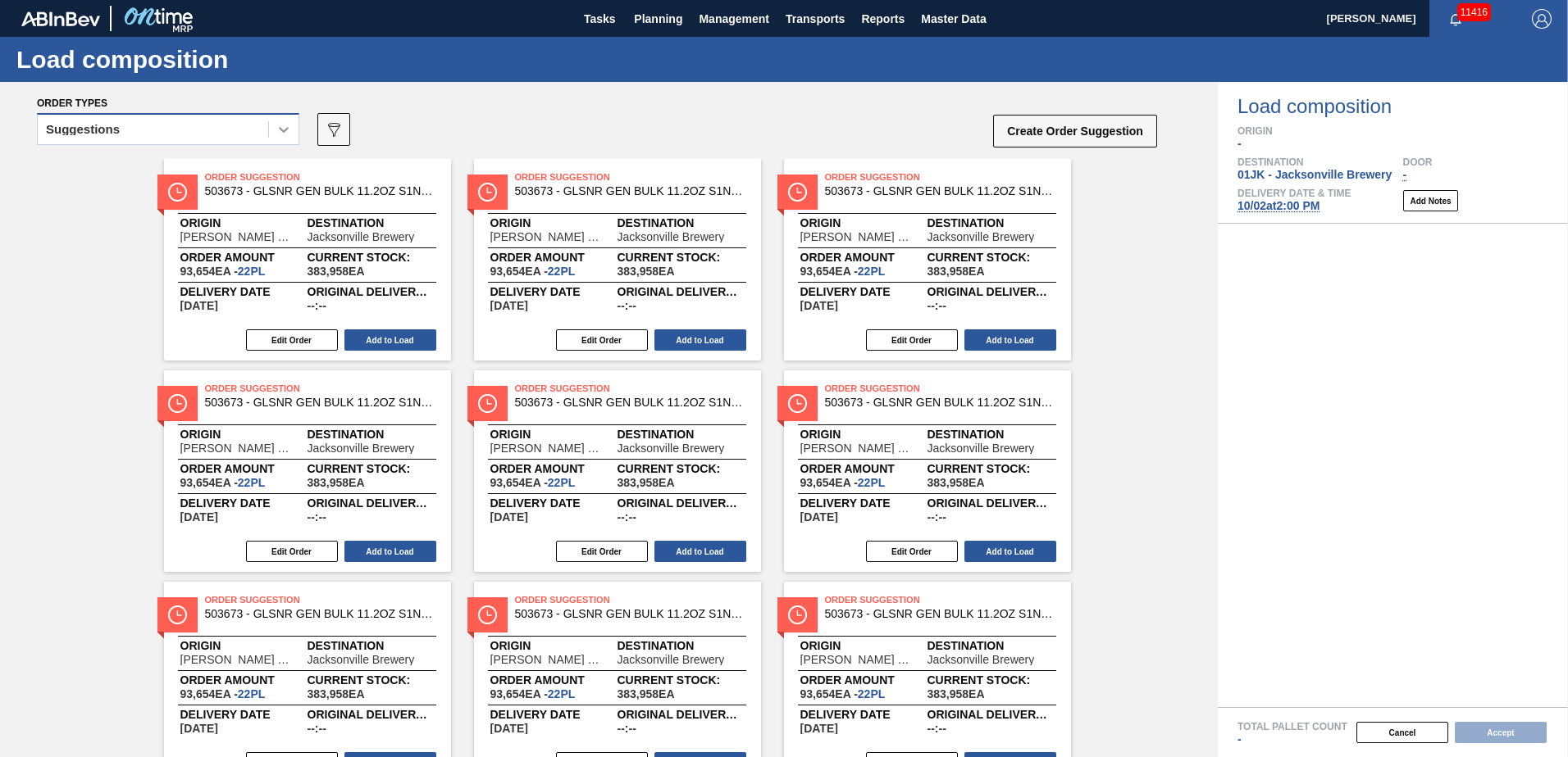
click at [269, 130] on div at bounding box center [284, 129] width 30 height 30
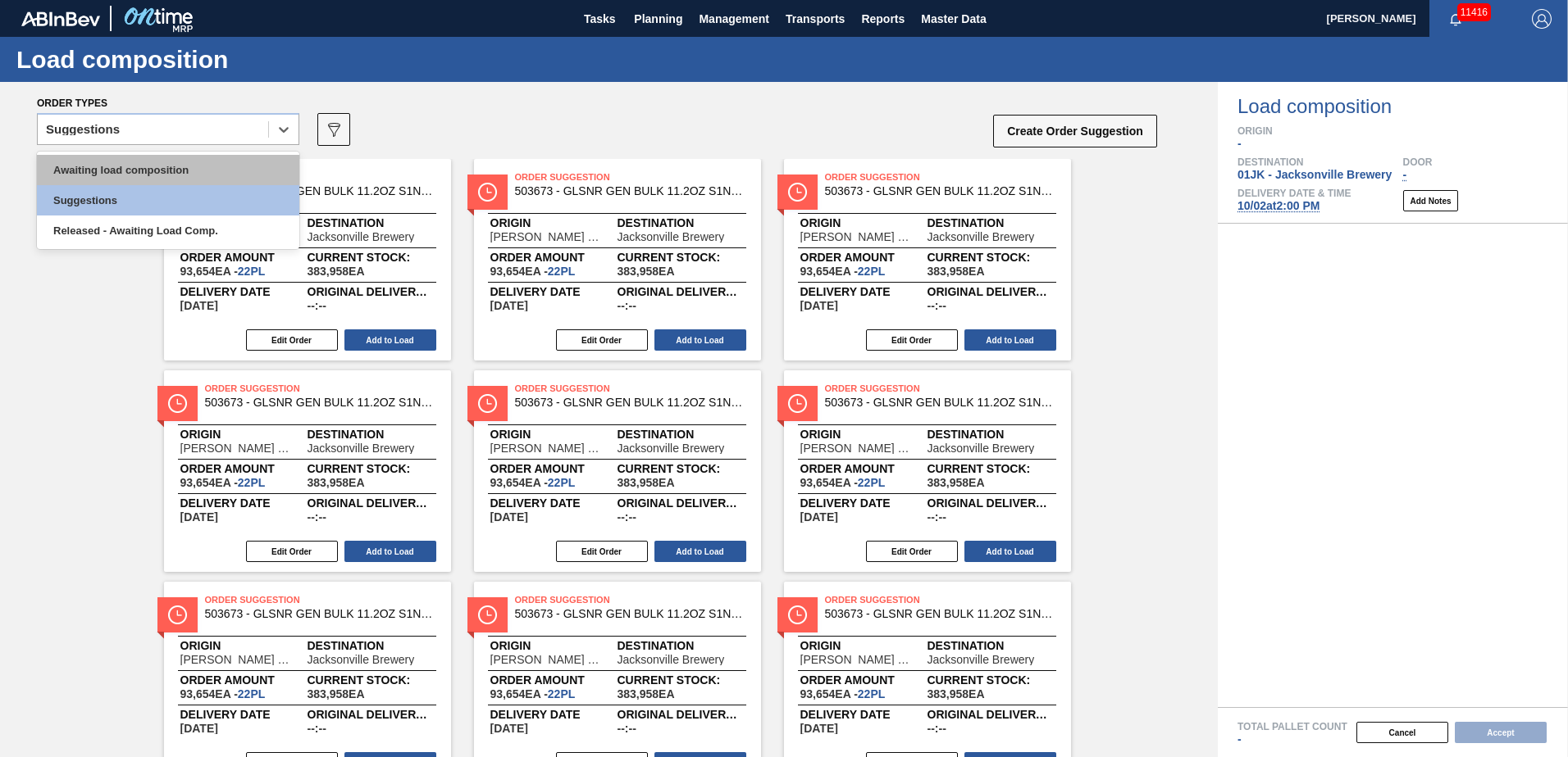
click at [270, 171] on div "Awaiting load composition" at bounding box center [168, 170] width 263 height 30
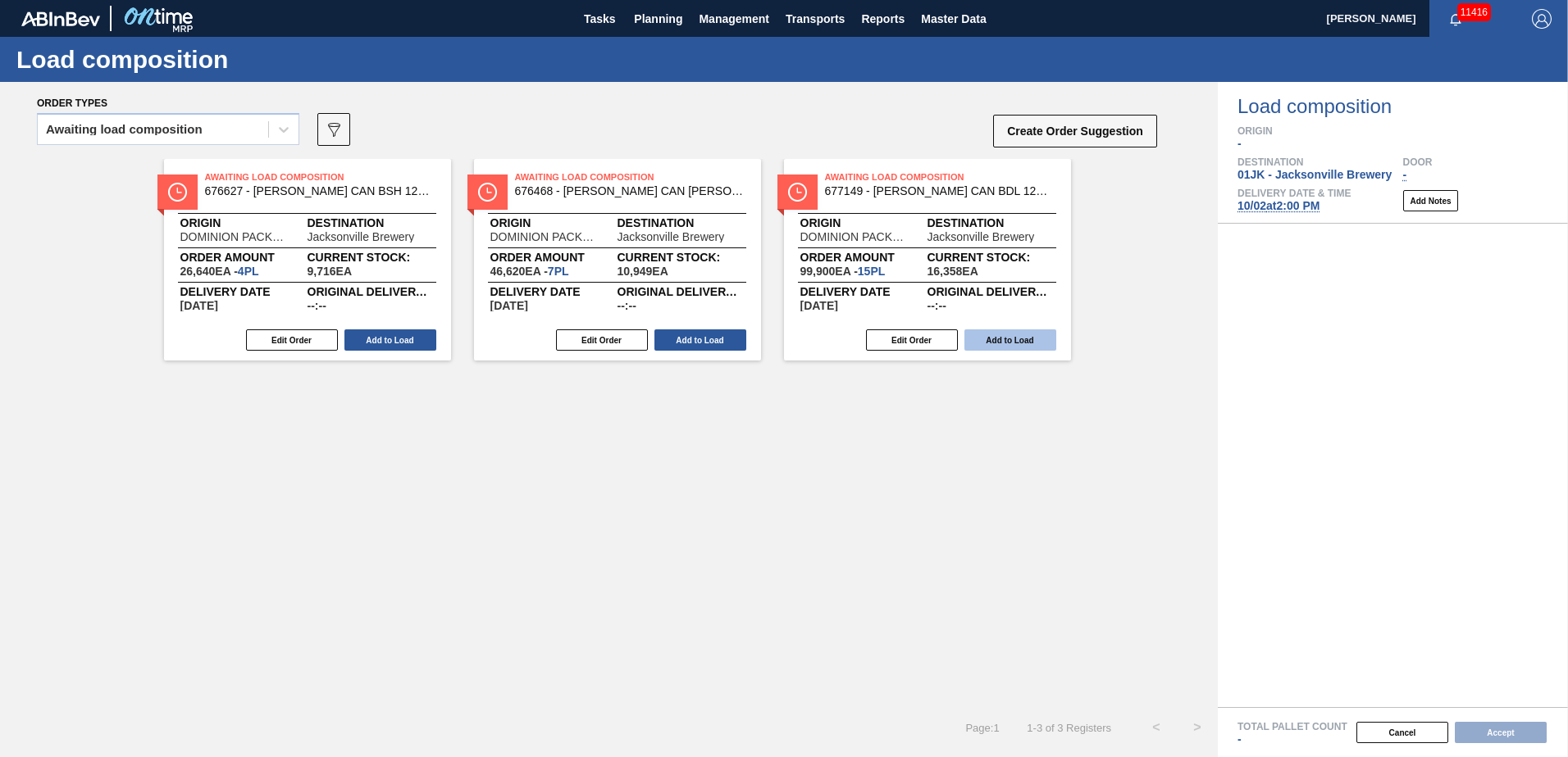
click at [1005, 344] on button "Add to Load" at bounding box center [1010, 339] width 92 height 21
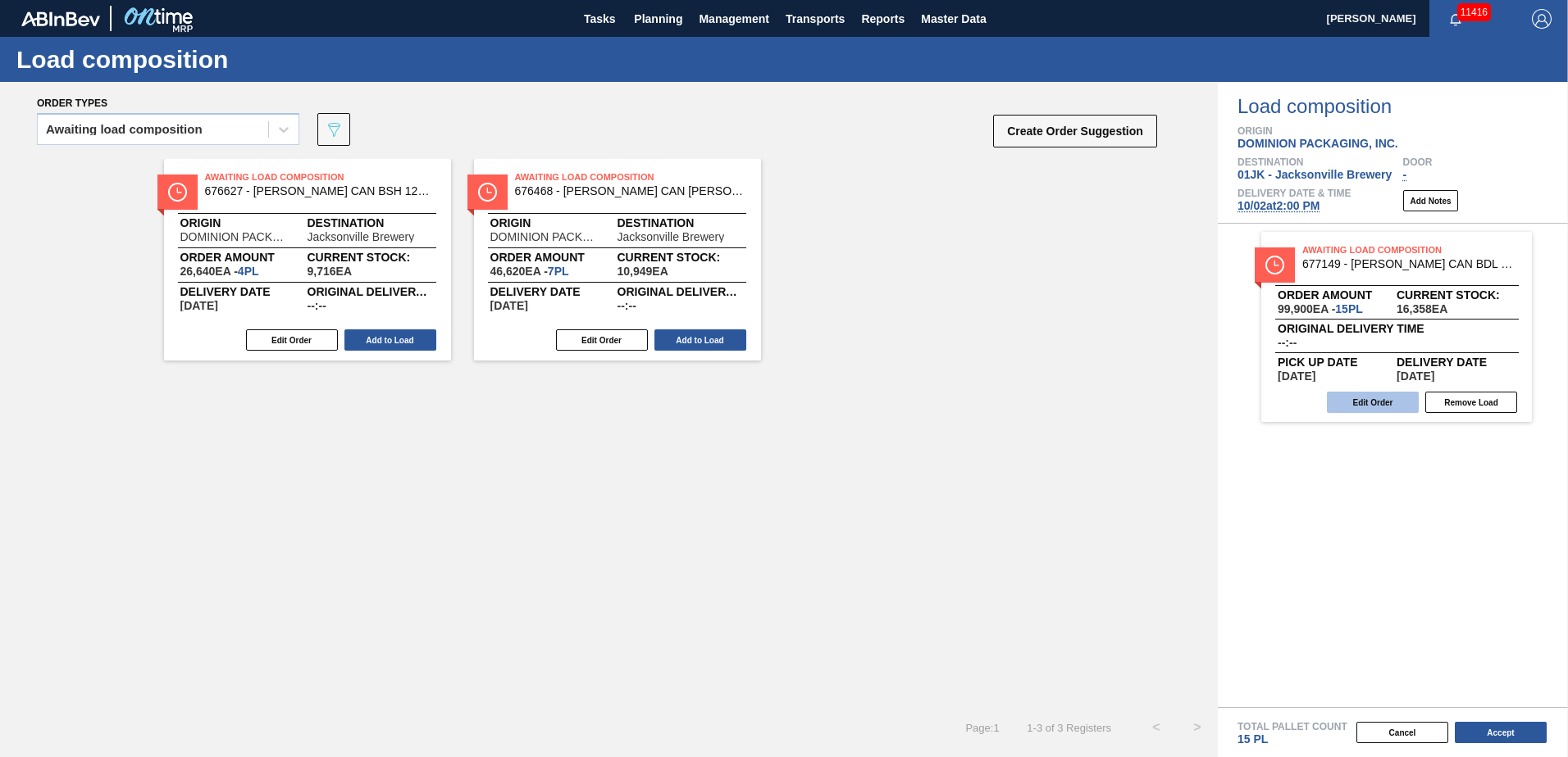
click at [1386, 401] on button "Edit Order" at bounding box center [1372, 402] width 92 height 21
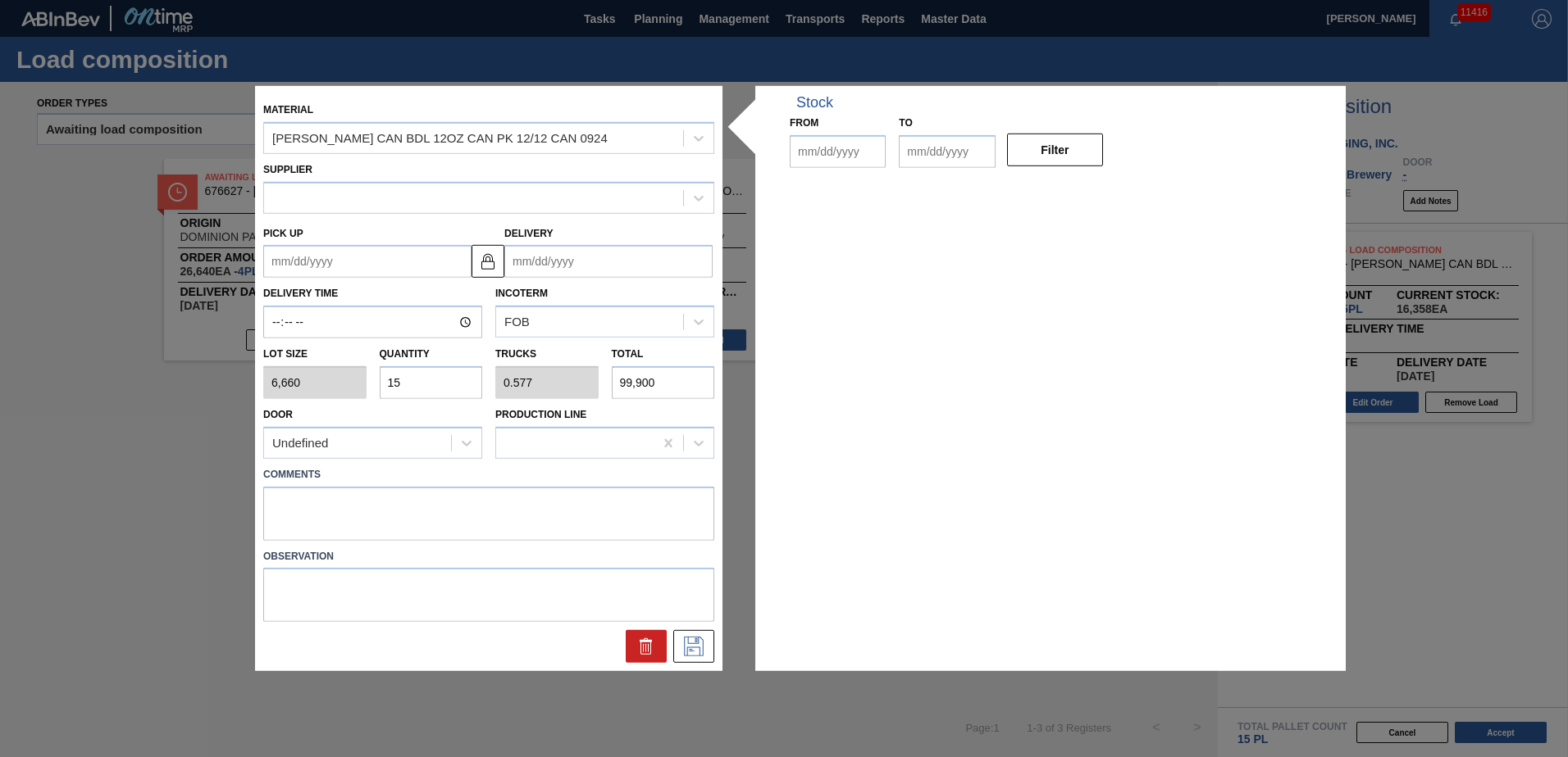
type input "6,660"
type input "15"
type input "0.577"
type input "99,900"
type up "[DATE]"
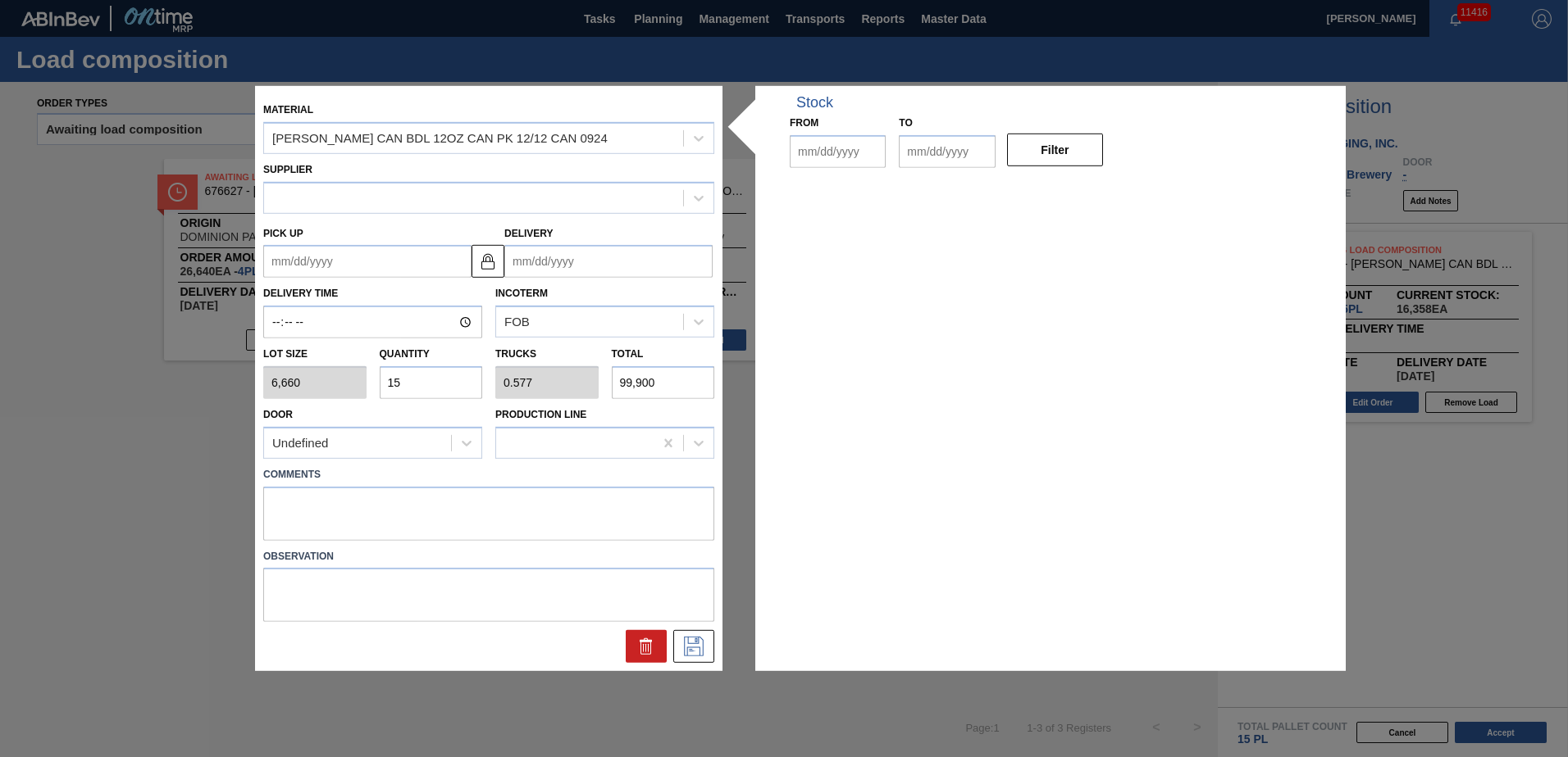
type input "[DATE]"
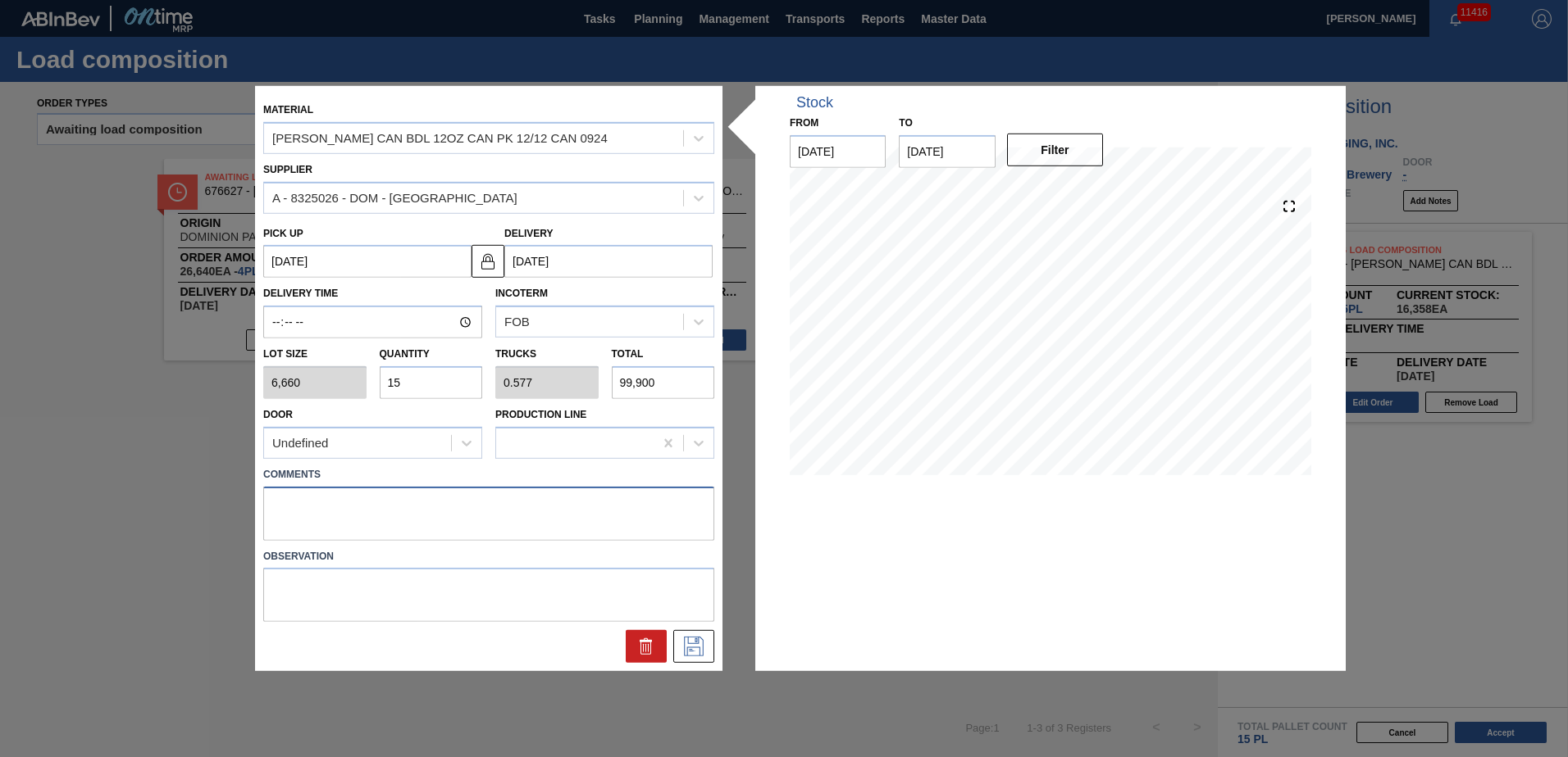
click at [527, 516] on textarea at bounding box center [489, 513] width 451 height 54
type textarea "TAIL, DROP"
click at [697, 649] on icon at bounding box center [693, 646] width 26 height 19
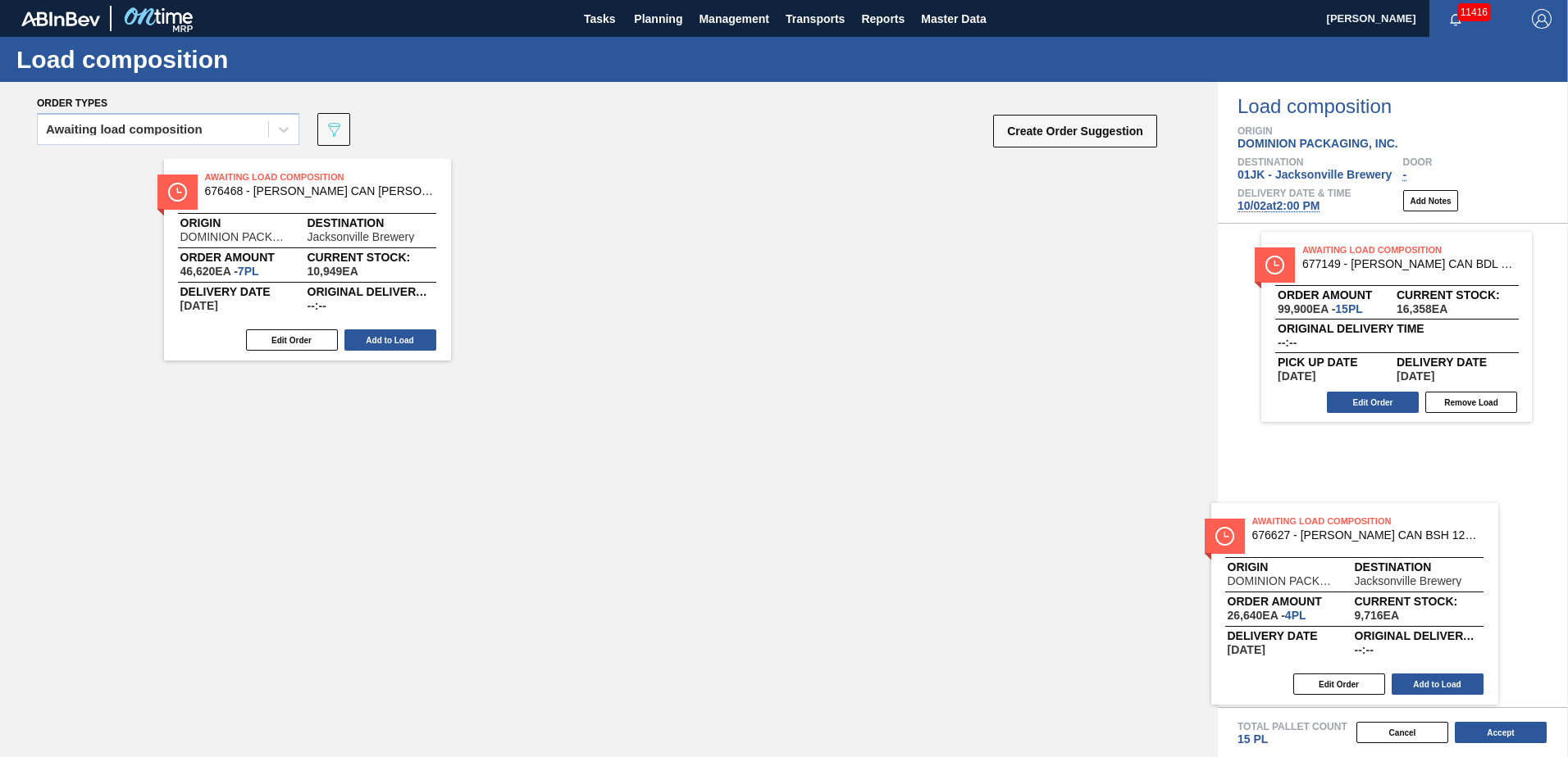
drag, startPoint x: 388, startPoint y: 230, endPoint x: 1432, endPoint y: 565, distance: 1096.4
click at [1437, 576] on div "Order types Awaiting load composition 089F7B8B-B2A5-4AFE-B5C0-19BA573D28AC Crea…" at bounding box center [784, 419] width 1568 height 675
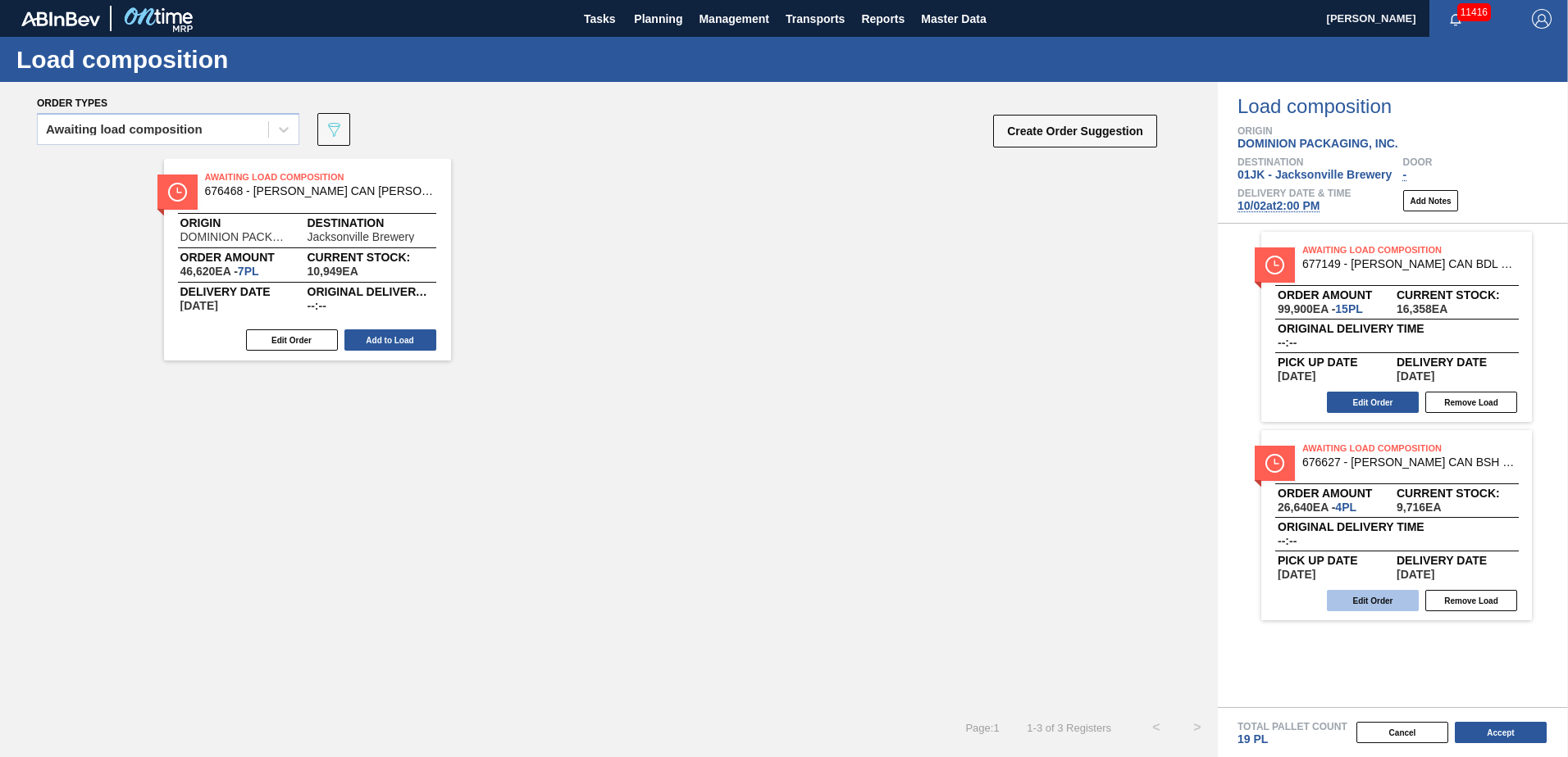
click at [1389, 597] on button "Edit Order" at bounding box center [1372, 600] width 92 height 21
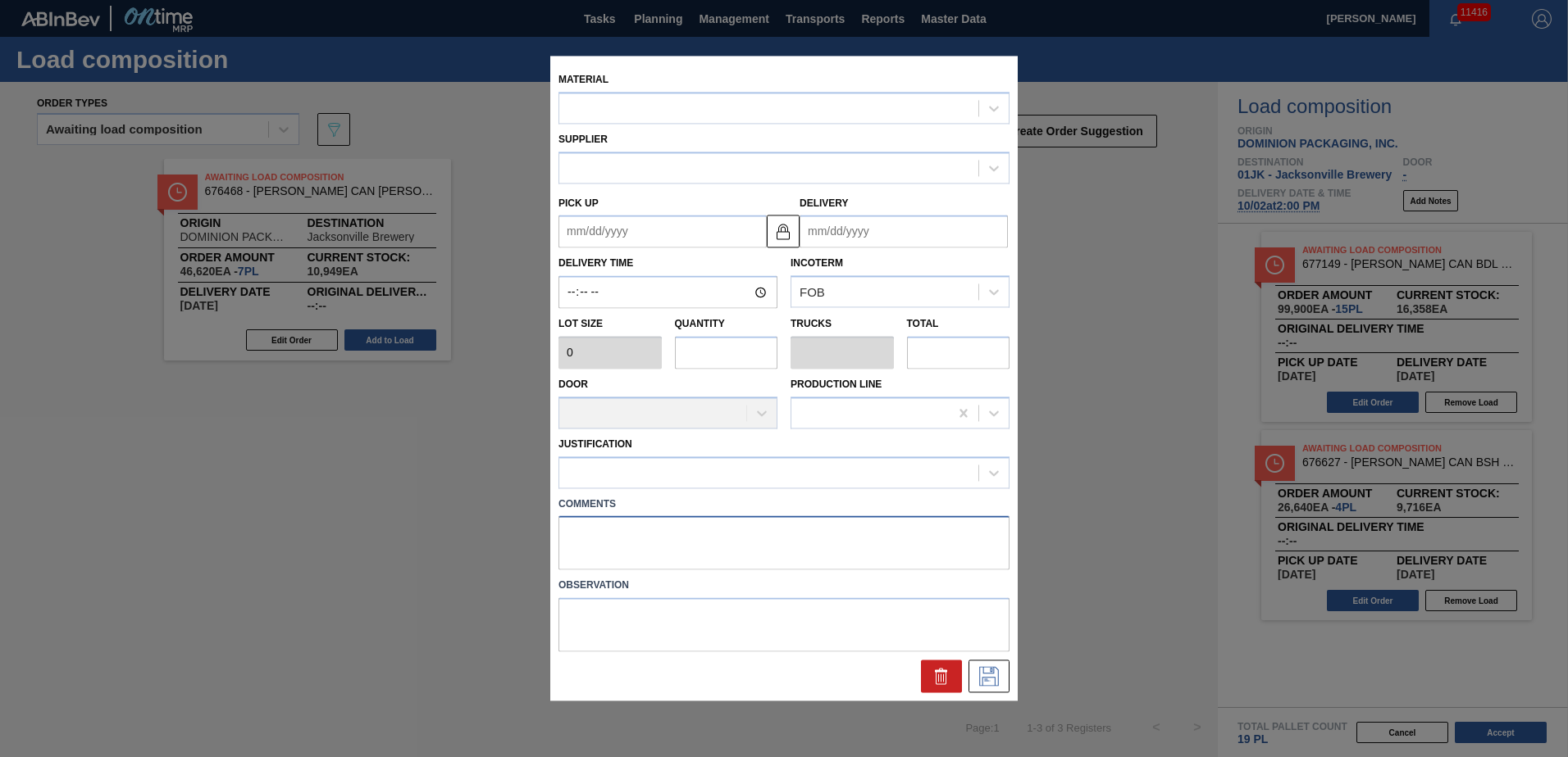
click at [797, 557] on textarea at bounding box center [784, 543] width 451 height 54
type textarea "M"
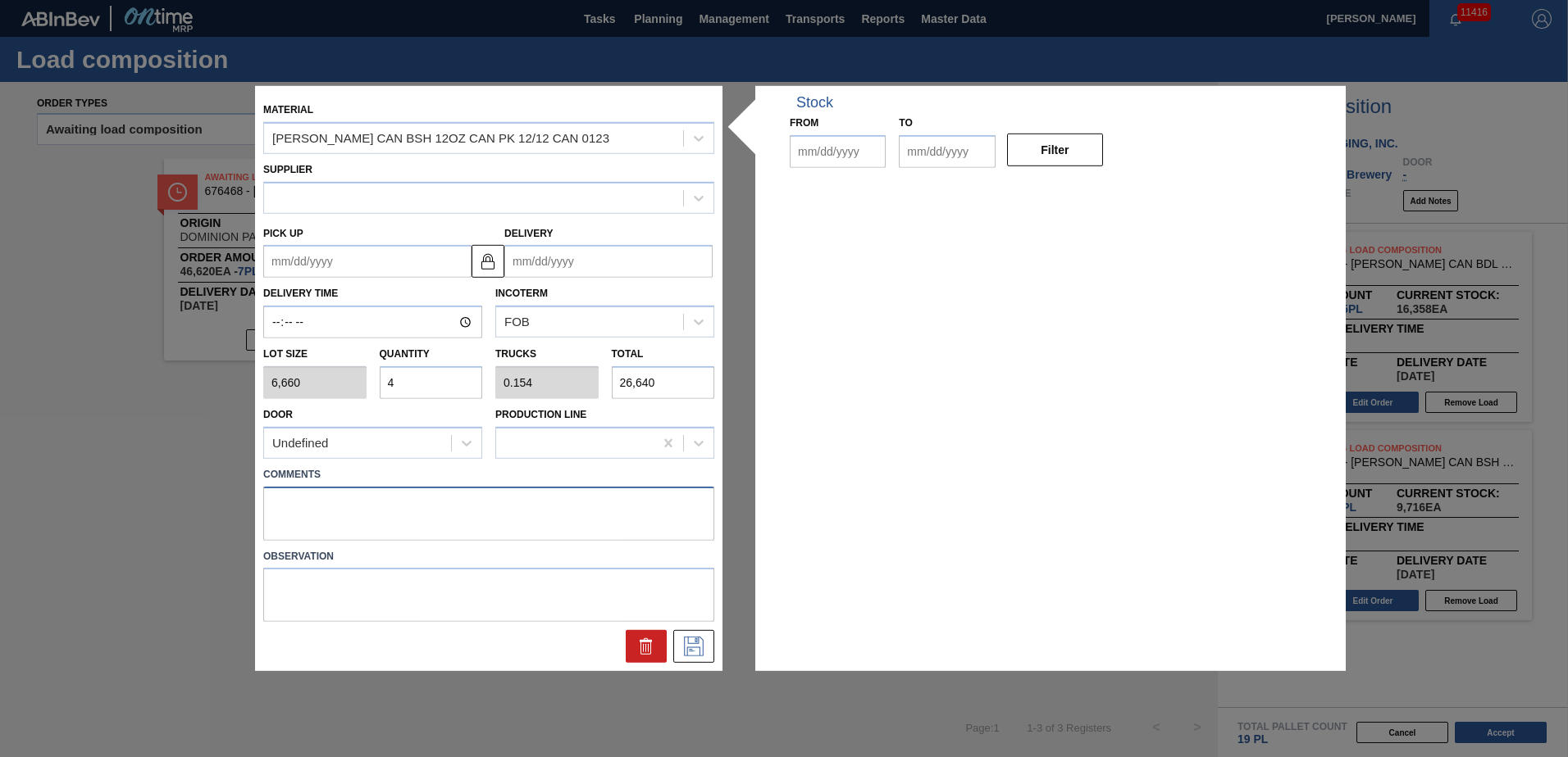
type input "6,660"
type input "4"
type input "0.154"
type input "26,640"
type up "[DATE]"
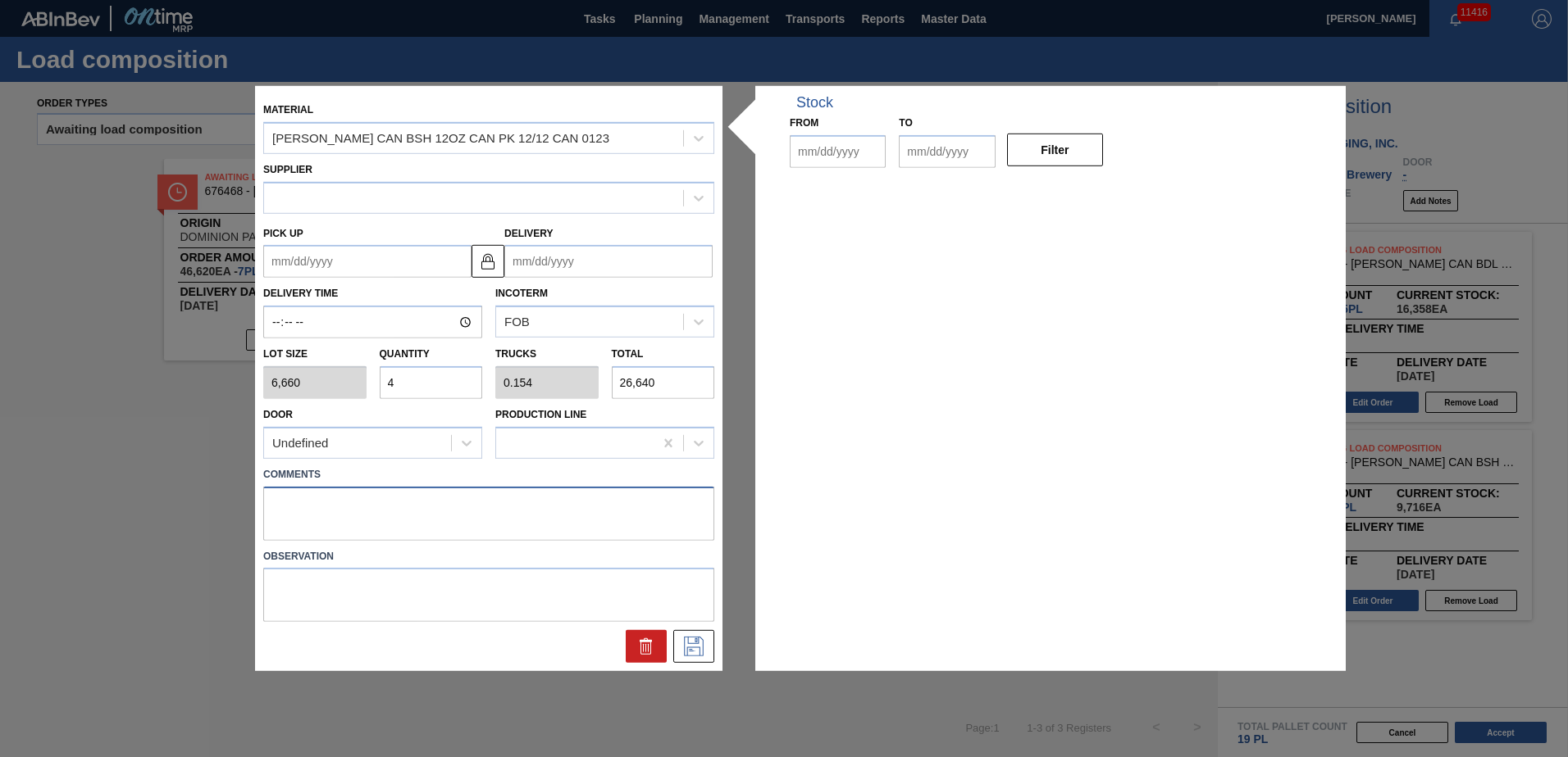
type input "[DATE]"
type textarea "MID, DROP"
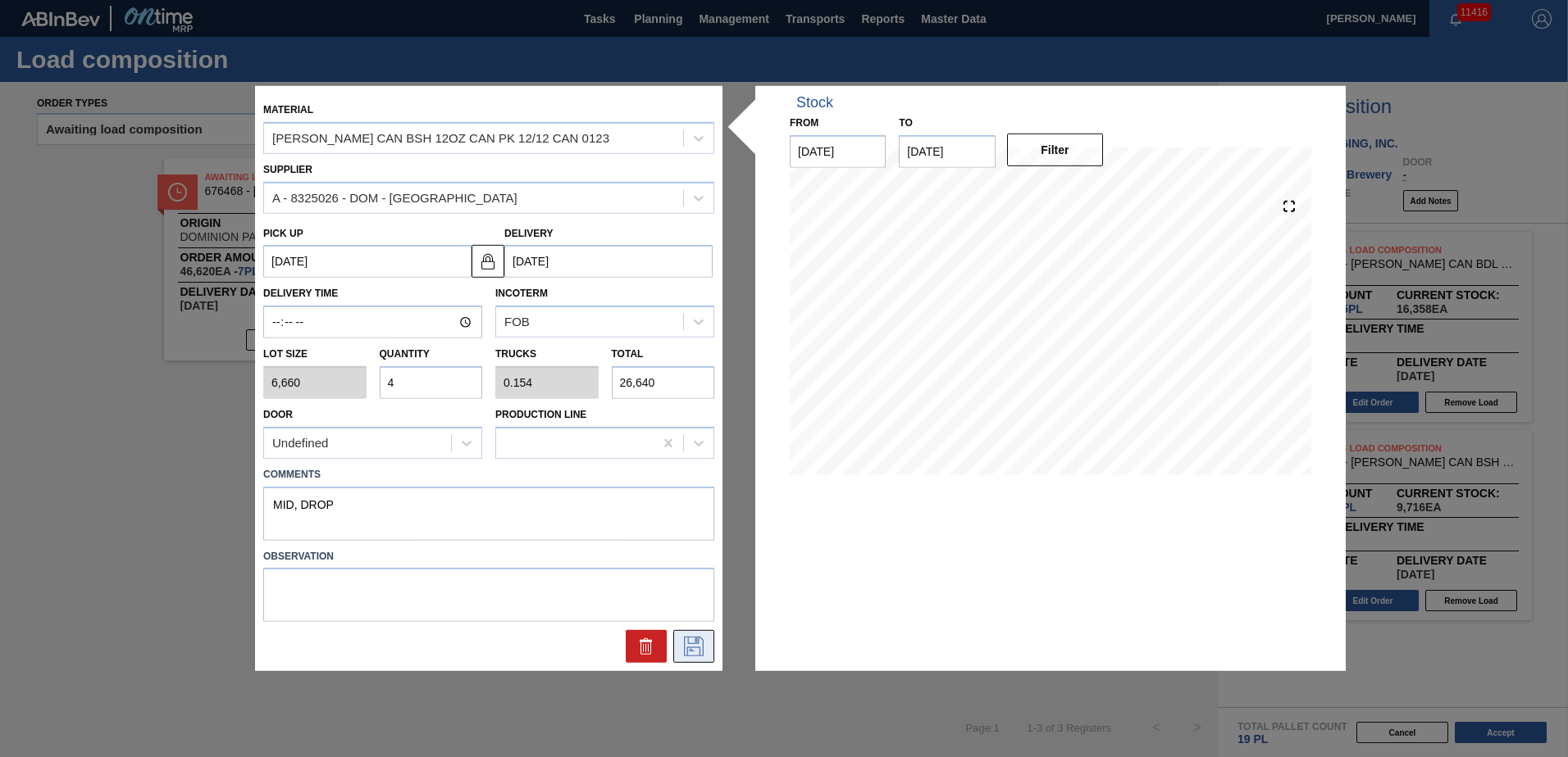
click at [708, 640] on button at bounding box center [693, 646] width 41 height 33
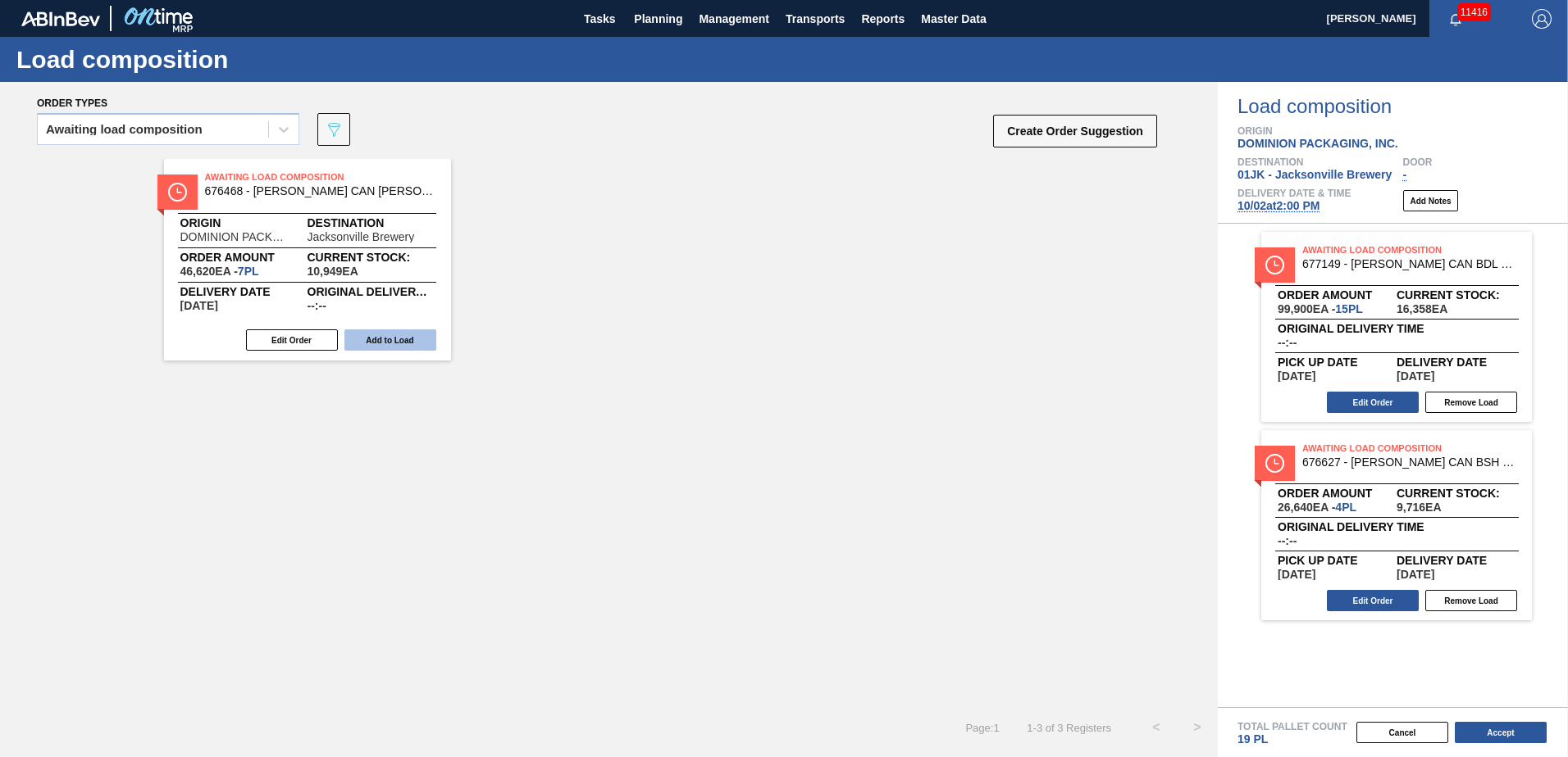
click at [388, 342] on button "Add to Load" at bounding box center [390, 339] width 92 height 21
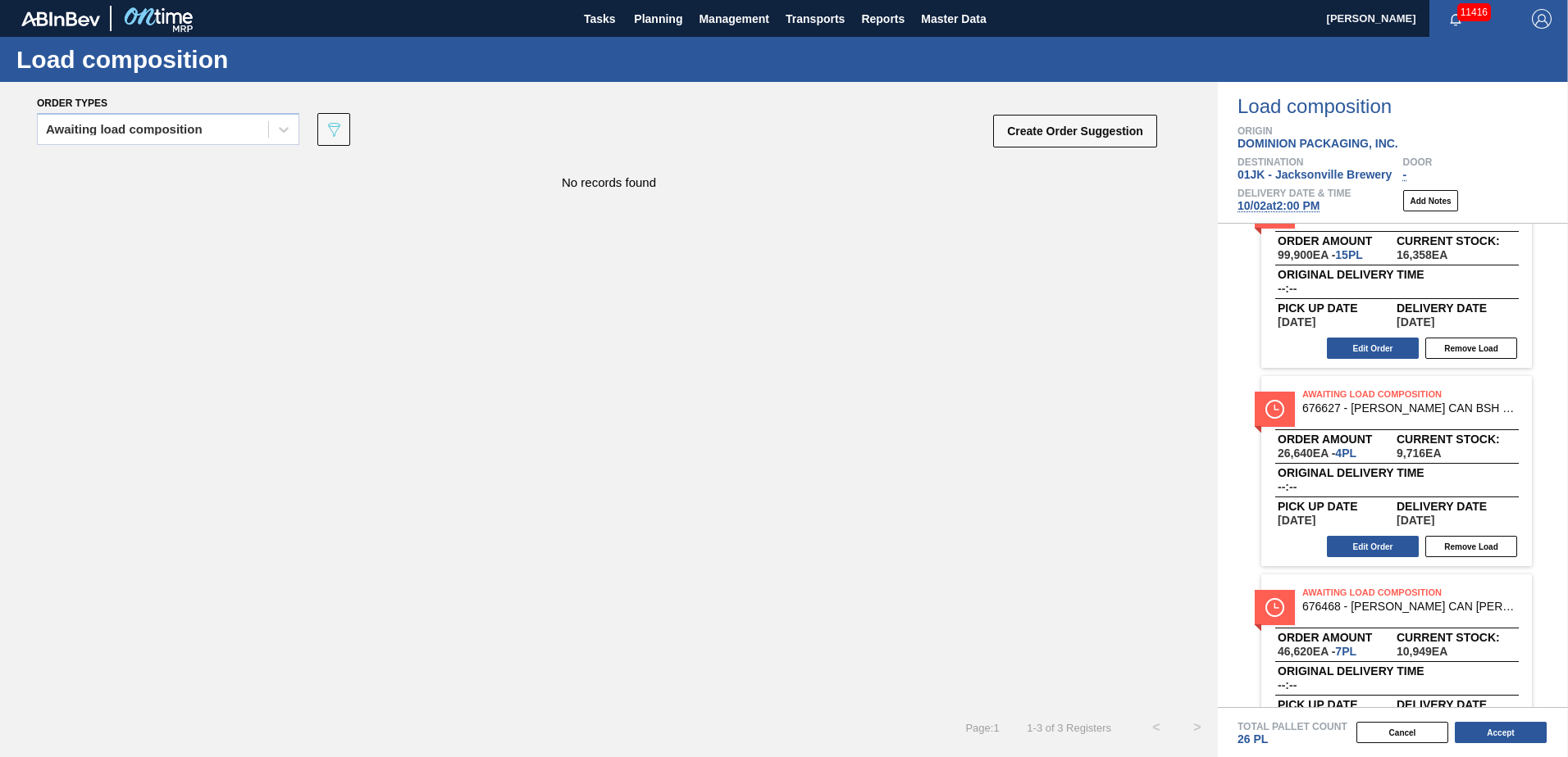
scroll to position [120, 0]
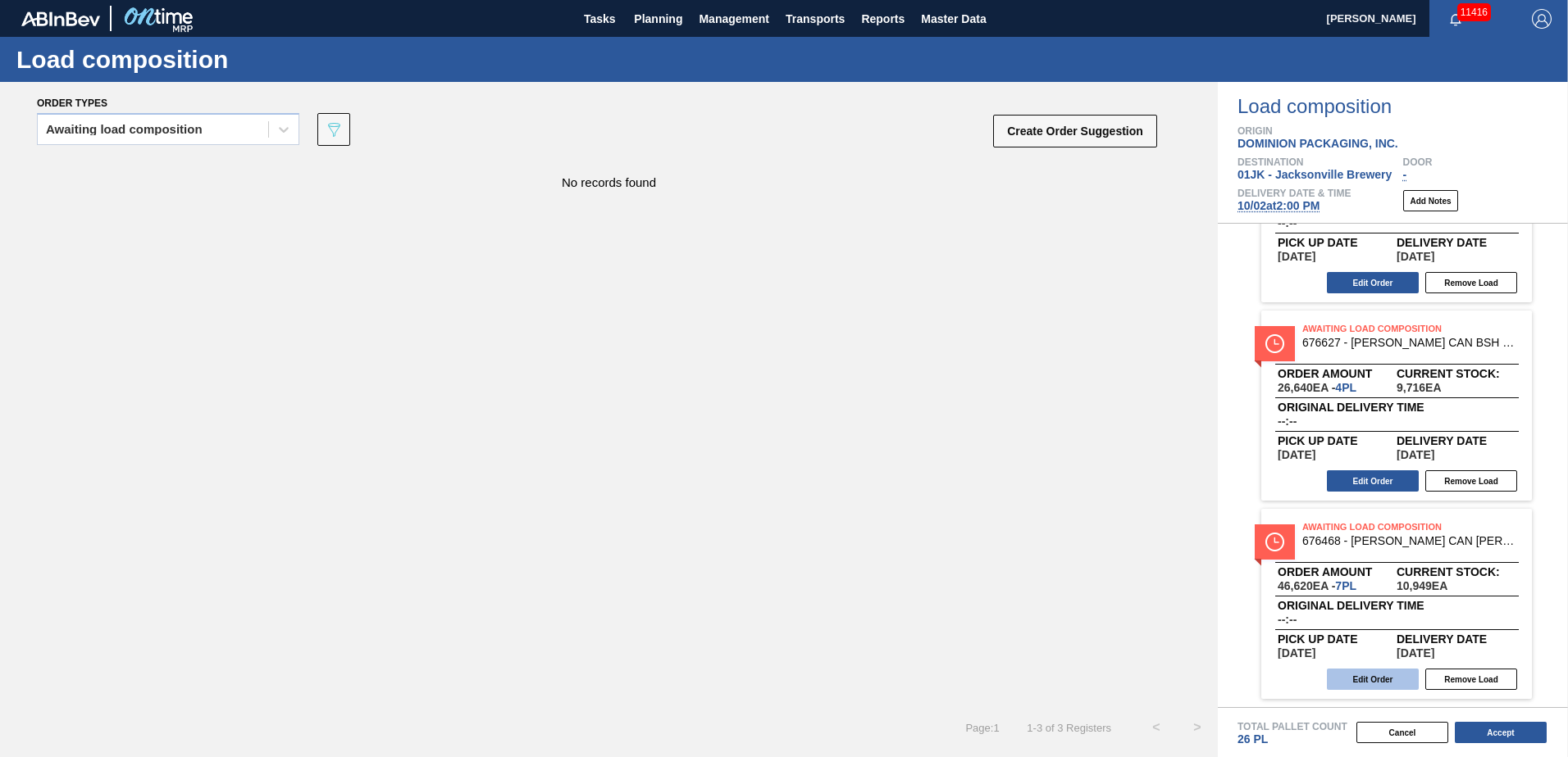
click at [1383, 684] on button "Edit Order" at bounding box center [1372, 679] width 92 height 21
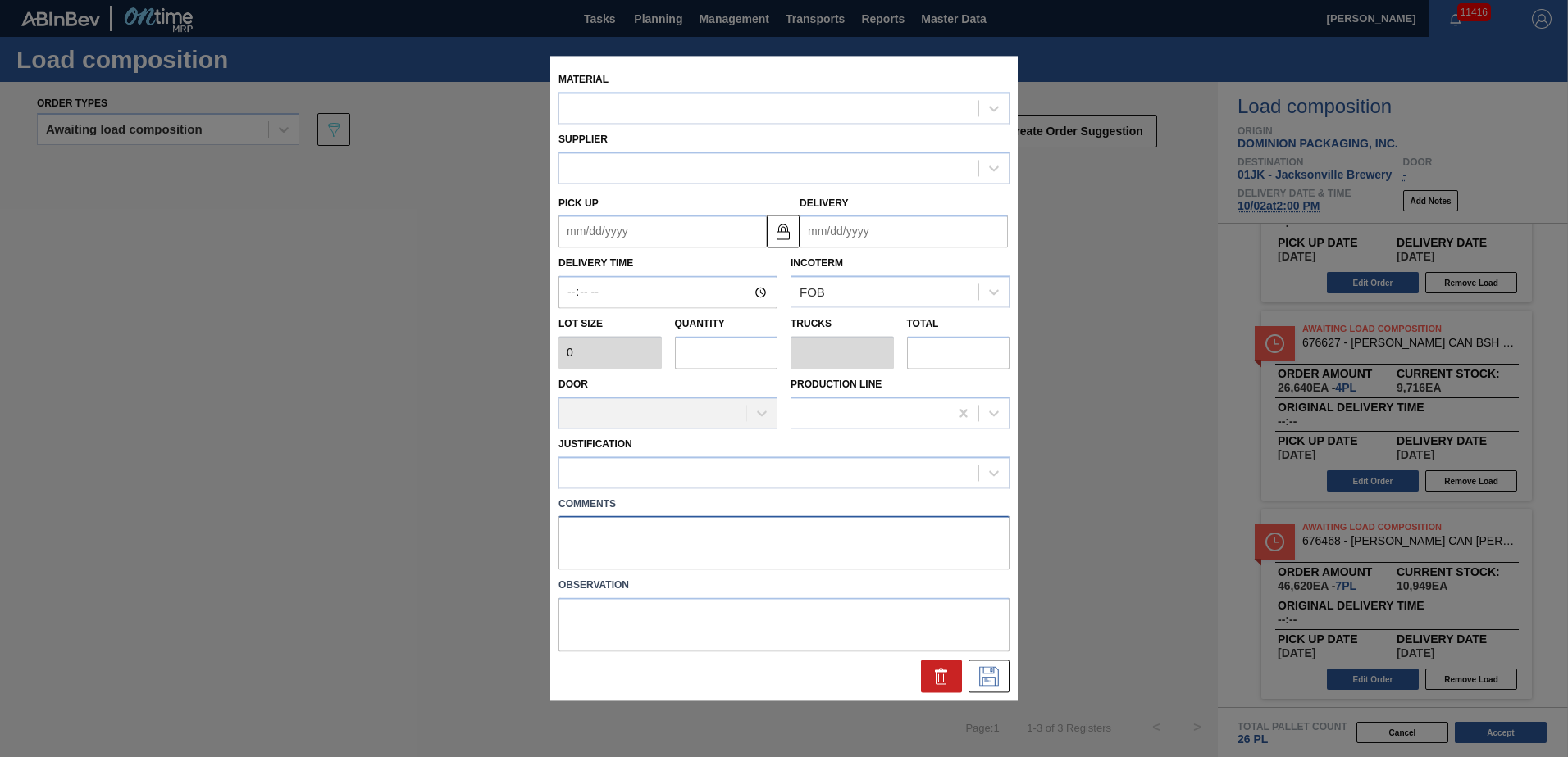
click at [773, 541] on textarea at bounding box center [784, 543] width 451 height 54
type textarea "NOSE, D"
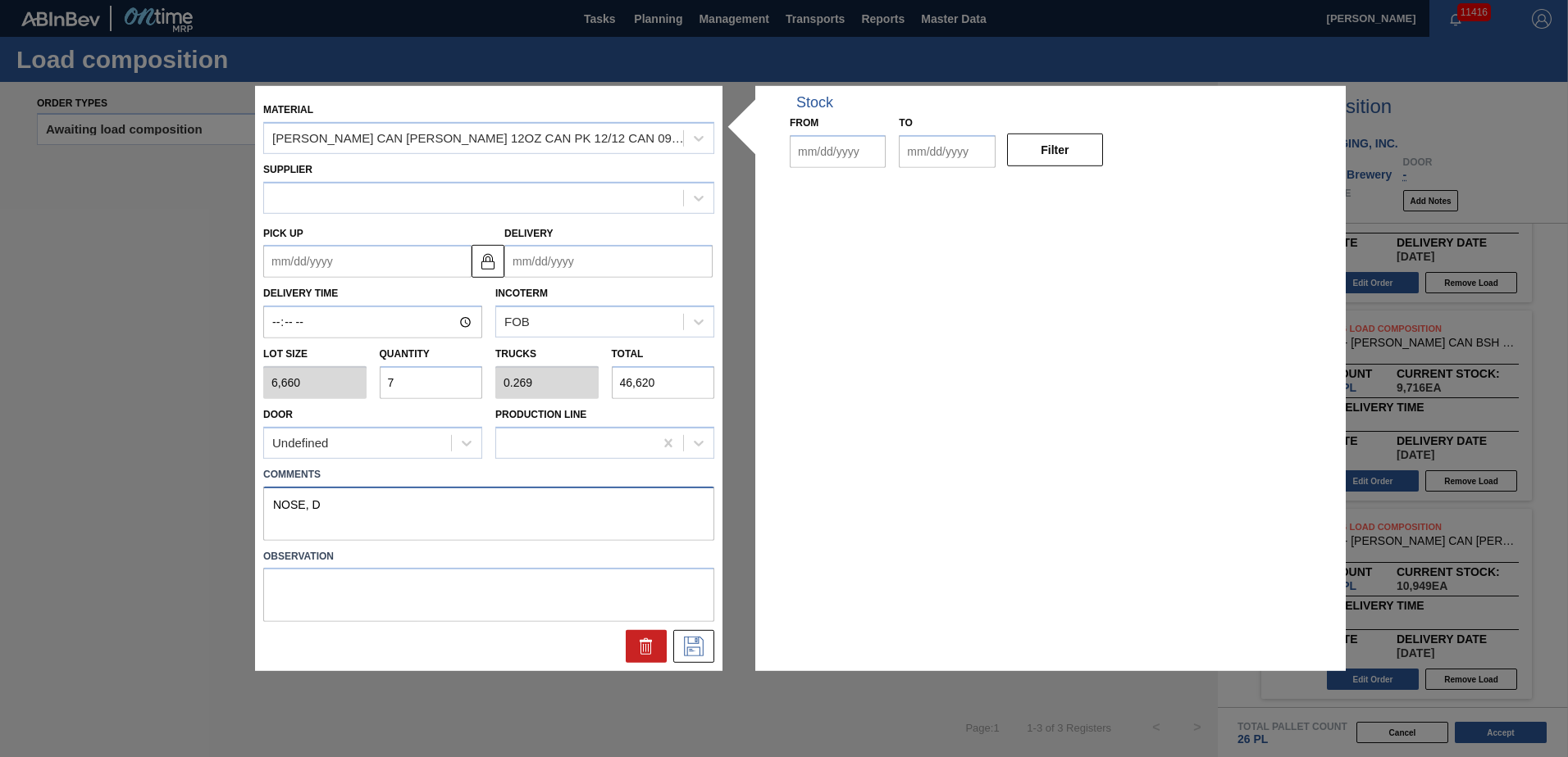
type input "6,660"
type input "7"
type input "0.269"
type input "46,620"
type textarea "NOSE, DR"
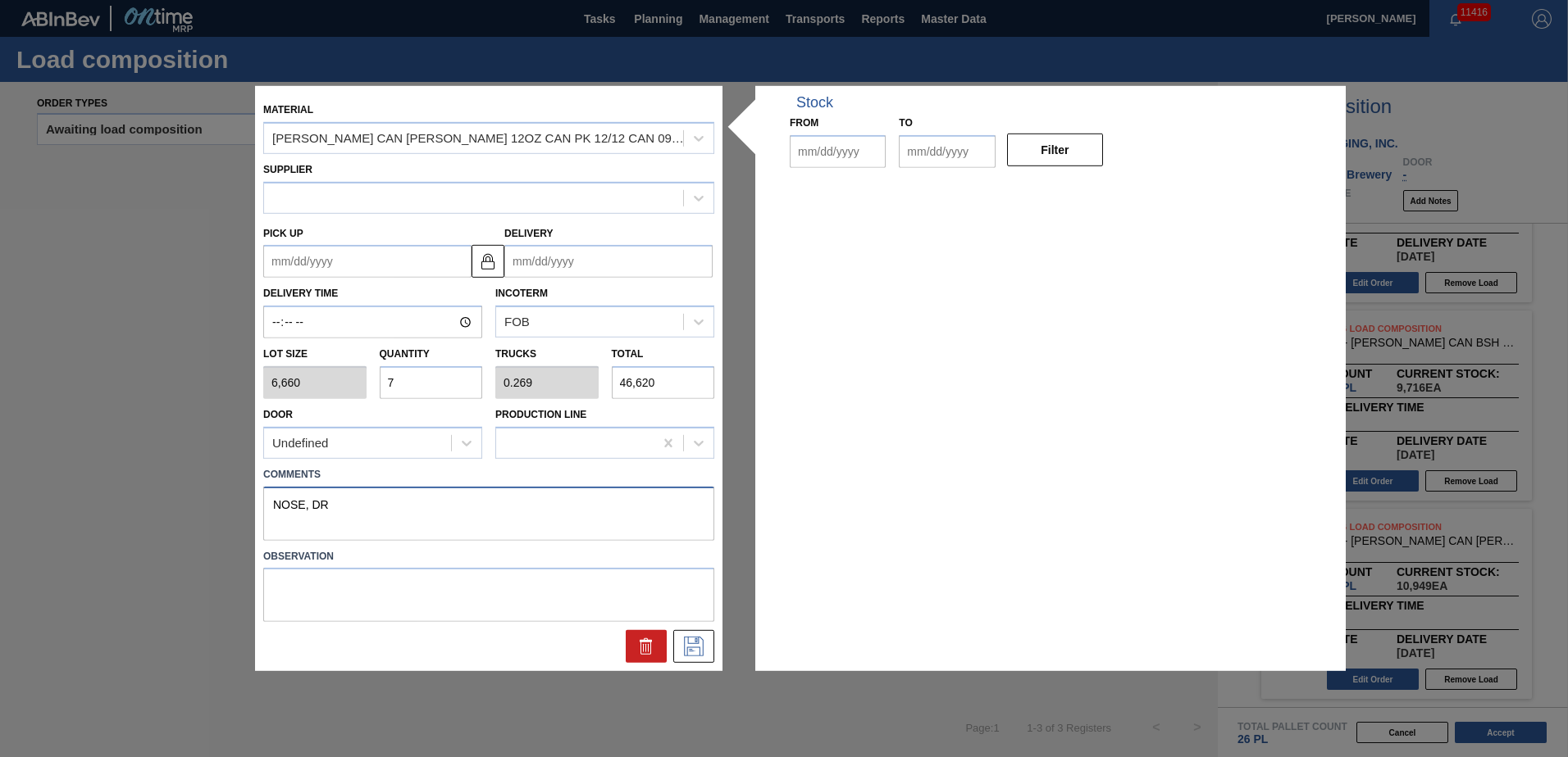
type up "[DATE]"
type input "[DATE]"
type textarea "NOSE, DROP"
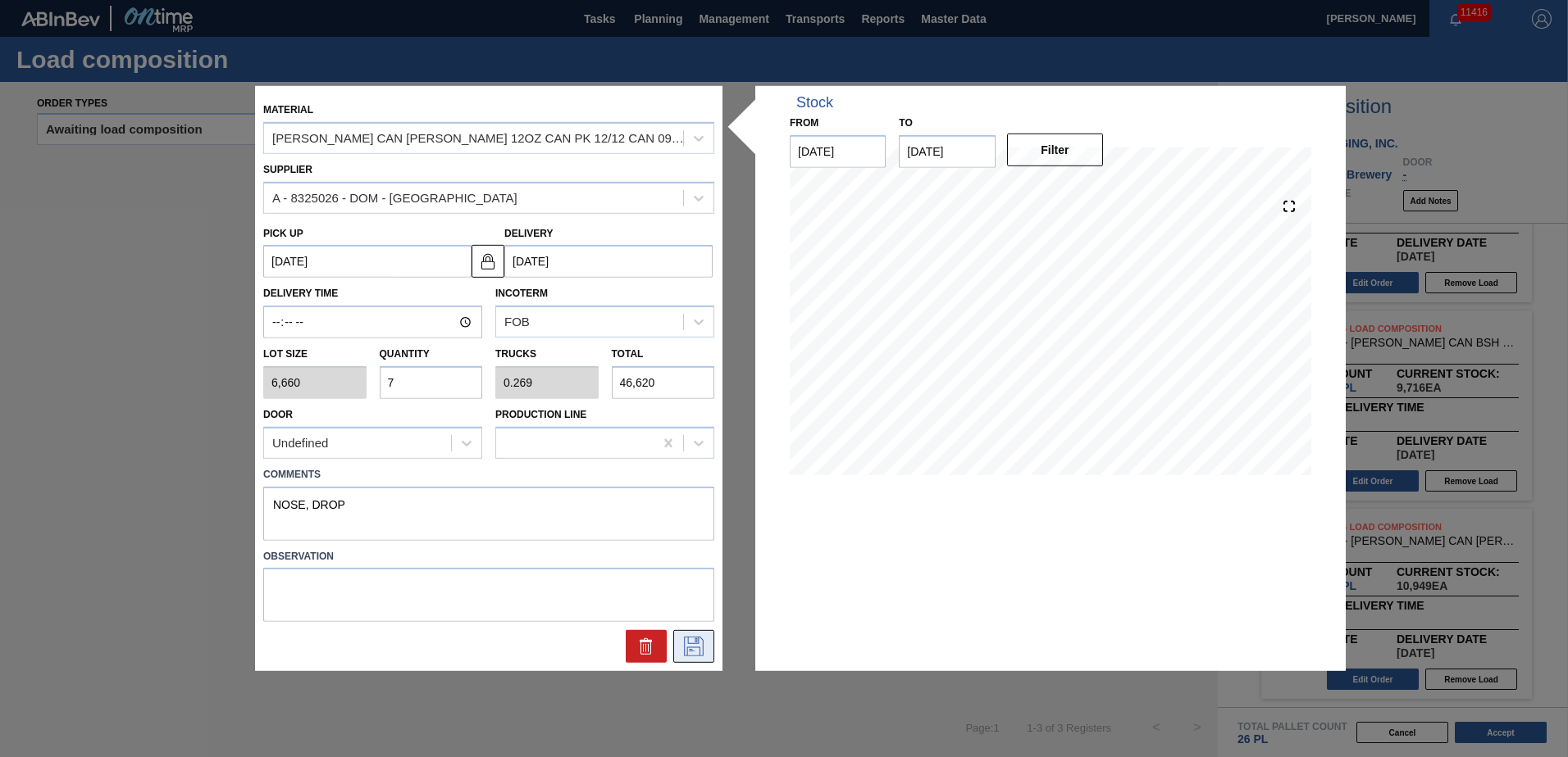
click at [691, 650] on icon at bounding box center [693, 646] width 8 height 14
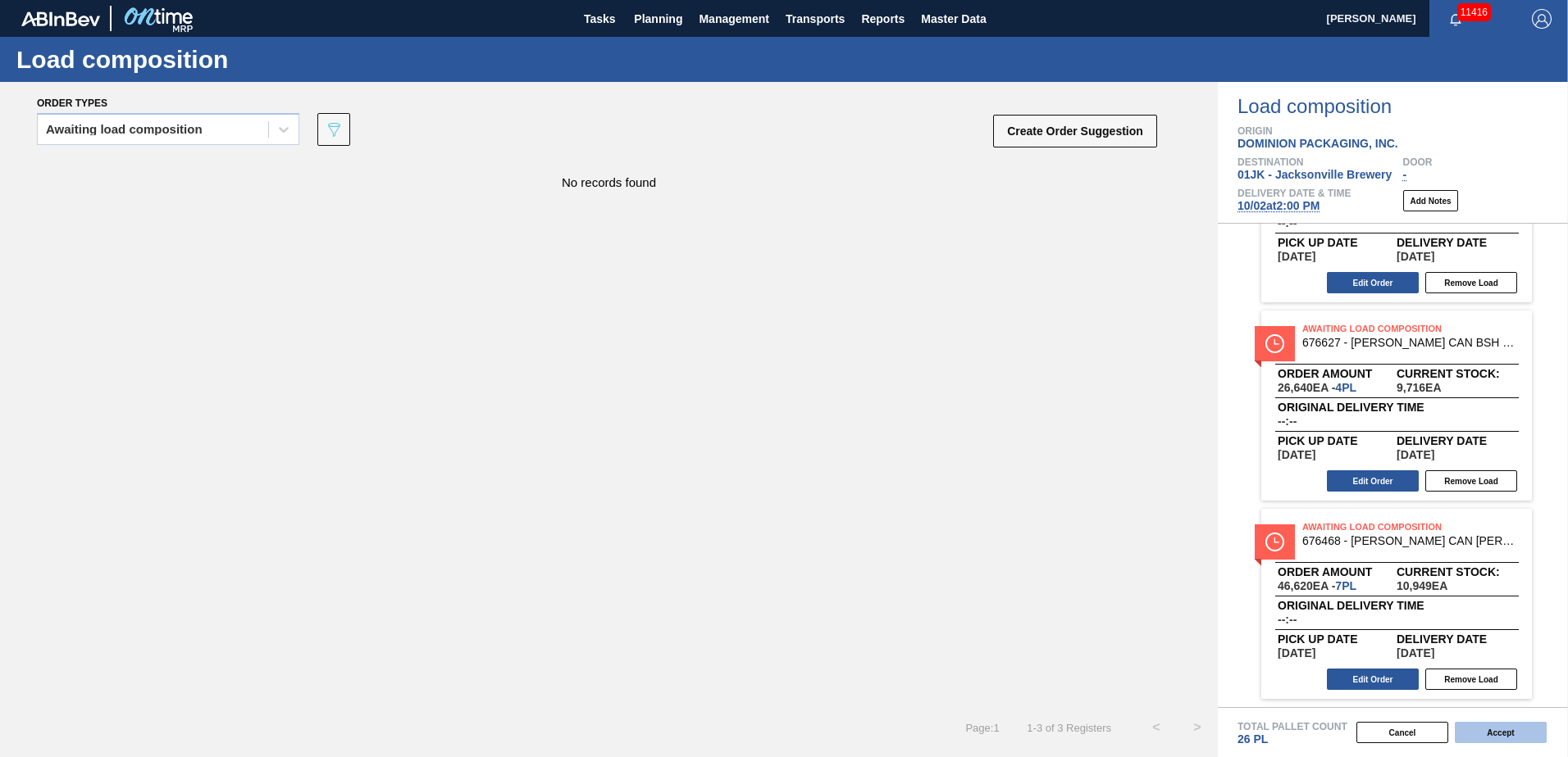
click at [1492, 728] on button "Accept" at bounding box center [1500, 733] width 92 height 21
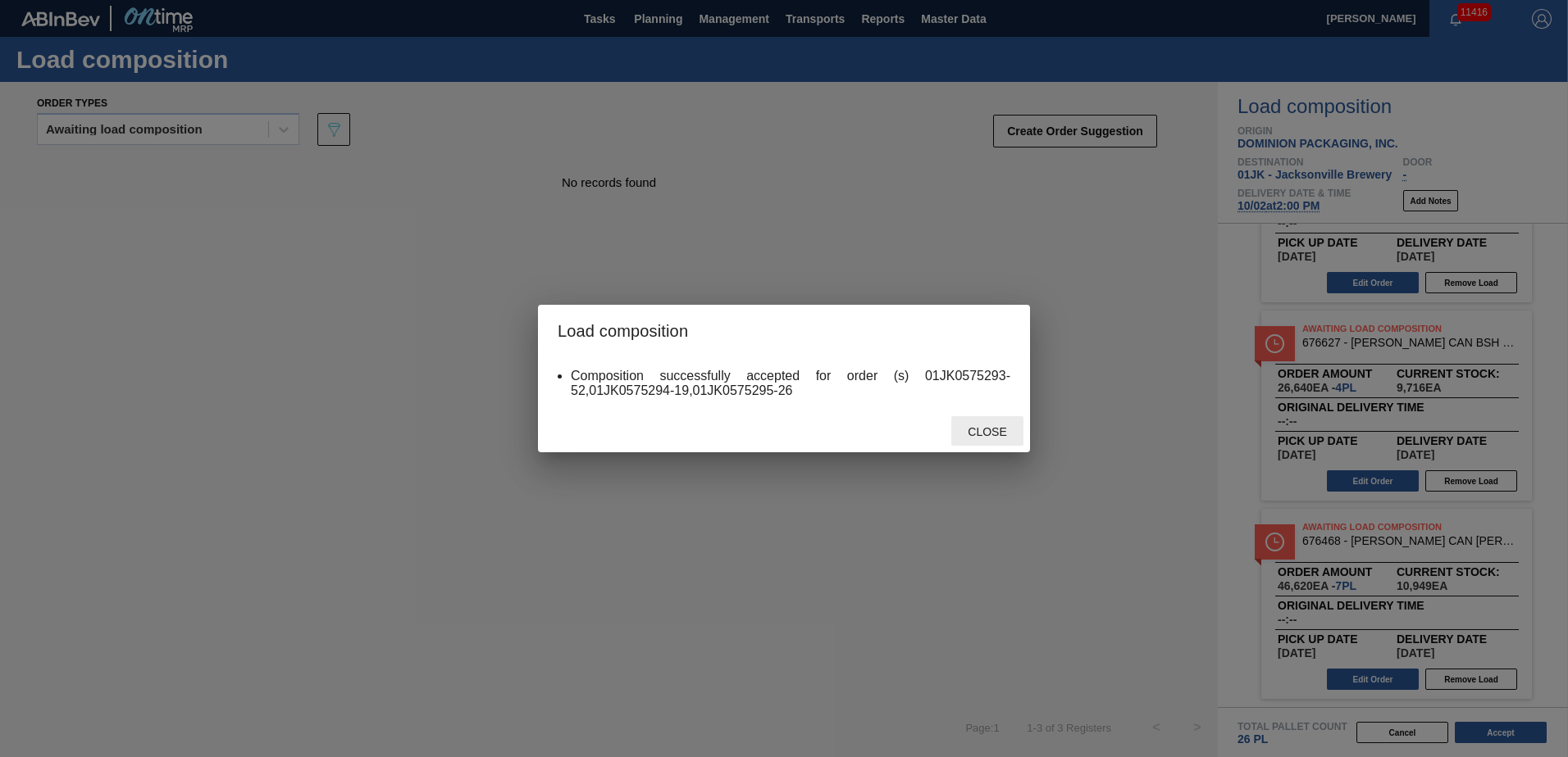
click at [969, 424] on div "Close" at bounding box center [987, 431] width 72 height 30
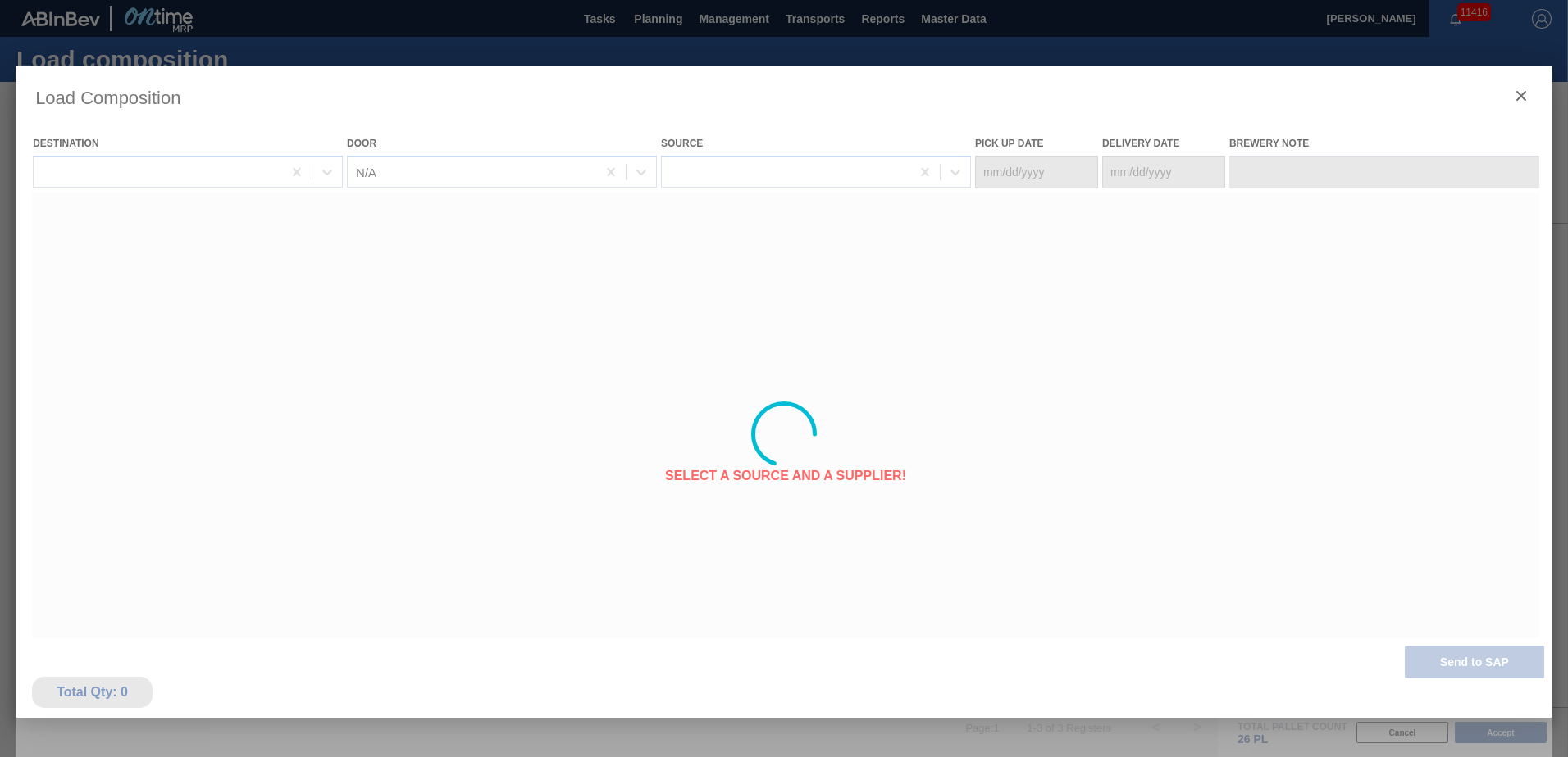
type Date "[DATE]"
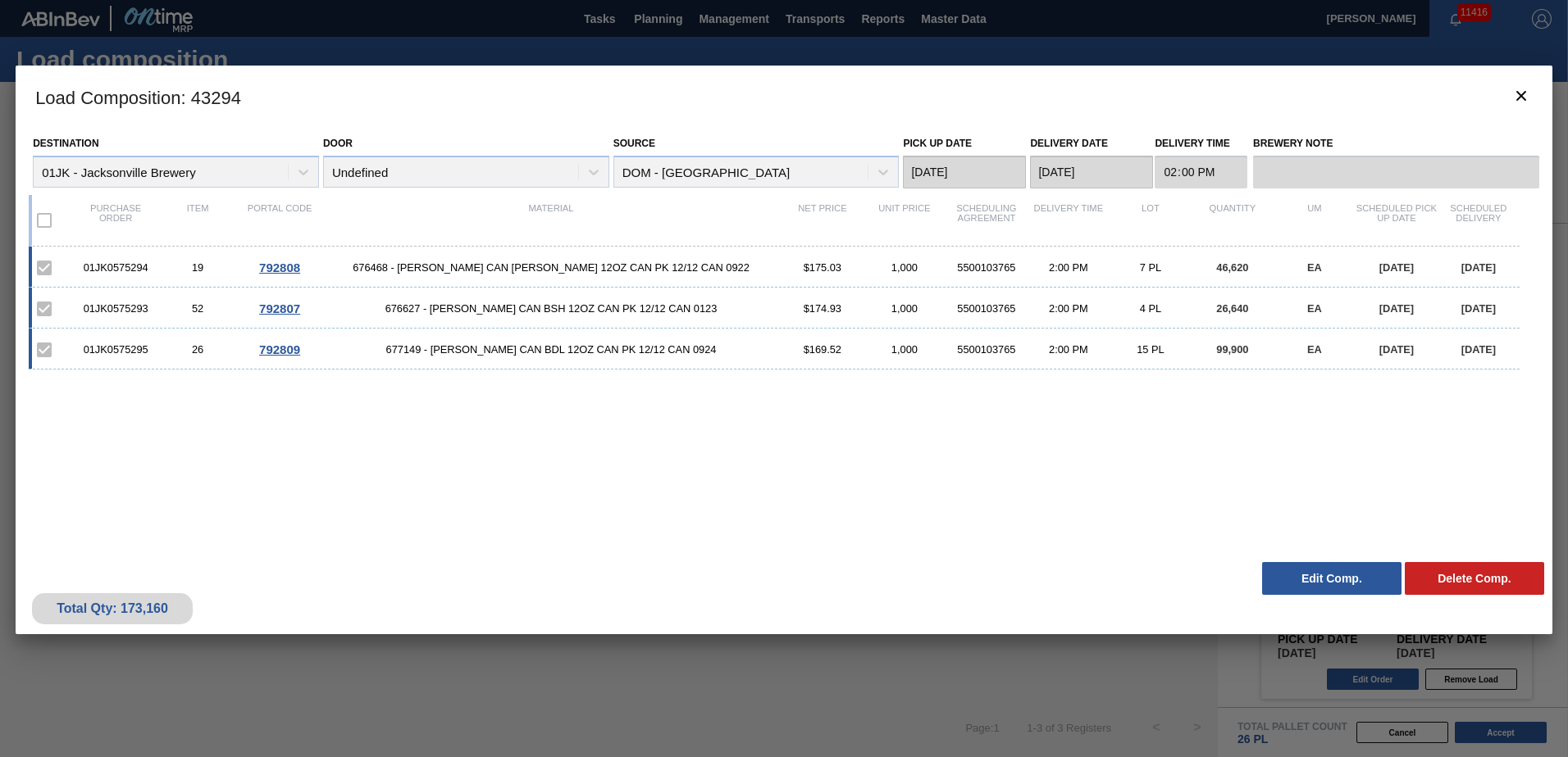
click at [1523, 76] on h3 "Load Composition : 43294" at bounding box center [784, 97] width 1537 height 62
click at [1533, 92] on button "botão de ícone" at bounding box center [1521, 96] width 40 height 40
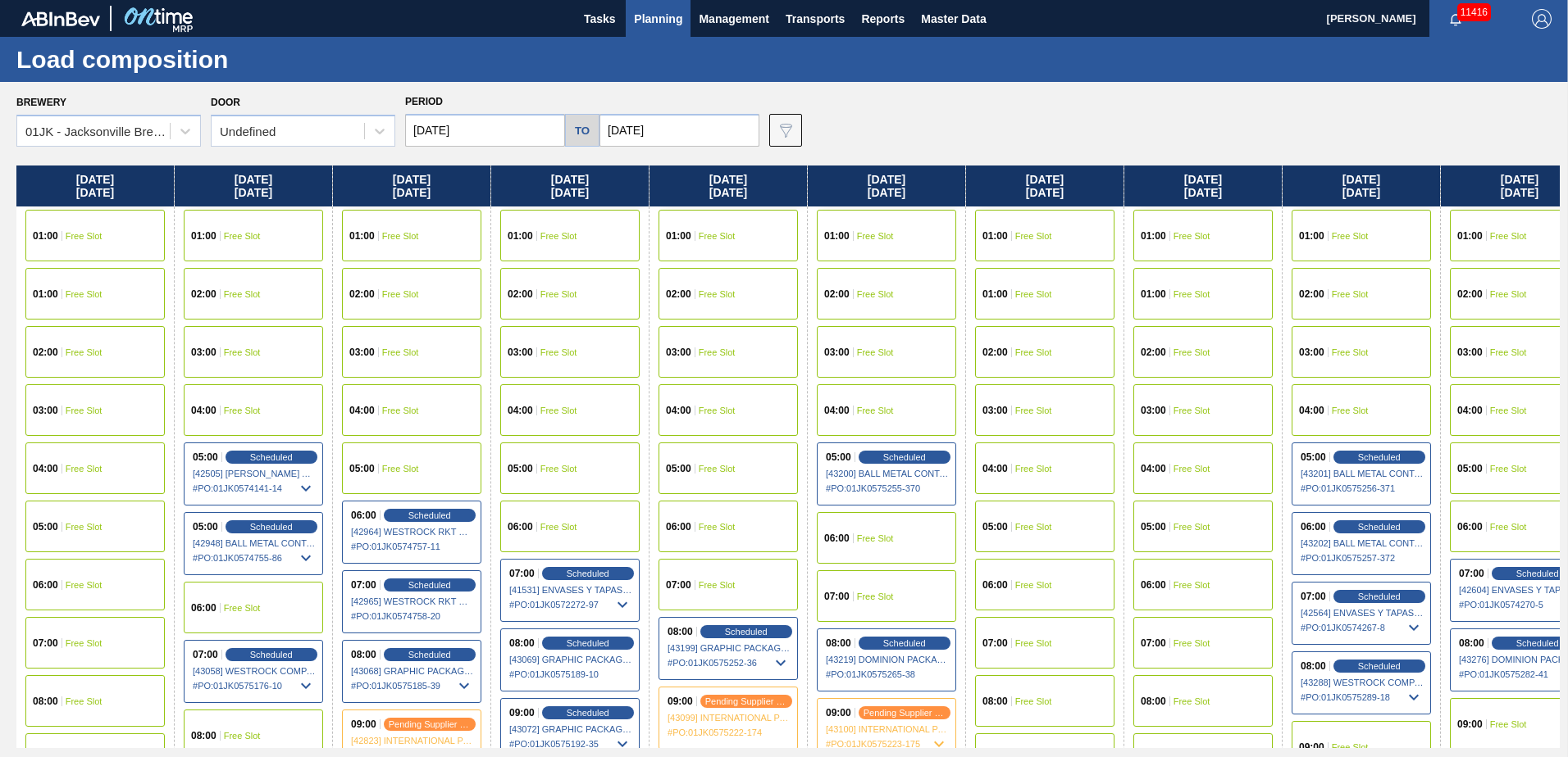
scroll to position [0, 265]
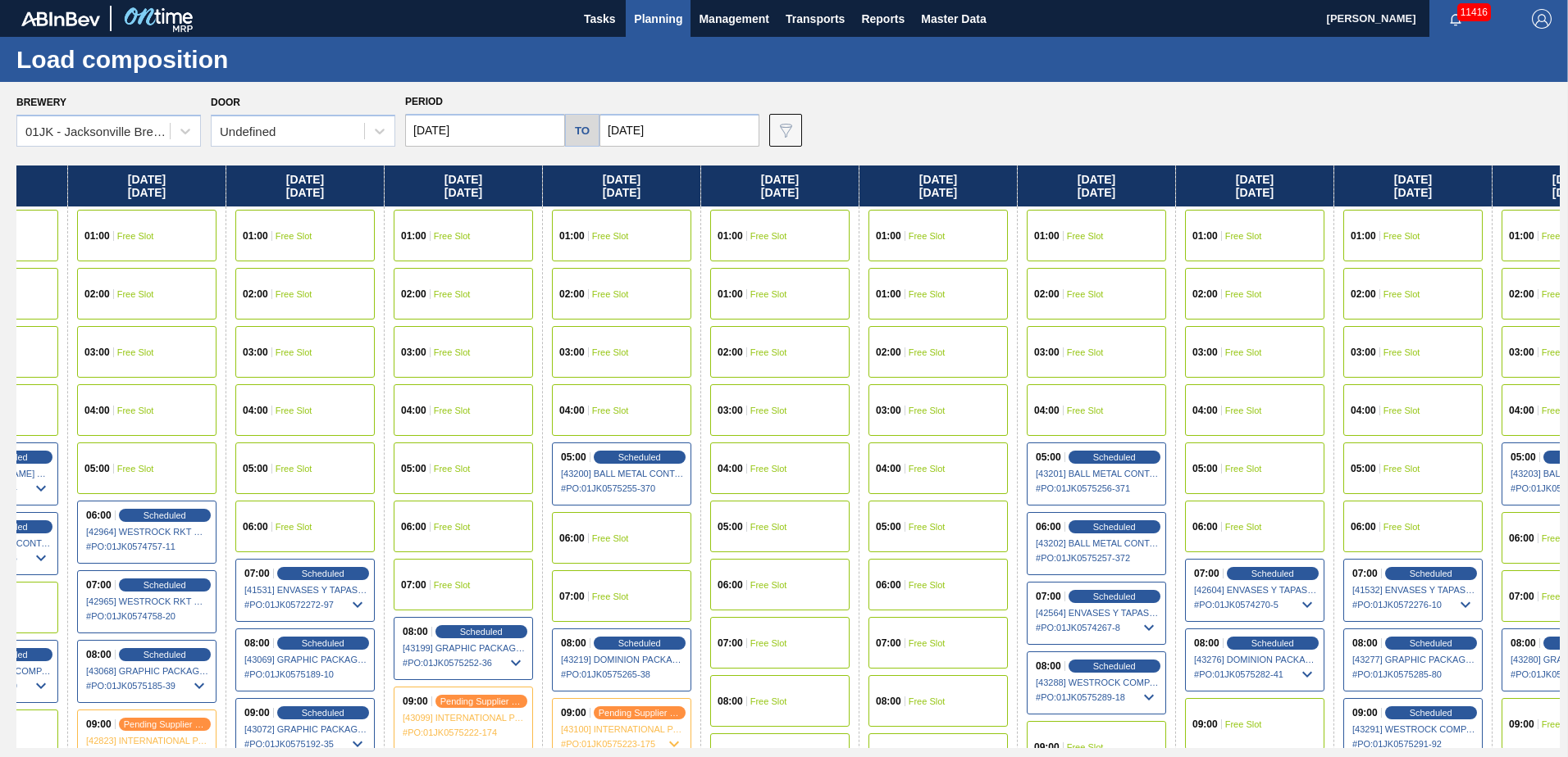
drag, startPoint x: 1116, startPoint y: 290, endPoint x: 802, endPoint y: 295, distance: 314.0
click at [802, 295] on div "Sunday 09/28/2025 01:00 Free Slot 01:00 Free Slot 02:00 Free Slot 03:00 Free Sl…" at bounding box center [788, 457] width 1544 height 582
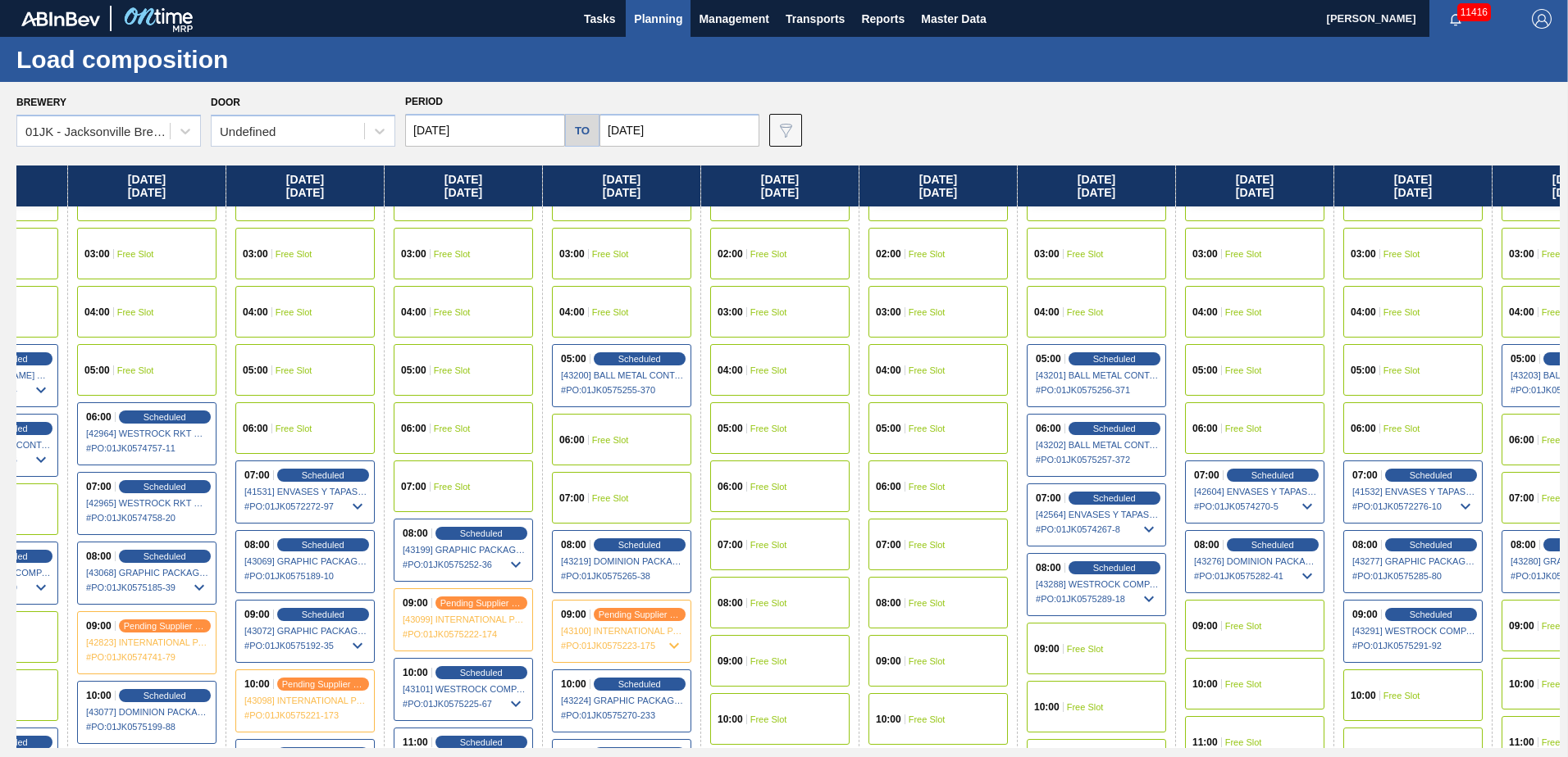
scroll to position [164, 265]
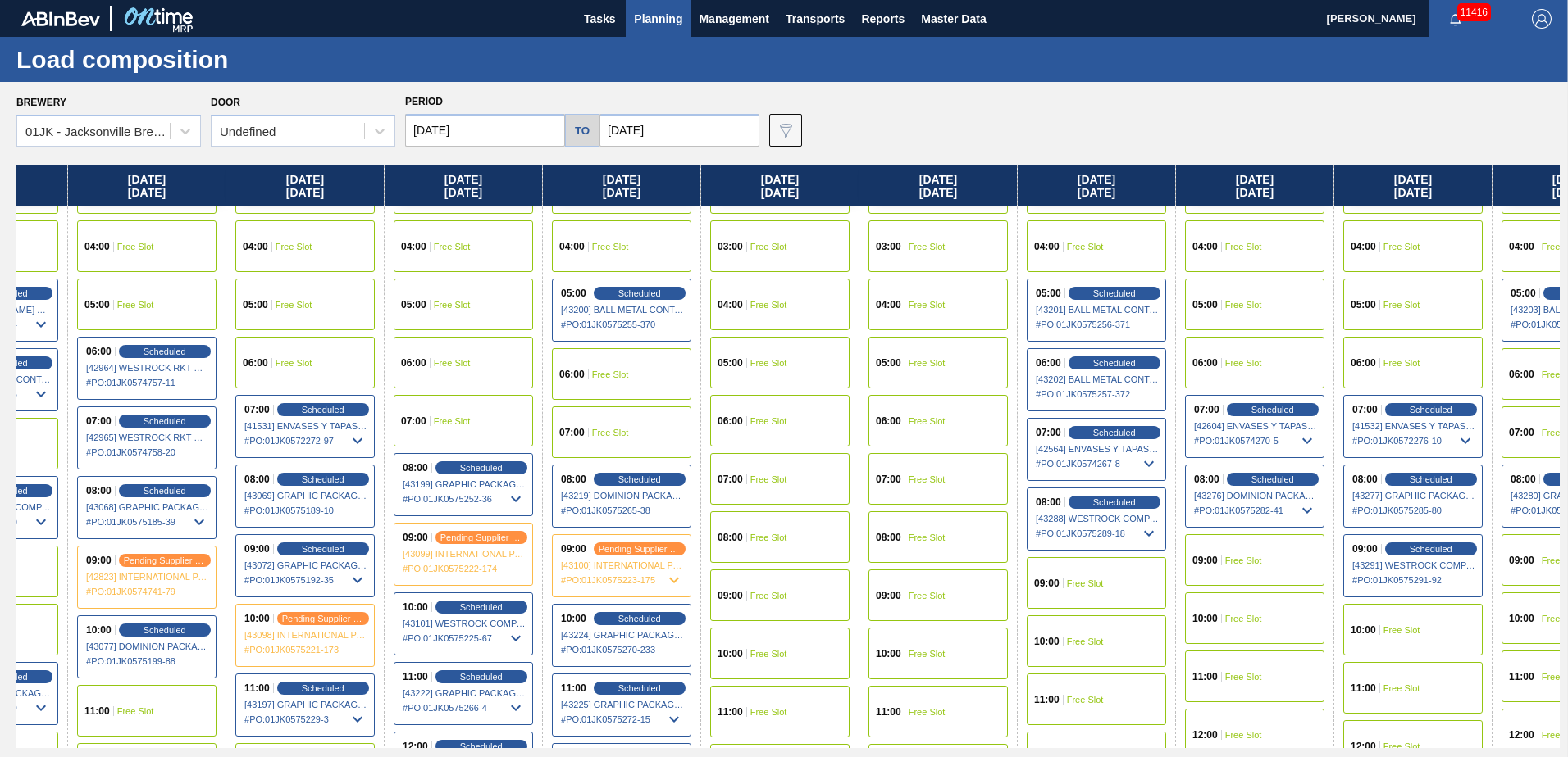
click at [1140, 568] on div "09:00 Free Slot" at bounding box center [1096, 582] width 139 height 51
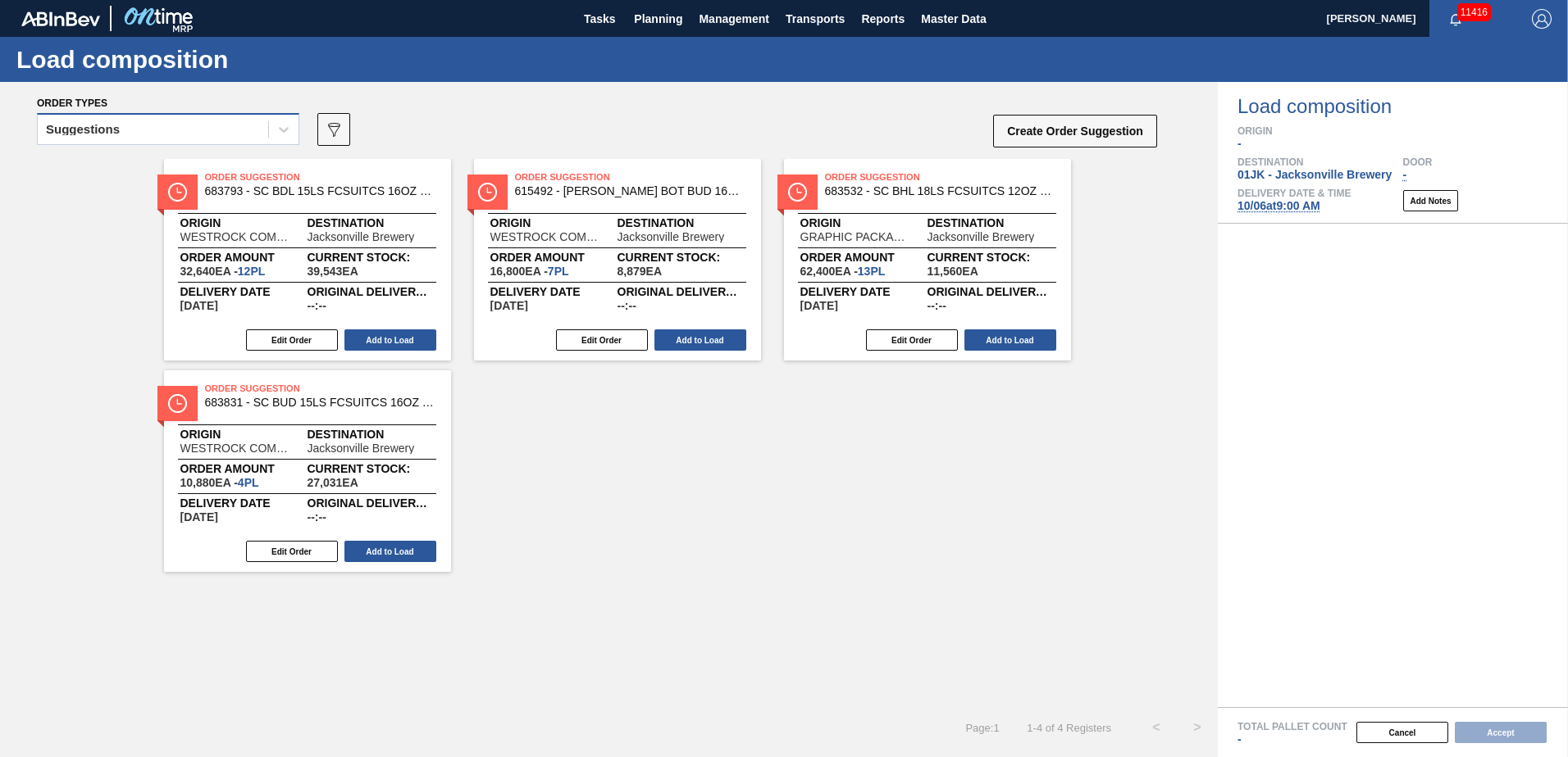
click at [243, 138] on div "Suggestions" at bounding box center [153, 130] width 231 height 24
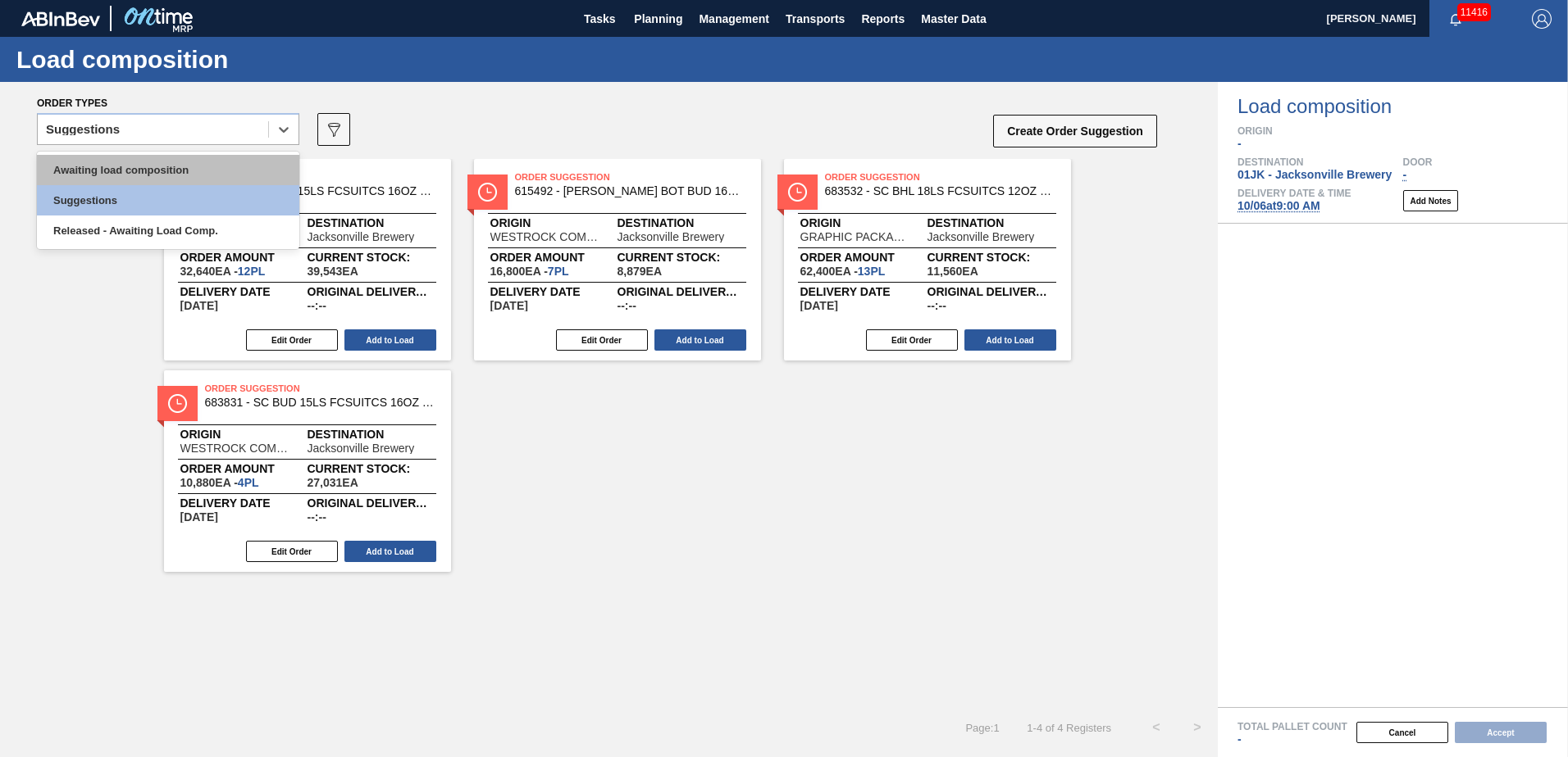
click at [213, 165] on div "Awaiting load composition" at bounding box center [168, 170] width 263 height 30
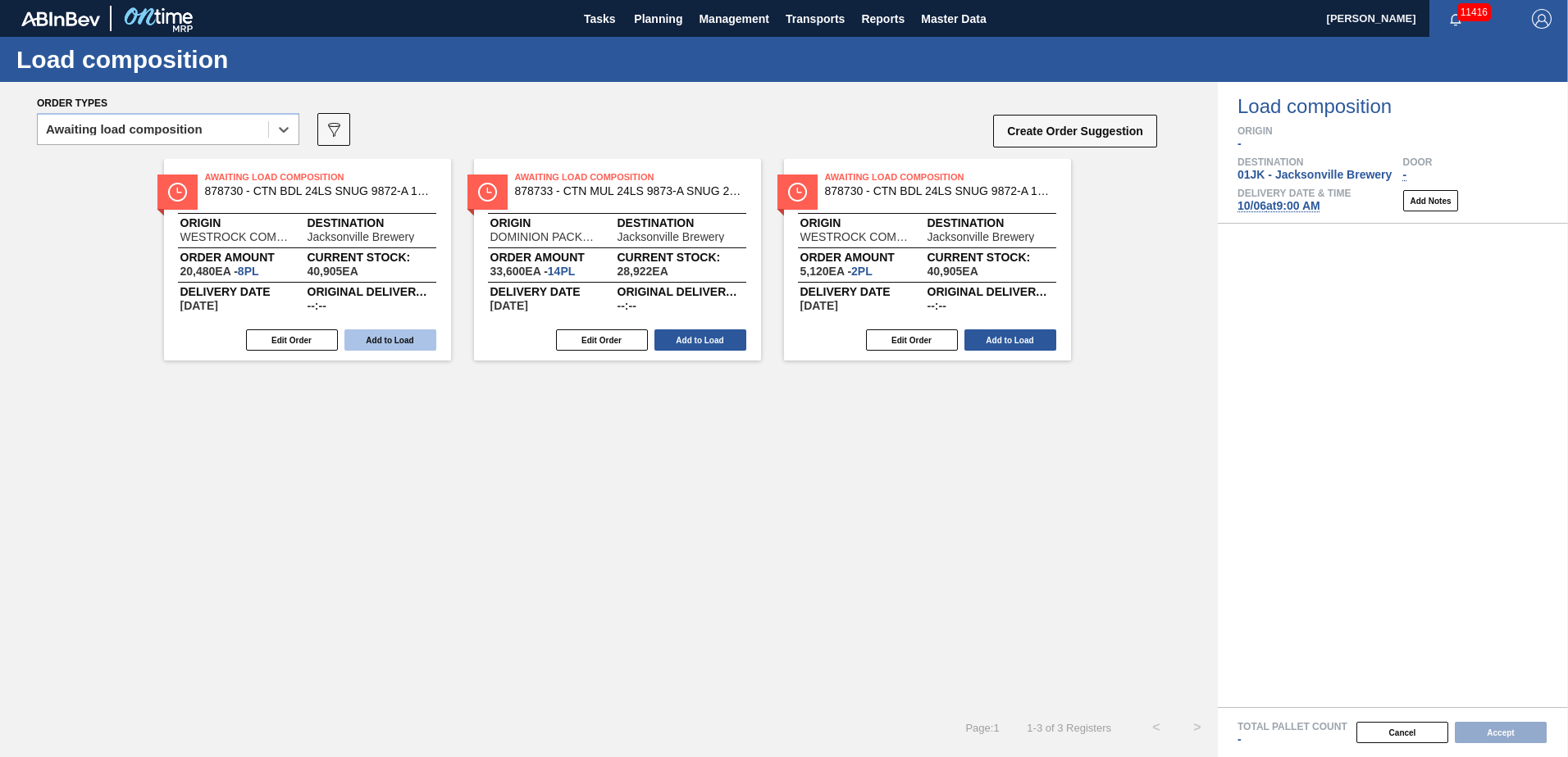
click at [383, 342] on button "Add to Load" at bounding box center [390, 339] width 92 height 21
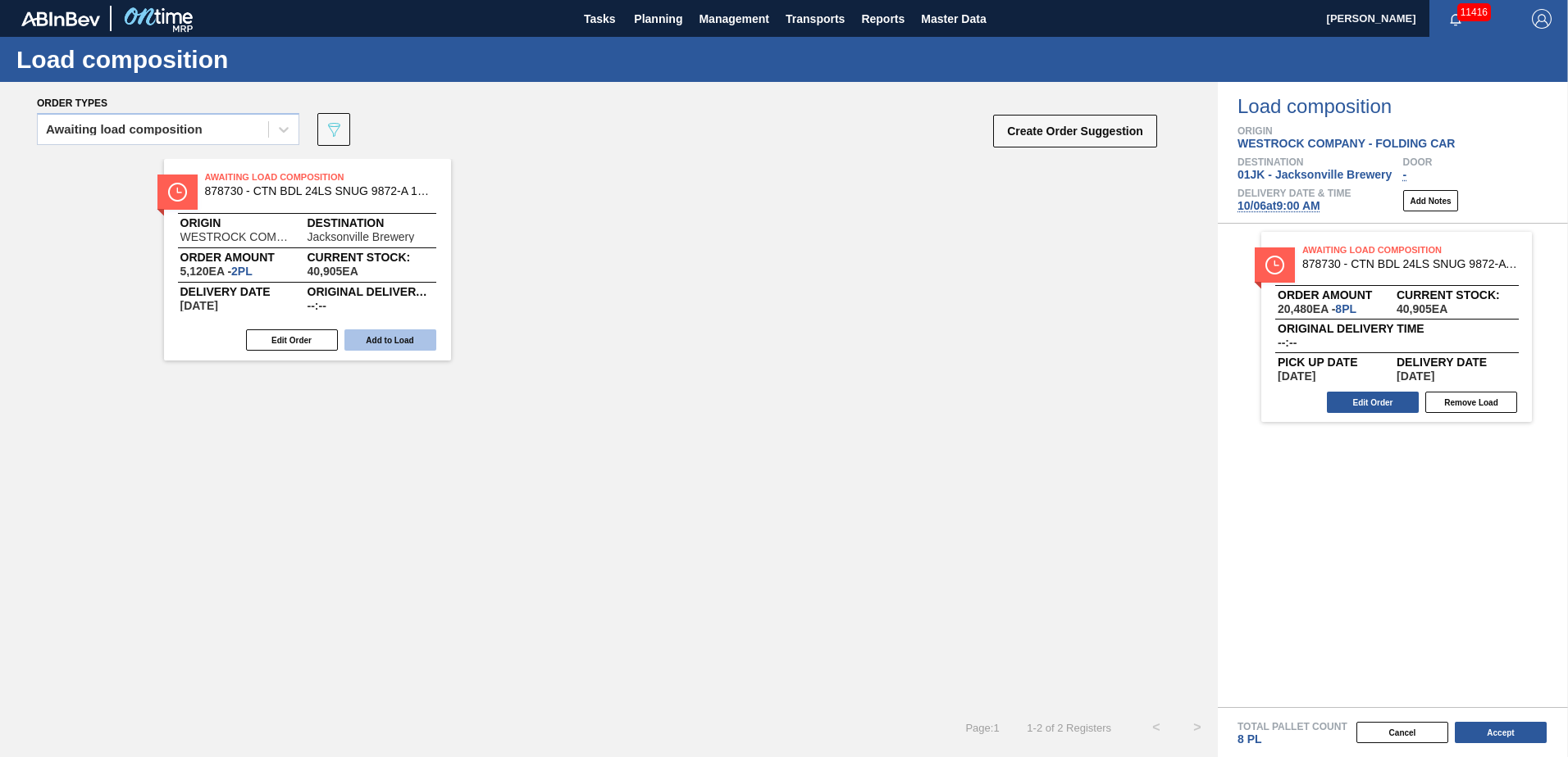
click at [376, 348] on button "Add to Load" at bounding box center [390, 339] width 92 height 21
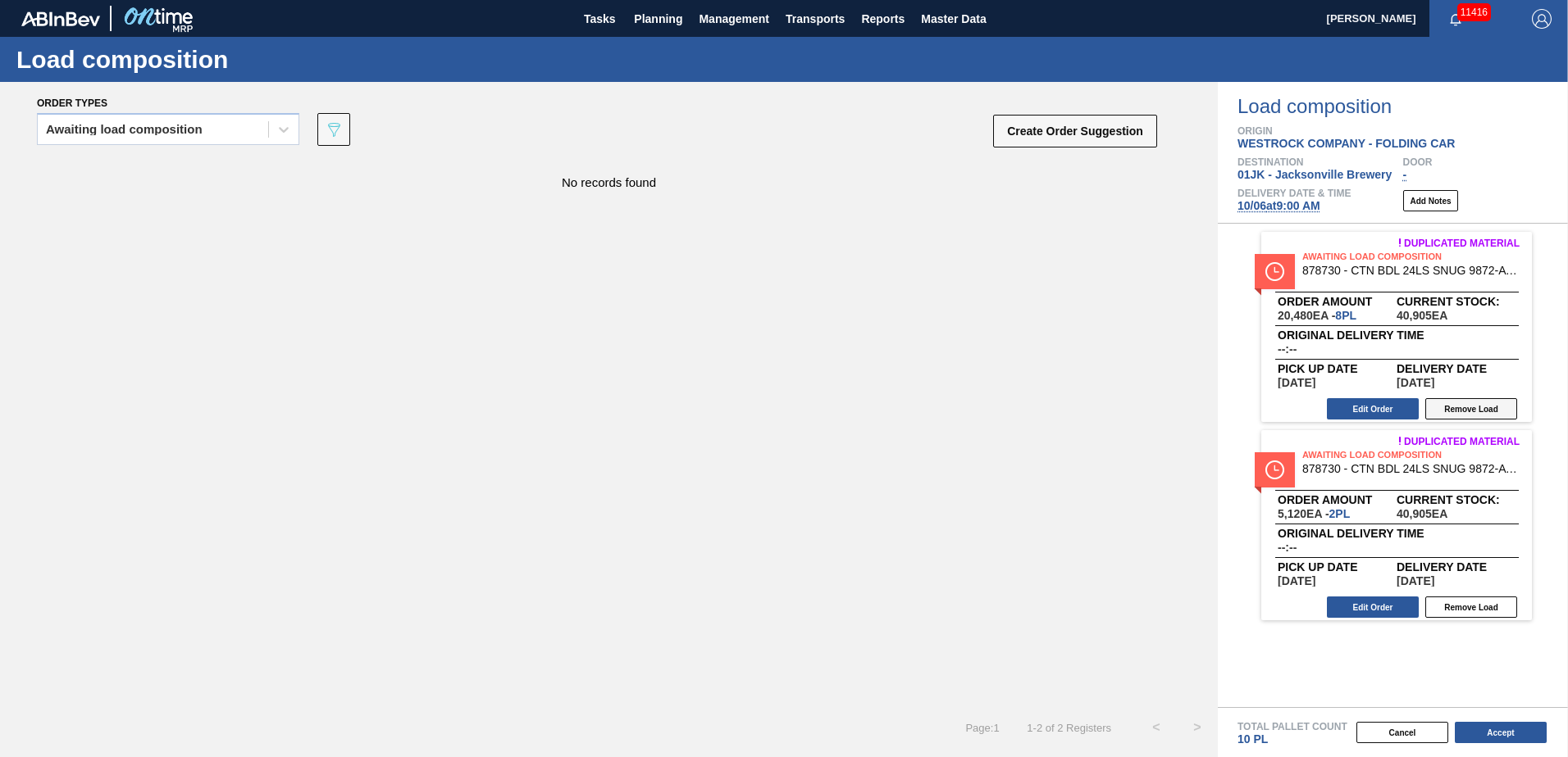
click at [1470, 411] on button "Remove Load" at bounding box center [1471, 408] width 92 height 21
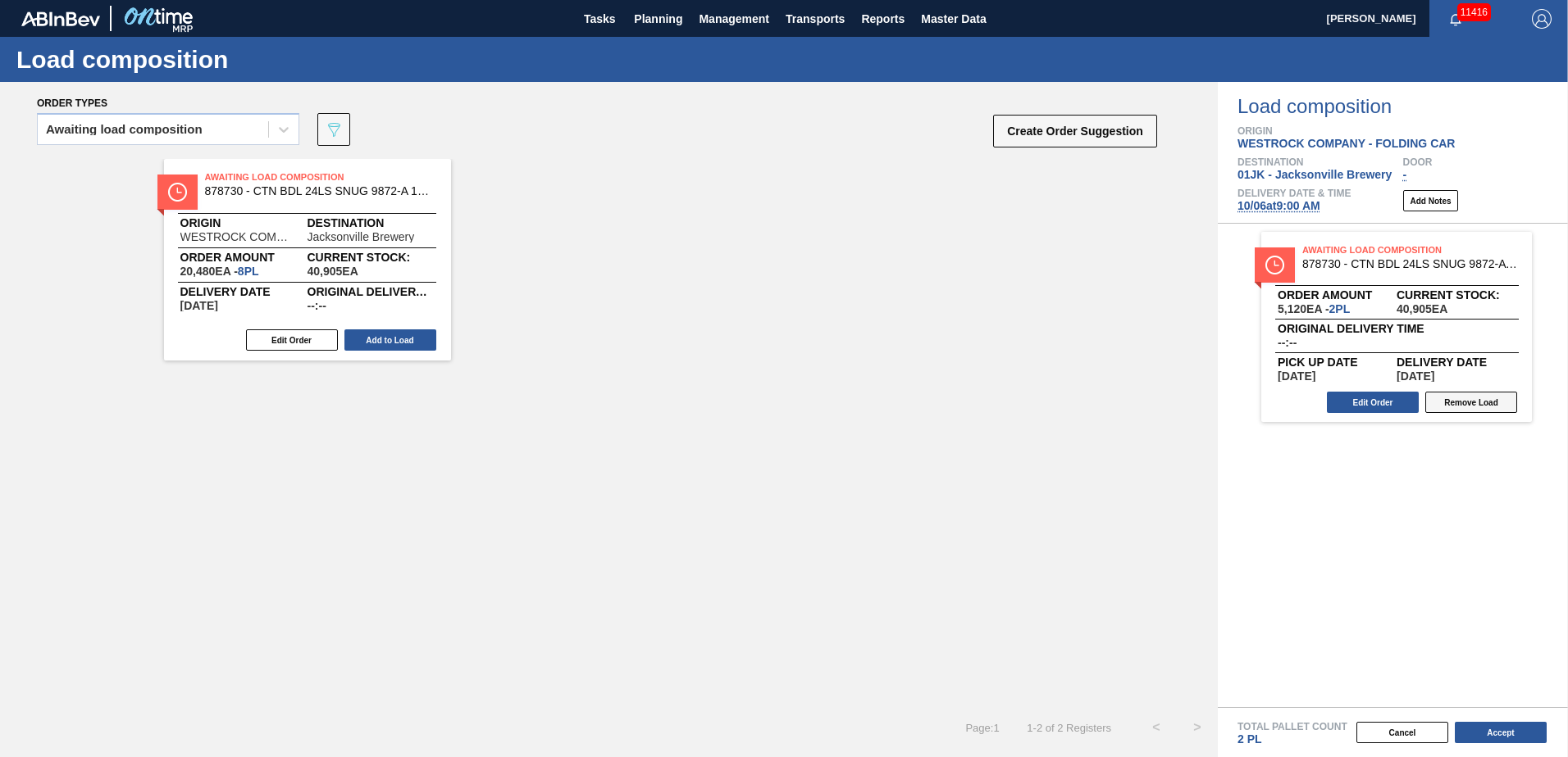
click at [1463, 408] on button "Remove Load" at bounding box center [1471, 402] width 92 height 21
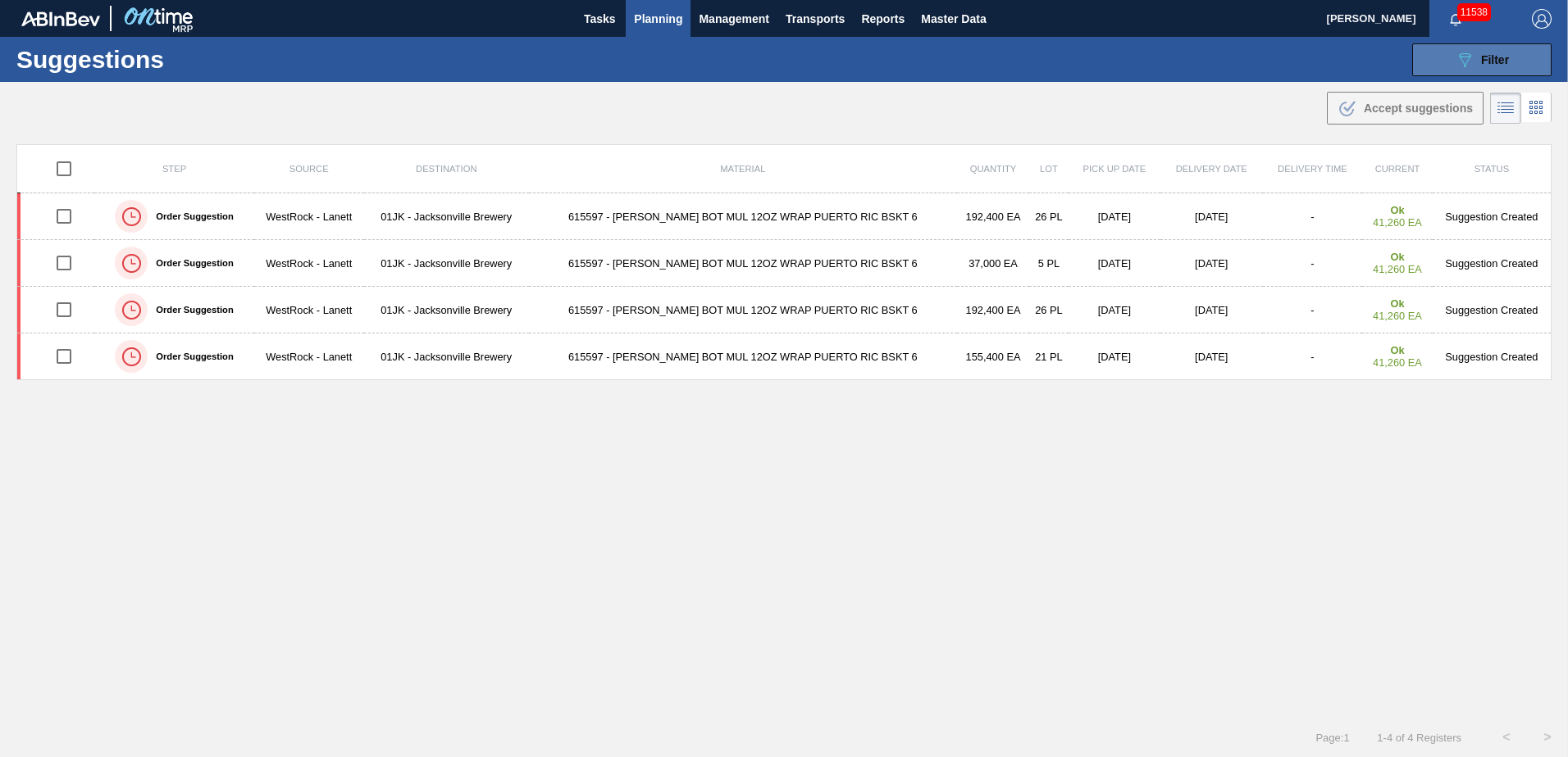
click at [1476, 63] on div "089F7B8B-B2A5-4AFE-B5C0-19BA573D28AC Filter" at bounding box center [1482, 59] width 54 height 19
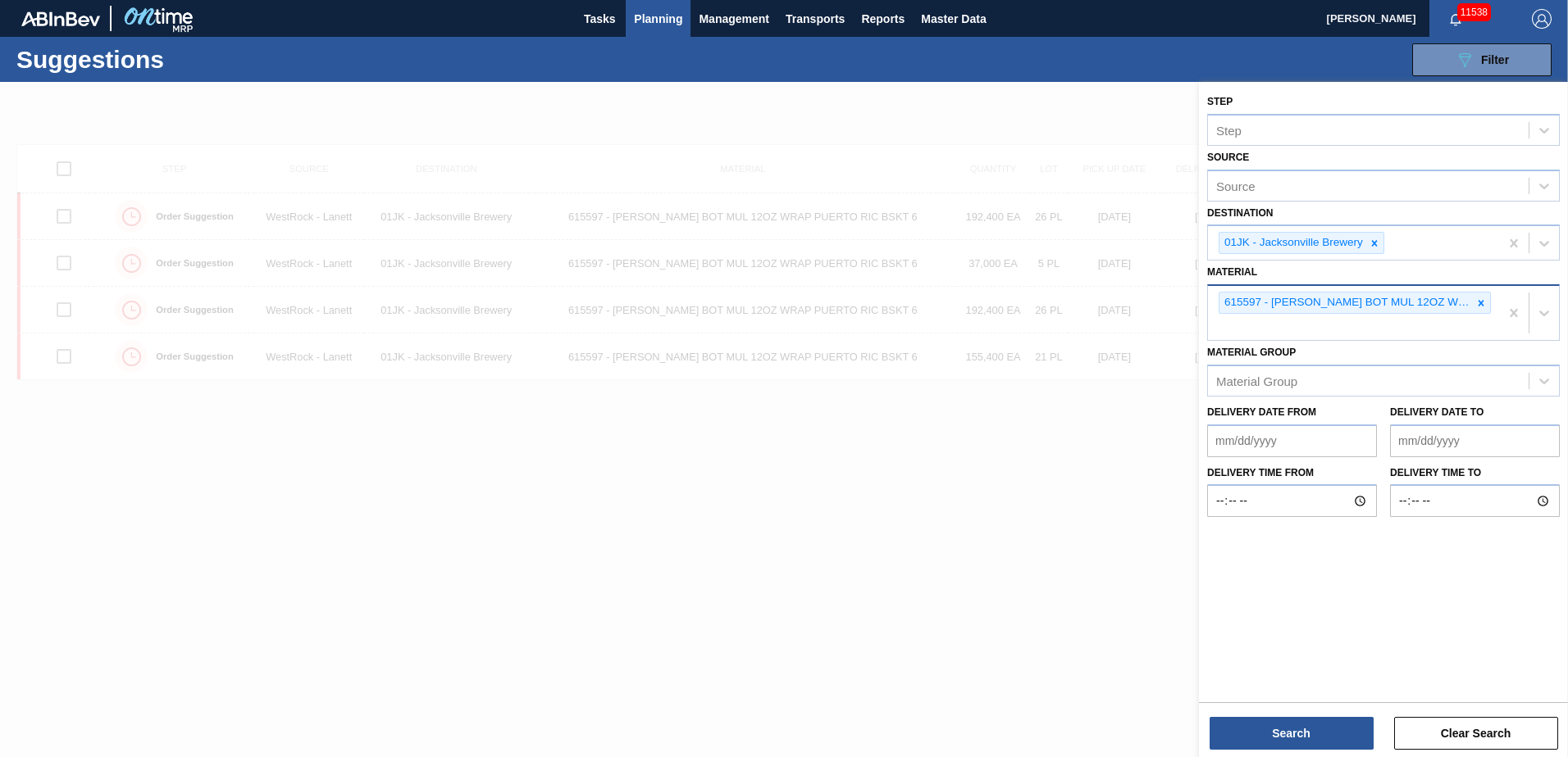
click at [1456, 327] on div "615597 - [PERSON_NAME] BOT MUL 12OZ WRAP PUERTO RIC BSKT 6" at bounding box center [1353, 313] width 291 height 54
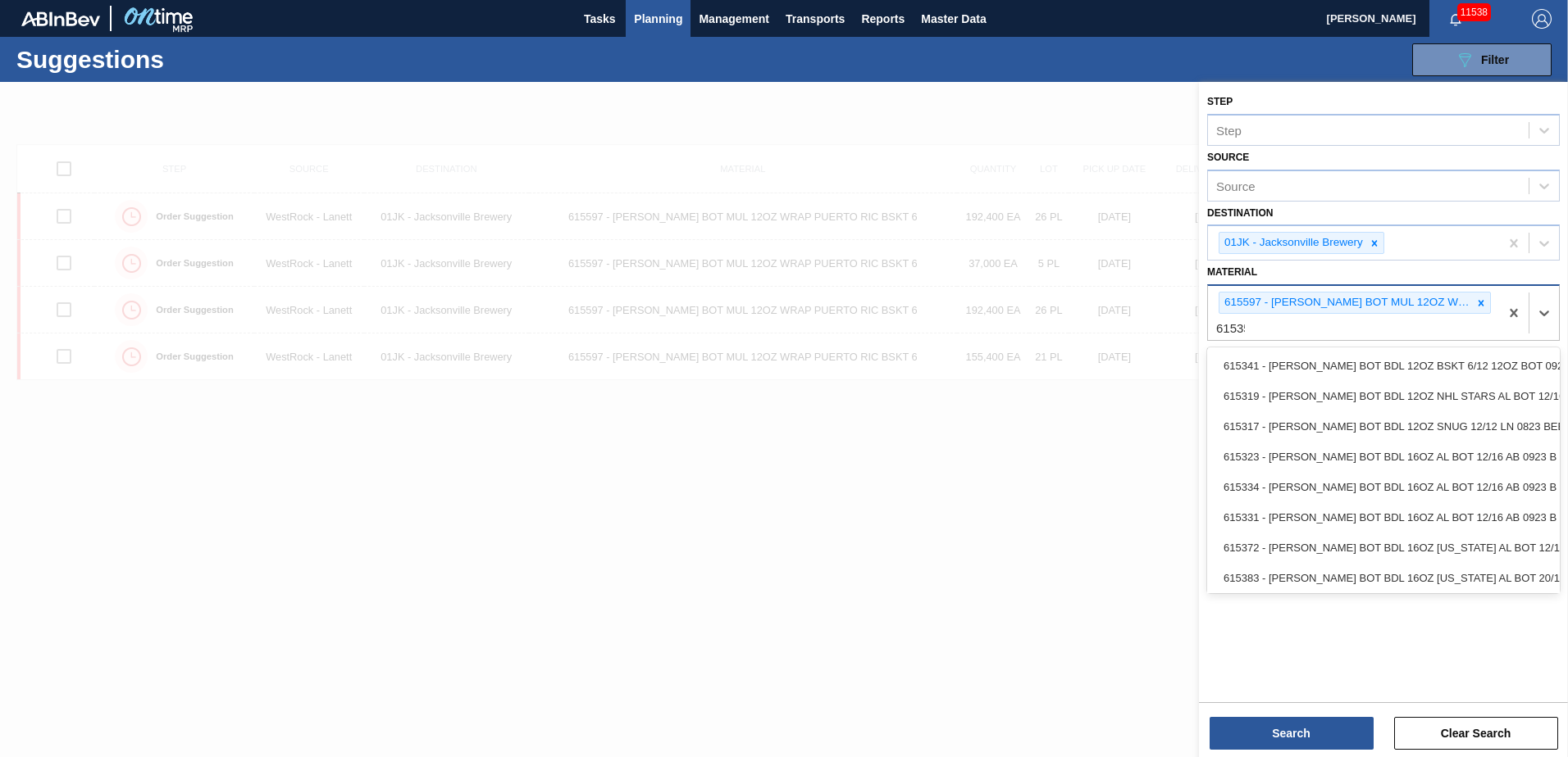
type input "615358"
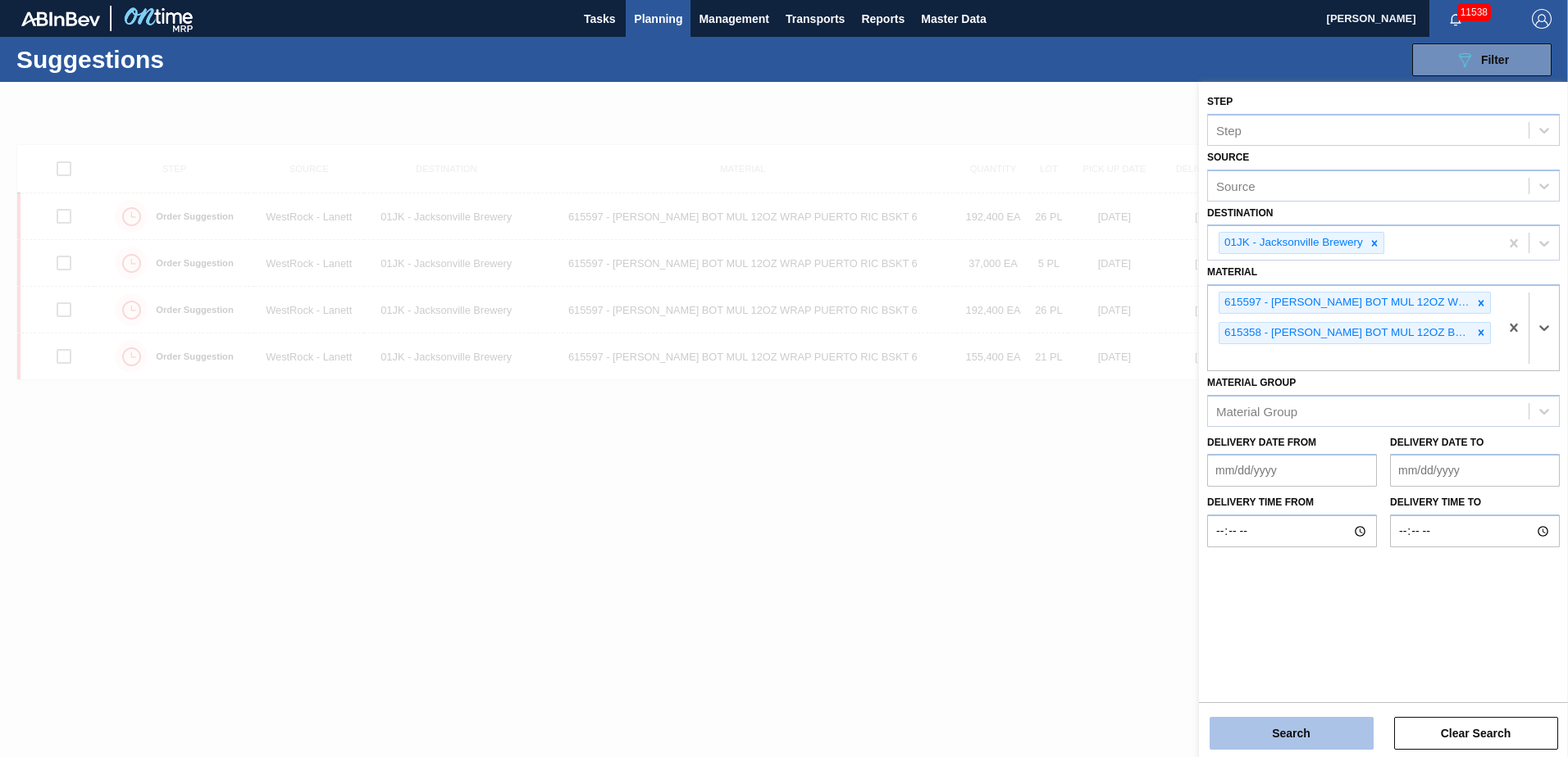
click at [1350, 724] on button "Search" at bounding box center [1291, 733] width 164 height 33
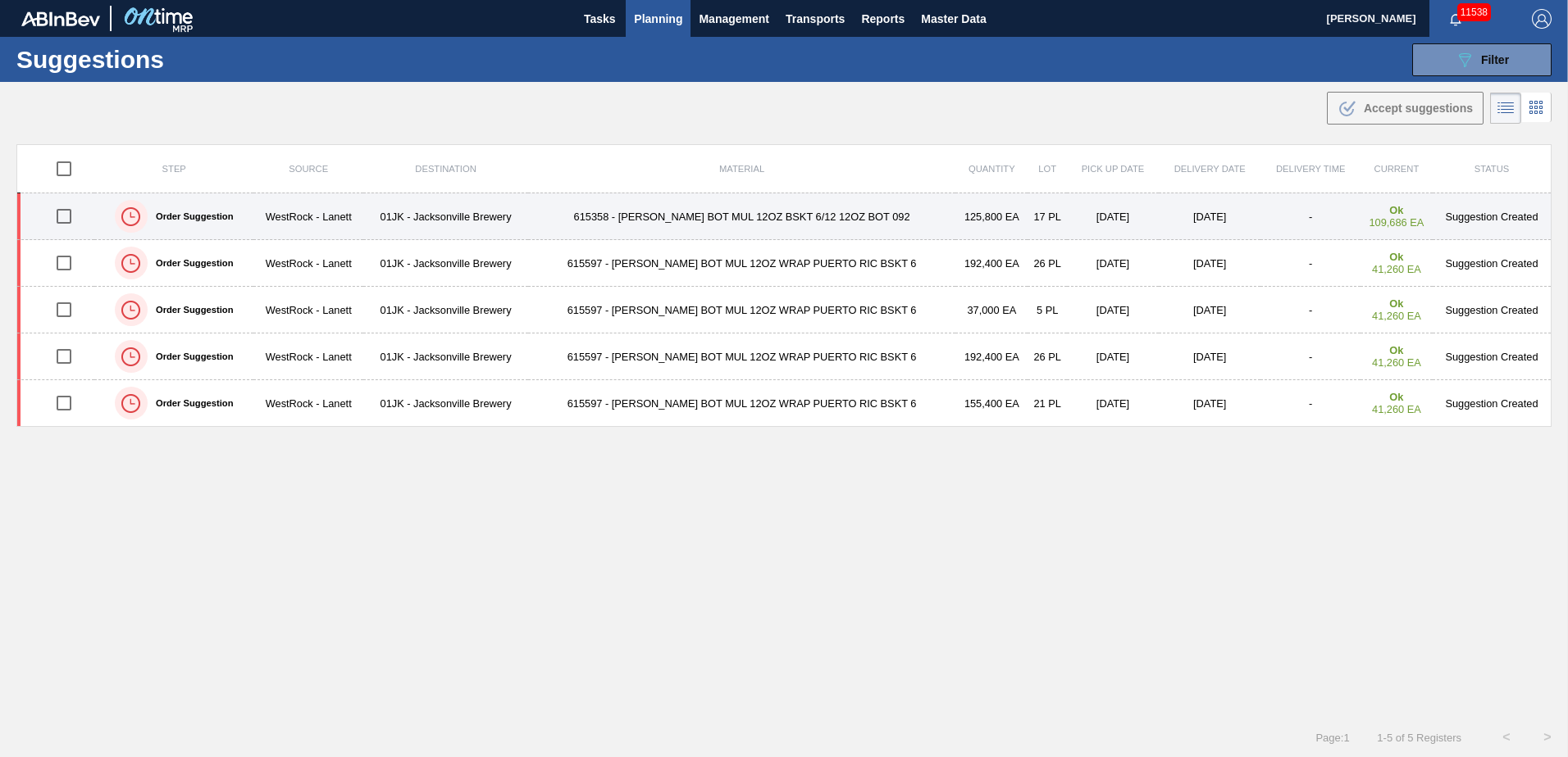
click at [69, 214] on input "checkbox" at bounding box center [63, 216] width 35 height 35
checkbox input "true"
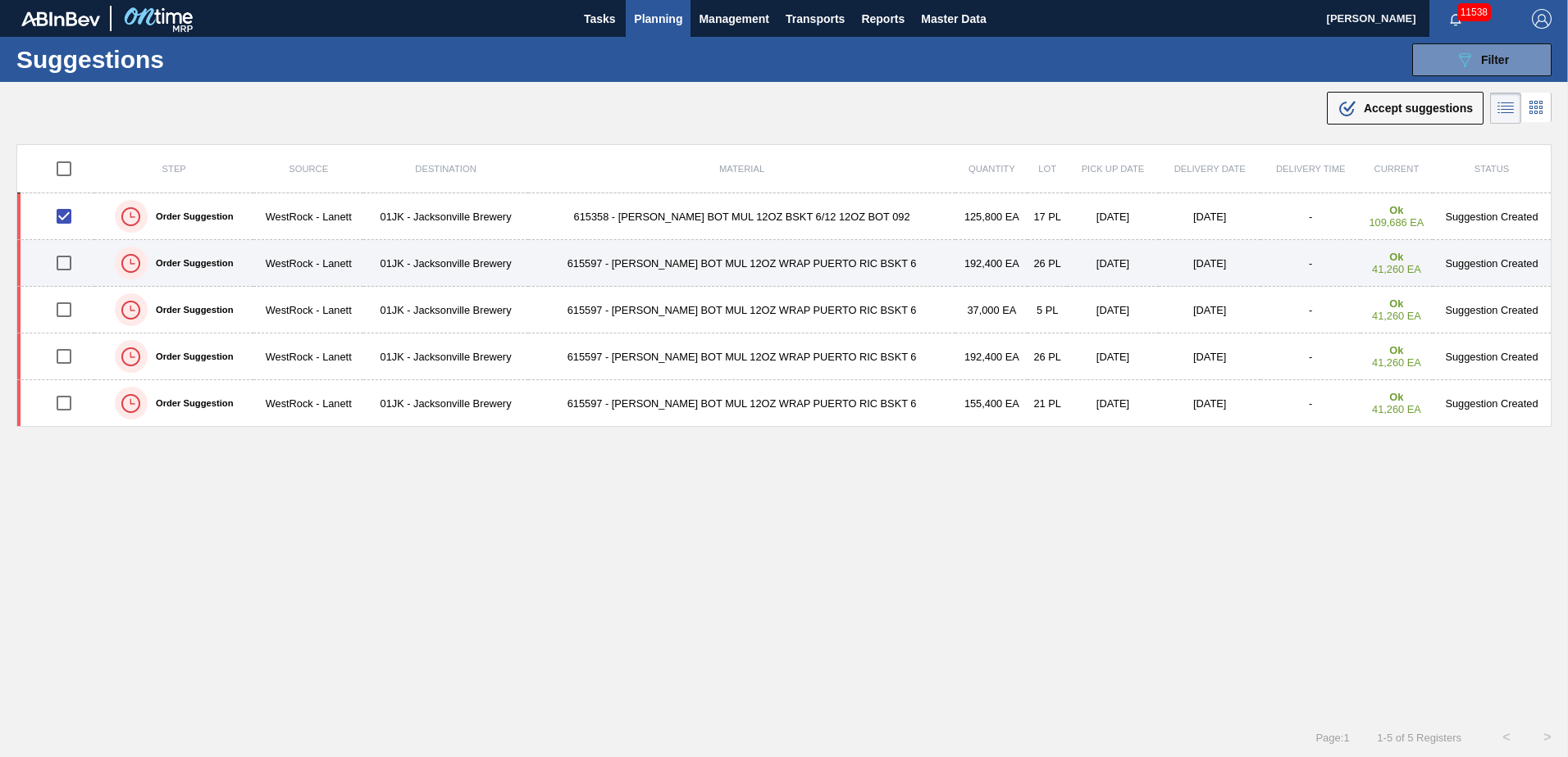
click at [65, 248] on input "checkbox" at bounding box center [63, 262] width 35 height 35
checkbox input "true"
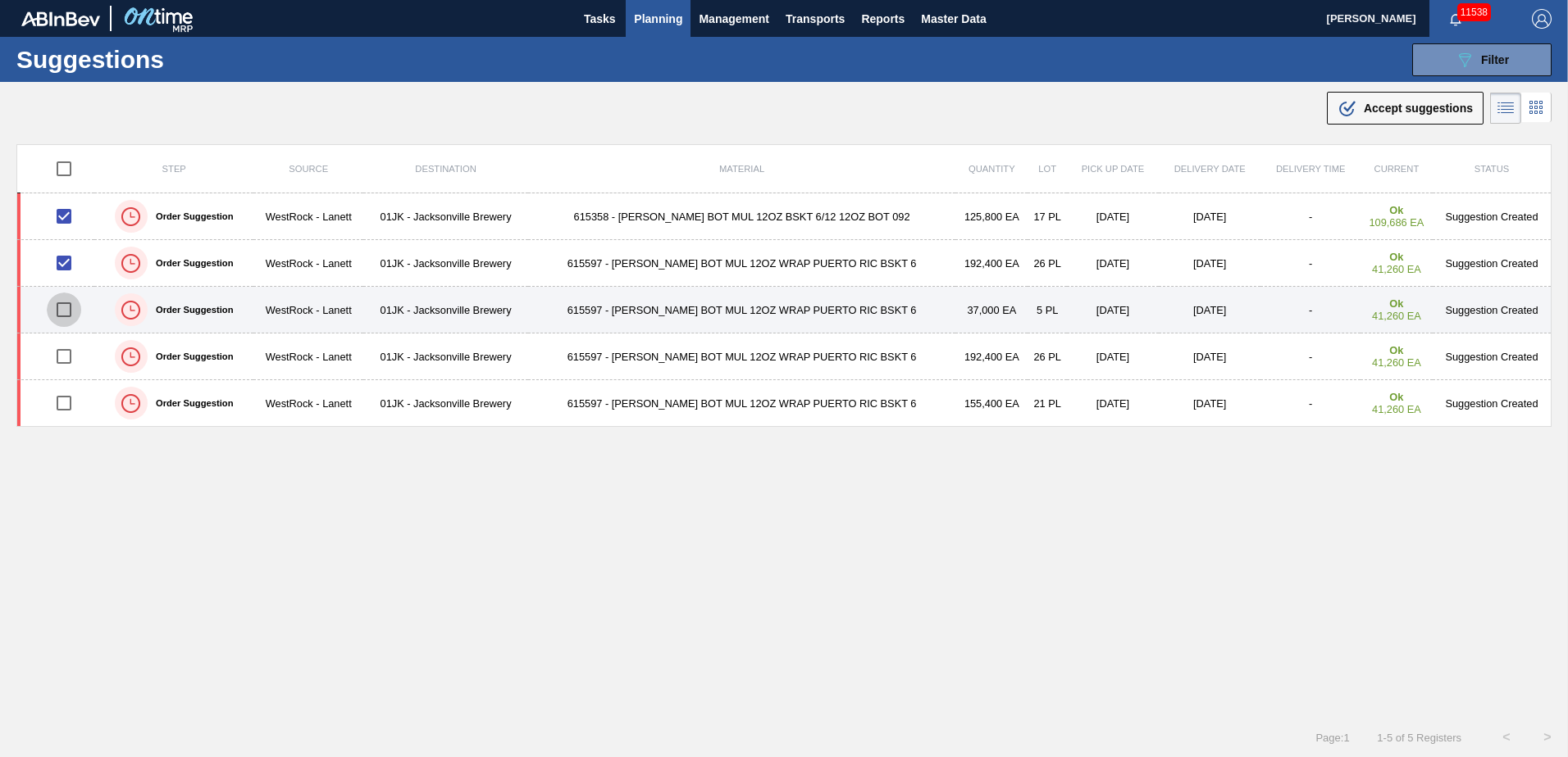
click at [64, 302] on input "checkbox" at bounding box center [63, 310] width 35 height 35
checkbox input "true"
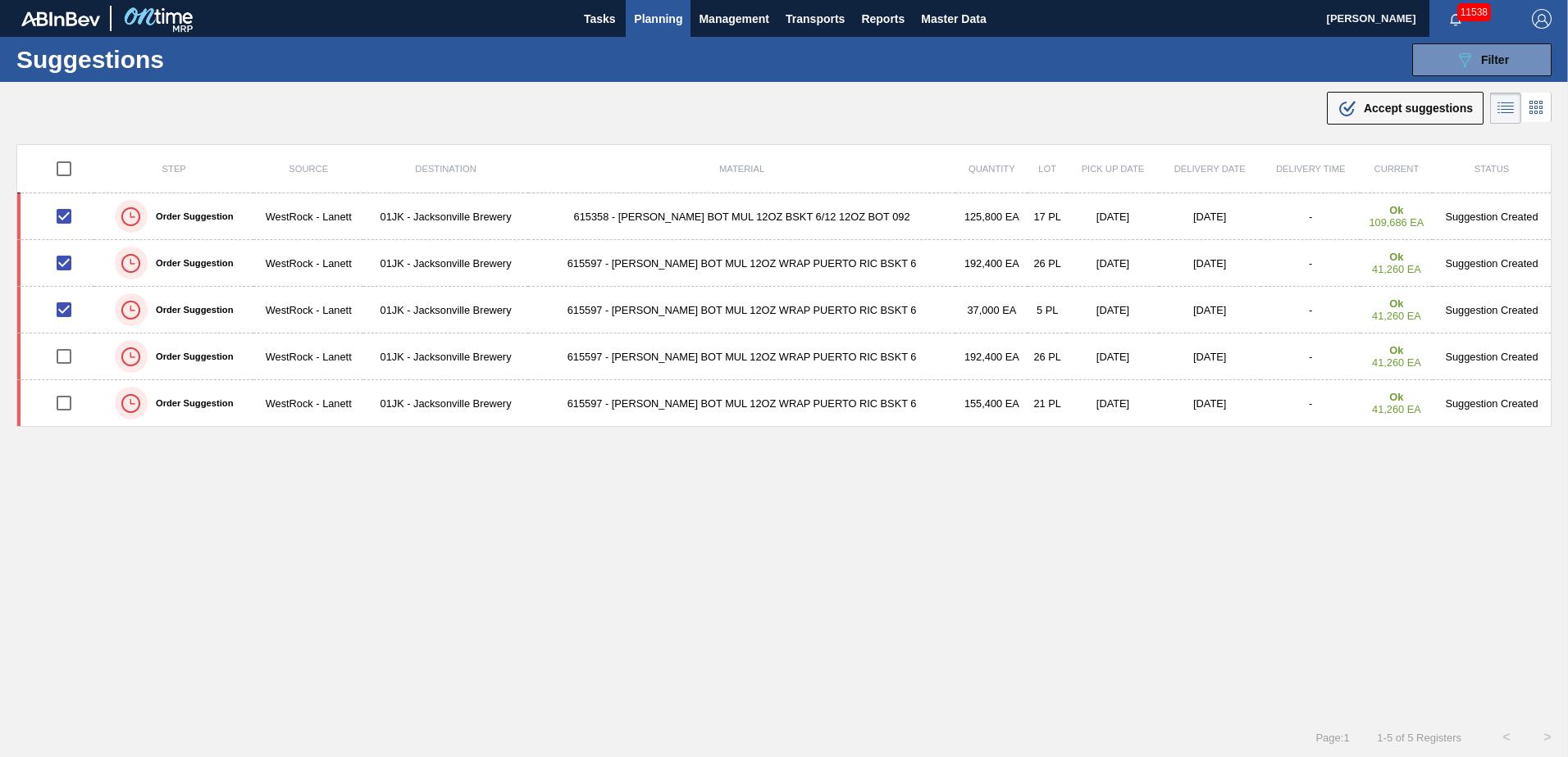
click at [1437, 109] on span "Accept suggestions" at bounding box center [1418, 108] width 109 height 14
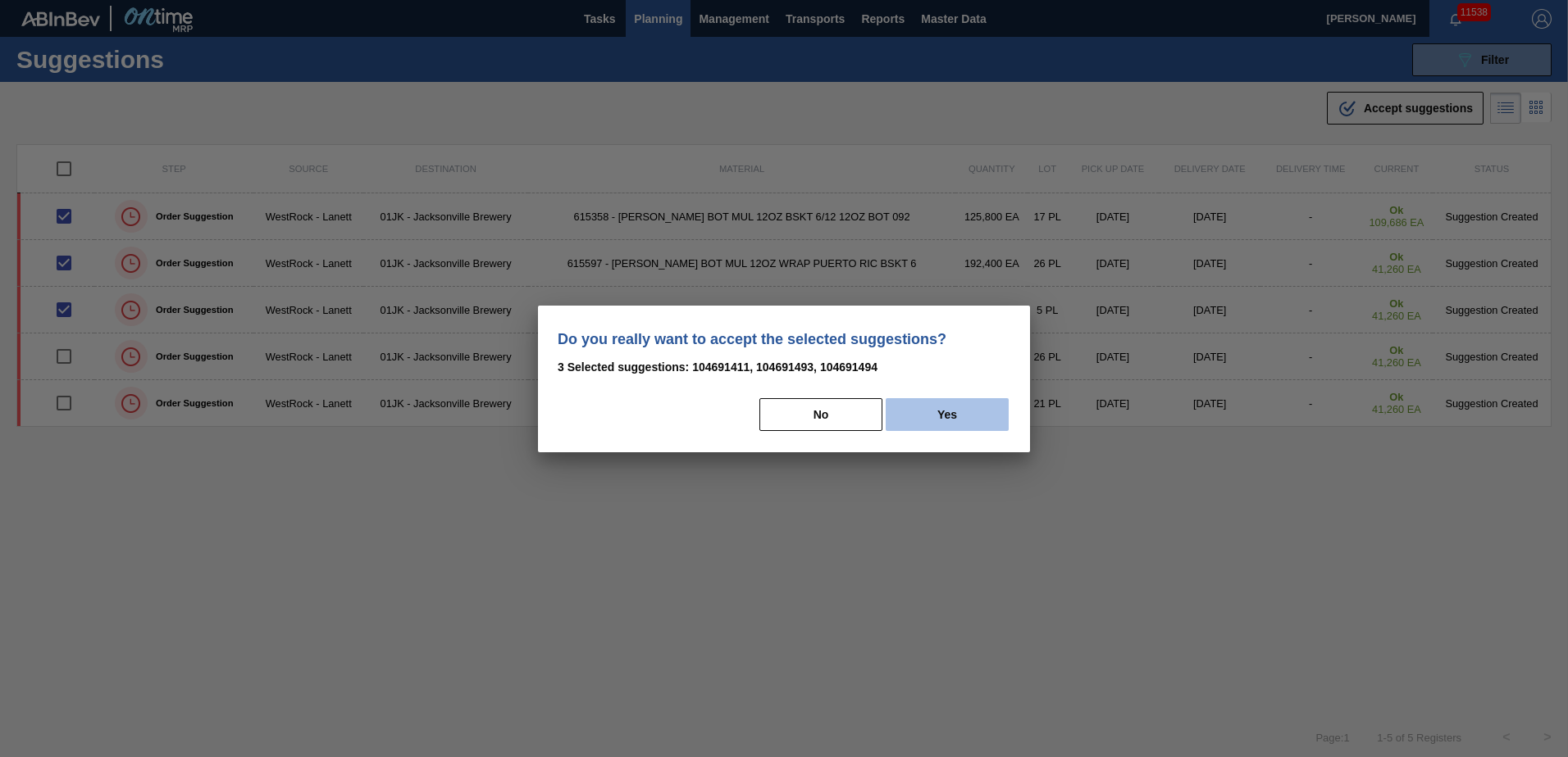
click at [985, 404] on button "Yes" at bounding box center [947, 414] width 123 height 33
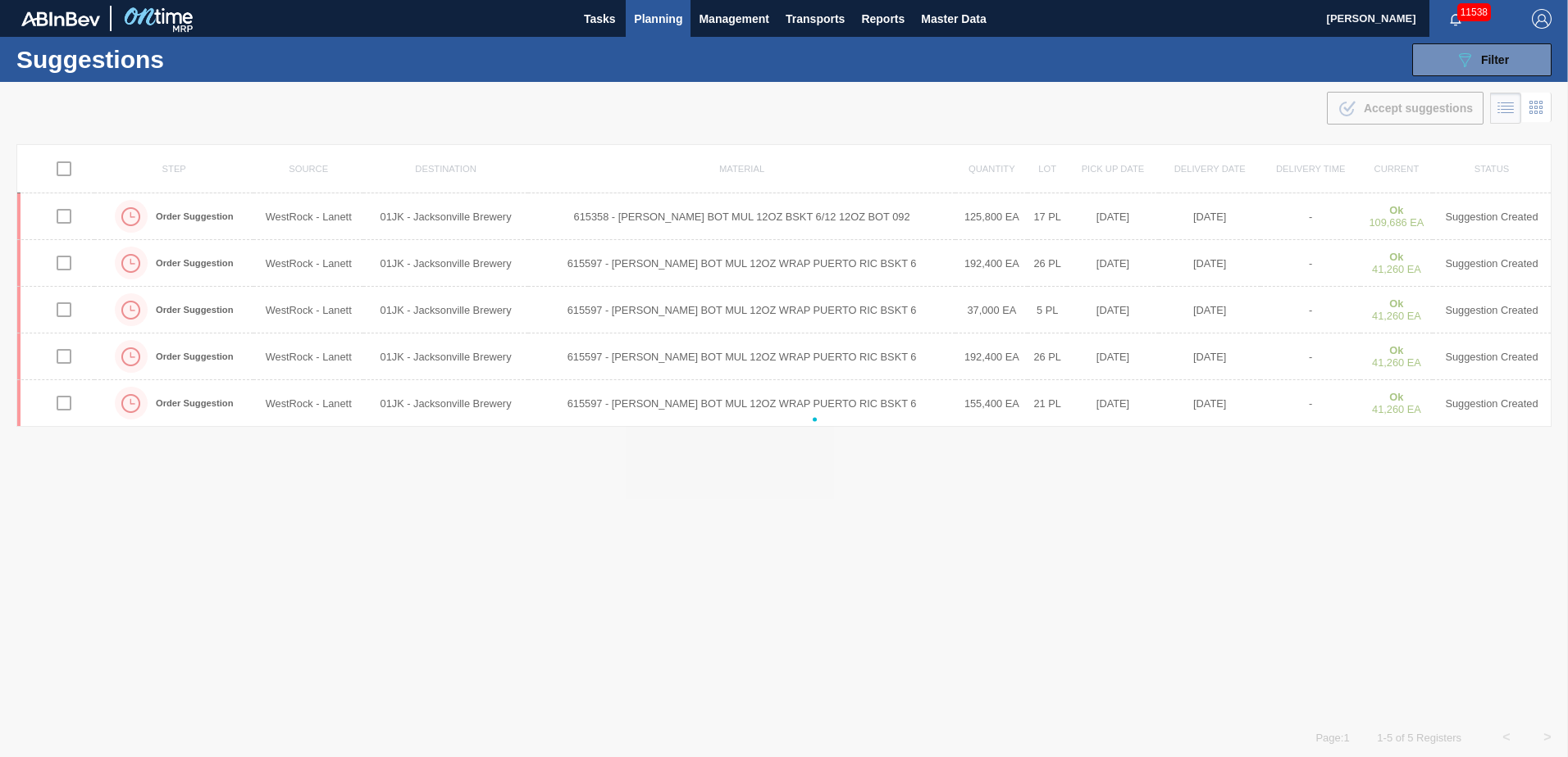
checkbox input "false"
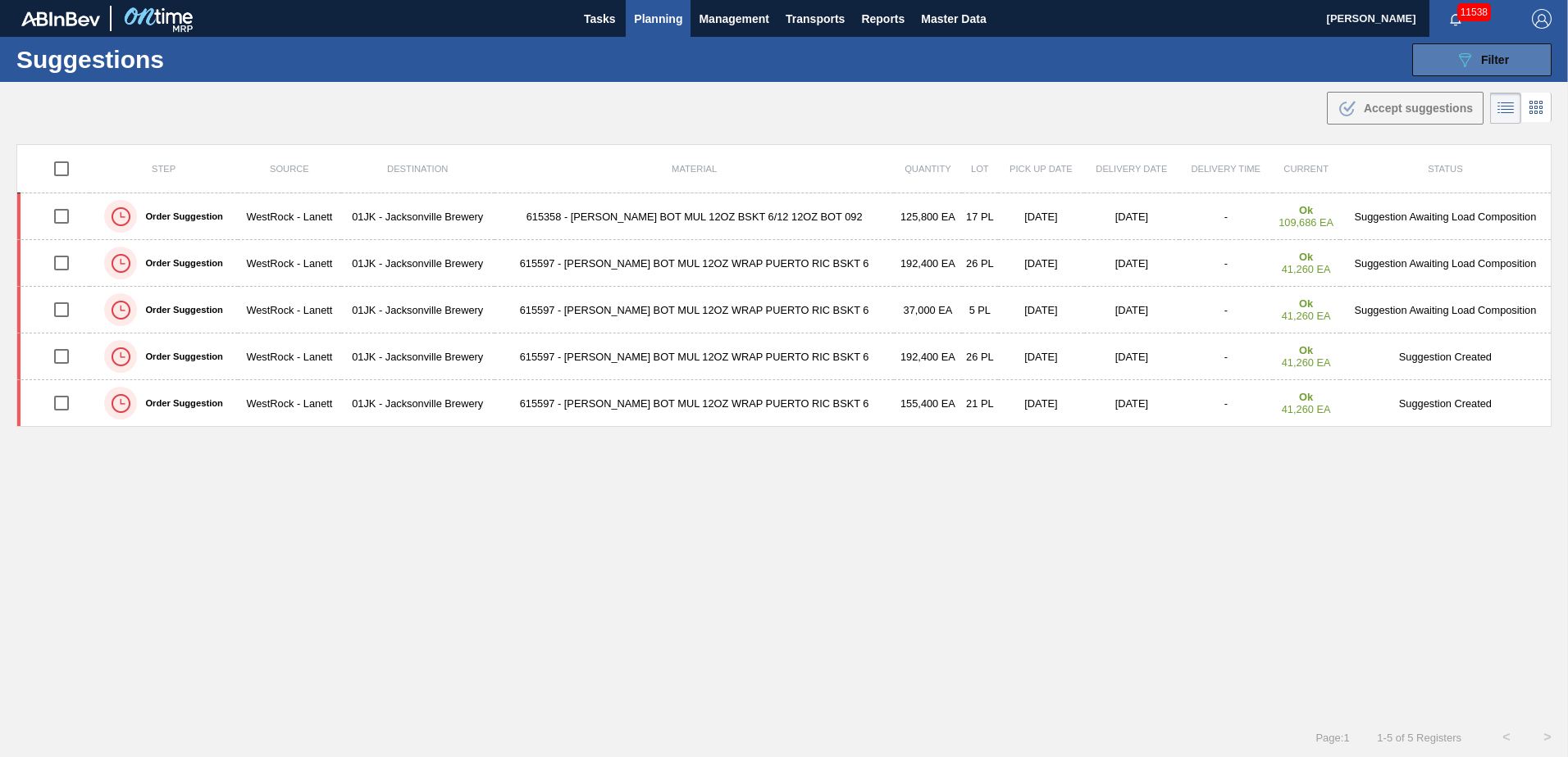
click at [1458, 66] on icon "089F7B8B-B2A5-4AFE-B5C0-19BA573D28AC" at bounding box center [1464, 59] width 19 height 19
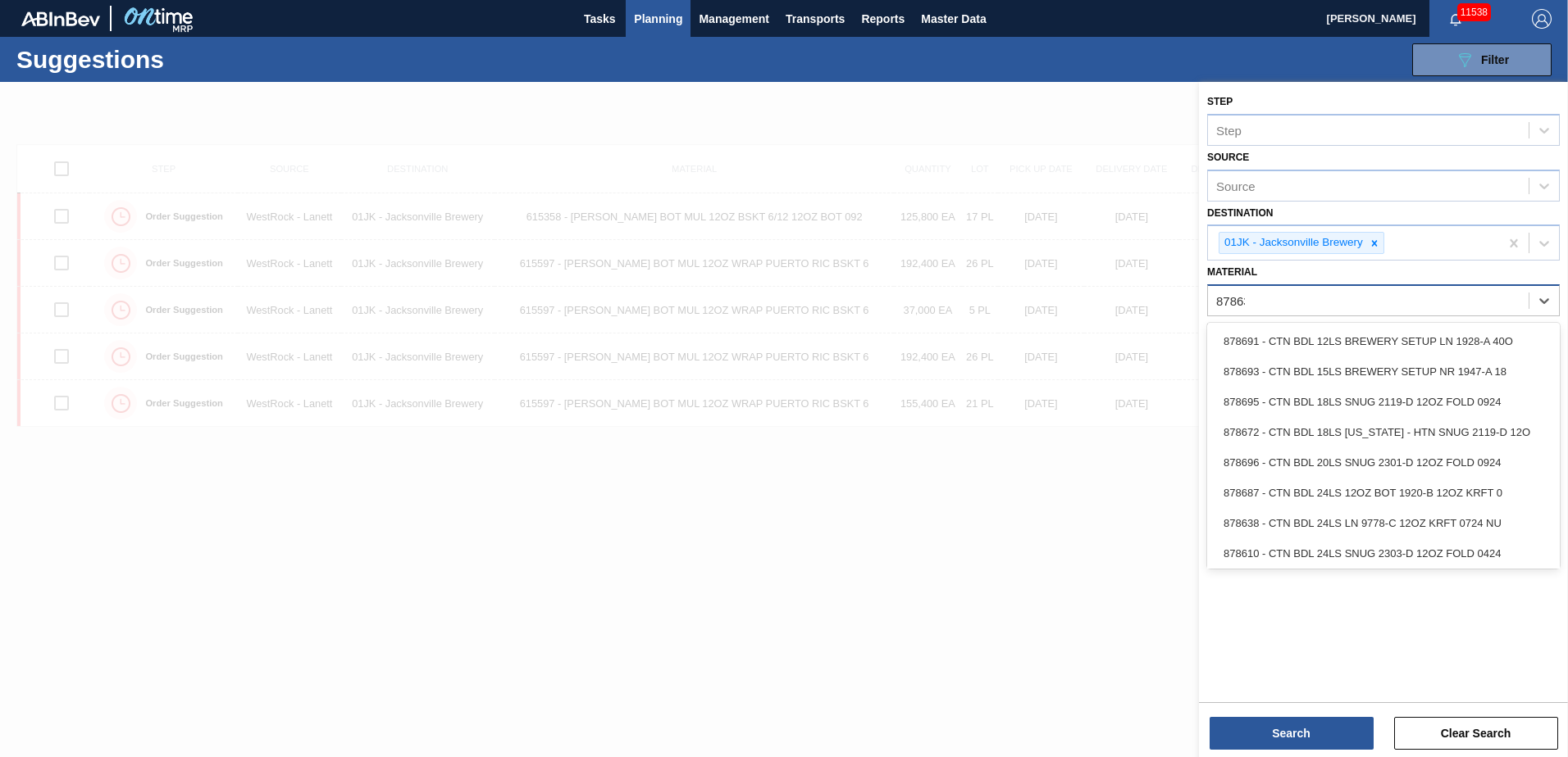
type input "878636"
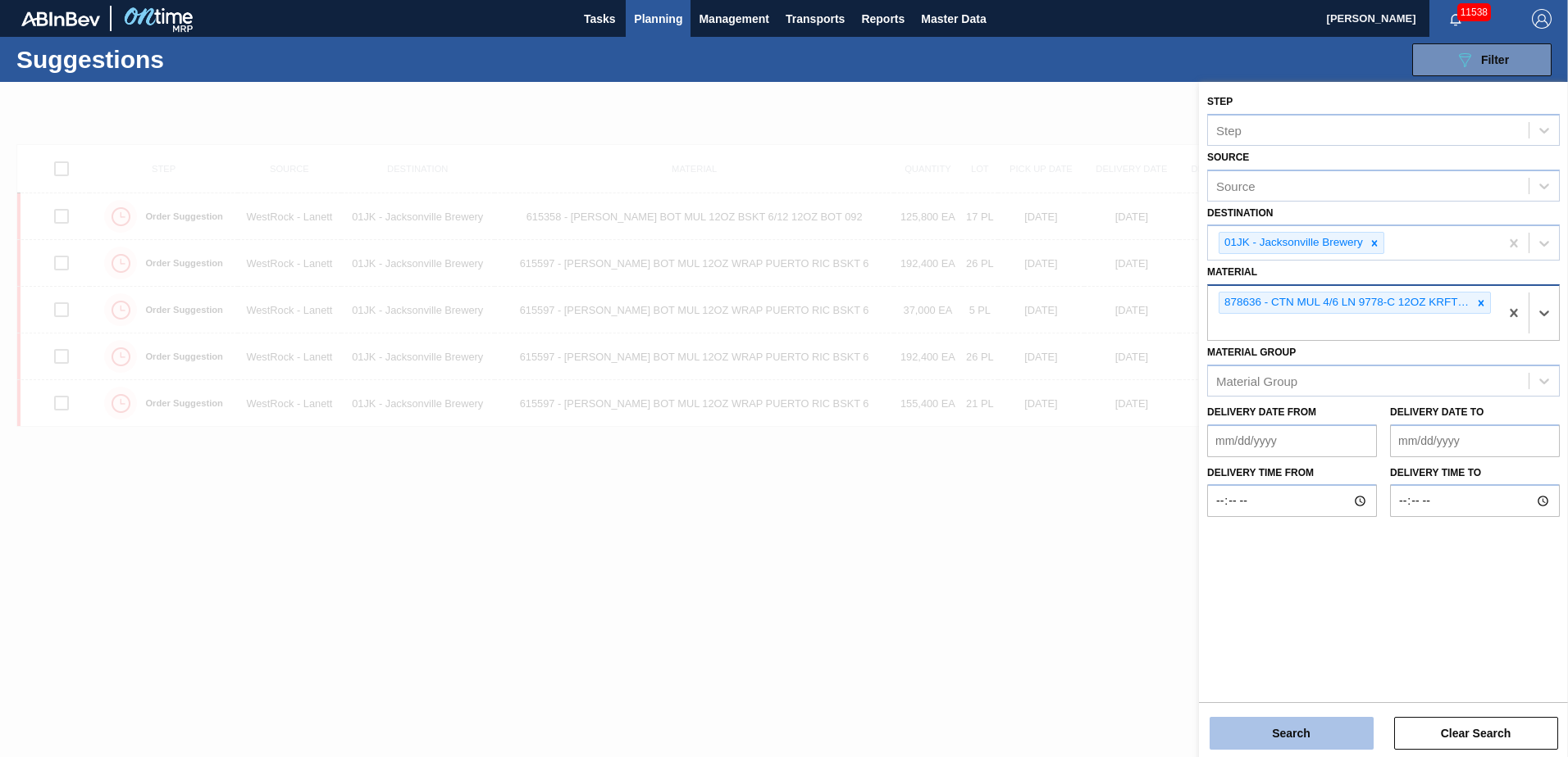
click at [1352, 723] on button "Search" at bounding box center [1291, 733] width 164 height 33
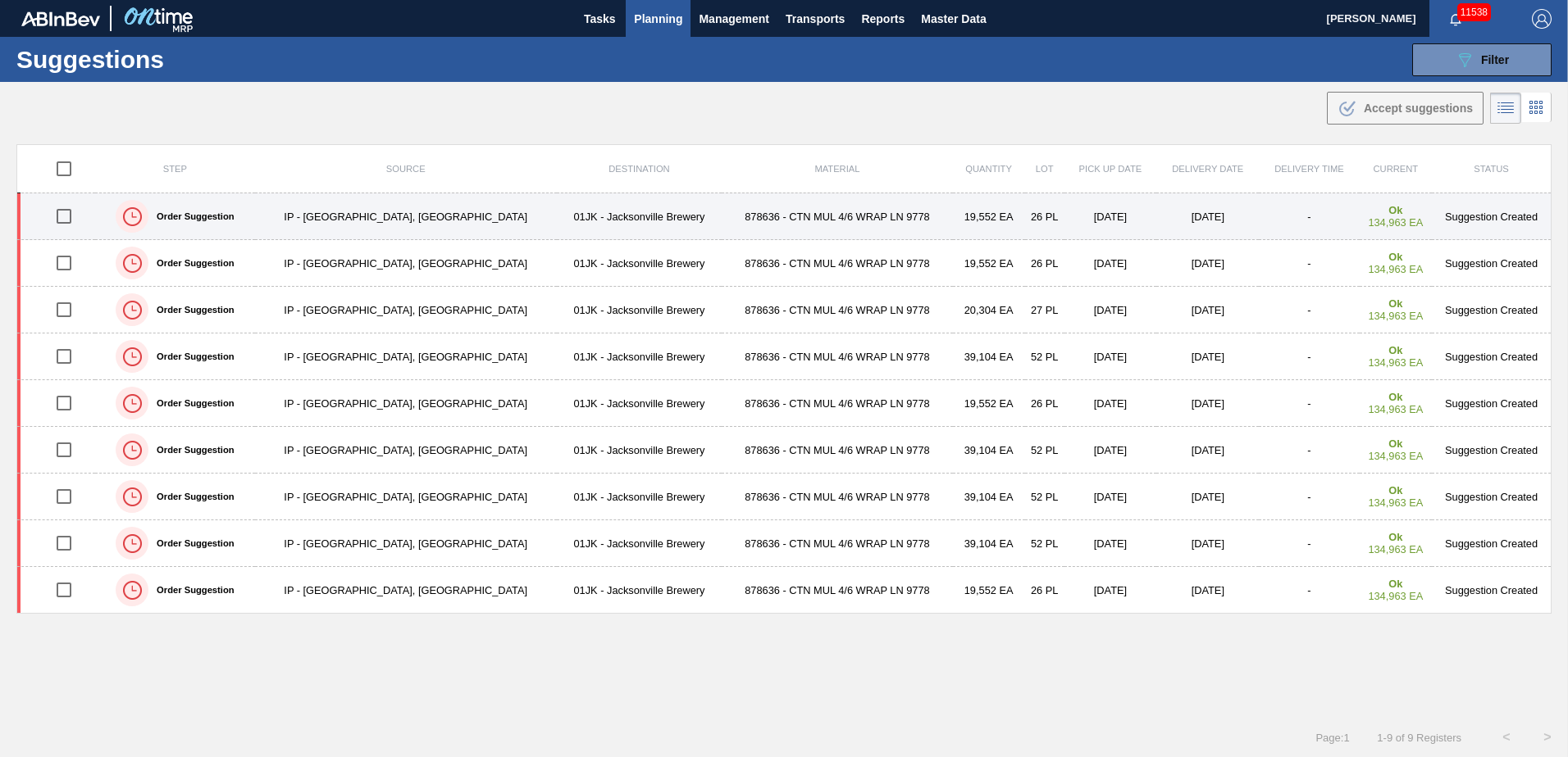
click at [67, 221] on input "checkbox" at bounding box center [63, 216] width 35 height 35
checkbox input "true"
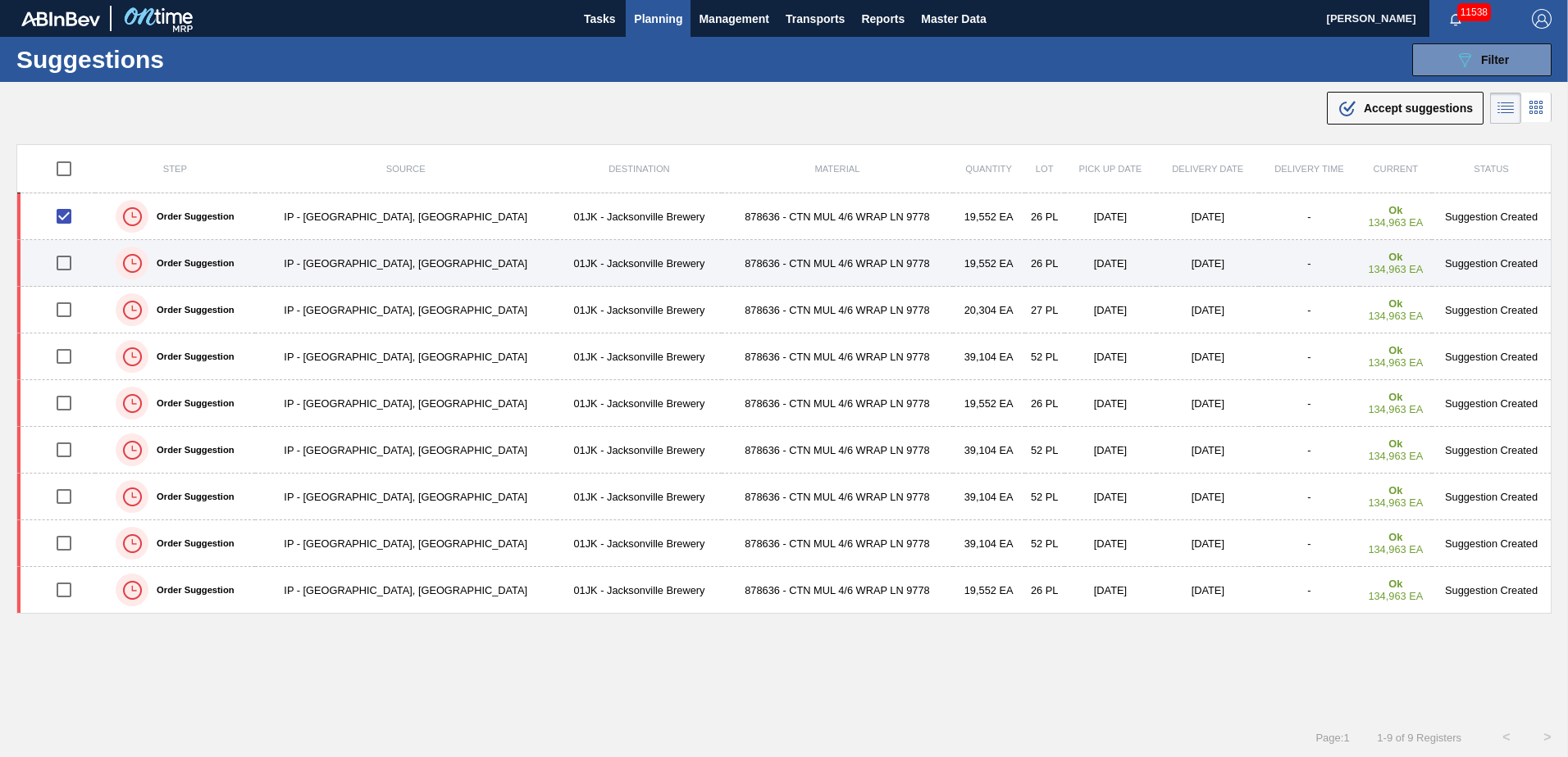
click at [75, 262] on input "checkbox" at bounding box center [63, 262] width 35 height 35
checkbox input "true"
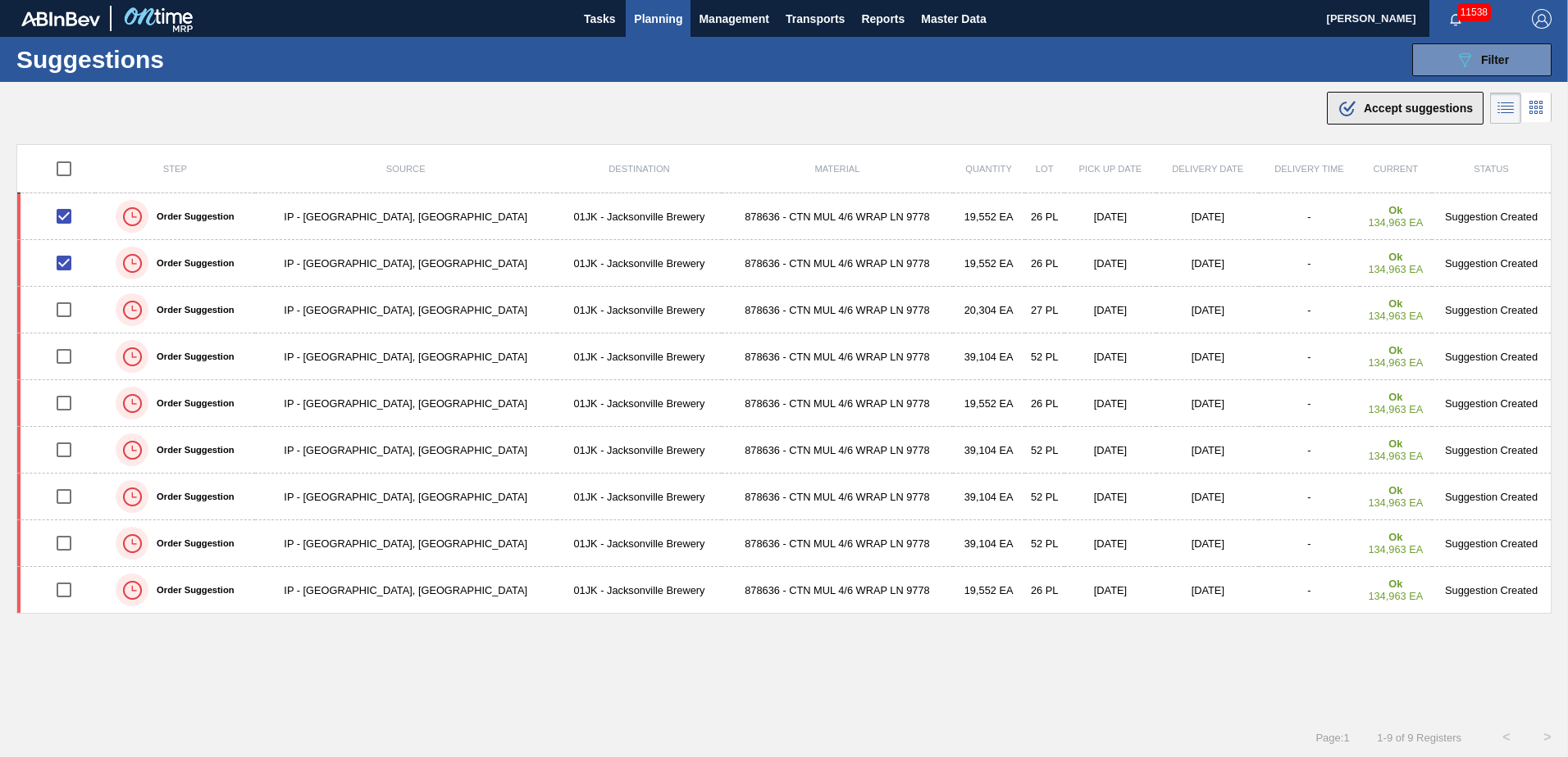
click at [1407, 121] on button ".b{fill:var(--color-action-default)} Accept suggestions" at bounding box center [1404, 108] width 156 height 33
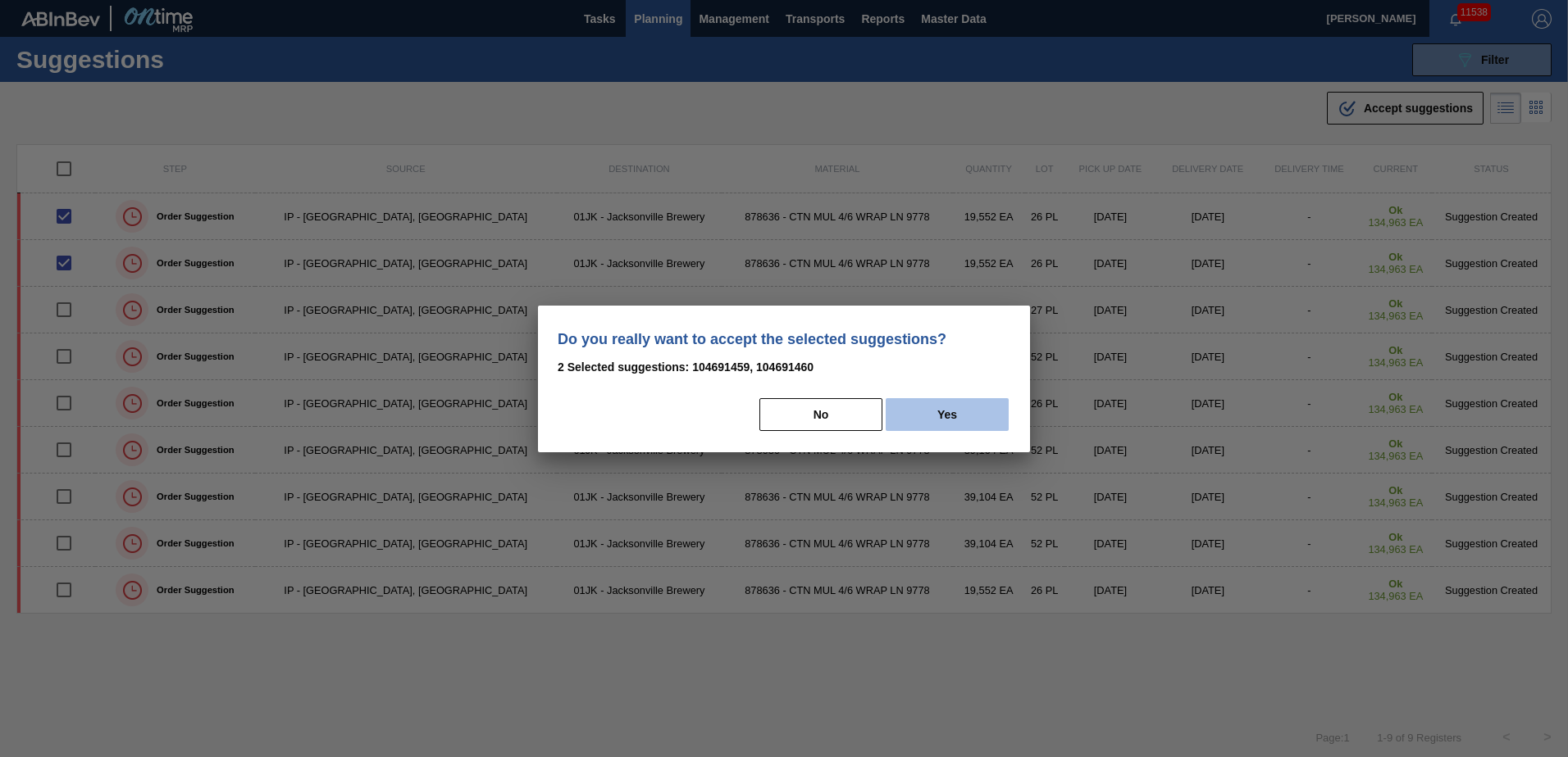
click at [988, 411] on button "Yes" at bounding box center [947, 414] width 123 height 33
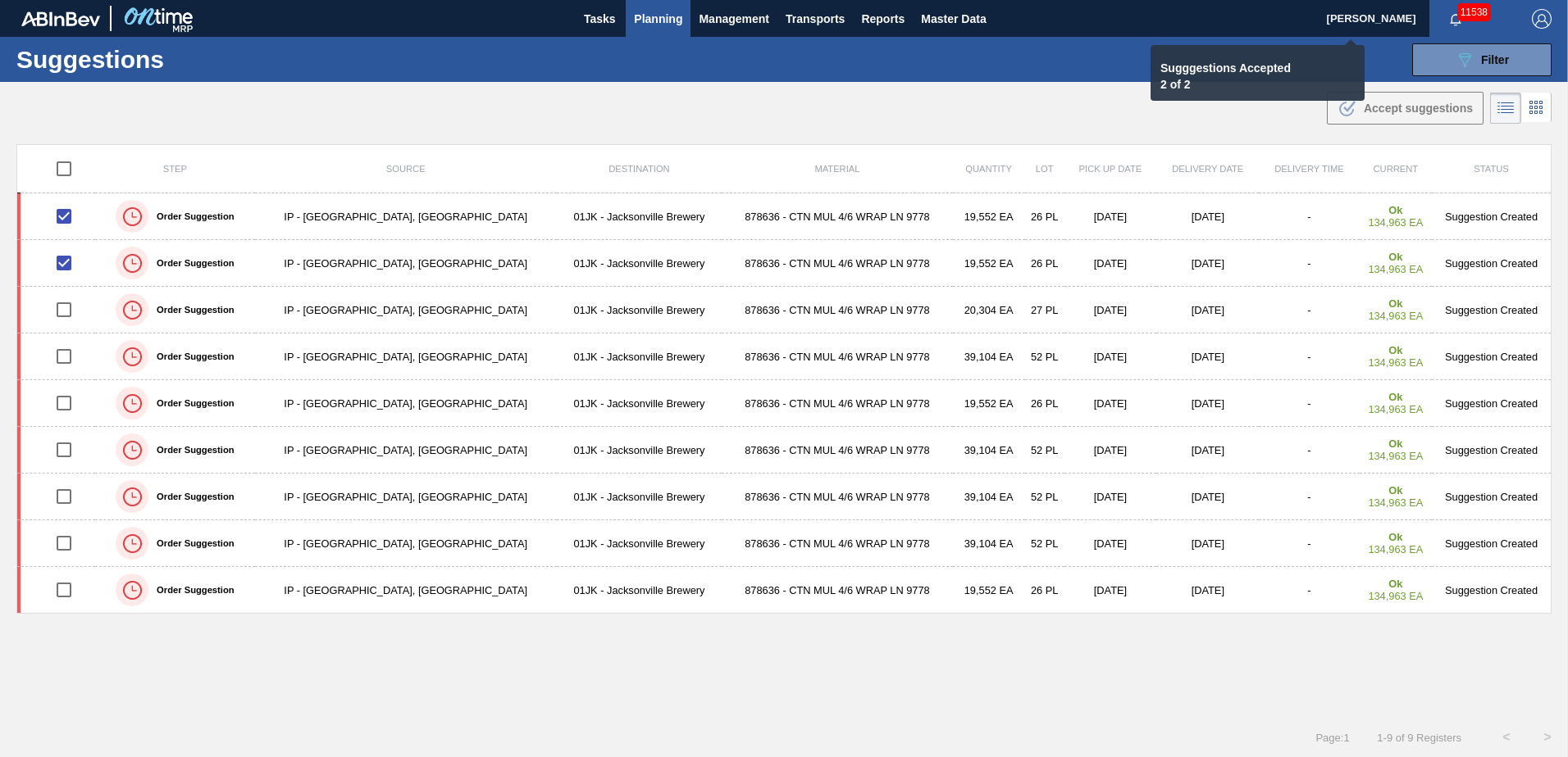
checkbox input "false"
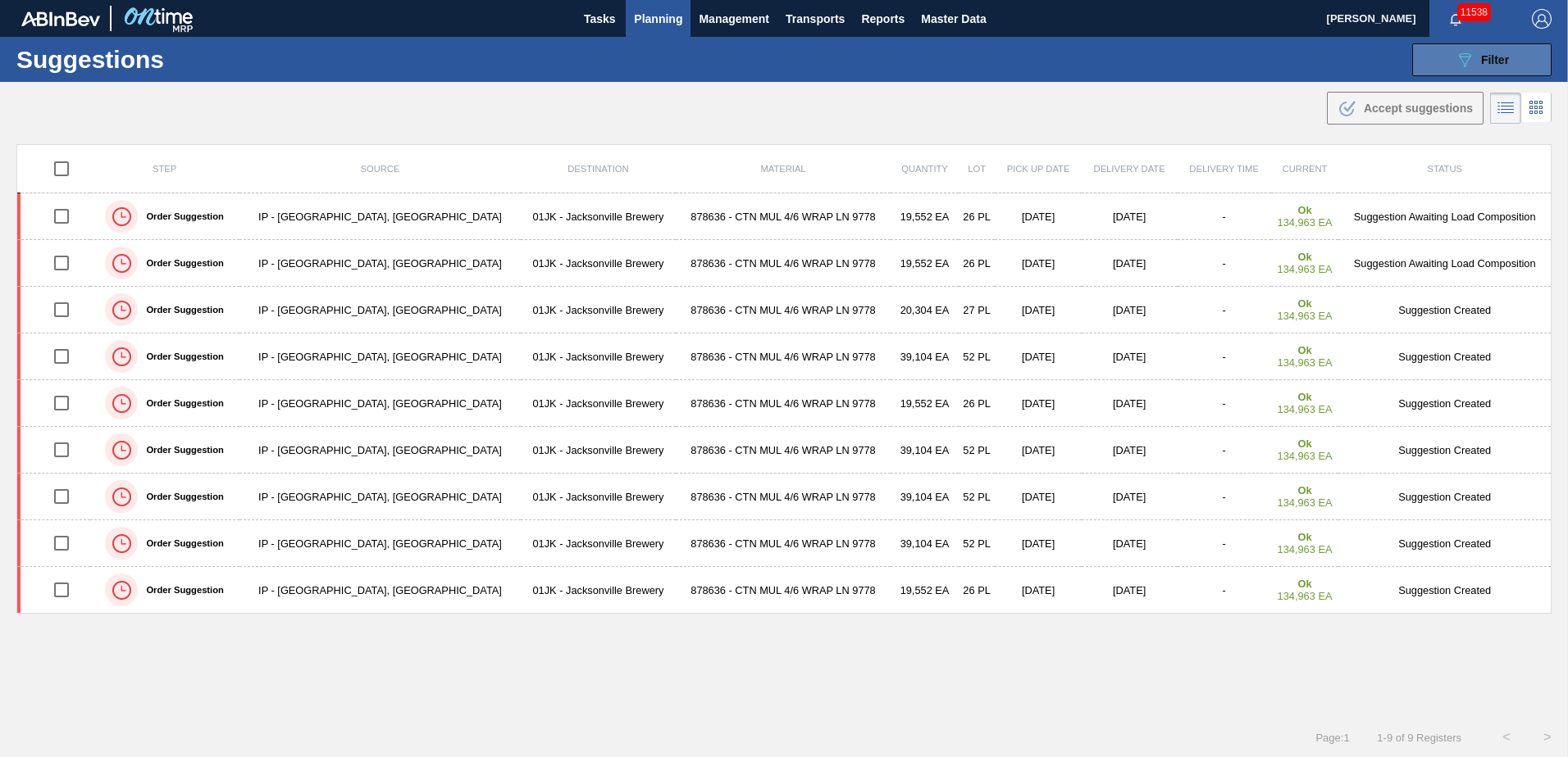
click at [1457, 61] on icon "089F7B8B-B2A5-4AFE-B5C0-19BA573D28AC" at bounding box center [1464, 59] width 19 height 19
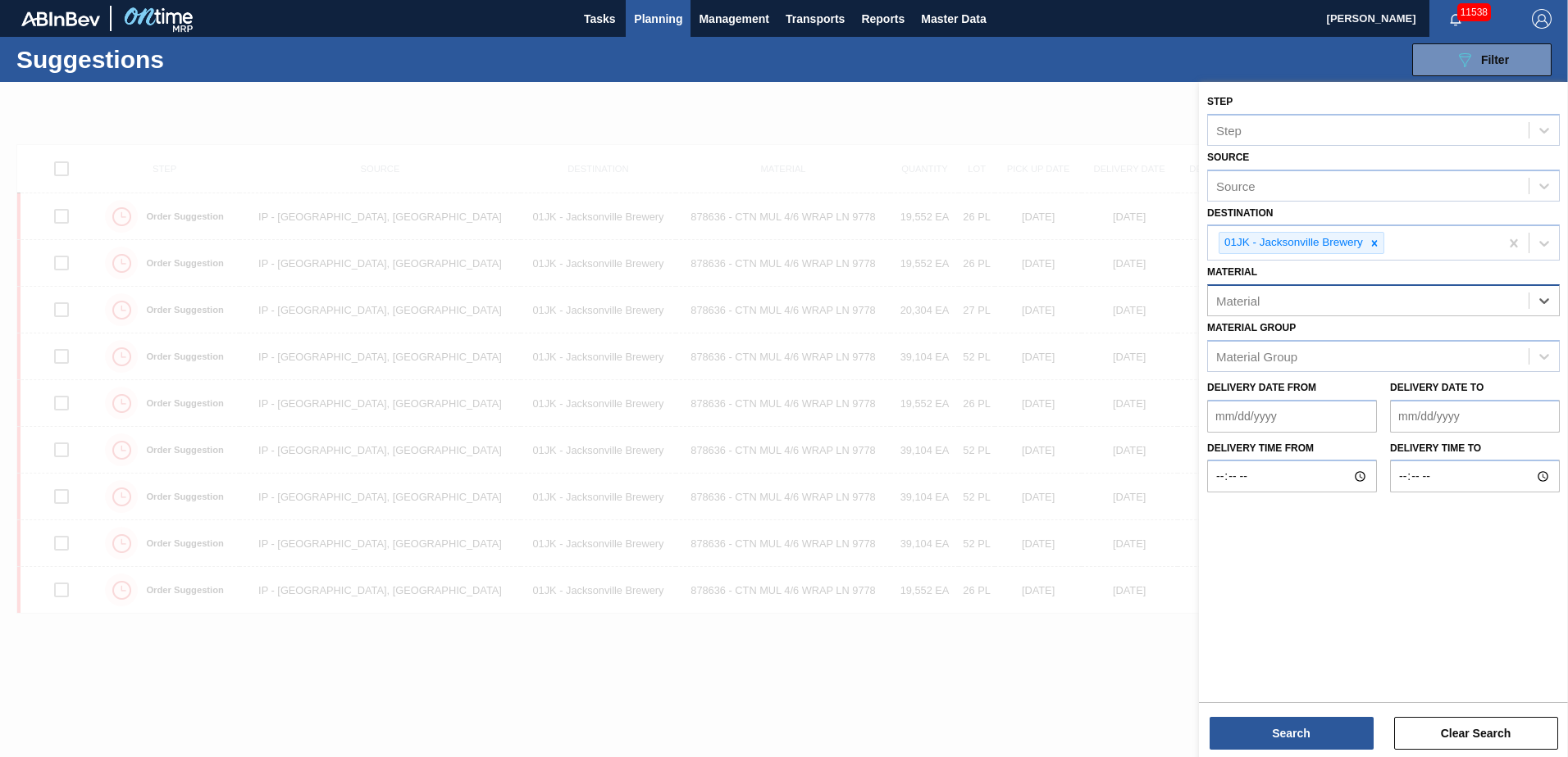
click at [1483, 304] on div "Material" at bounding box center [1368, 301] width 321 height 24
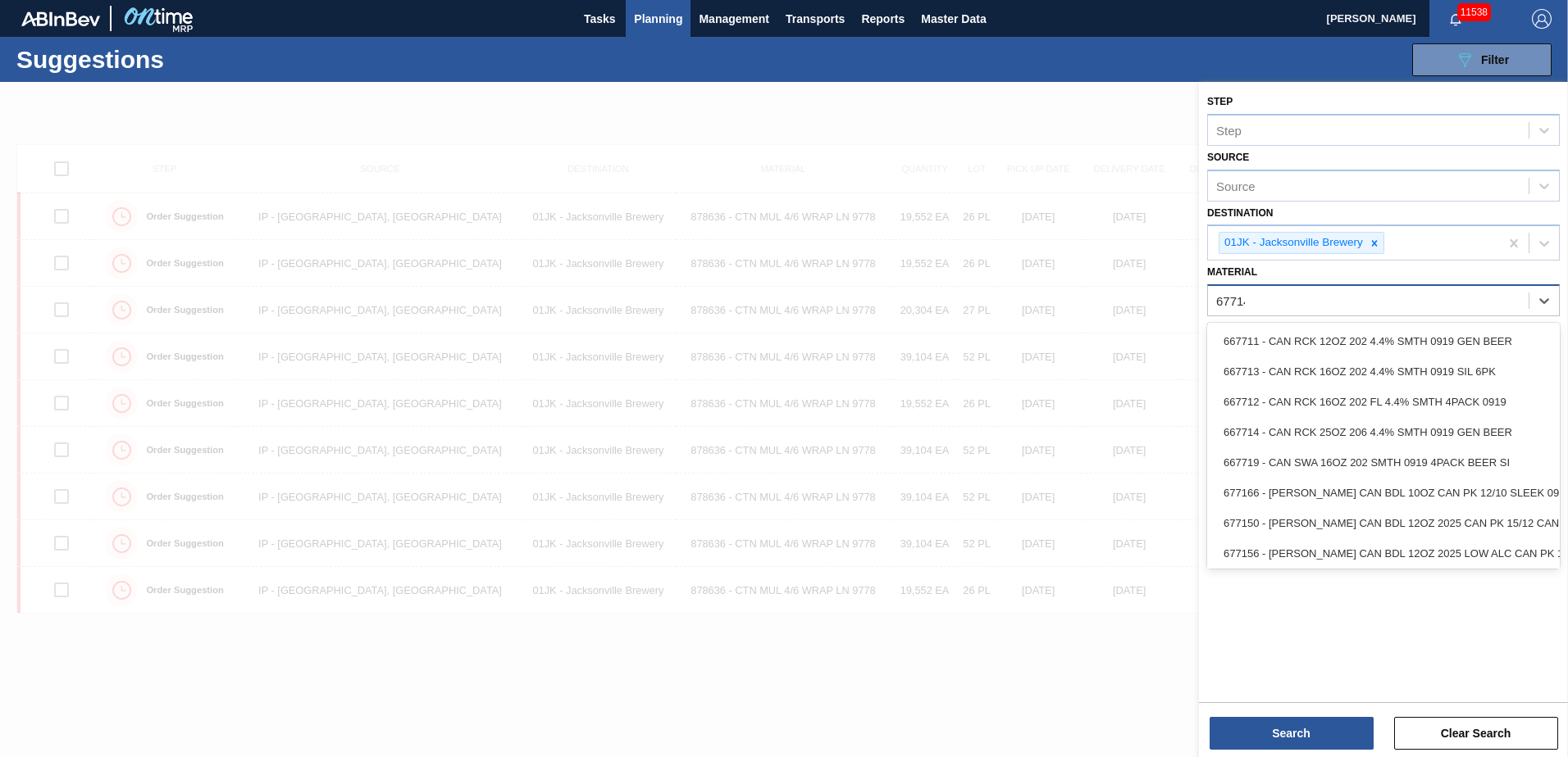
type input "677149"
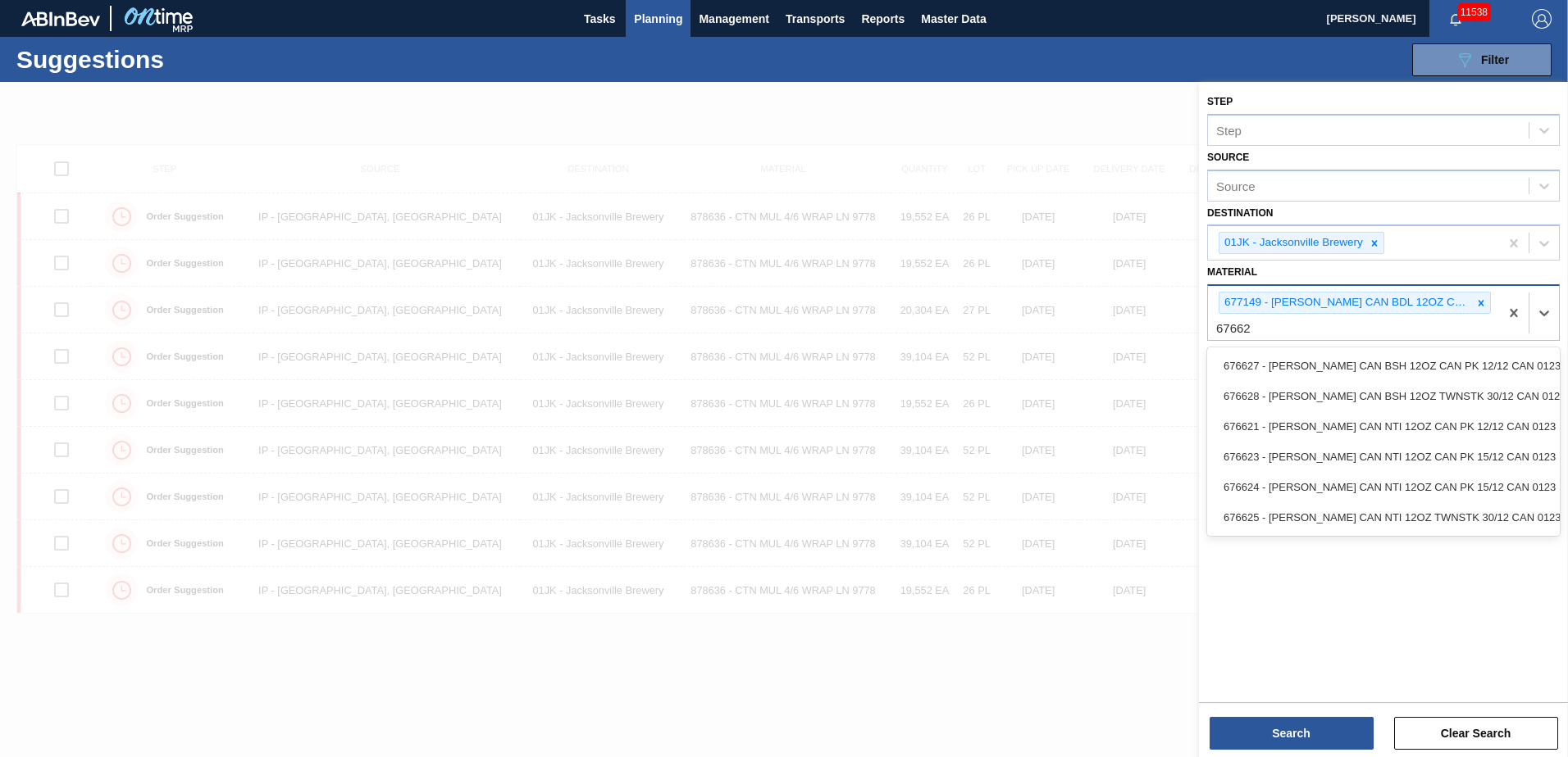
type input "676627"
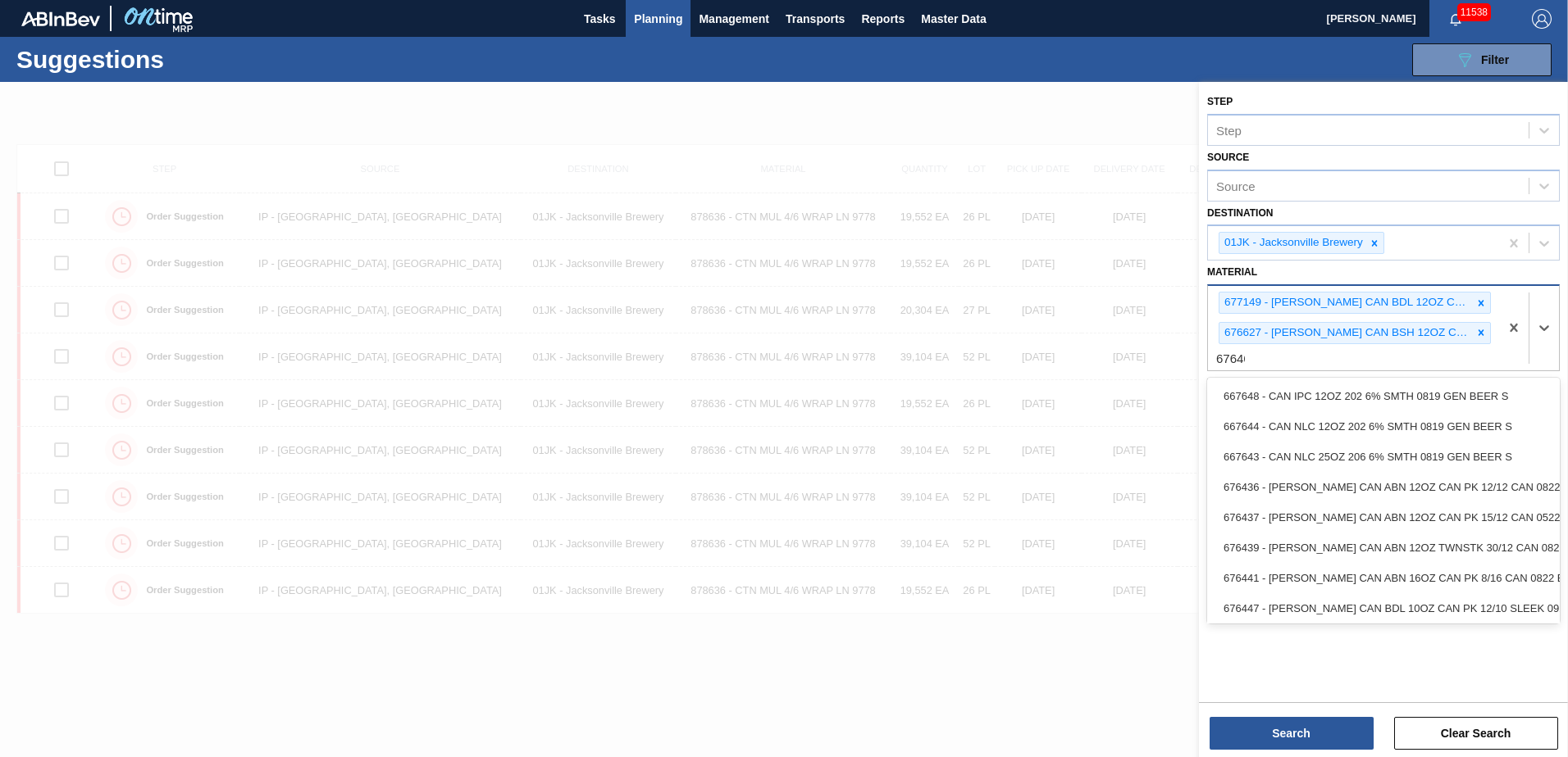
type input "676468"
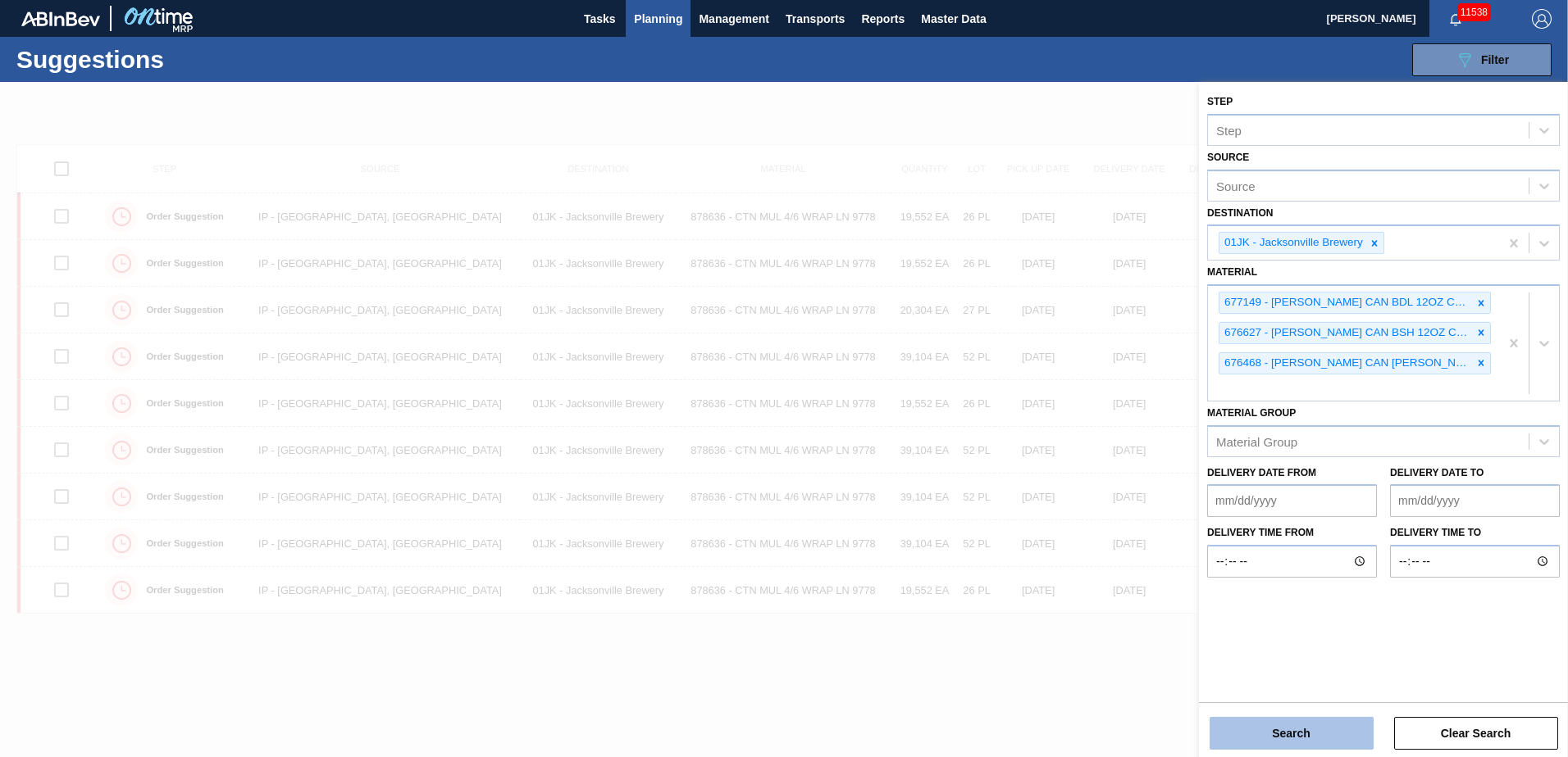
click at [1342, 736] on button "Search" at bounding box center [1291, 733] width 164 height 33
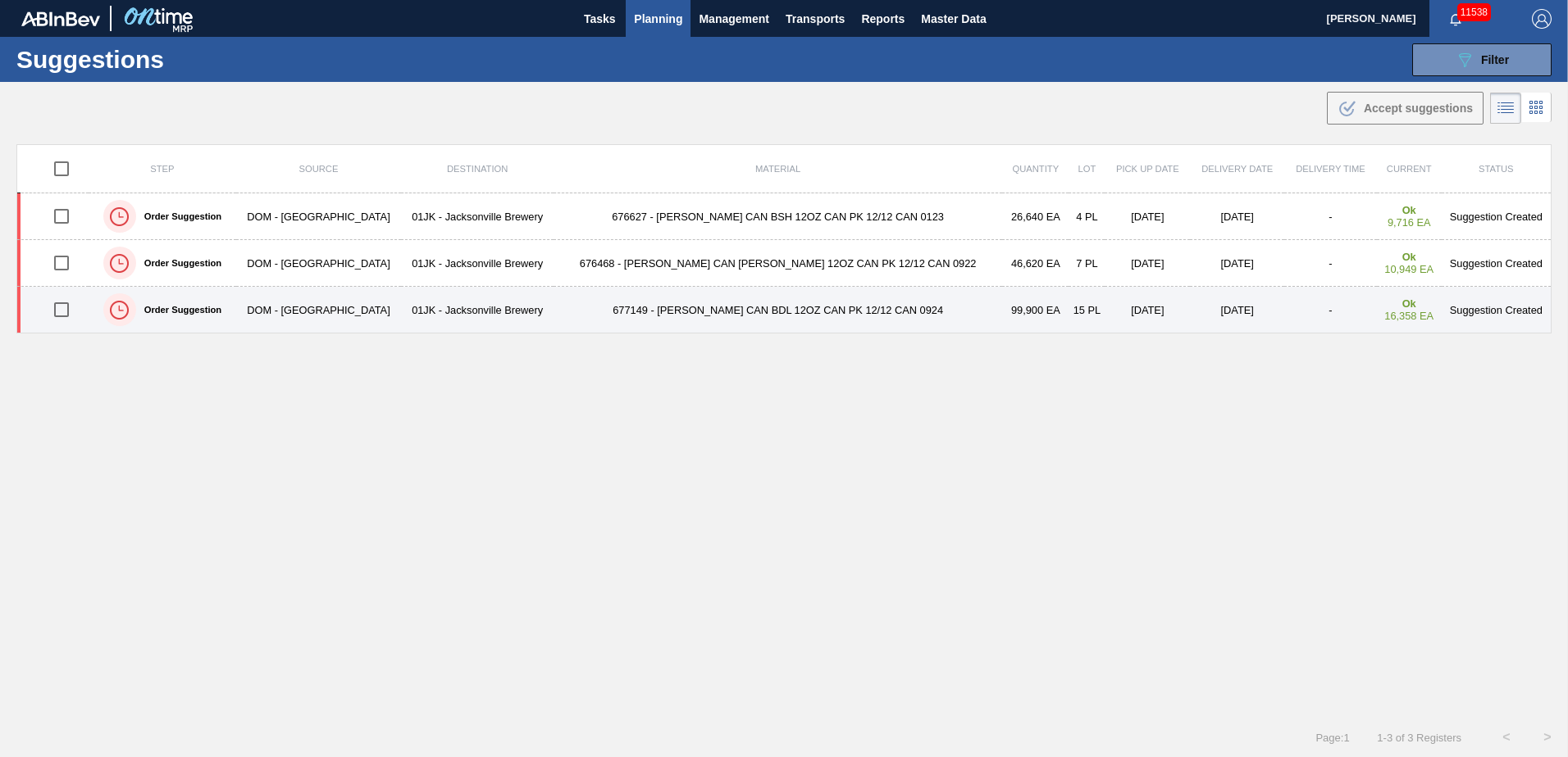
click at [56, 308] on input "checkbox" at bounding box center [61, 310] width 35 height 35
checkbox input "true"
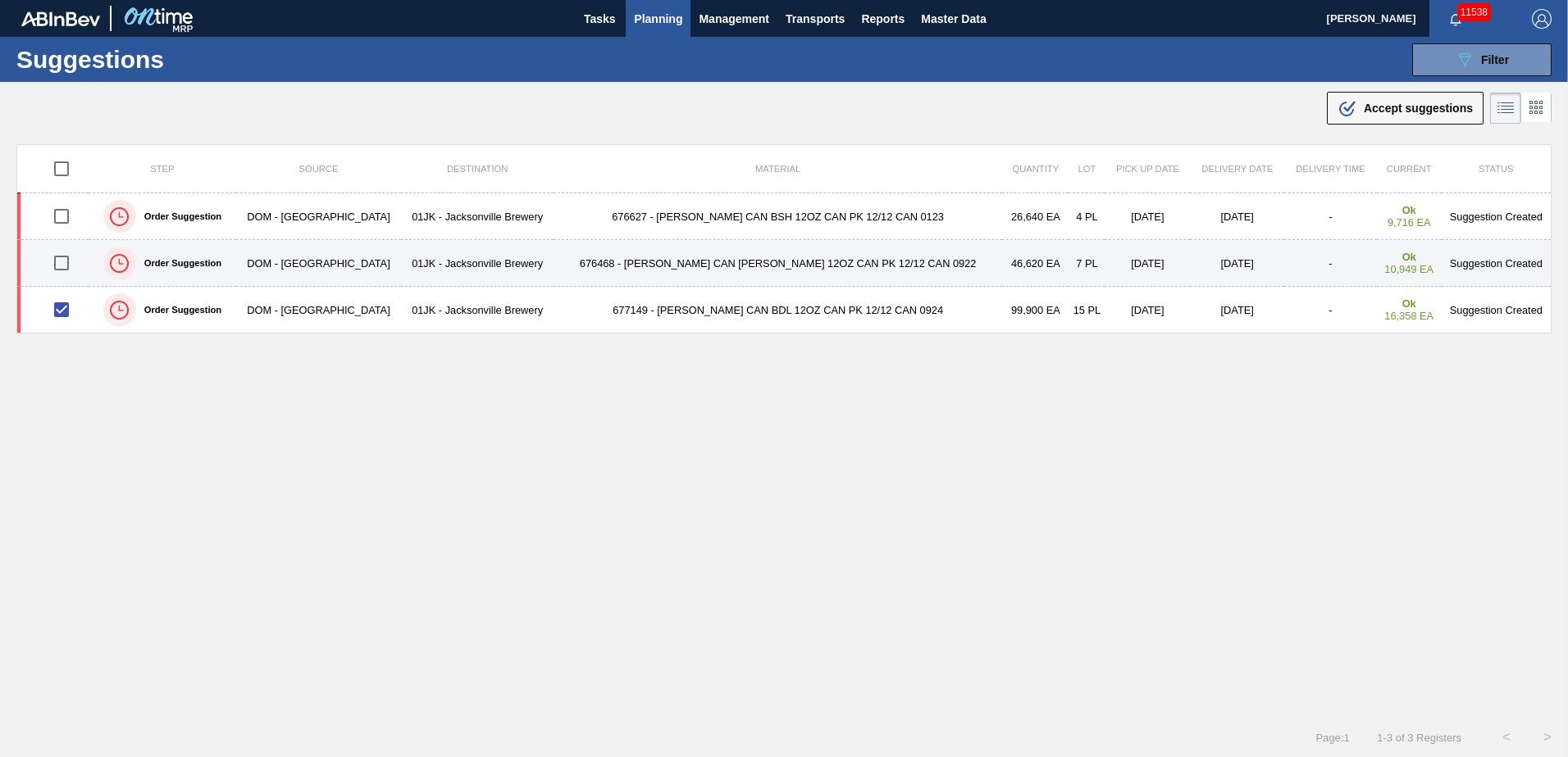
click at [64, 268] on input "checkbox" at bounding box center [61, 262] width 35 height 35
checkbox input "true"
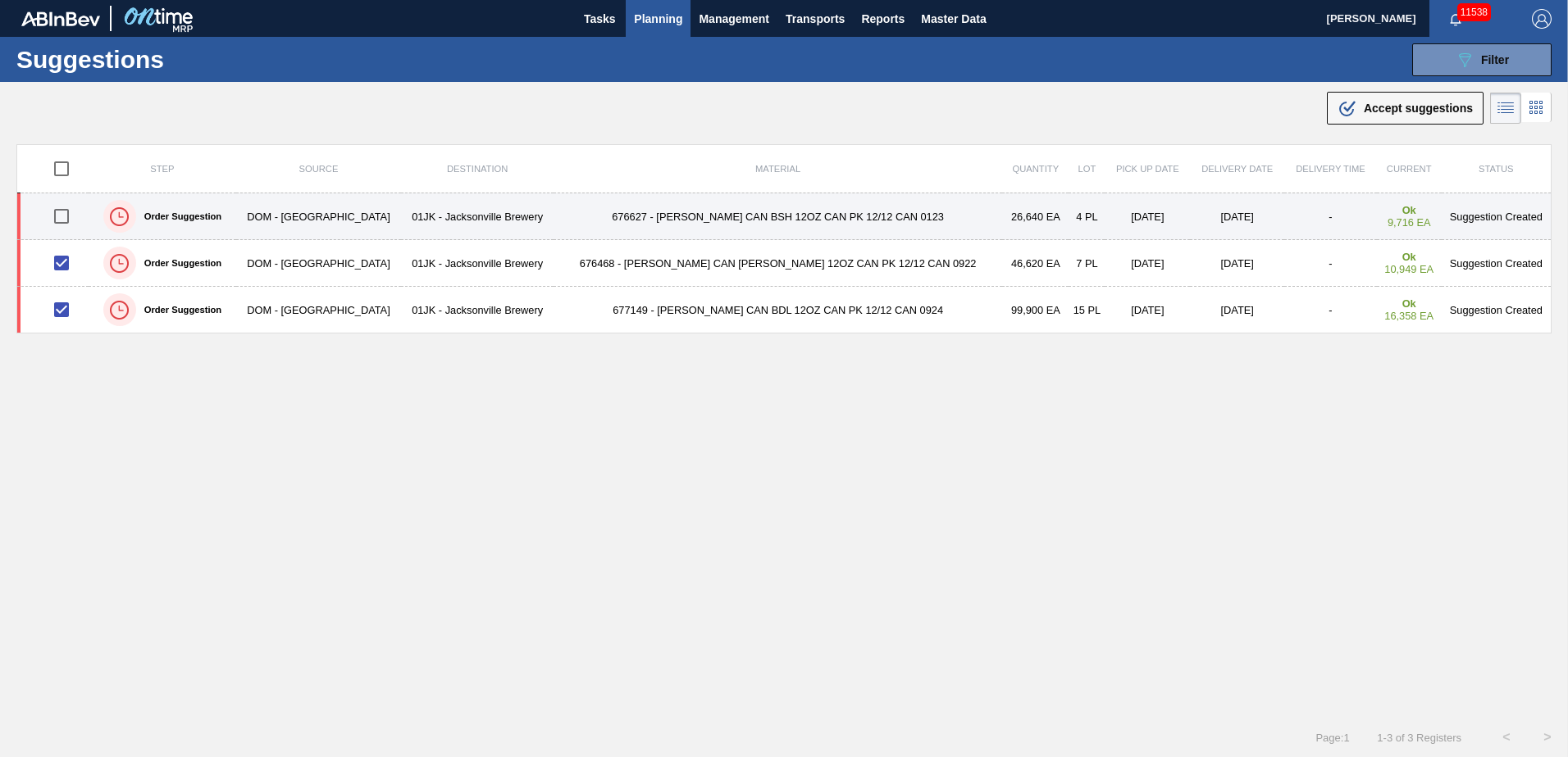
click at [69, 218] on input "checkbox" at bounding box center [61, 216] width 35 height 35
checkbox input "true"
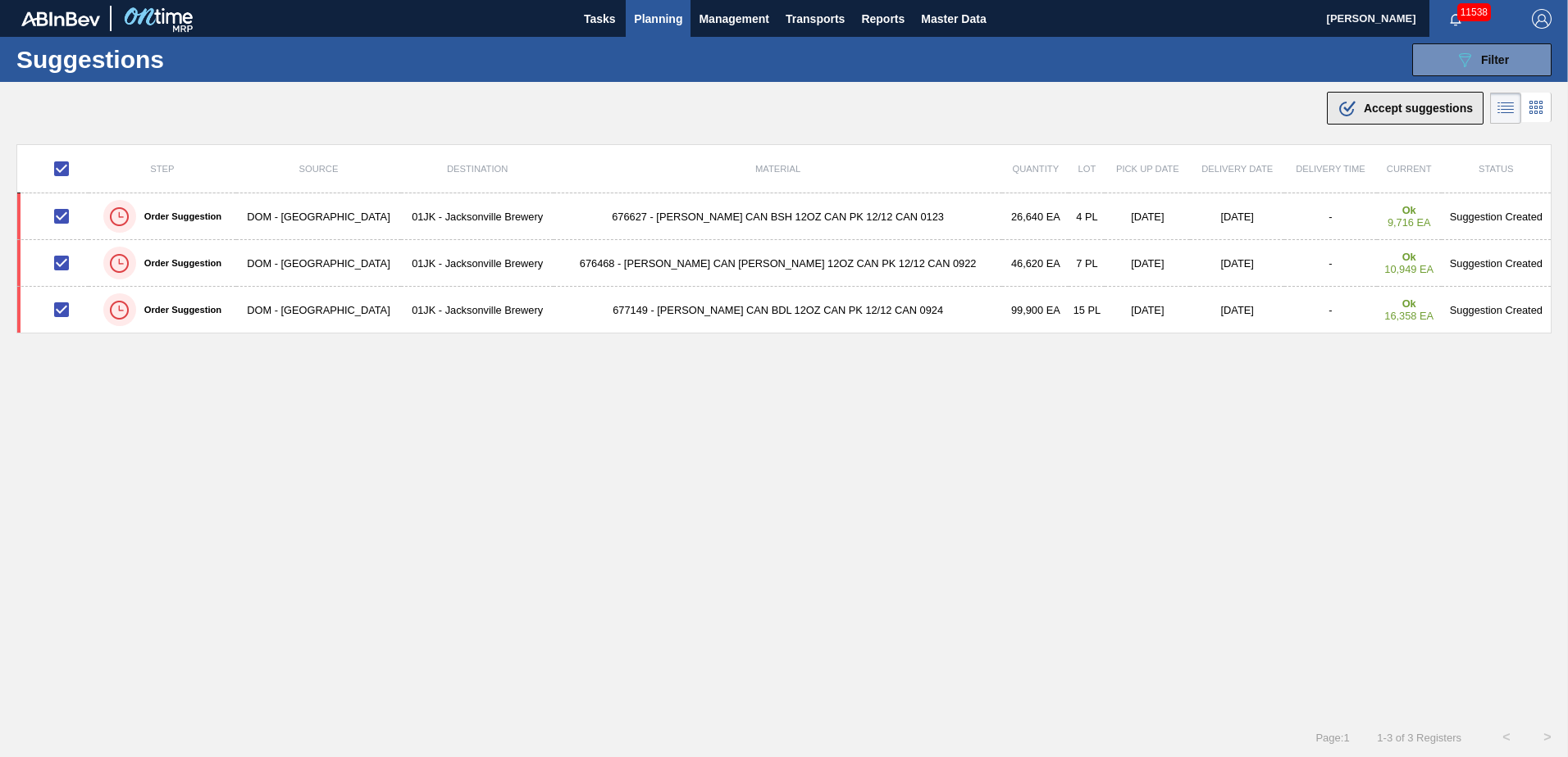
click at [1440, 110] on span "Accept suggestions" at bounding box center [1418, 108] width 109 height 14
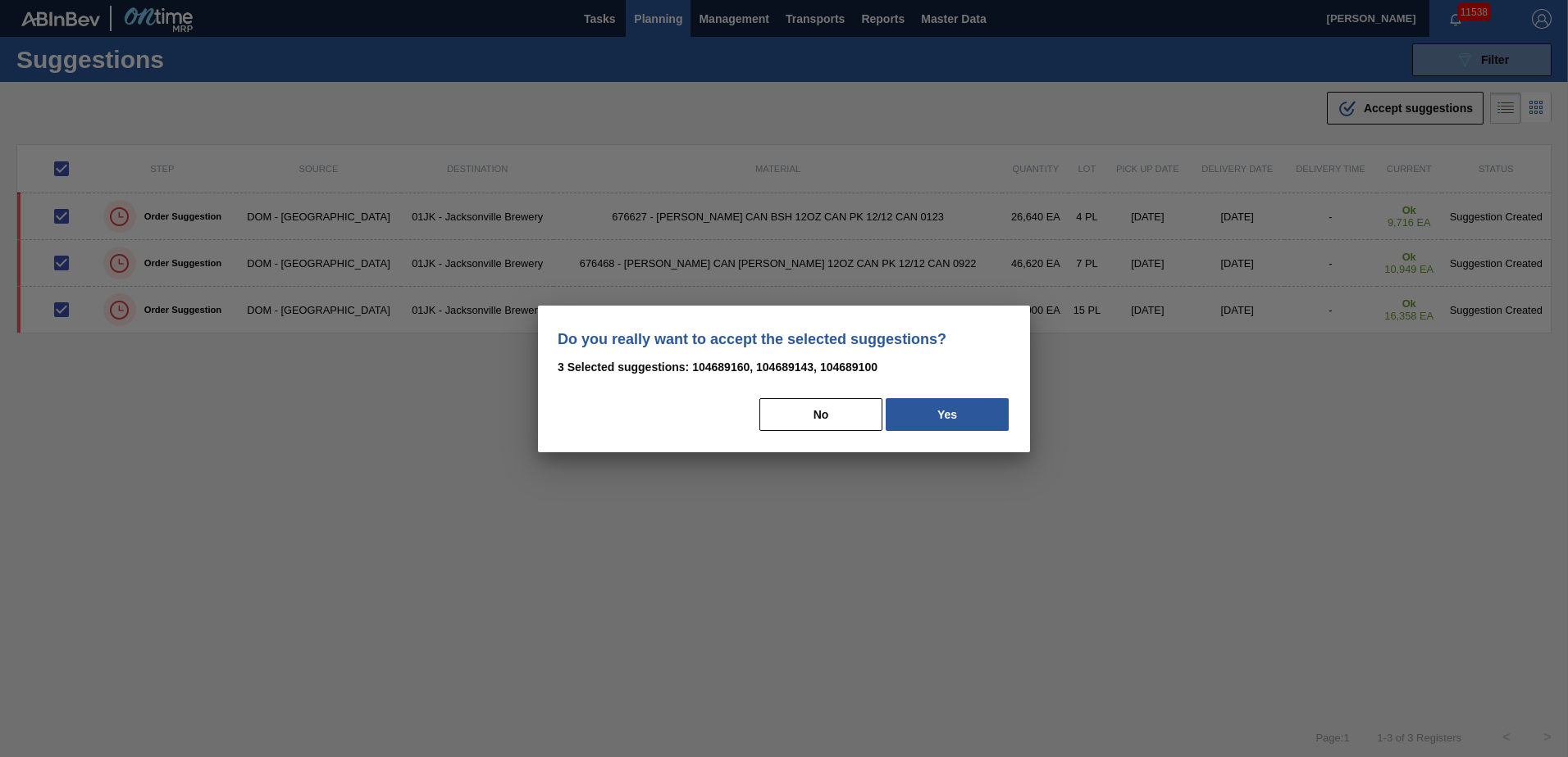
drag, startPoint x: 930, startPoint y: 420, endPoint x: 1538, endPoint y: 302, distance: 619.3
click at [930, 420] on button "Yes" at bounding box center [947, 414] width 123 height 33
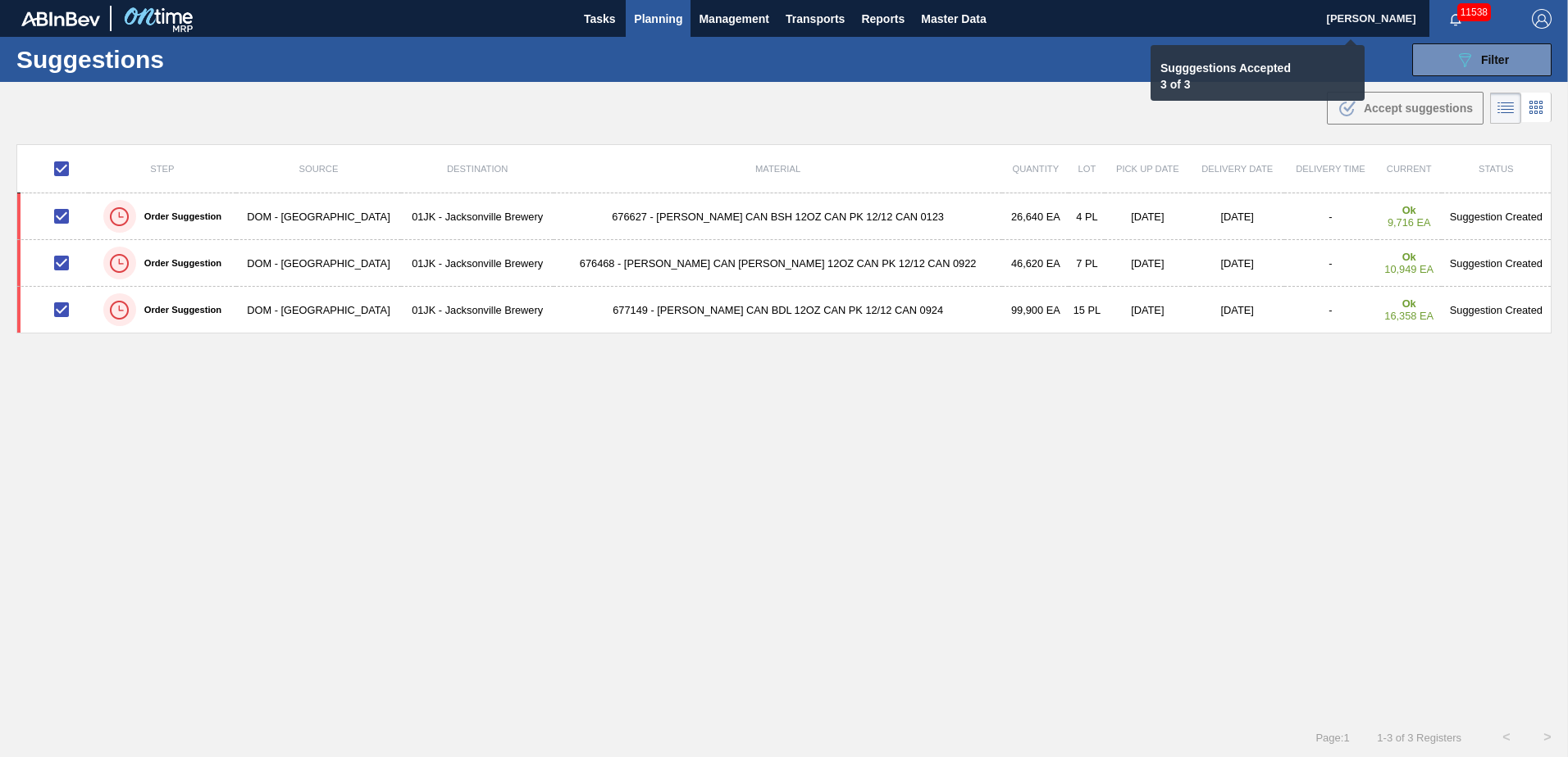
checkbox input "false"
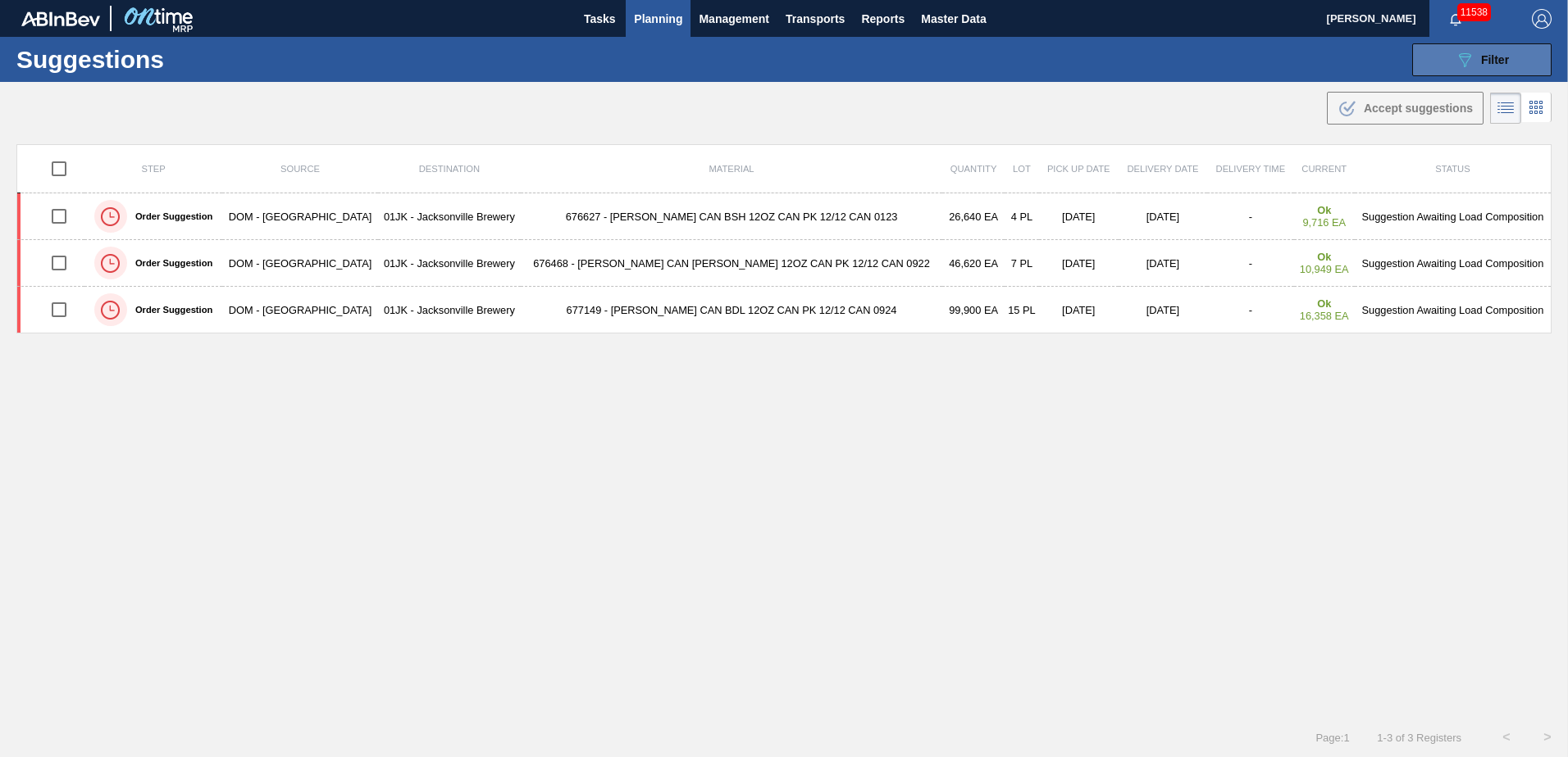
click at [1481, 57] on span "Filter" at bounding box center [1495, 60] width 28 height 14
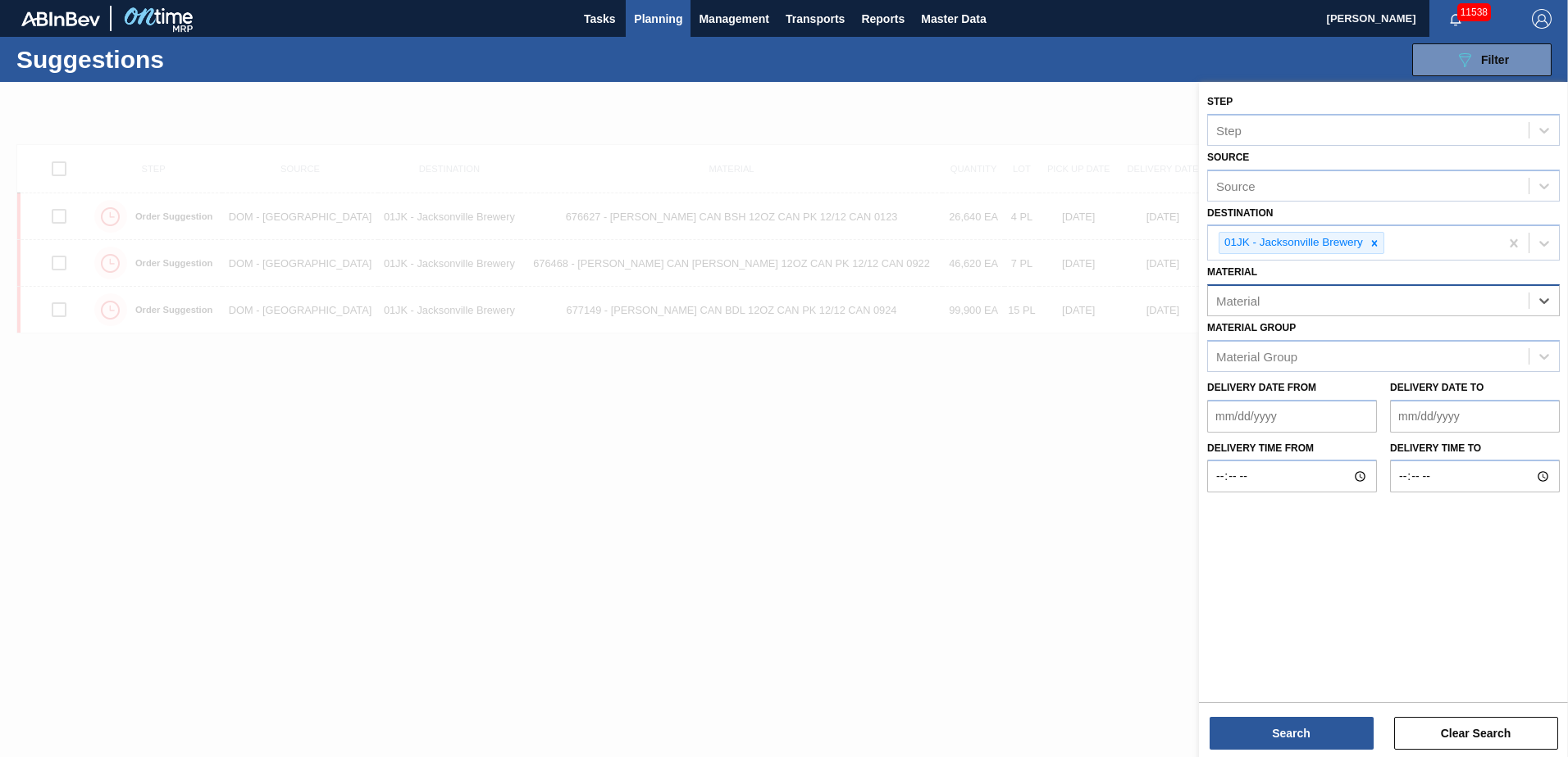
drag, startPoint x: 1431, startPoint y: 301, endPoint x: 1426, endPoint y: 314, distance: 13.9
click at [1430, 308] on div "Material" at bounding box center [1368, 301] width 321 height 24
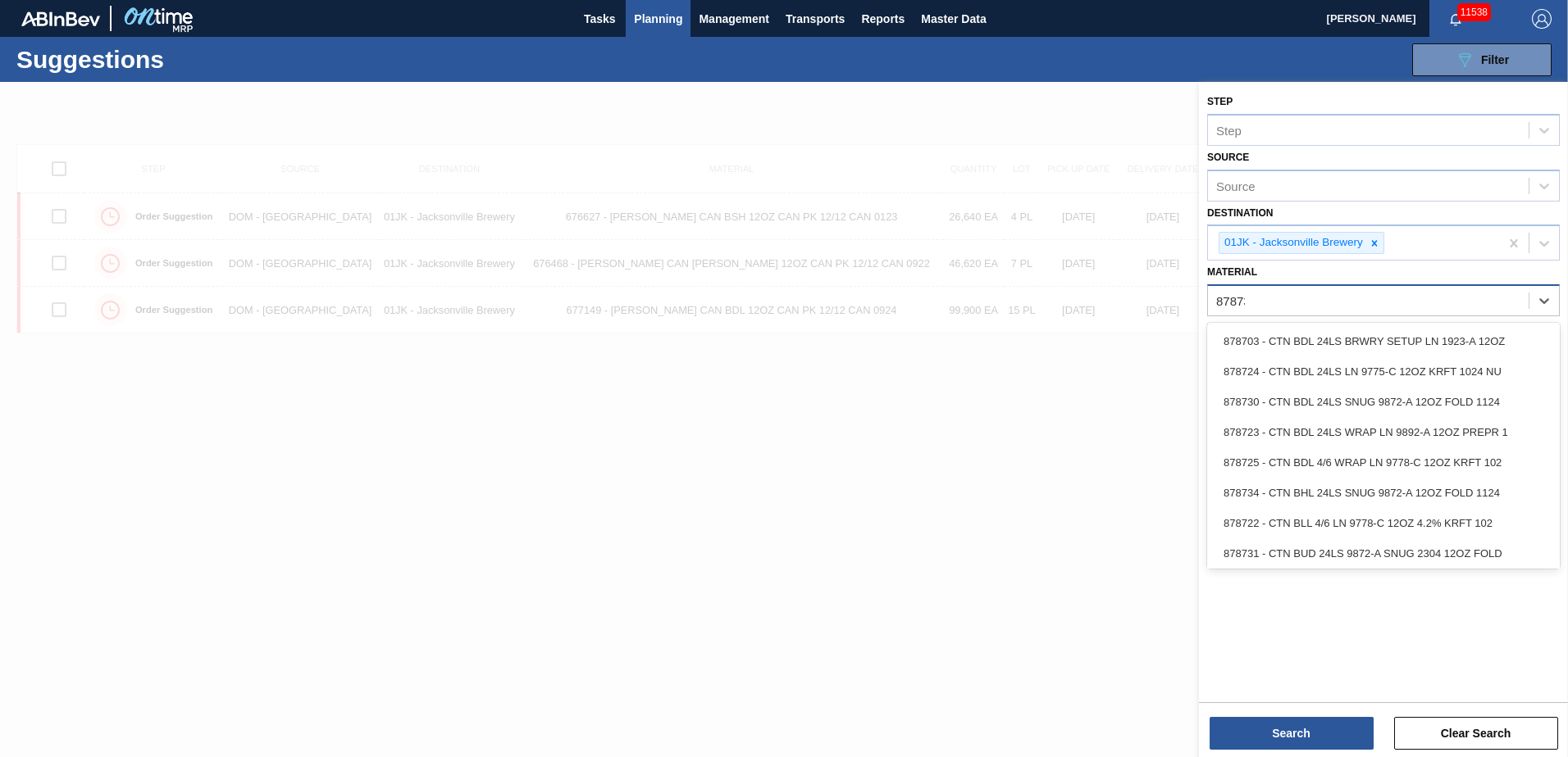
type input "878730"
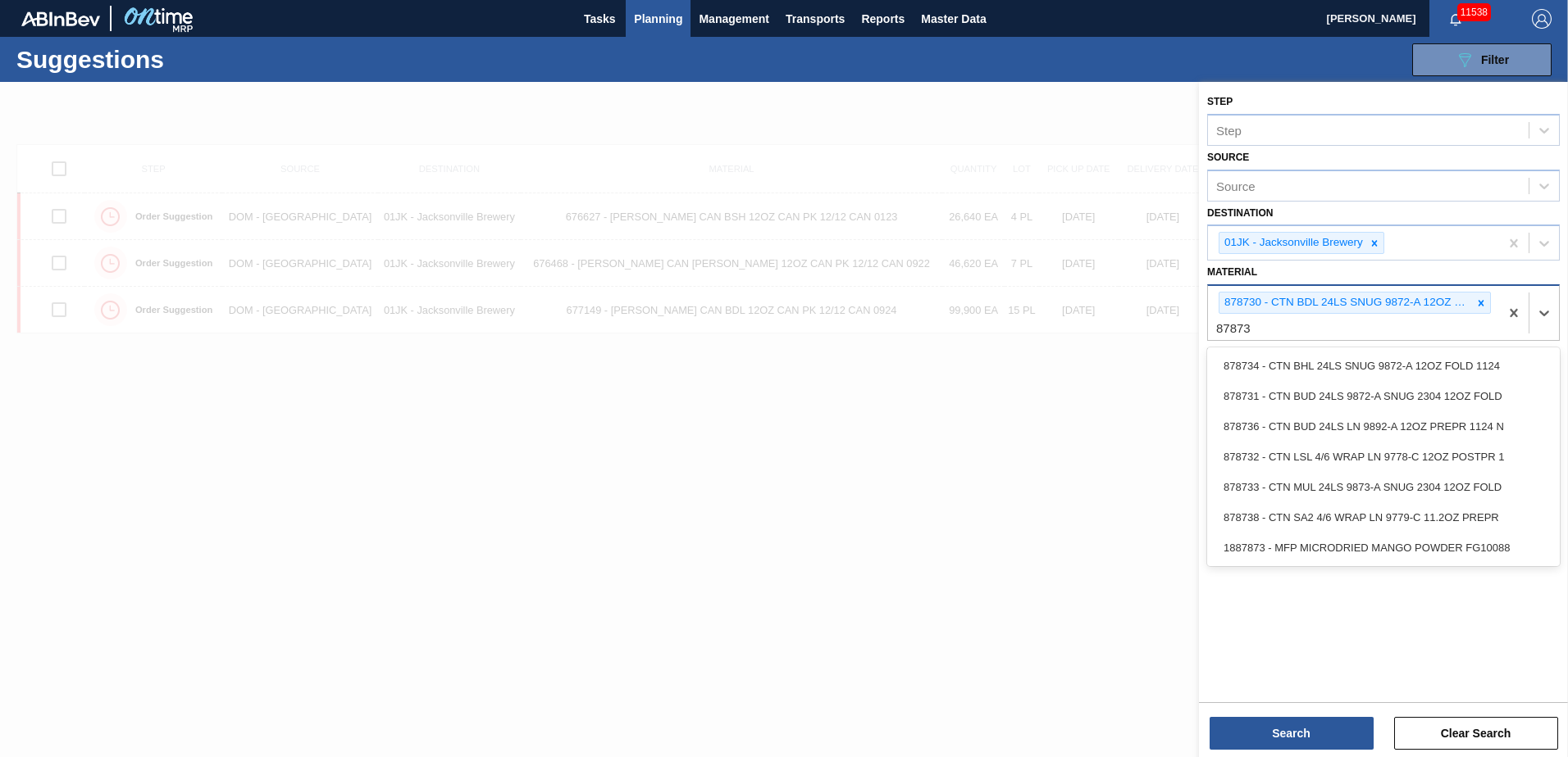
type input "878733"
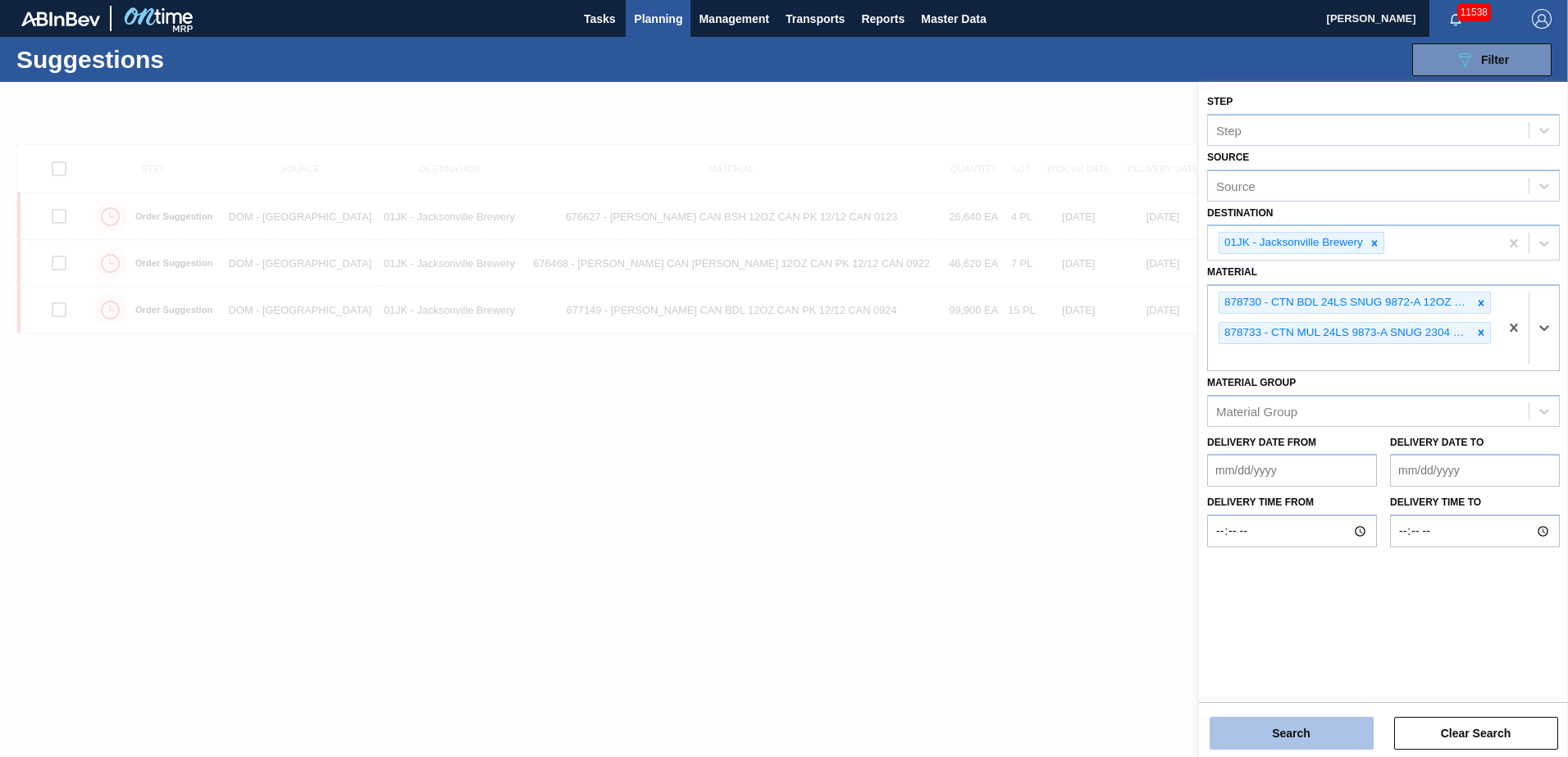
click at [1302, 743] on button "Search" at bounding box center [1291, 733] width 164 height 33
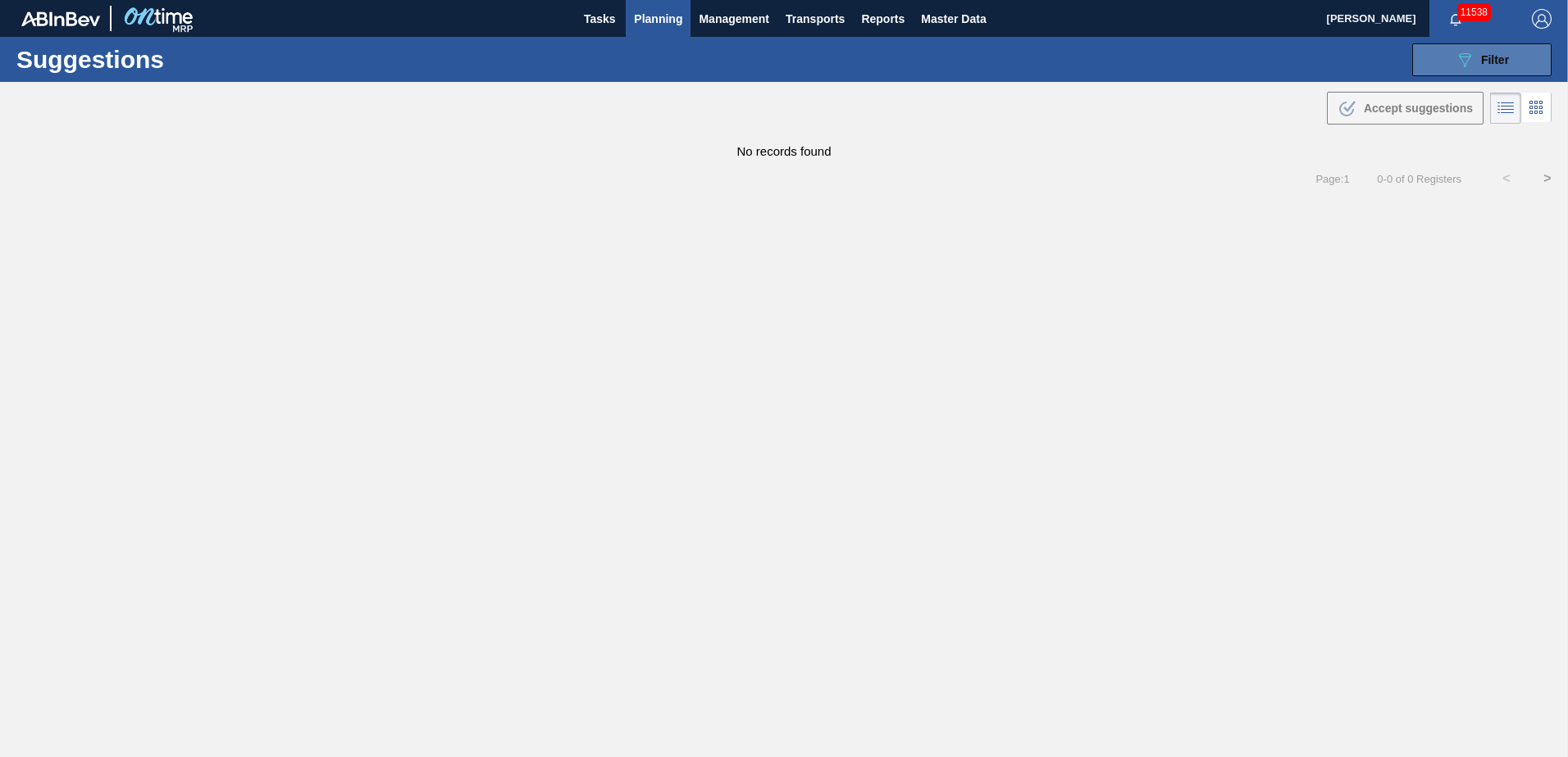
click at [1455, 62] on icon "089F7B8B-B2A5-4AFE-B5C0-19BA573D28AC" at bounding box center [1464, 59] width 19 height 19
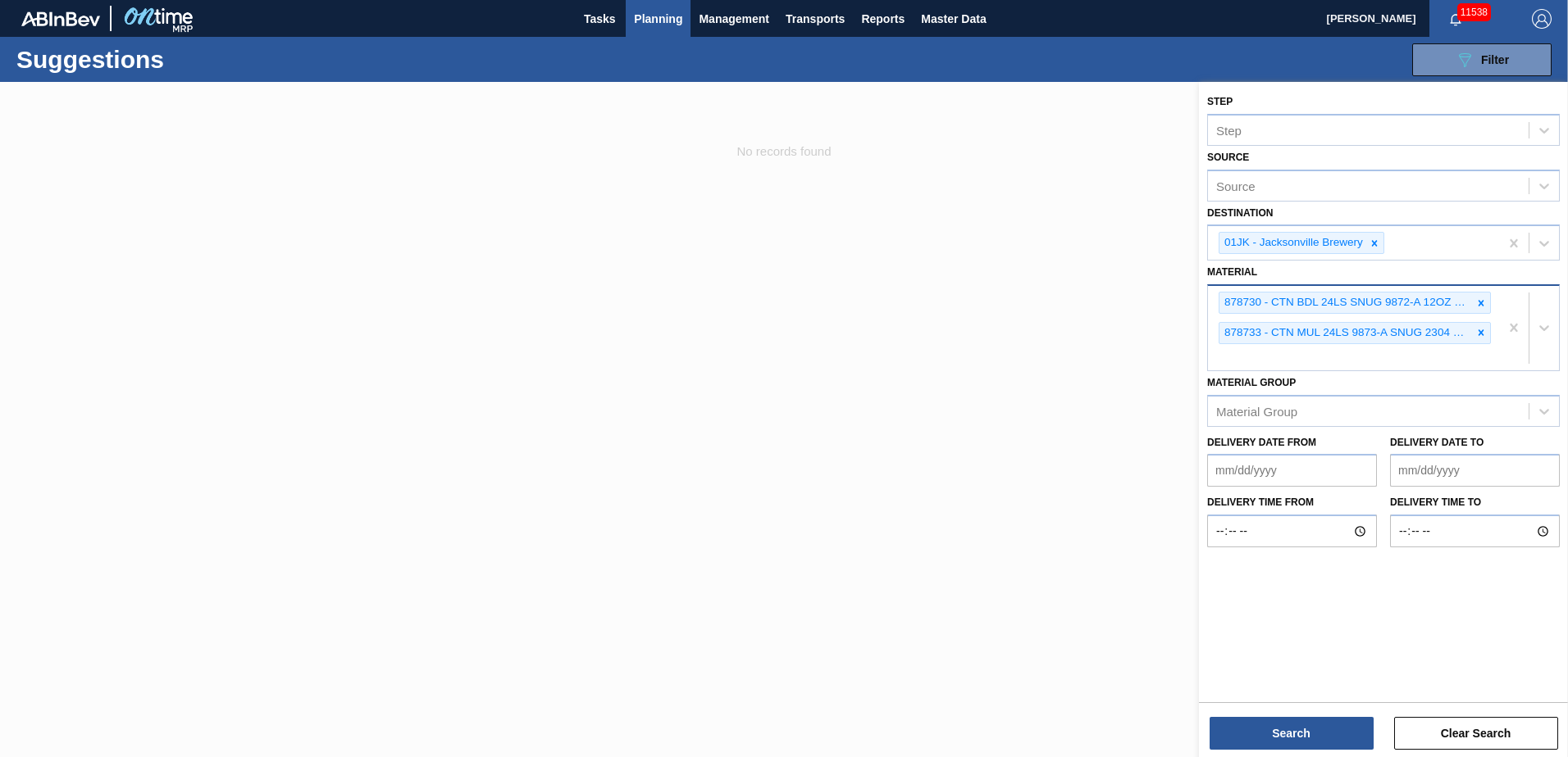
click at [1290, 355] on div "878730 - CTN BDL 24LS SNUG 9872-A 12OZ FOLD 1124 878733 - CTN MUL 24LS 9873-A S…" at bounding box center [1353, 328] width 291 height 84
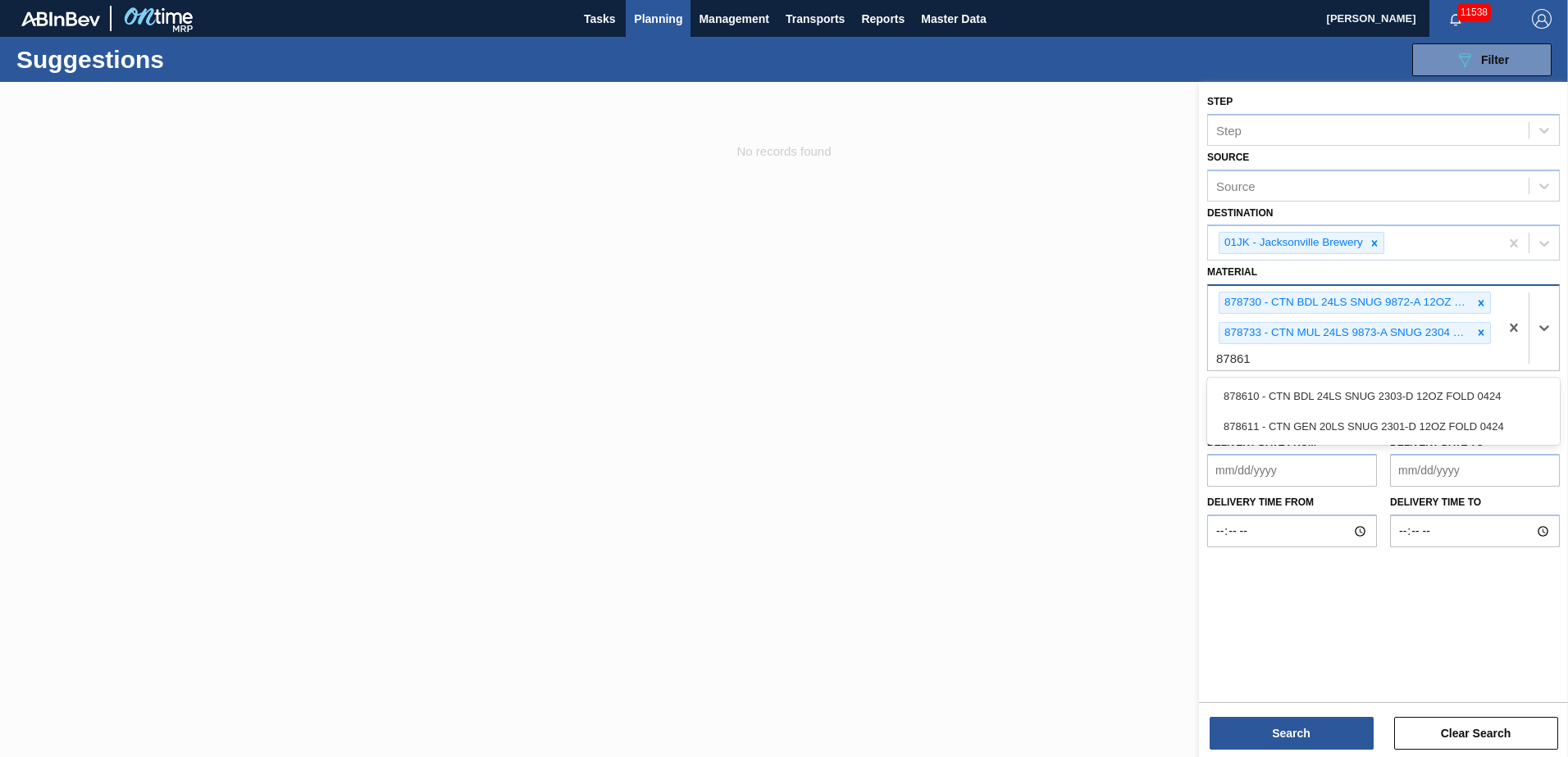
type input "878610"
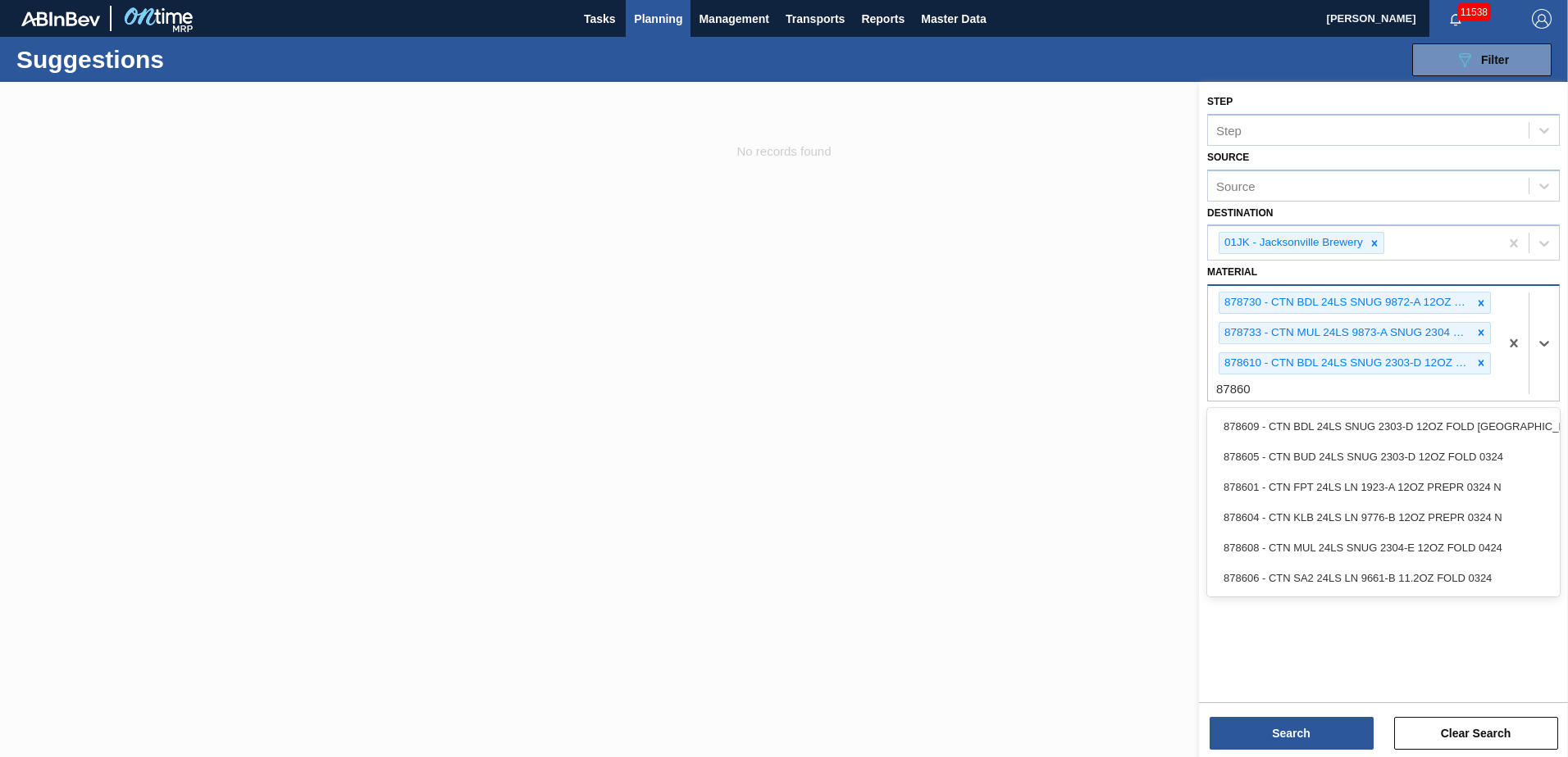
type input "878608"
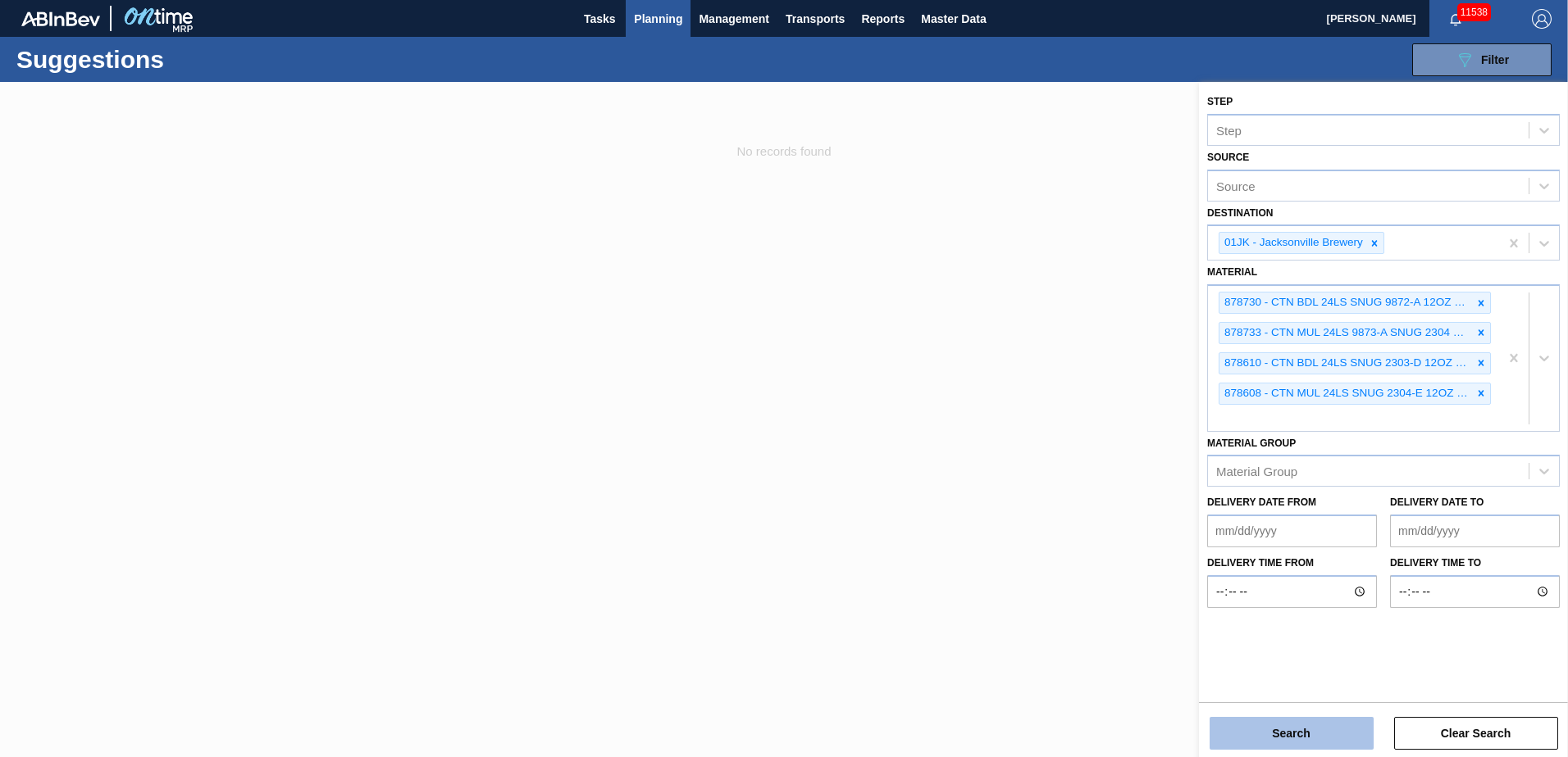
click at [1297, 747] on button "Search" at bounding box center [1291, 733] width 164 height 33
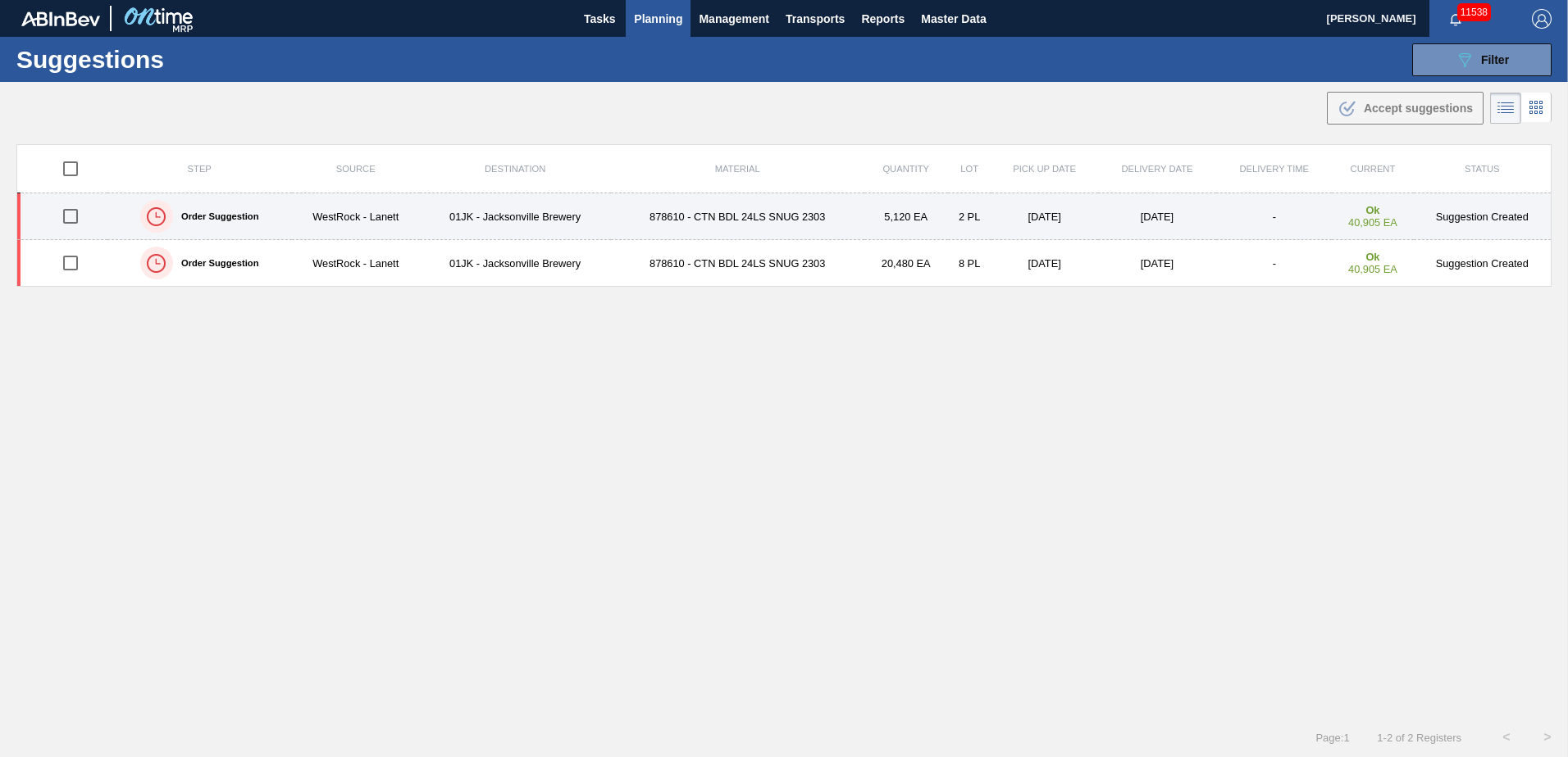
click at [648, 219] on td "878610 - CTN BDL 24LS SNUG 2303" at bounding box center [737, 216] width 253 height 46
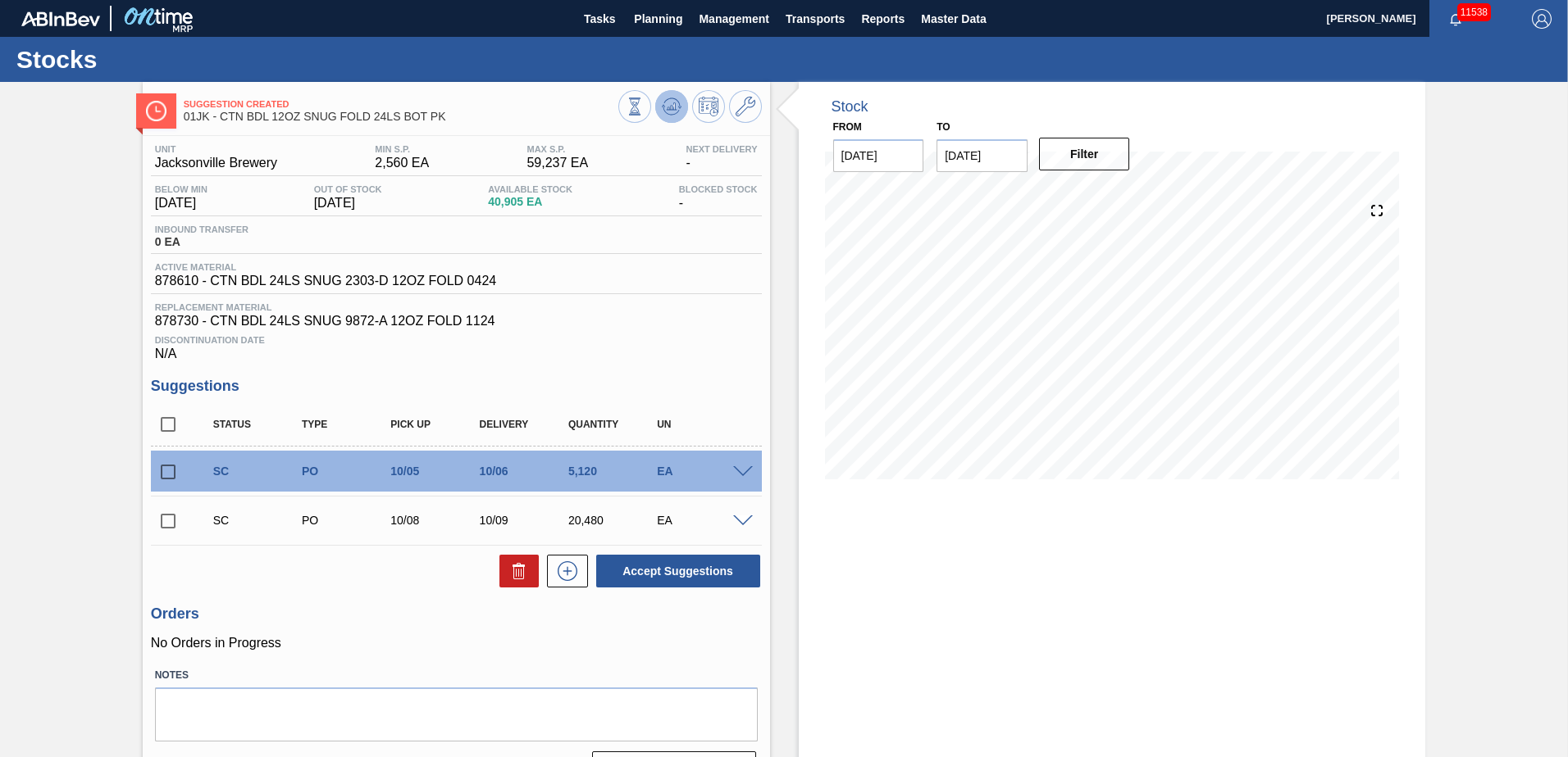
click at [673, 103] on icon at bounding box center [671, 105] width 11 height 8
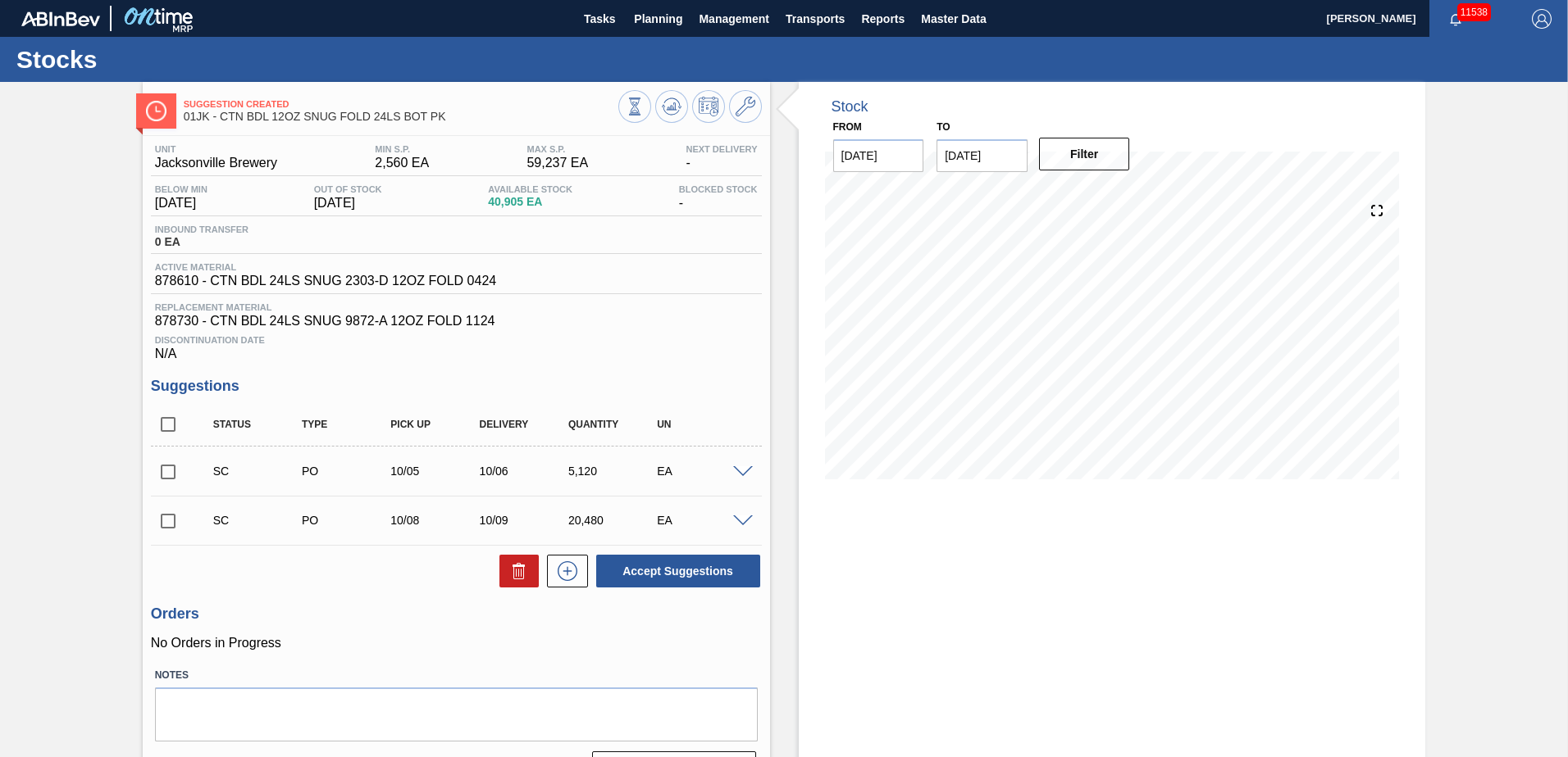
click at [743, 474] on span at bounding box center [742, 473] width 19 height 13
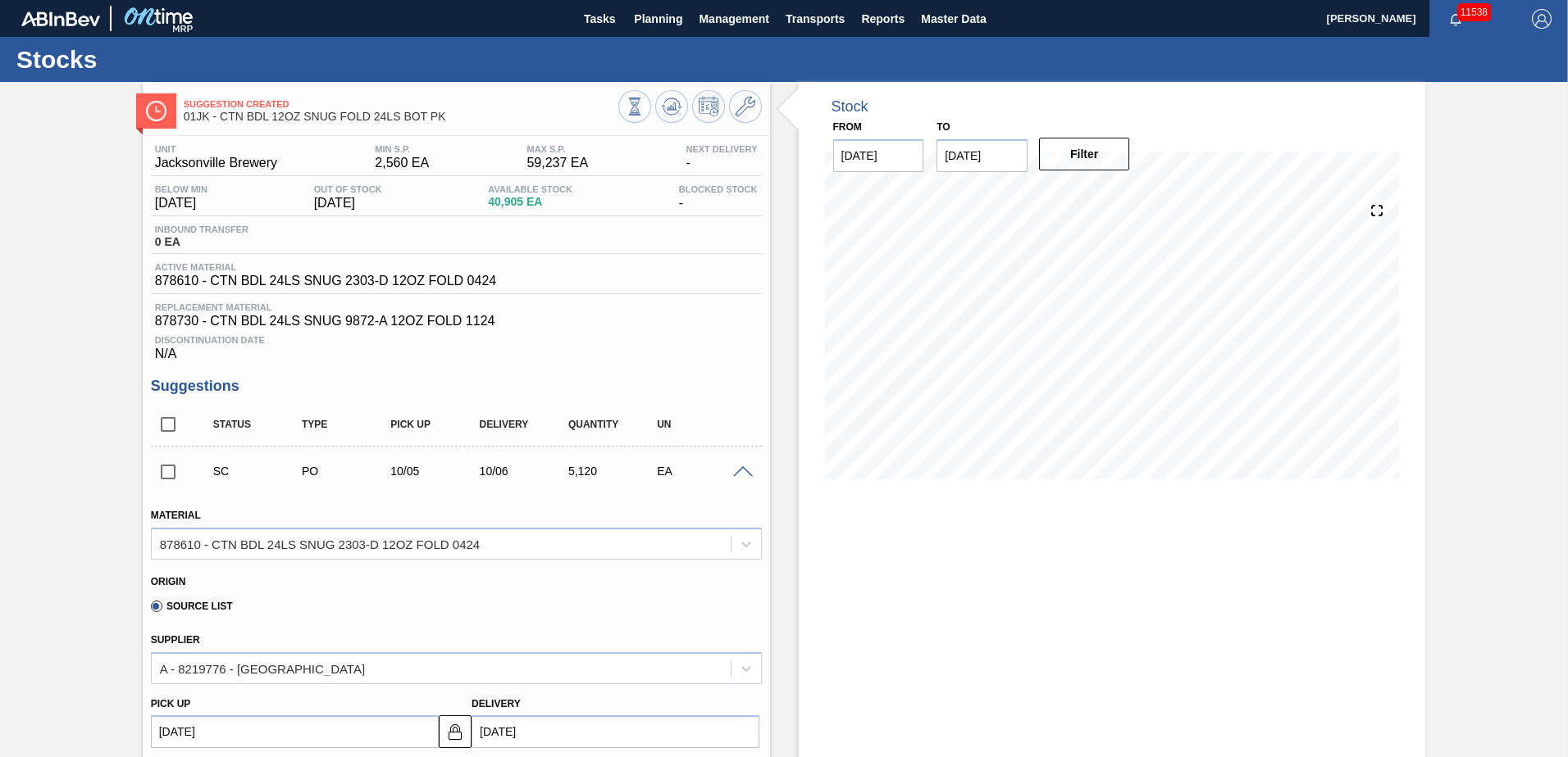
click at [743, 474] on span at bounding box center [742, 473] width 19 height 13
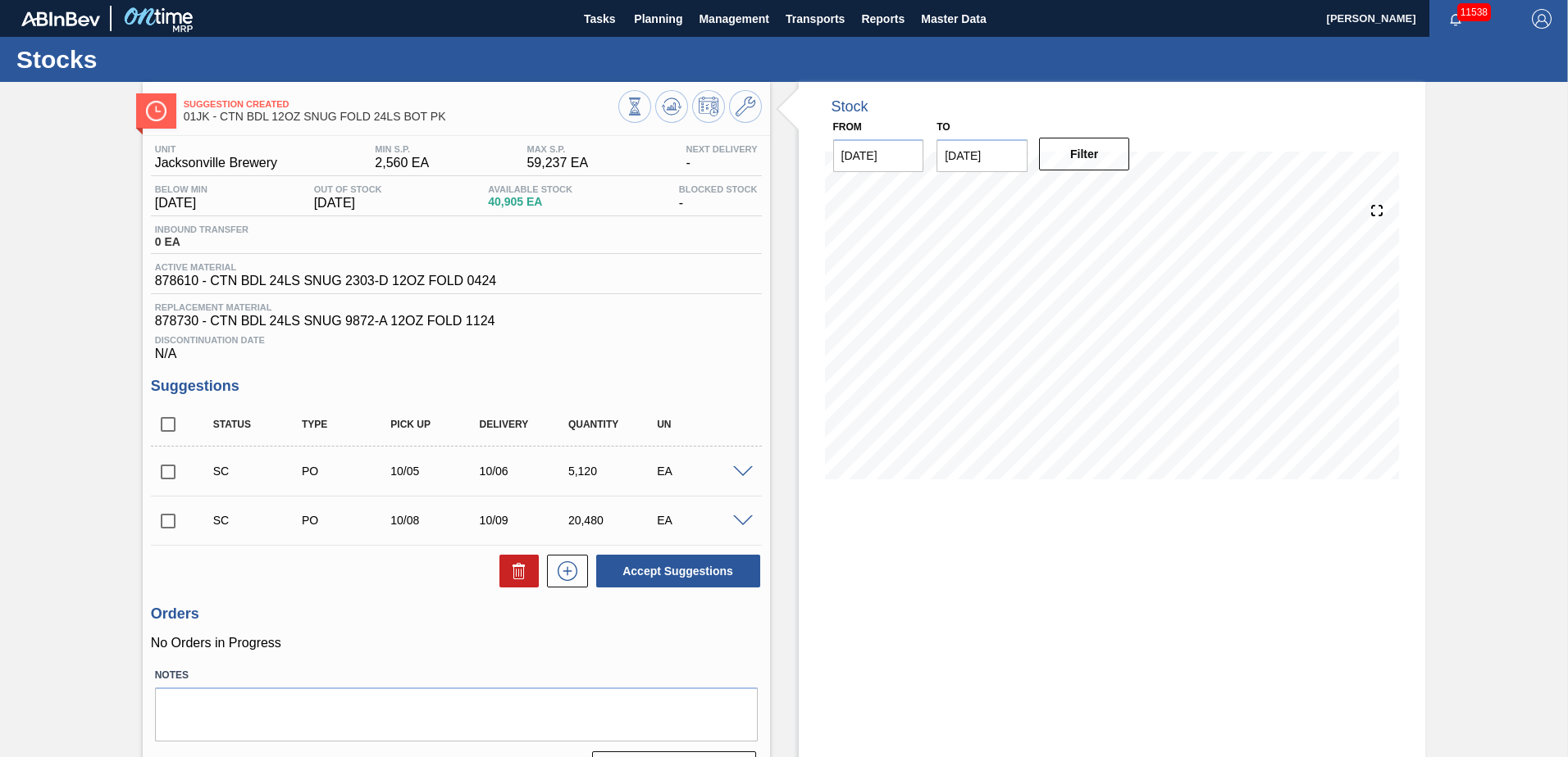
click at [743, 474] on span at bounding box center [742, 473] width 19 height 13
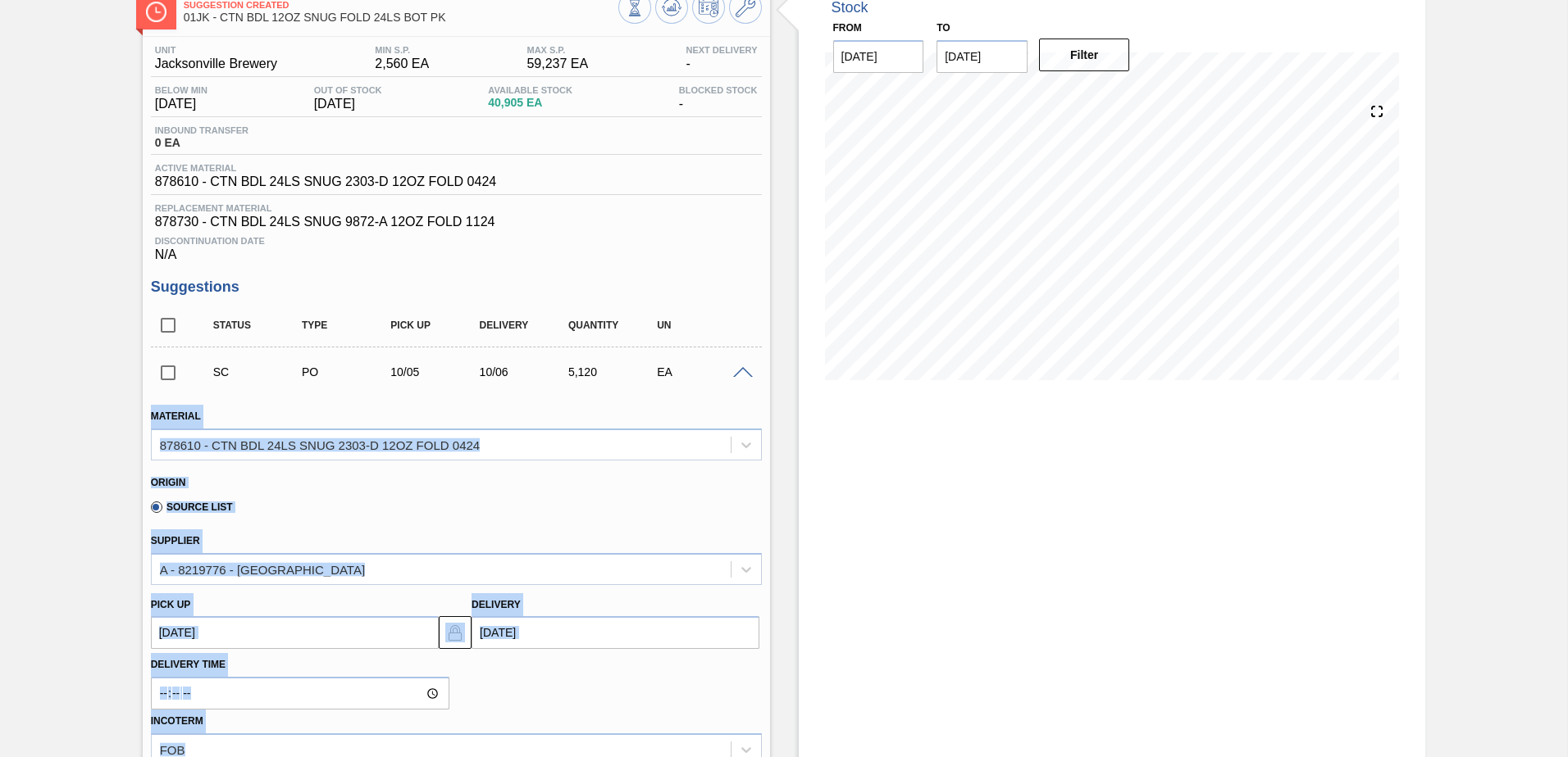
scroll to position [246, 0]
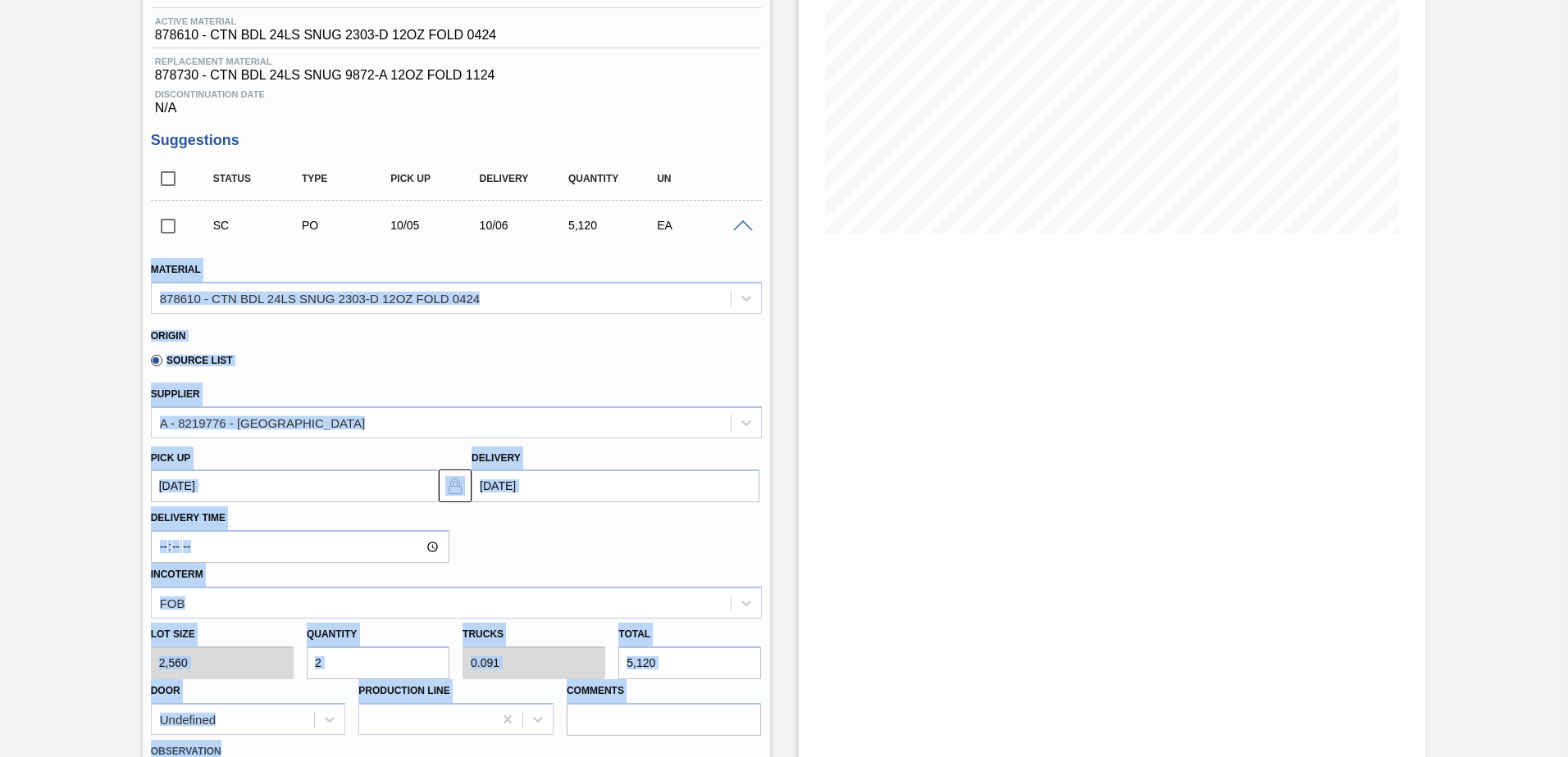
click at [744, 223] on span at bounding box center [742, 226] width 19 height 13
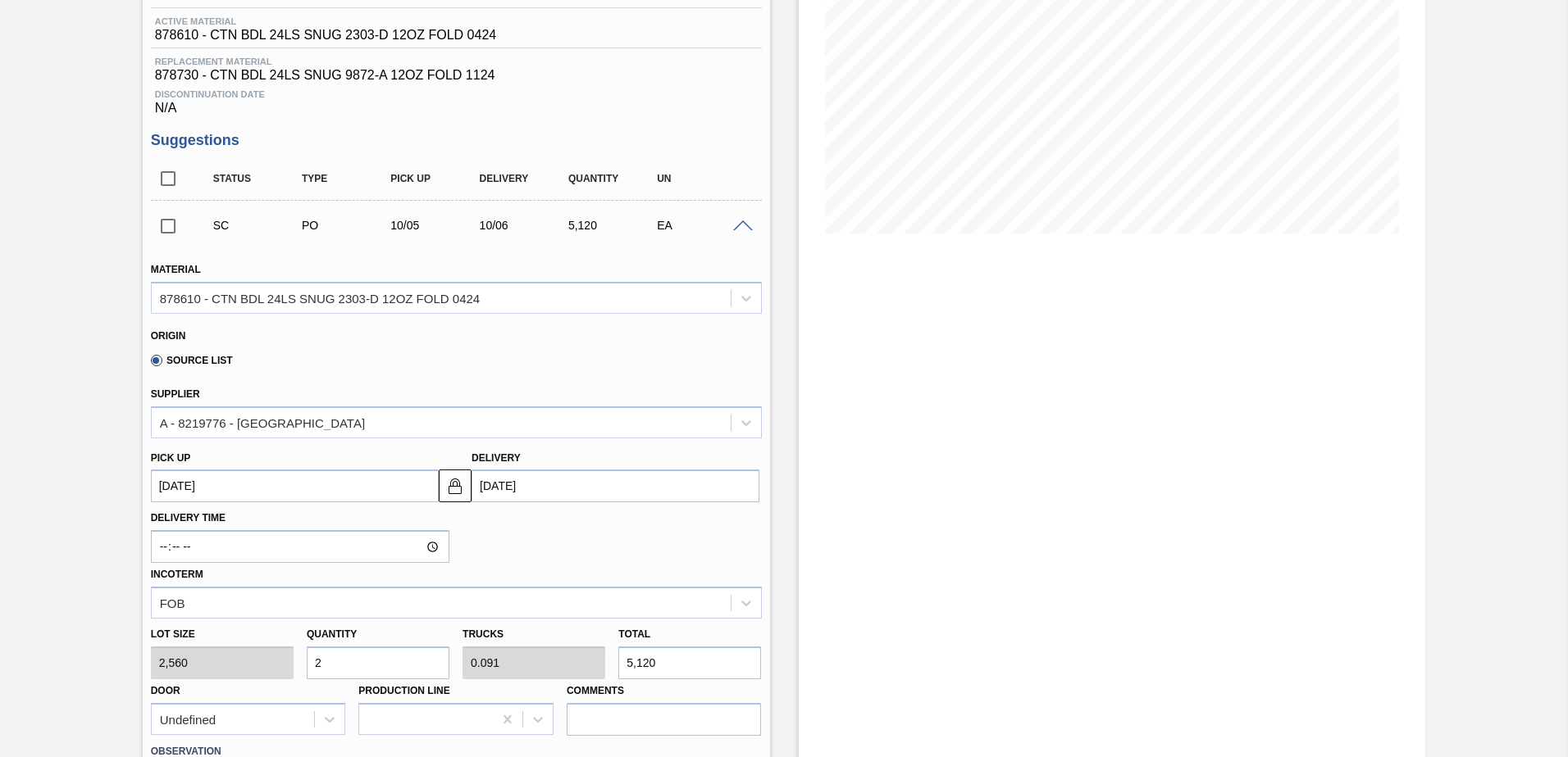
scroll to position [41, 0]
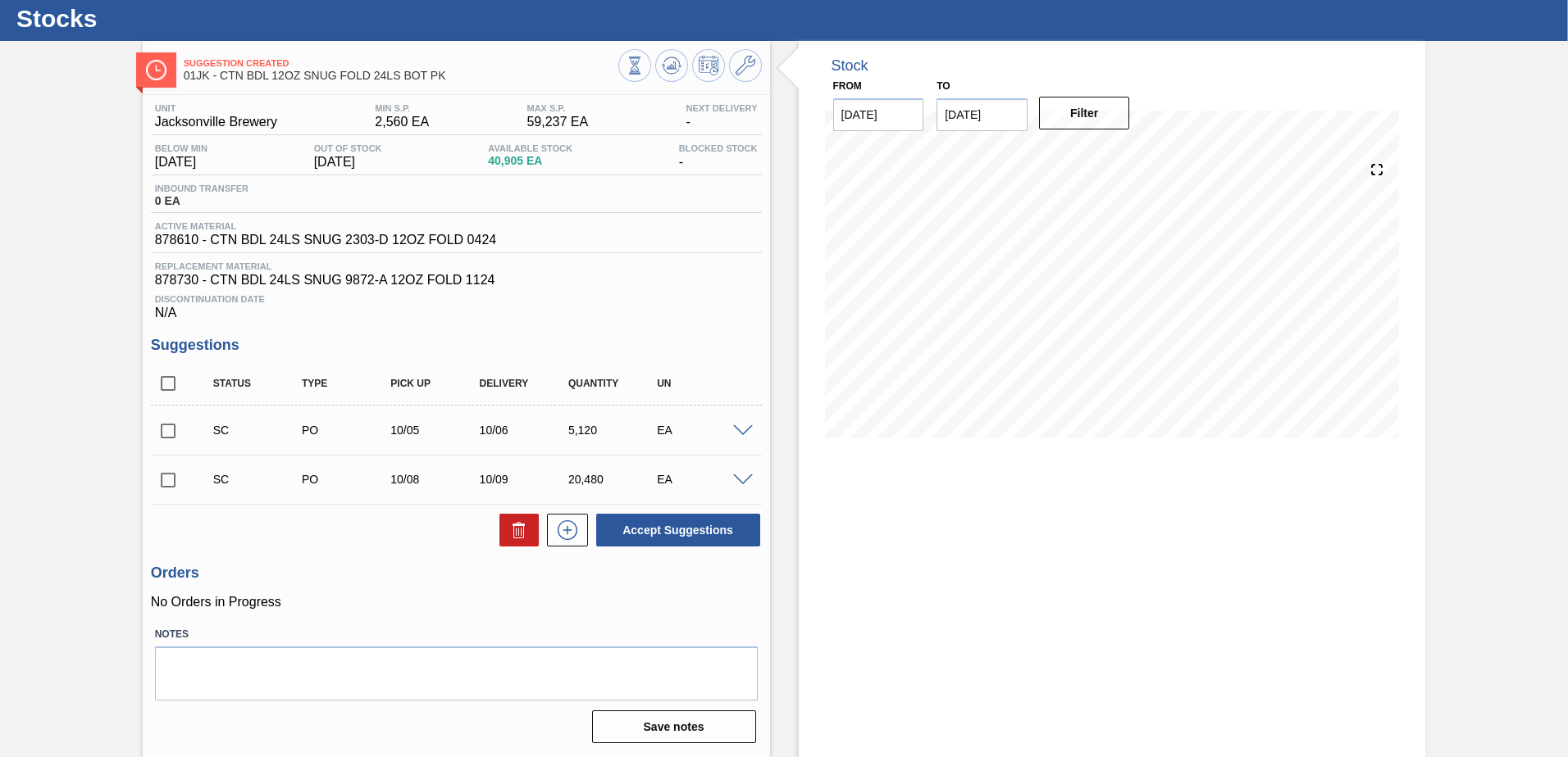
click at [746, 477] on span at bounding box center [742, 480] width 19 height 13
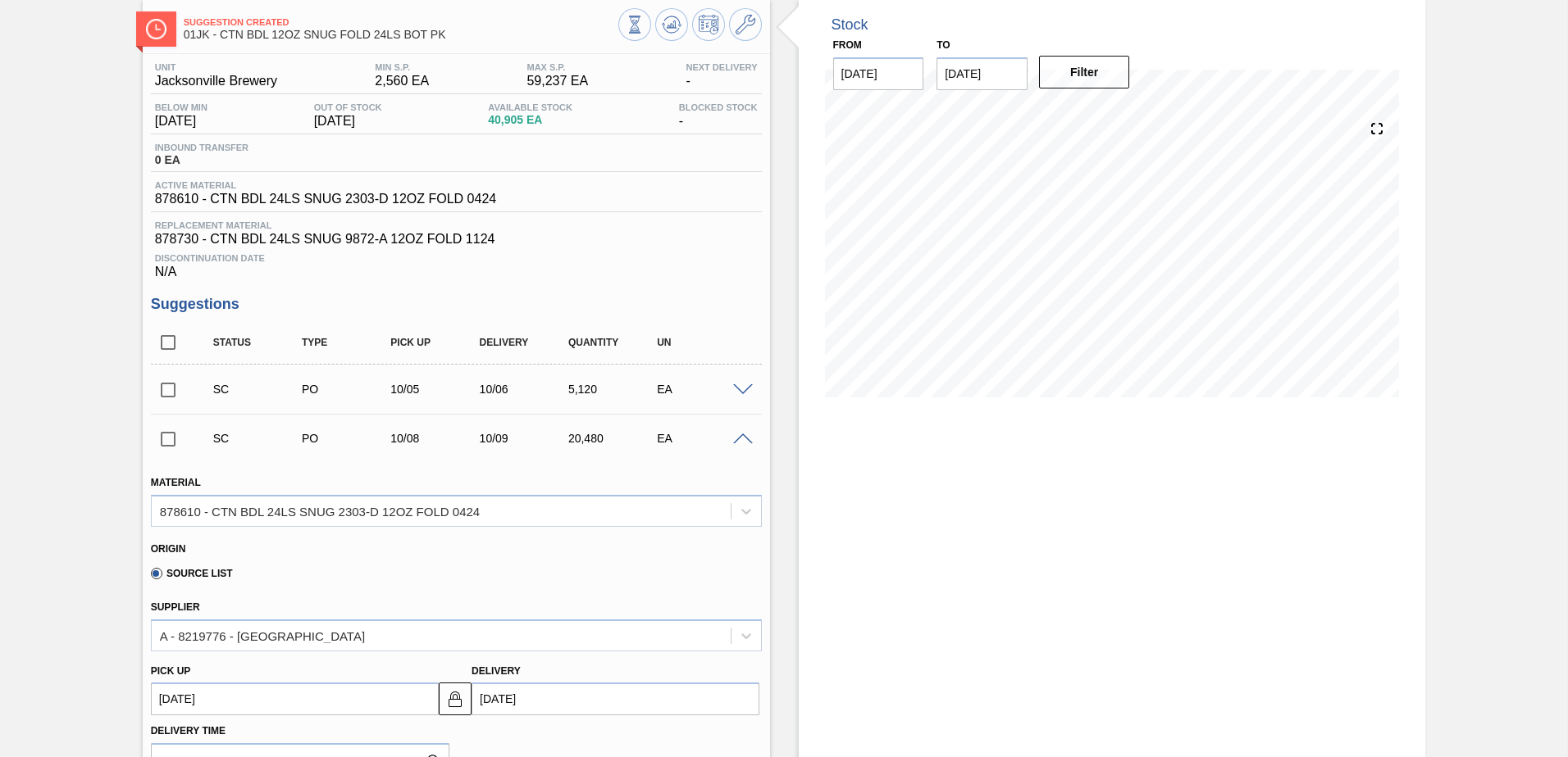
click at [743, 435] on span at bounding box center [742, 440] width 19 height 13
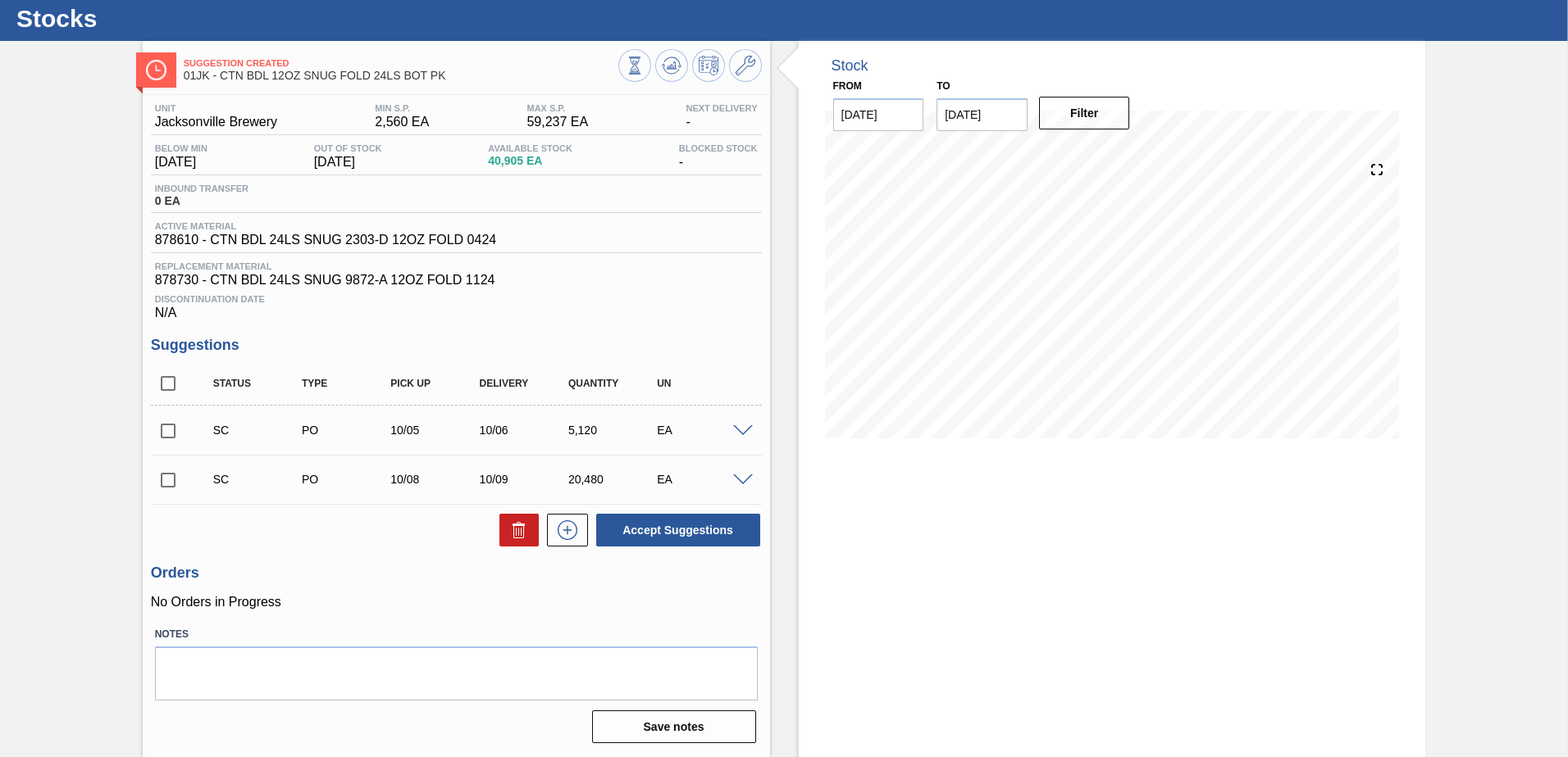
drag, startPoint x: 745, startPoint y: 428, endPoint x: 735, endPoint y: 435, distance: 12.2
click at [746, 427] on span at bounding box center [742, 431] width 19 height 13
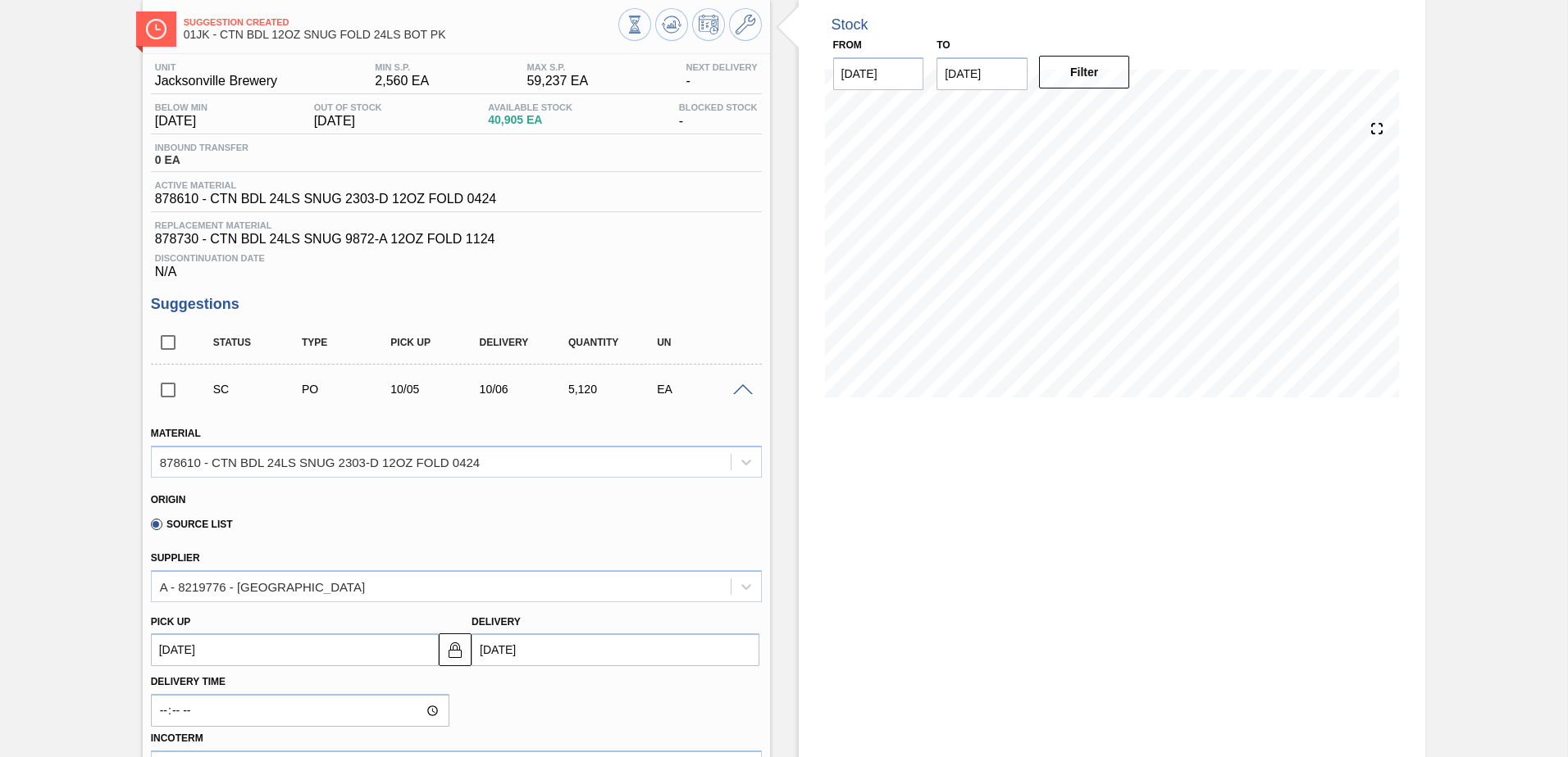
scroll to position [164, 0]
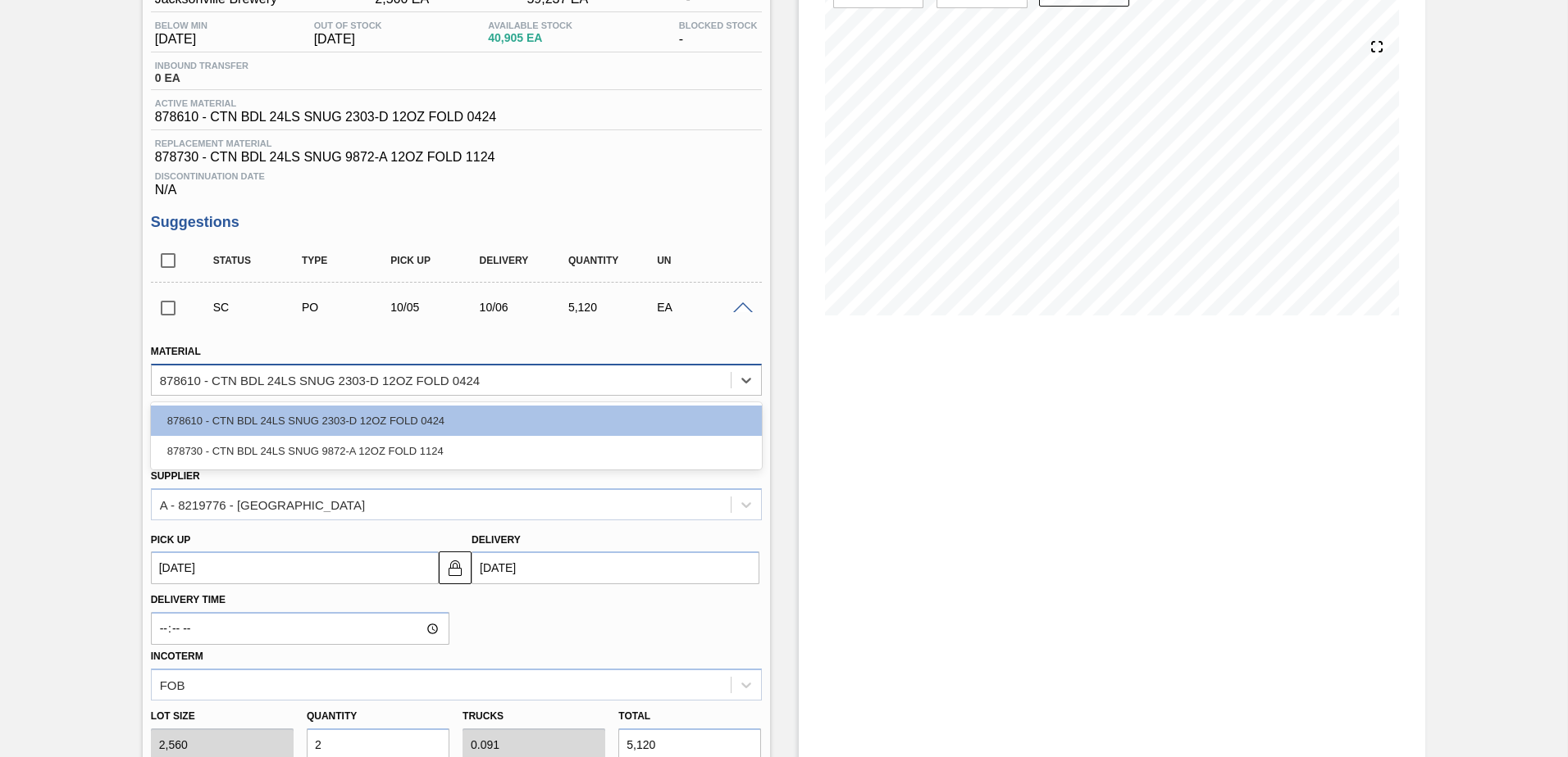
click at [529, 383] on div "878610 - CTN BDL 24LS SNUG 2303-D 12OZ FOLD 0424" at bounding box center [442, 380] width 579 height 24
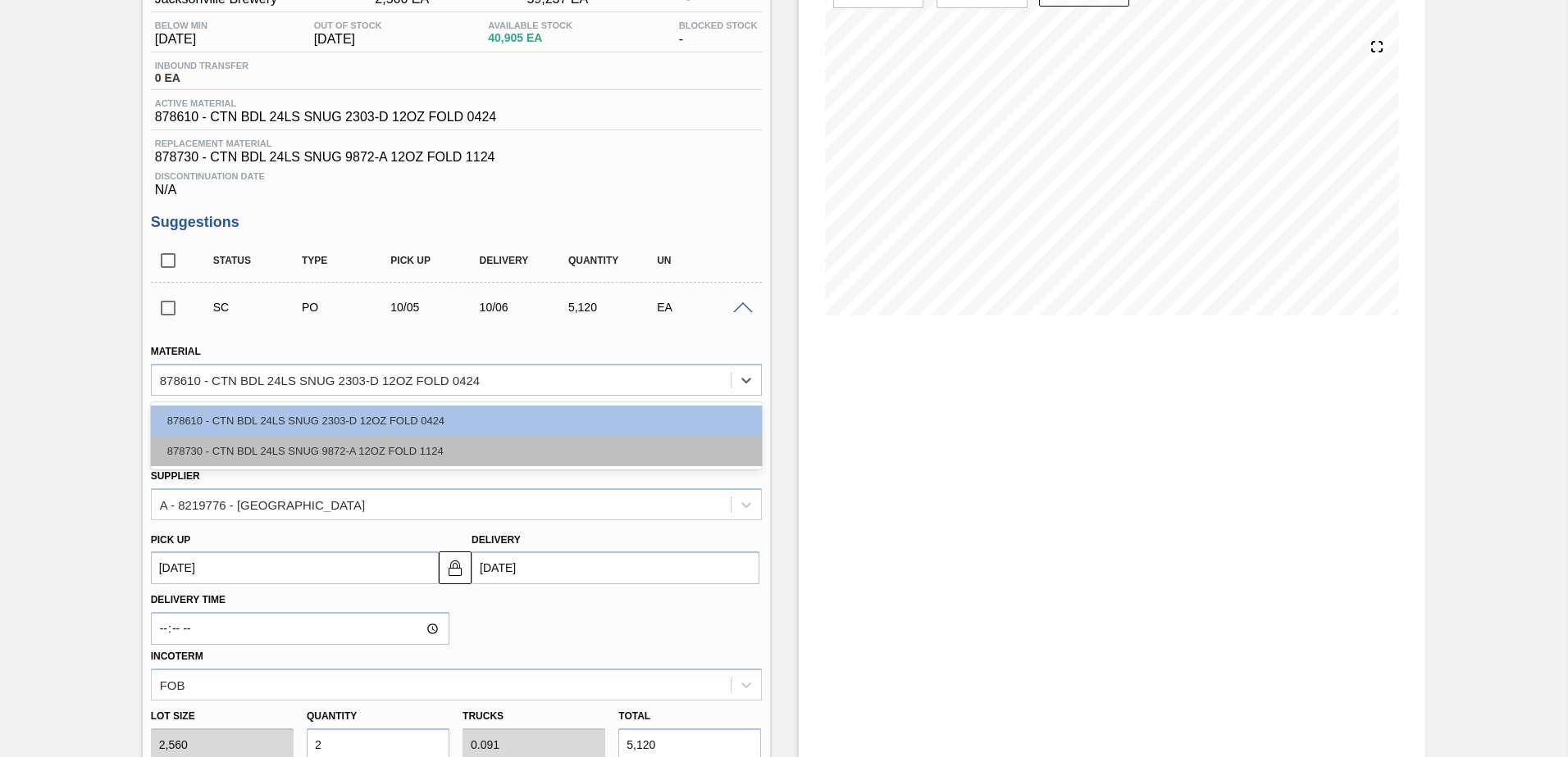
click at [503, 438] on div "878730 - CTN BDL 24LS SNUG 9872-A 12OZ FOLD 1124" at bounding box center [456, 451] width 610 height 30
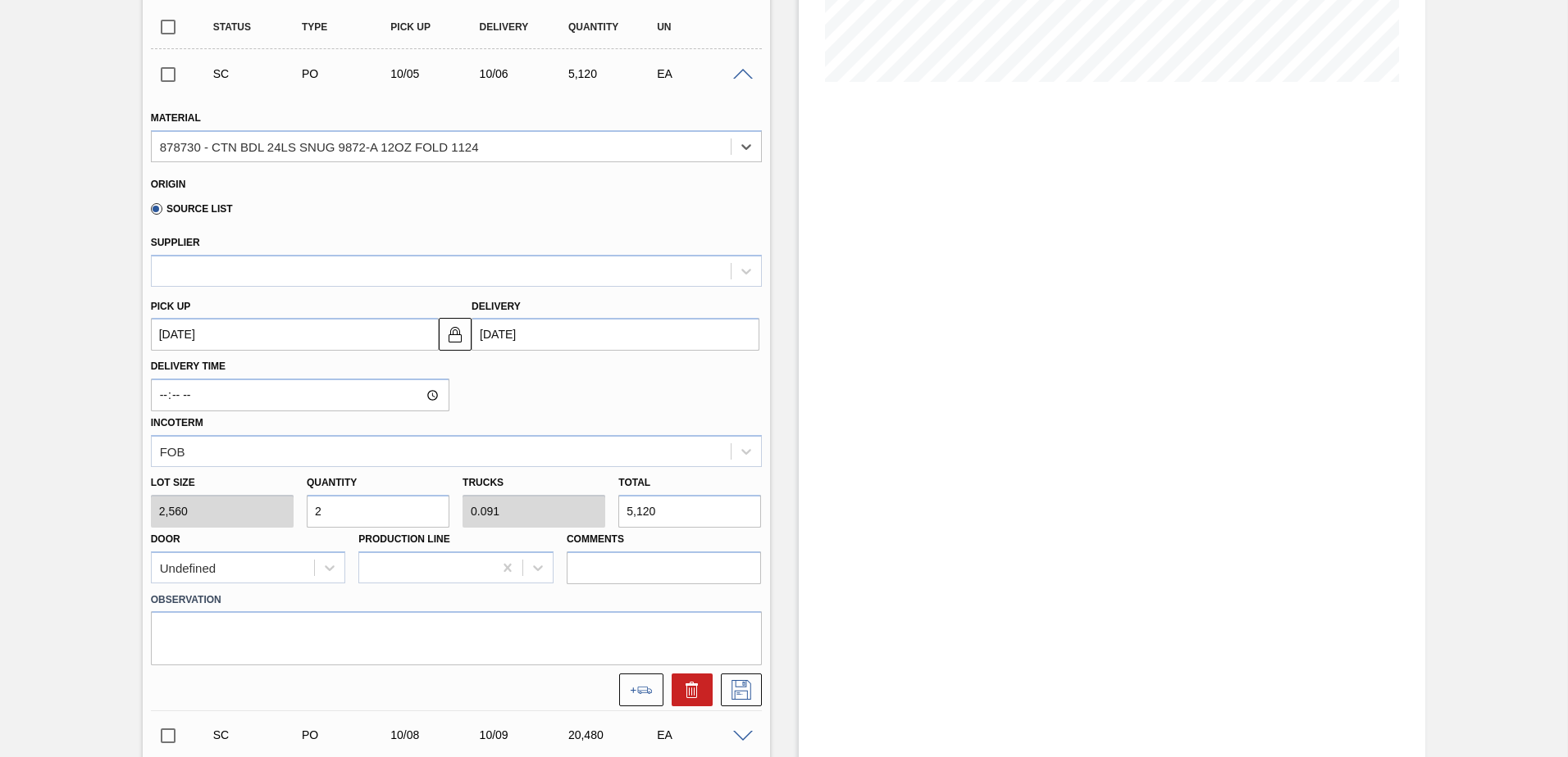
scroll to position [492, 0]
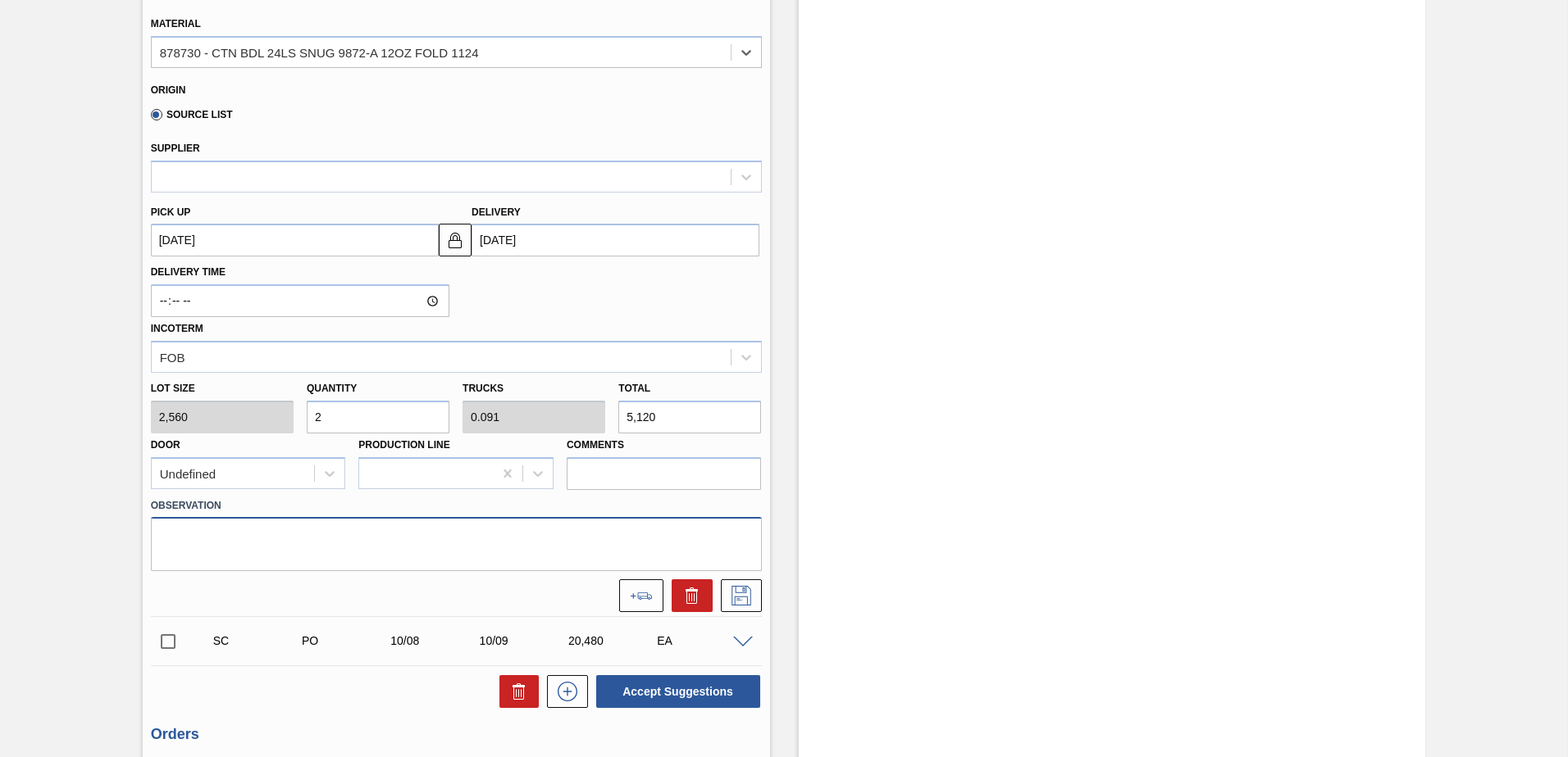
click at [450, 534] on textarea at bounding box center [456, 544] width 610 height 54
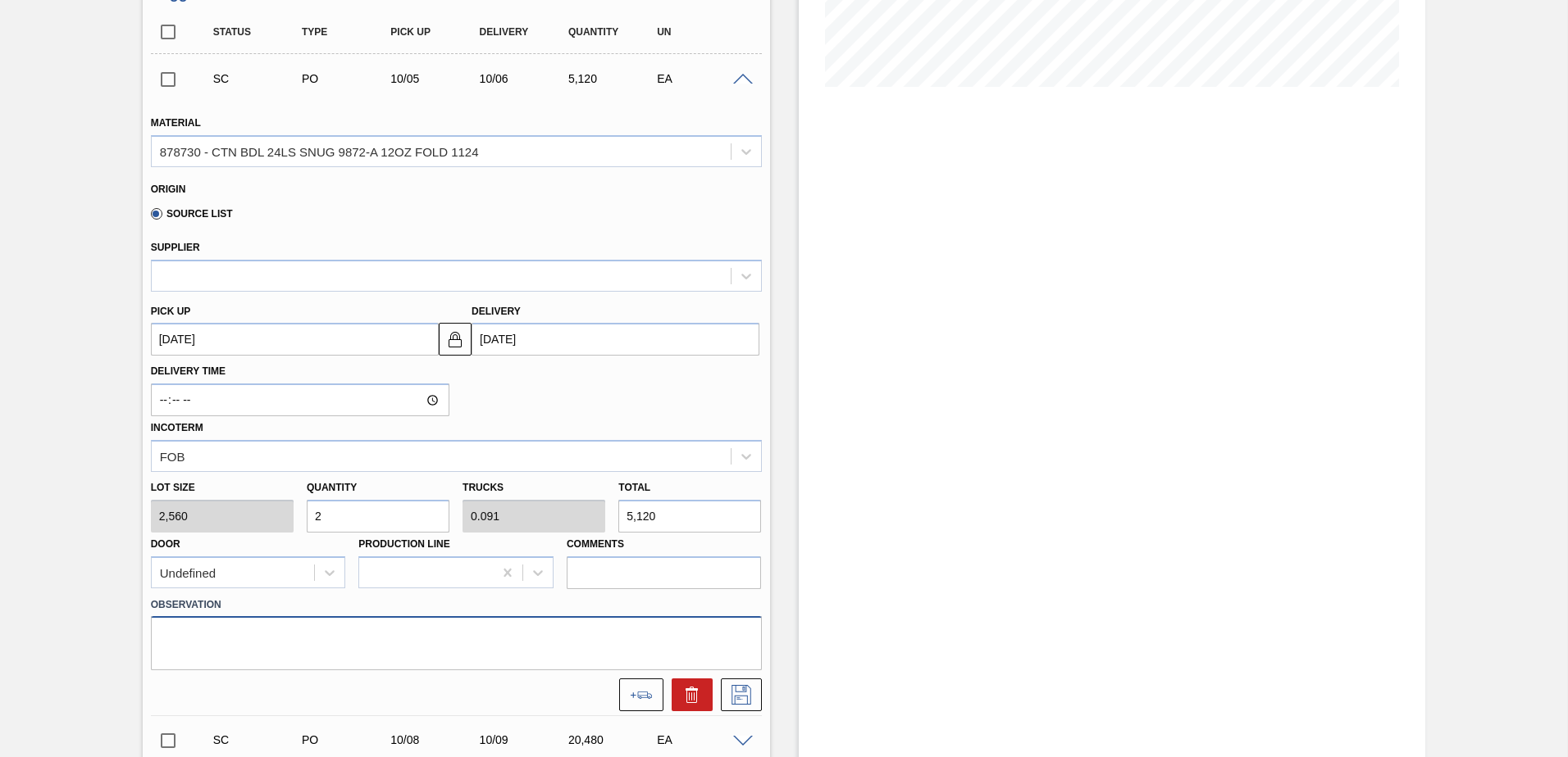
scroll to position [410, 0]
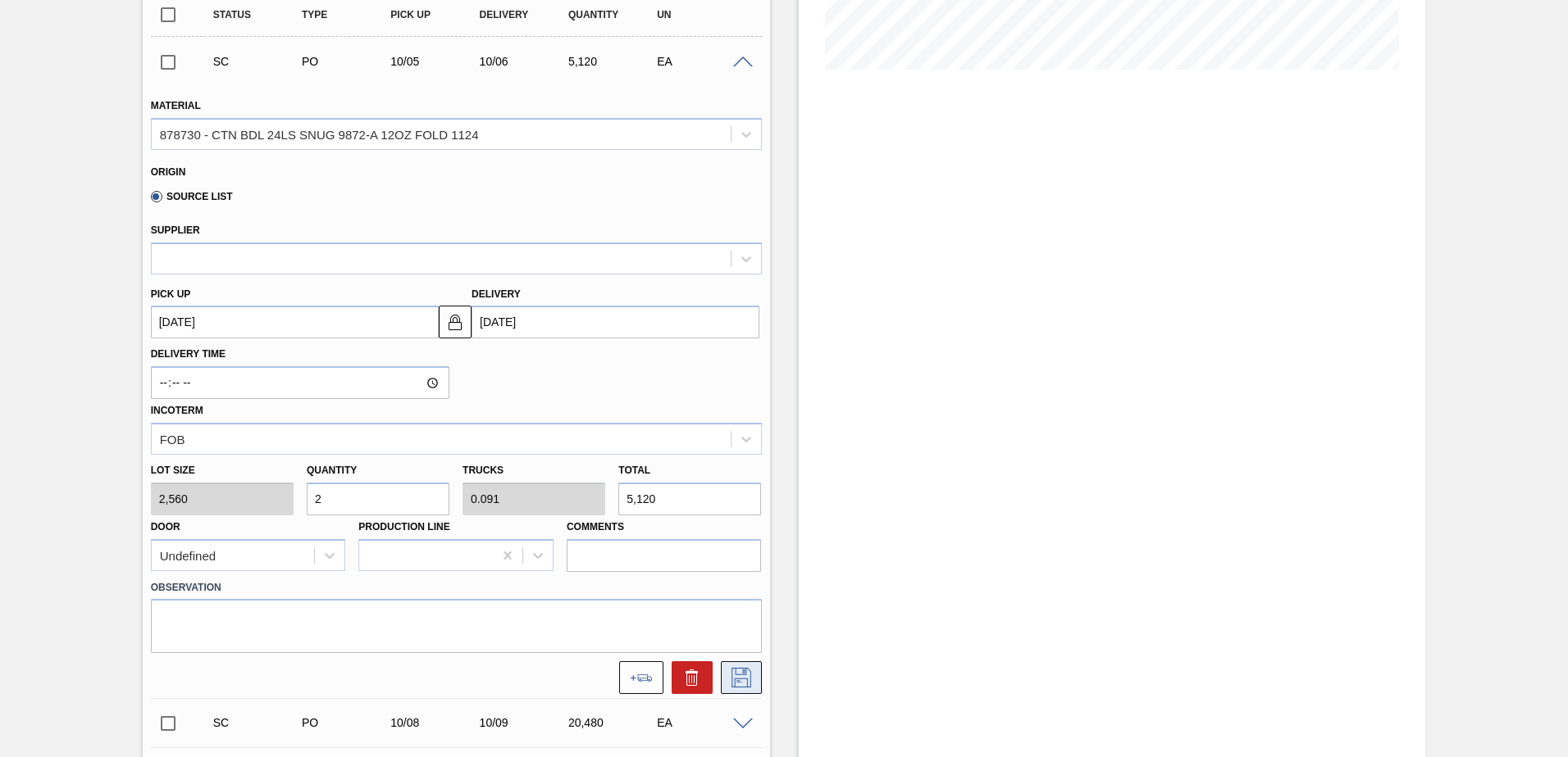
click at [728, 680] on icon at bounding box center [741, 677] width 26 height 19
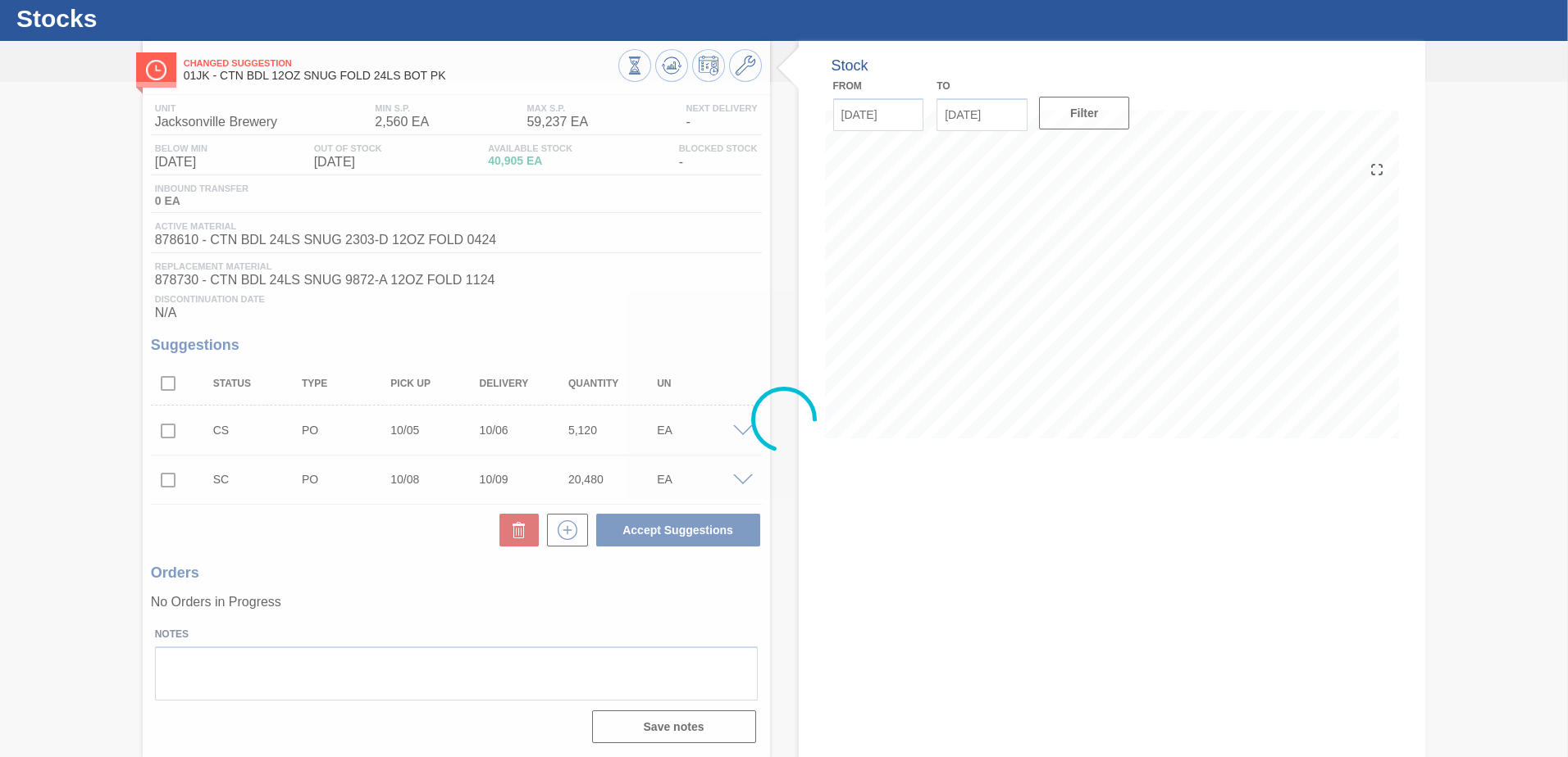
scroll to position [41, 0]
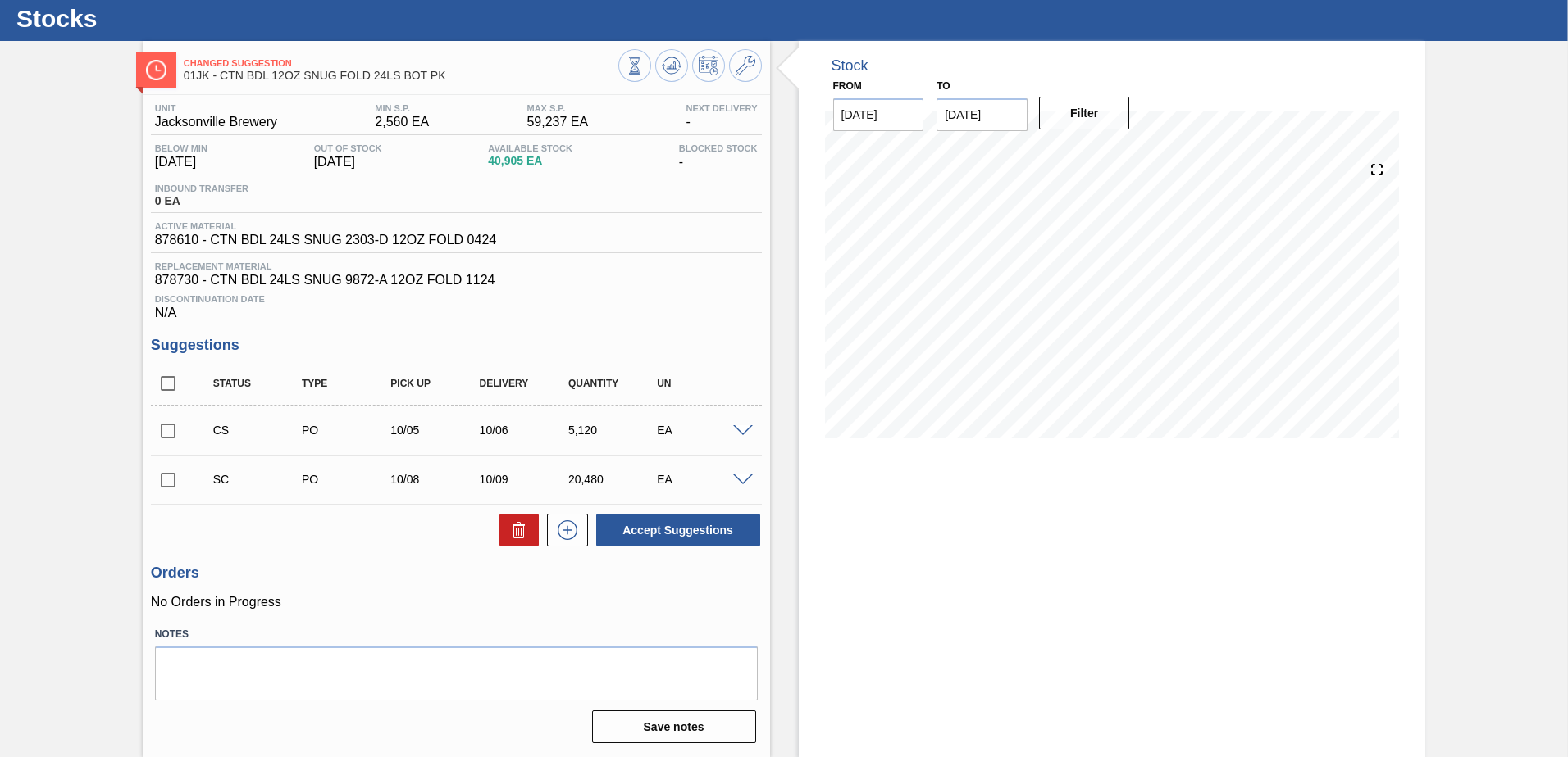
click at [736, 479] on span at bounding box center [742, 480] width 19 height 13
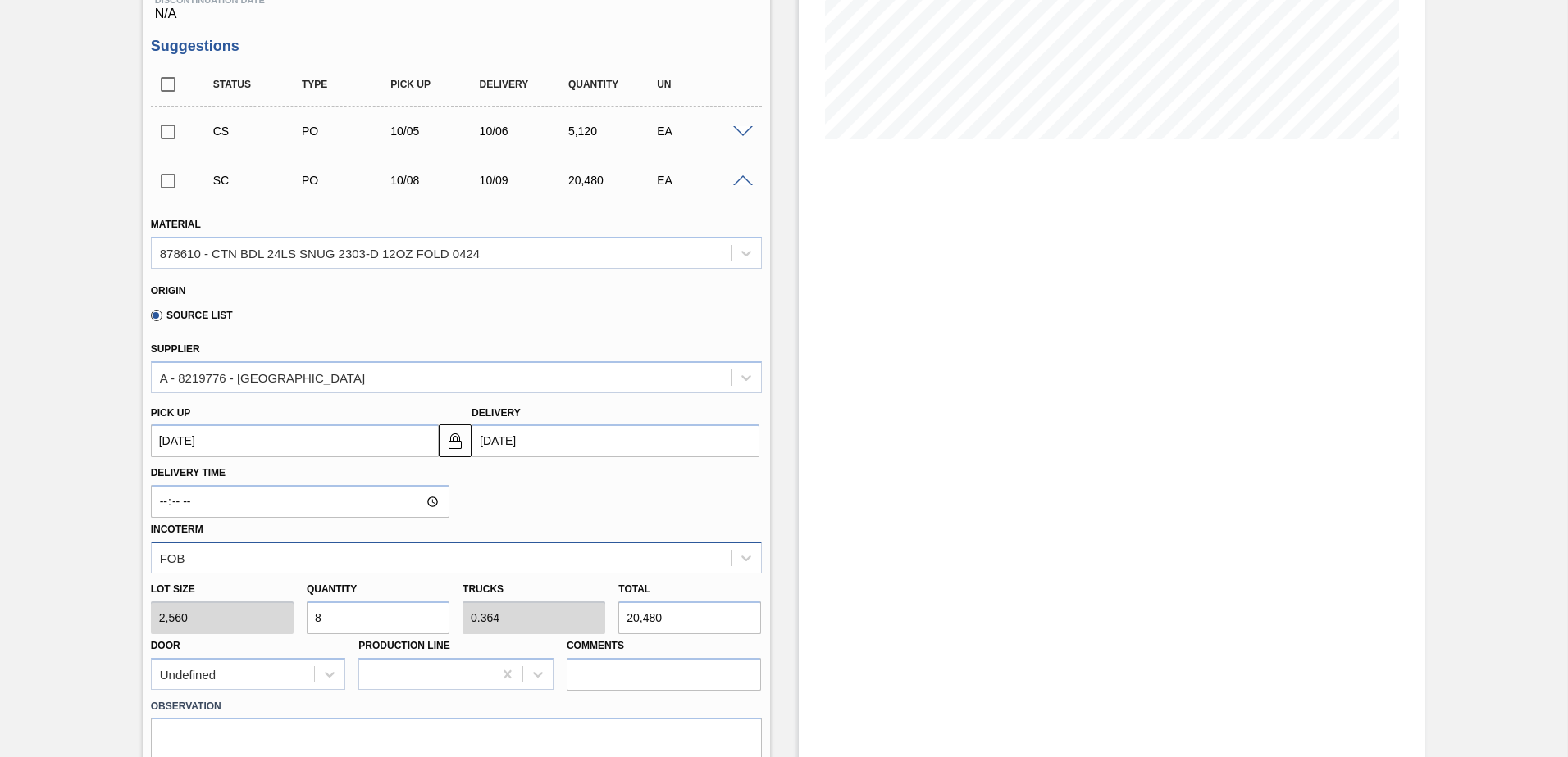
scroll to position [369, 0]
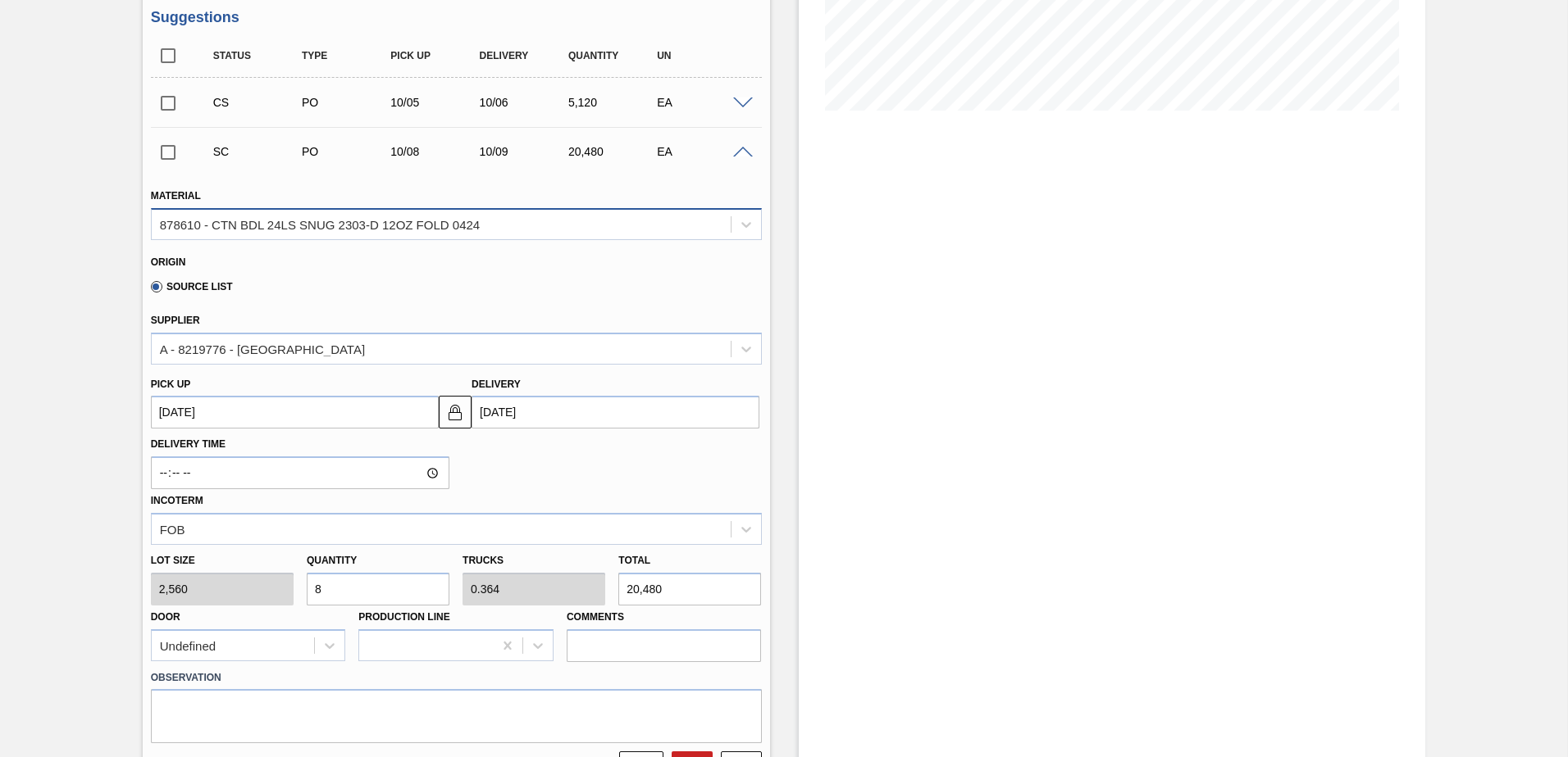
click at [446, 227] on div "878610 - CTN BDL 24LS SNUG 2303-D 12OZ FOLD 0424" at bounding box center [319, 224] width 320 height 14
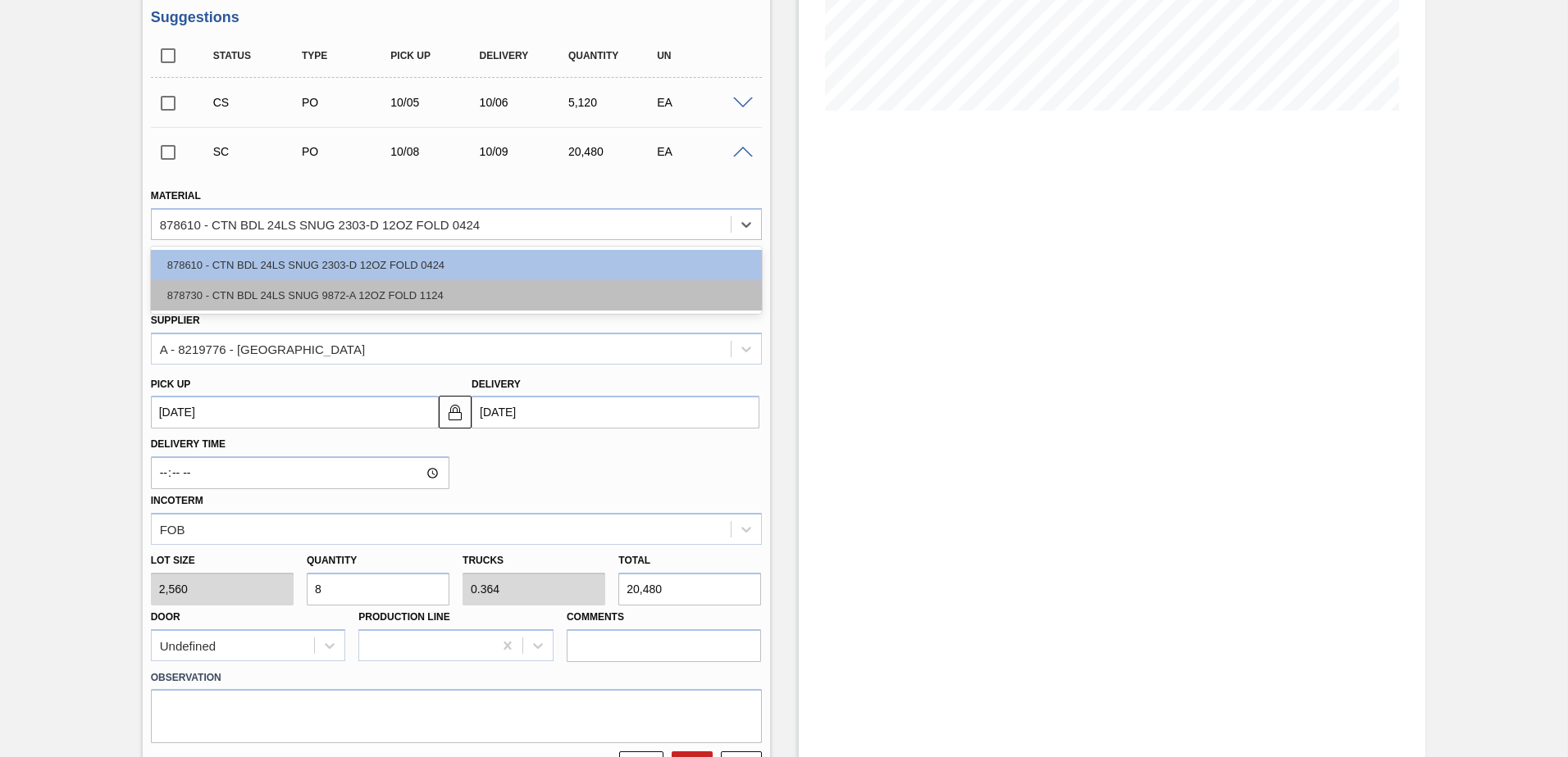
click at [377, 295] on div "878730 - CTN BDL 24LS SNUG 9872-A 12OZ FOLD 1124" at bounding box center [456, 295] width 610 height 30
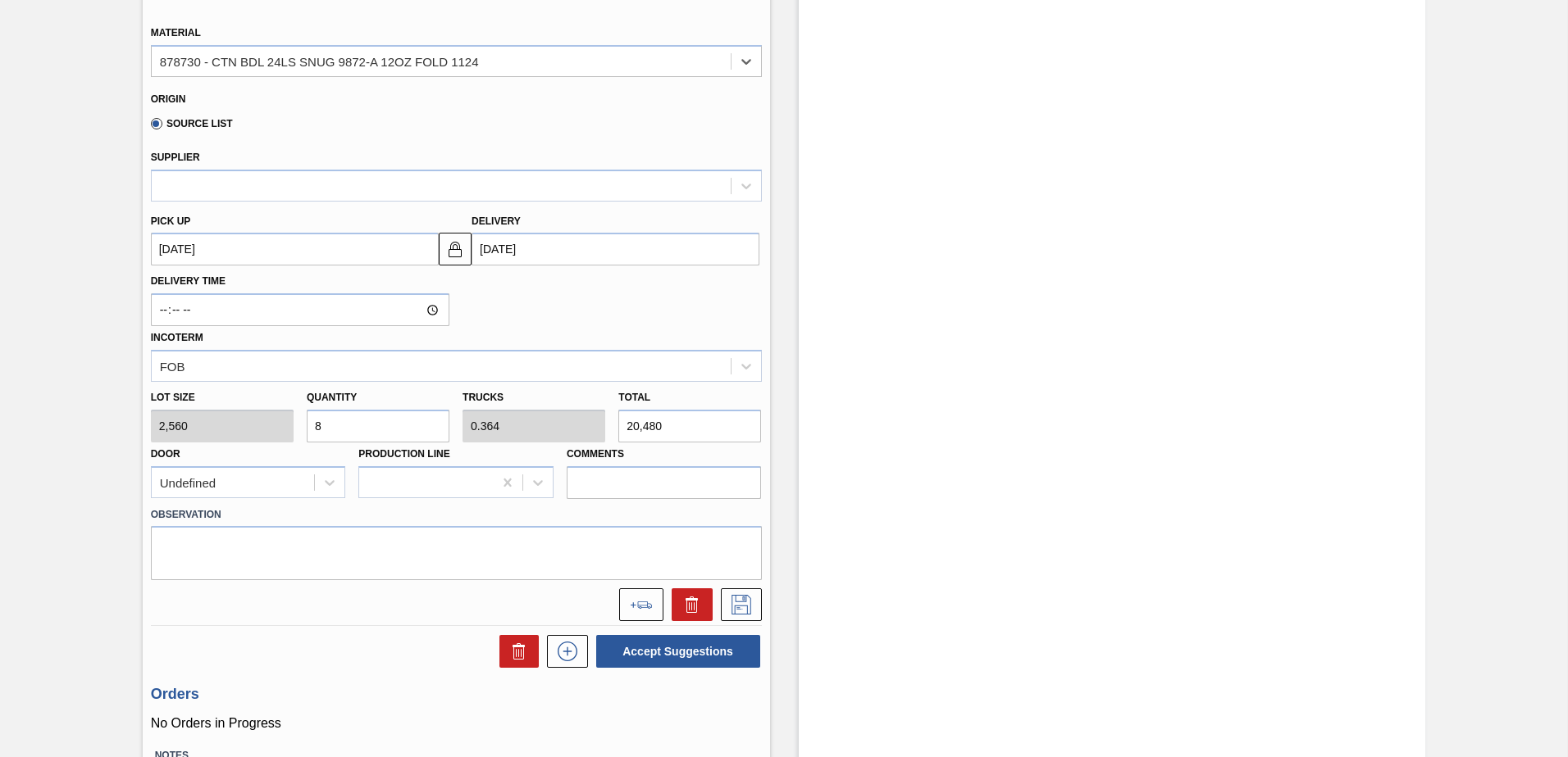
scroll to position [533, 0]
click at [740, 605] on icon at bounding box center [741, 603] width 26 height 19
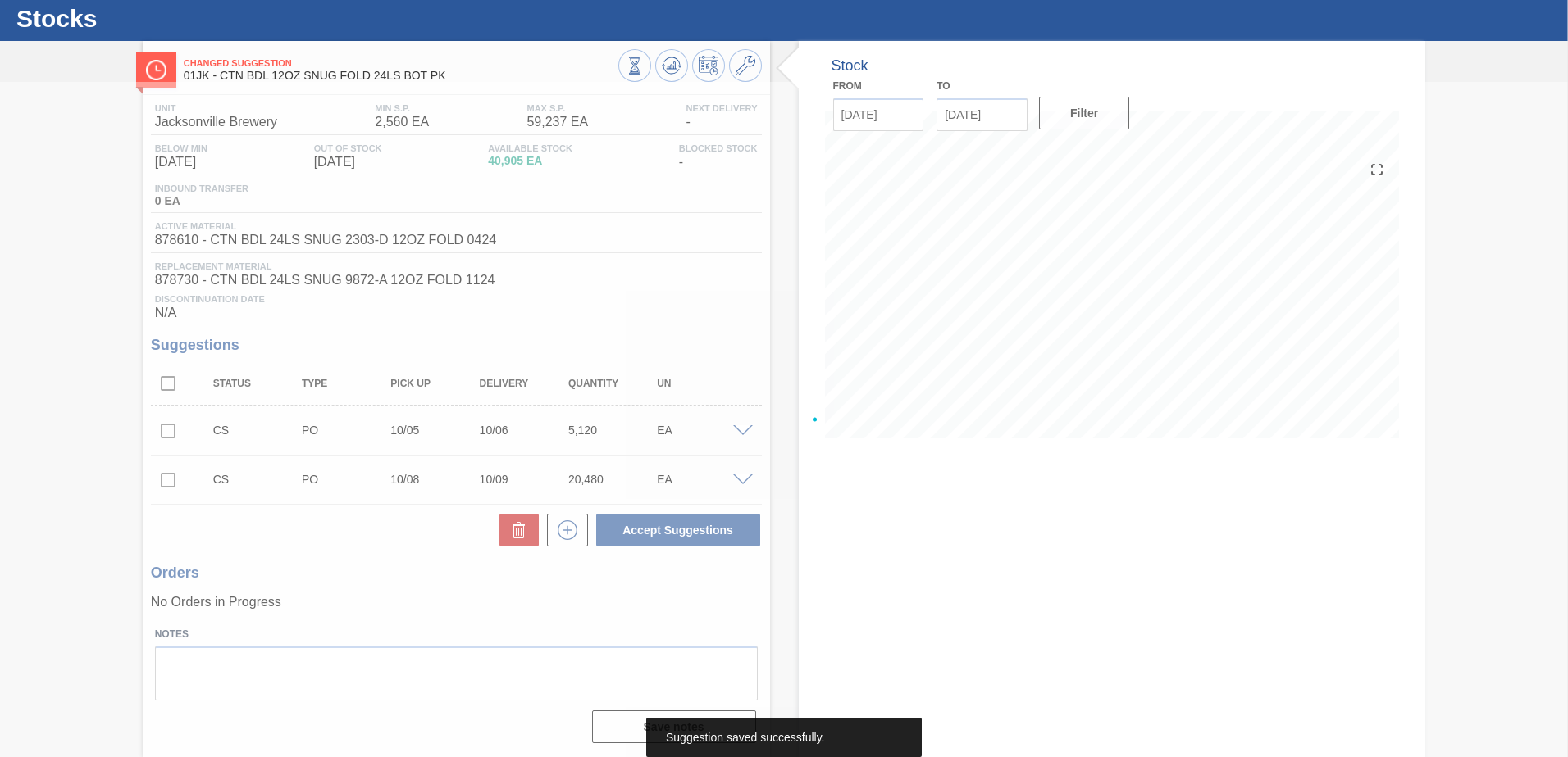
scroll to position [41, 0]
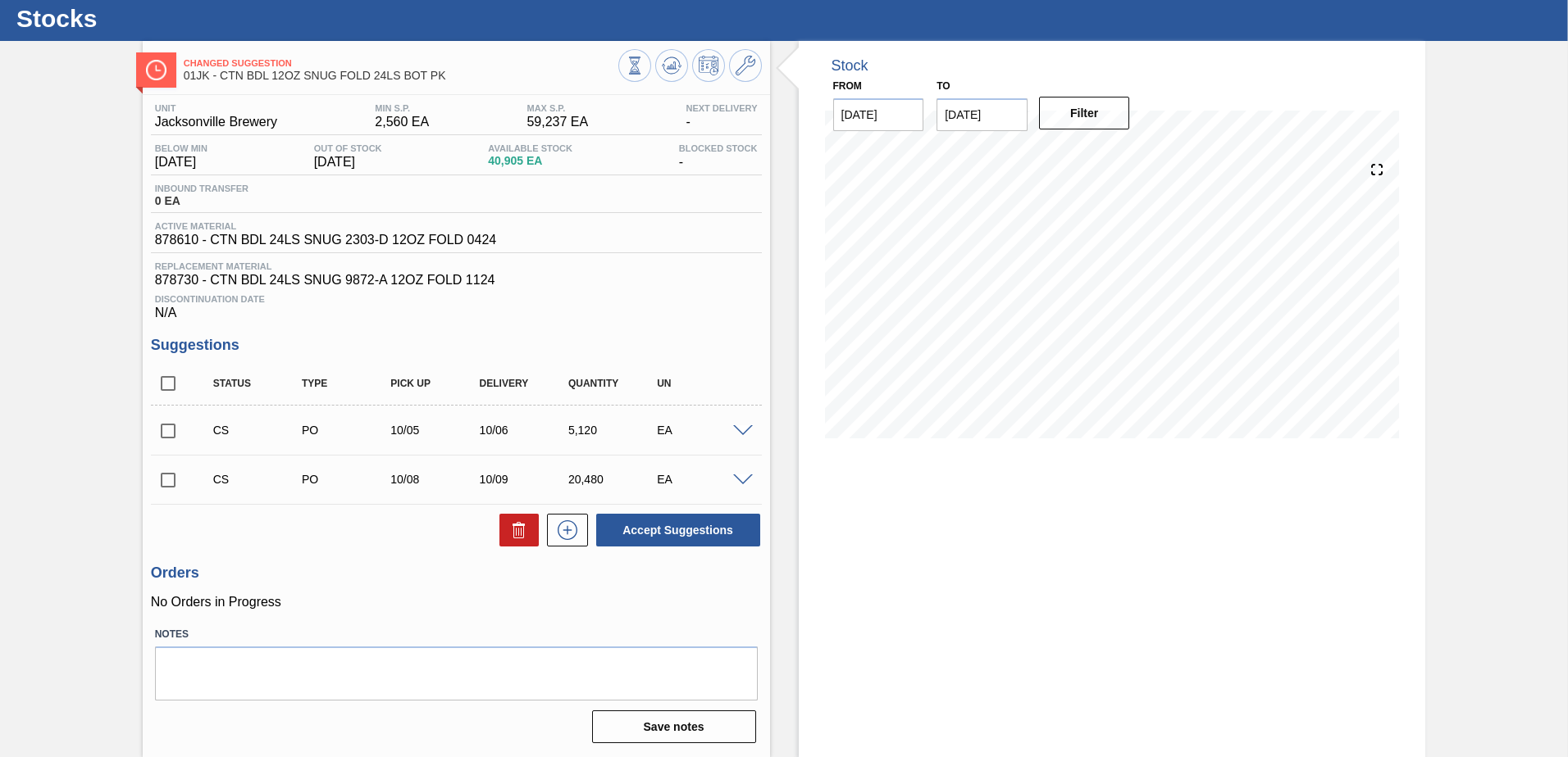
click at [742, 425] on span at bounding box center [742, 431] width 19 height 13
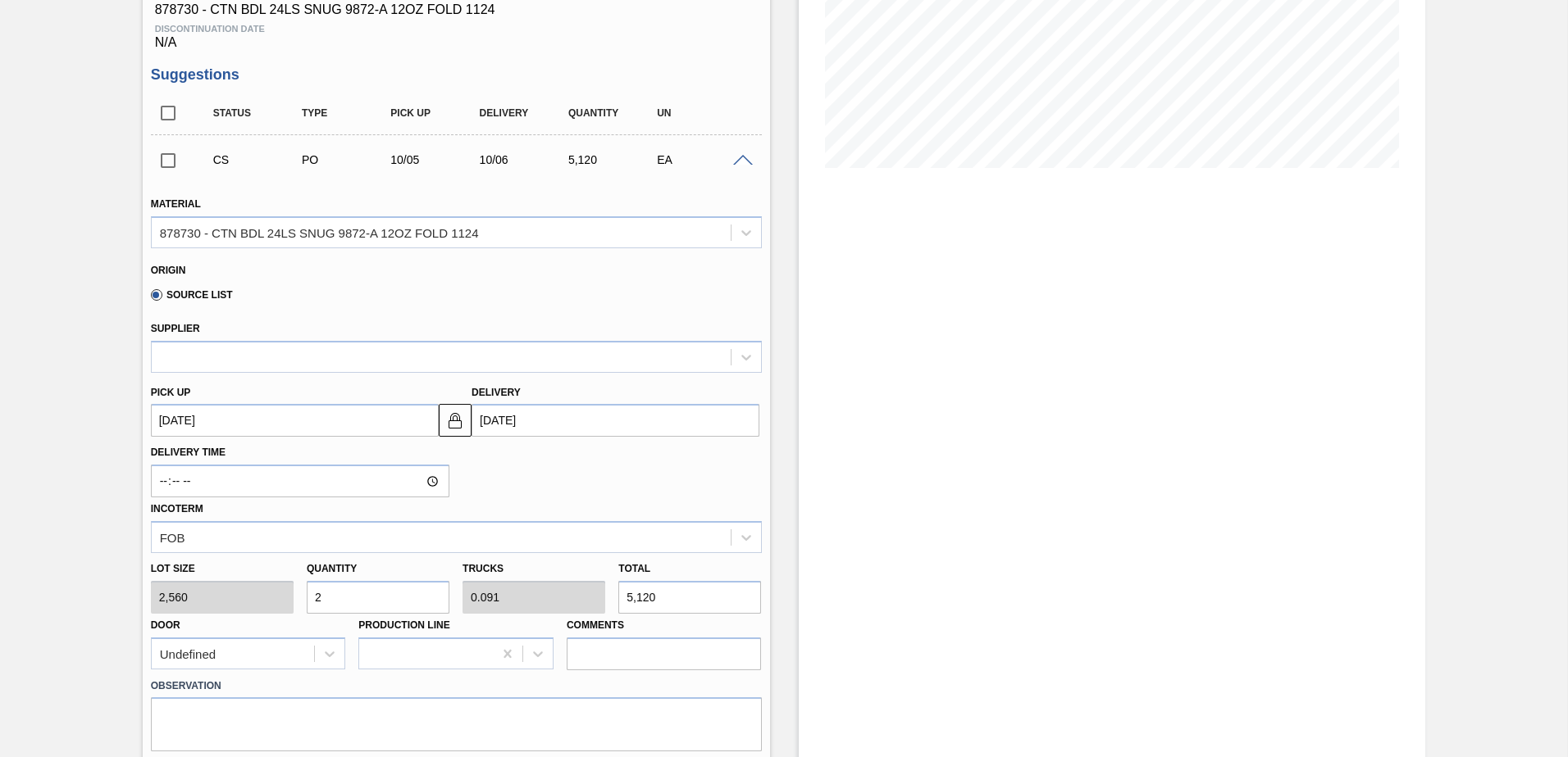
scroll to position [123, 0]
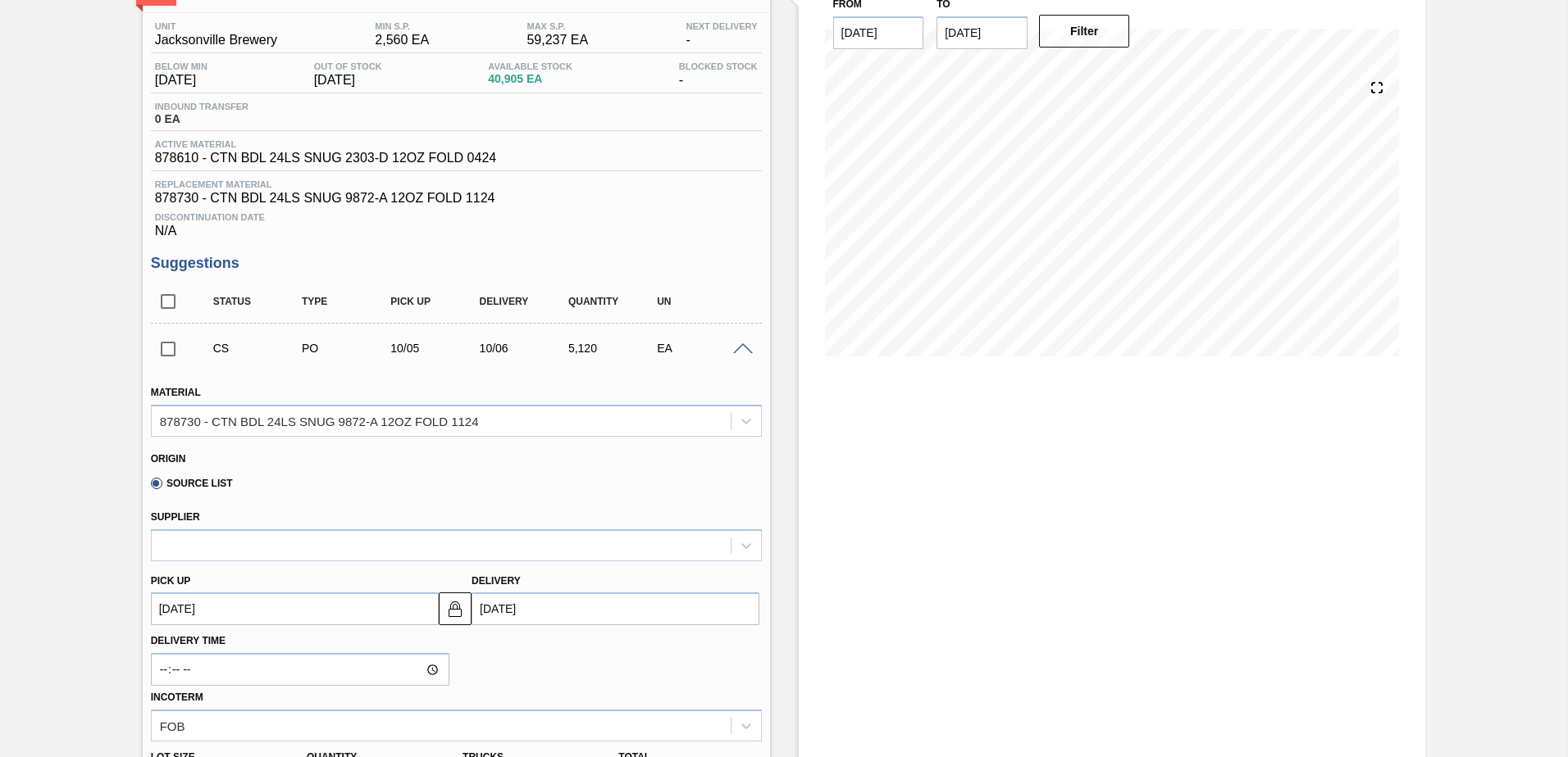
click at [733, 347] on span at bounding box center [742, 349] width 19 height 13
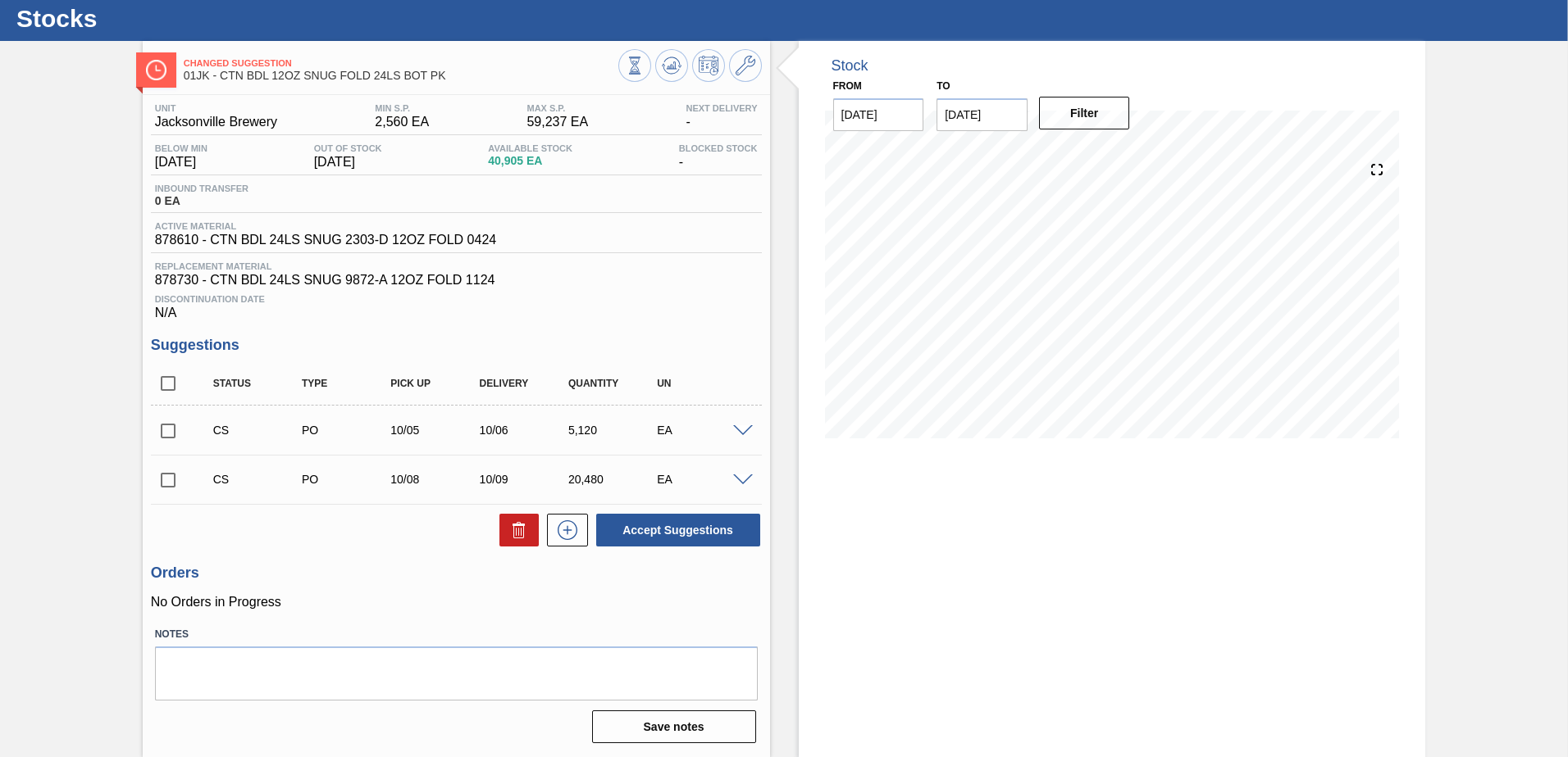
click at [739, 476] on span at bounding box center [742, 480] width 19 height 13
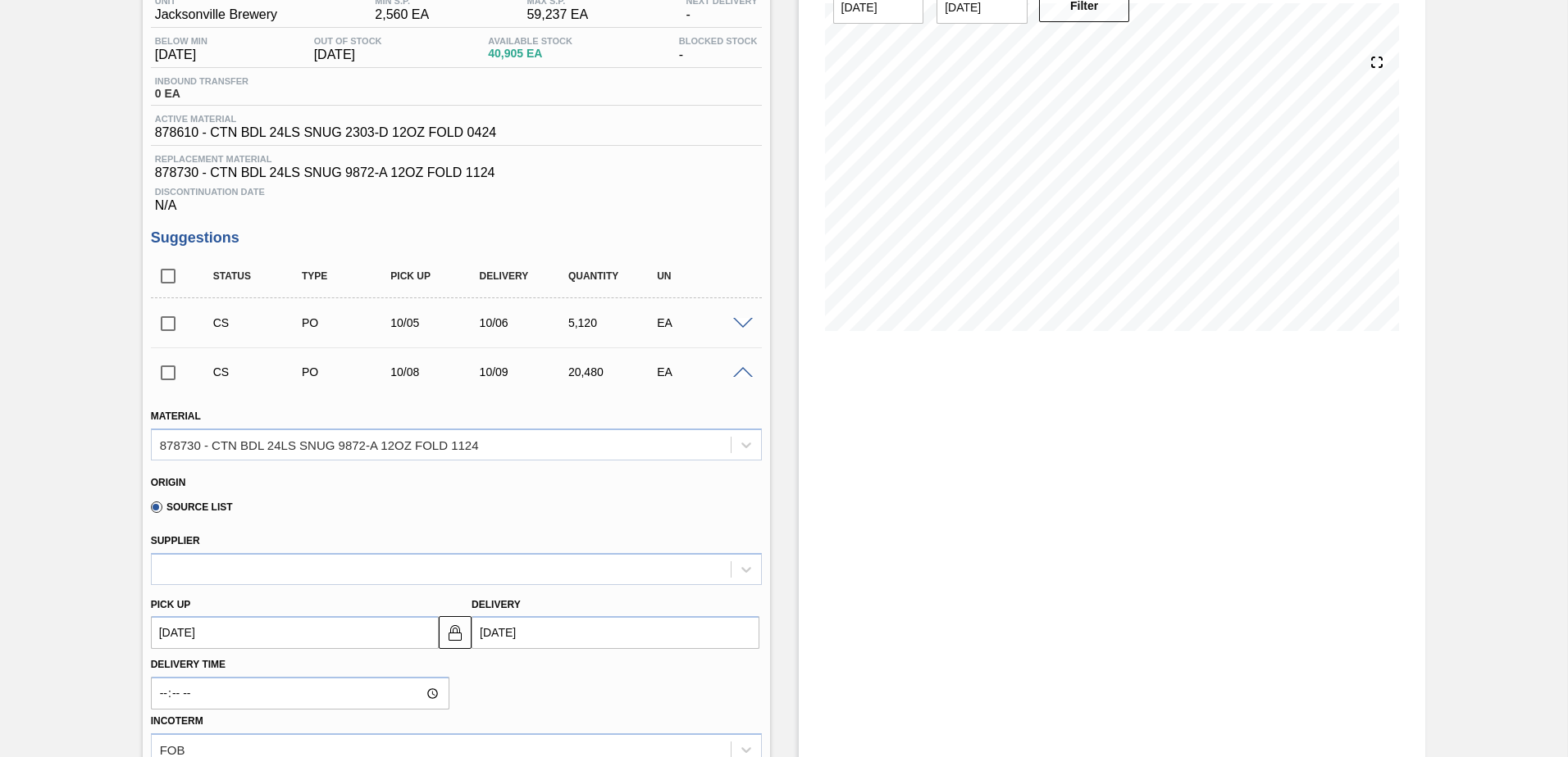
scroll to position [123, 0]
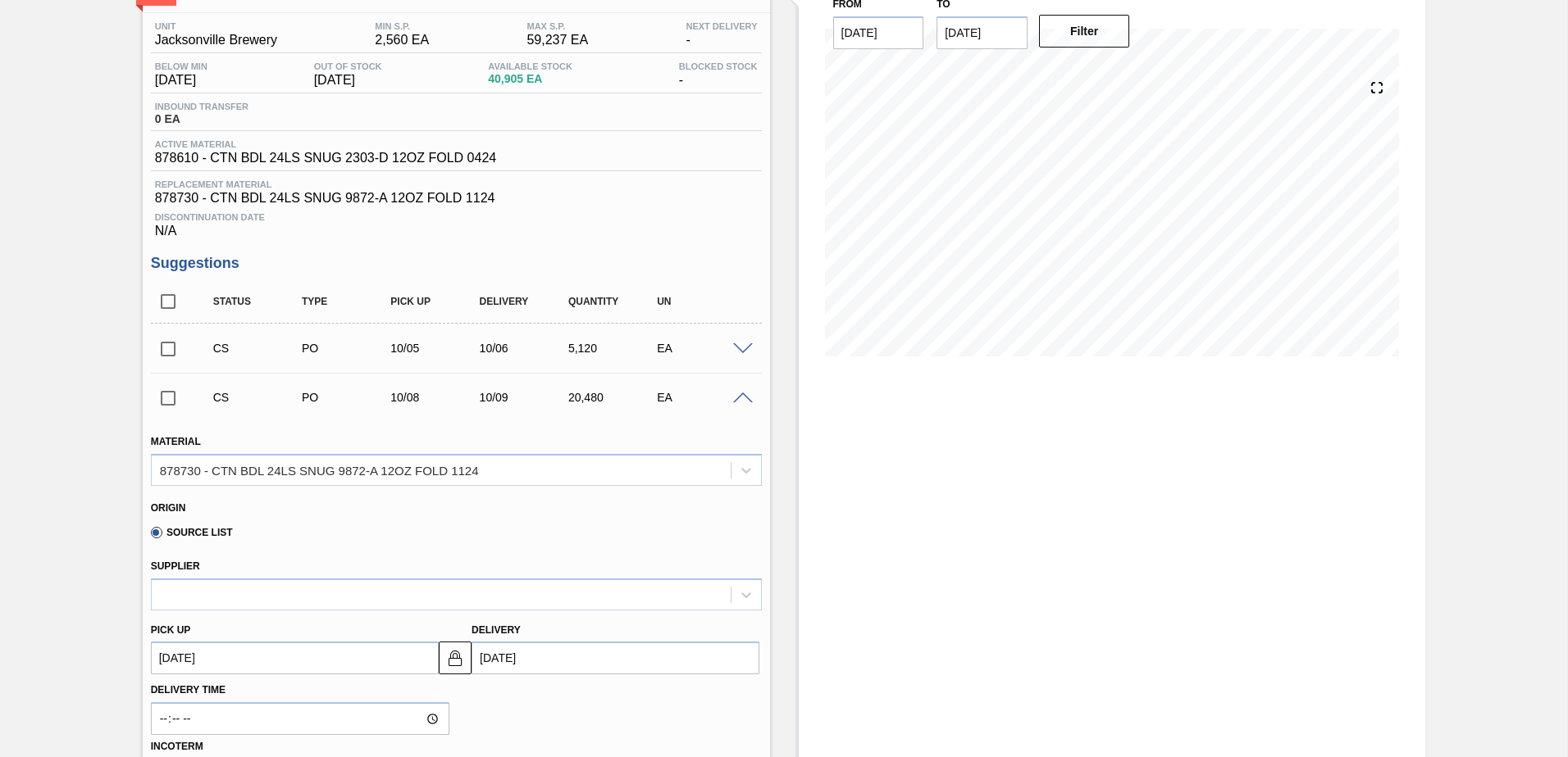
click at [747, 397] on span at bounding box center [742, 398] width 19 height 13
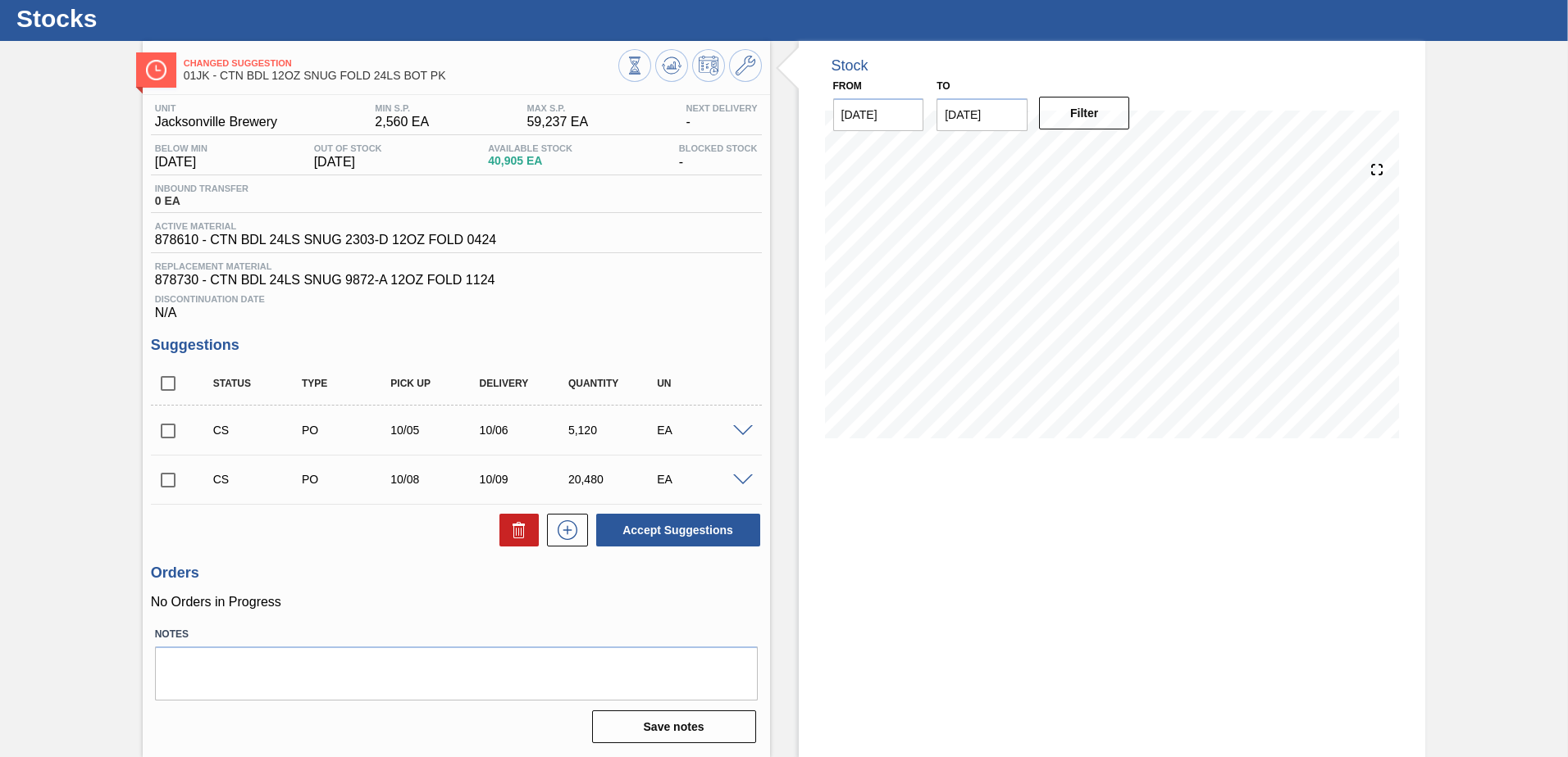
scroll to position [41, 0]
click at [161, 437] on input "checkbox" at bounding box center [168, 430] width 35 height 35
checkbox input "true"
click at [164, 473] on input "checkbox" at bounding box center [168, 480] width 35 height 35
checkbox input "true"
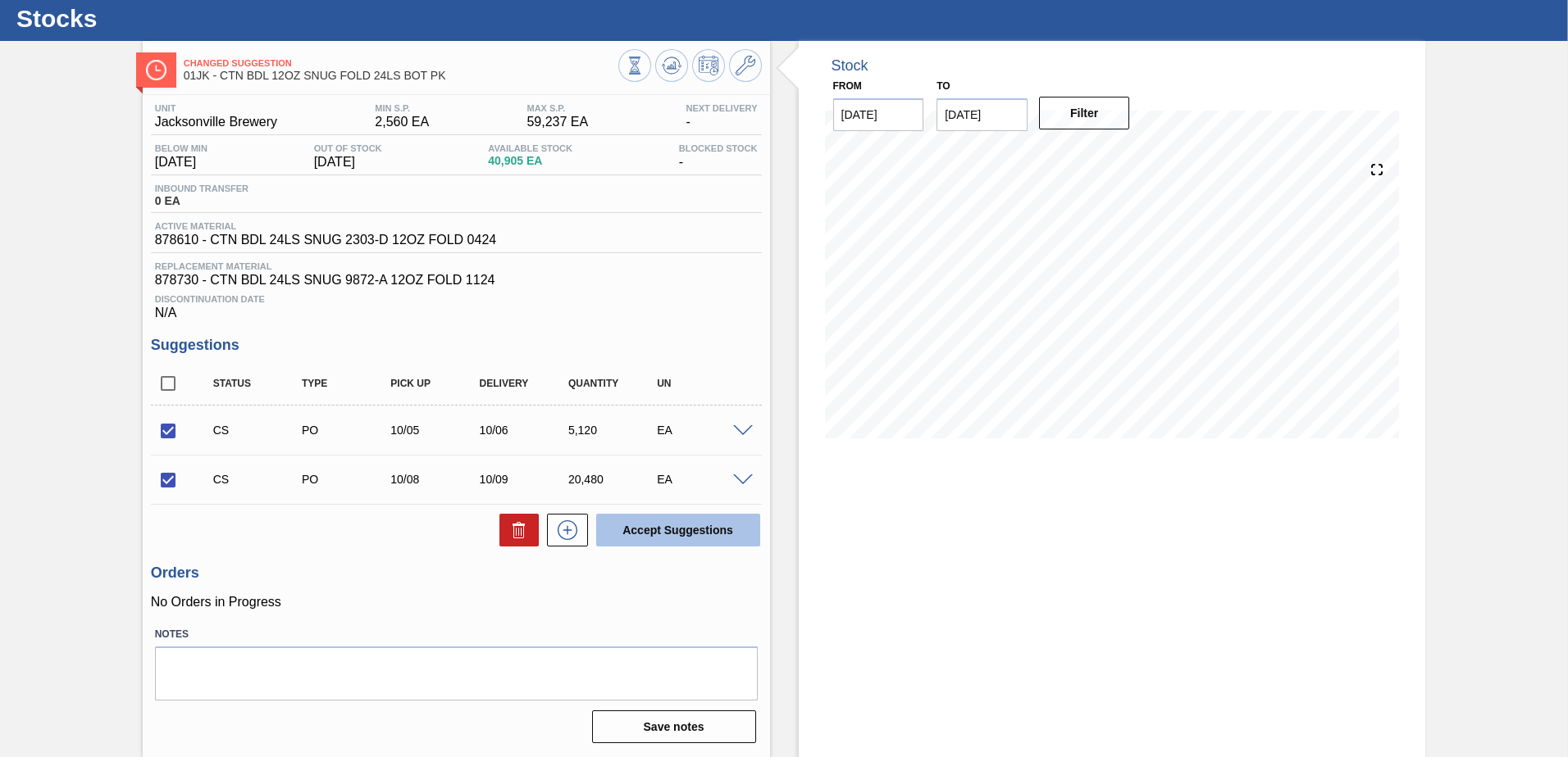
click at [735, 530] on button "Accept Suggestions" at bounding box center [678, 530] width 164 height 33
checkbox input "false"
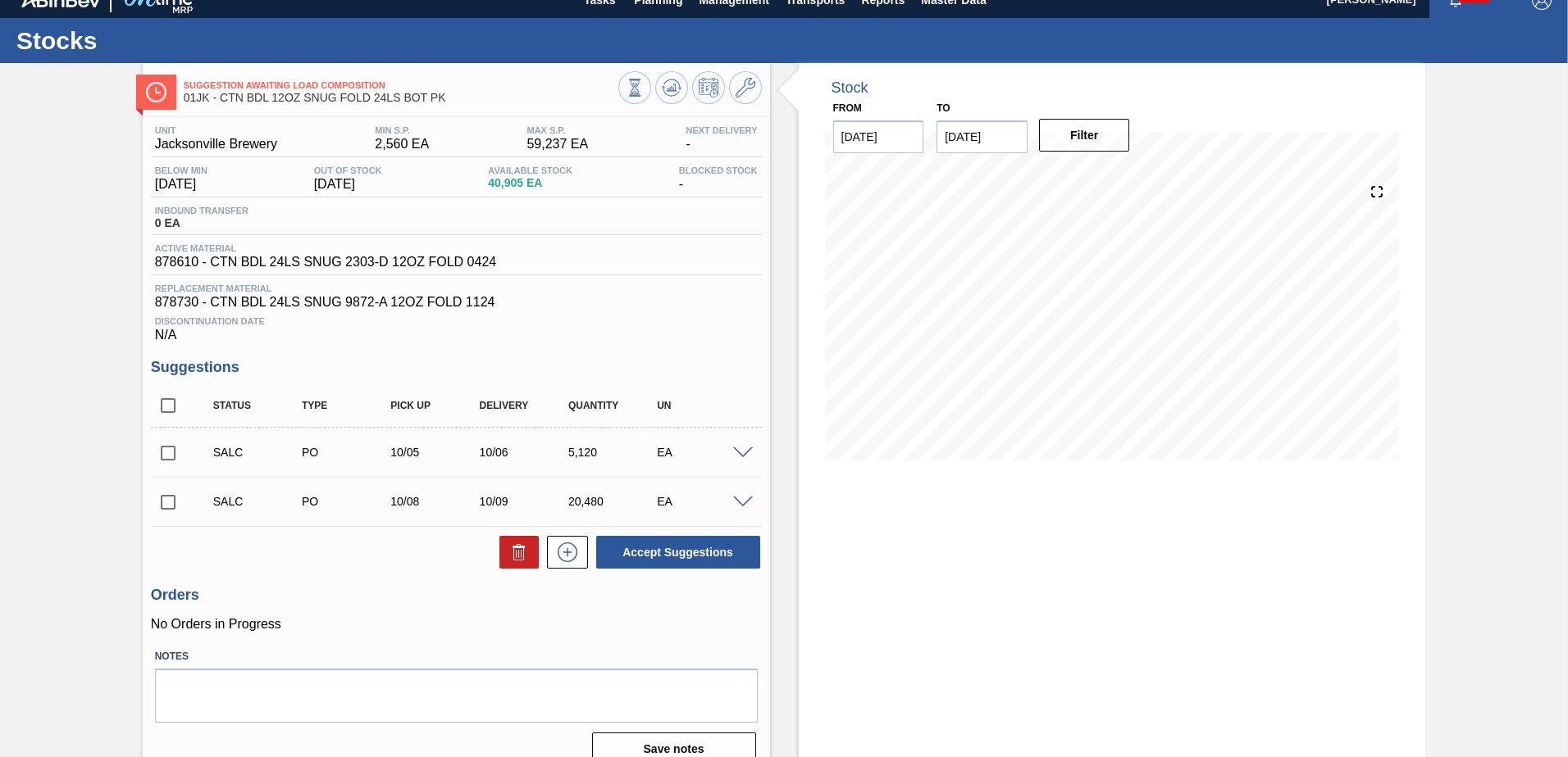
scroll to position [0, 0]
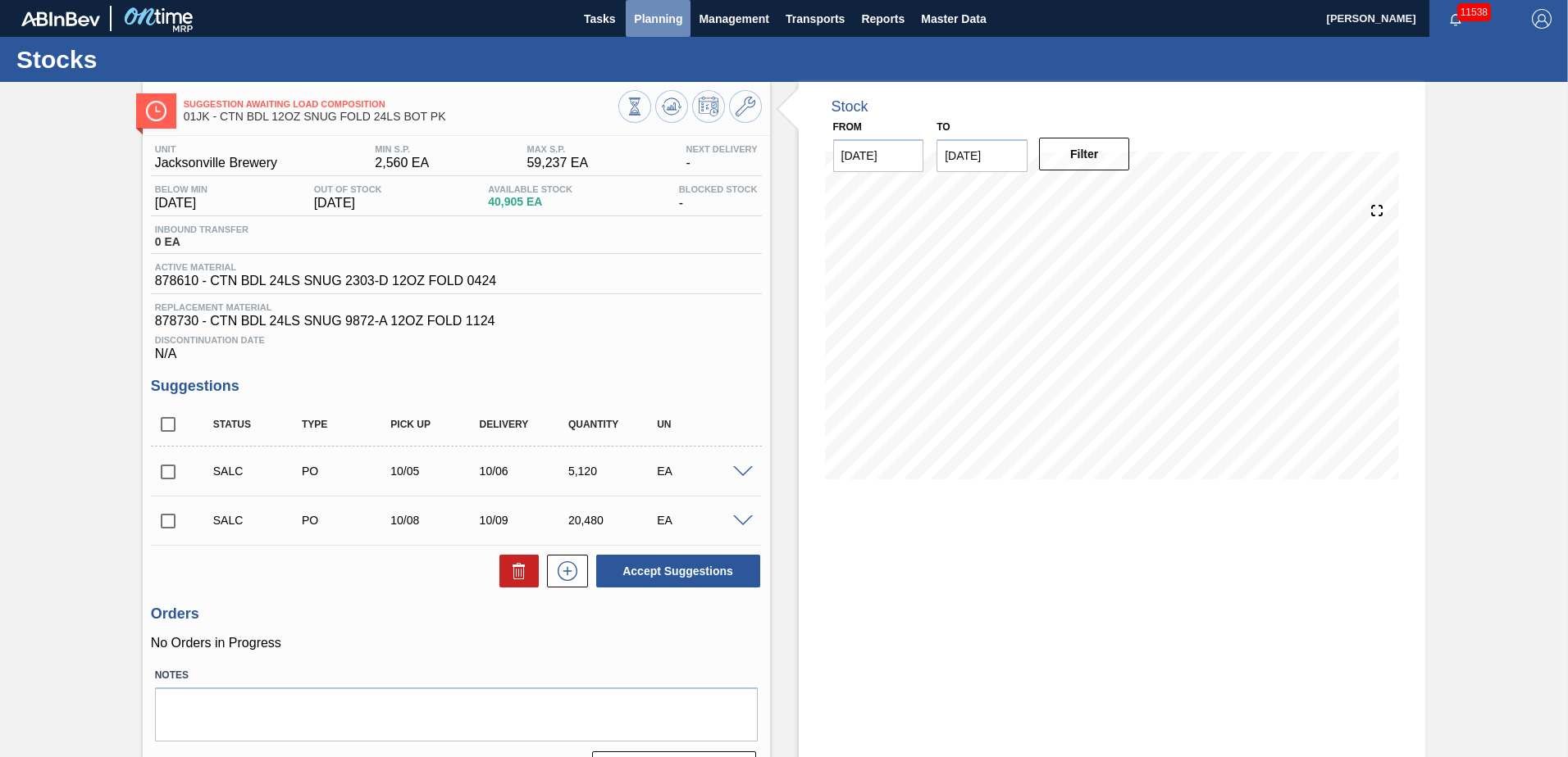
click at [668, 21] on span "Planning" at bounding box center [658, 19] width 48 height 19
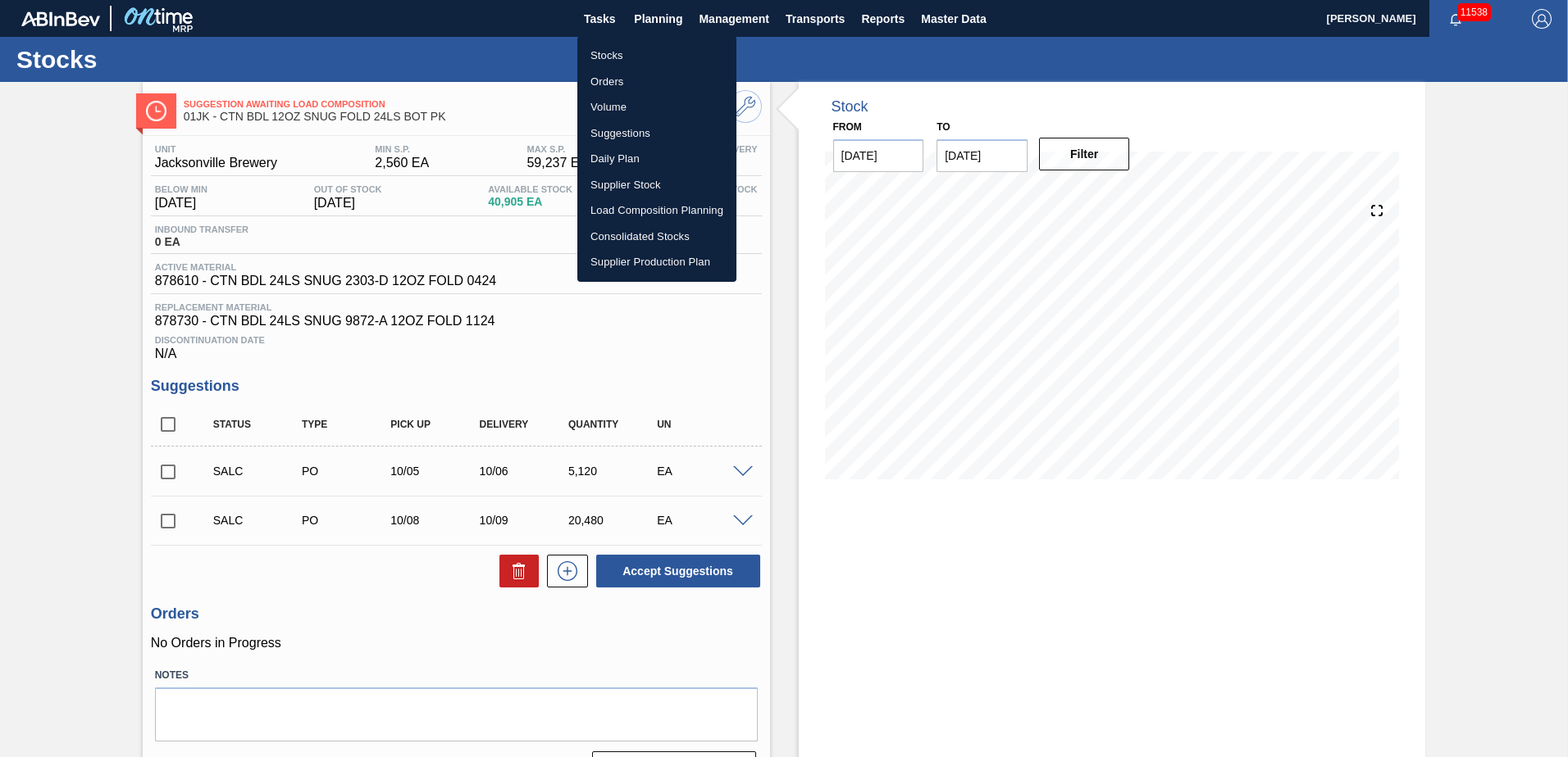
click at [659, 19] on div at bounding box center [784, 378] width 1568 height 757
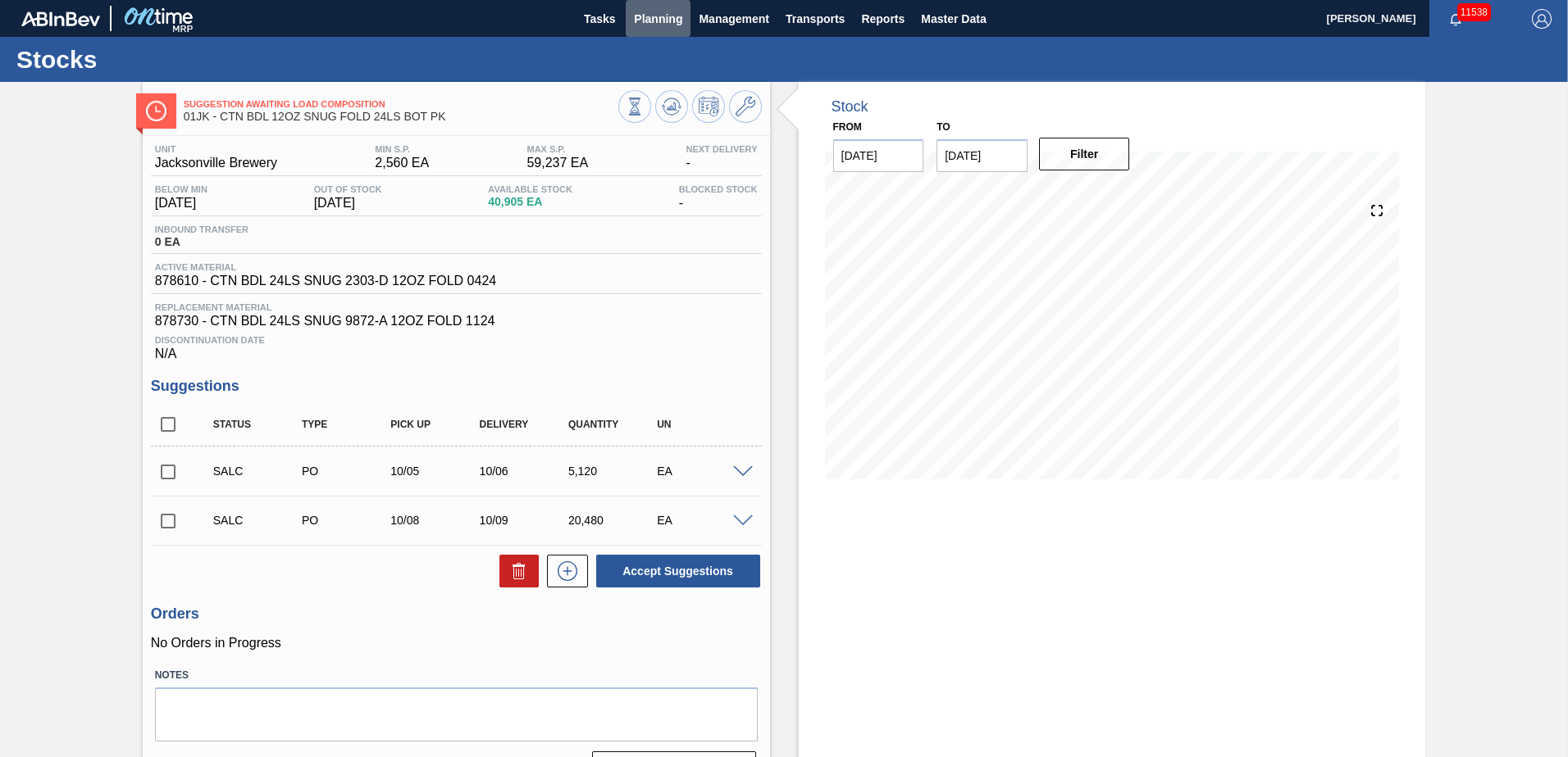
click at [659, 17] on span "Planning" at bounding box center [658, 19] width 48 height 19
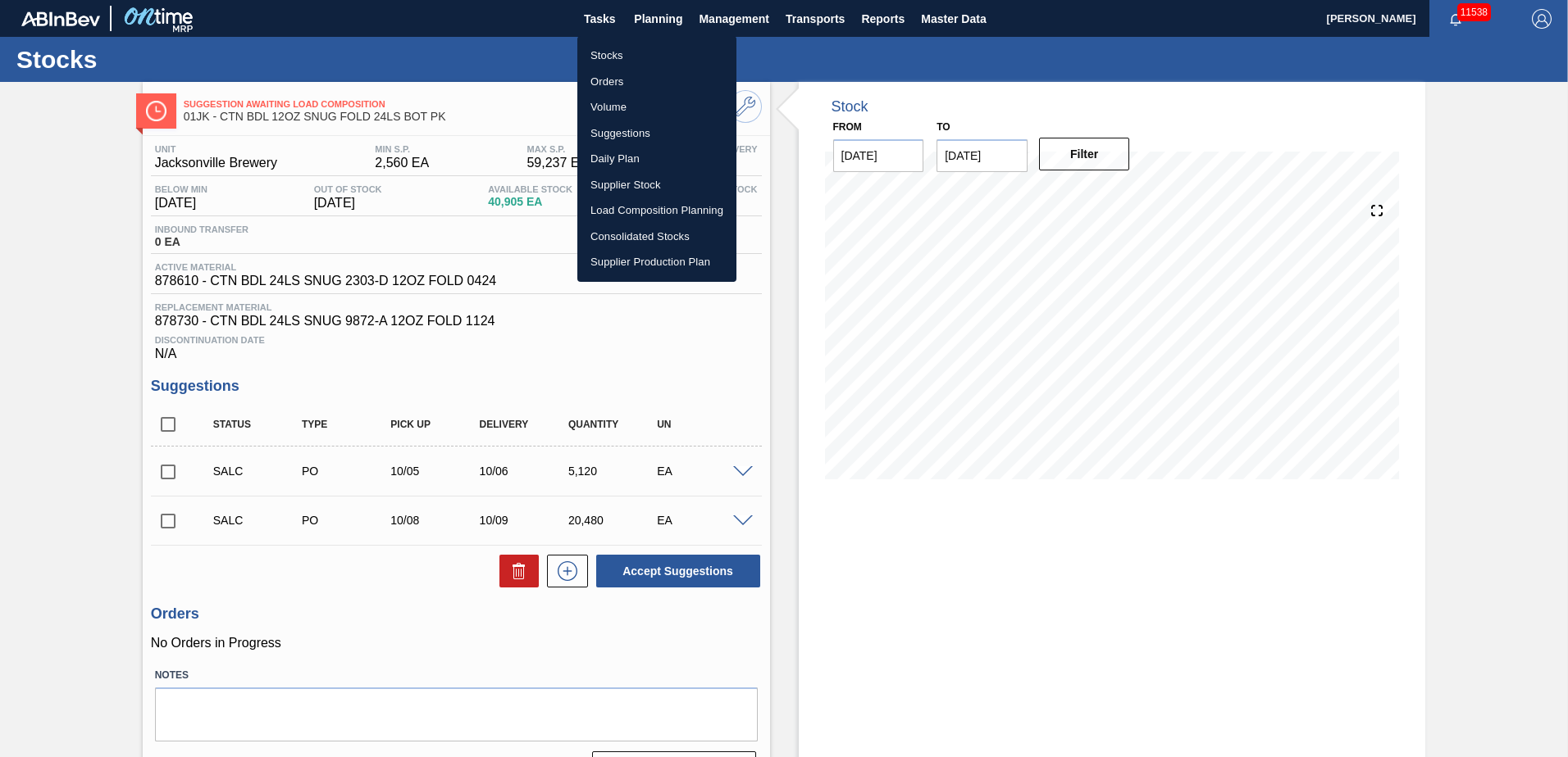
click at [627, 51] on li "Stocks" at bounding box center [657, 55] width 159 height 26
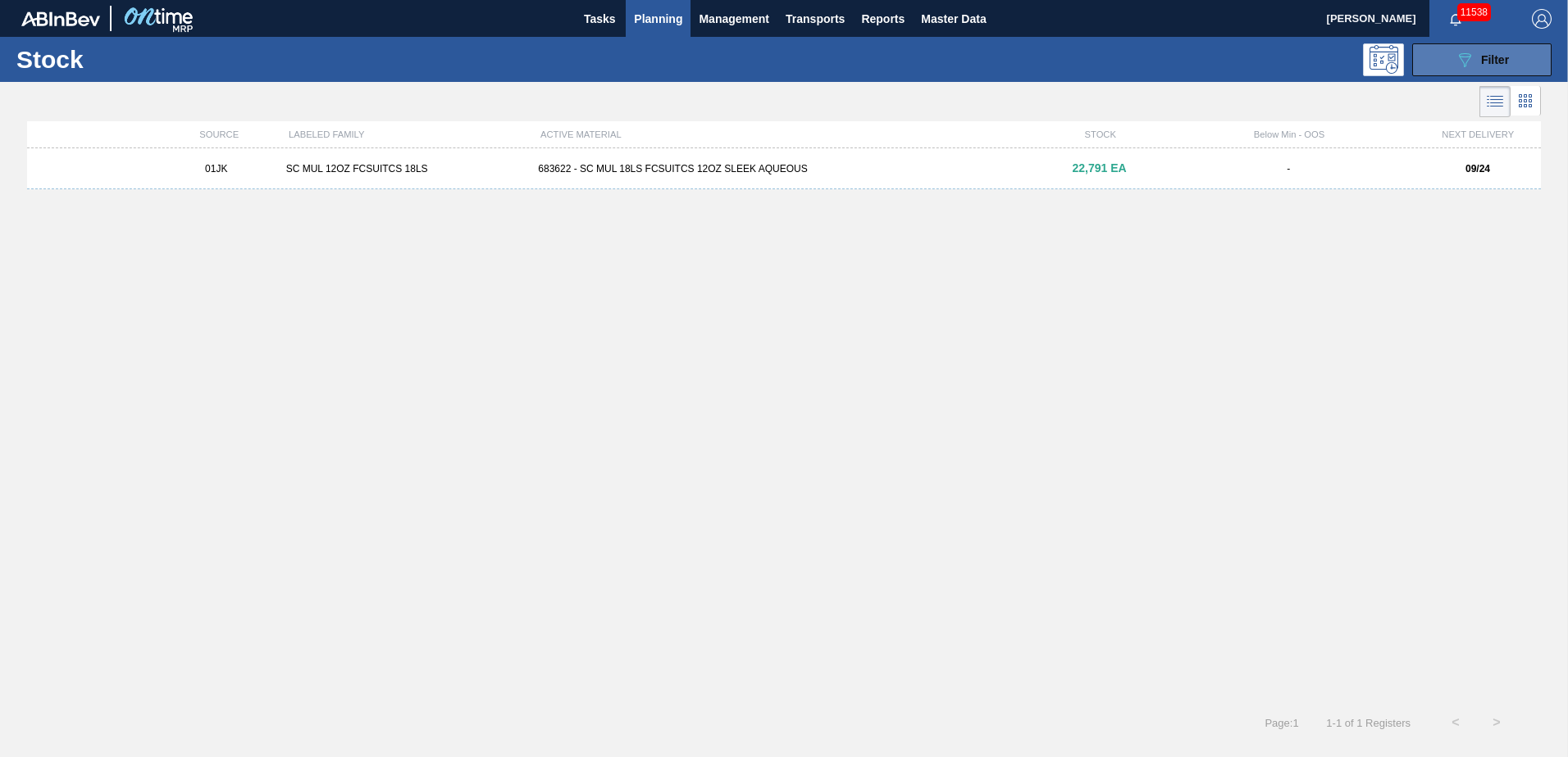
click at [1465, 62] on icon "089F7B8B-B2A5-4AFE-B5C0-19BA573D28AC" at bounding box center [1464, 59] width 19 height 19
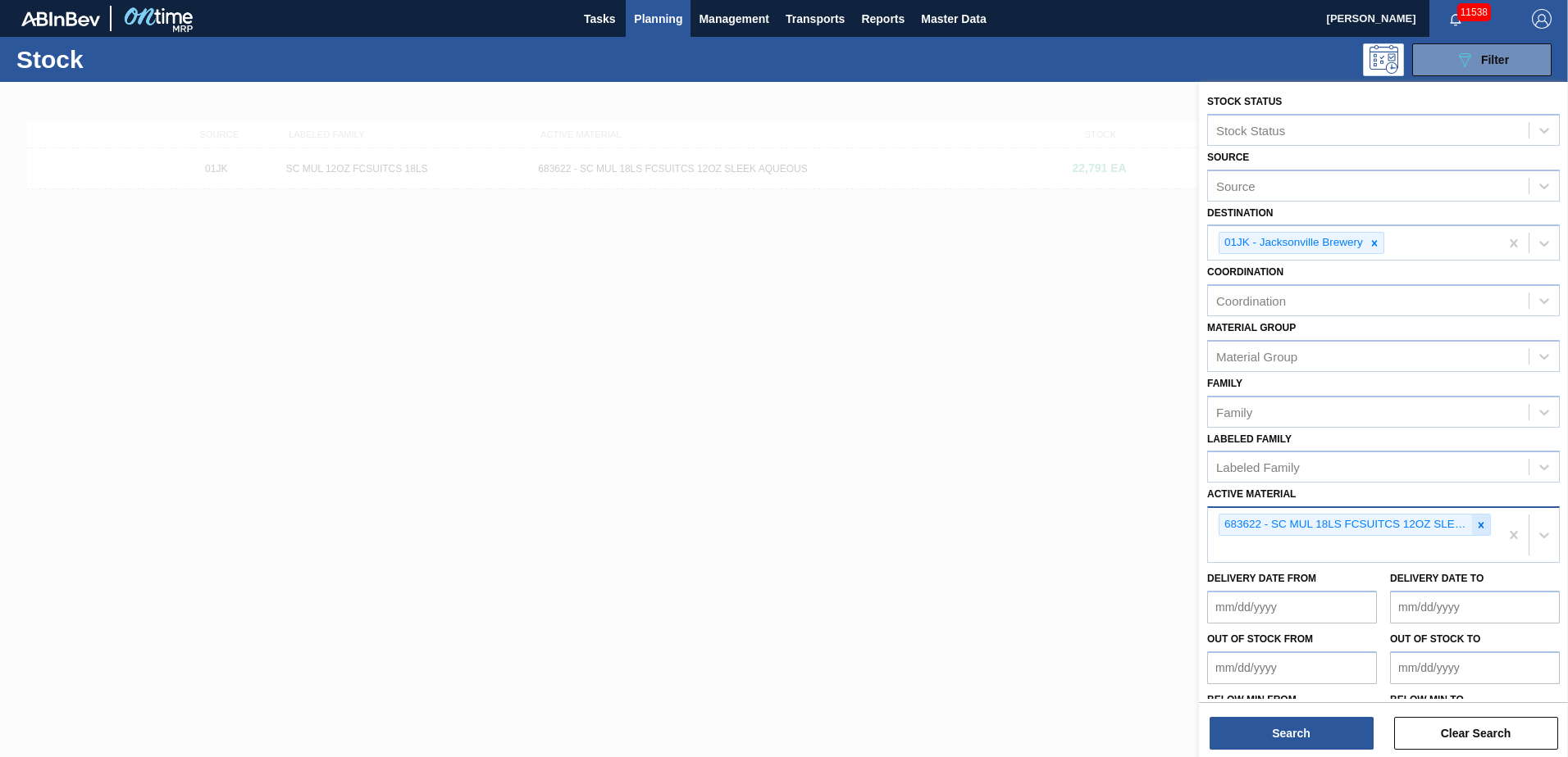
click at [1478, 523] on icon at bounding box center [1481, 526] width 12 height 12
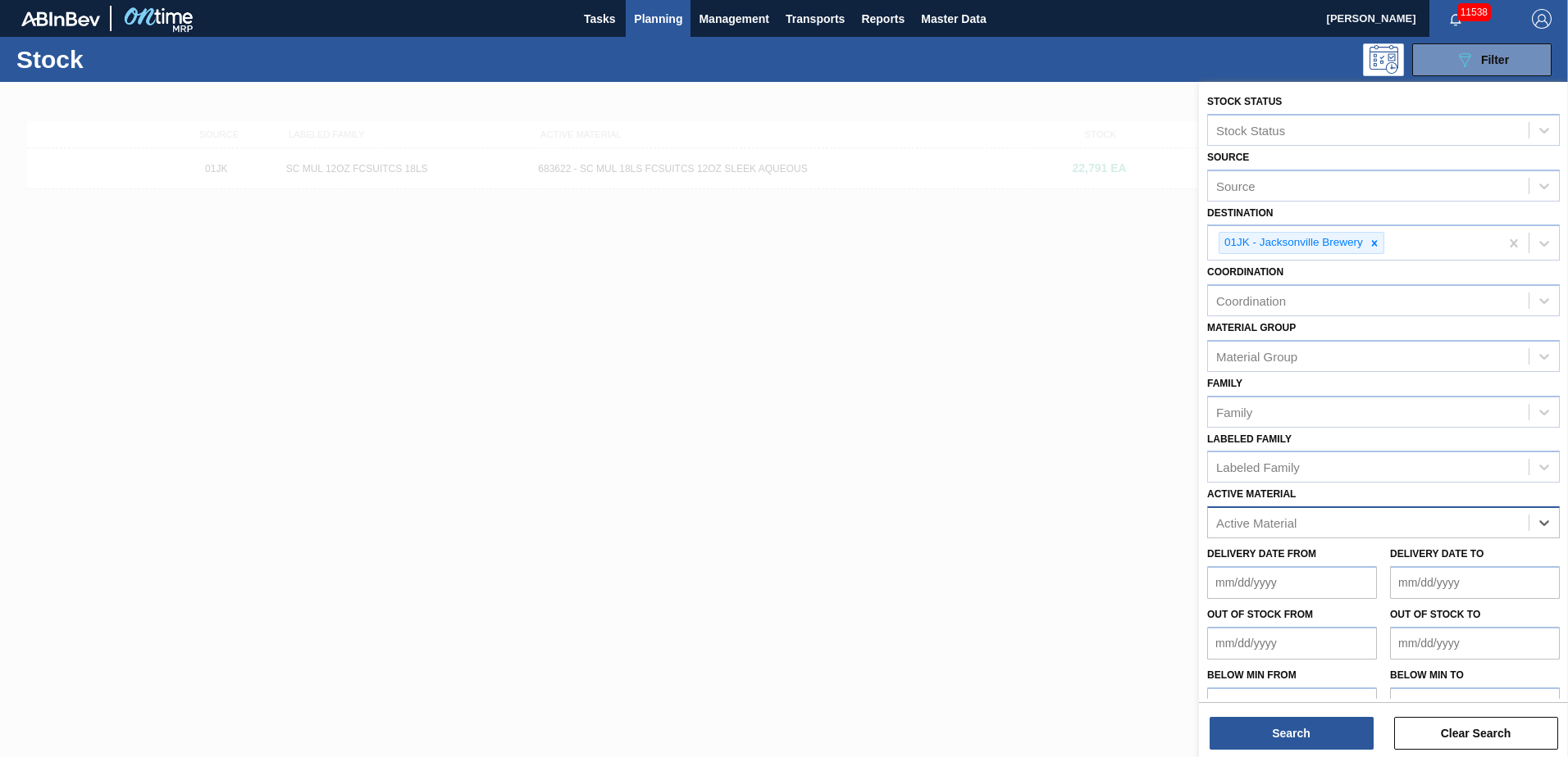
click at [1478, 523] on div "Active Material" at bounding box center [1368, 523] width 321 height 24
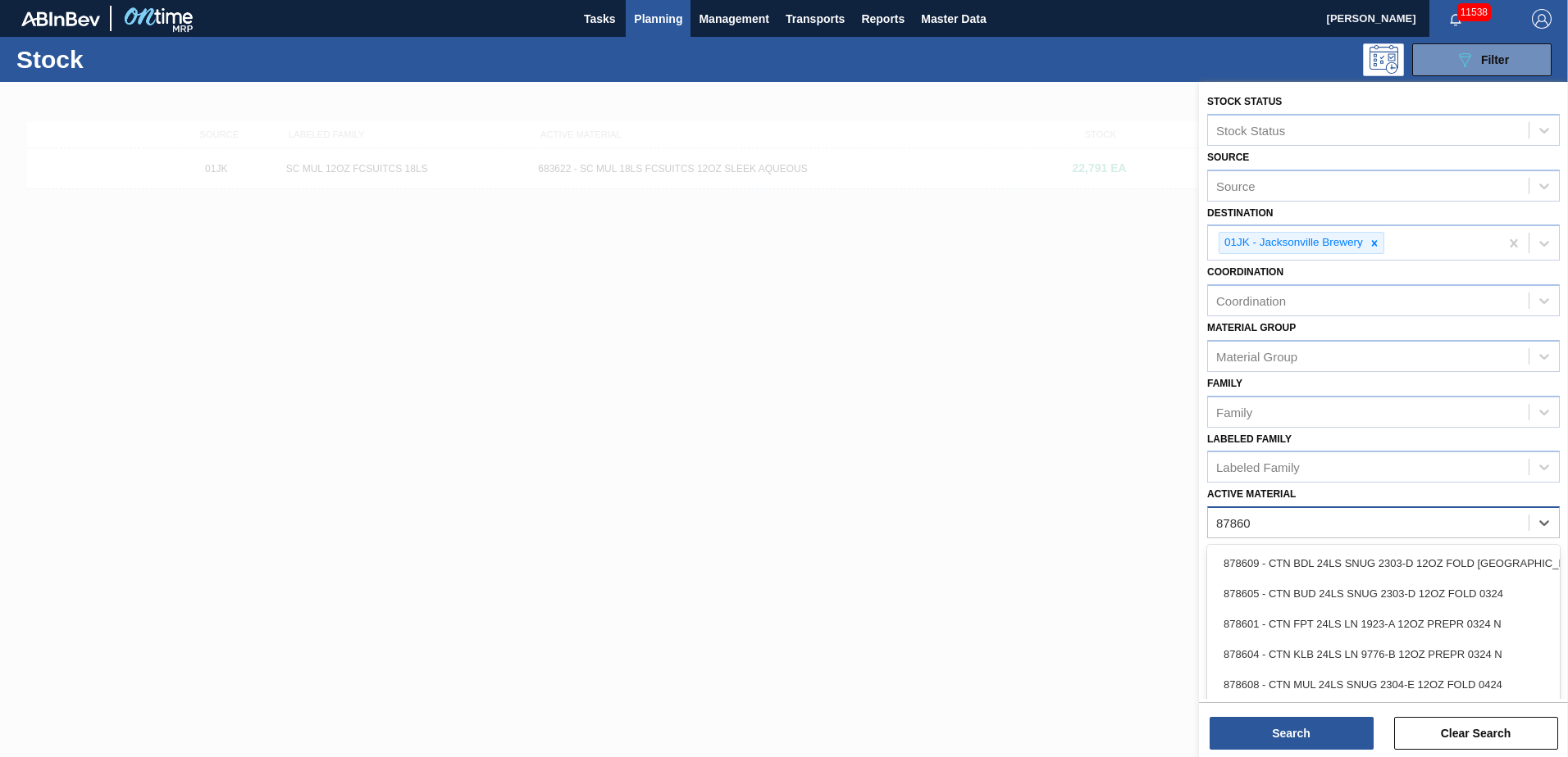
type Material "878608"
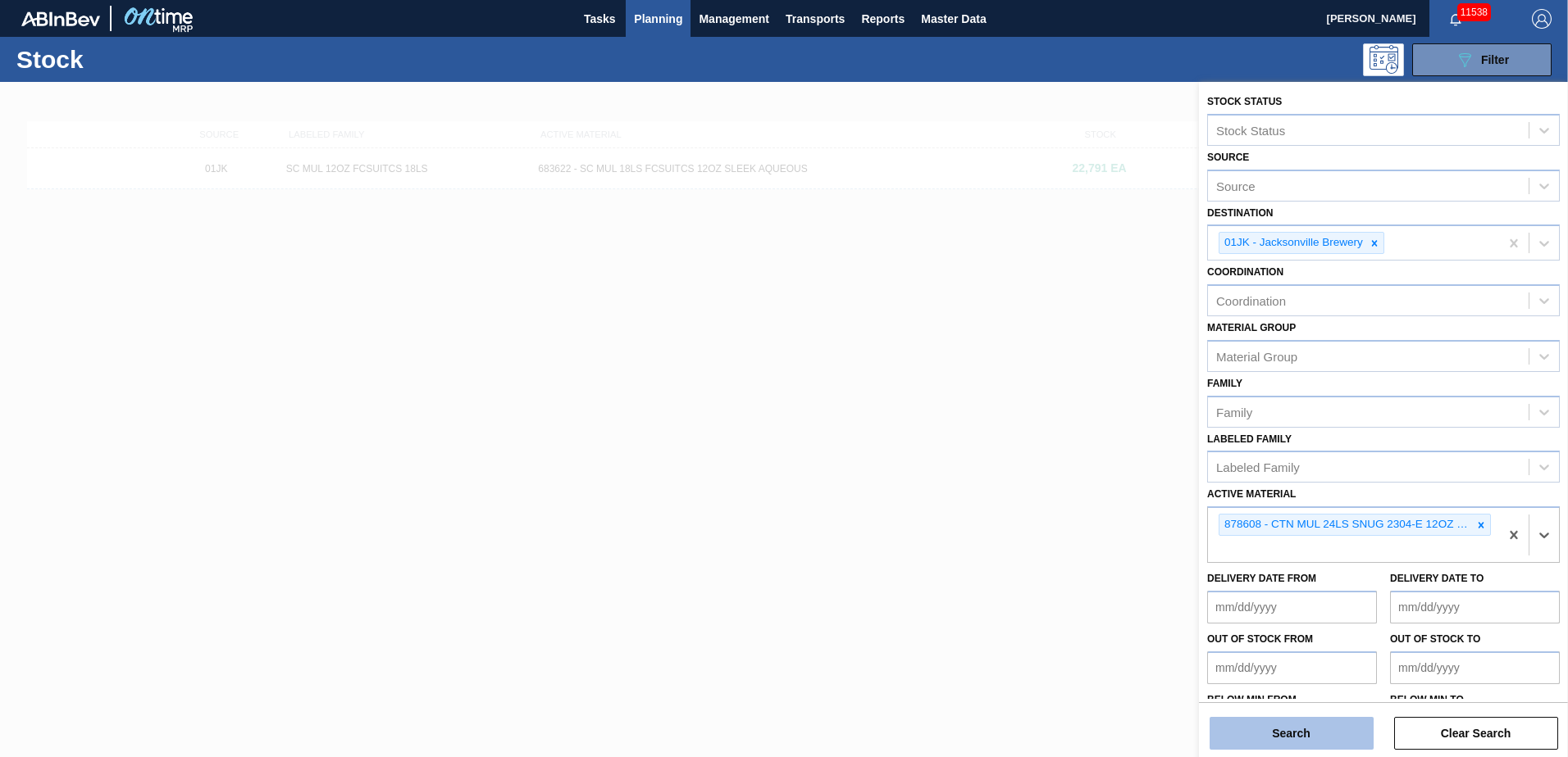
click at [1250, 727] on button "Search" at bounding box center [1291, 733] width 164 height 33
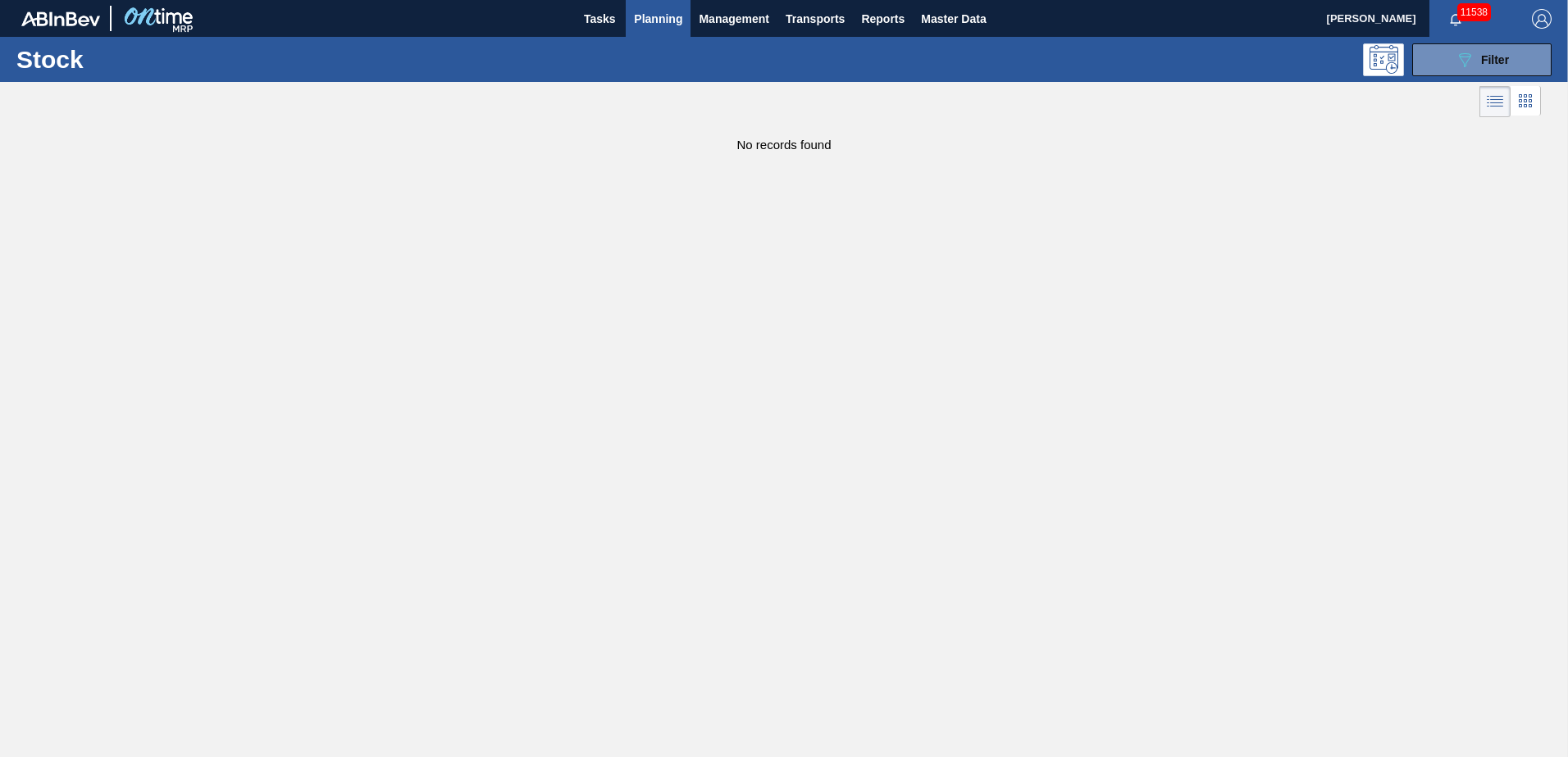
drag, startPoint x: 1507, startPoint y: 57, endPoint x: 1491, endPoint y: 125, distance: 69.9
click at [1507, 56] on span "Filter" at bounding box center [1495, 60] width 28 height 14
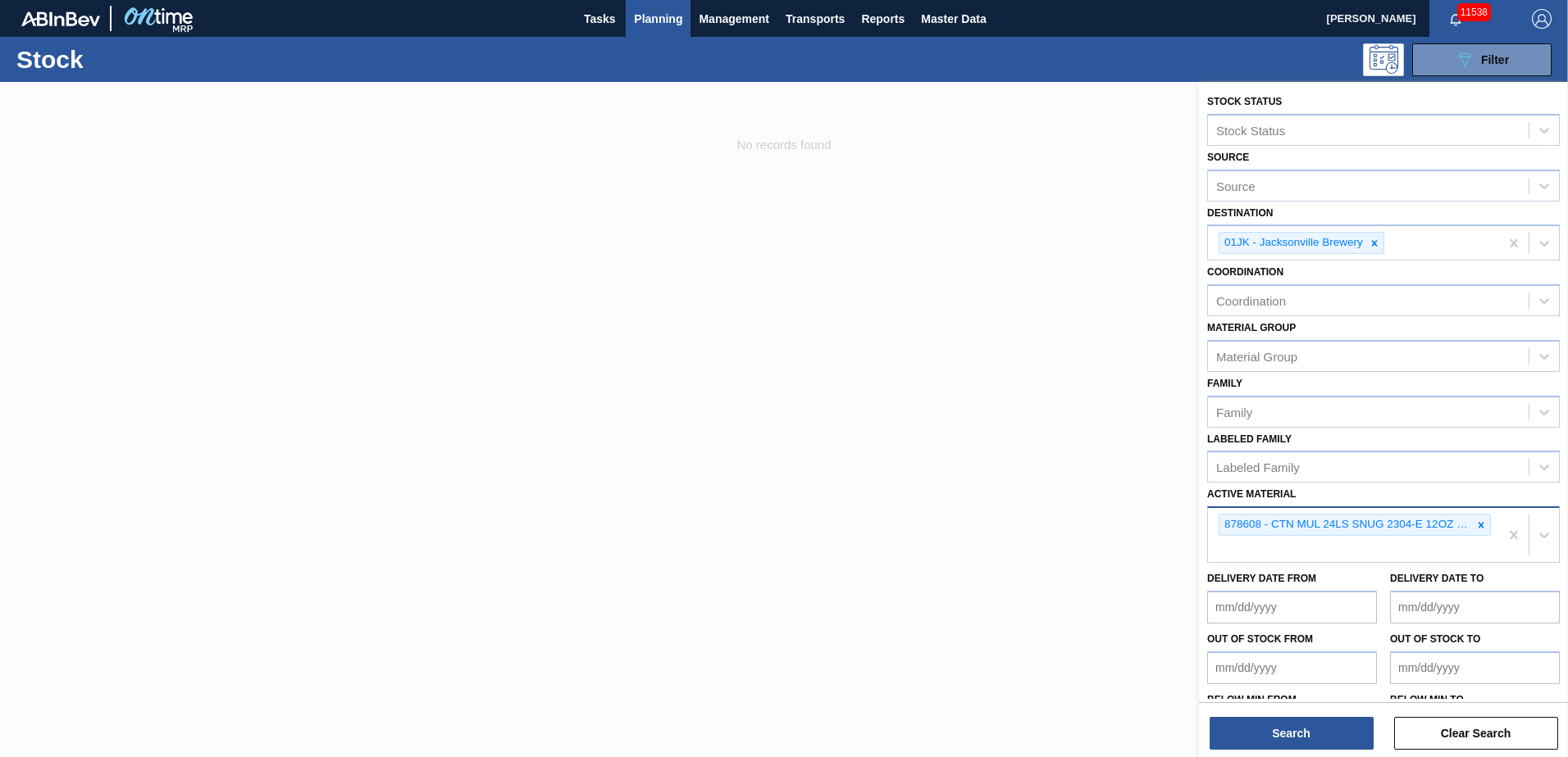
click at [1427, 535] on div "878608 - CTN MUL 24LS SNUG 2304-E 12OZ FOLD 0424" at bounding box center [1345, 525] width 252 height 20
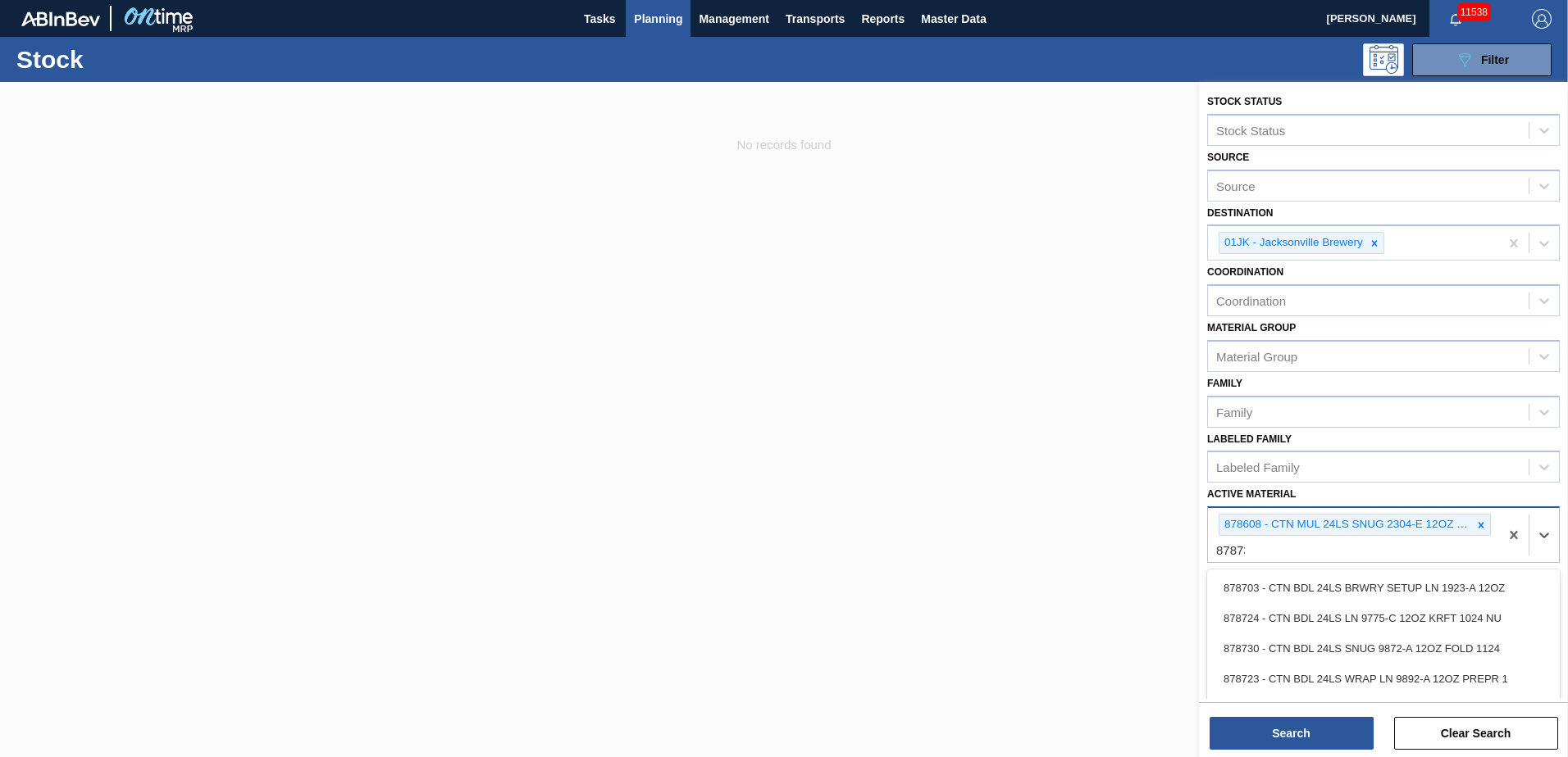
type Material "878733"
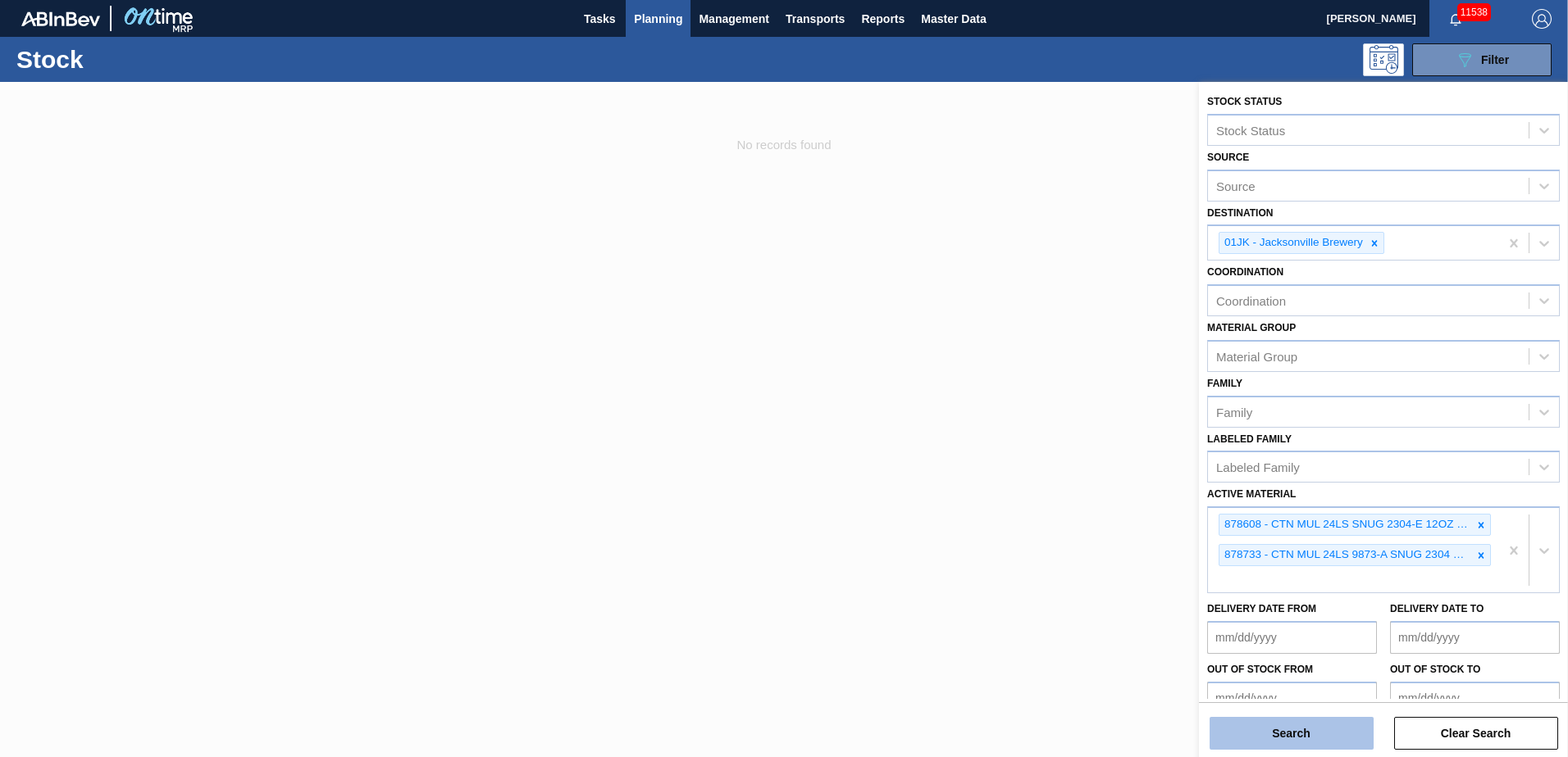
click at [1294, 739] on button "Search" at bounding box center [1291, 733] width 164 height 33
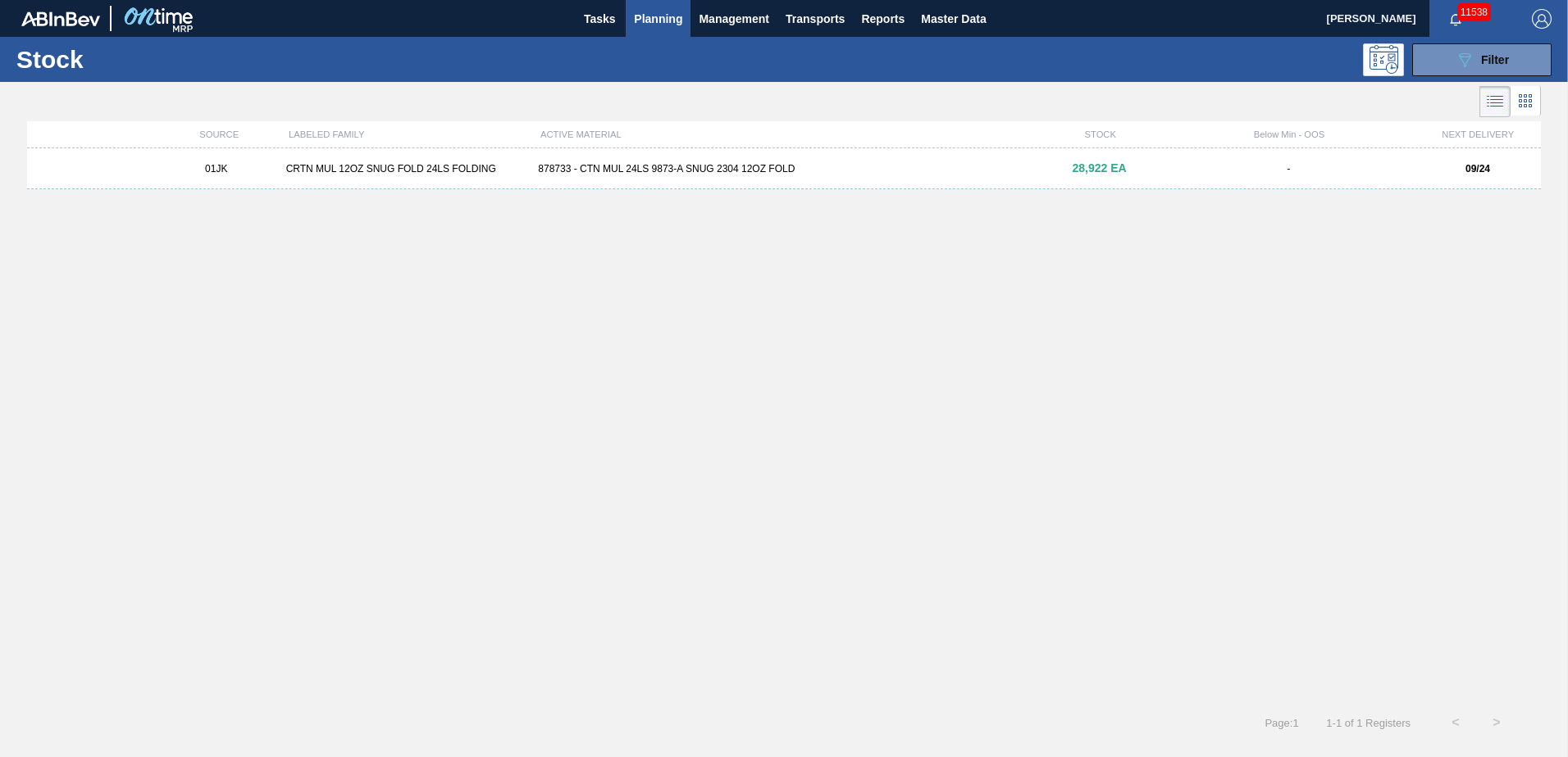
click at [1026, 165] on div "878733 - CTN MUL 24LS 9873-A SNUG 2304 12OZ FOLD" at bounding box center [783, 169] width 504 height 12
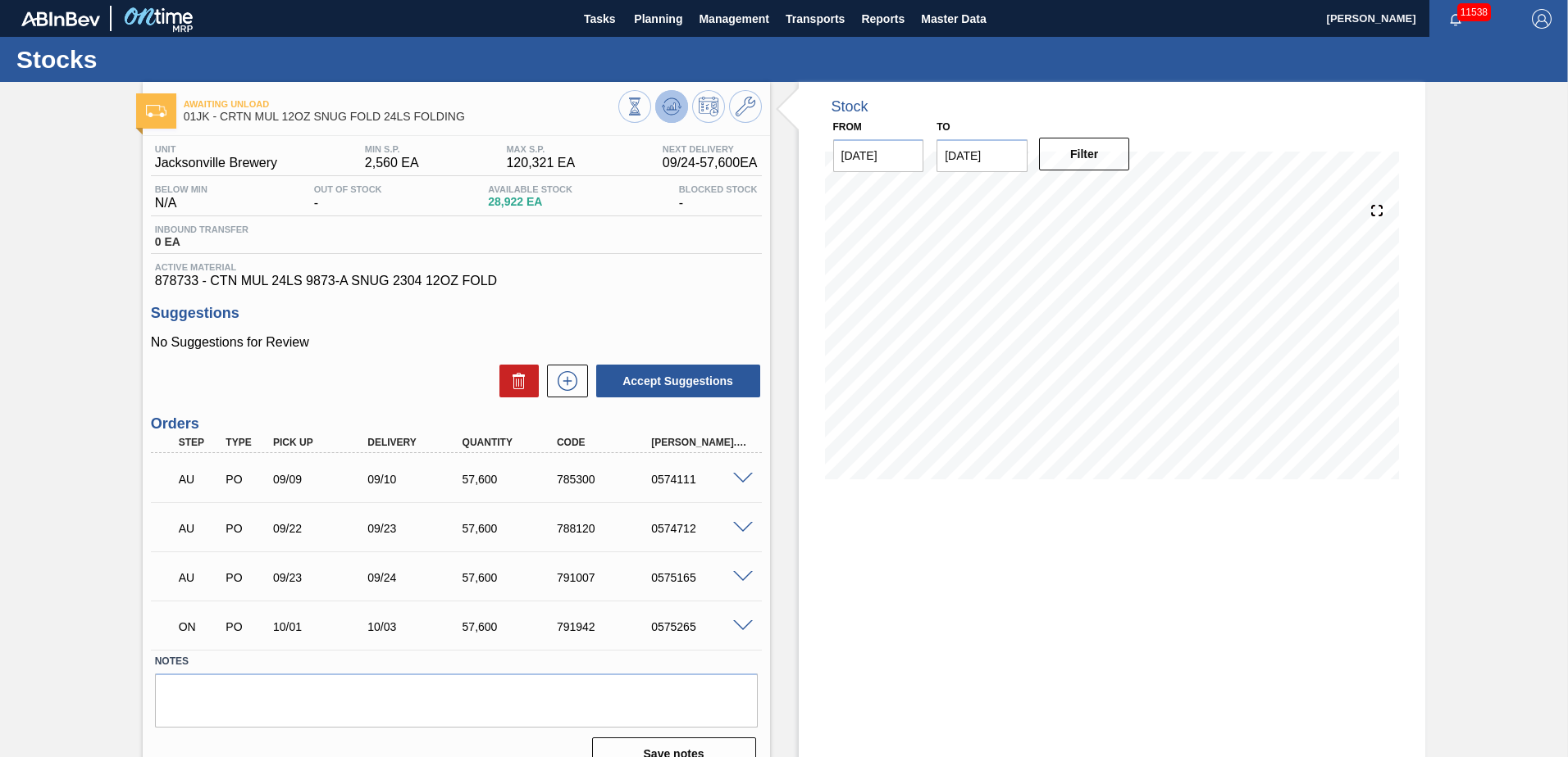
click at [682, 100] on button at bounding box center [671, 106] width 33 height 33
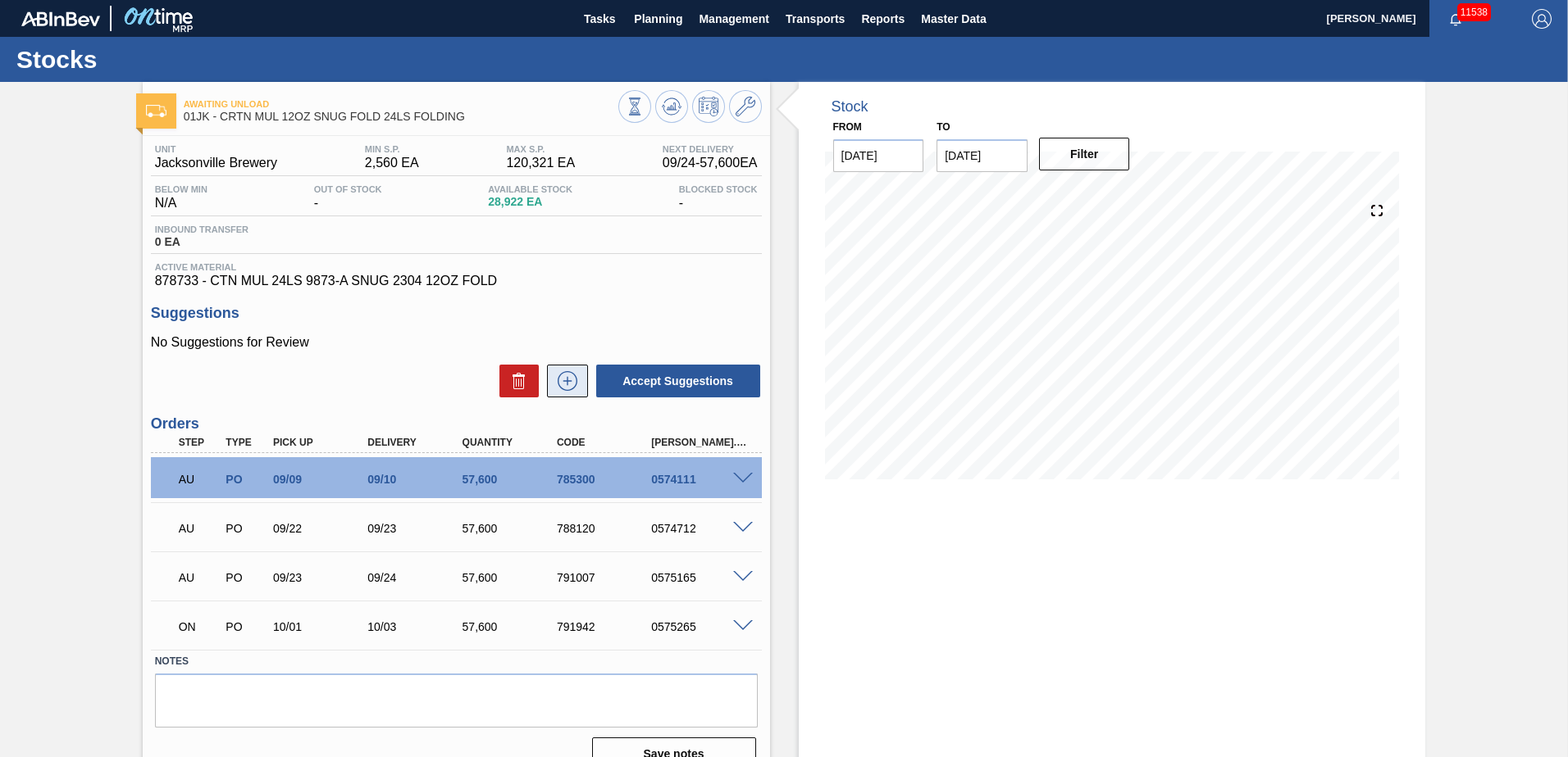
click at [554, 376] on icon at bounding box center [567, 381] width 26 height 19
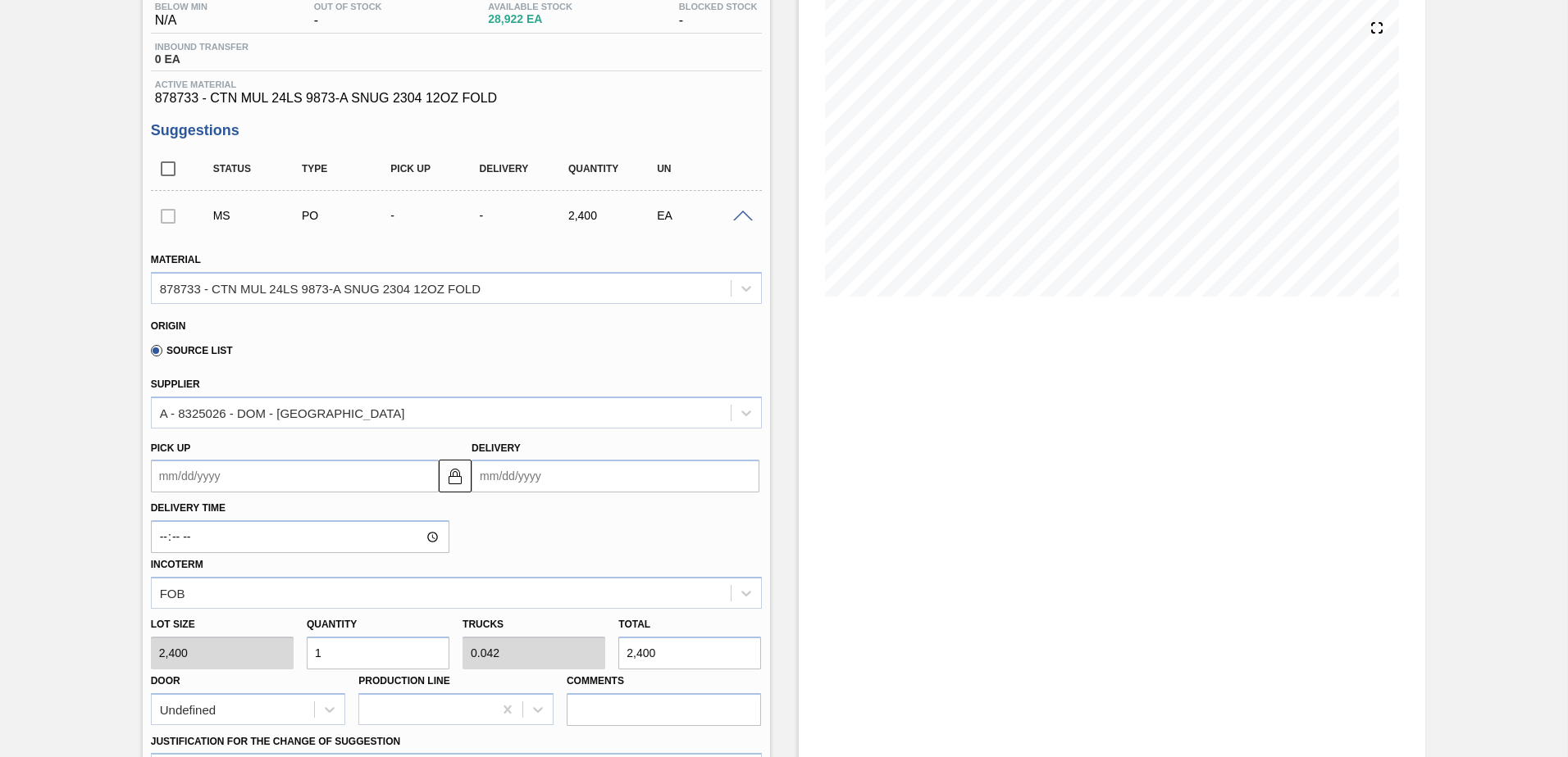
scroll to position [246, 0]
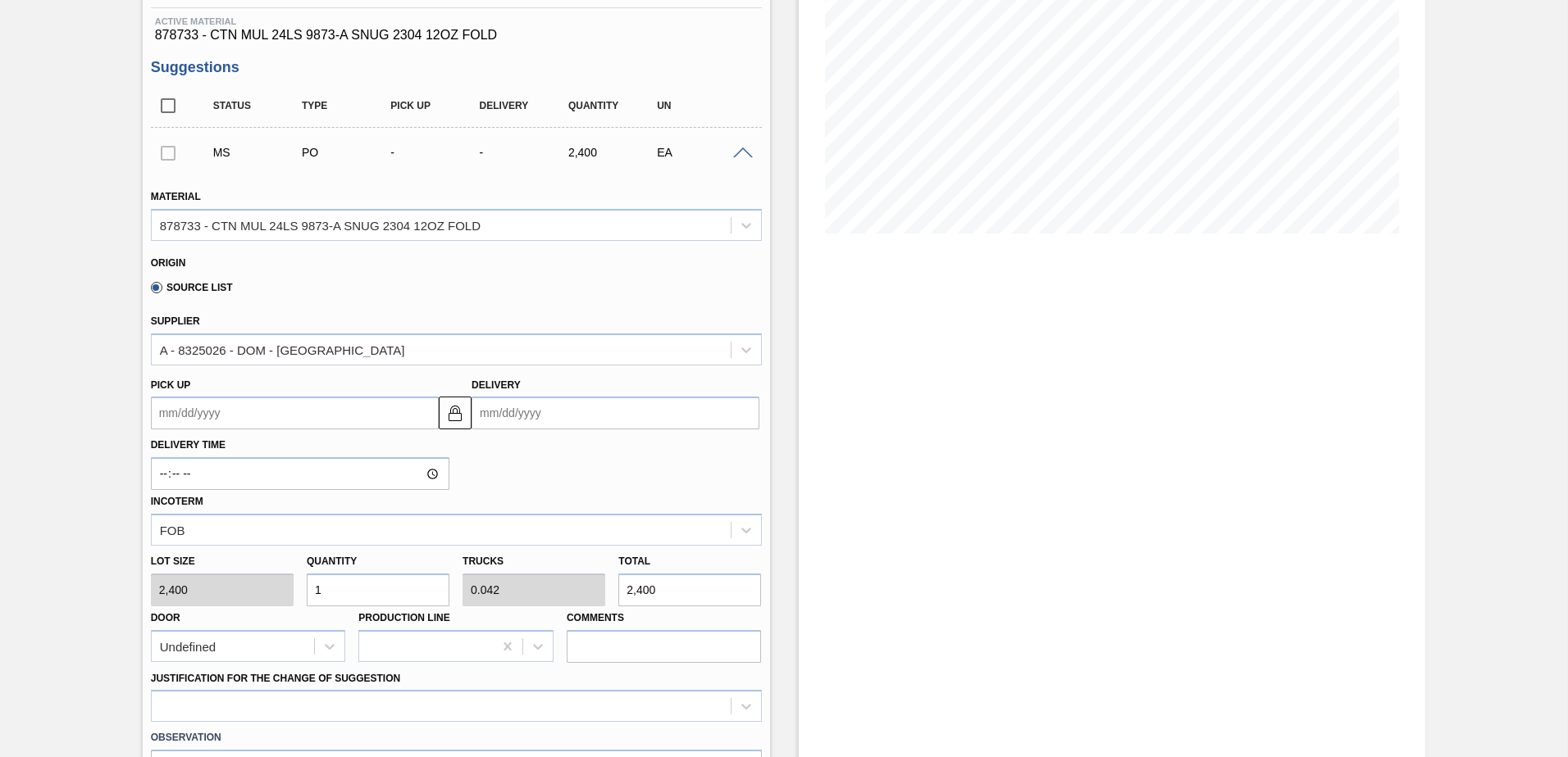
click at [439, 589] on input "1" at bounding box center [377, 590] width 143 height 33
type input "14"
type input "0.583"
type input "33,600"
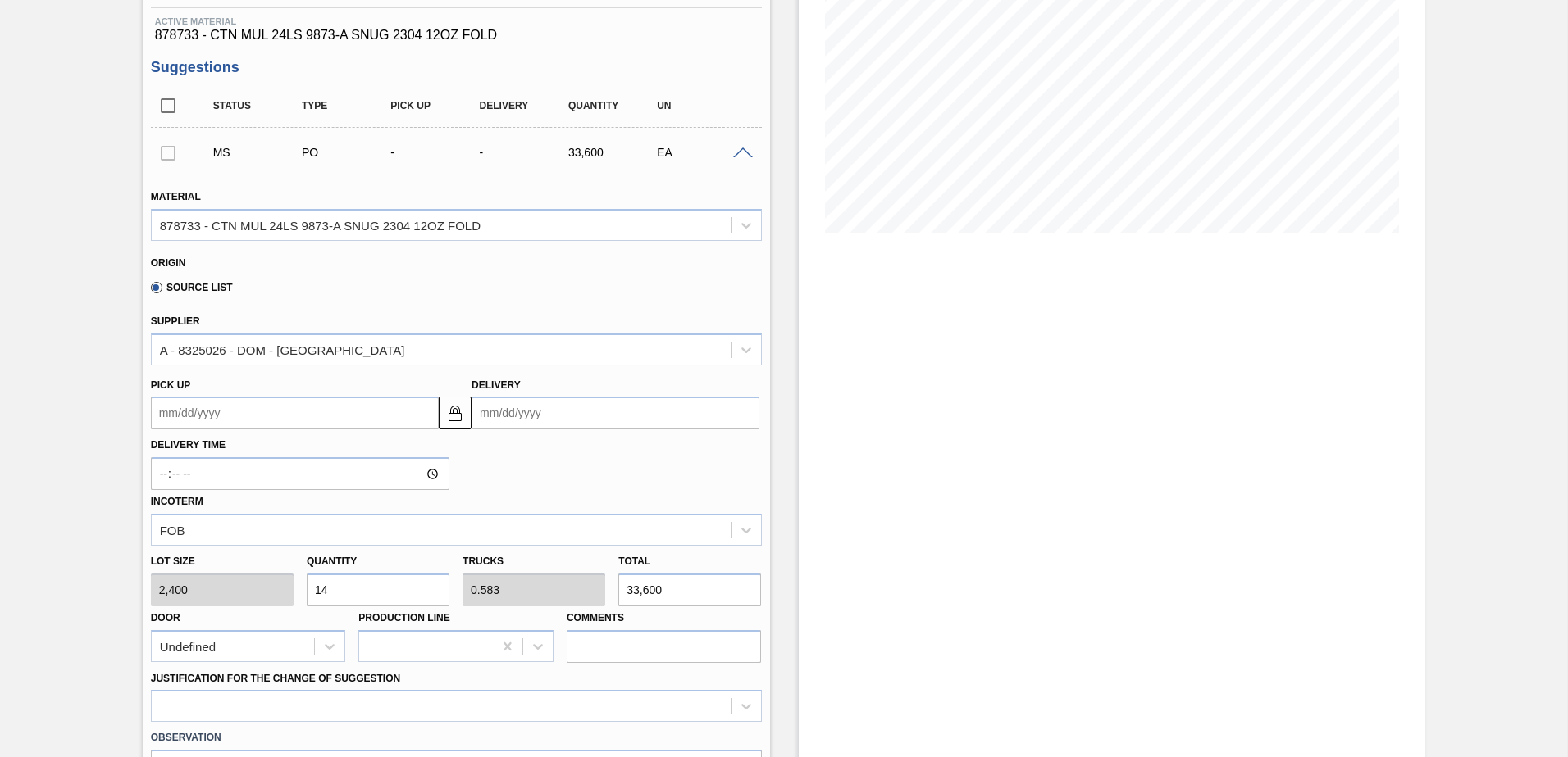
type input "14"
click at [642, 409] on input "Delivery" at bounding box center [615, 413] width 288 height 33
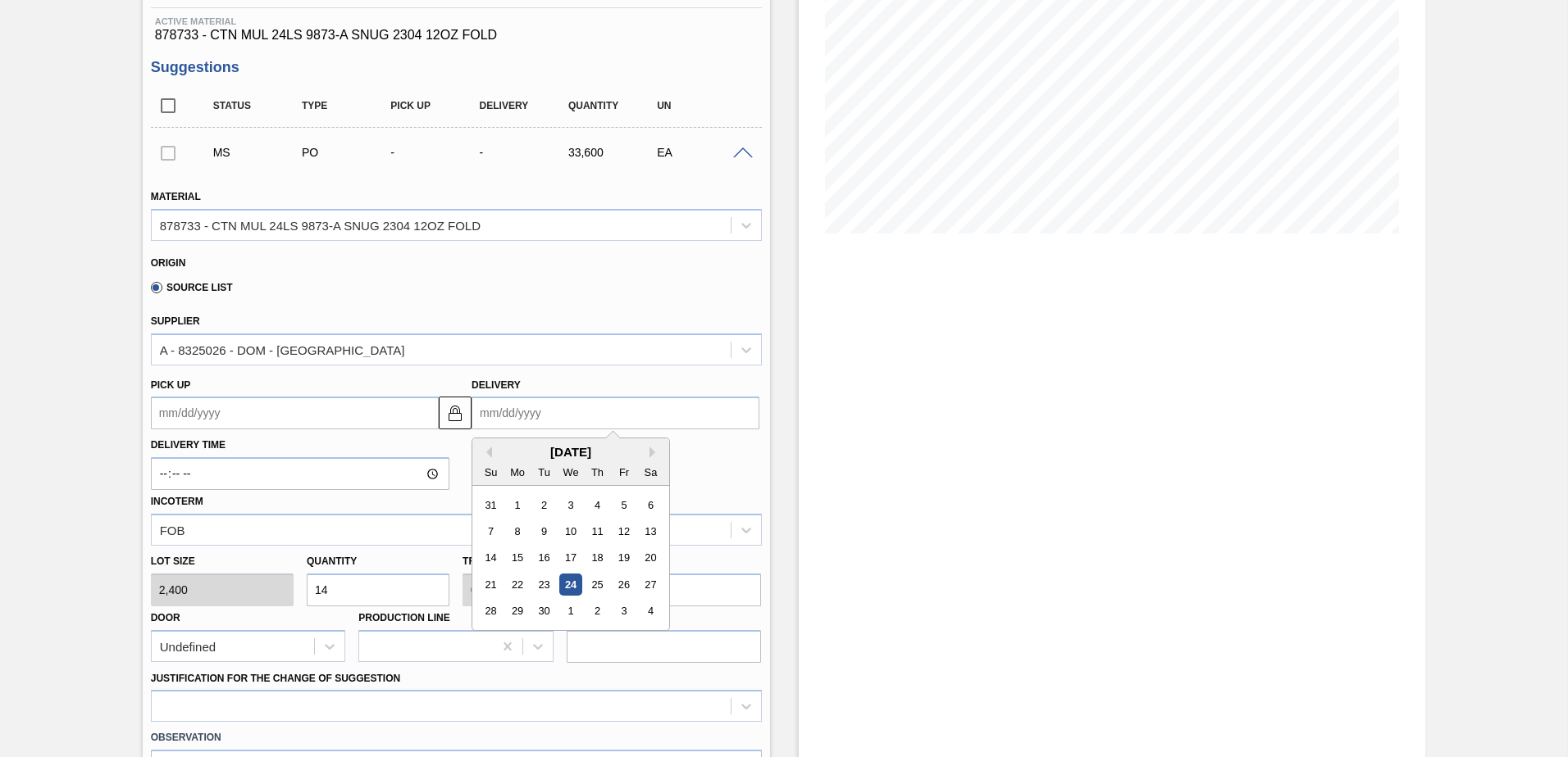
click at [498, 451] on div "[DATE]" at bounding box center [570, 451] width 197 height 14
click at [656, 455] on button "Next Month" at bounding box center [655, 452] width 12 height 12
click at [510, 534] on div "6" at bounding box center [518, 532] width 22 height 22
type up104692520 "[DATE]"
type input "[DATE]"
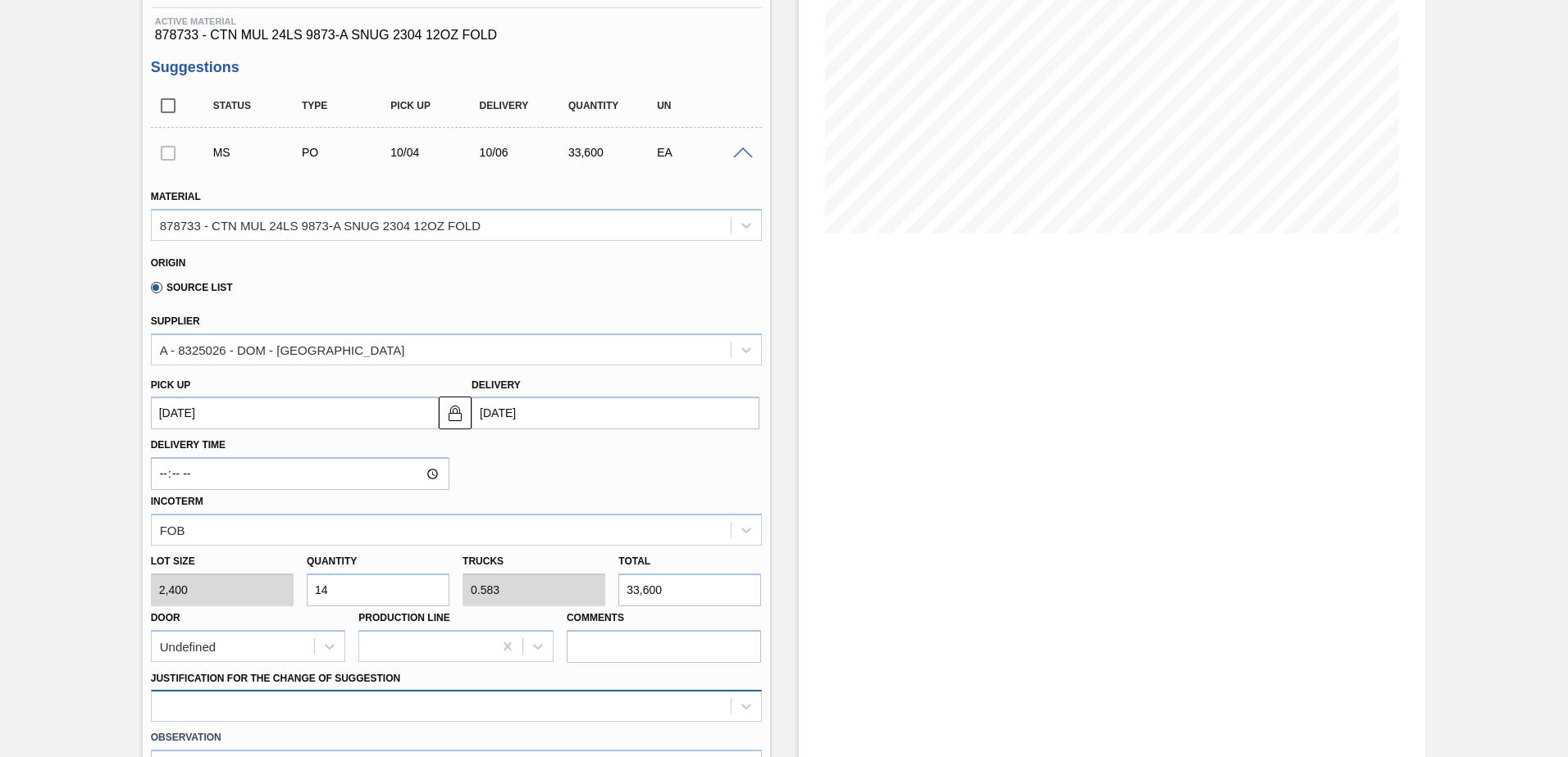
scroll to position [410, 0]
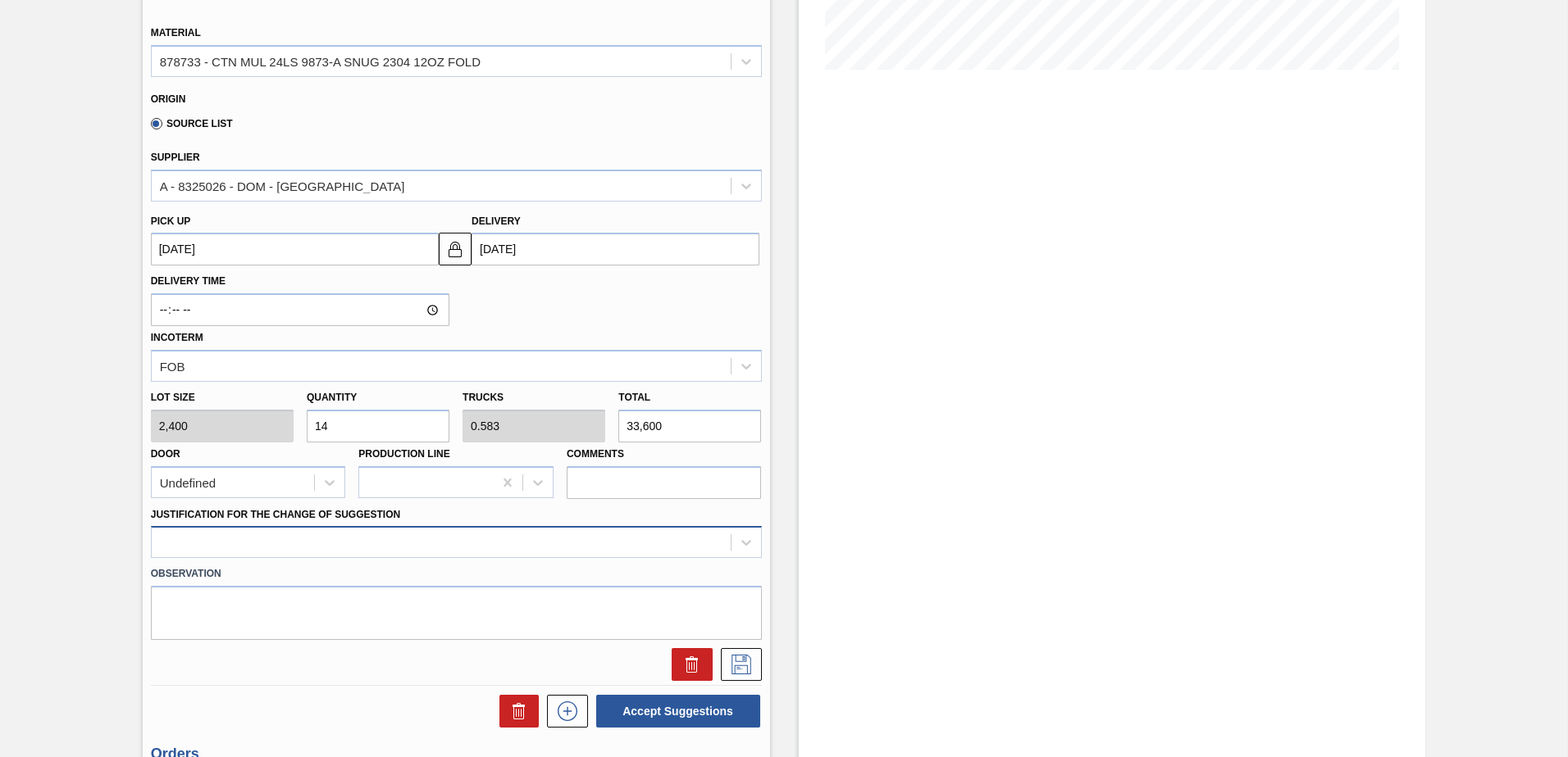
click at [460, 552] on div at bounding box center [456, 542] width 610 height 32
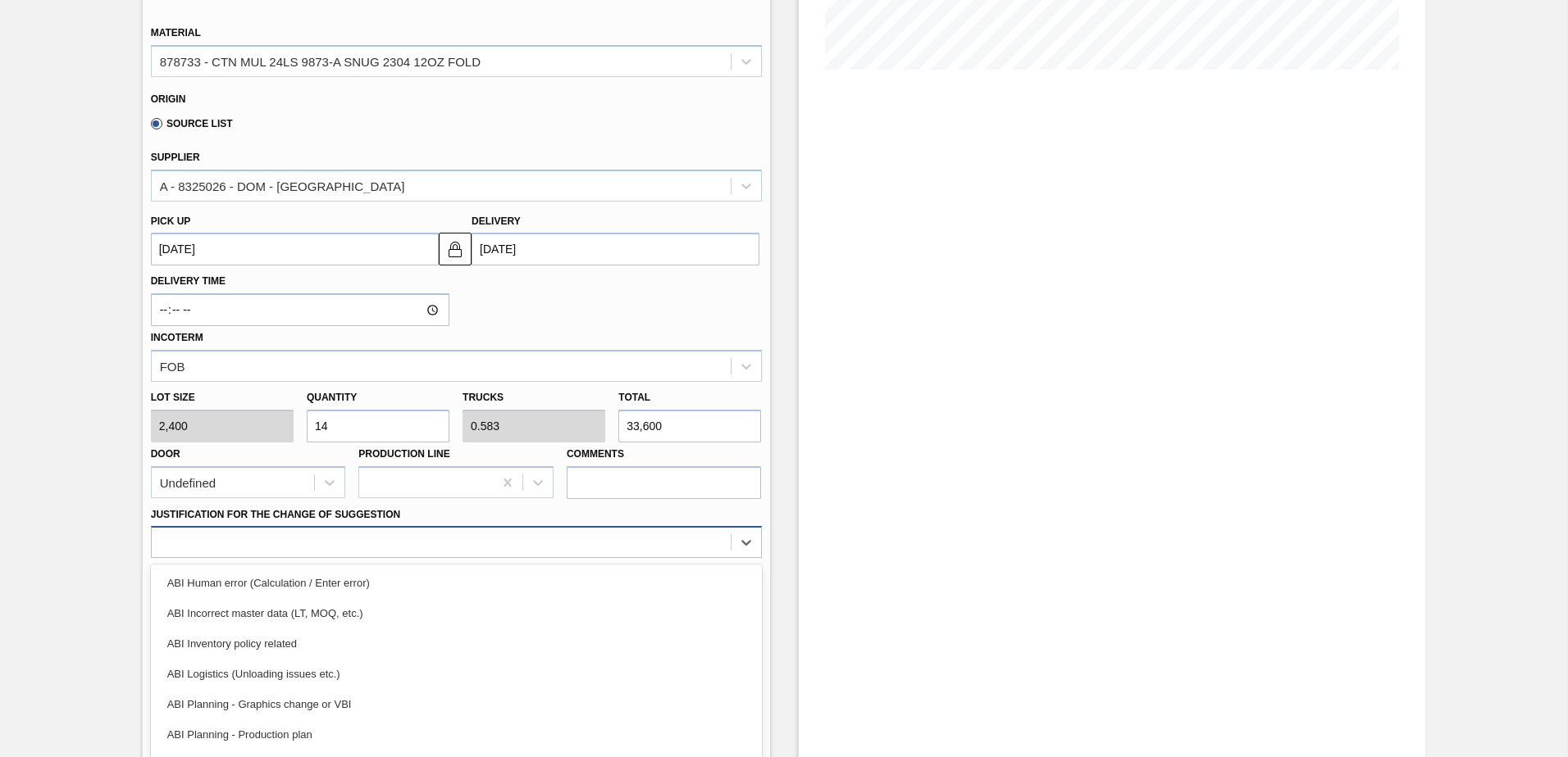
scroll to position [469, 0]
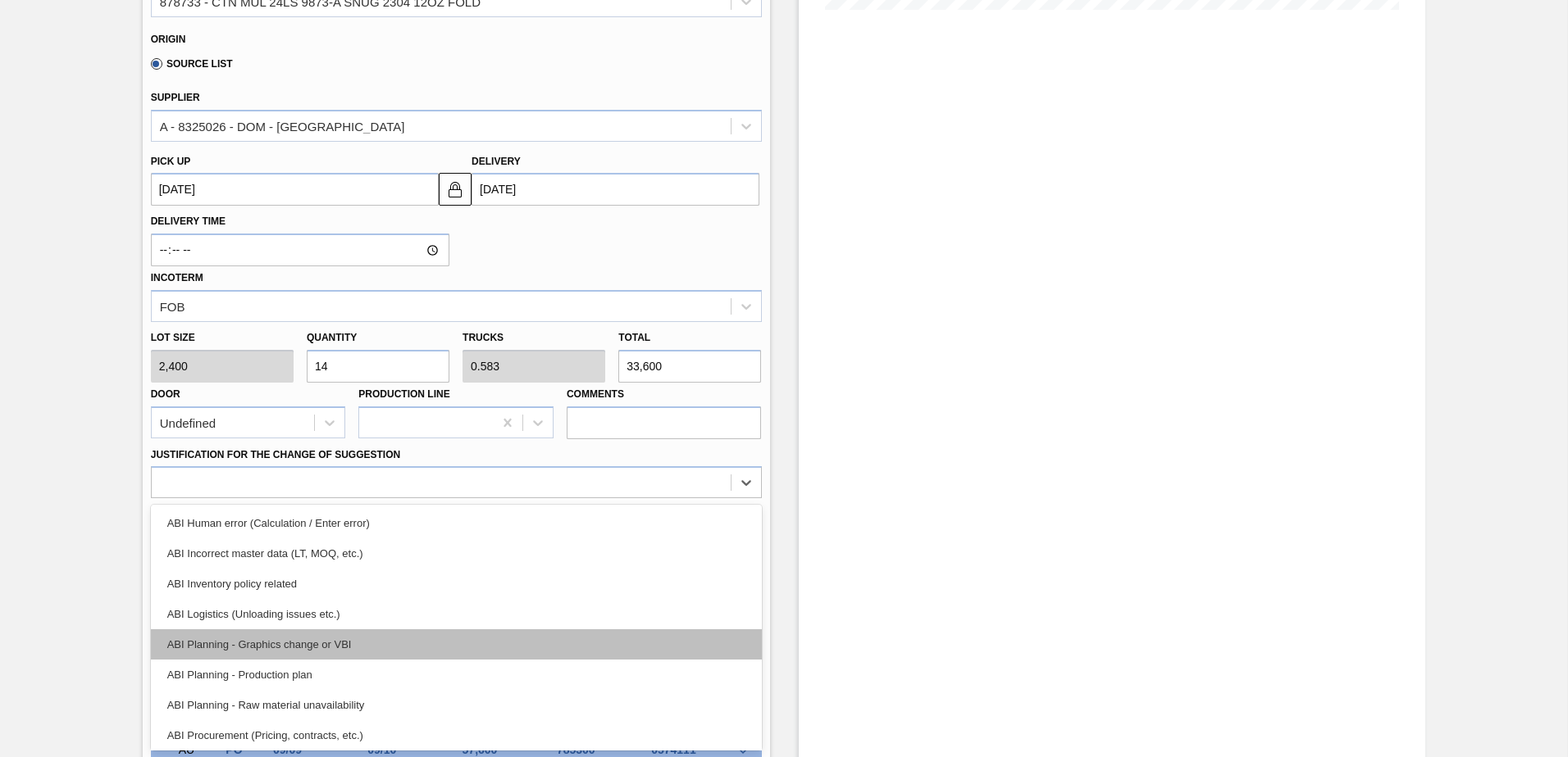
click at [355, 634] on div "ABI Planning - Graphics change or VBI" at bounding box center [456, 645] width 610 height 30
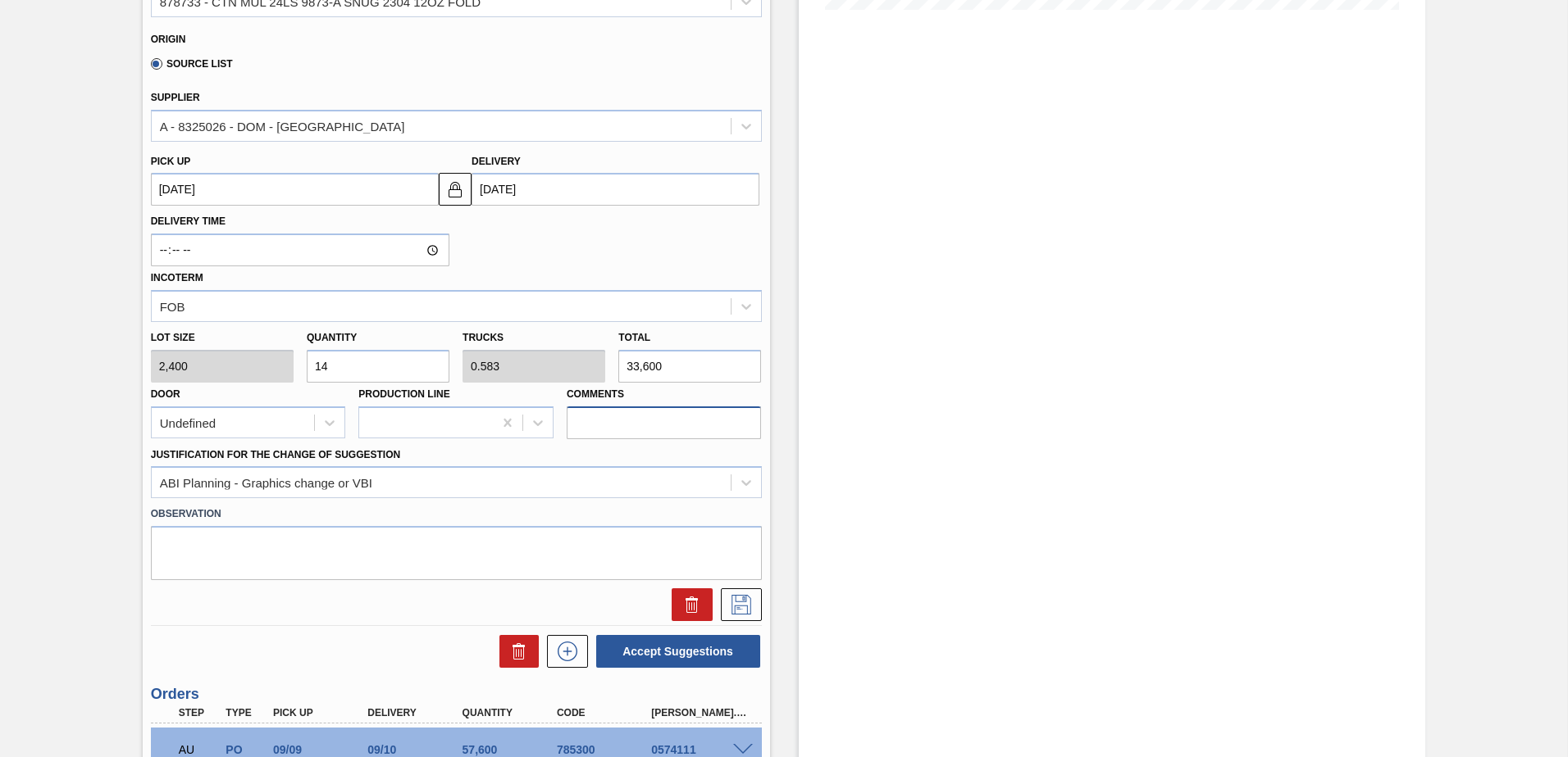
click at [595, 427] on input "Comments" at bounding box center [664, 423] width 195 height 33
click at [638, 420] on input "Comments" at bounding box center [664, 423] width 195 height 33
drag, startPoint x: 594, startPoint y: 427, endPoint x: 446, endPoint y: 413, distance: 148.7
click at [446, 412] on div "Lot size 2,400 Quantity 14 Trucks 0.583 Total 33,600 Door Undefined Production …" at bounding box center [456, 381] width 624 height 117
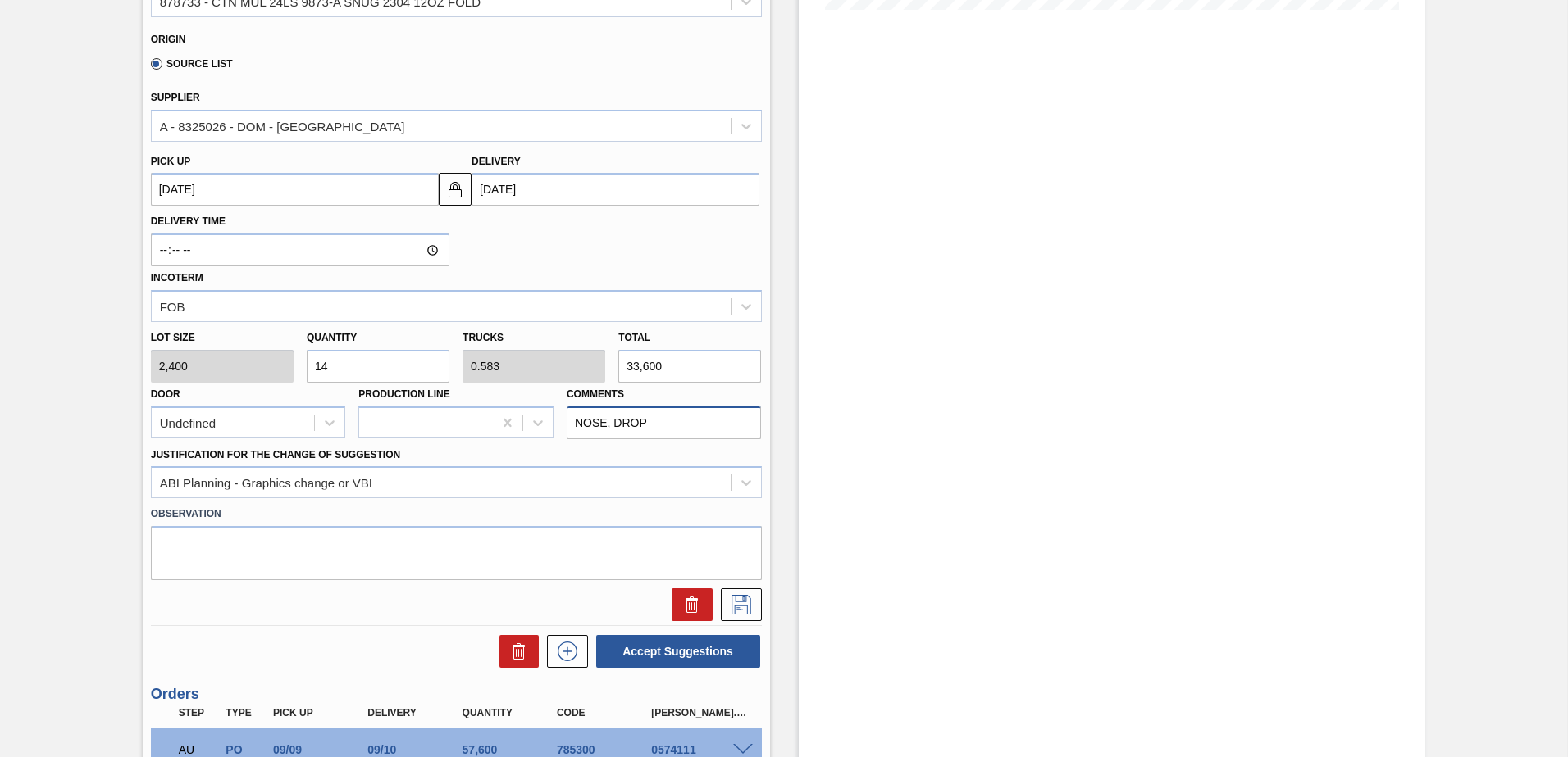
type input "NOSE, DROP"
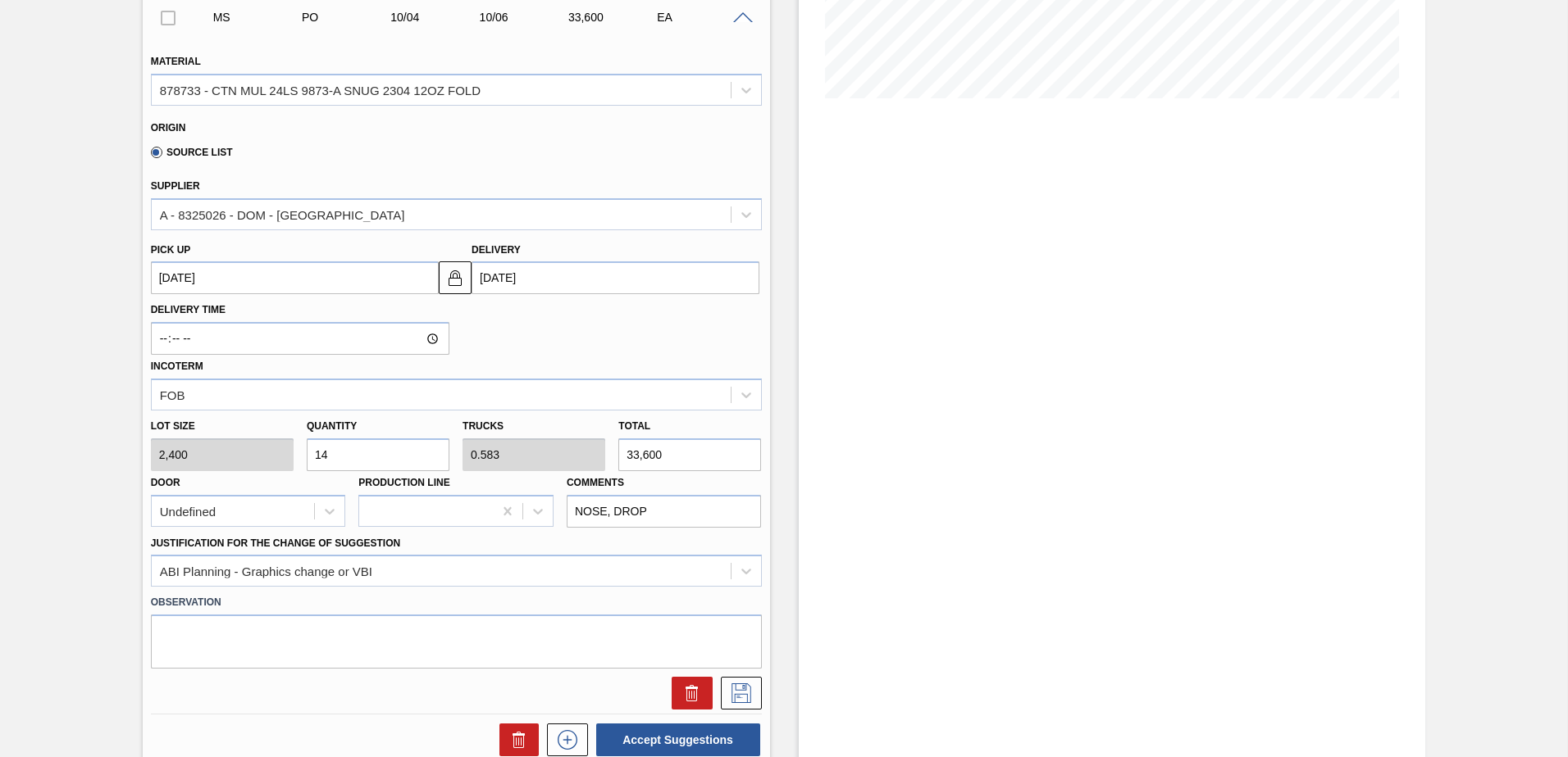
scroll to position [410, 0]
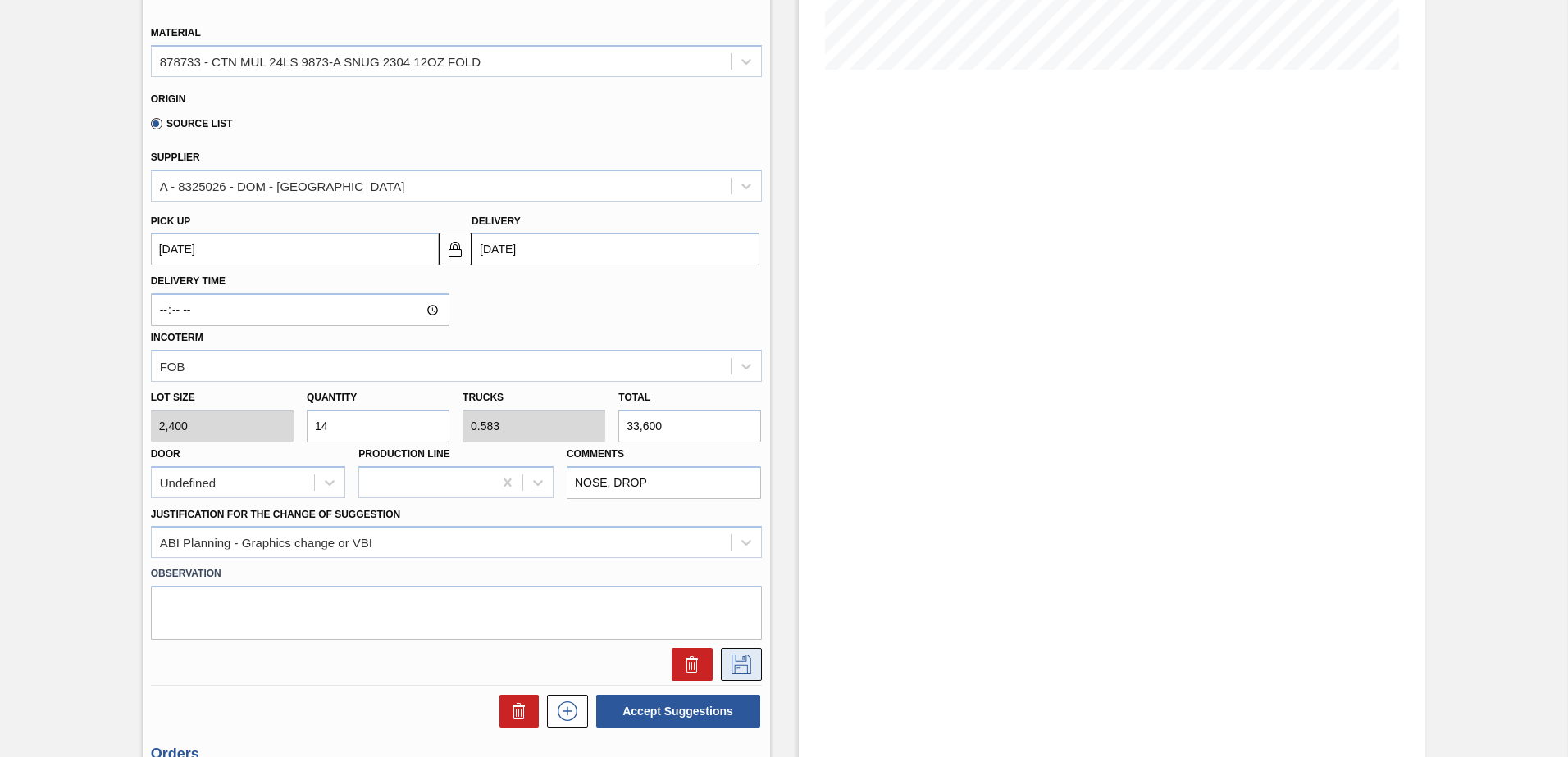
click at [742, 665] on icon at bounding box center [741, 664] width 26 height 19
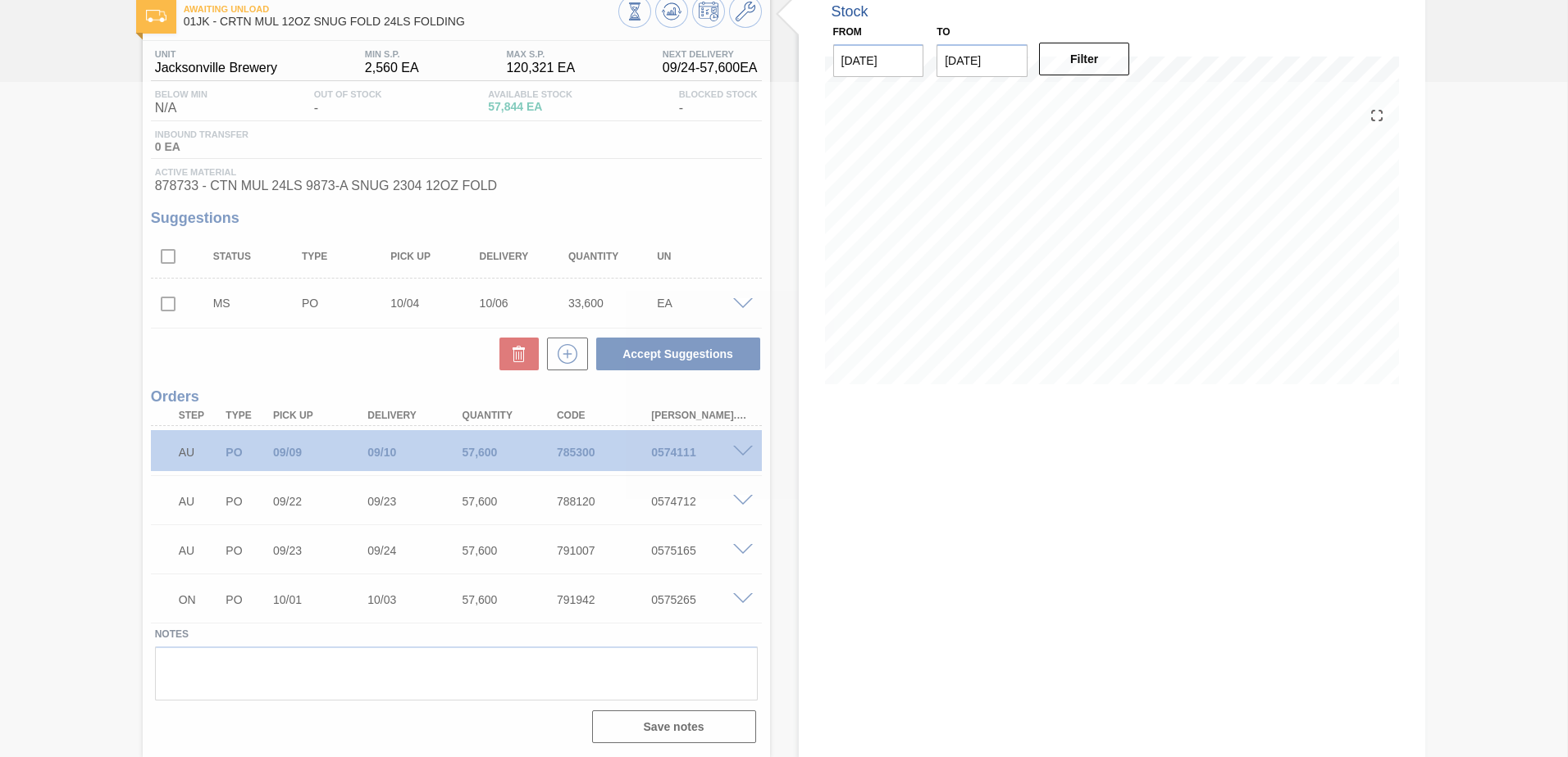
scroll to position [95, 0]
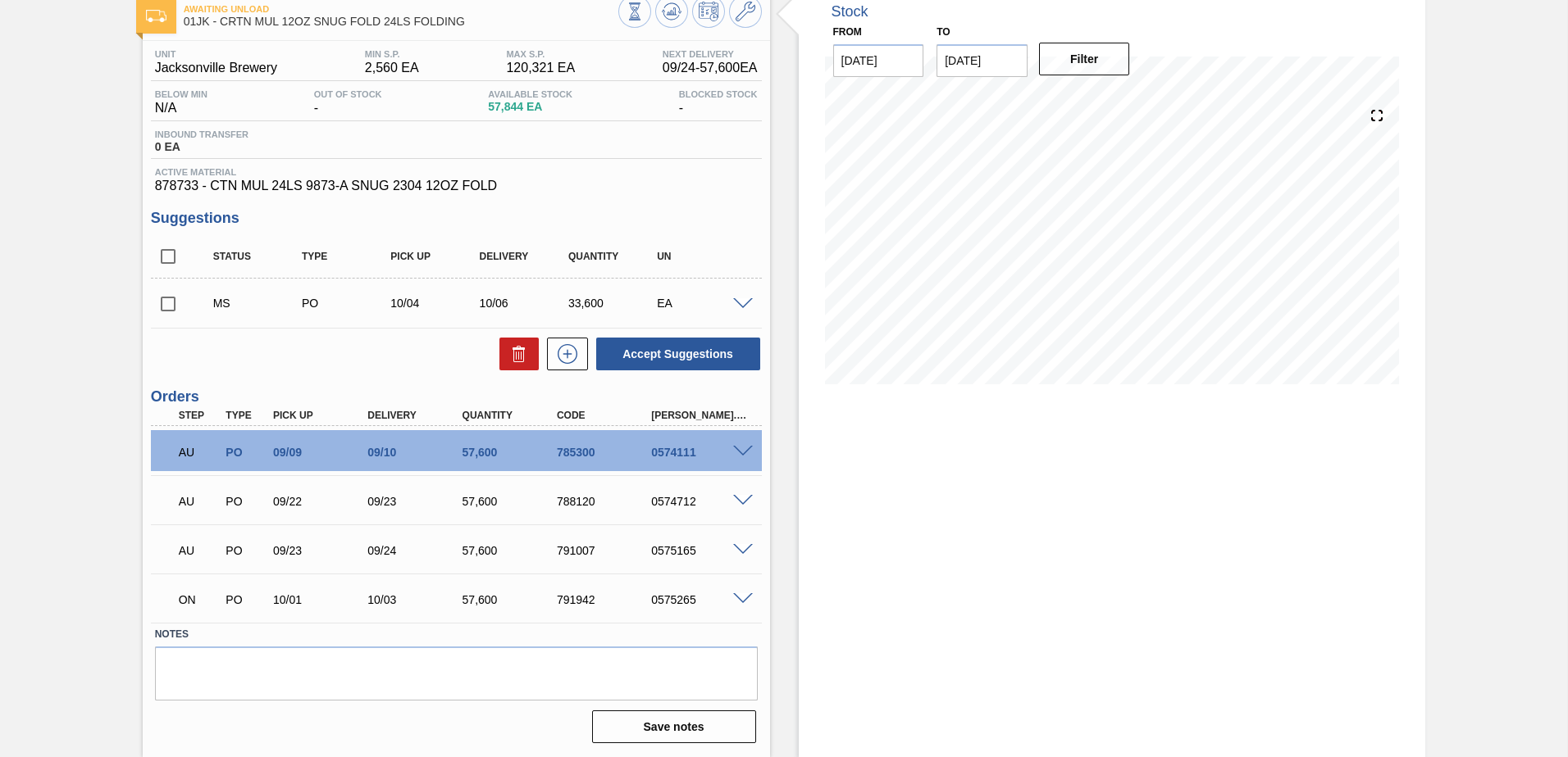
click at [741, 305] on span at bounding box center [742, 304] width 19 height 13
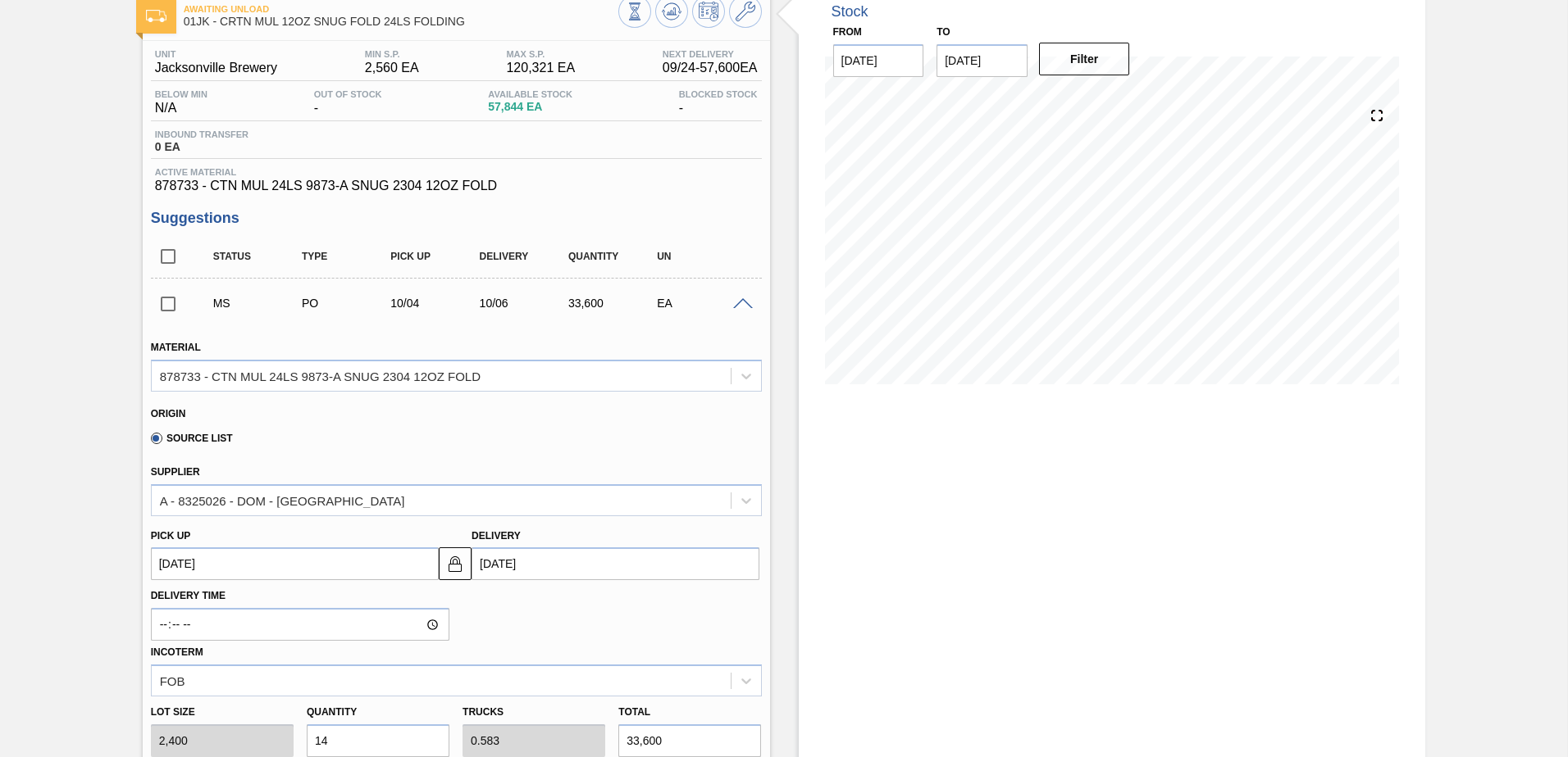
click at [180, 306] on input "checkbox" at bounding box center [168, 304] width 35 height 35
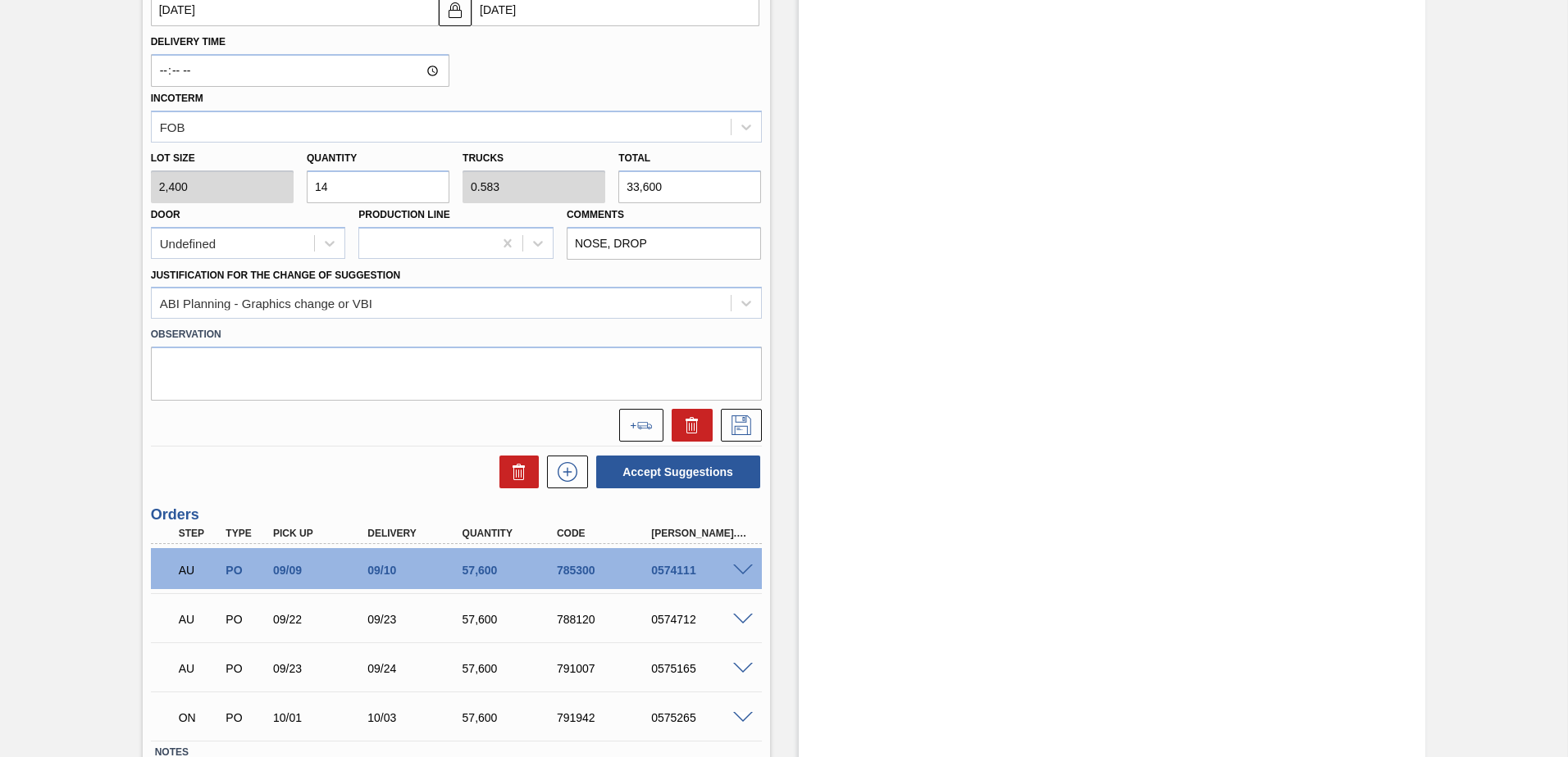
scroll to position [656, 0]
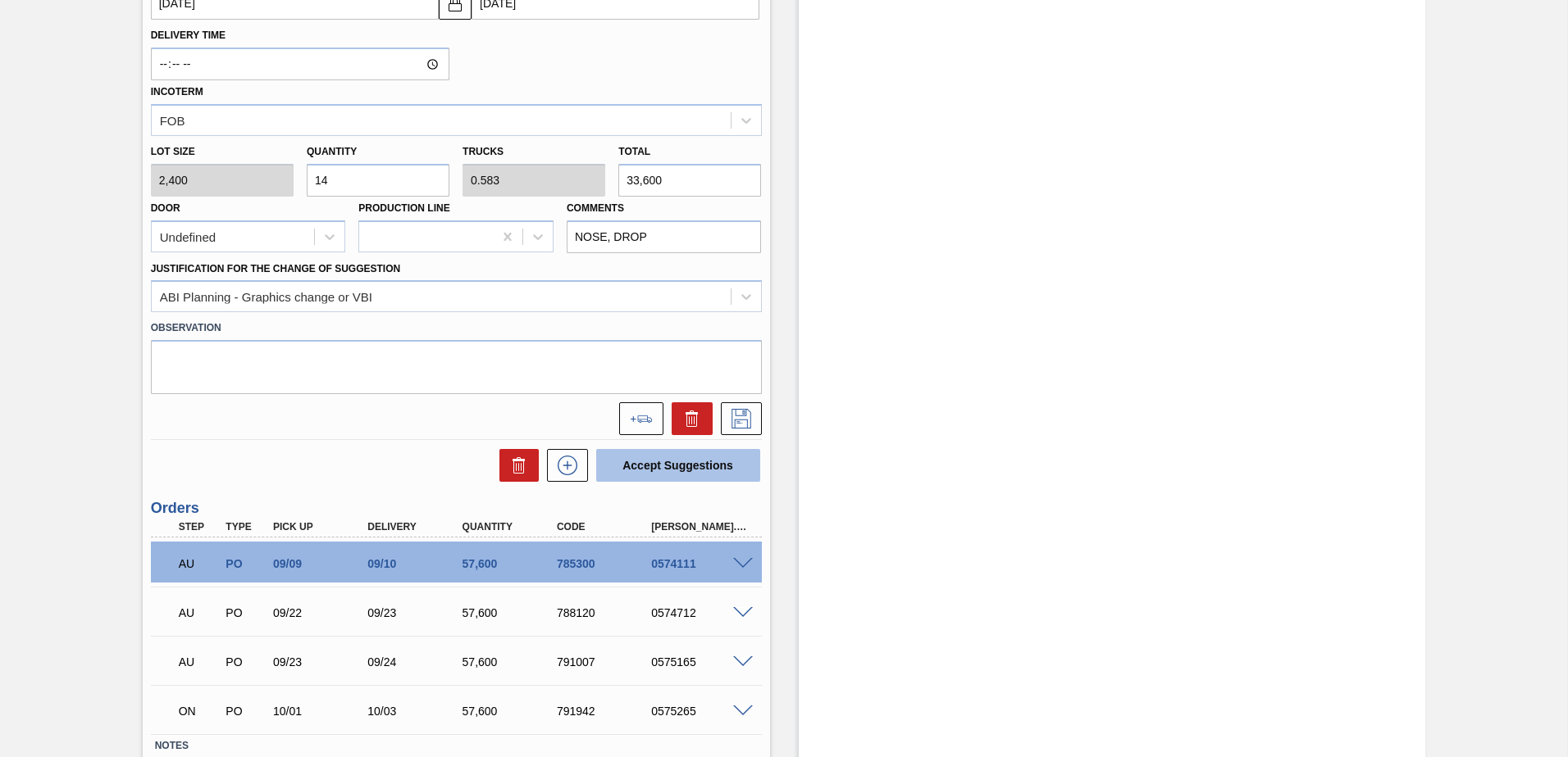
click at [697, 459] on button "Accept Suggestions" at bounding box center [678, 465] width 164 height 33
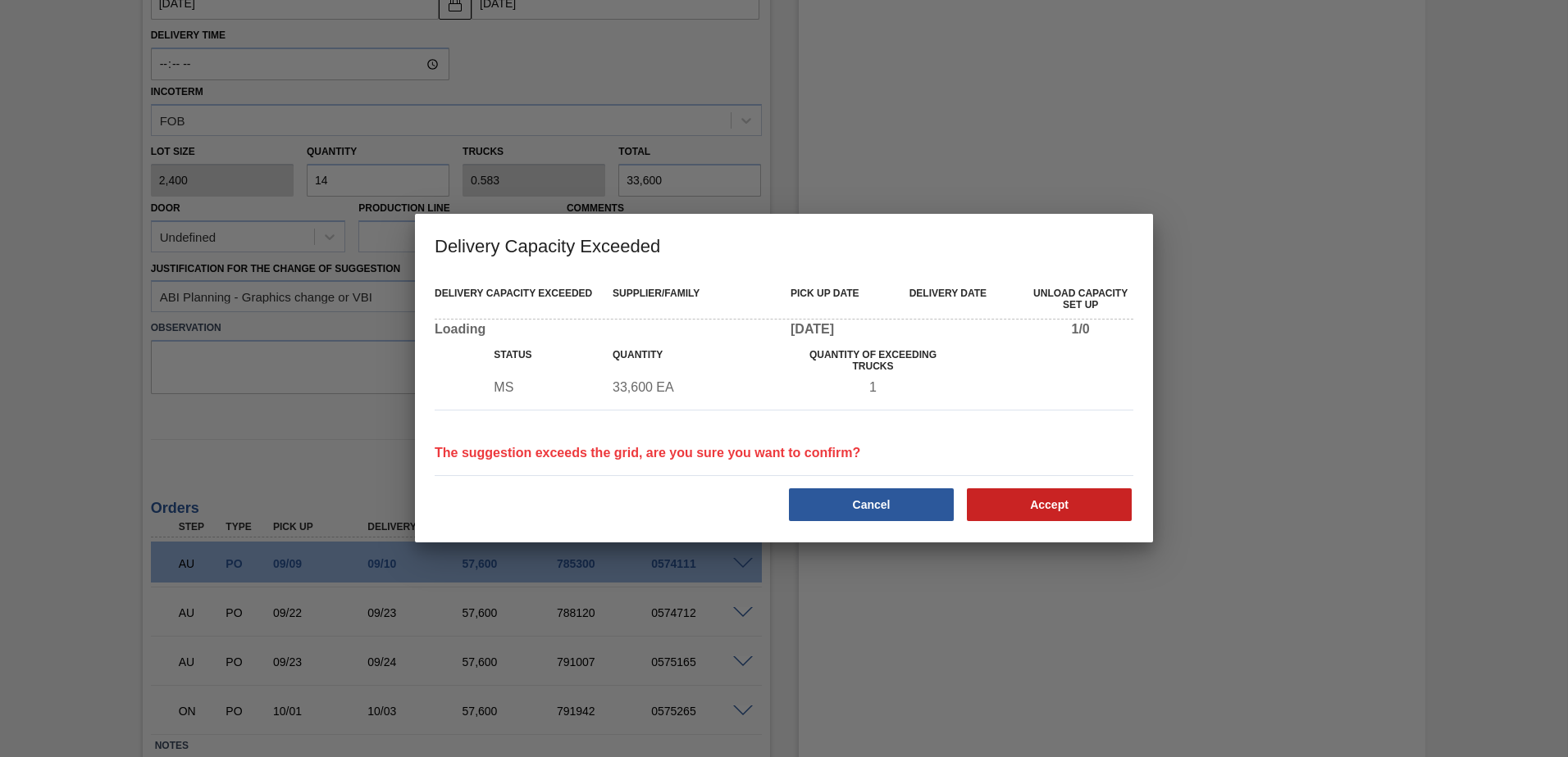
click at [324, 425] on div at bounding box center [784, 378] width 1568 height 757
click at [915, 505] on button "Cancel" at bounding box center [871, 505] width 165 height 33
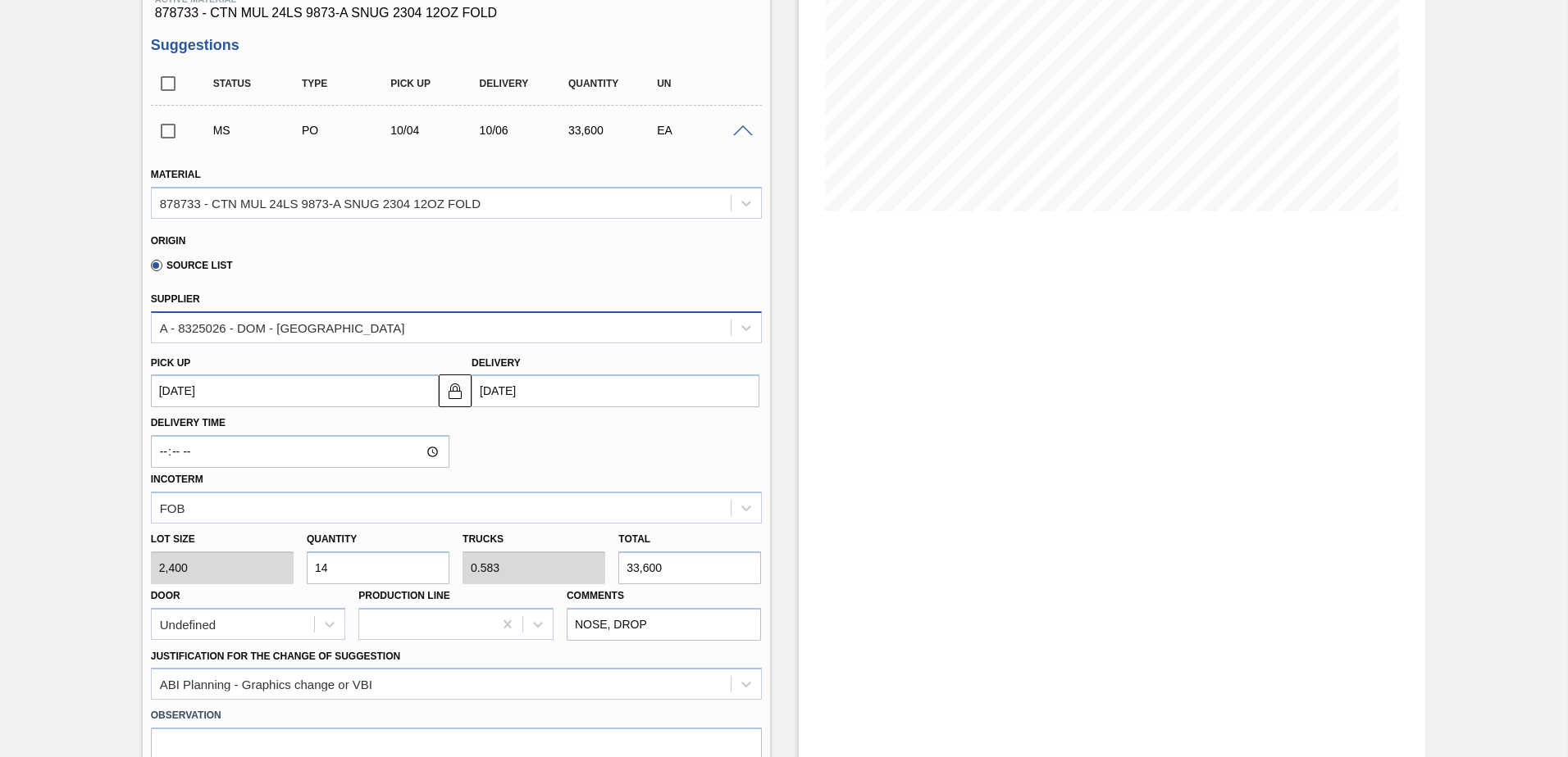
scroll to position [164, 0]
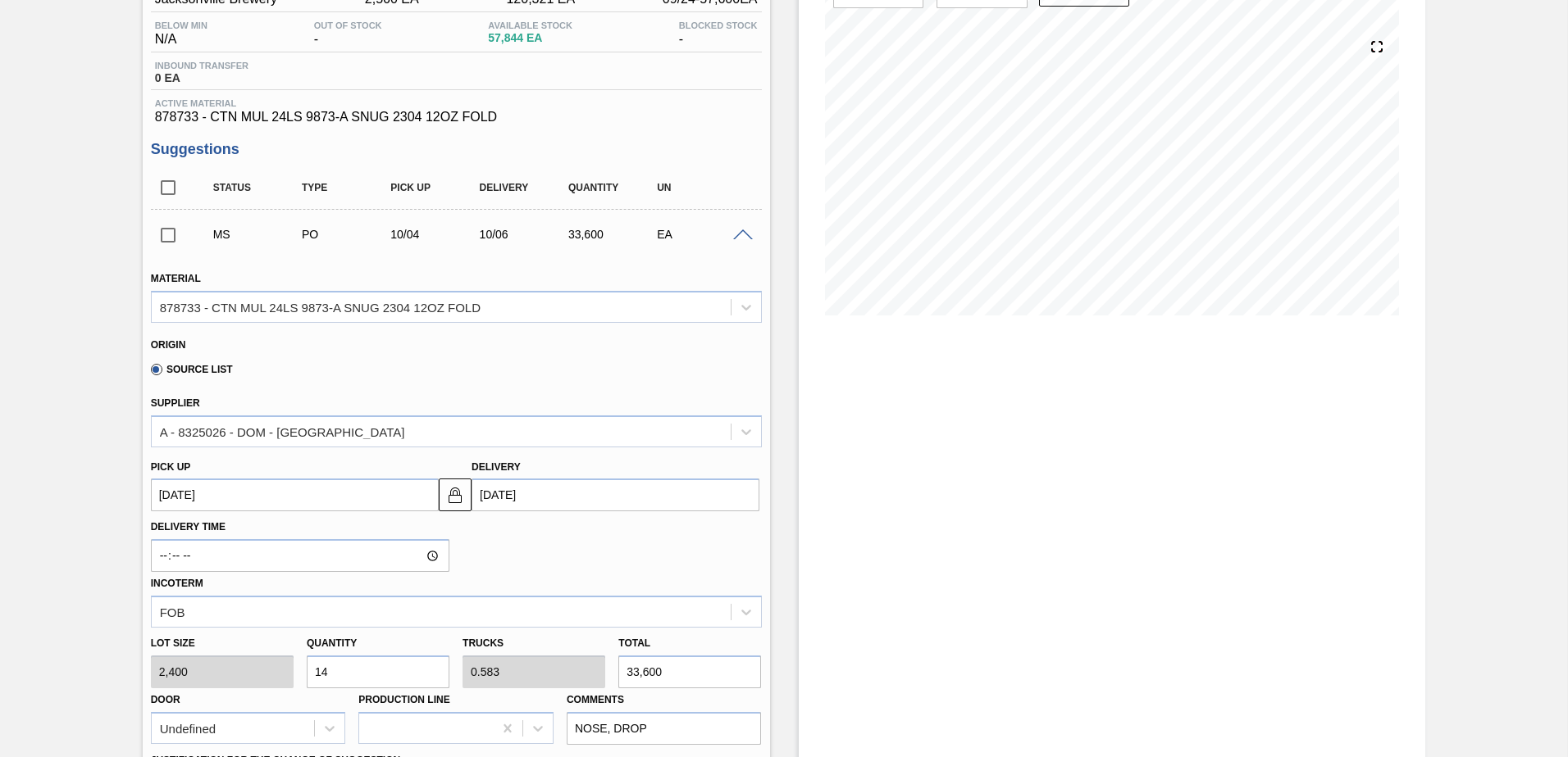
click at [742, 233] on span at bounding box center [742, 235] width 19 height 13
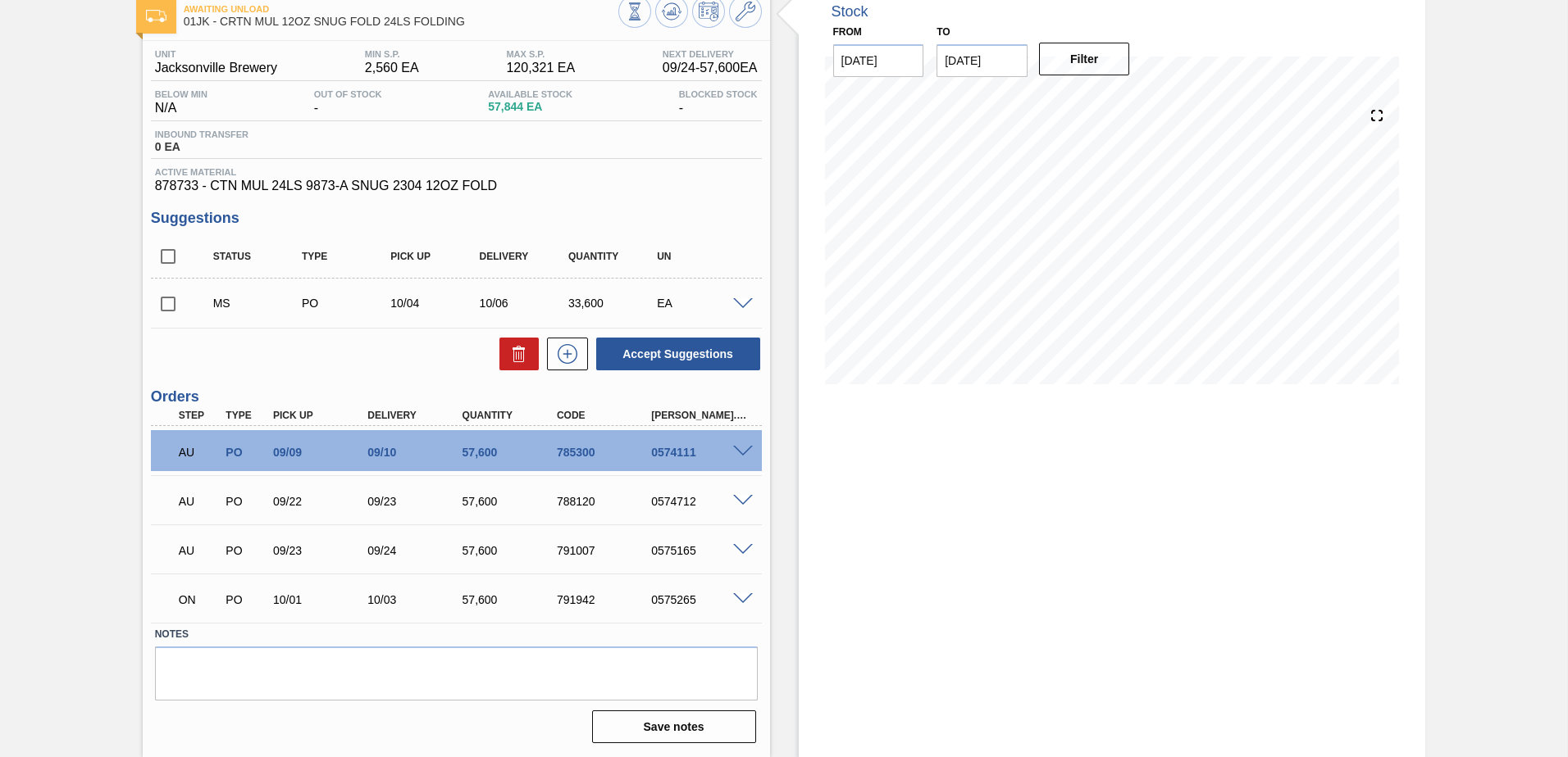
click at [168, 303] on input "checkbox" at bounding box center [168, 304] width 35 height 35
click at [636, 350] on button "Accept Suggestions" at bounding box center [678, 354] width 164 height 33
checkbox input "false"
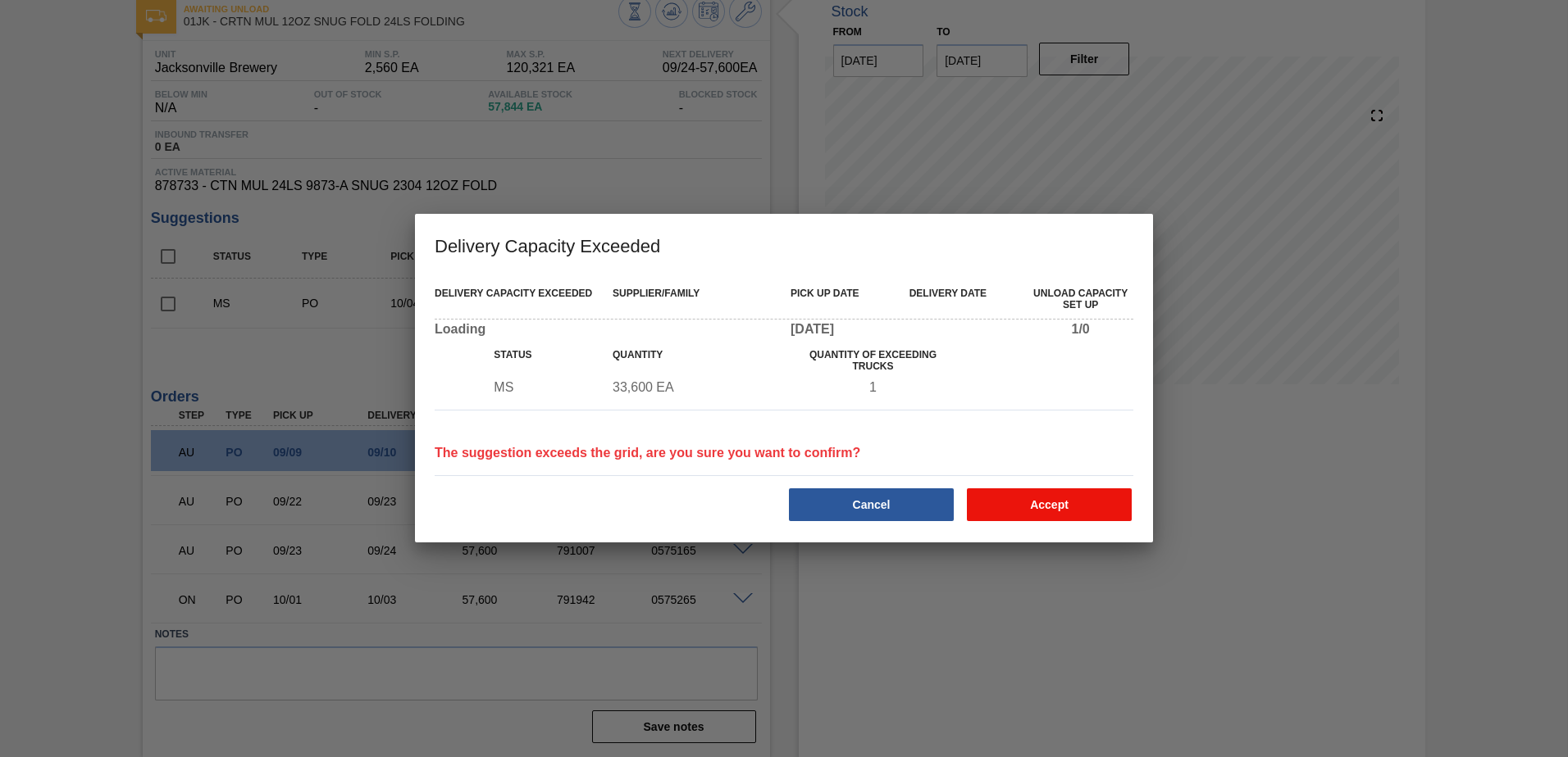
click at [1020, 498] on button "Accept" at bounding box center [1049, 505] width 165 height 33
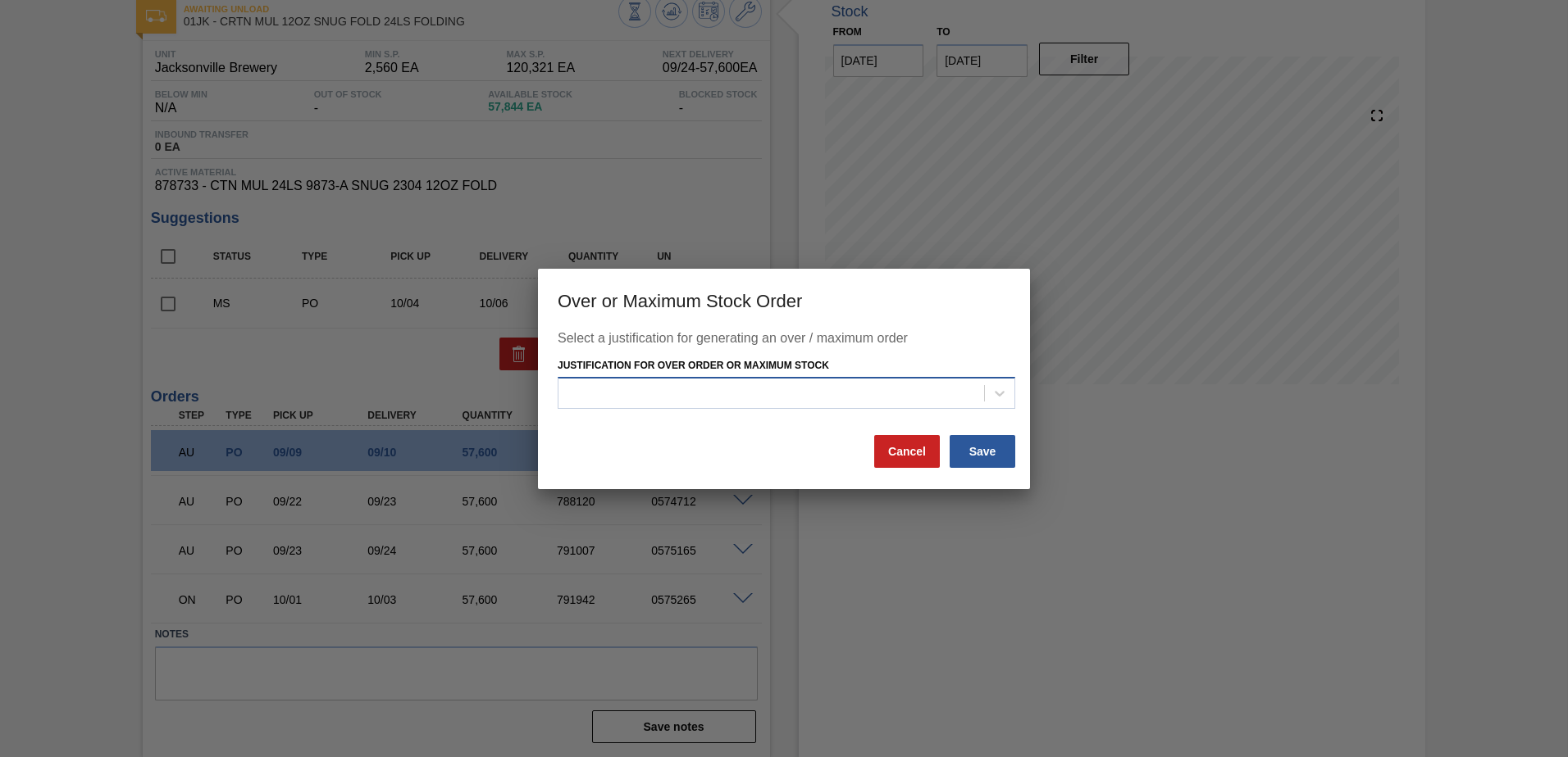
click at [802, 394] on div at bounding box center [771, 394] width 426 height 24
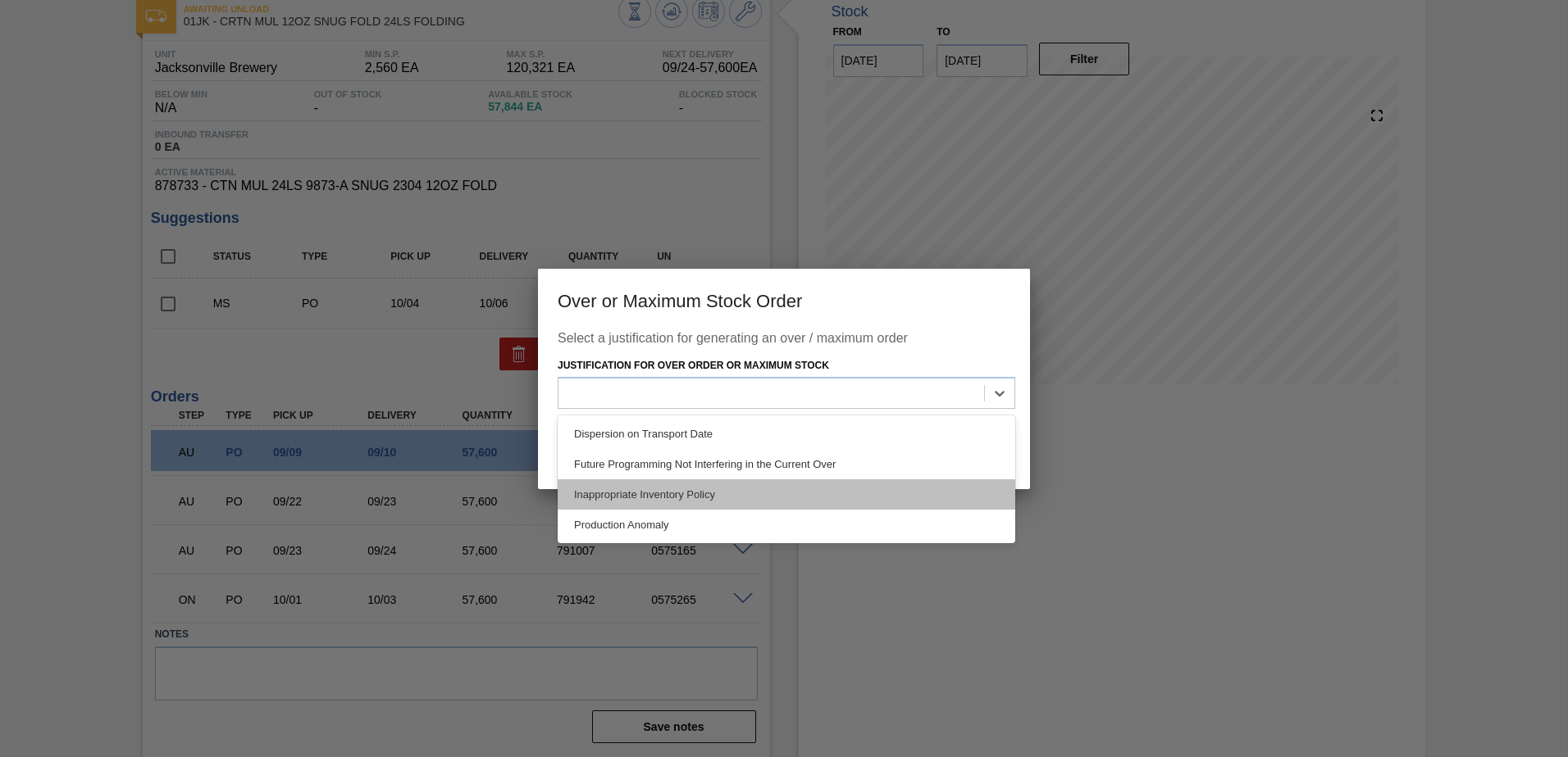
click at [707, 497] on div "Inappropriate Inventory Policy" at bounding box center [786, 495] width 458 height 30
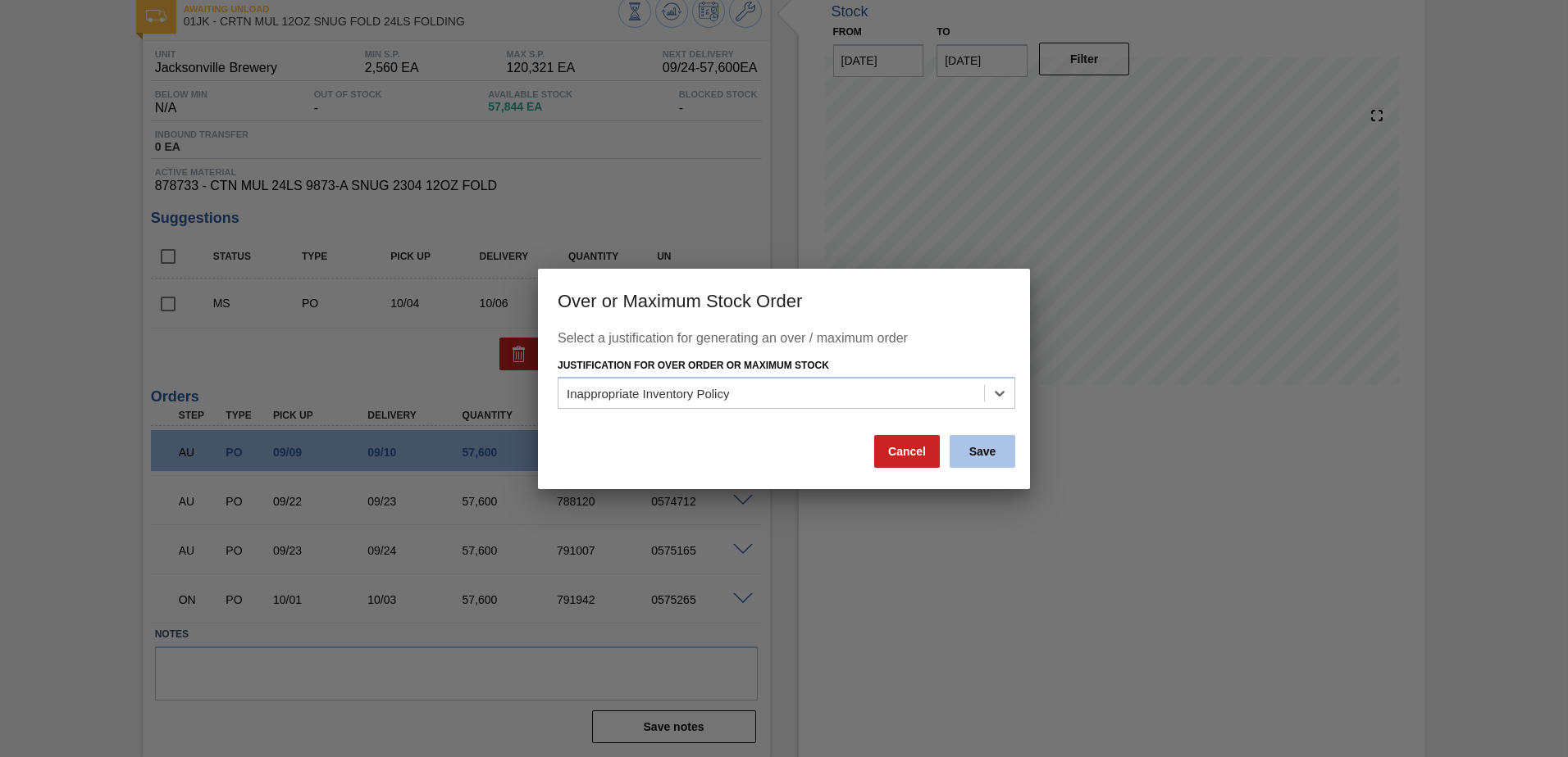
click at [996, 454] on button "Save" at bounding box center [983, 451] width 66 height 33
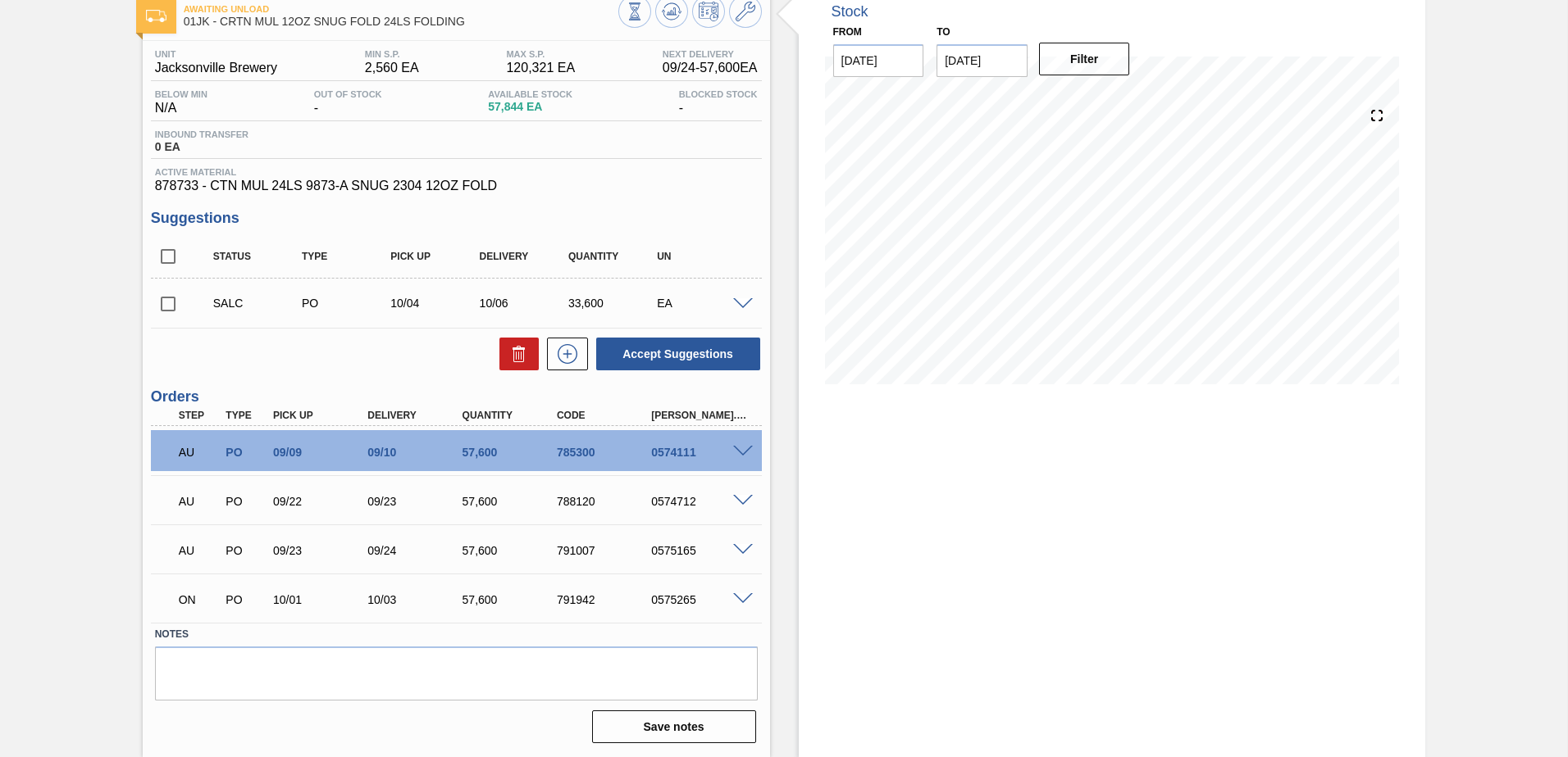
scroll to position [0, 0]
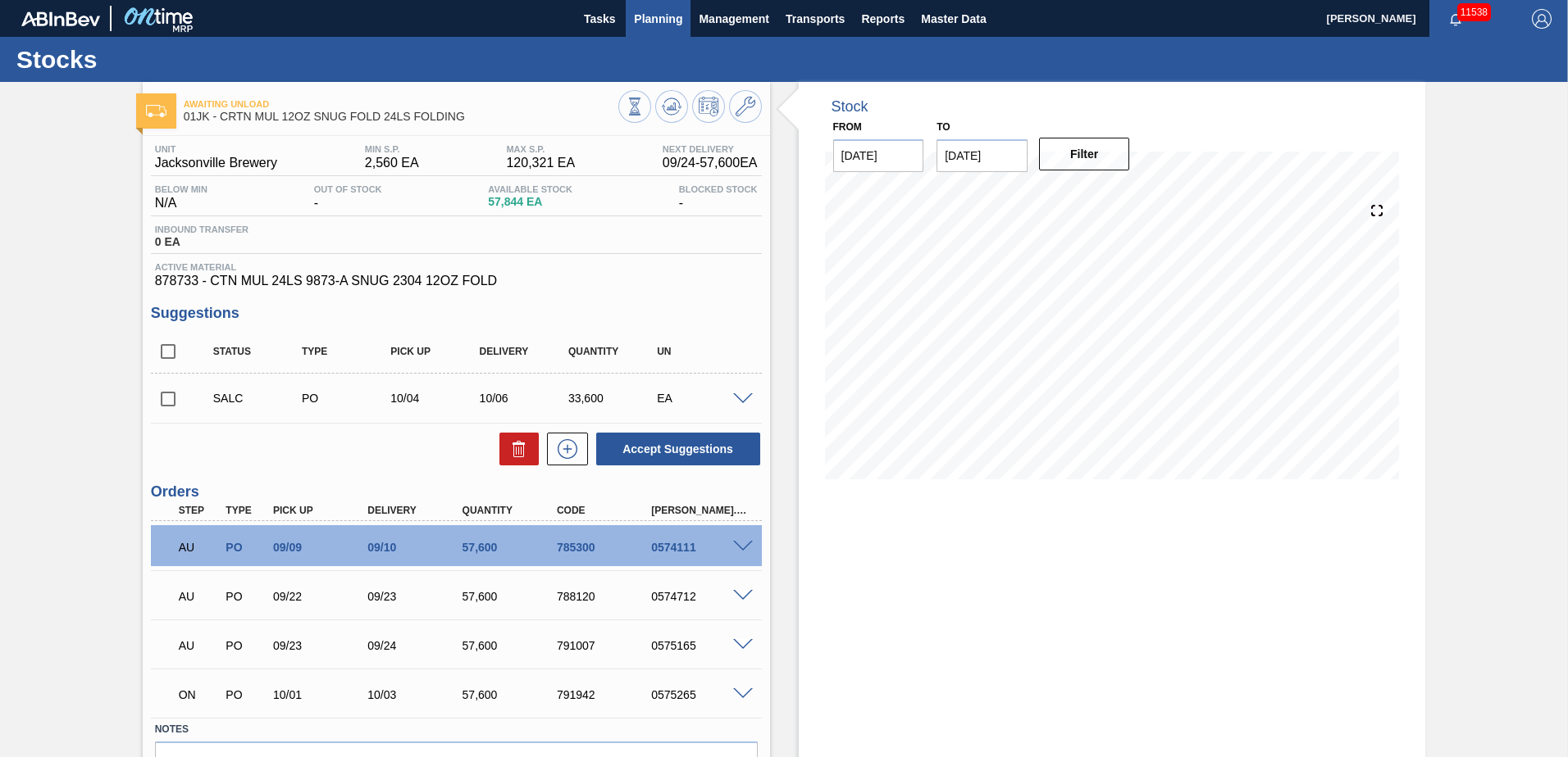
click at [676, 9] on span "Planning" at bounding box center [658, 19] width 48 height 19
